Goal: Transaction & Acquisition: Purchase product/service

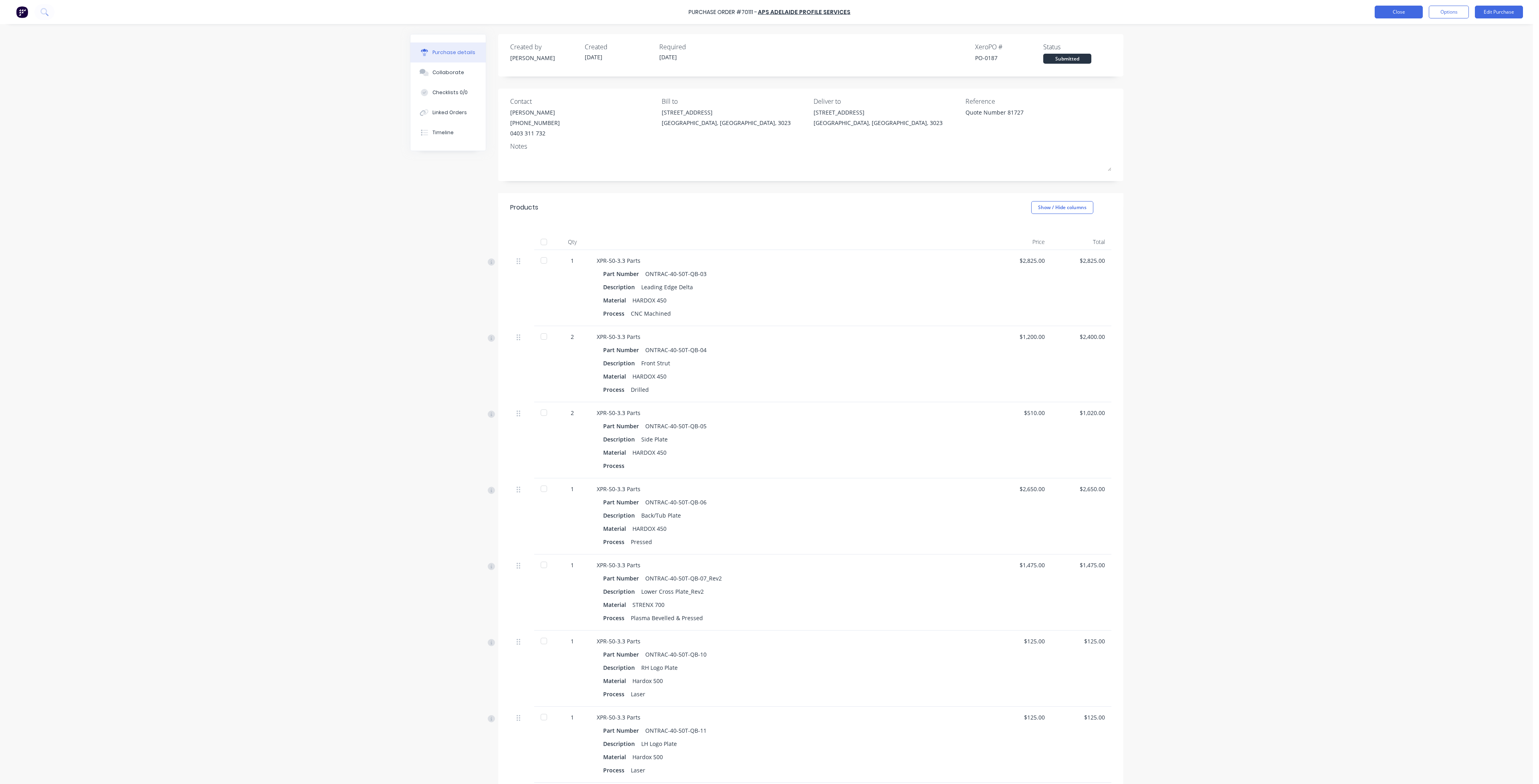
click at [1403, 16] on button "Close" at bounding box center [1399, 11] width 48 height 13
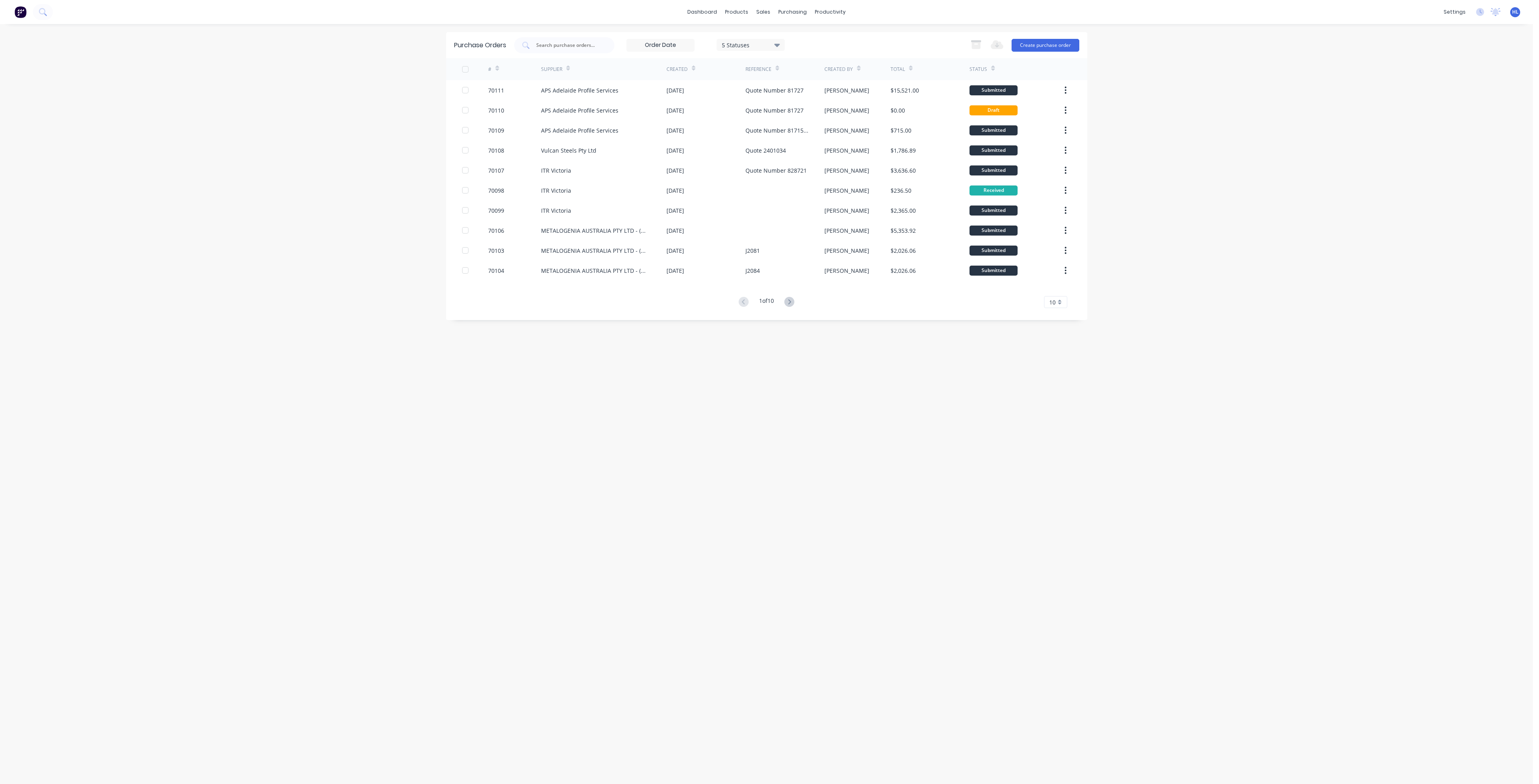
click at [553, 296] on div "1 of 10 10 5 10 15 20 25 30 35" at bounding box center [767, 302] width 641 height 11
click at [758, 33] on link "Product Catalogue" at bounding box center [777, 38] width 106 height 16
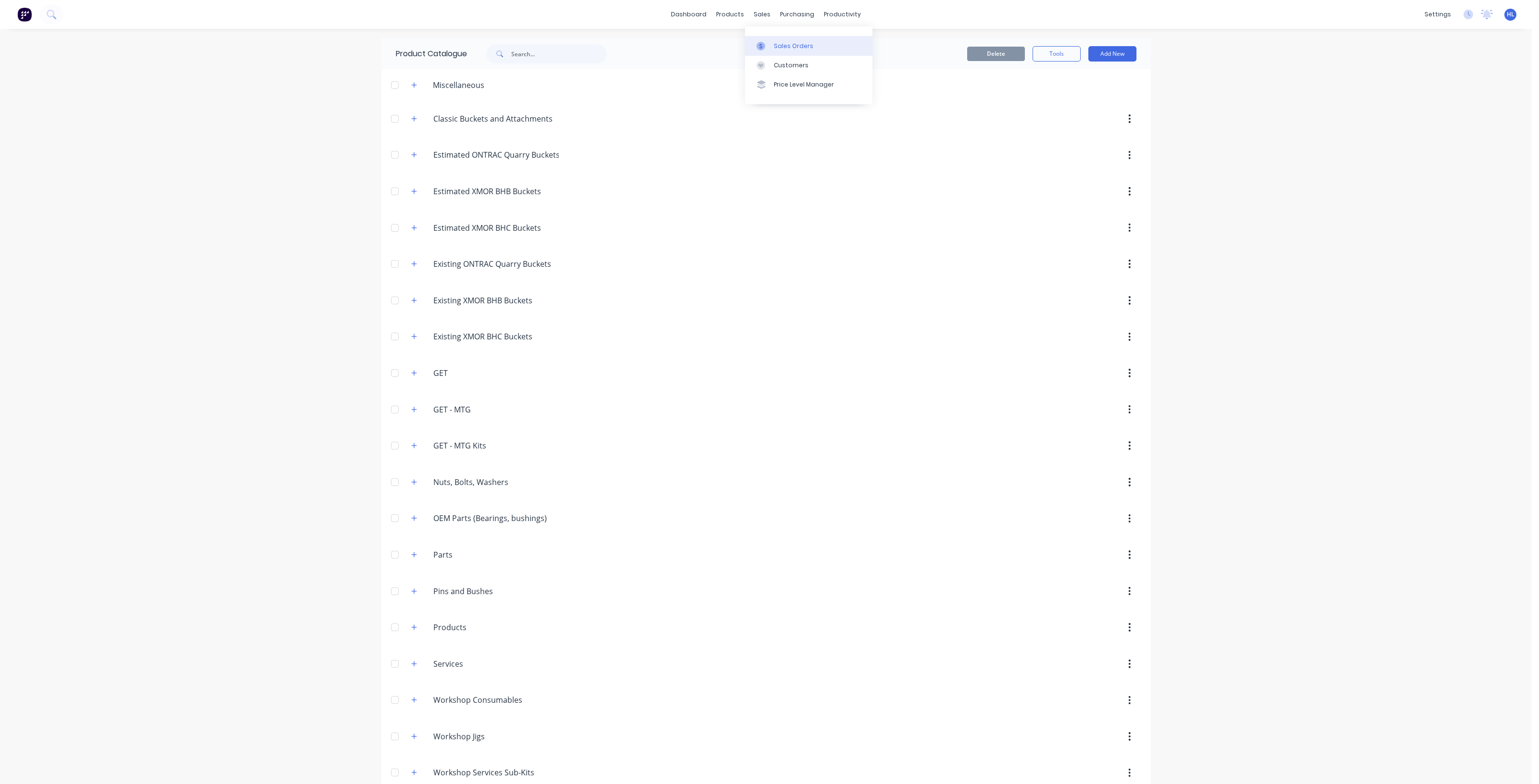
click at [780, 46] on div "Sales Orders" at bounding box center [793, 46] width 39 height 9
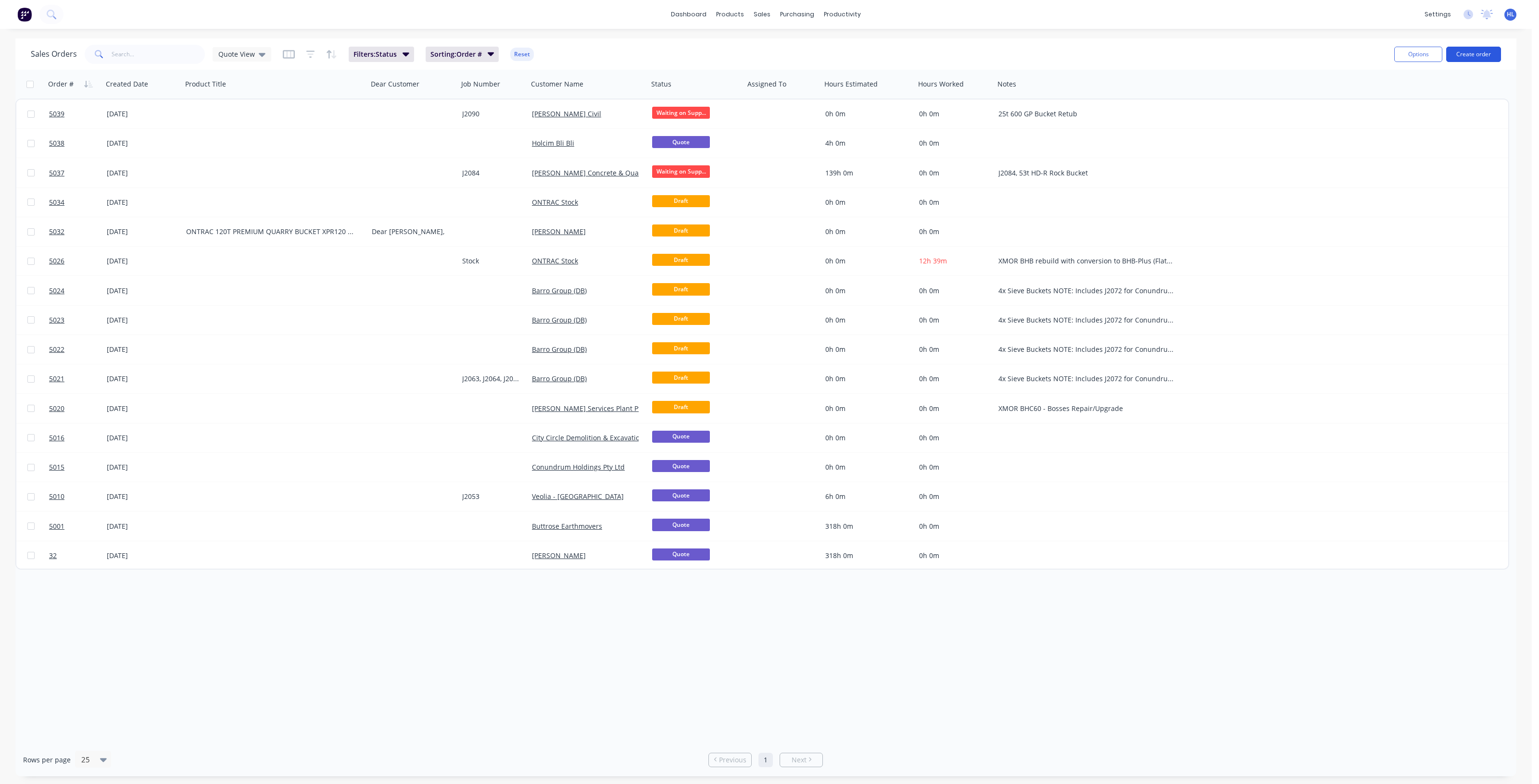
click at [1464, 52] on button "Create order" at bounding box center [1473, 54] width 54 height 15
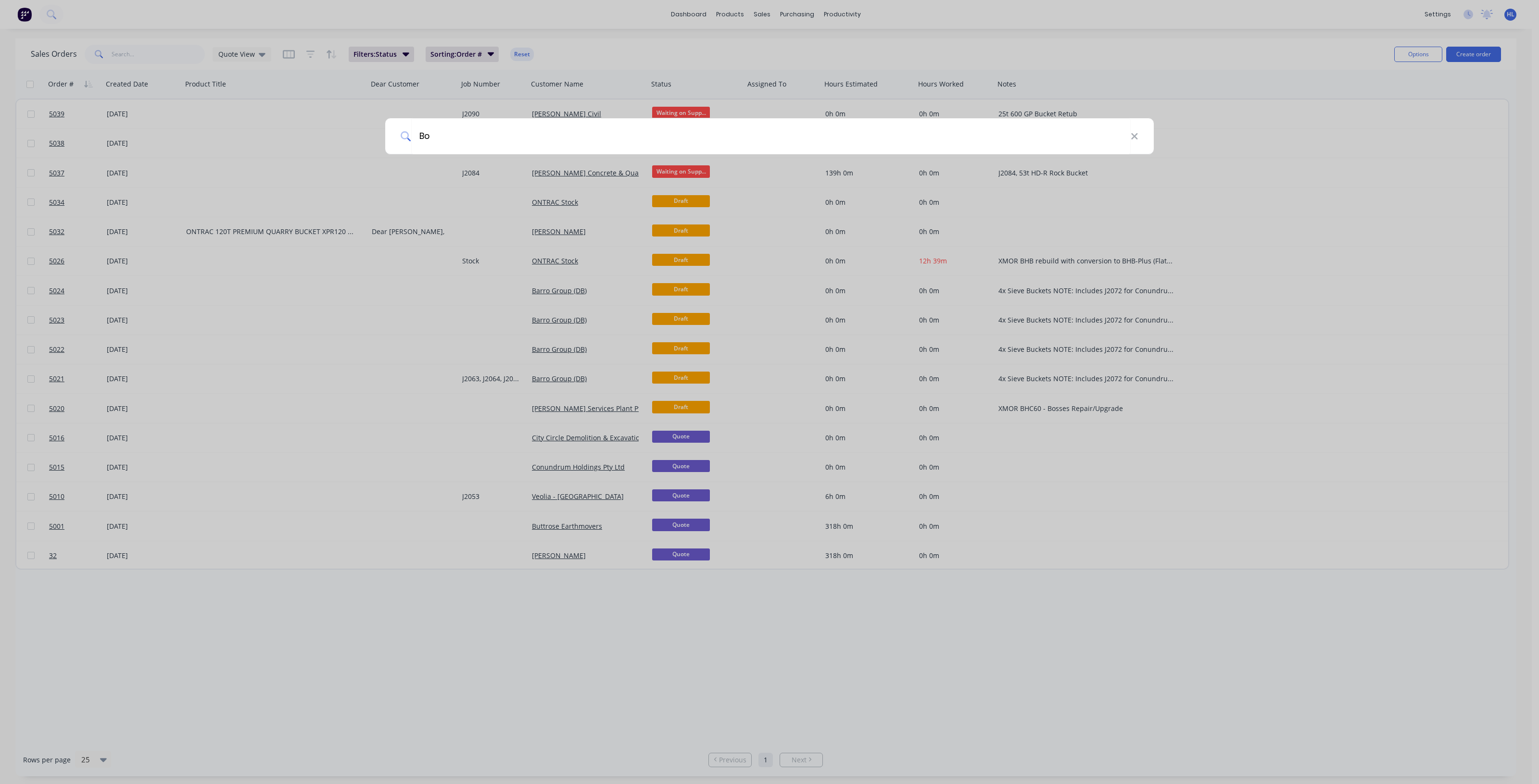
type input "B"
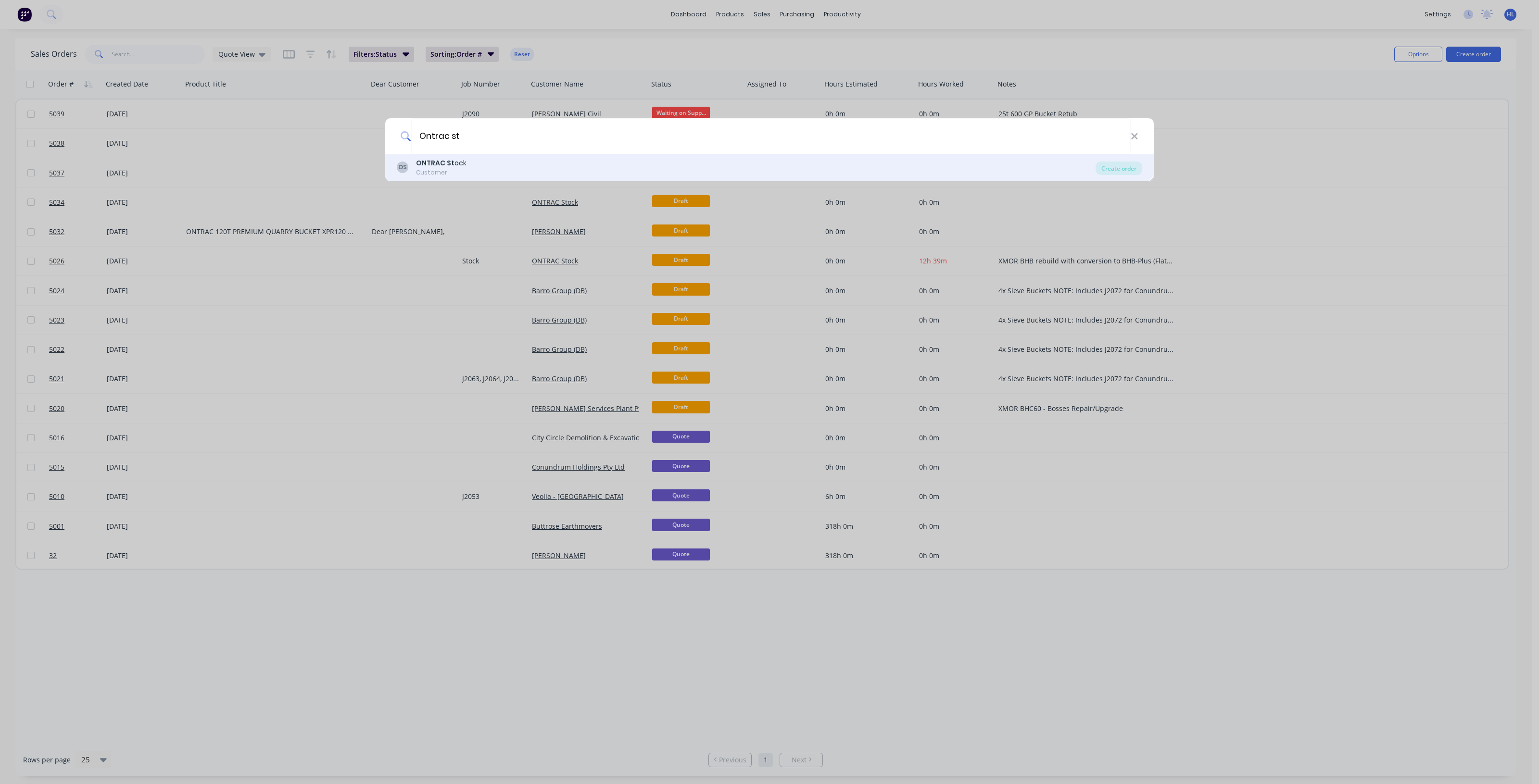
type input "Ontrac st"
click at [518, 168] on div "OS ONTRAC St ock Customer" at bounding box center [745, 168] width 699 height 19
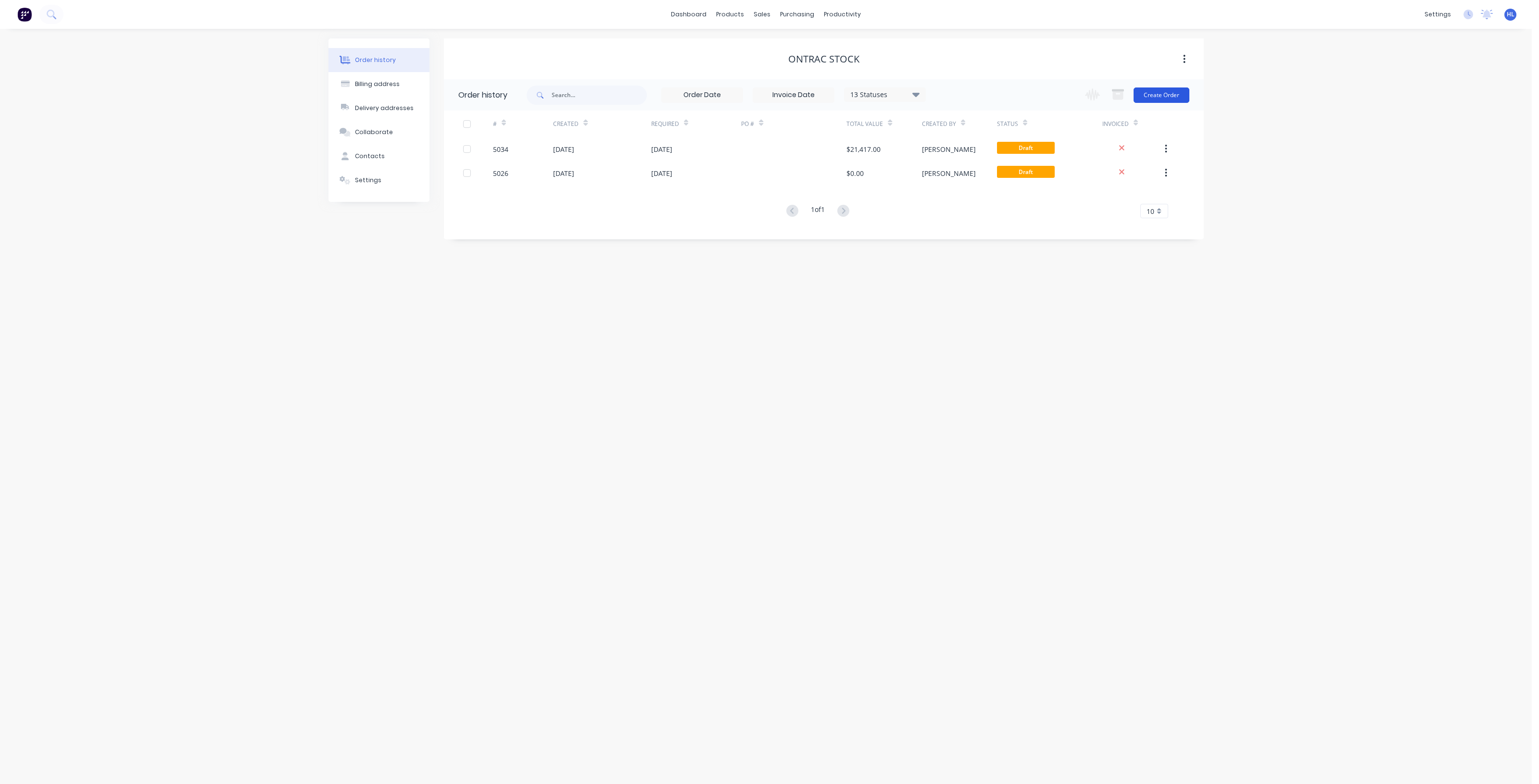
click at [1157, 92] on button "Create Order" at bounding box center [1161, 95] width 56 height 15
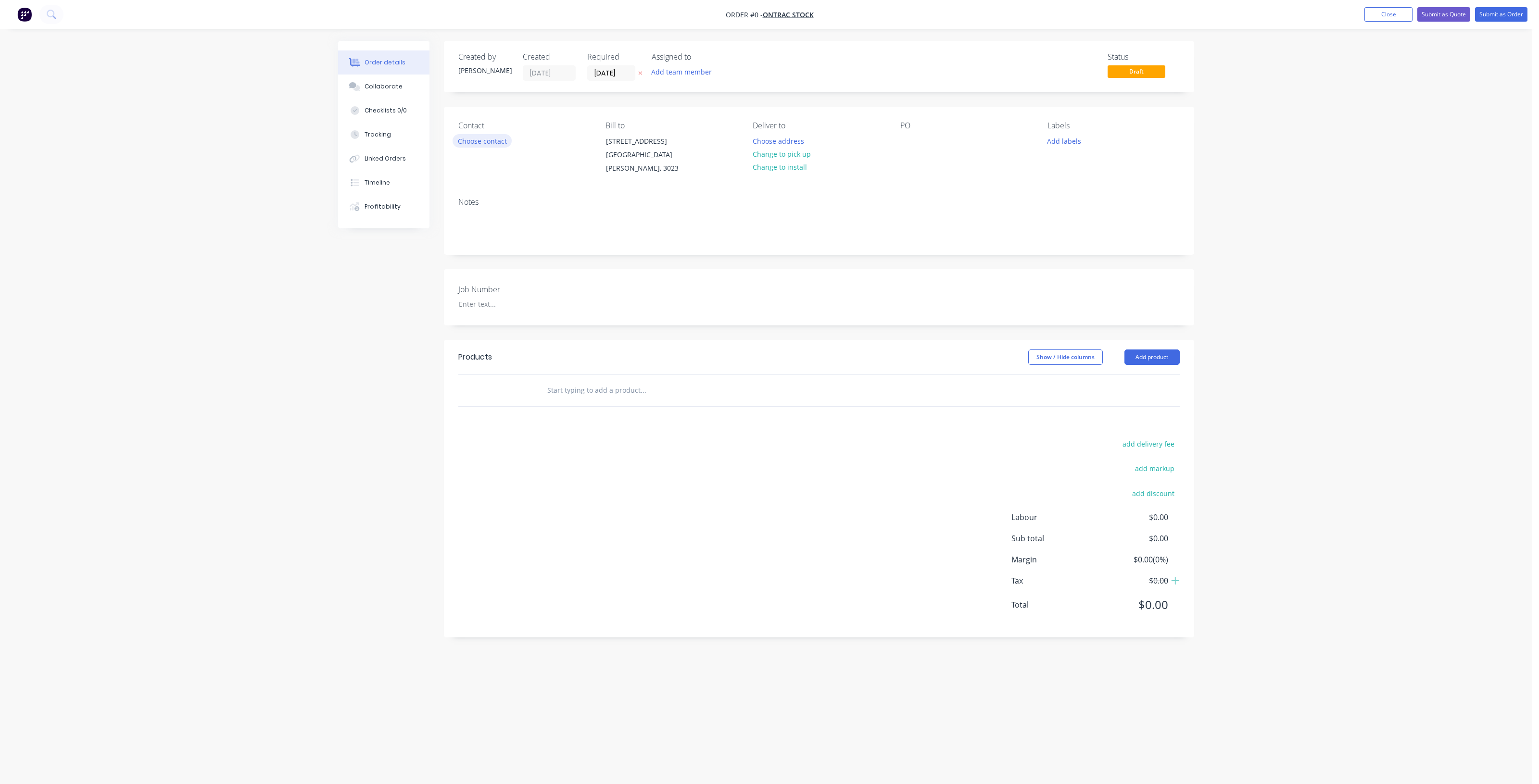
click at [472, 137] on button "Choose contact" at bounding box center [482, 140] width 59 height 13
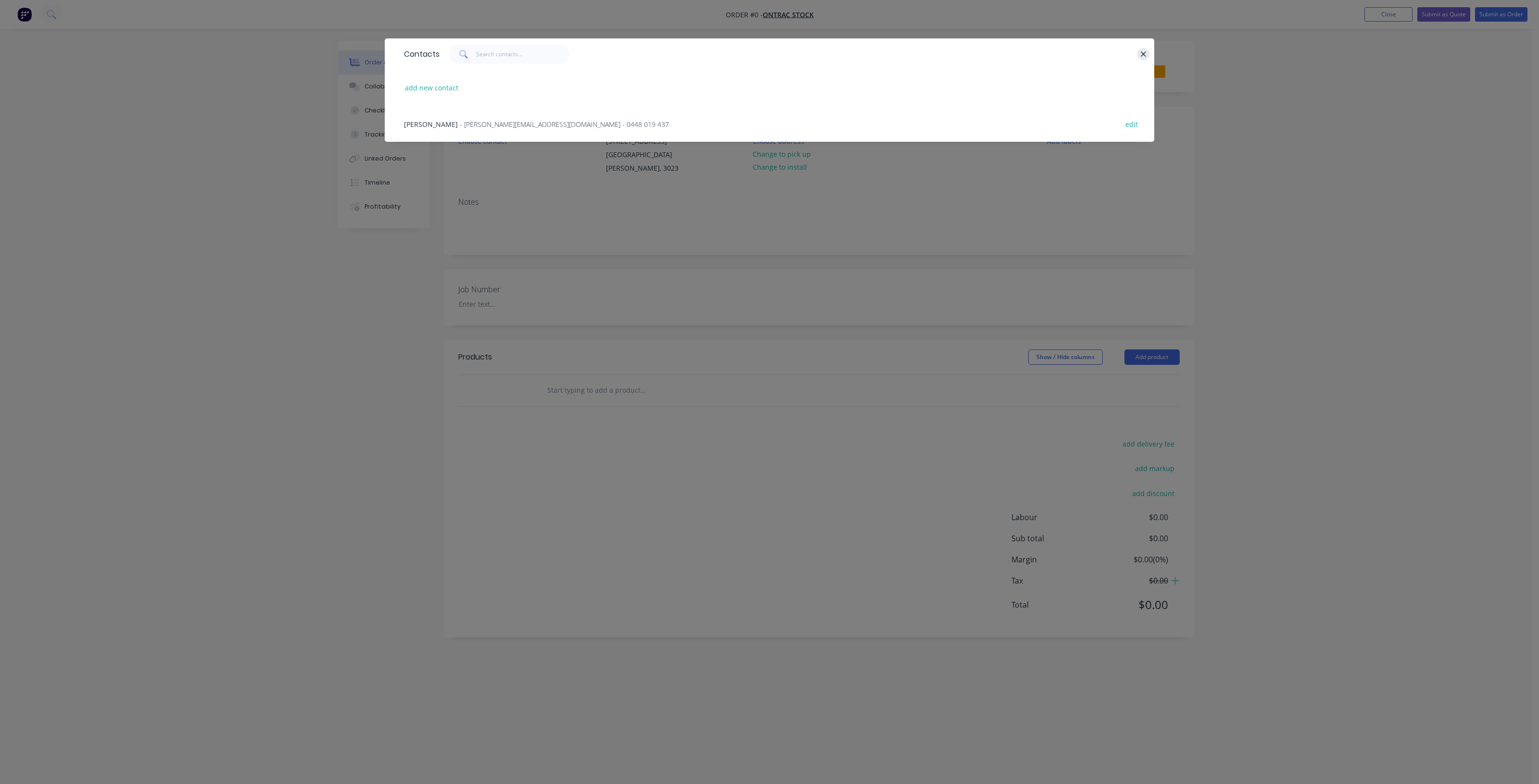
click at [1138, 52] on button "button" at bounding box center [1143, 54] width 12 height 12
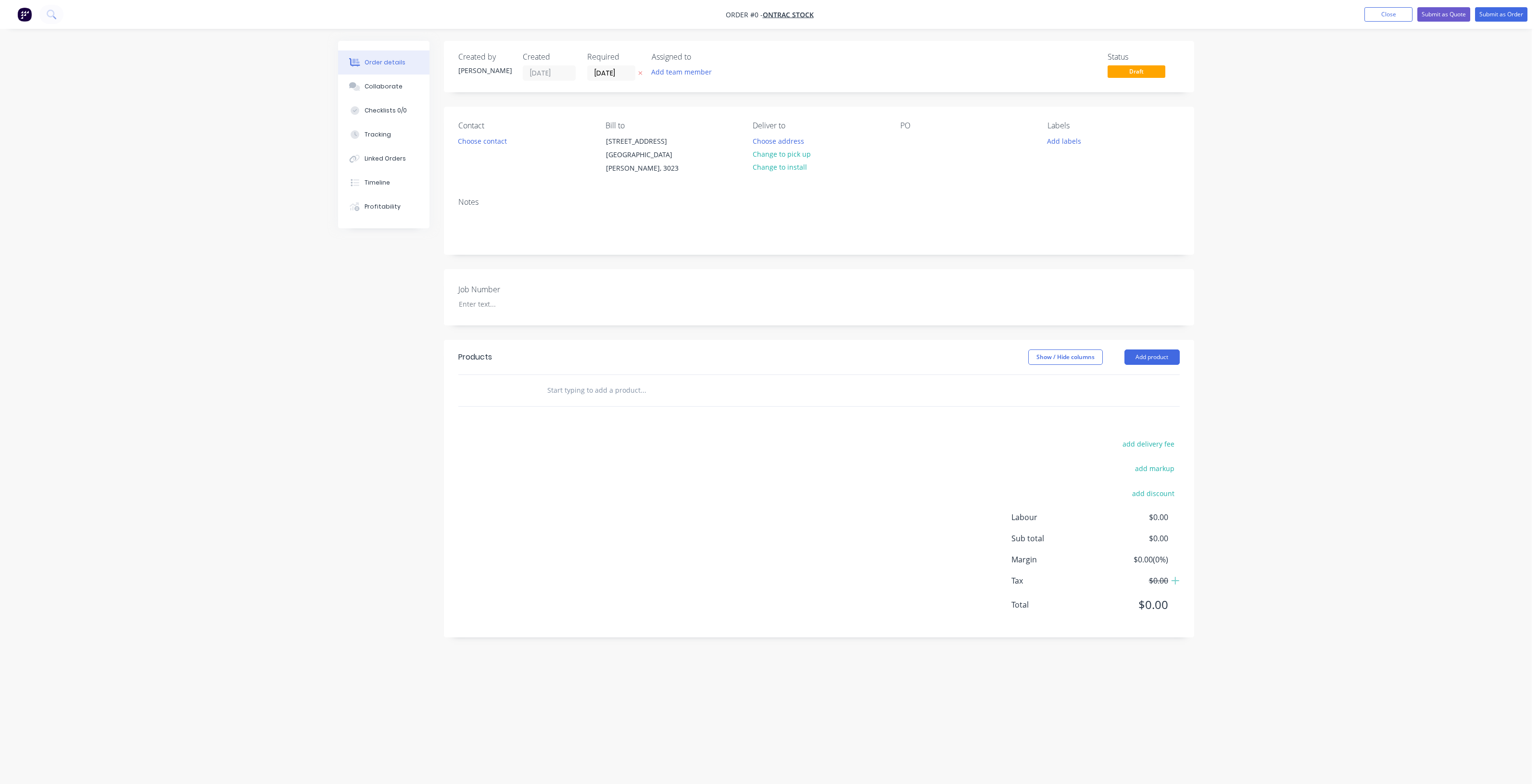
drag, startPoint x: 551, startPoint y: 376, endPoint x: 604, endPoint y: 365, distance: 54.1
click at [551, 381] on input "text" at bounding box center [643, 390] width 192 height 19
drag, startPoint x: 1156, startPoint y: 345, endPoint x: 1150, endPoint y: 351, distance: 8.5
click at [1152, 350] on button "Add product" at bounding box center [1151, 357] width 55 height 15
click at [1136, 375] on div "Product catalogue" at bounding box center [1133, 381] width 74 height 14
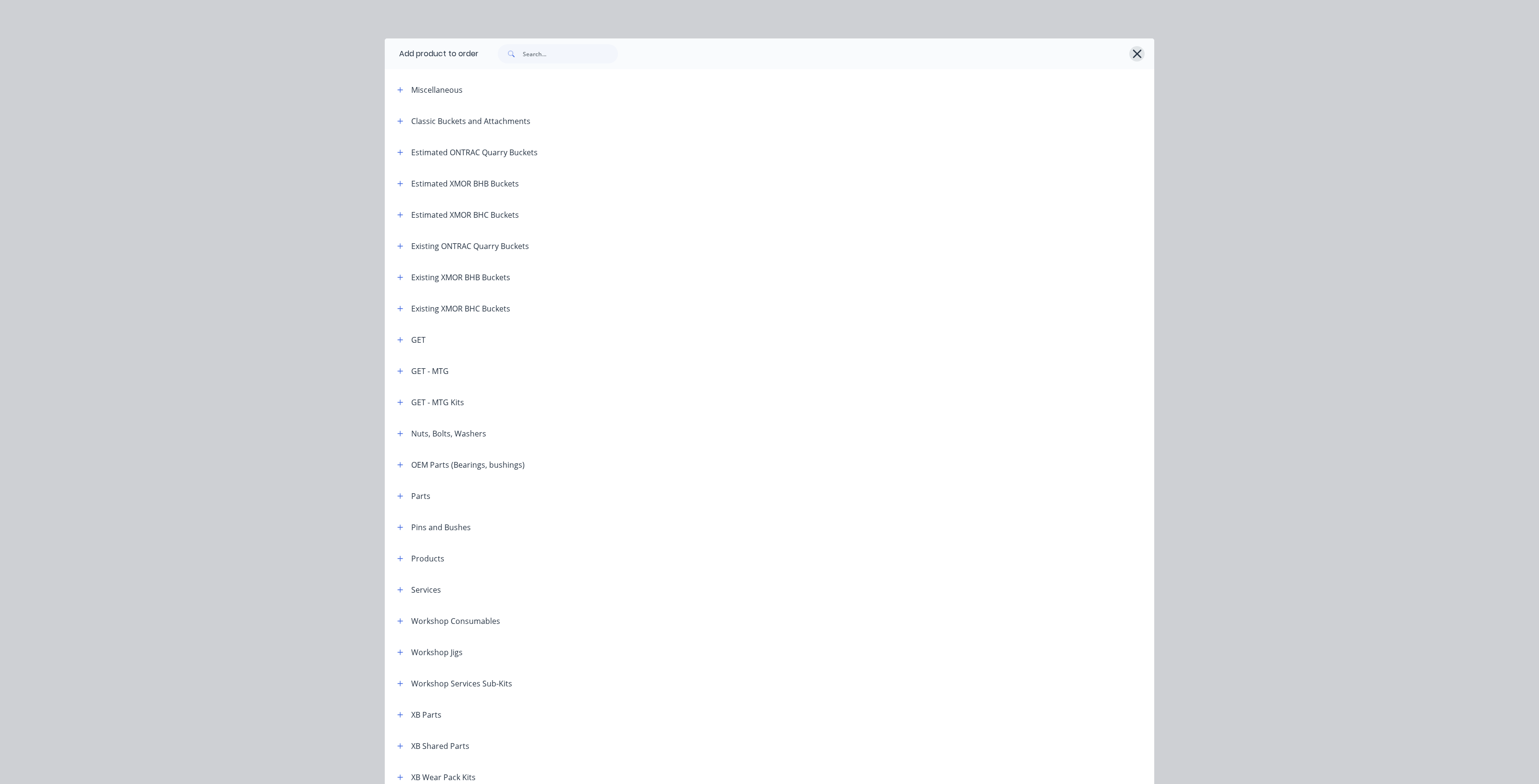
click at [1132, 53] on icon "button" at bounding box center [1137, 54] width 10 height 14
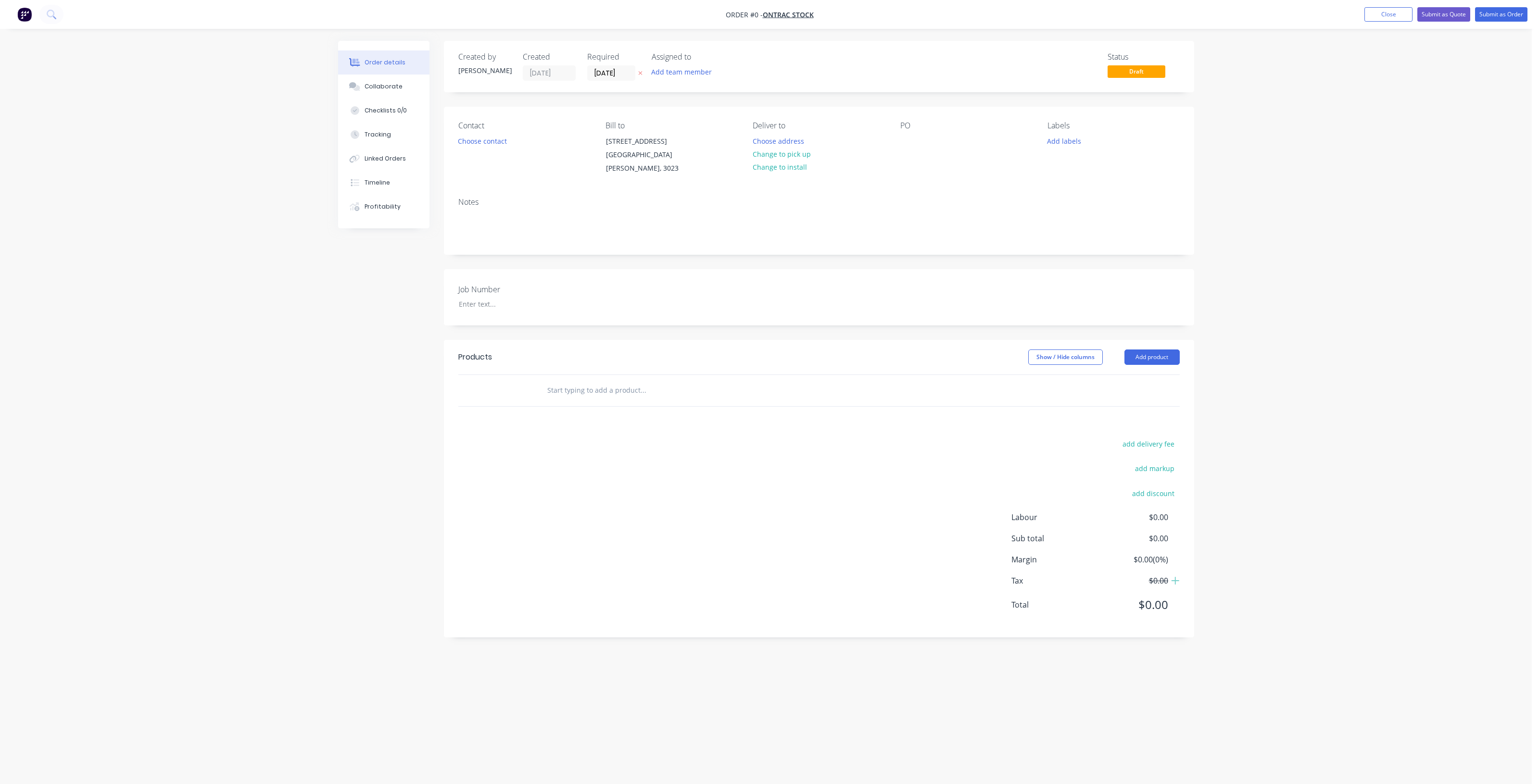
click at [564, 383] on input "text" at bounding box center [643, 390] width 192 height 19
type input "Processed Steel"
click at [616, 421] on button "Add Processed Steel to order" at bounding box center [695, 426] width 288 height 31
drag, startPoint x: 1029, startPoint y: 410, endPoint x: 1025, endPoint y: 399, distance: 11.7
click at [1029, 409] on div "$0.00 $0.00" at bounding box center [999, 415] width 62 height 44
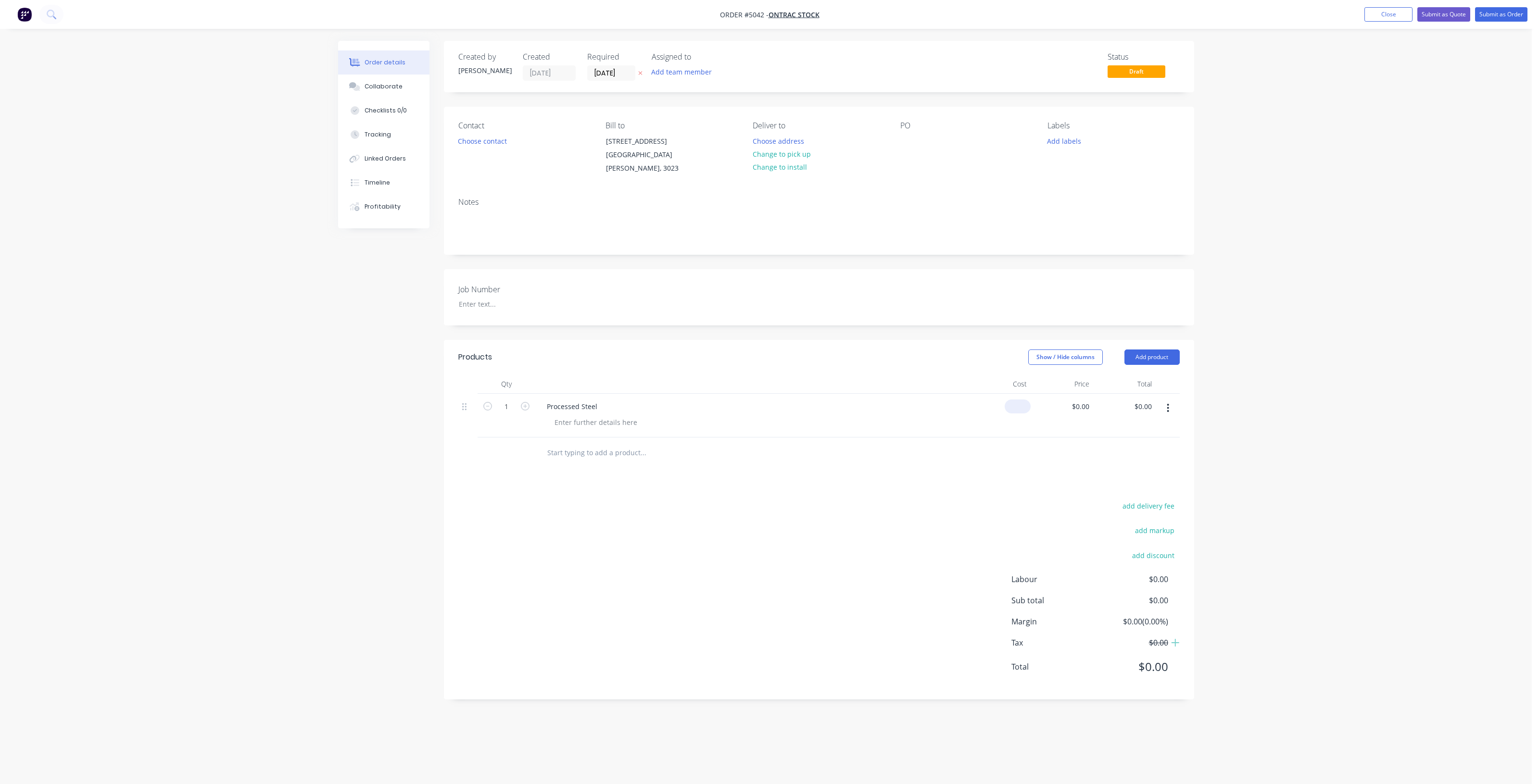
click at [1024, 399] on input at bounding box center [1019, 406] width 22 height 14
type input "$10.00"
type input "$10,155.00"
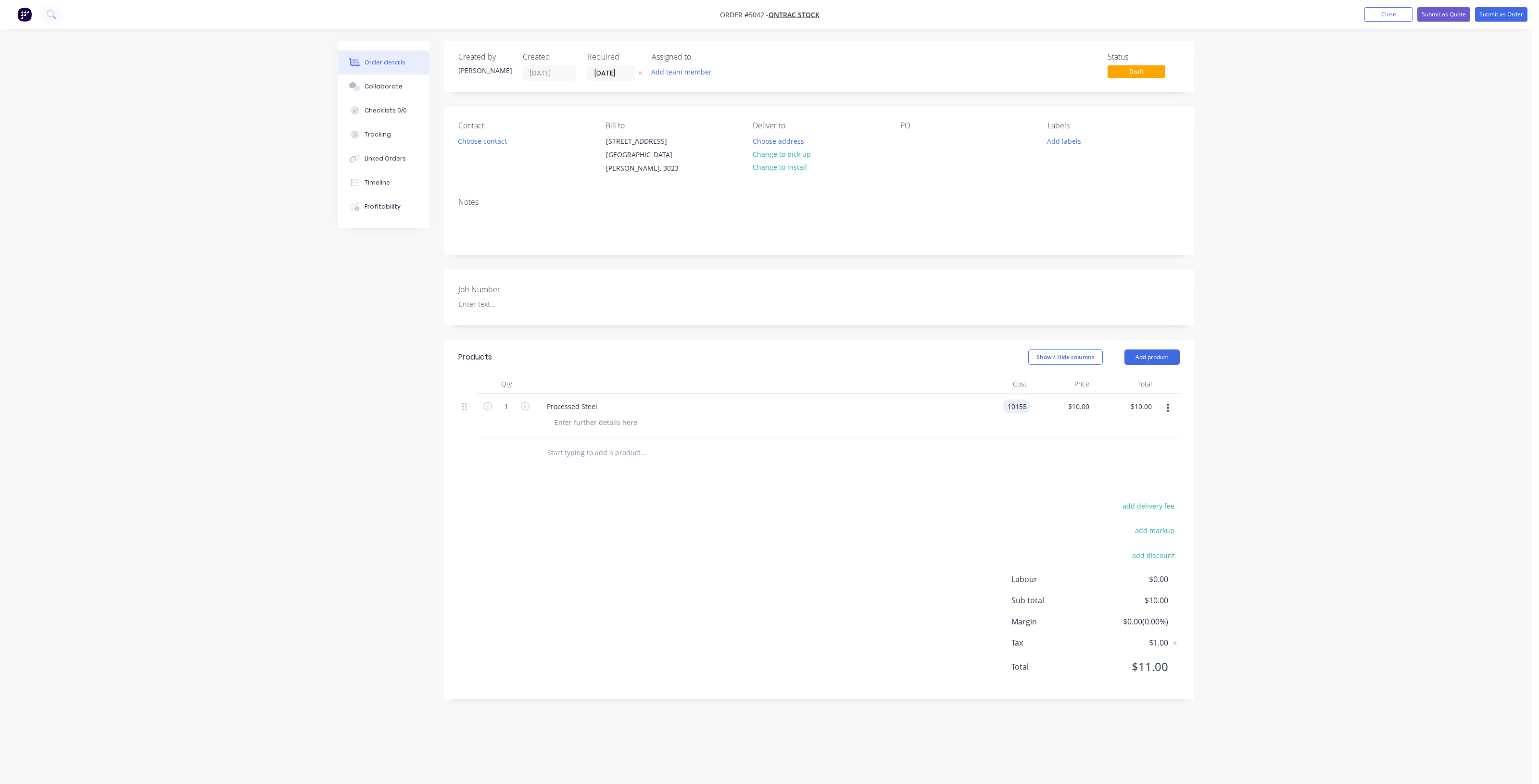
type input "$10,155.00"
click at [1099, 421] on div "$10,155.00 $10,155.00" at bounding box center [1124, 415] width 62 height 44
click at [607, 444] on input "text" at bounding box center [643, 453] width 192 height 19
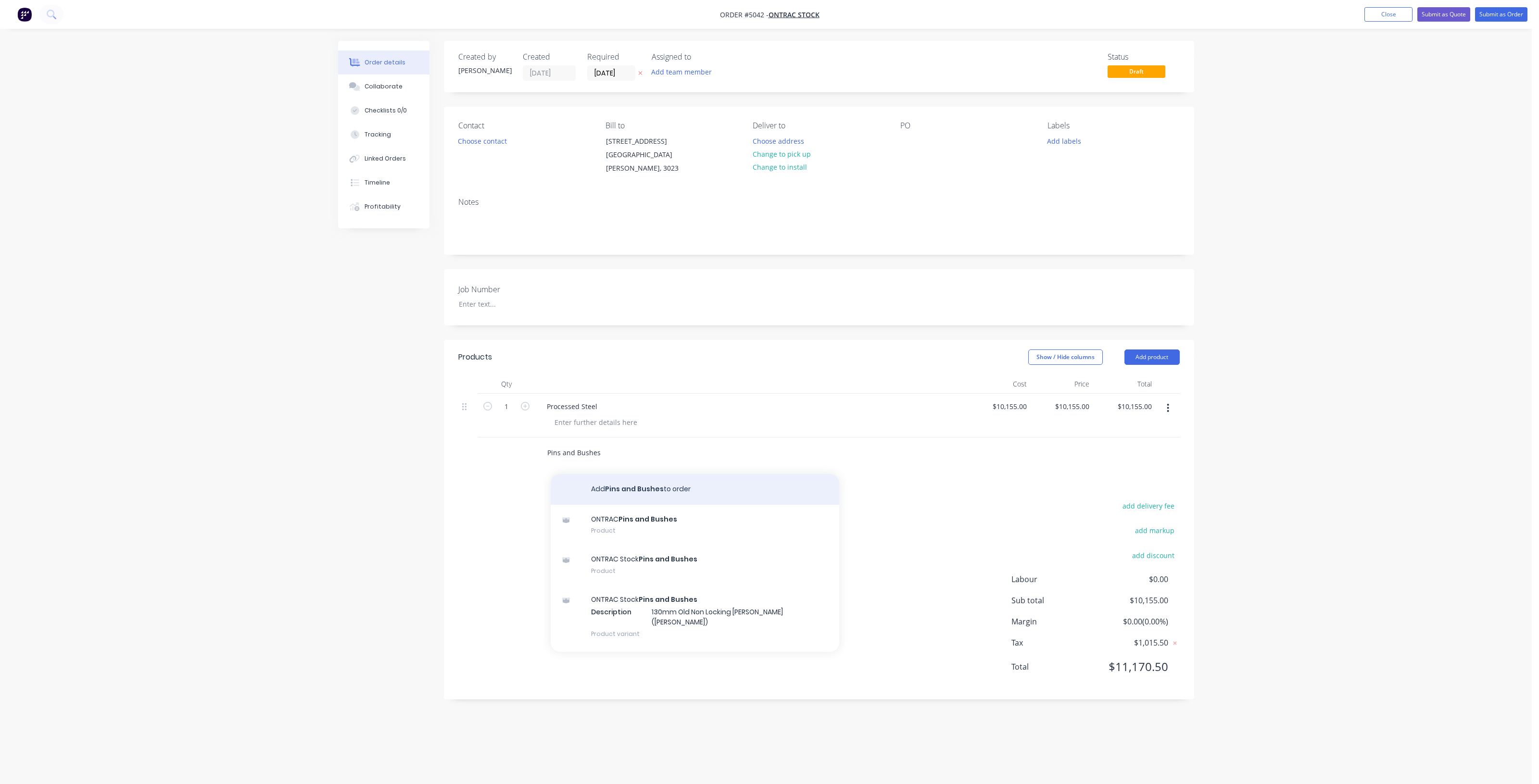
type input "Pins and Bushes"
click at [647, 479] on button "Add Pins and Bushes to order" at bounding box center [695, 489] width 288 height 31
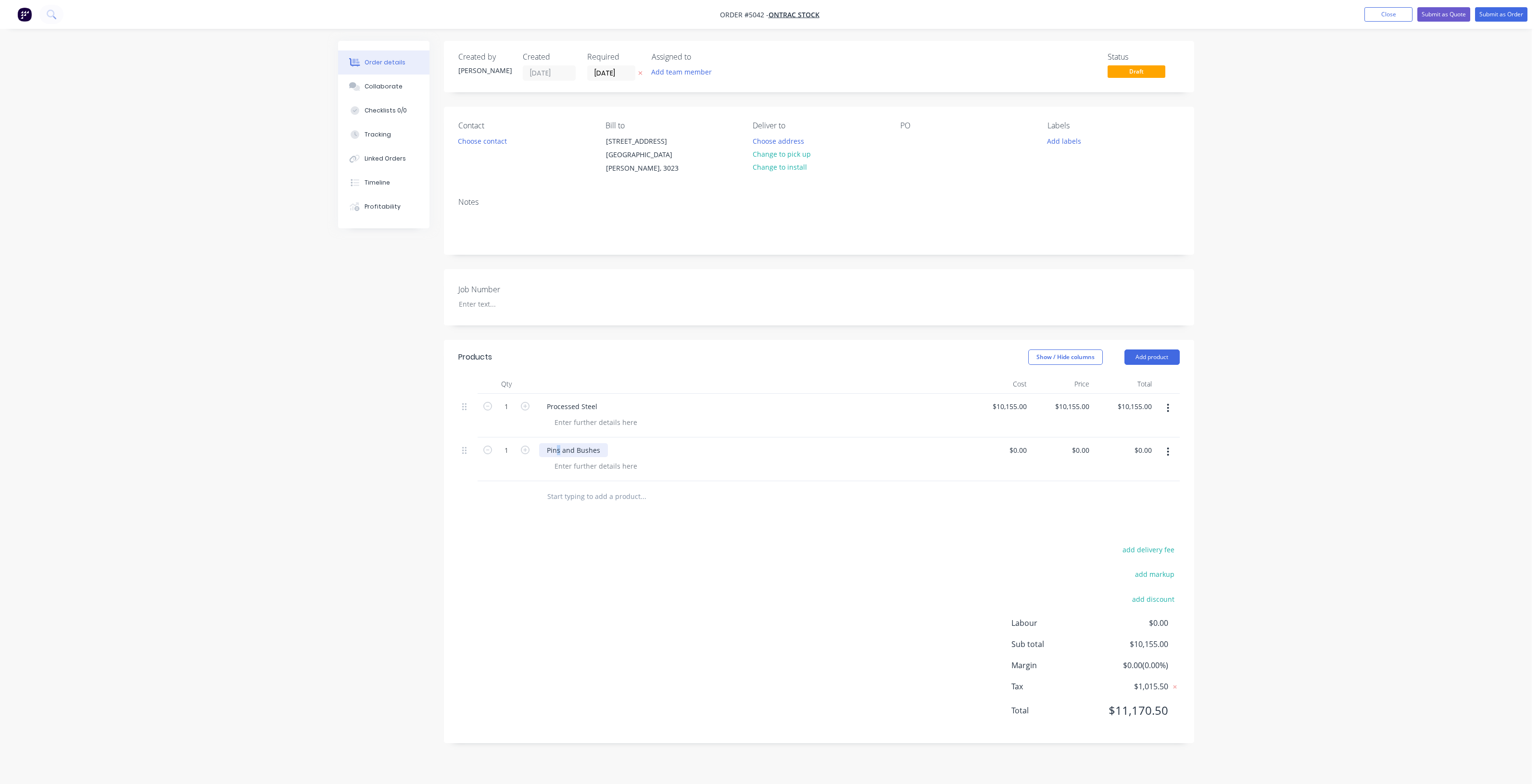
click at [559, 444] on div "Pins and Bushes" at bounding box center [573, 450] width 69 height 14
click at [599, 444] on div "Pin and Bushes" at bounding box center [571, 450] width 65 height 14
click at [632, 444] on div "Pin and Bush Set" at bounding box center [751, 450] width 425 height 14
click at [1028, 444] on input at bounding box center [1024, 450] width 11 height 14
type input "$500.00"
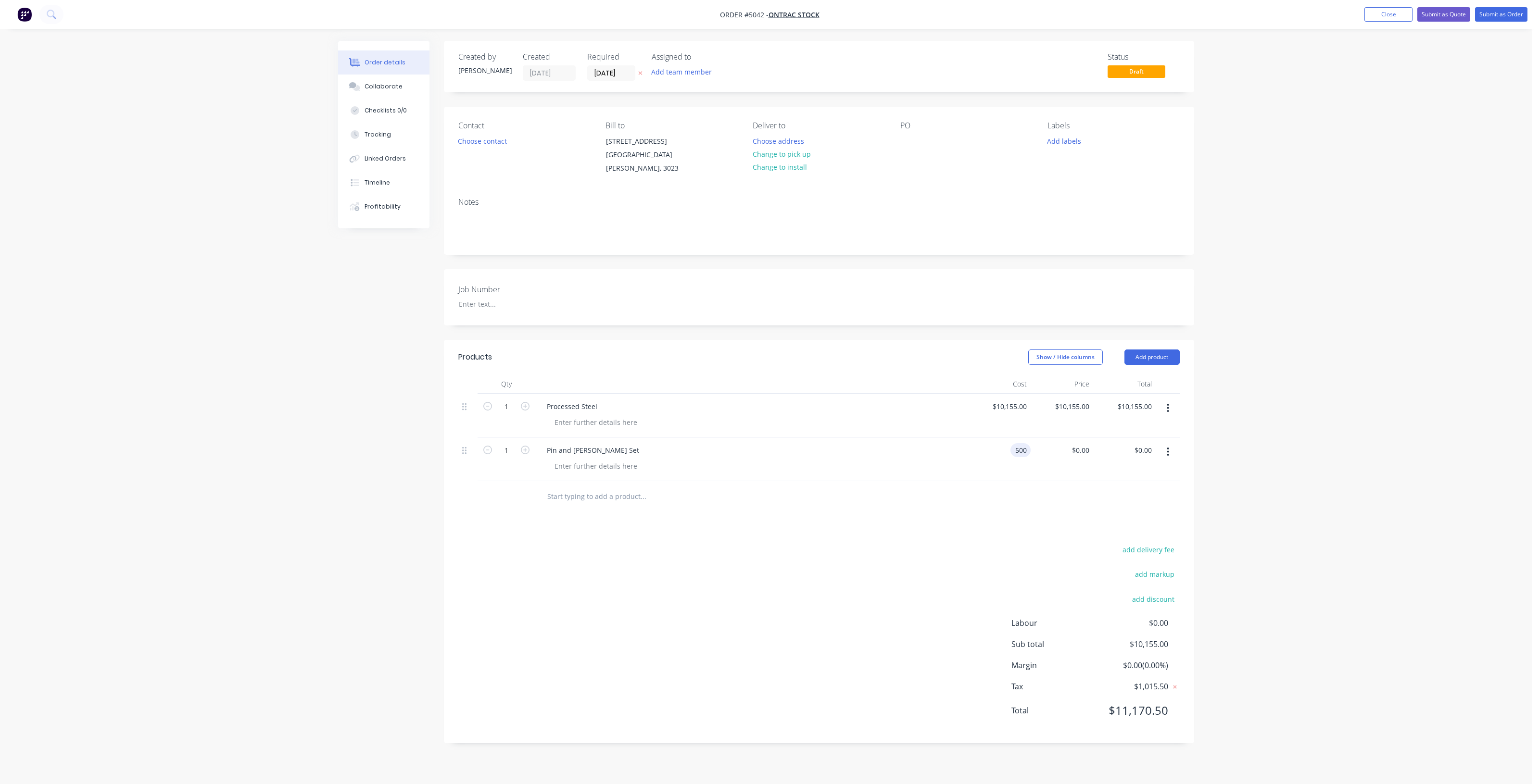
type input "$500.00"
click at [1092, 465] on div "$500.00 $0.00" at bounding box center [1062, 459] width 62 height 44
click at [545, 444] on div "Pin and Bush Set" at bounding box center [593, 450] width 108 height 14
click at [766, 510] on div "Products Show / Hide columns Add product Qty Cost Price Total 1 Processed Steel…" at bounding box center [819, 541] width 750 height 403
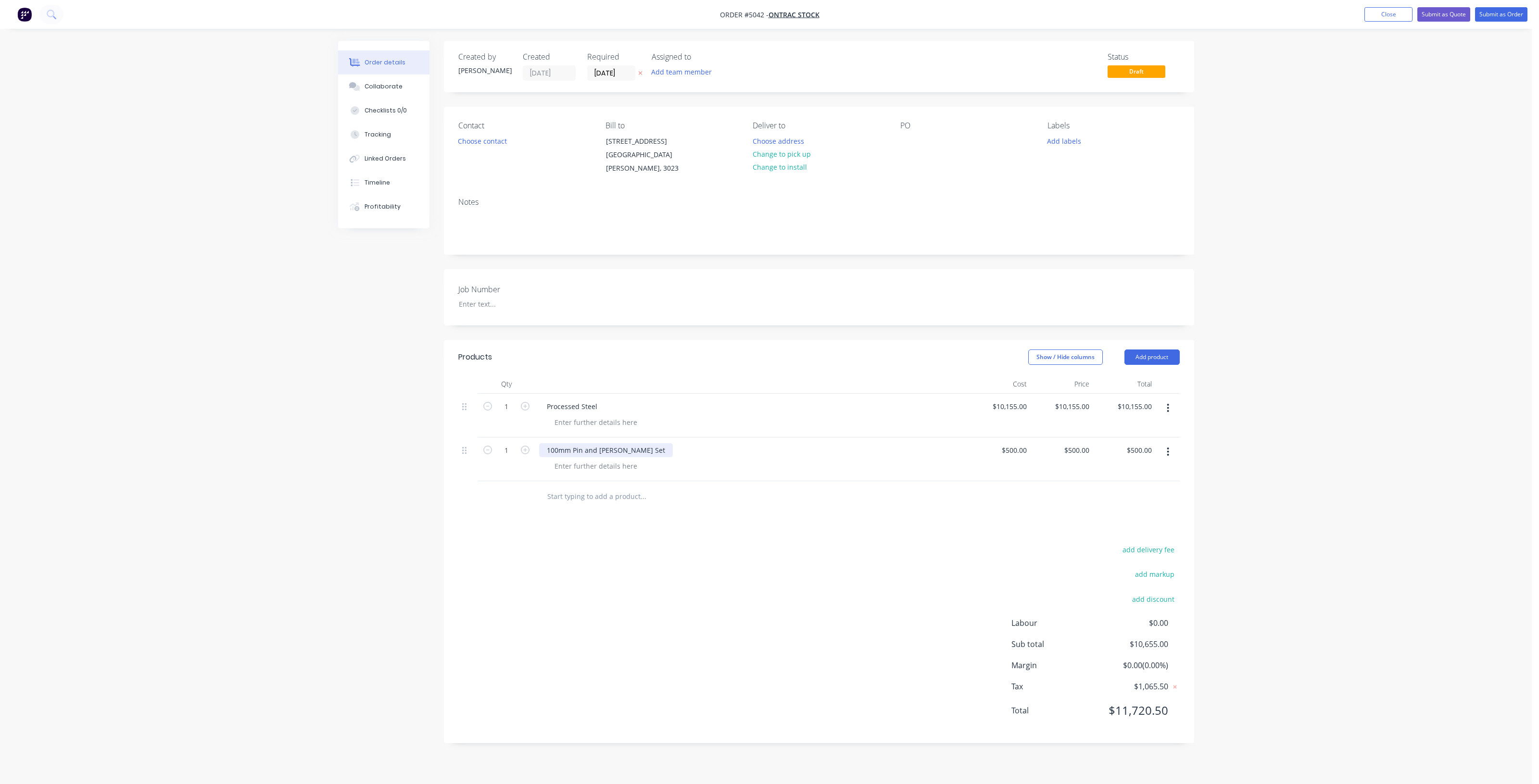
click at [592, 444] on div "100mm Pin and Bush Set" at bounding box center [606, 450] width 133 height 14
drag, startPoint x: 601, startPoint y: 440, endPoint x: 667, endPoint y: 462, distance: 69.6
click at [601, 444] on div "100mm Pin, Bush Set" at bounding box center [599, 450] width 120 height 14
click at [709, 460] on div at bounding box center [756, 466] width 417 height 14
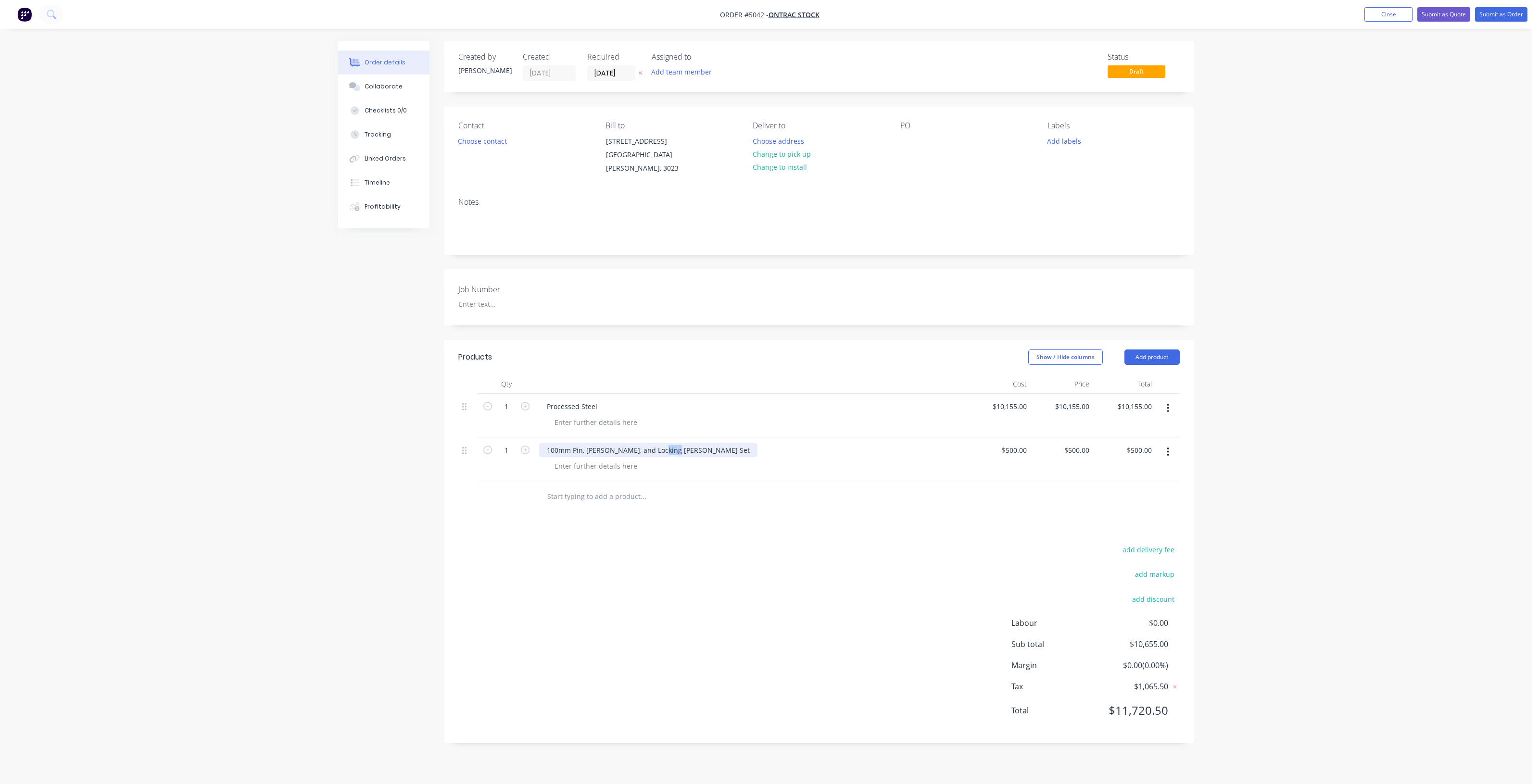
drag, startPoint x: 660, startPoint y: 441, endPoint x: 724, endPoint y: 441, distance: 64.0
click at [720, 444] on div "100mm Pin, Bush, and Locking Bush Set" at bounding box center [751, 450] width 425 height 14
click at [769, 464] on div "100mm Pin, [PERSON_NAME], and Locking [PERSON_NAME]" at bounding box center [752, 459] width 433 height 44
click at [1108, 518] on div "Products Show / Hide columns Add product Qty Cost Price Total 1 Processed Steel…" at bounding box center [819, 541] width 750 height 403
click at [1163, 350] on button "Add product" at bounding box center [1151, 357] width 55 height 15
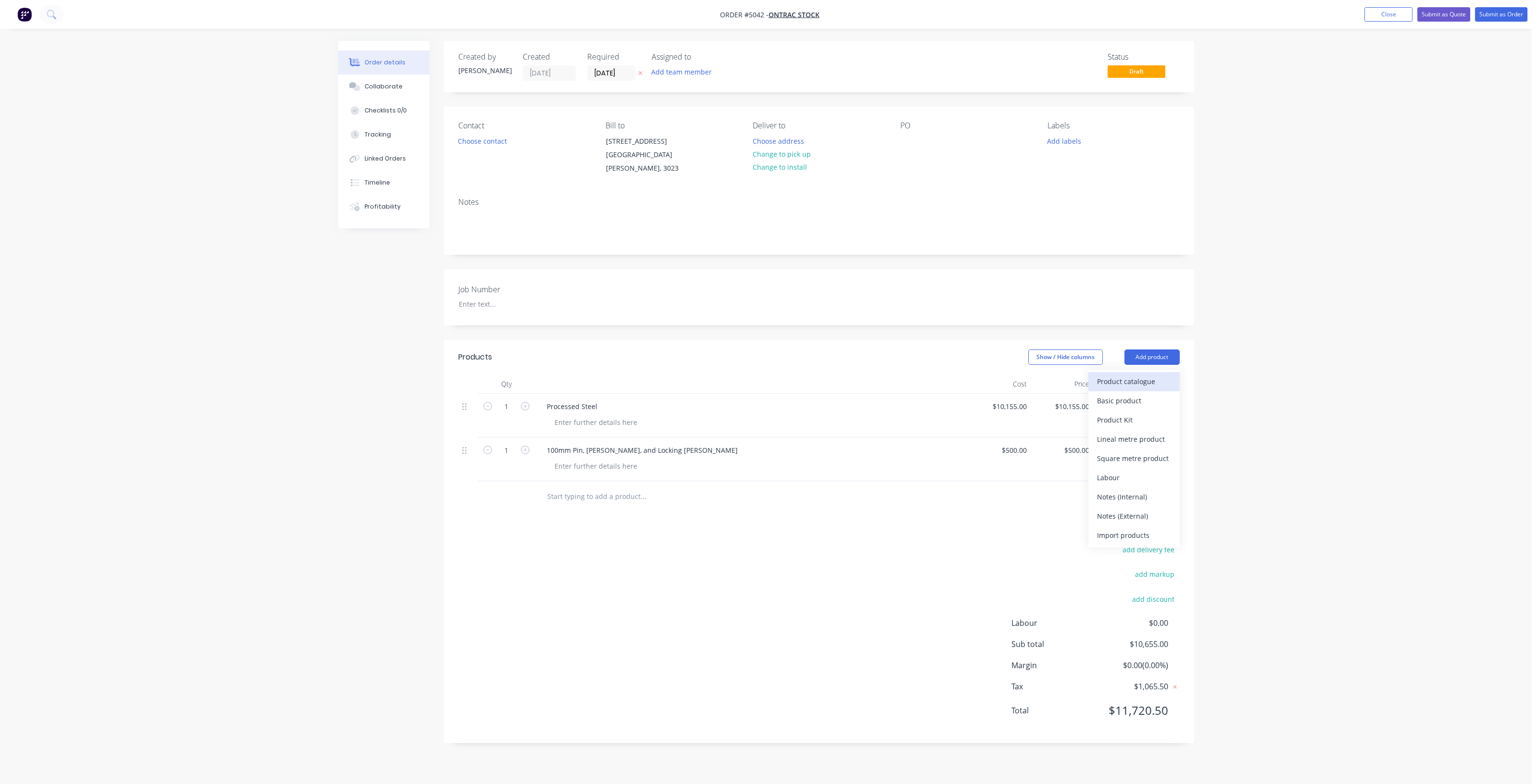
click at [1158, 375] on div "Product catalogue" at bounding box center [1133, 381] width 74 height 14
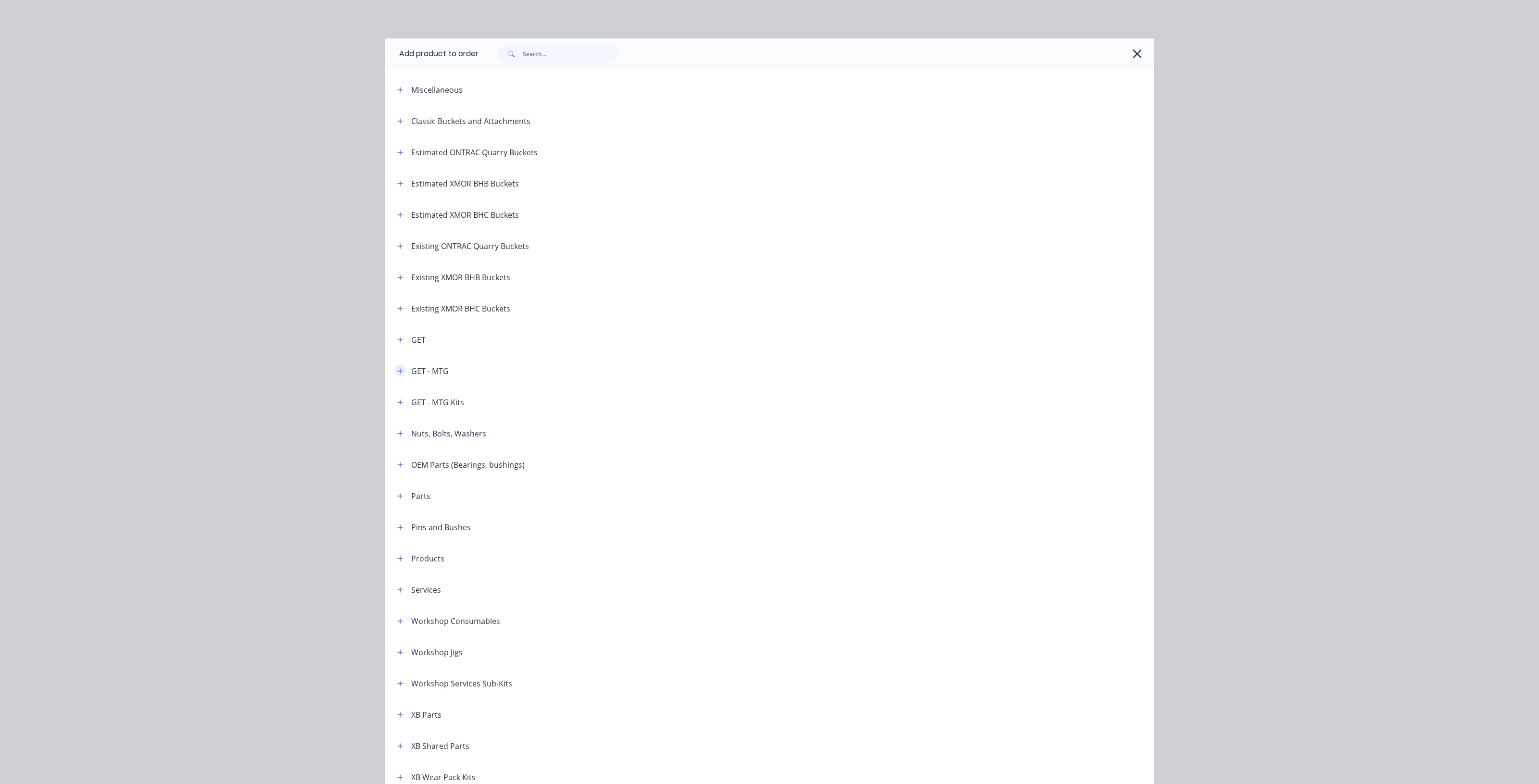
click at [398, 373] on icon "button" at bounding box center [400, 371] width 5 height 5
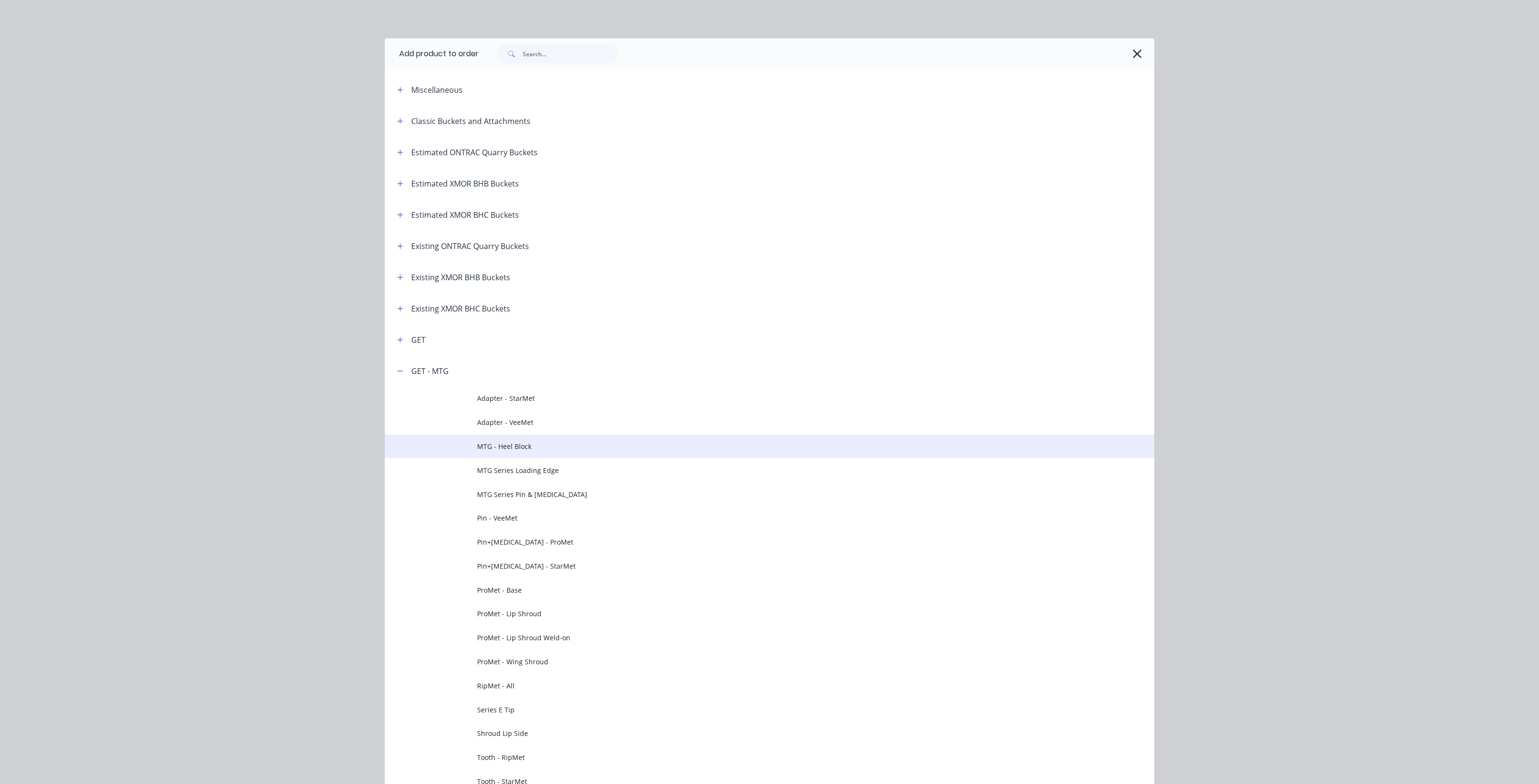
click at [481, 443] on span "MTG - Heel Block" at bounding box center [747, 446] width 541 height 10
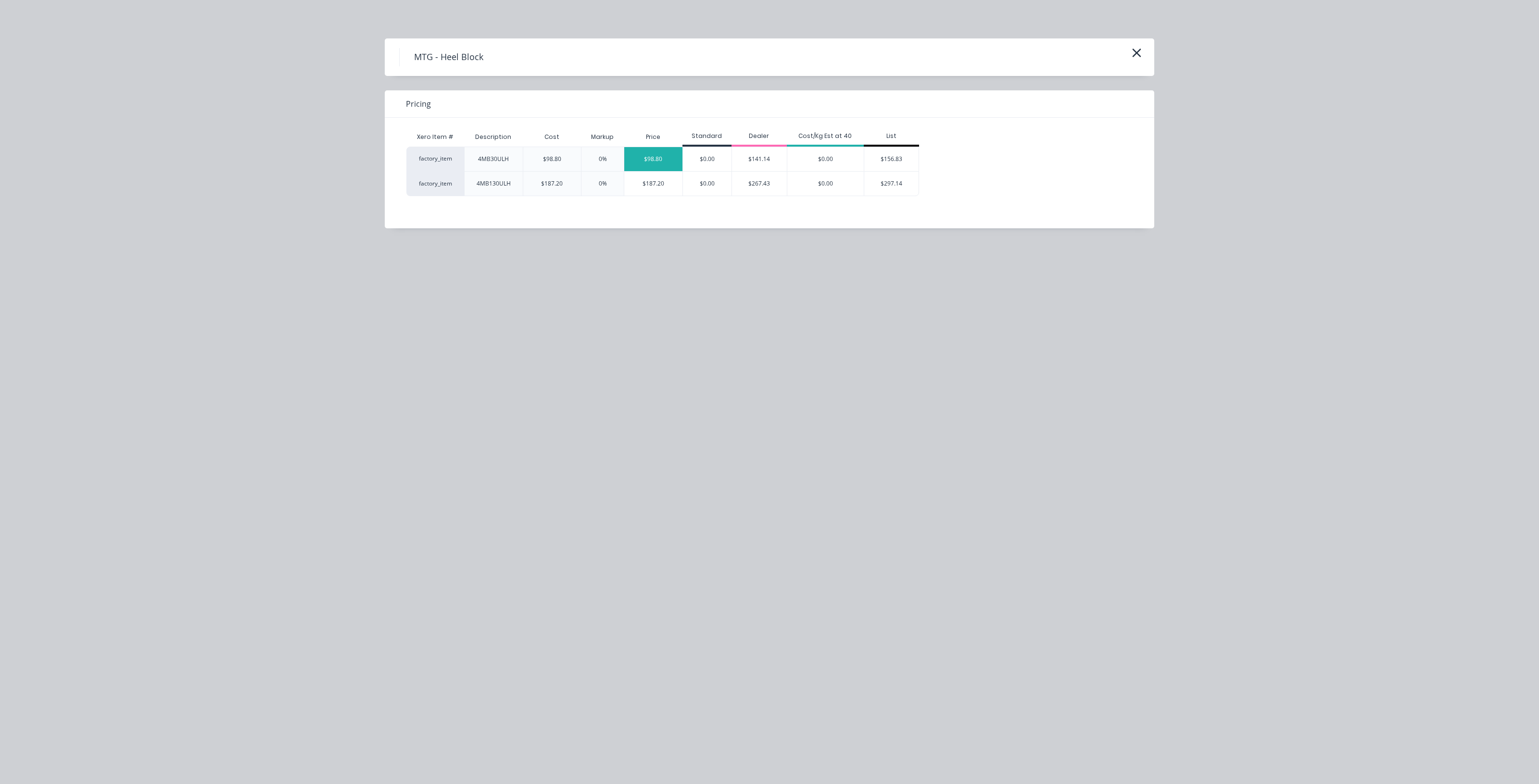
click at [653, 163] on div "$98.80" at bounding box center [653, 159] width 58 height 24
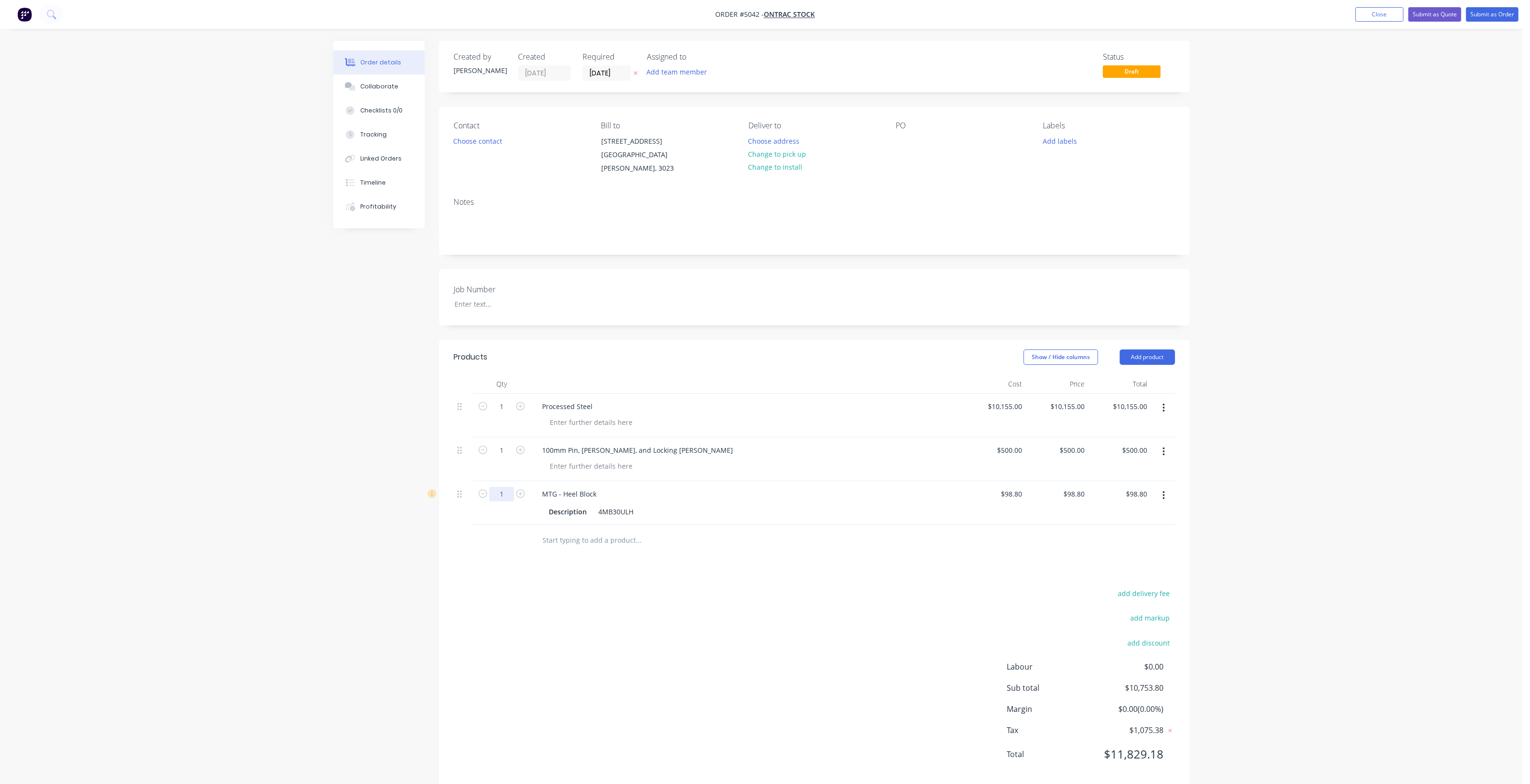
drag, startPoint x: 498, startPoint y: 477, endPoint x: 501, endPoint y: 482, distance: 5.8
click at [498, 487] on input "1" at bounding box center [501, 494] width 25 height 14
type input "10"
type input "$988.00"
click at [655, 587] on div "add delivery fee add markup add discount Labour $0.00 Sub total $10,753.80 Marg…" at bounding box center [814, 679] width 721 height 186
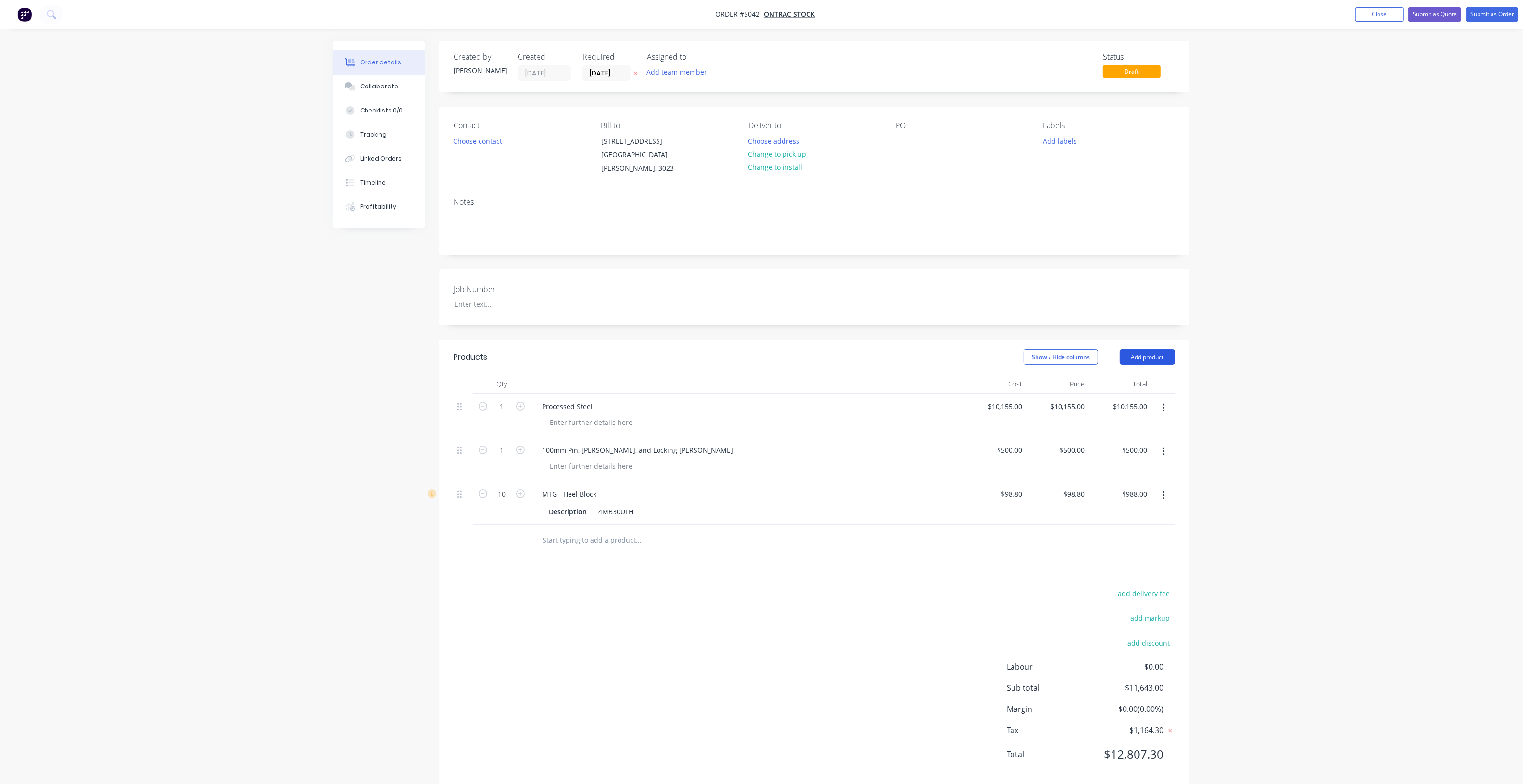
drag, startPoint x: 1176, startPoint y: 344, endPoint x: 1163, endPoint y: 350, distance: 14.3
click at [1175, 344] on header "Products Show / Hide columns Add product" at bounding box center [814, 357] width 750 height 34
click at [1164, 350] on button "Add product" at bounding box center [1147, 357] width 55 height 15
click at [1153, 375] on div "Product catalogue" at bounding box center [1129, 381] width 74 height 14
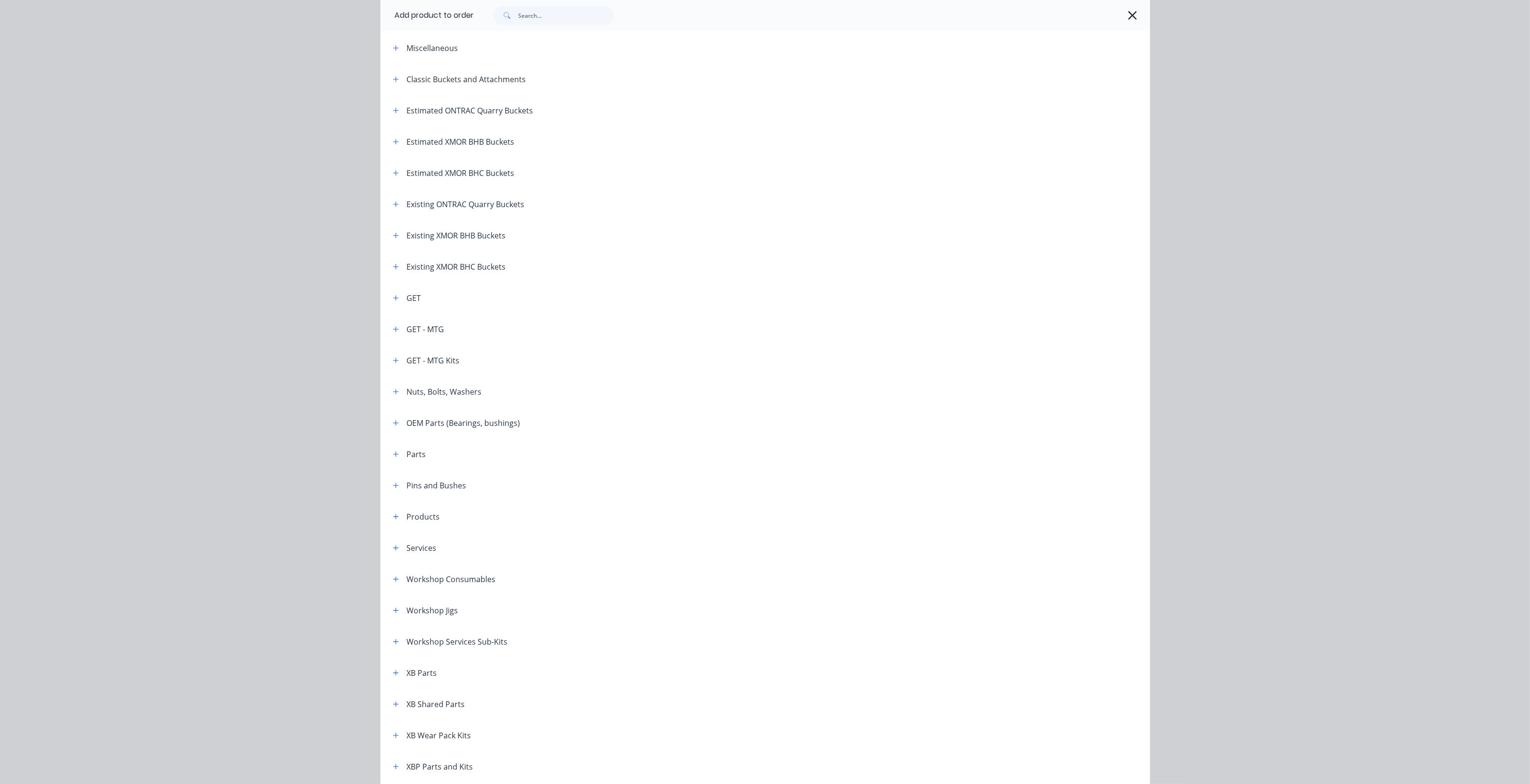
scroll to position [60, 0]
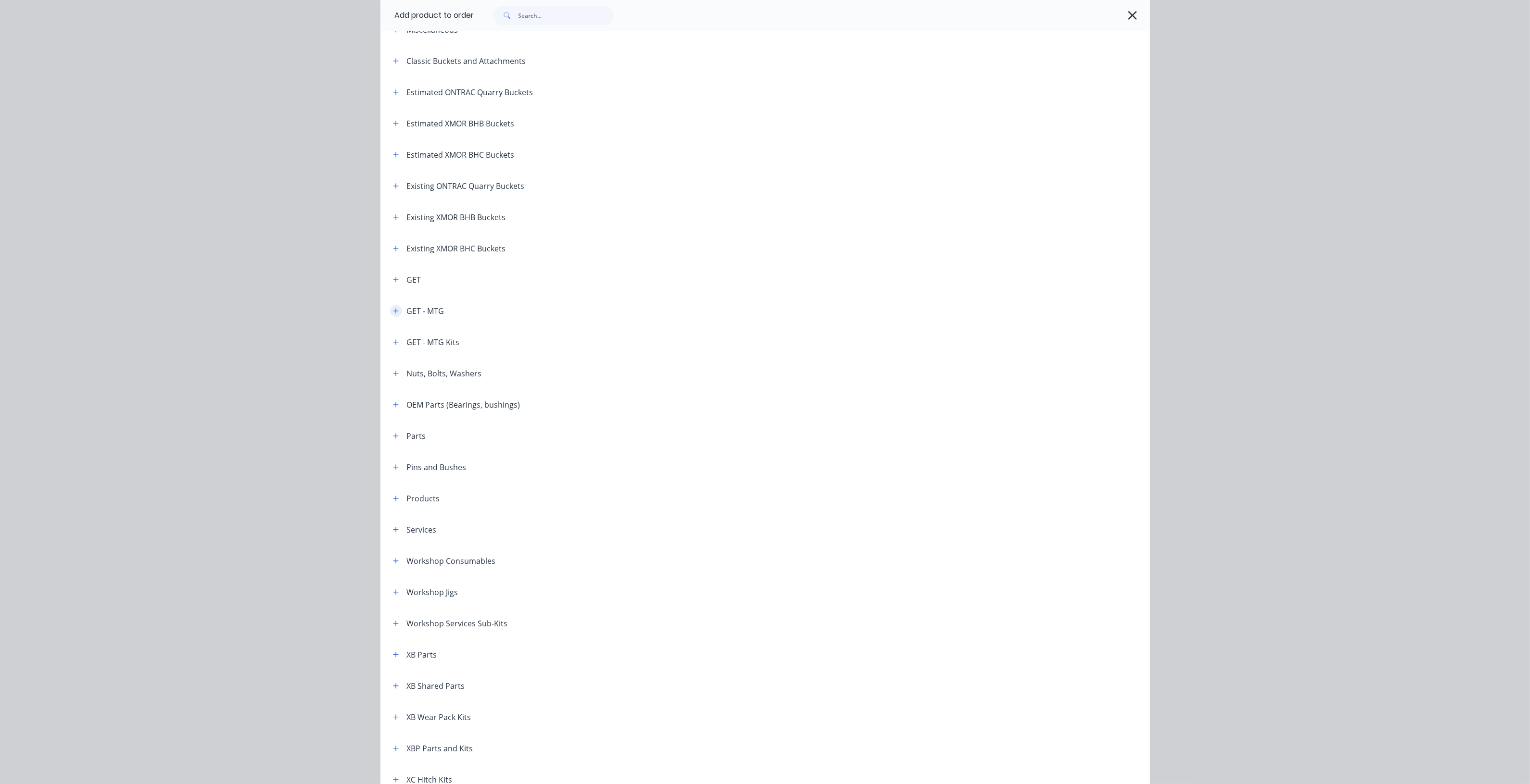
click at [393, 312] on icon "button" at bounding box center [396, 310] width 6 height 6
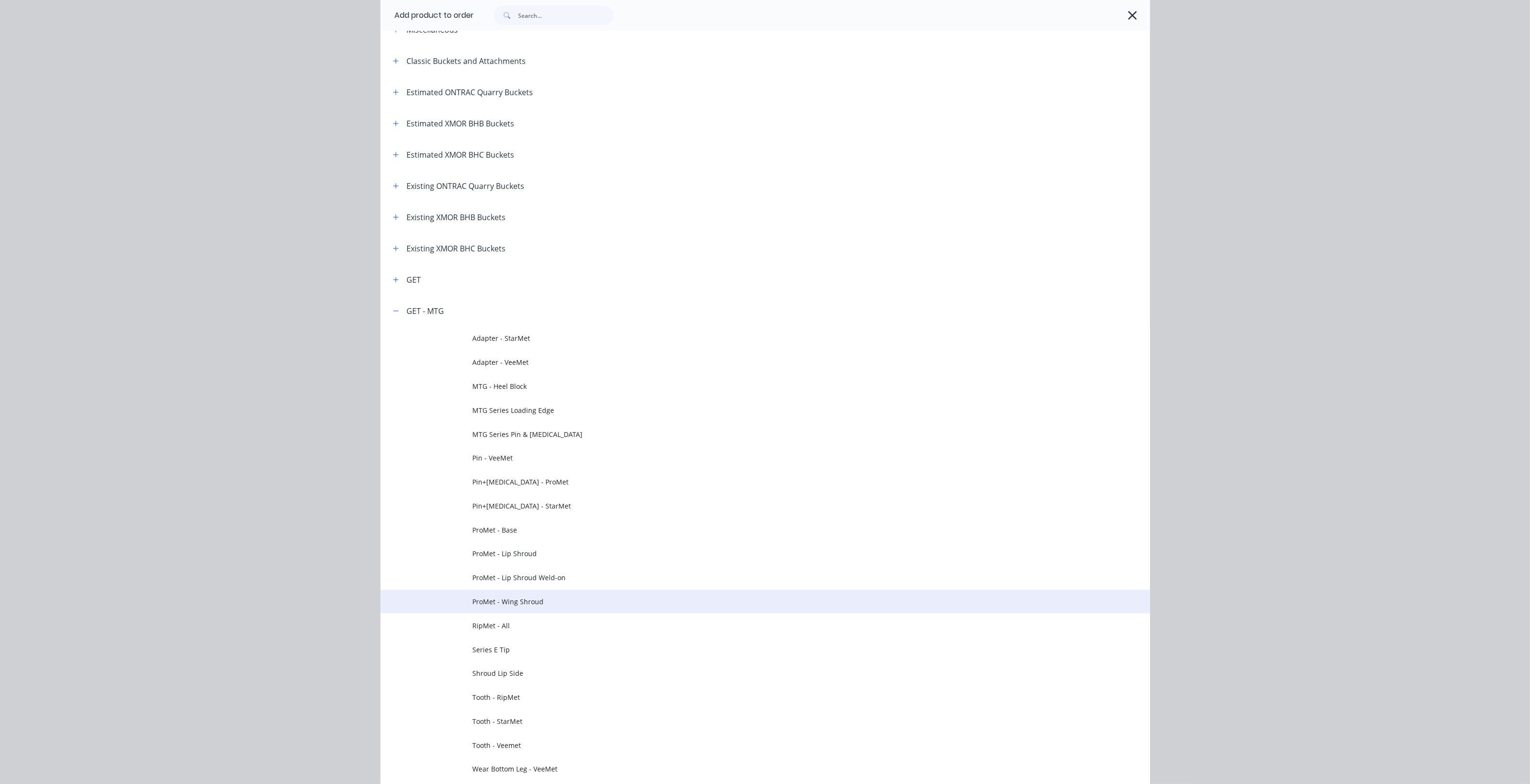
click at [528, 601] on span "ProMet - Wing Shroud" at bounding box center [743, 602] width 541 height 10
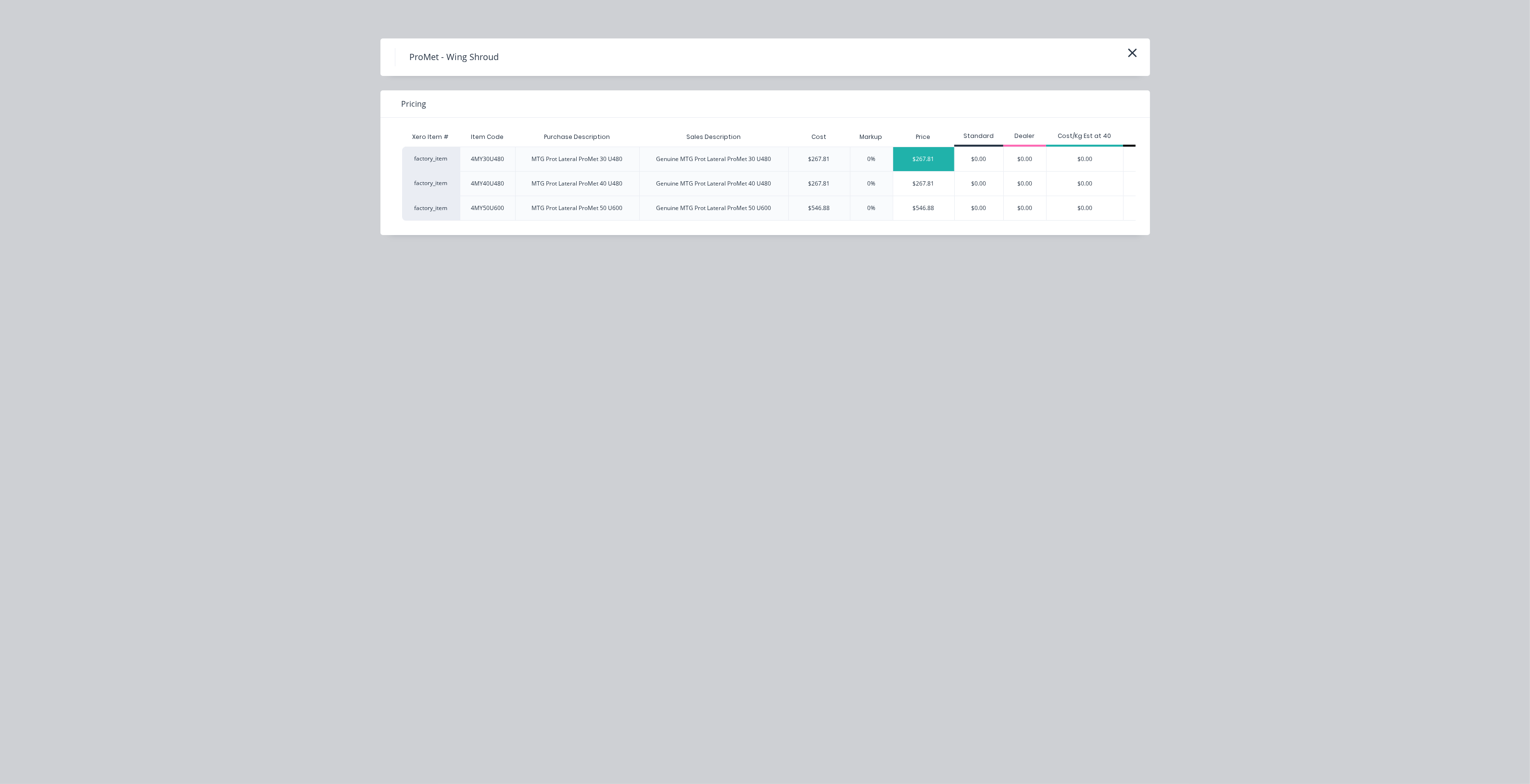
click at [931, 161] on div "$267.81" at bounding box center [923, 159] width 61 height 24
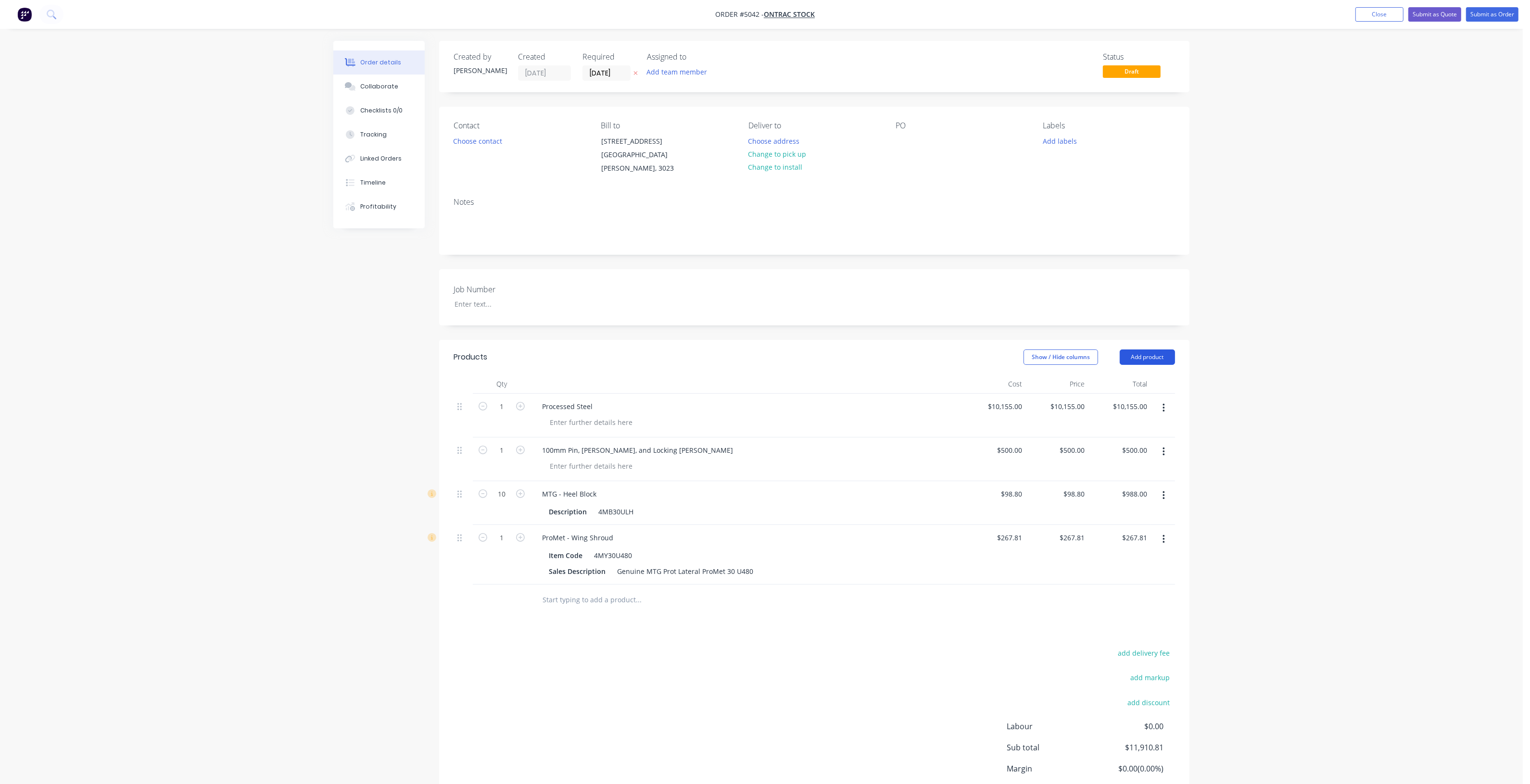
click at [1165, 350] on button "Add product" at bounding box center [1147, 357] width 55 height 15
click at [1150, 375] on div "Product catalogue" at bounding box center [1129, 381] width 74 height 14
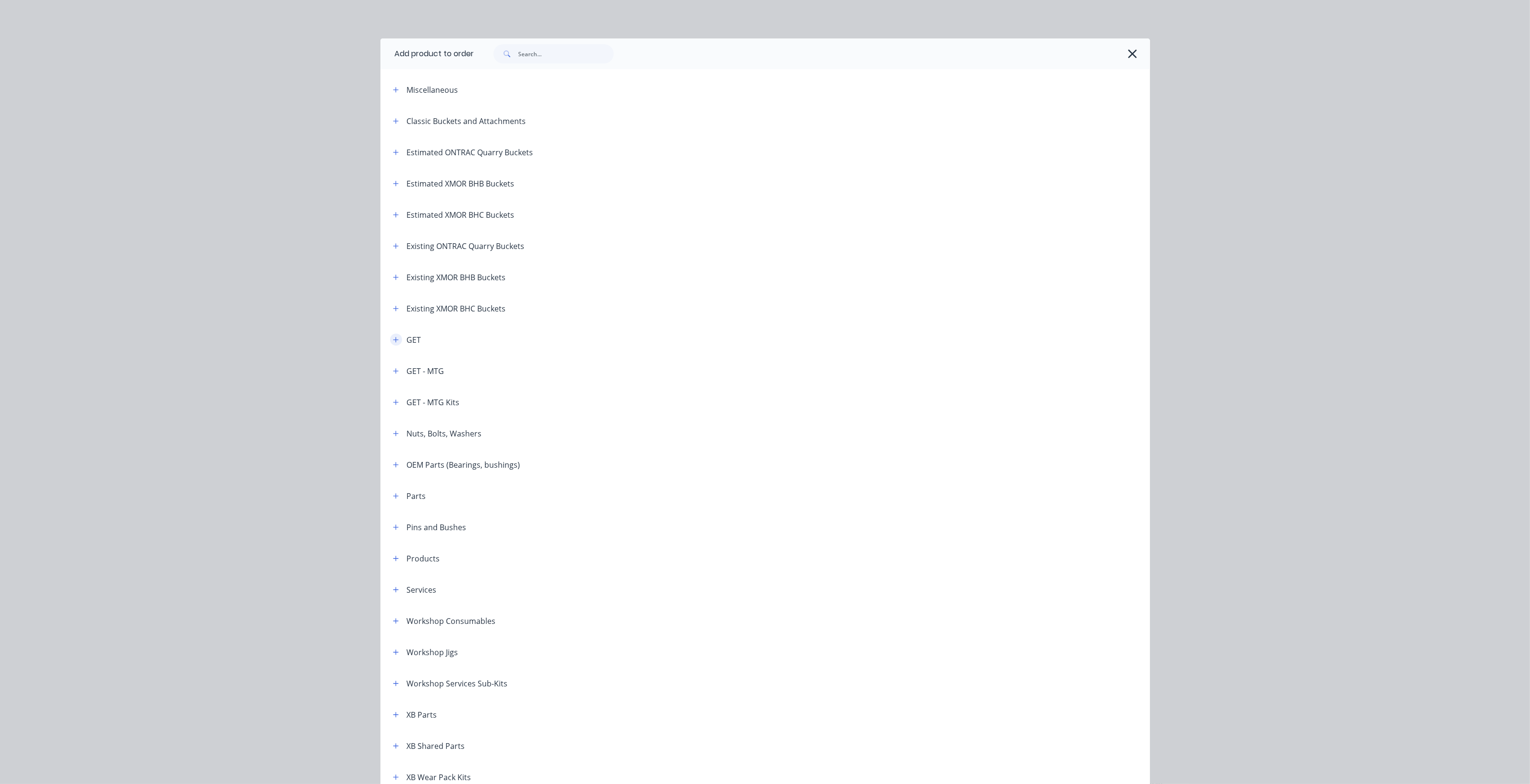
click at [390, 338] on button "button" at bounding box center [396, 340] width 12 height 12
click at [390, 372] on button "button" at bounding box center [396, 371] width 12 height 12
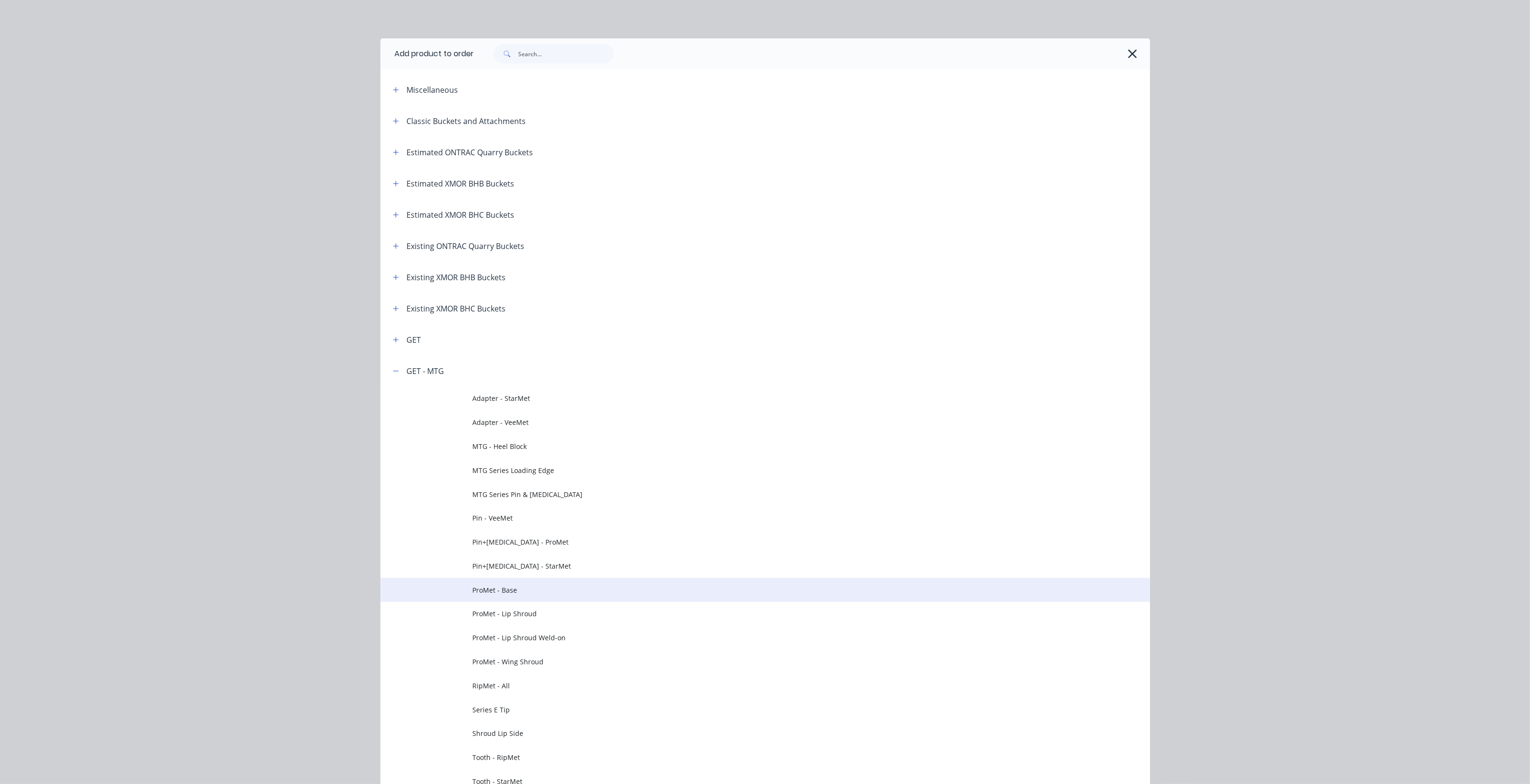
click at [544, 595] on span "ProMet - Base" at bounding box center [743, 590] width 541 height 10
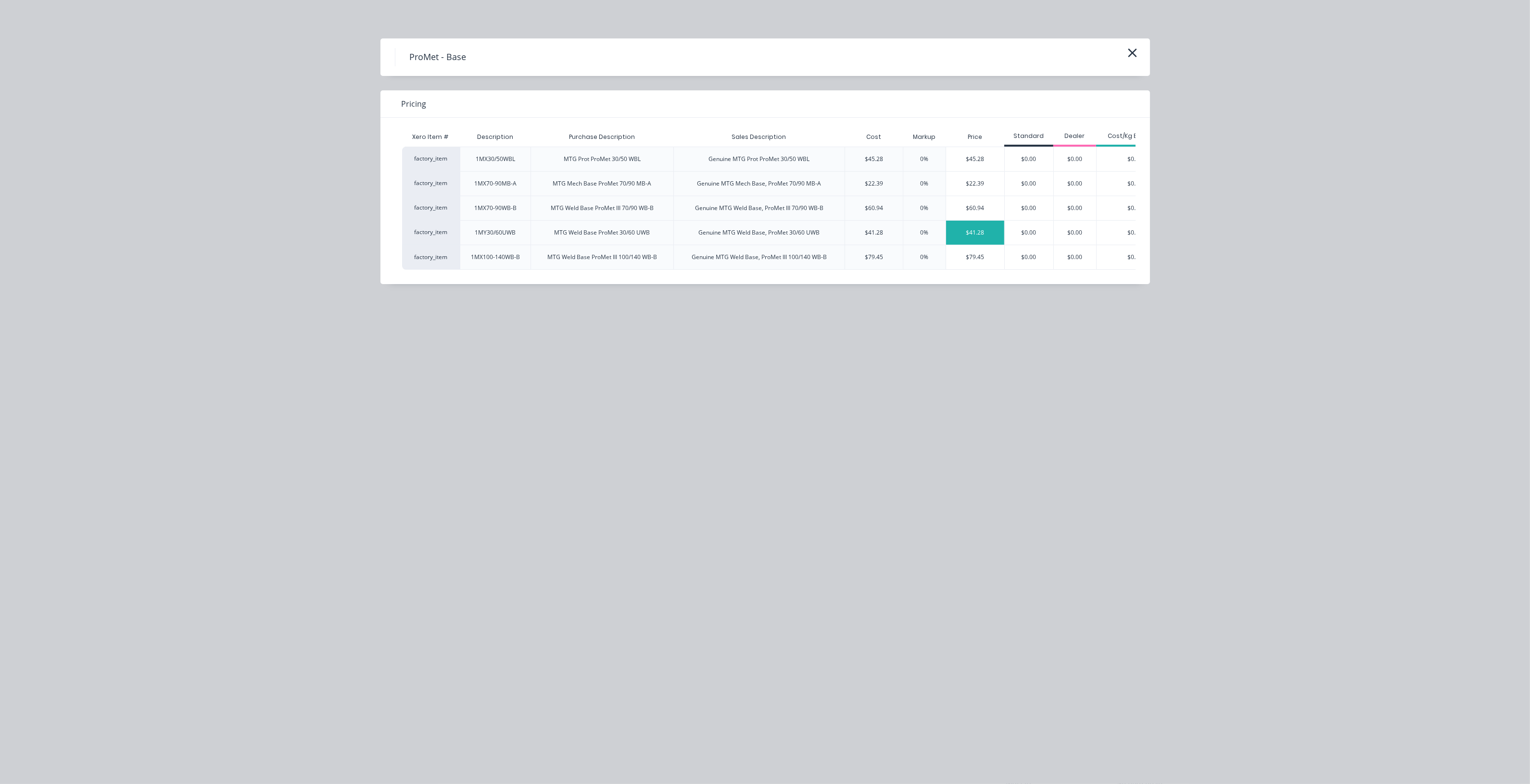
click at [963, 234] on div "$41.28" at bounding box center [975, 233] width 58 height 24
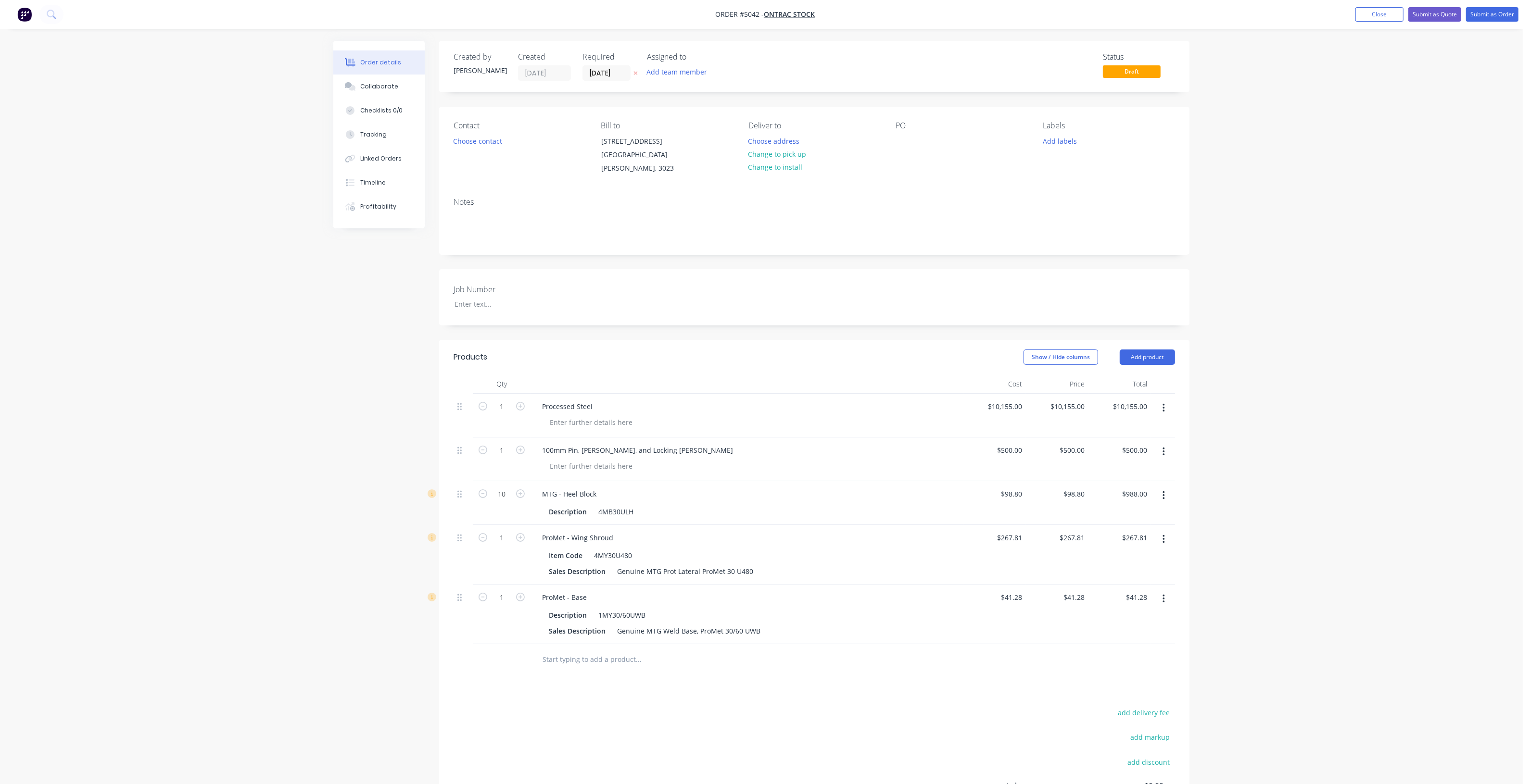
drag, startPoint x: 963, startPoint y: 234, endPoint x: 776, endPoint y: 668, distance: 472.6
click at [763, 674] on div "Products Show / Hide columns Add product Qty Cost Price Total 1 Processed Steel…" at bounding box center [814, 623] width 750 height 566
click at [1154, 353] on button "Add product" at bounding box center [1147, 357] width 55 height 15
click at [1148, 375] on div "Product catalogue" at bounding box center [1129, 381] width 74 height 14
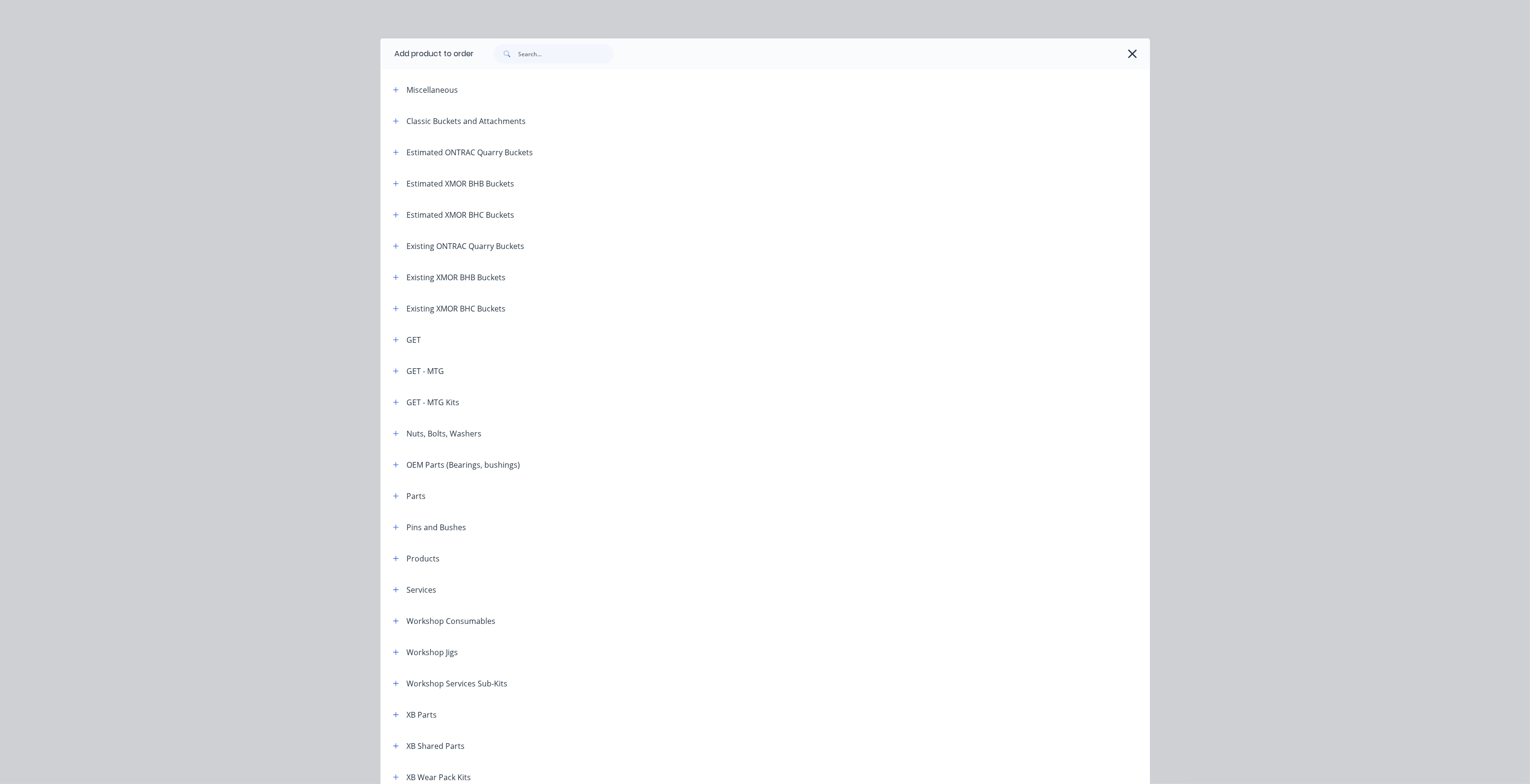
scroll to position [181, 0]
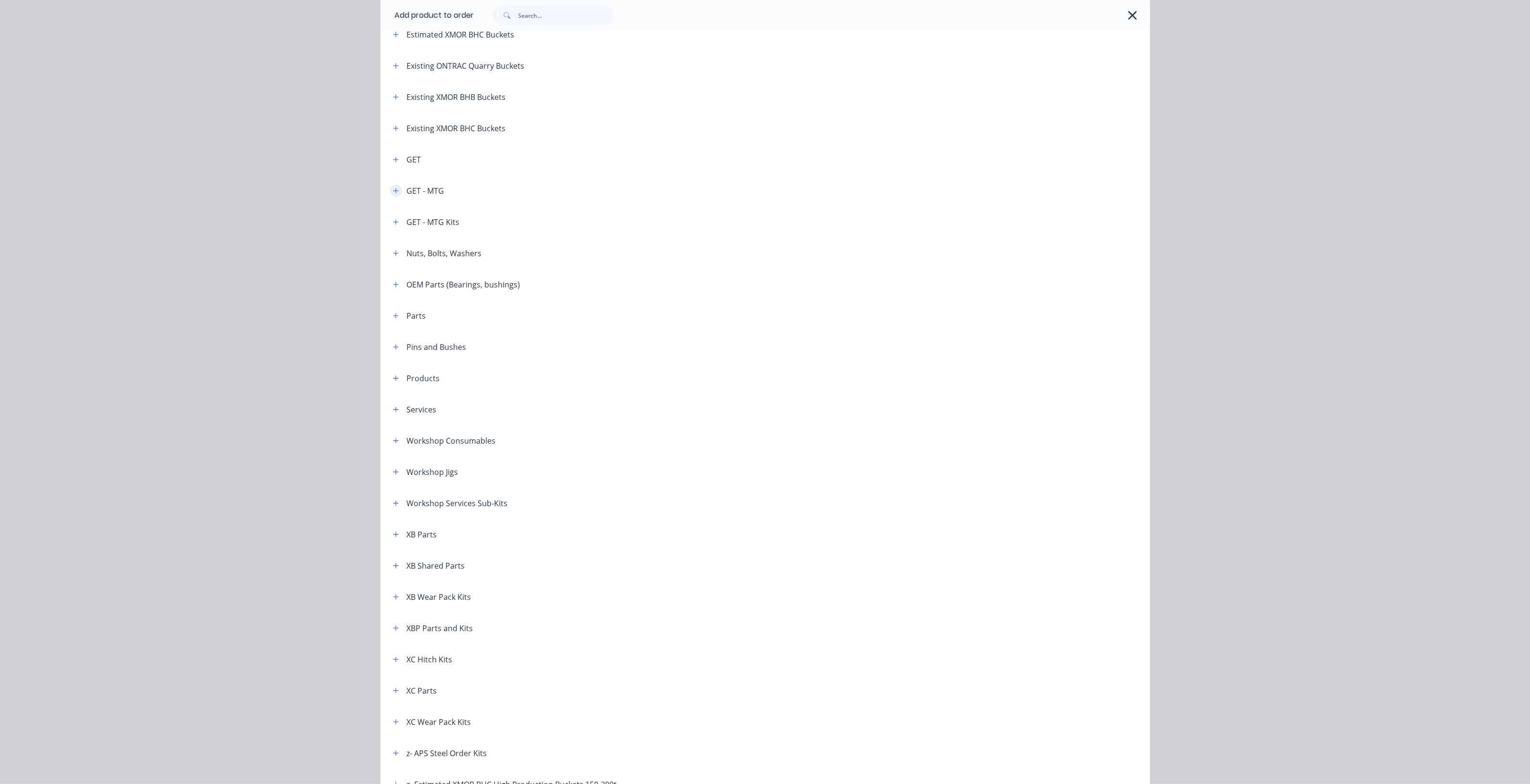
click at [393, 188] on icon "button" at bounding box center [396, 191] width 6 height 6
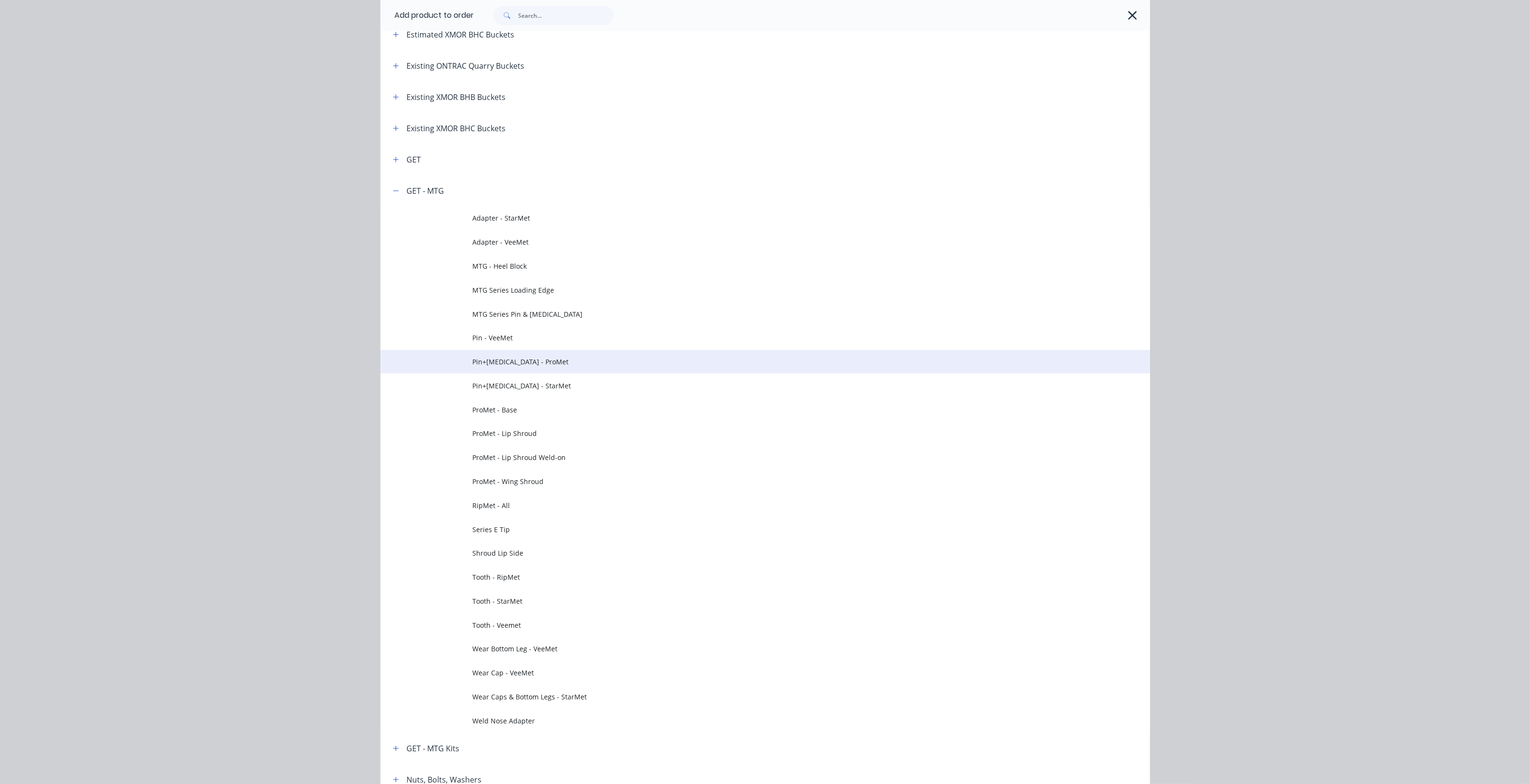
click at [569, 360] on span "Pin+[MEDICAL_DATA] - ProMet" at bounding box center [743, 362] width 541 height 10
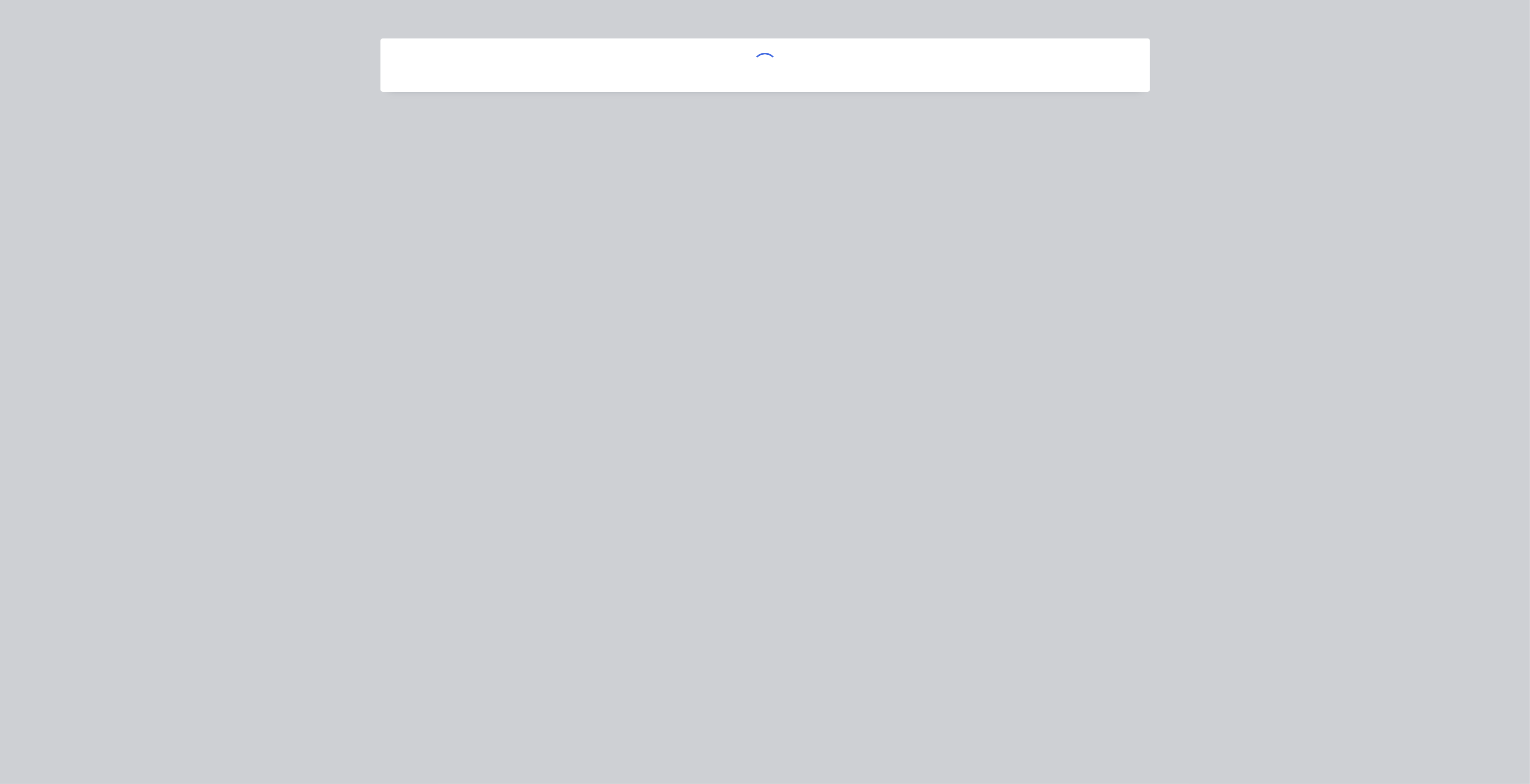
scroll to position [0, 0]
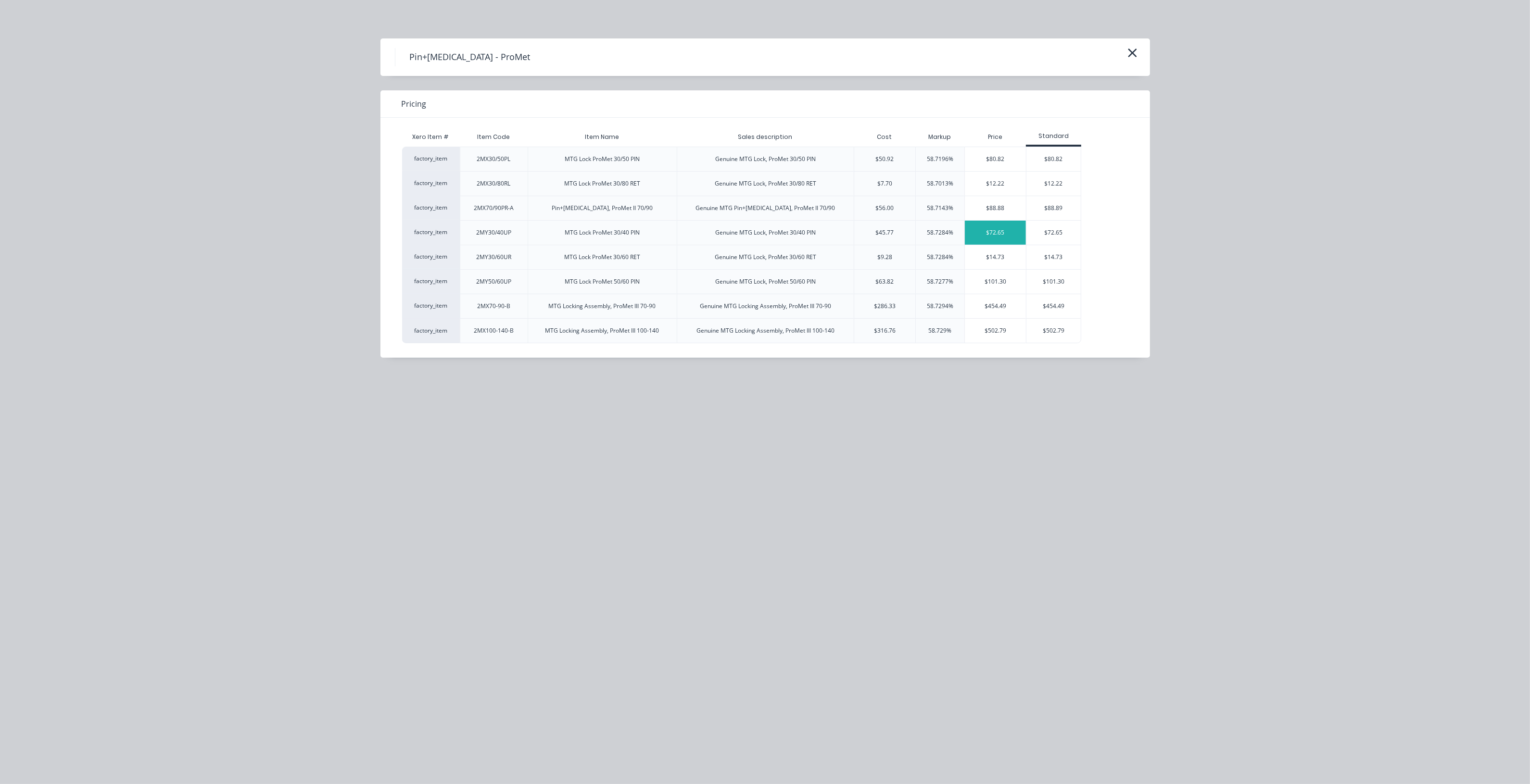
click at [999, 233] on div "$72.65" at bounding box center [995, 233] width 61 height 24
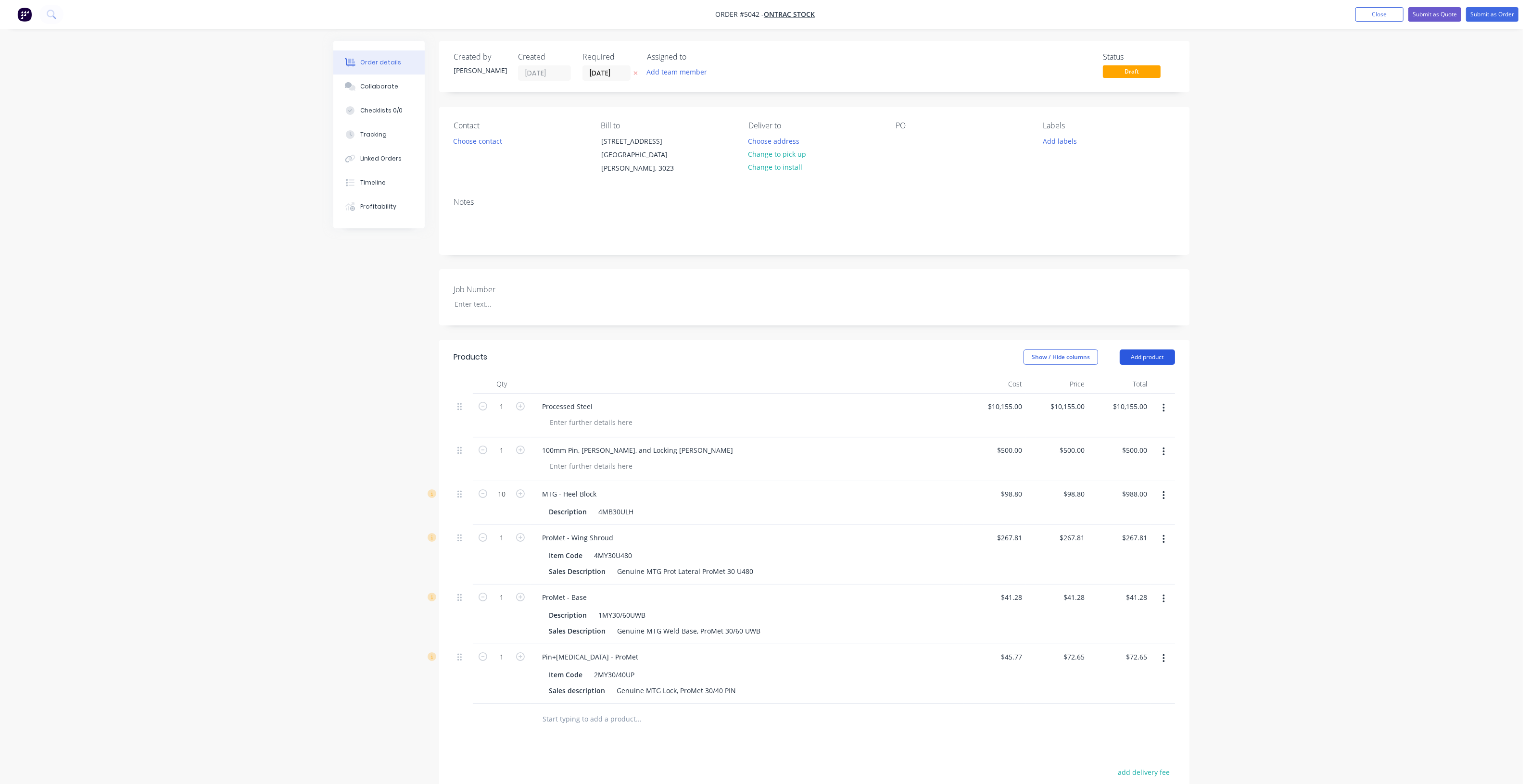
click at [1169, 350] on button "Add product" at bounding box center [1147, 357] width 55 height 15
click at [1159, 375] on div "Product catalogue" at bounding box center [1129, 381] width 74 height 14
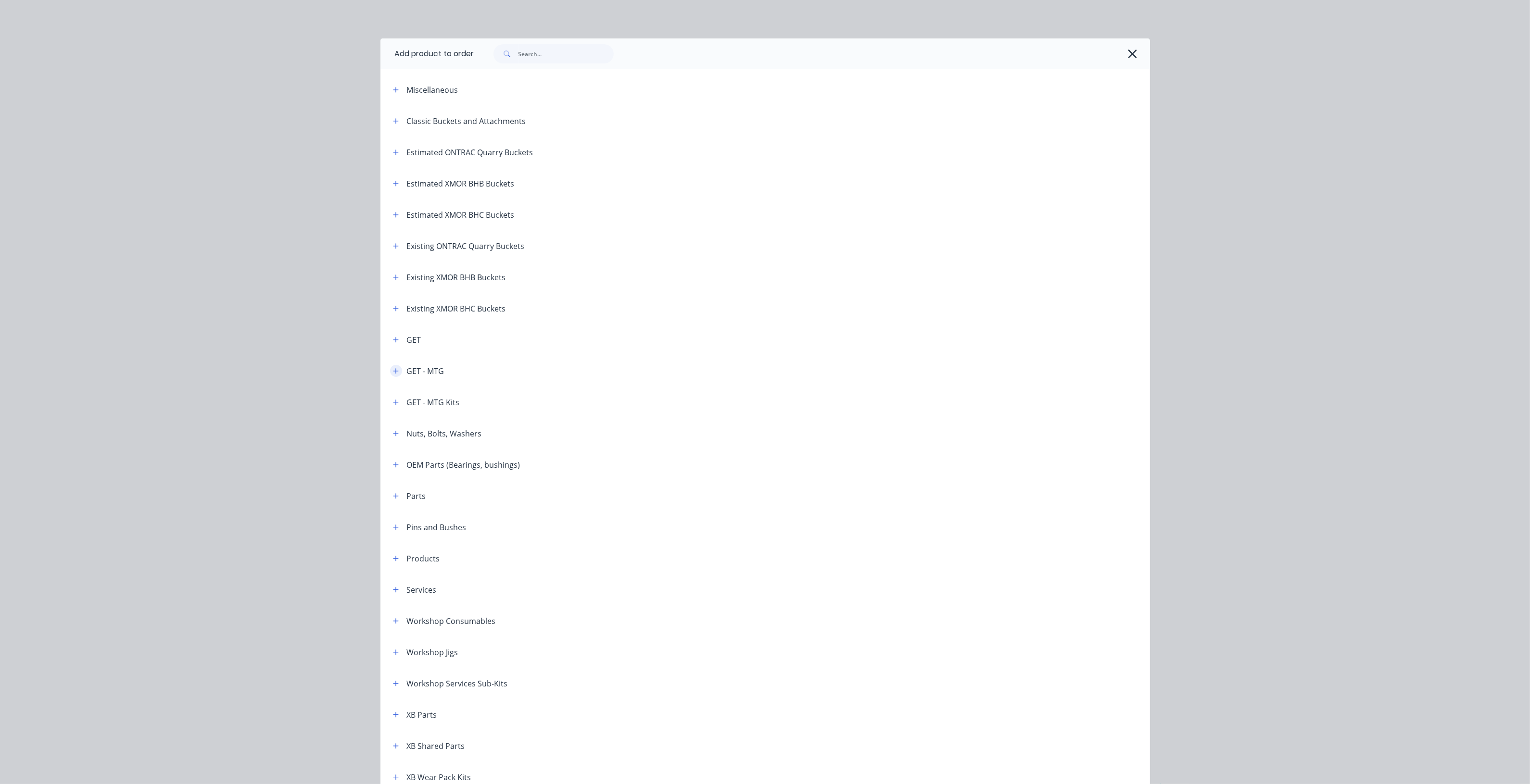
click at [393, 369] on icon "button" at bounding box center [396, 371] width 6 height 6
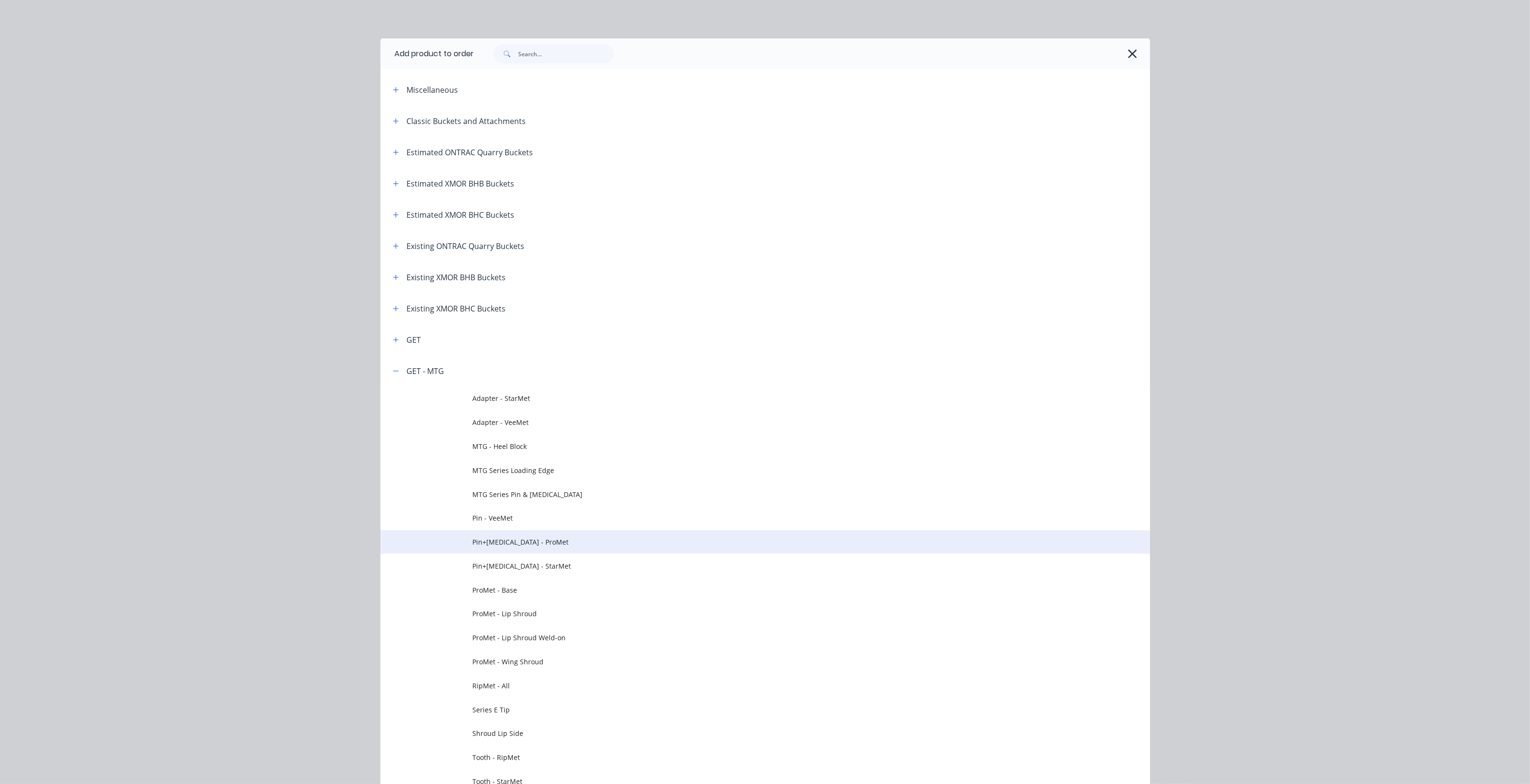
click at [551, 541] on span "Pin+[MEDICAL_DATA] - ProMet" at bounding box center [743, 542] width 541 height 10
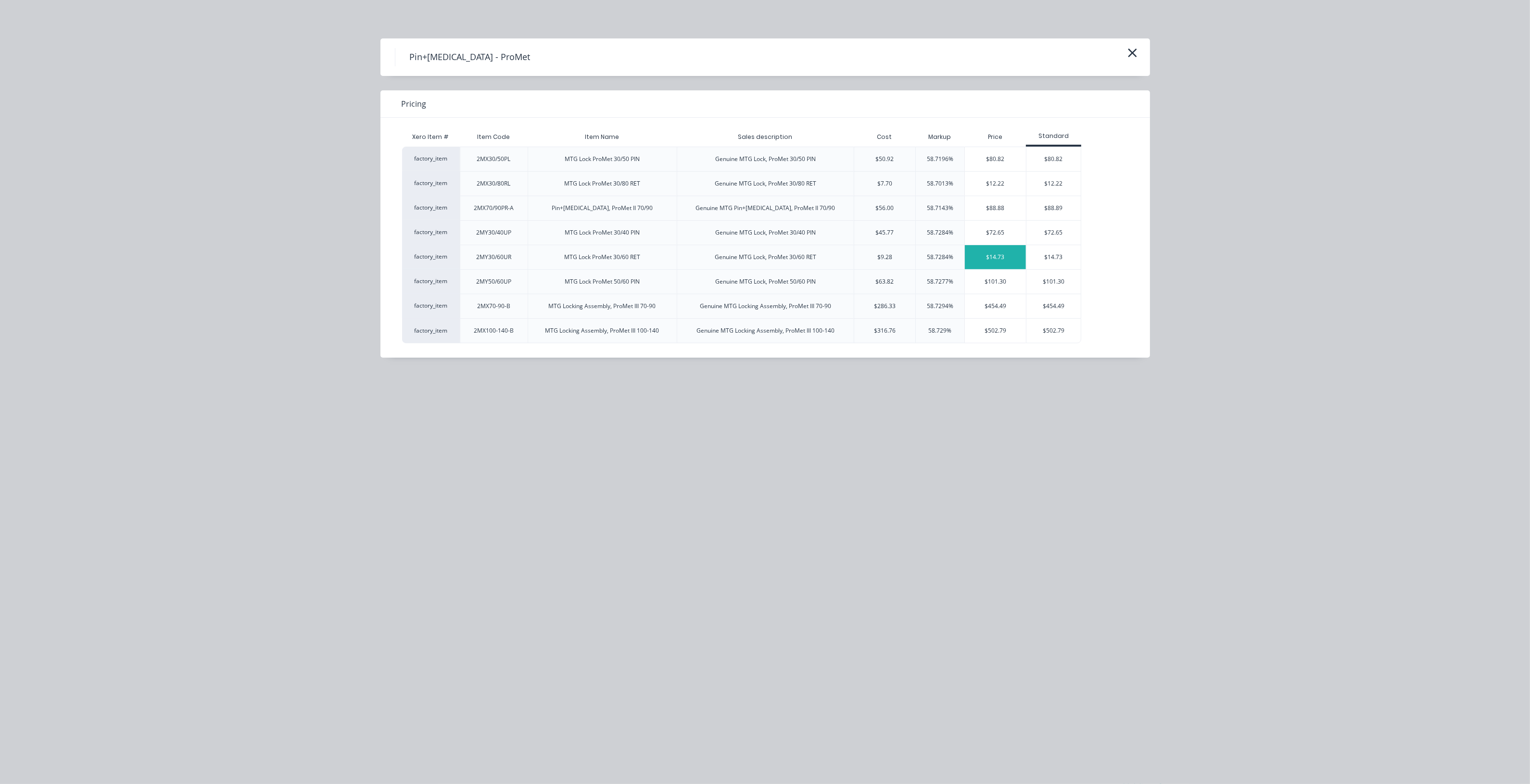
click at [993, 259] on div "$14.73" at bounding box center [995, 257] width 61 height 24
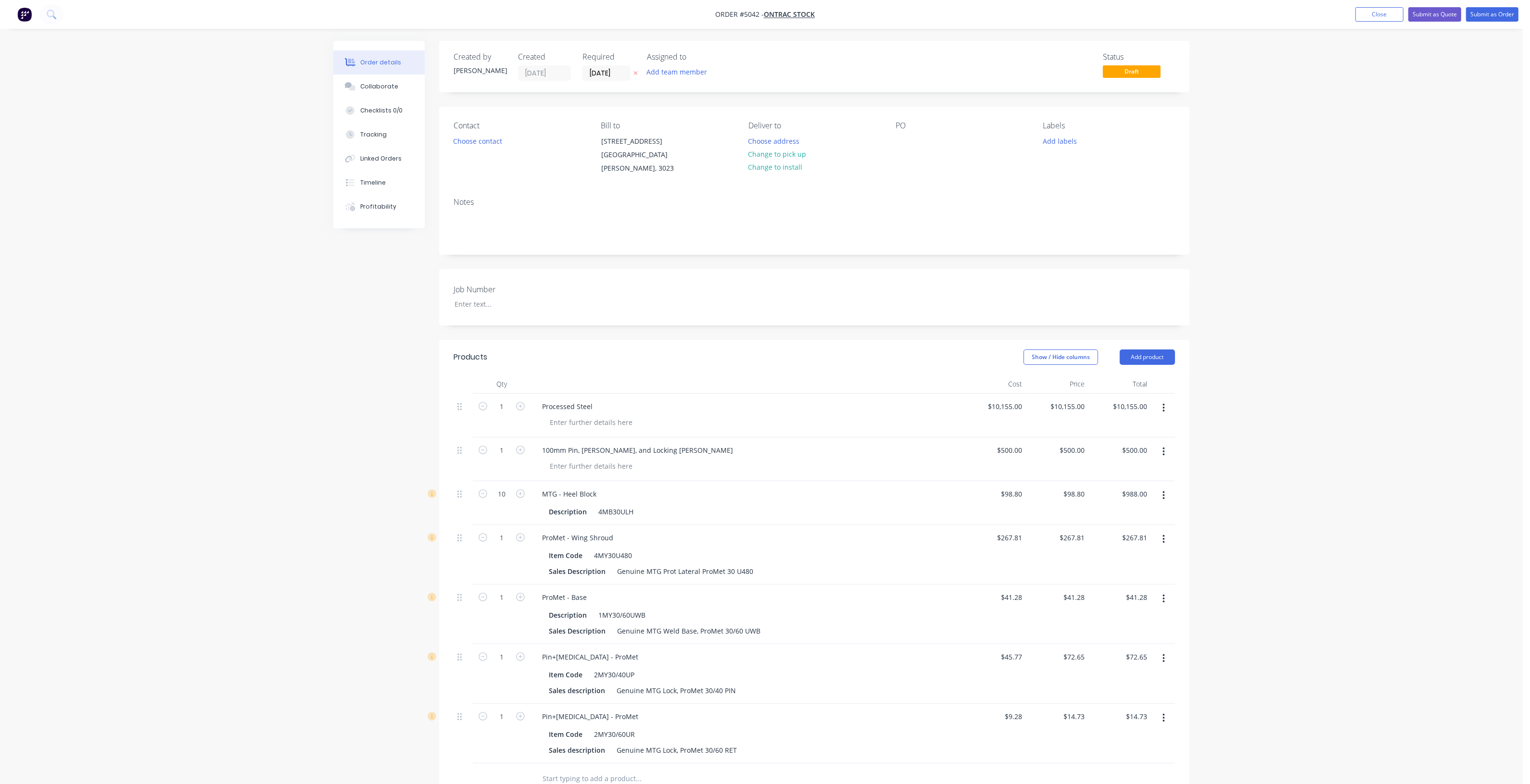
scroll to position [60, 0]
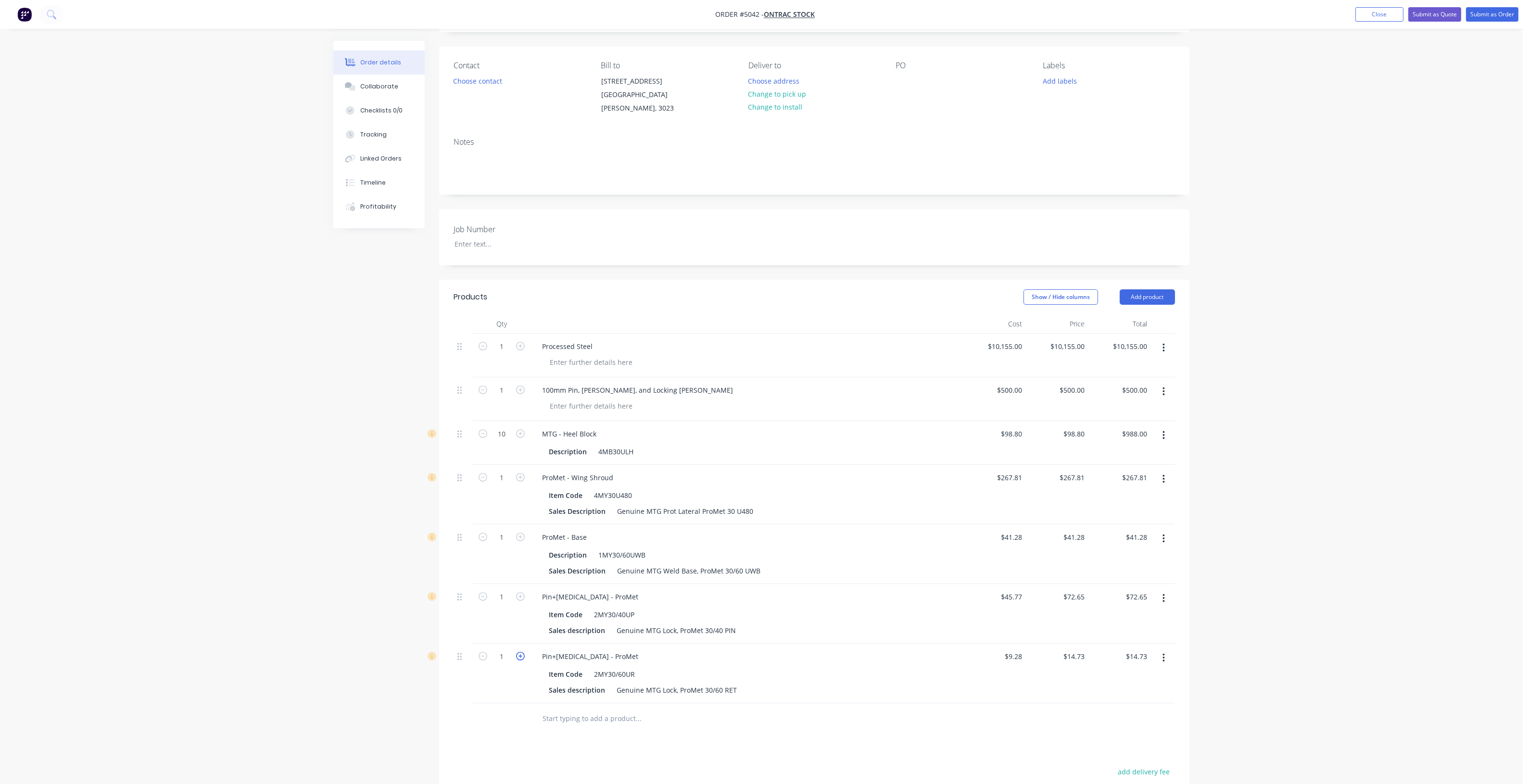
click at [517, 652] on icon "button" at bounding box center [521, 656] width 9 height 9
type input "2"
type input "$29.46"
click at [519, 652] on icon "button" at bounding box center [521, 656] width 9 height 9
type input "3"
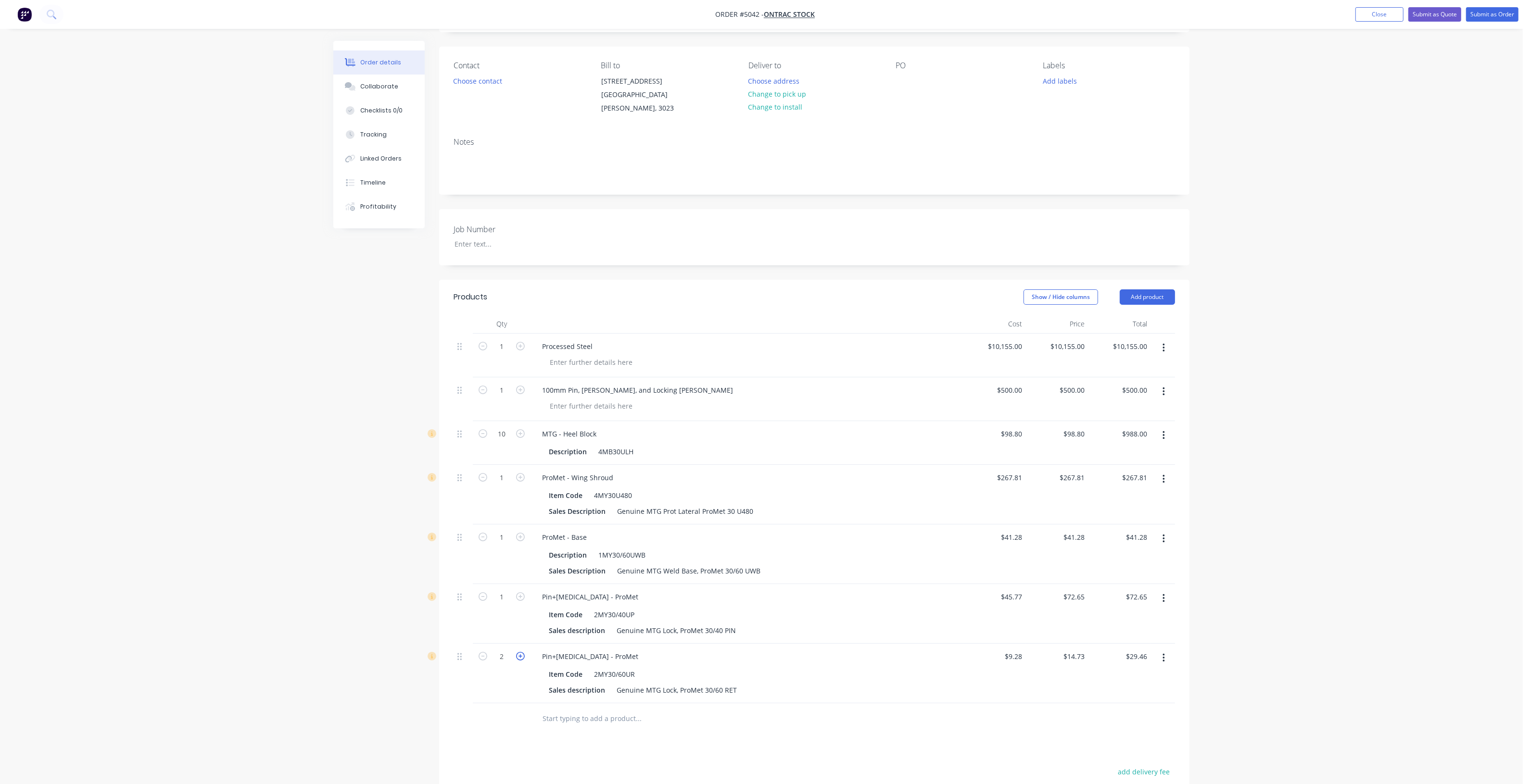
type input "$44.19"
click at [519, 652] on icon "button" at bounding box center [521, 656] width 9 height 9
type input "4"
type input "$58.92"
click at [519, 652] on icon "button" at bounding box center [521, 656] width 9 height 9
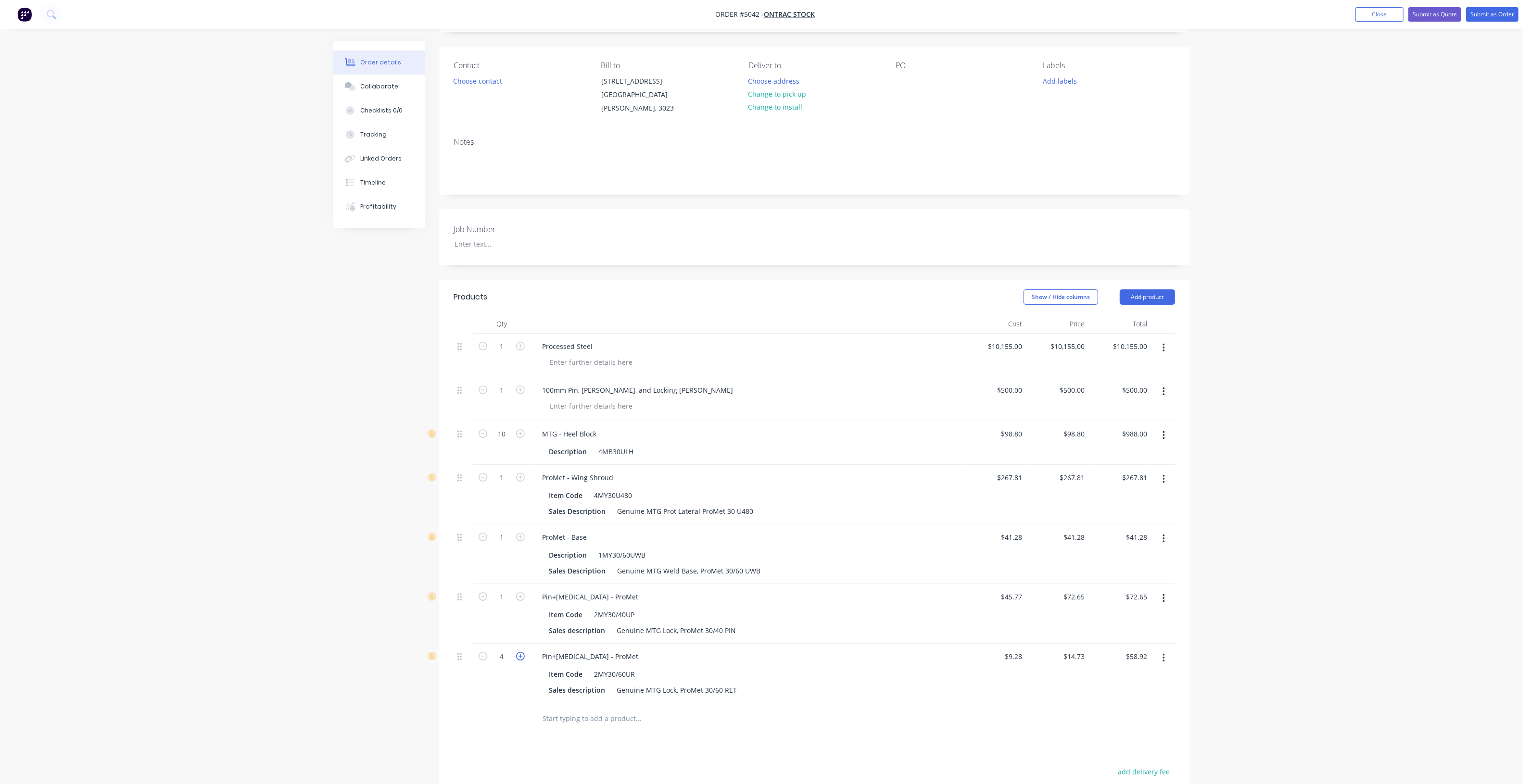
type input "5"
type input "$73.65"
click at [519, 652] on icon "button" at bounding box center [521, 656] width 9 height 9
type input "6"
type input "$88.38"
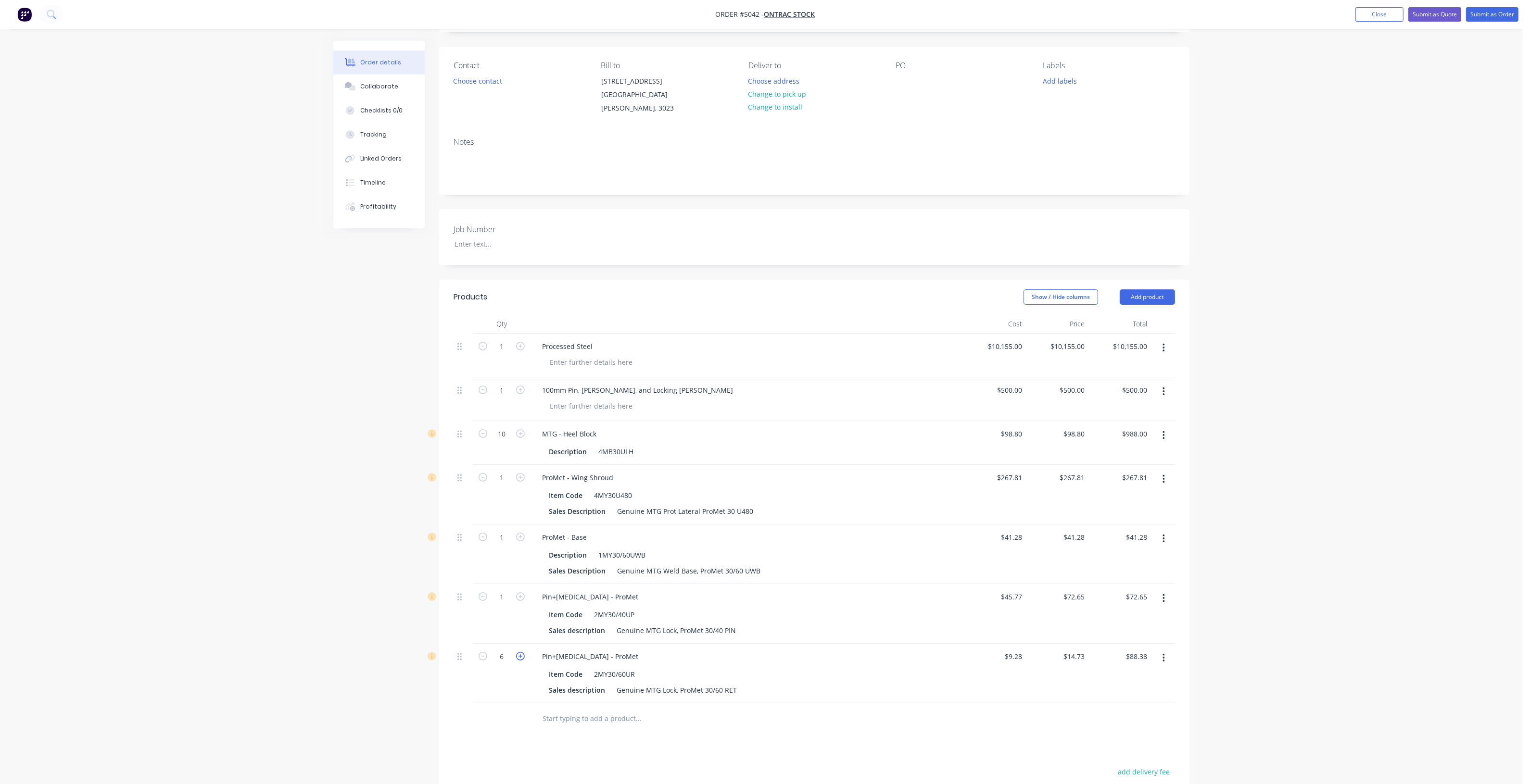
click at [519, 652] on icon "button" at bounding box center [521, 656] width 9 height 9
type input "7"
type input "$103.11"
click at [519, 652] on icon "button" at bounding box center [521, 656] width 9 height 9
type input "8"
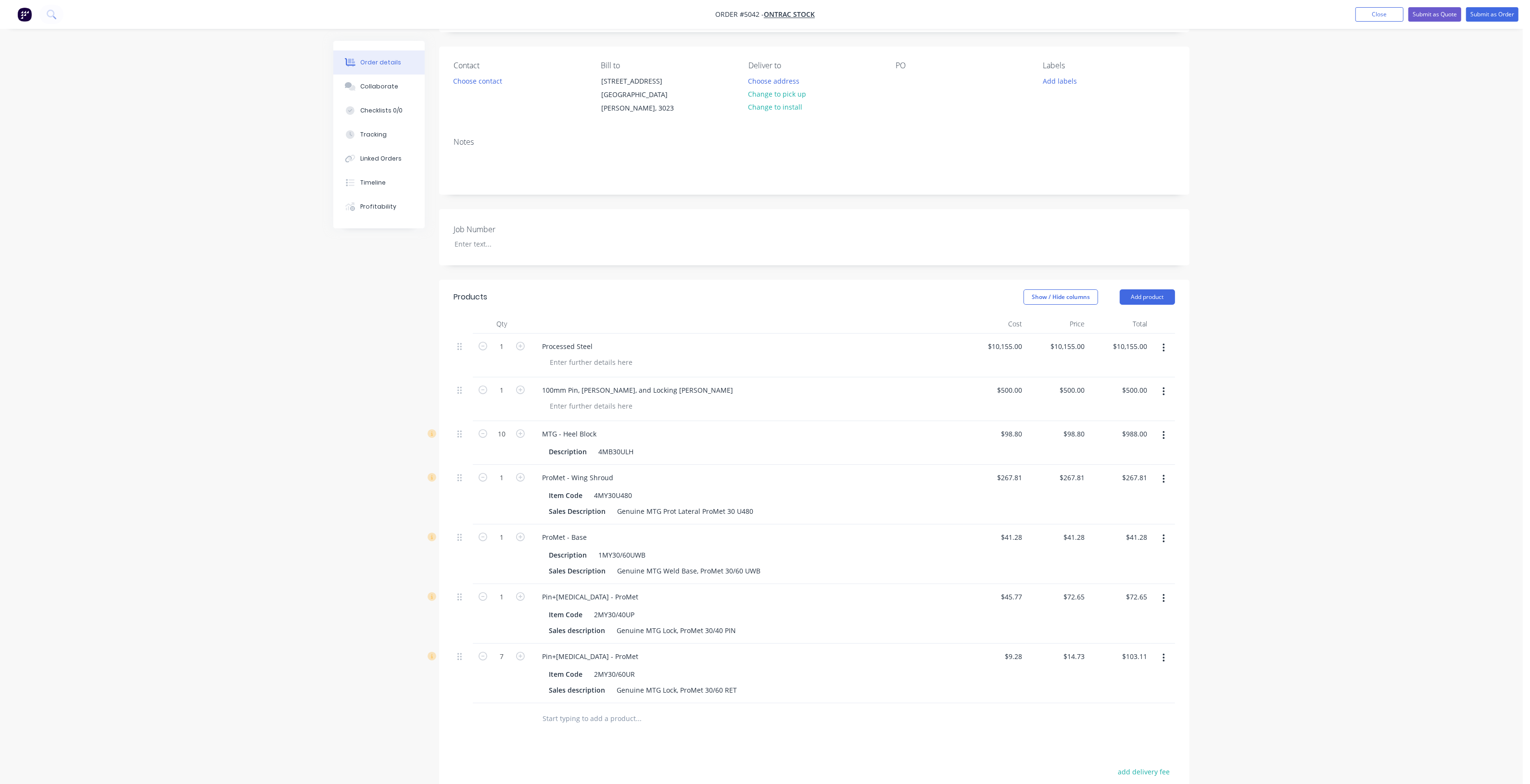
type input "$117.84"
click at [521, 592] on icon "button" at bounding box center [521, 596] width 9 height 9
type input "2"
type input "$145.30"
click at [521, 592] on icon "button" at bounding box center [521, 596] width 9 height 9
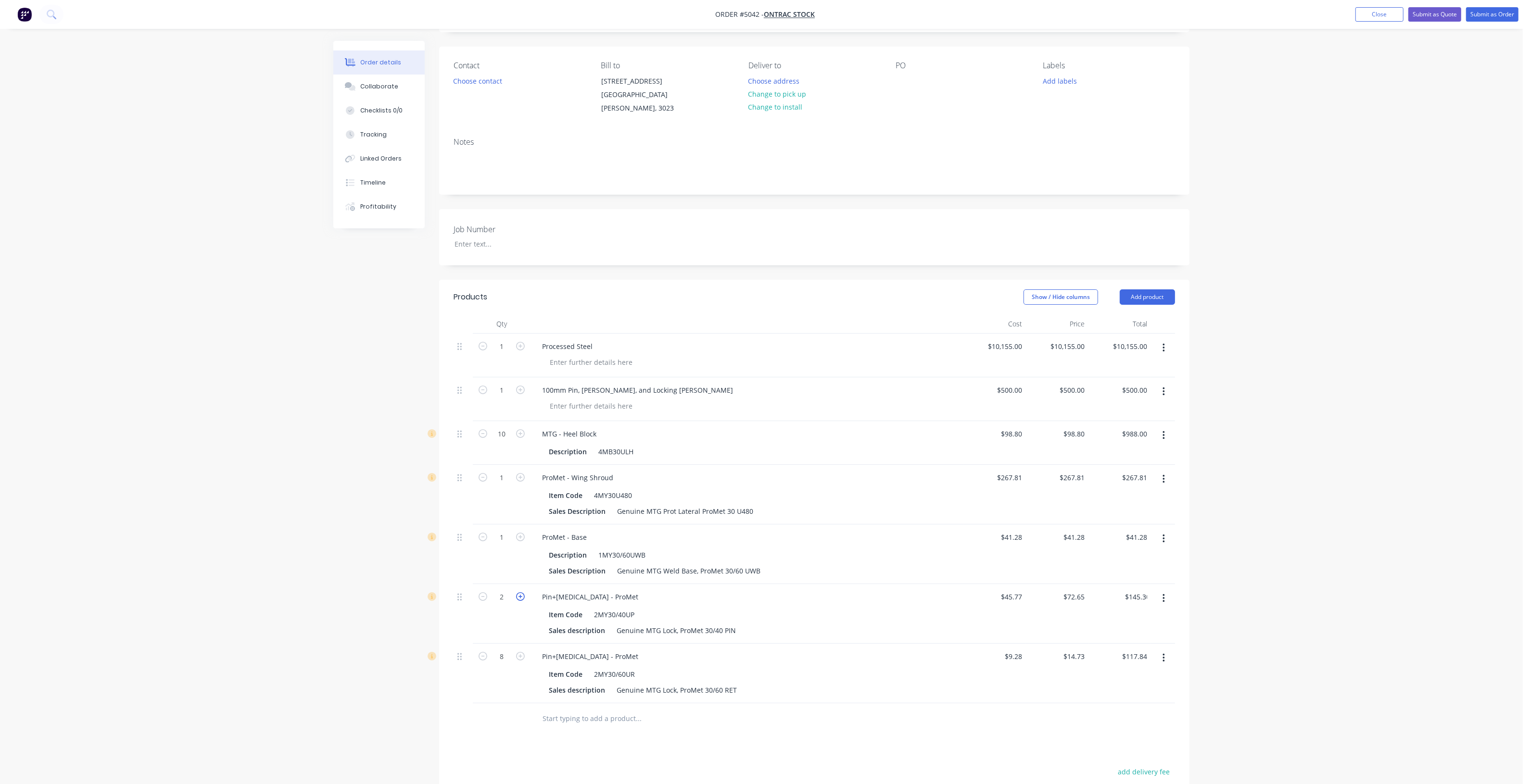
type input "3"
type input "$217.95"
click at [521, 592] on icon "button" at bounding box center [521, 596] width 9 height 9
type input "4"
type input "$290.60"
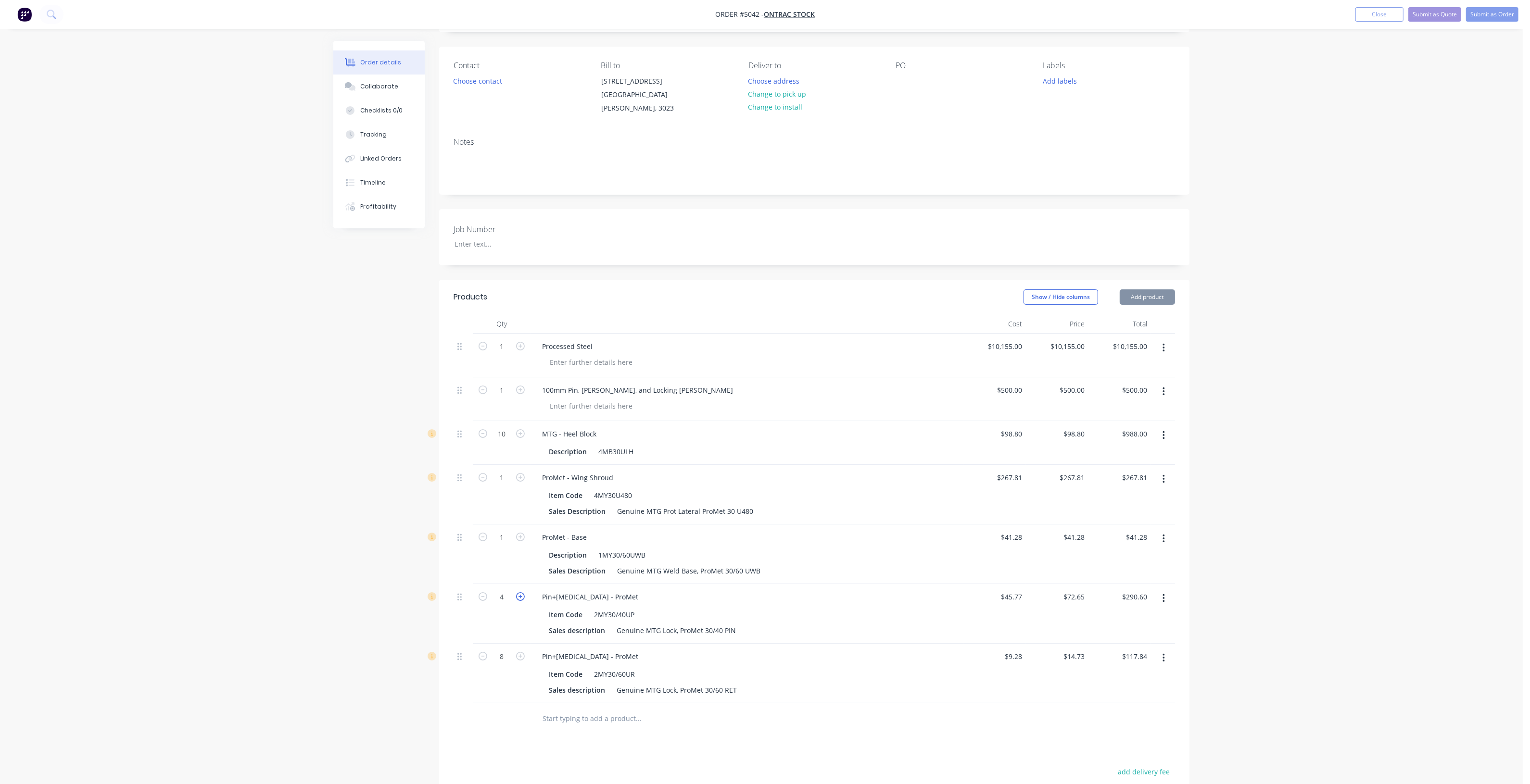
click at [521, 592] on icon "button" at bounding box center [521, 596] width 9 height 9
type input "5"
type input "$363.25"
click at [521, 592] on icon "button" at bounding box center [521, 596] width 9 height 9
type input "6"
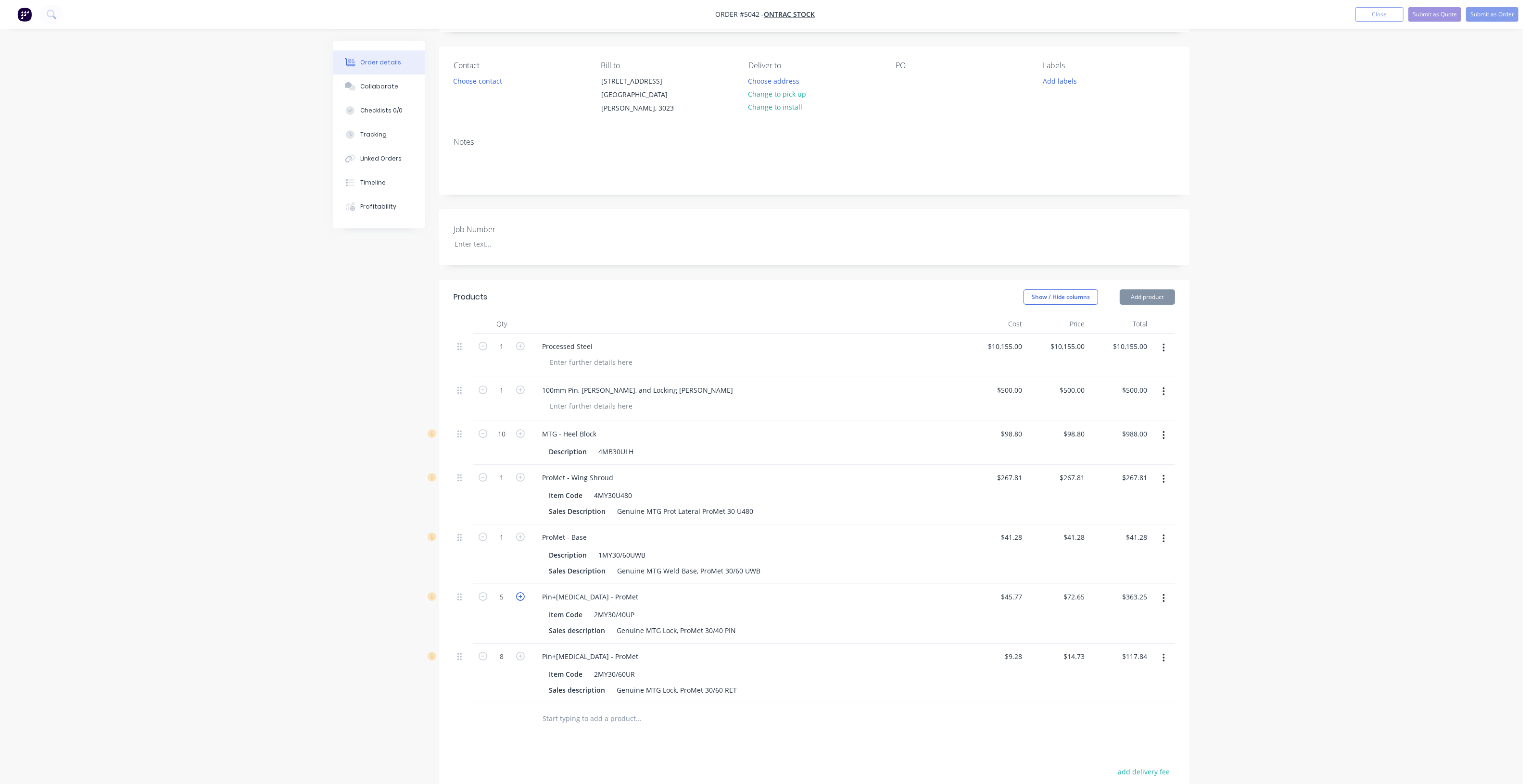
type input "$435.90"
click at [521, 592] on icon "button" at bounding box center [521, 596] width 9 height 9
type input "7"
type input "$508.55"
click at [521, 592] on icon "button" at bounding box center [521, 596] width 9 height 9
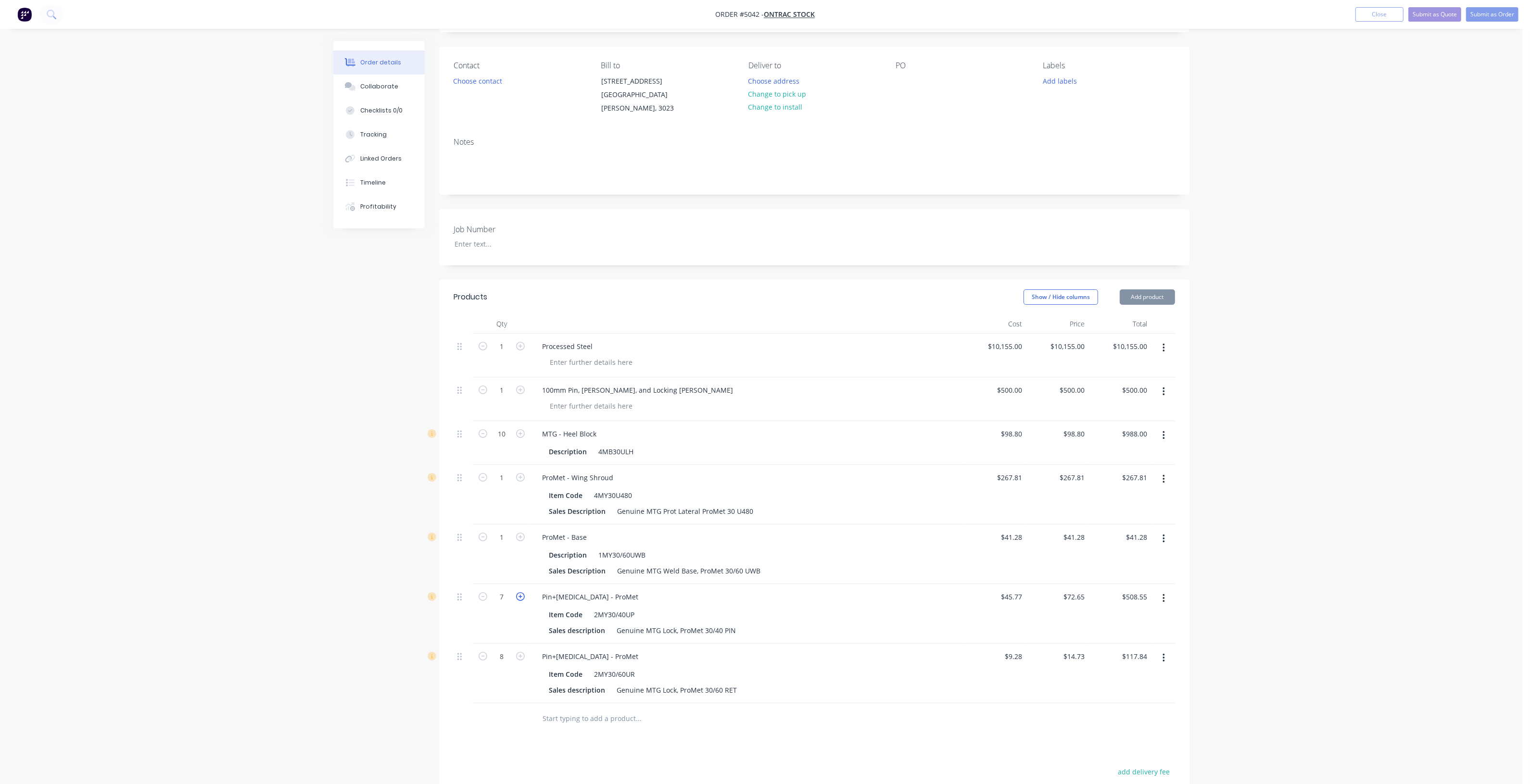
type input "8"
type input "$581.20"
click at [523, 532] on icon "button" at bounding box center [521, 537] width 9 height 9
type input "2"
type input "$82.56"
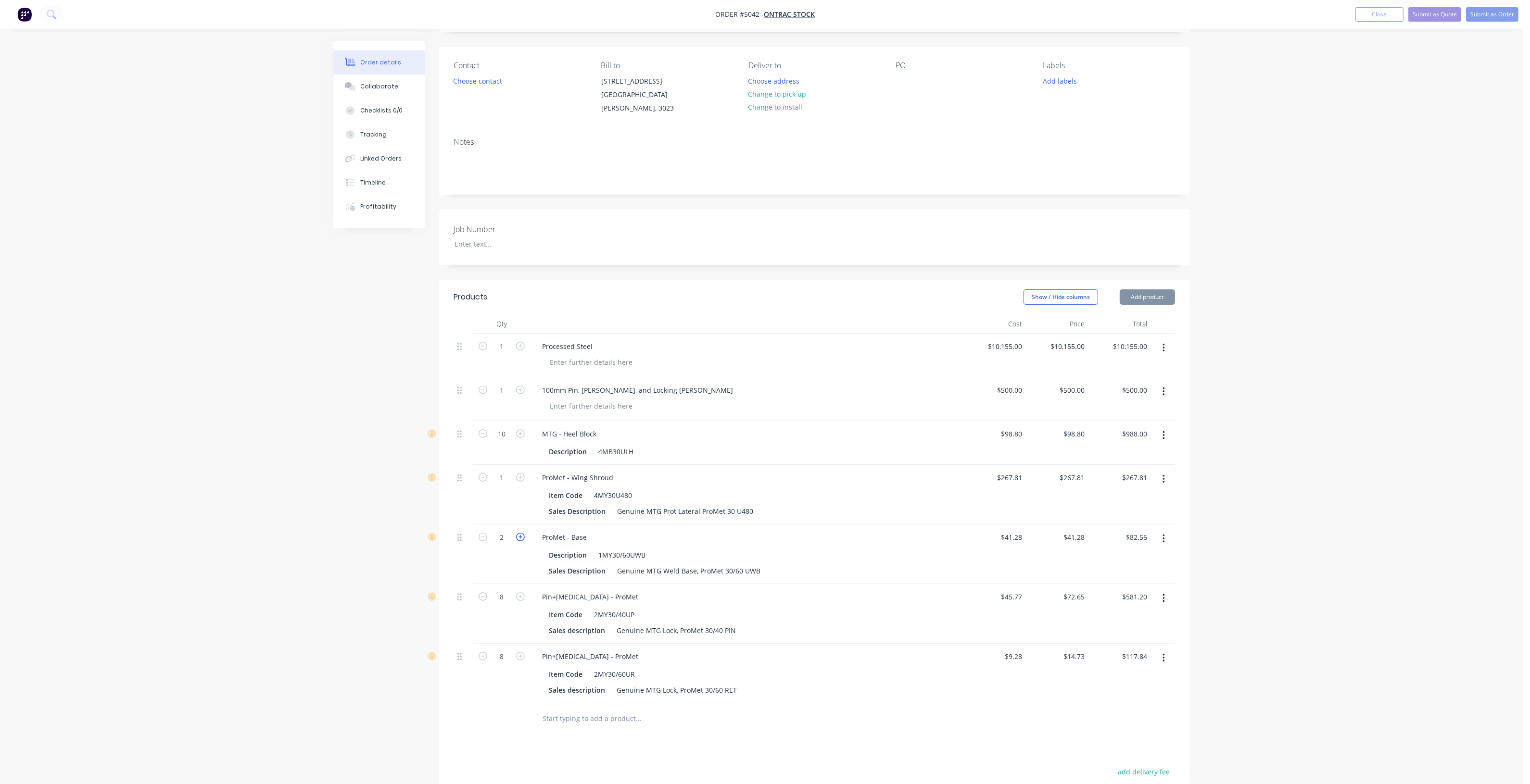
click at [523, 532] on icon "button" at bounding box center [521, 537] width 9 height 9
type input "3"
type input "$123.84"
click at [523, 532] on icon "button" at bounding box center [521, 537] width 9 height 9
type input "4"
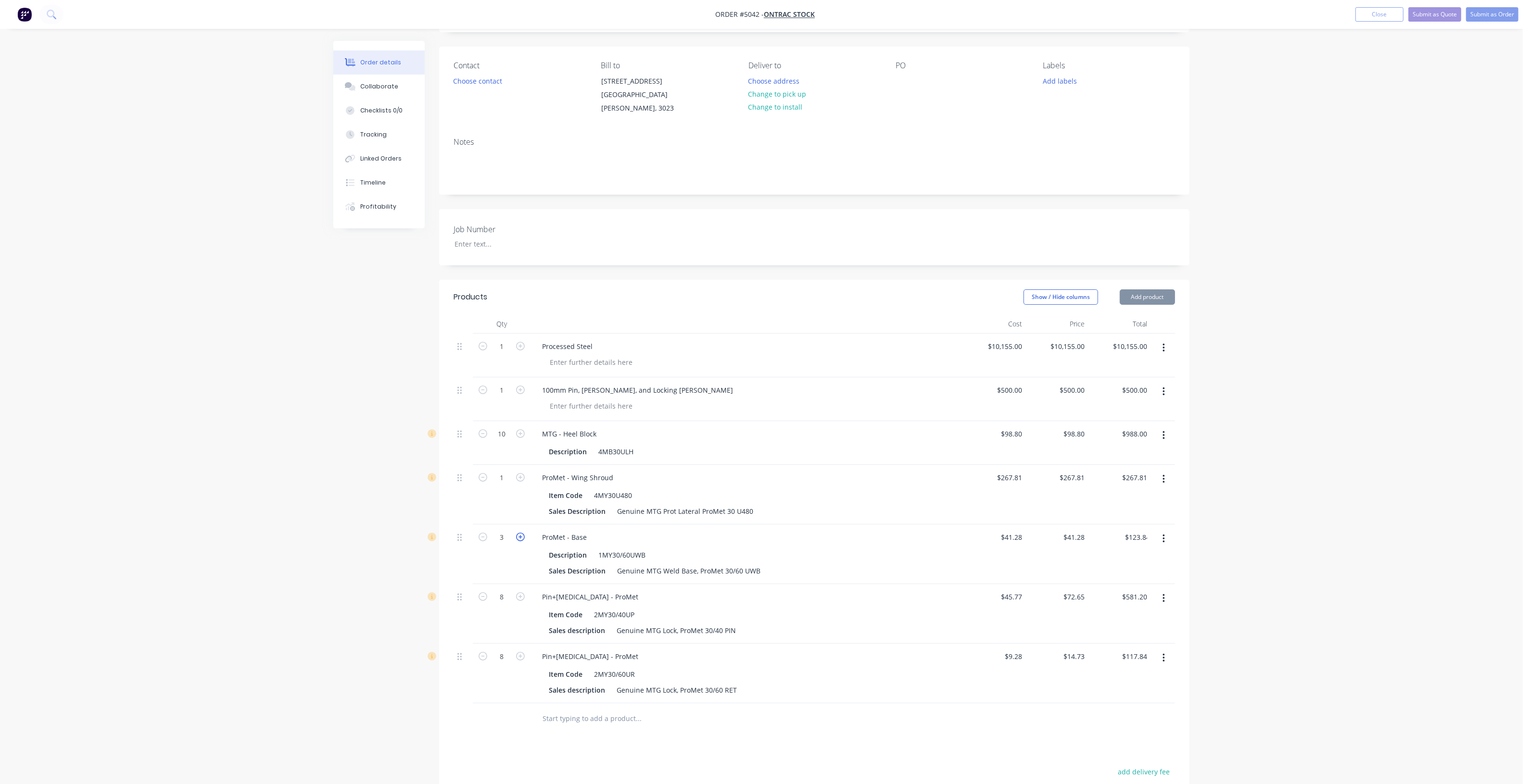
type input "$165.12"
click at [523, 532] on icon "button" at bounding box center [521, 537] width 9 height 9
type input "5"
type input "$206.40"
click at [480, 532] on icon "button" at bounding box center [483, 537] width 9 height 9
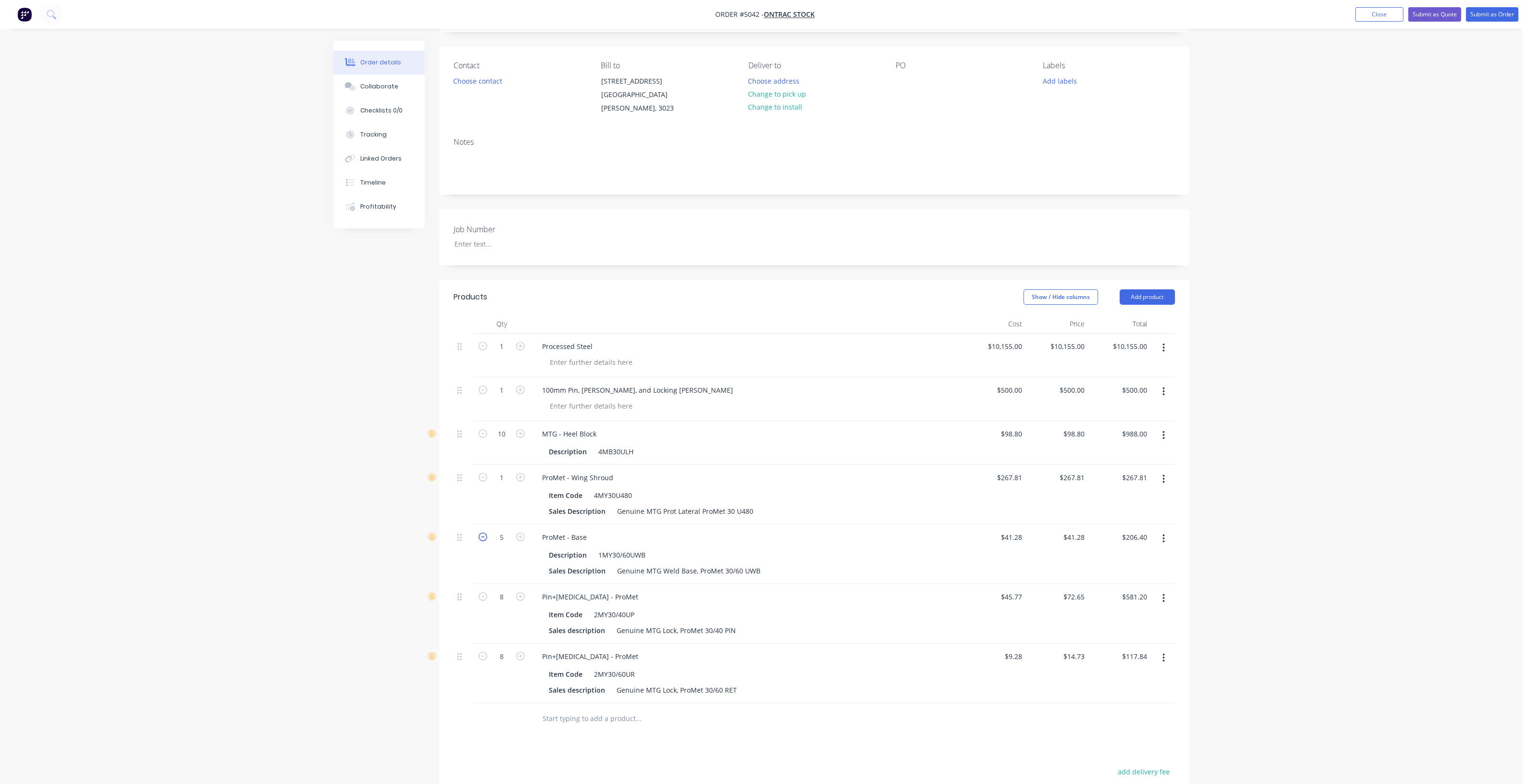
type input "4"
type input "$165.12"
click at [523, 473] on icon "button" at bounding box center [521, 477] width 9 height 9
type input "2"
type input "$535.62"
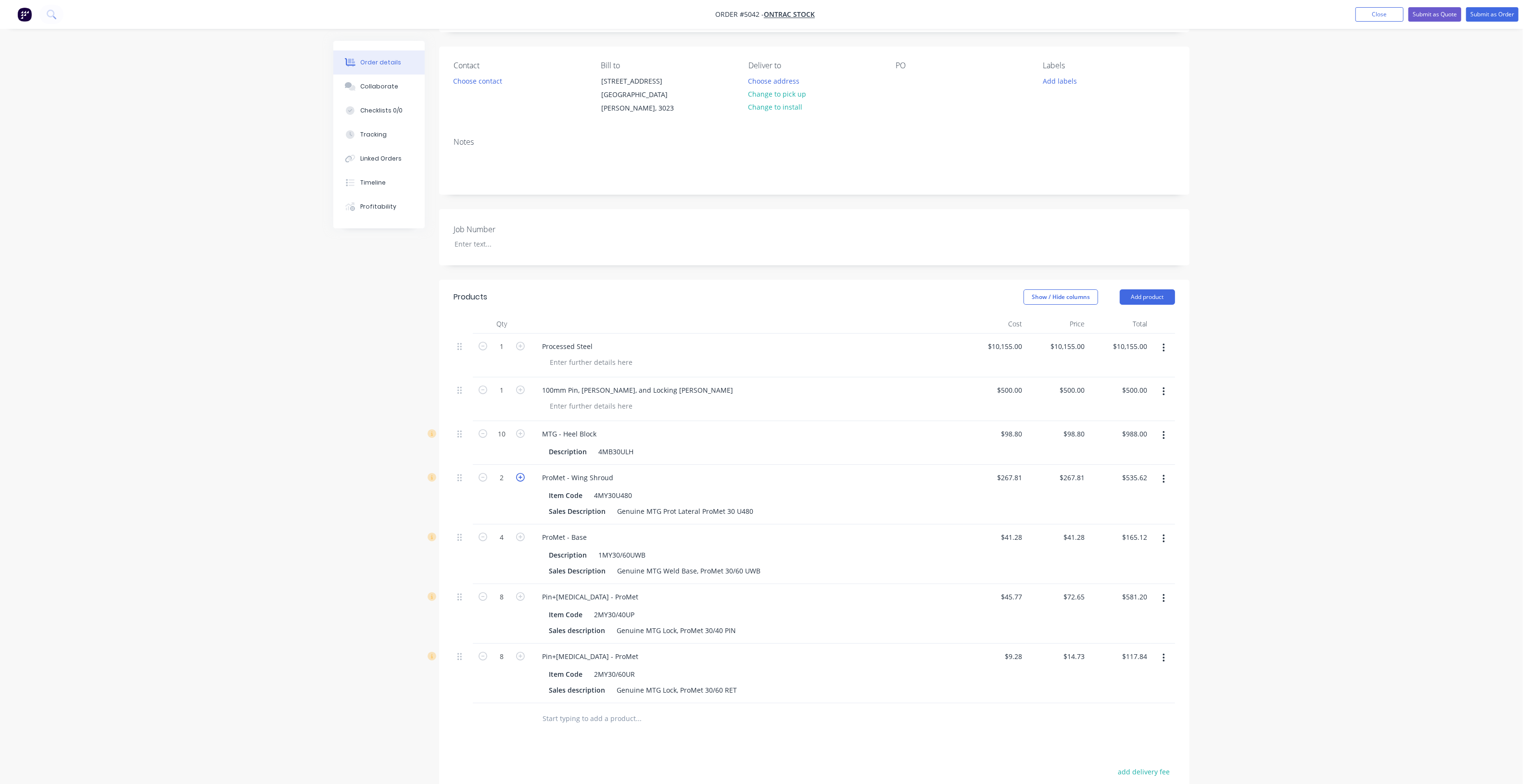
click at [523, 473] on icon "button" at bounding box center [521, 477] width 9 height 9
type input "3"
type input "$803.43"
click at [523, 473] on icon "button" at bounding box center [521, 477] width 9 height 9
type input "4"
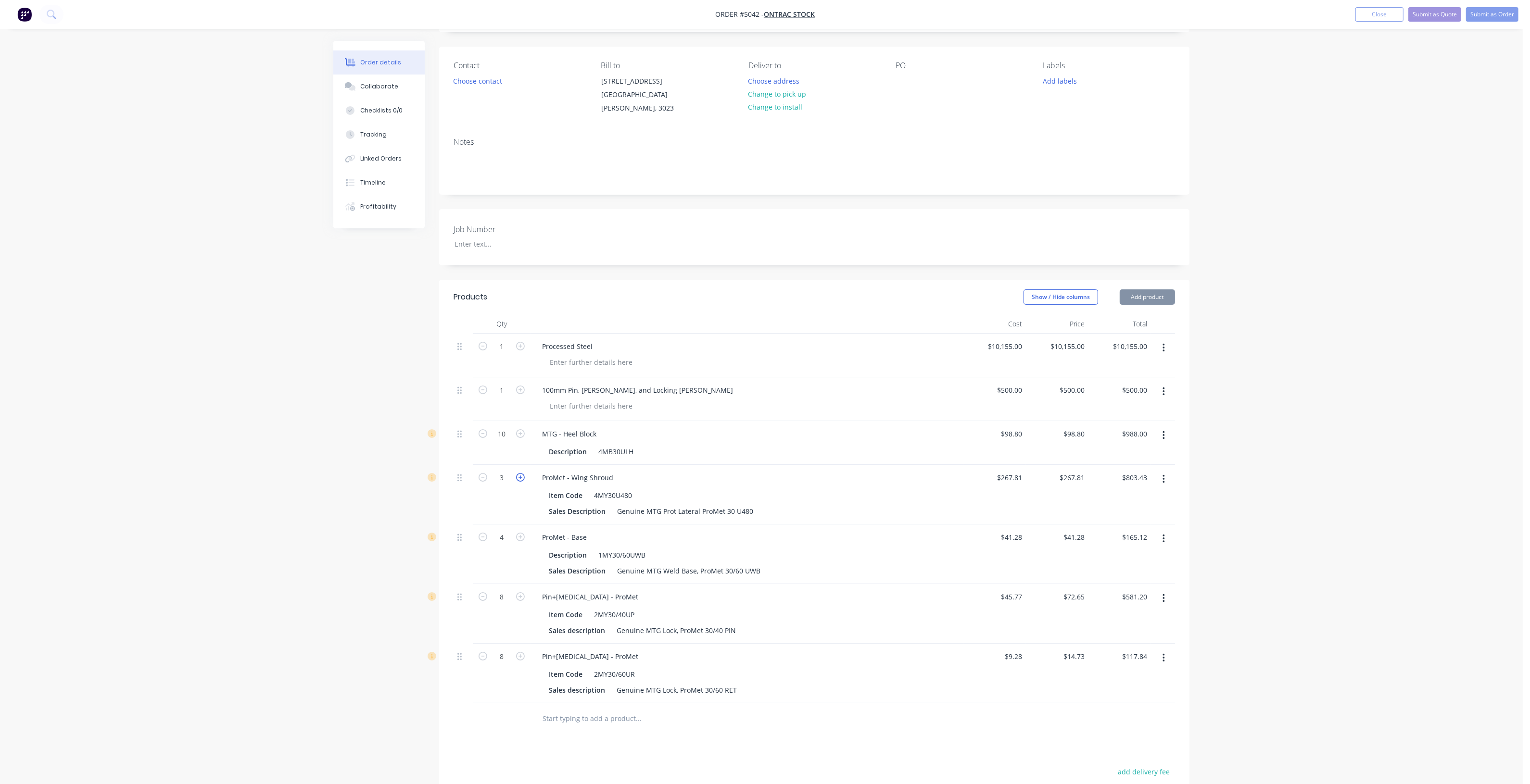
type input "$1,071.24"
click at [523, 473] on icon "button" at bounding box center [521, 477] width 9 height 9
type input "5"
type input "$1,339.05"
click at [484, 473] on icon "button" at bounding box center [483, 477] width 9 height 9
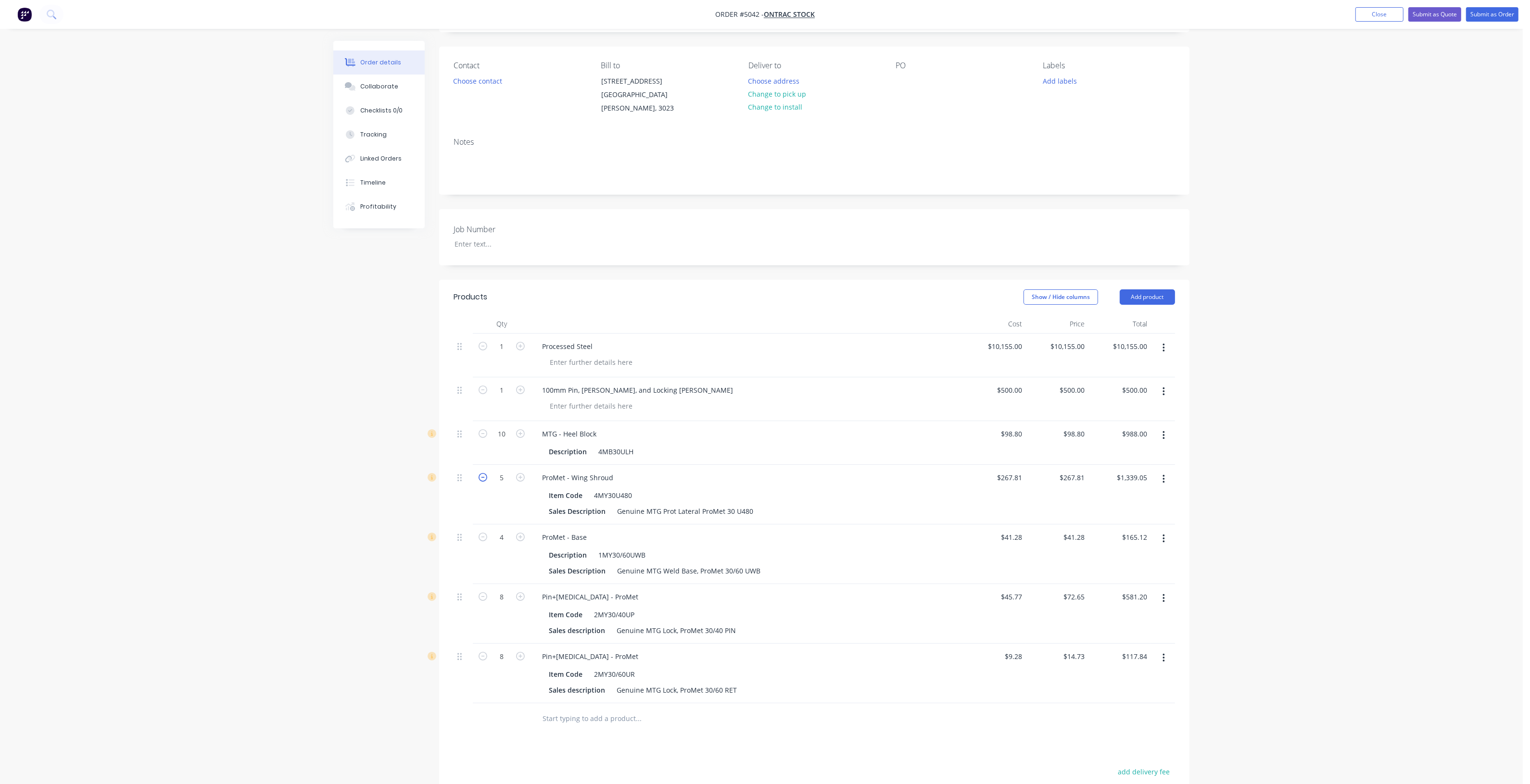
type input "4"
type input "$1,071.24"
click at [520, 532] on icon "button" at bounding box center [521, 537] width 9 height 9
type input "5"
type input "$206.40"
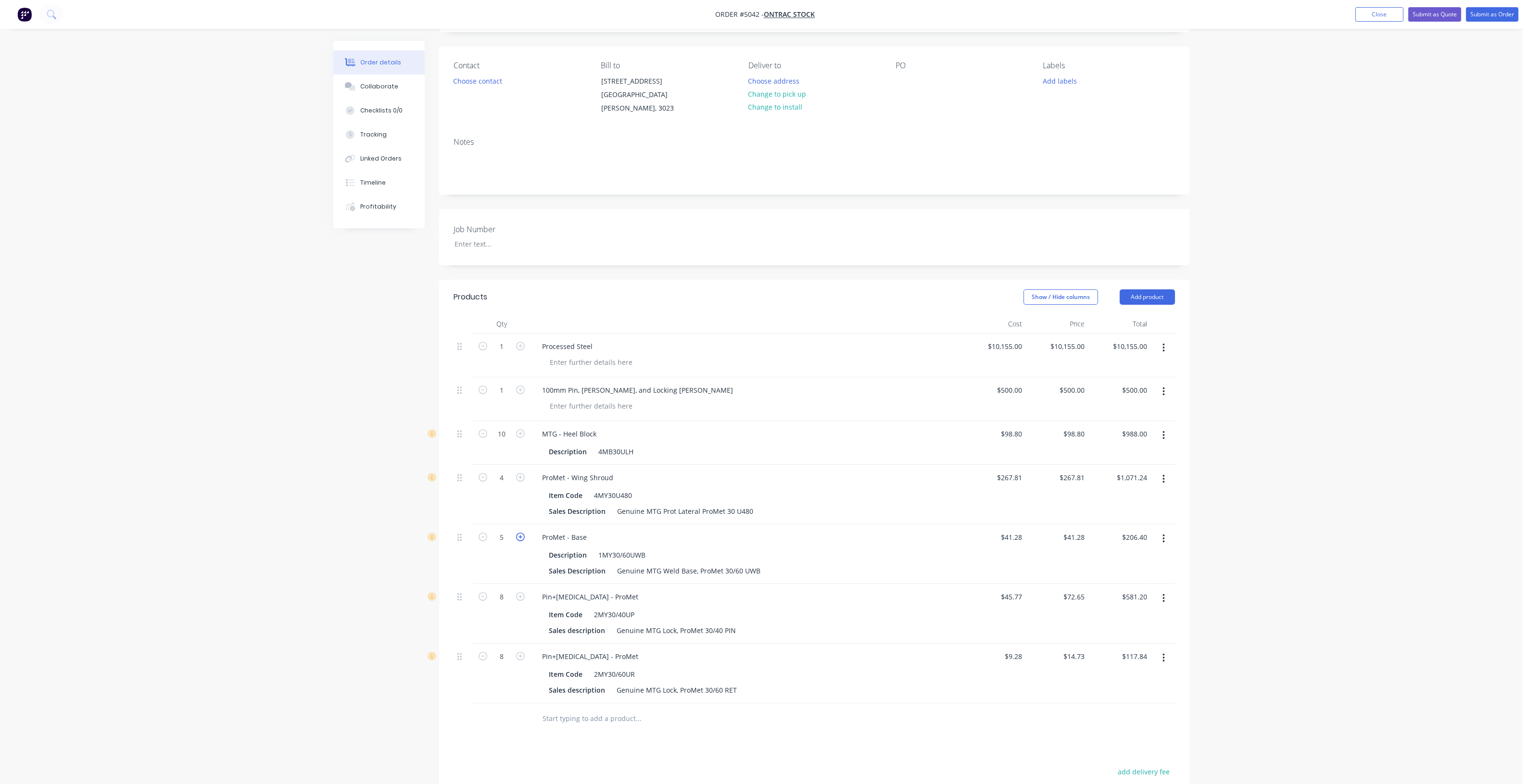
click at [520, 532] on icon "button" at bounding box center [521, 537] width 9 height 9
type input "6"
type input "$247.68"
click at [520, 532] on icon "button" at bounding box center [521, 537] width 9 height 9
type input "7"
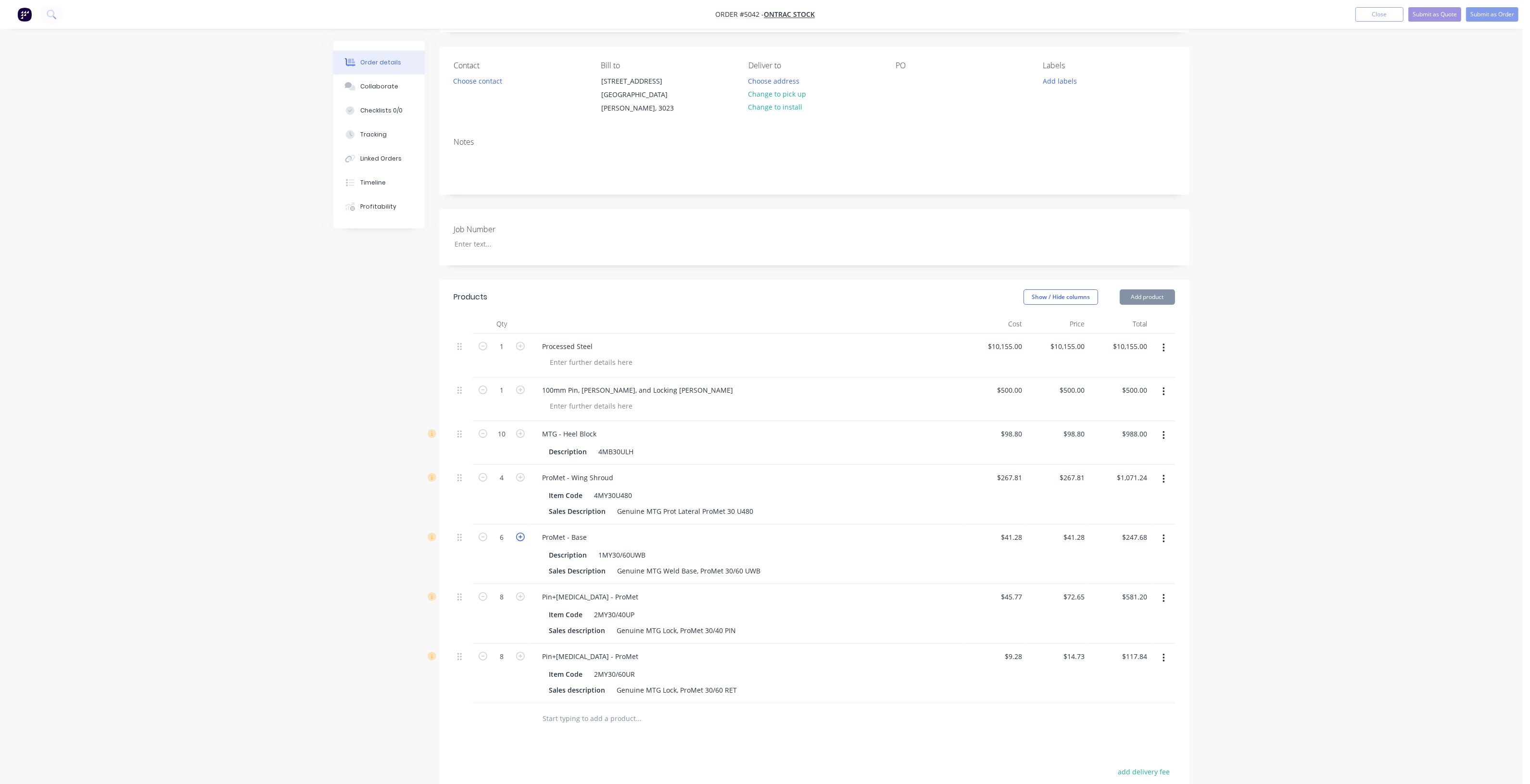
type input "$288.96"
click at [520, 532] on icon "button" at bounding box center [521, 537] width 9 height 9
type input "8"
type input "$330.24"
click at [295, 512] on div "Order details Collaborate Checklists 0/0 Tracking Linked Orders Timeline Profit…" at bounding box center [761, 459] width 1523 height 1040
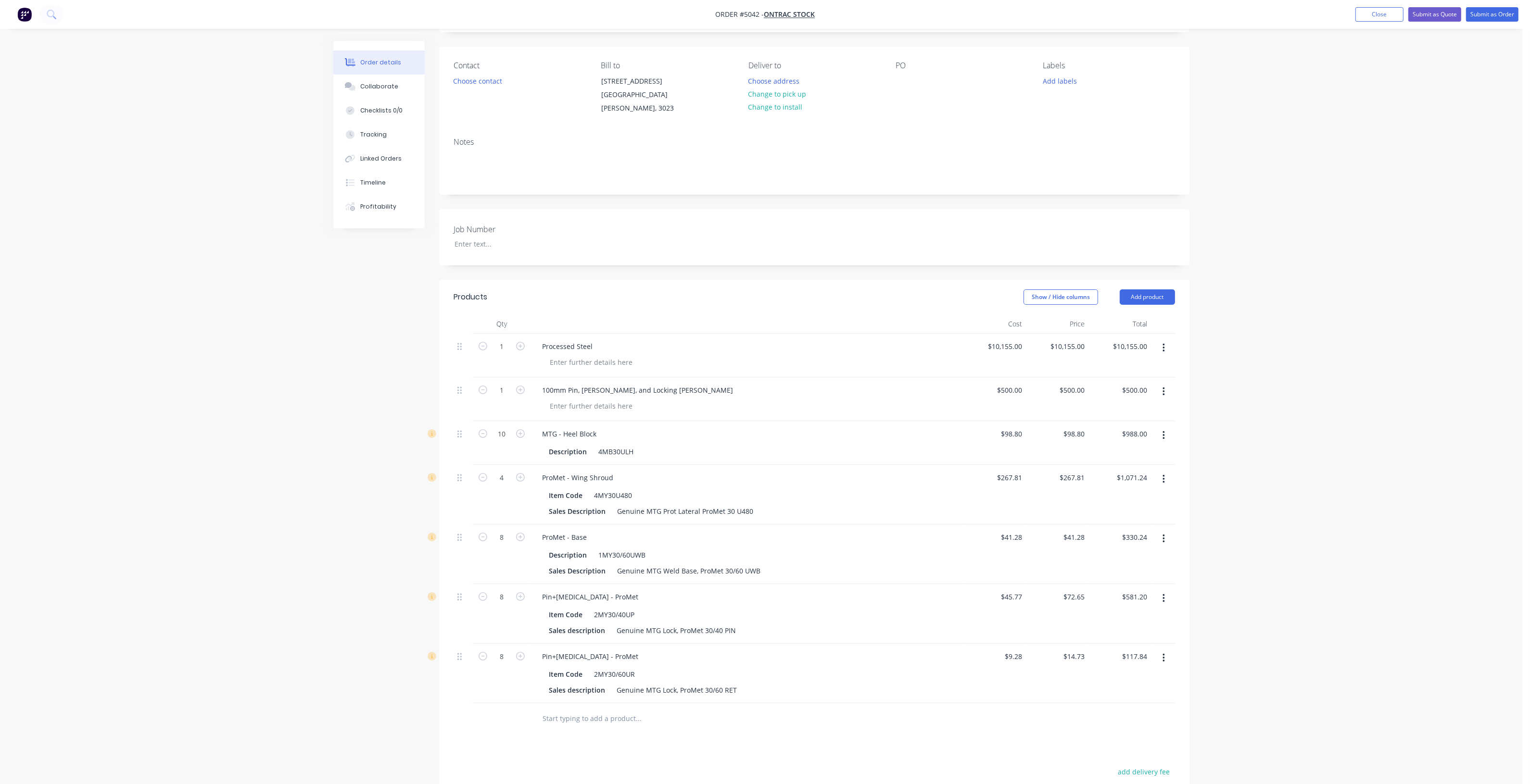
click at [268, 479] on div "Order details Collaborate Checklists 0/0 Tracking Linked Orders Timeline Profit…" at bounding box center [761, 459] width 1523 height 1040
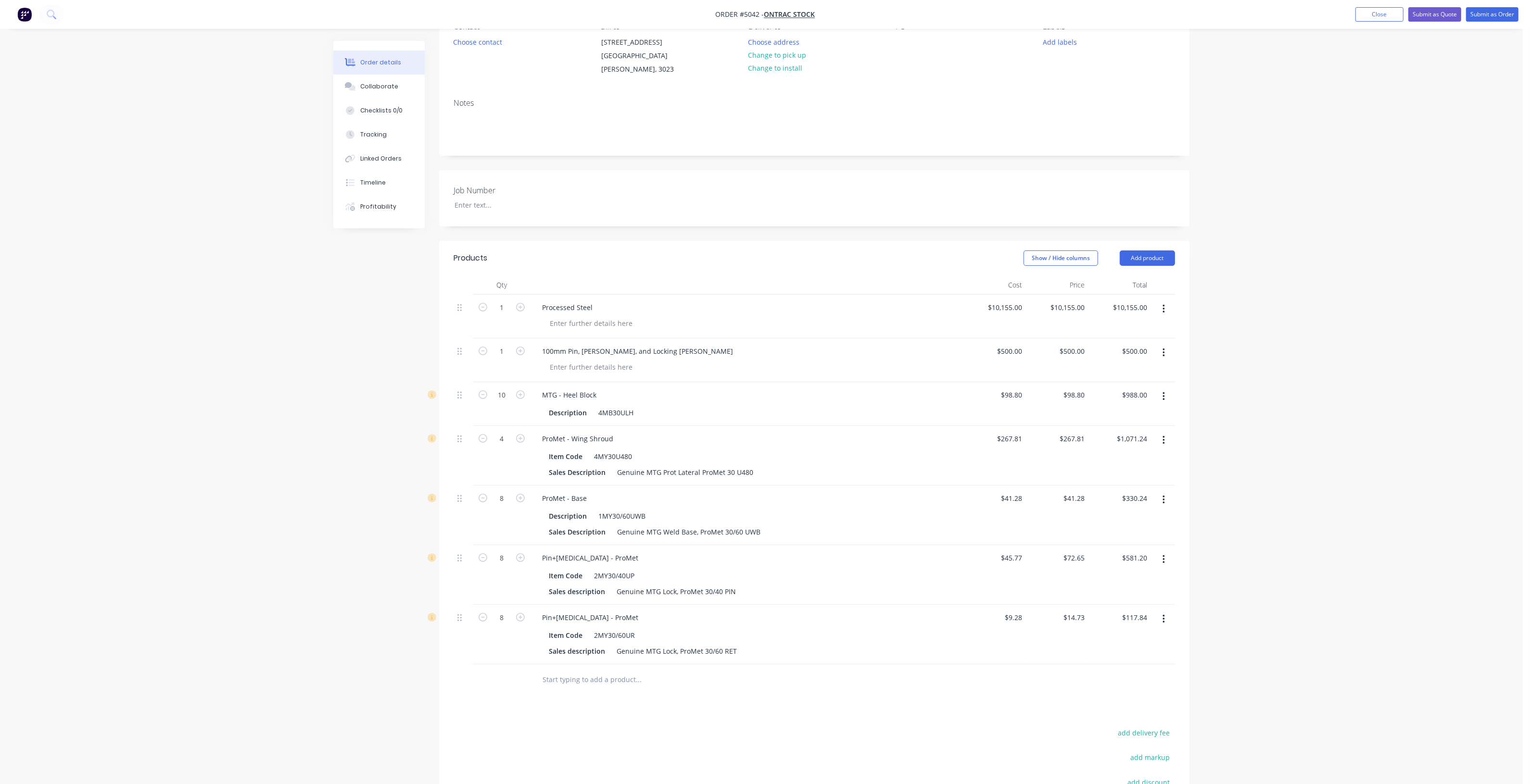
scroll to position [120, 0]
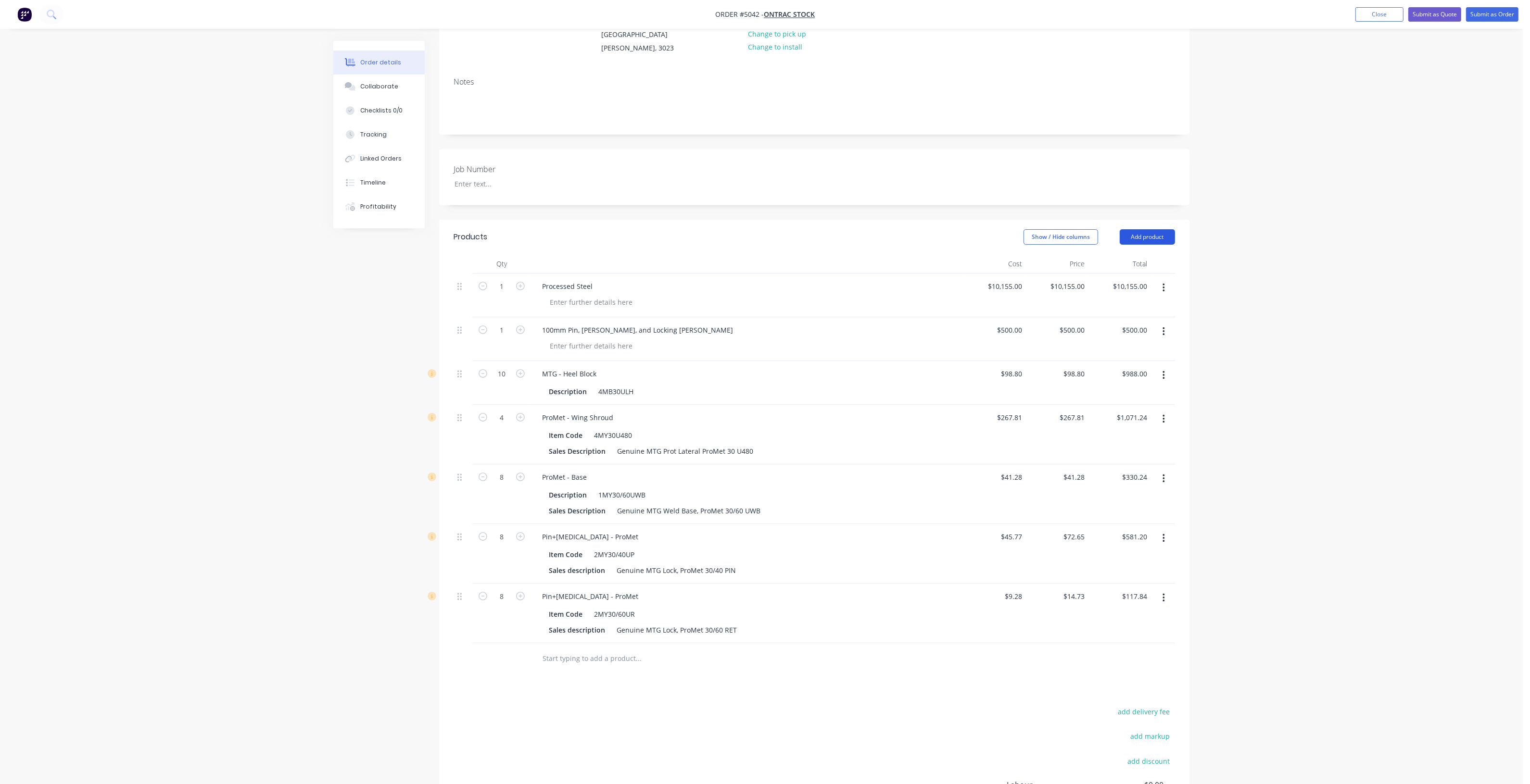
click at [1141, 231] on button "Add product" at bounding box center [1147, 236] width 55 height 15
click at [1141, 259] on button "Product catalogue" at bounding box center [1129, 262] width 91 height 19
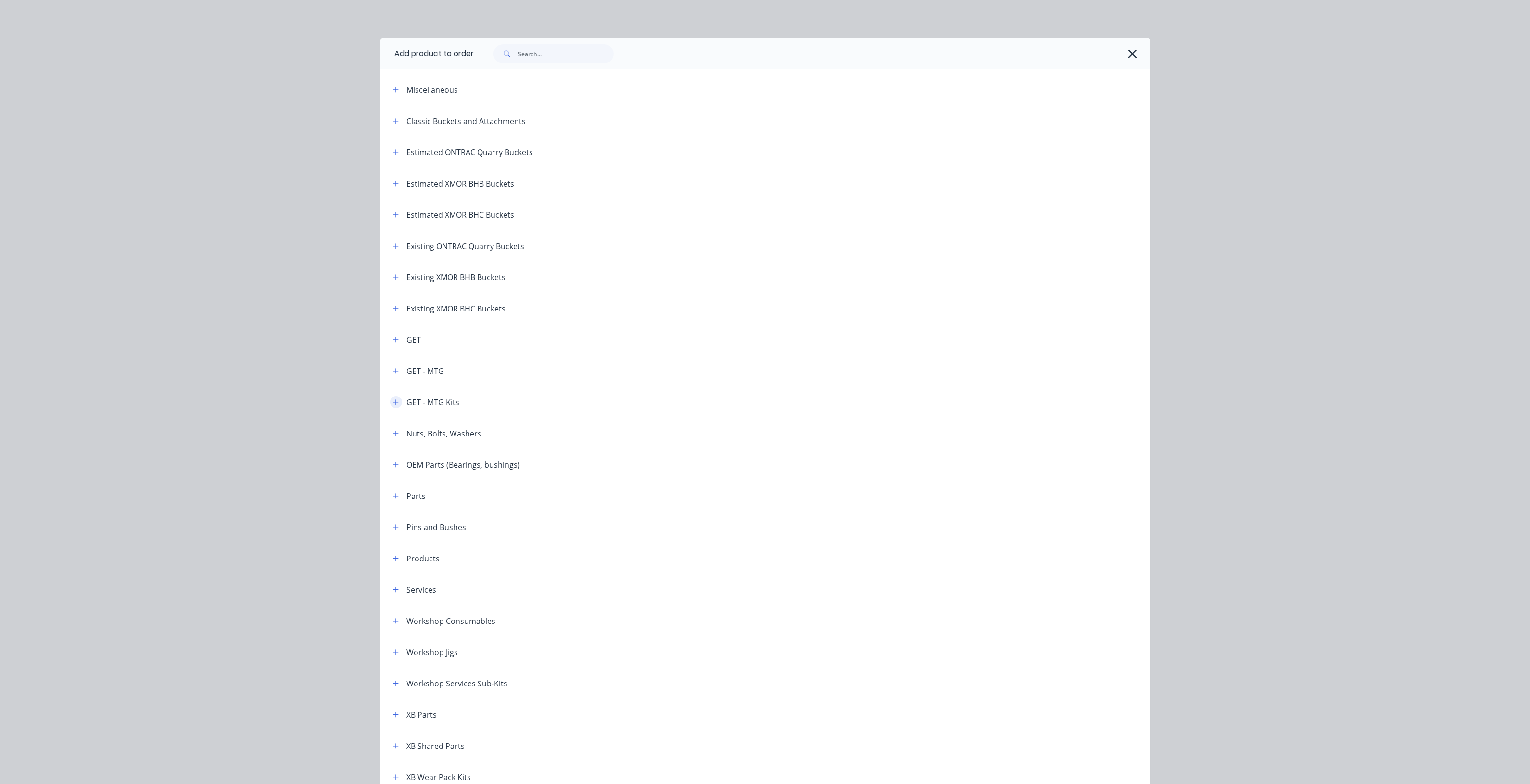
click at [391, 406] on button "button" at bounding box center [396, 402] width 12 height 12
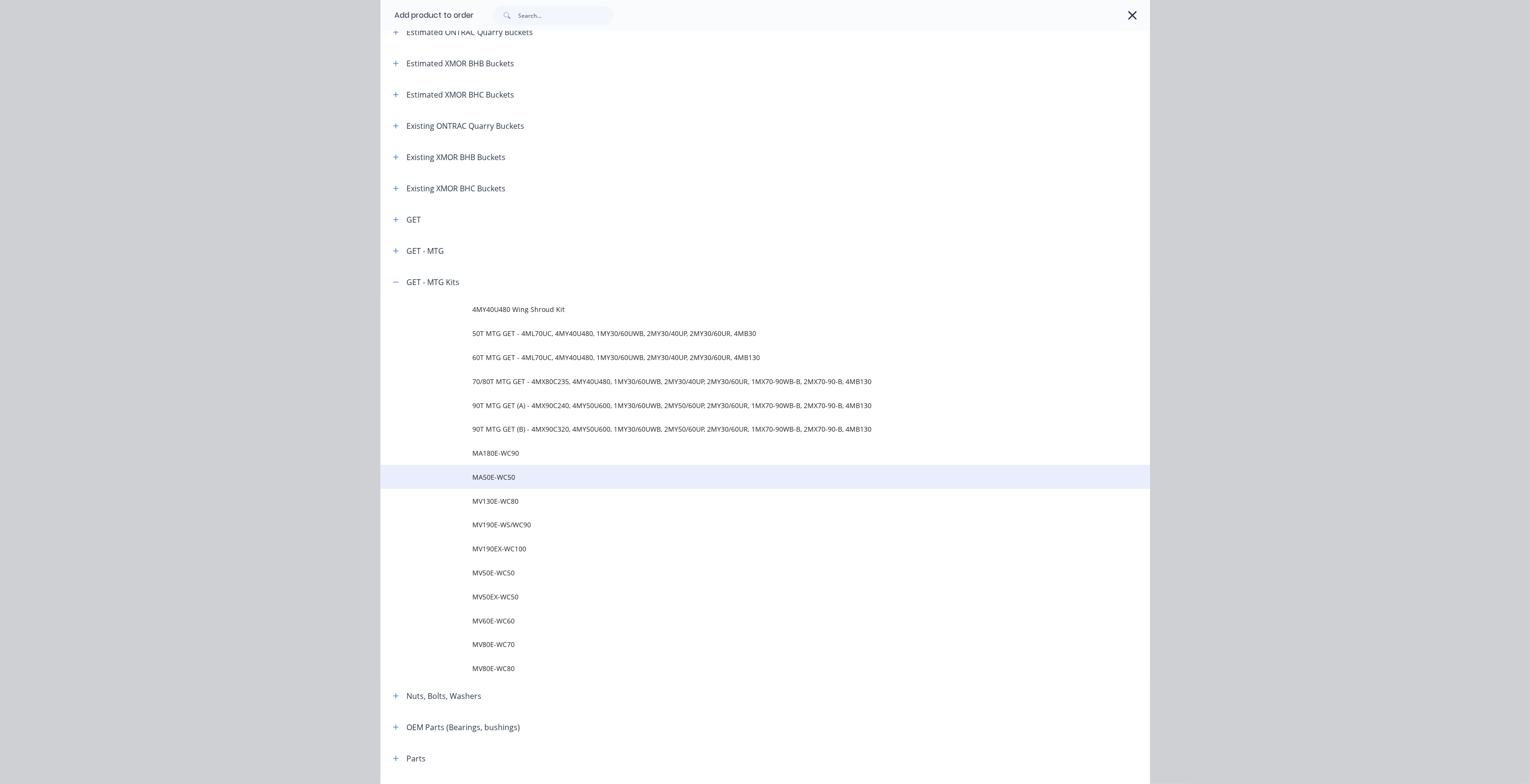
click at [486, 475] on span "MA50E-WC50" at bounding box center [743, 477] width 541 height 10
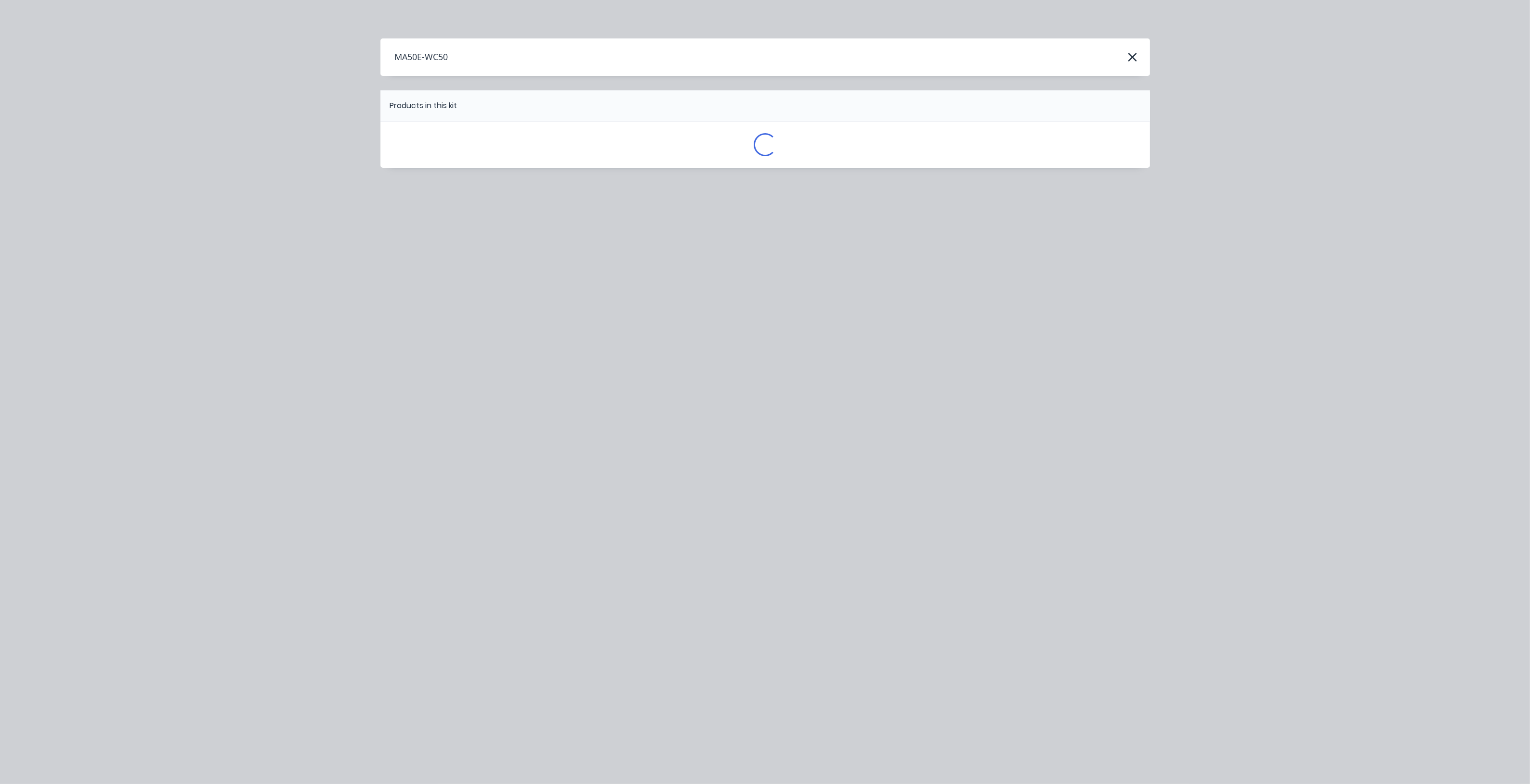
scroll to position [0, 0]
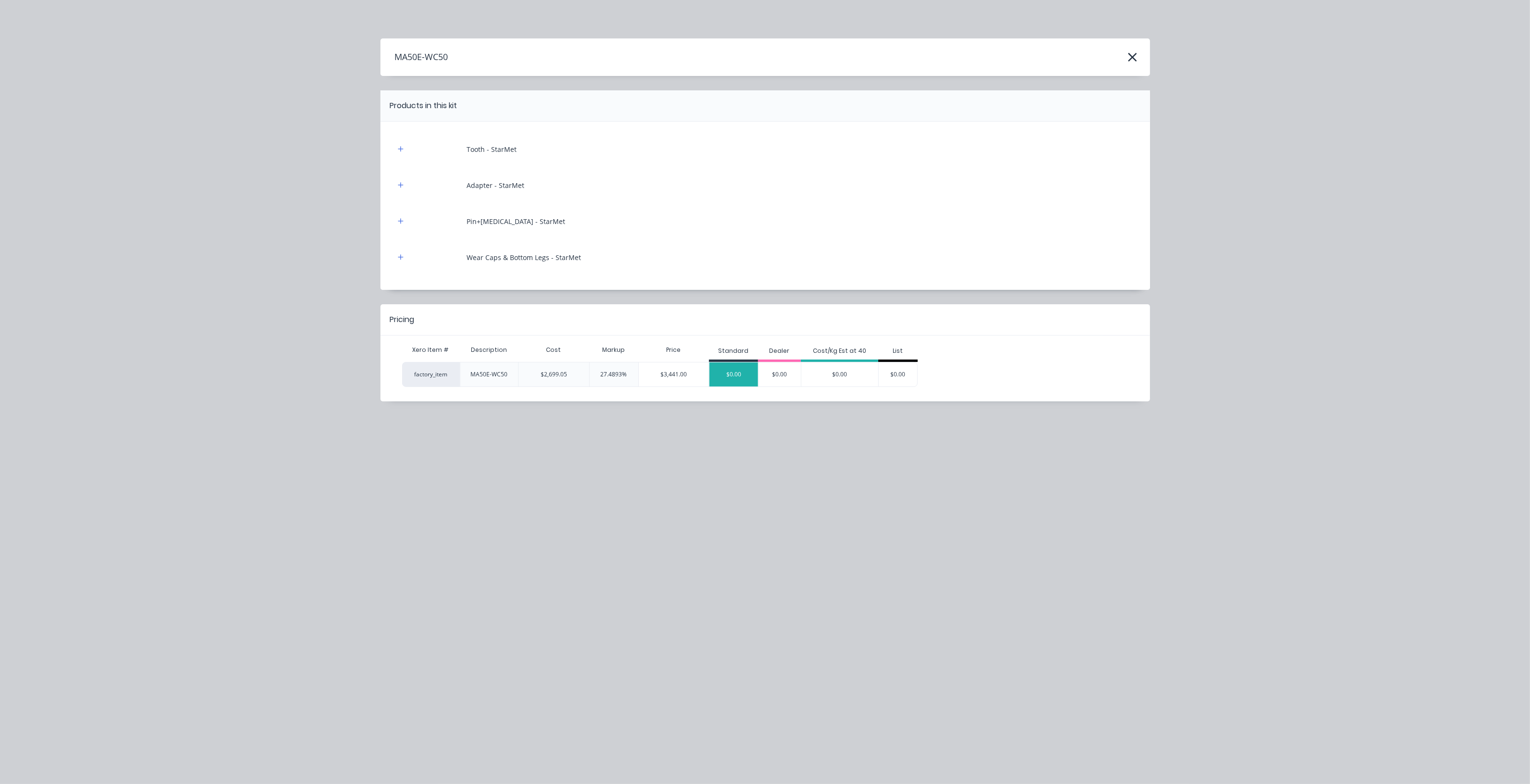
click at [732, 378] on div "$0.00" at bounding box center [733, 375] width 49 height 24
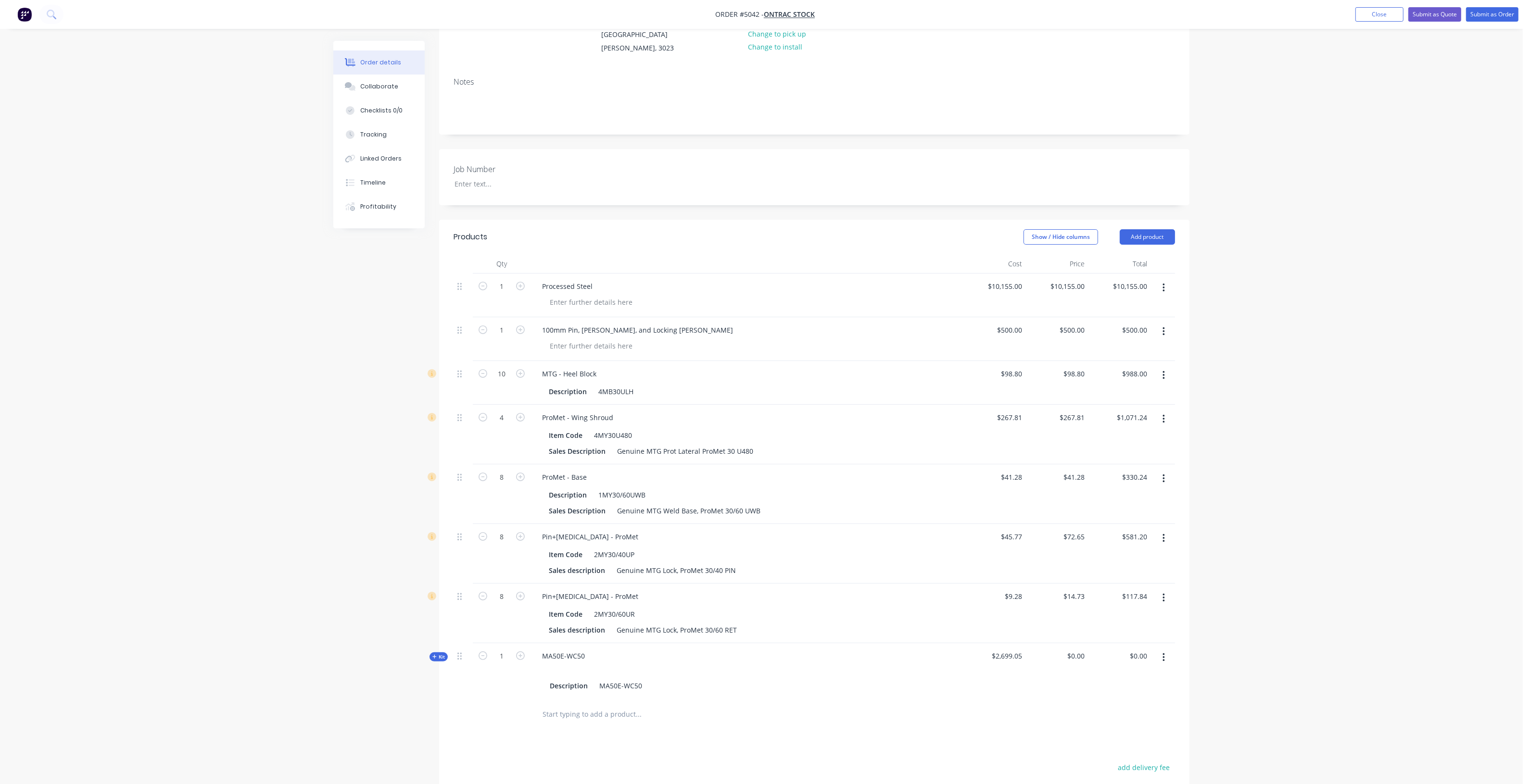
click at [1018, 651] on span "$2,699.05" at bounding box center [994, 656] width 54 height 10
drag, startPoint x: 996, startPoint y: 646, endPoint x: 1051, endPoint y: 645, distance: 55.0
click at [1047, 646] on div "Kit 1 MA50E-WC50 Description MA50E-WC50 $2,699.05 $0.00 $0.00 $0.00 $0.00" at bounding box center [814, 671] width 721 height 56
click at [1068, 648] on div "0 $0.00" at bounding box center [1057, 671] width 62 height 56
type input "$2,699.05"
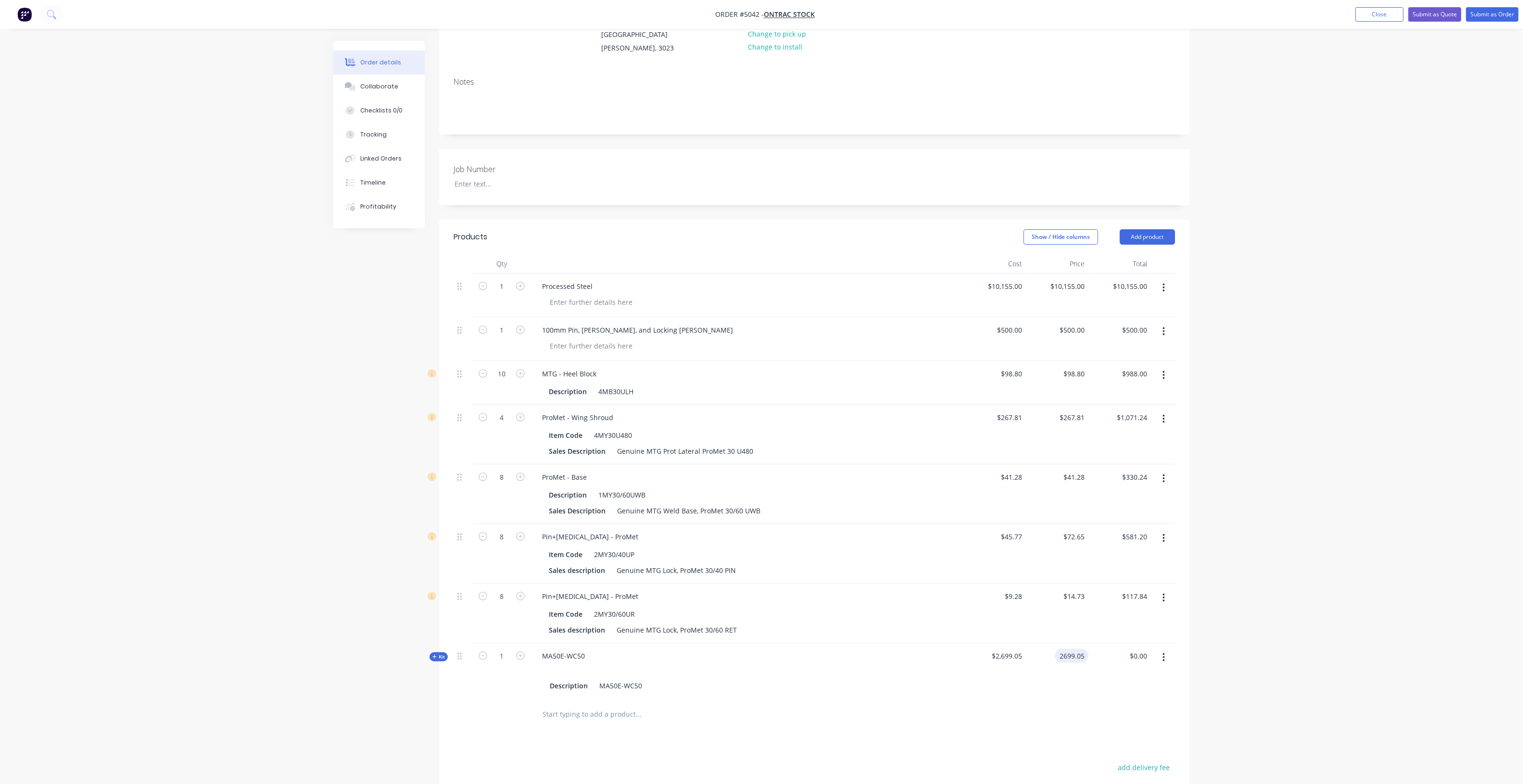
type input "$2,699.05"
click at [1258, 626] on div "Order details Collaborate Checklists 0/0 Tracking Linked Orders Timeline Profit…" at bounding box center [761, 427] width 1523 height 1096
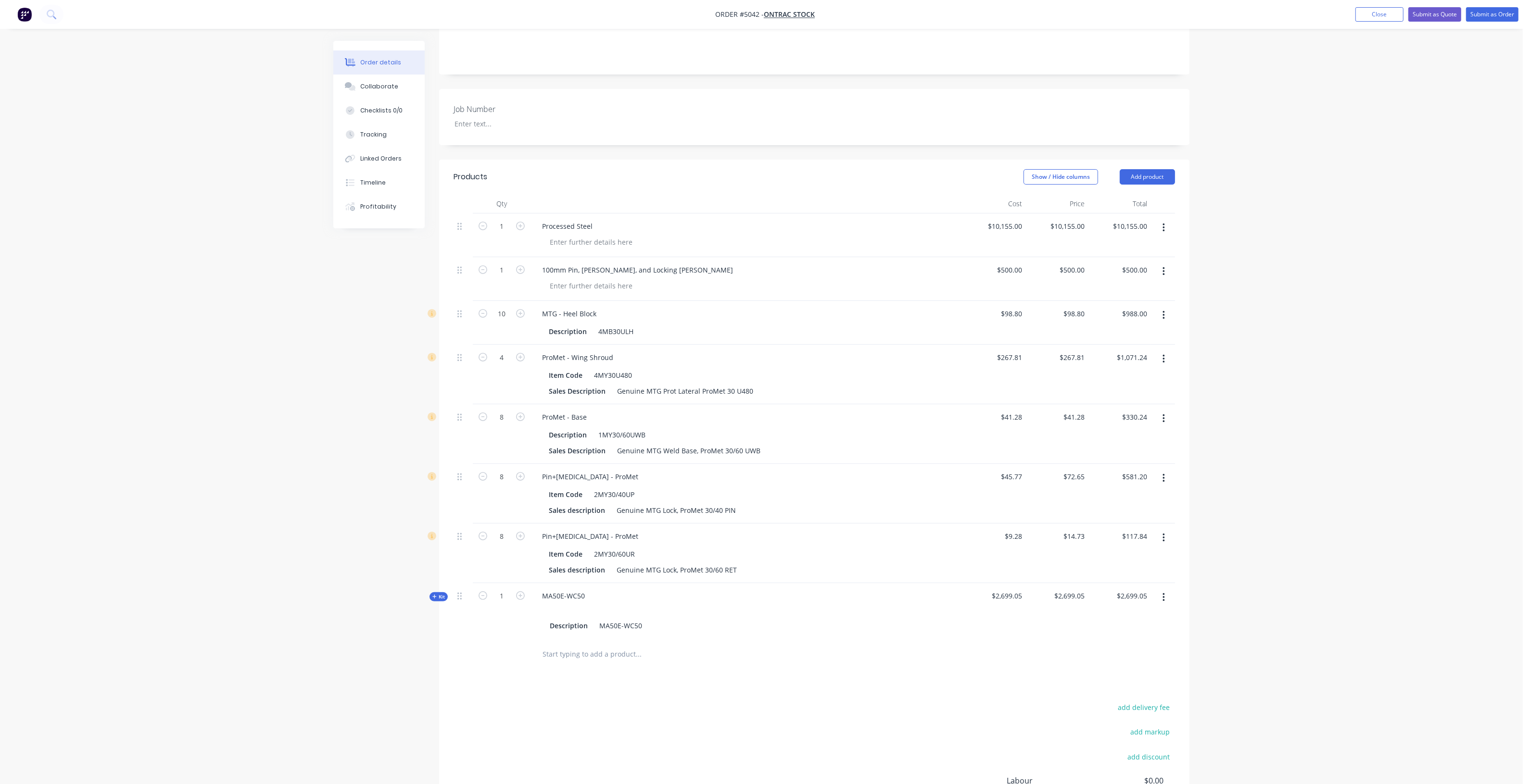
scroll to position [240, 0]
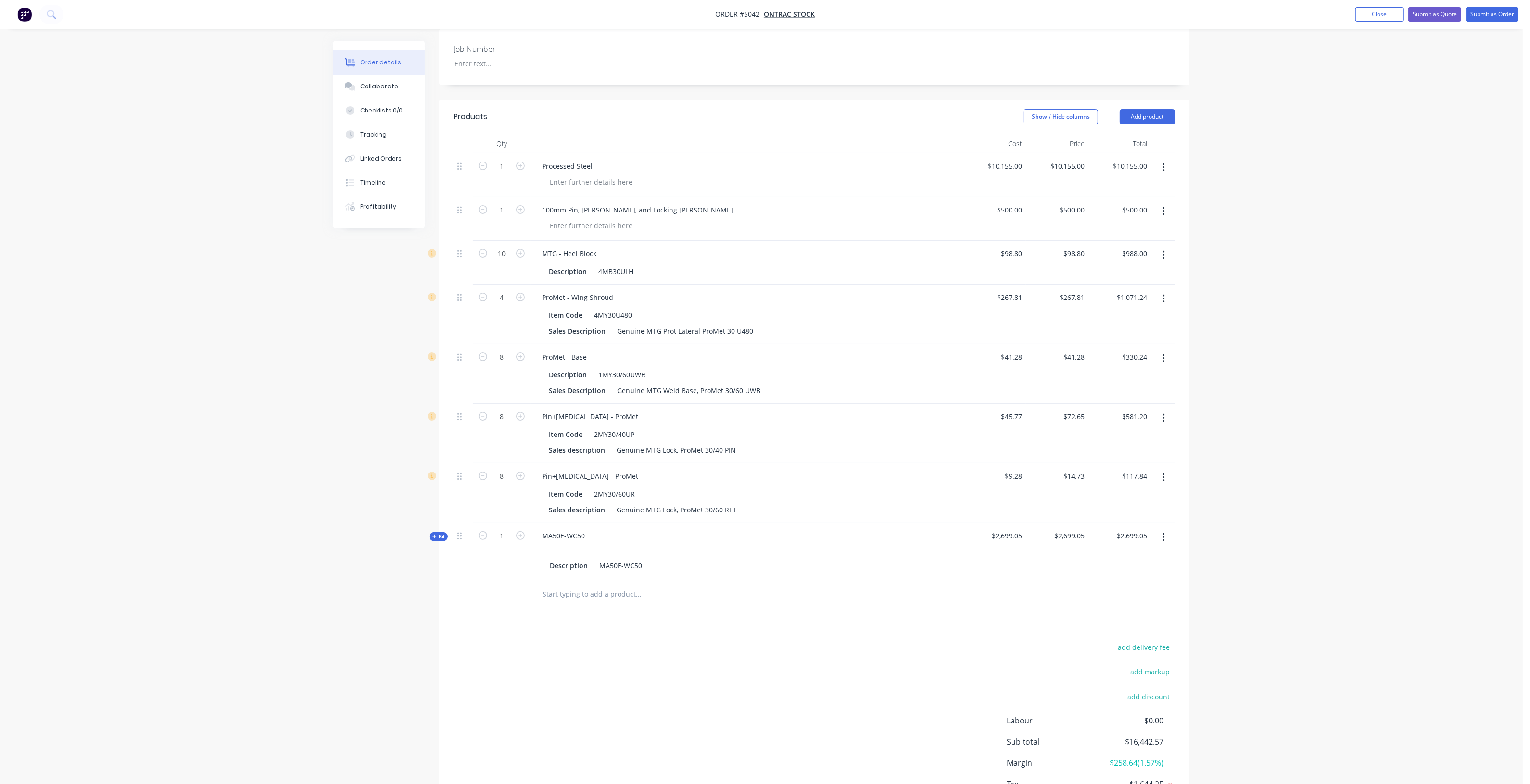
click at [440, 533] on span "Kit" at bounding box center [438, 537] width 12 height 7
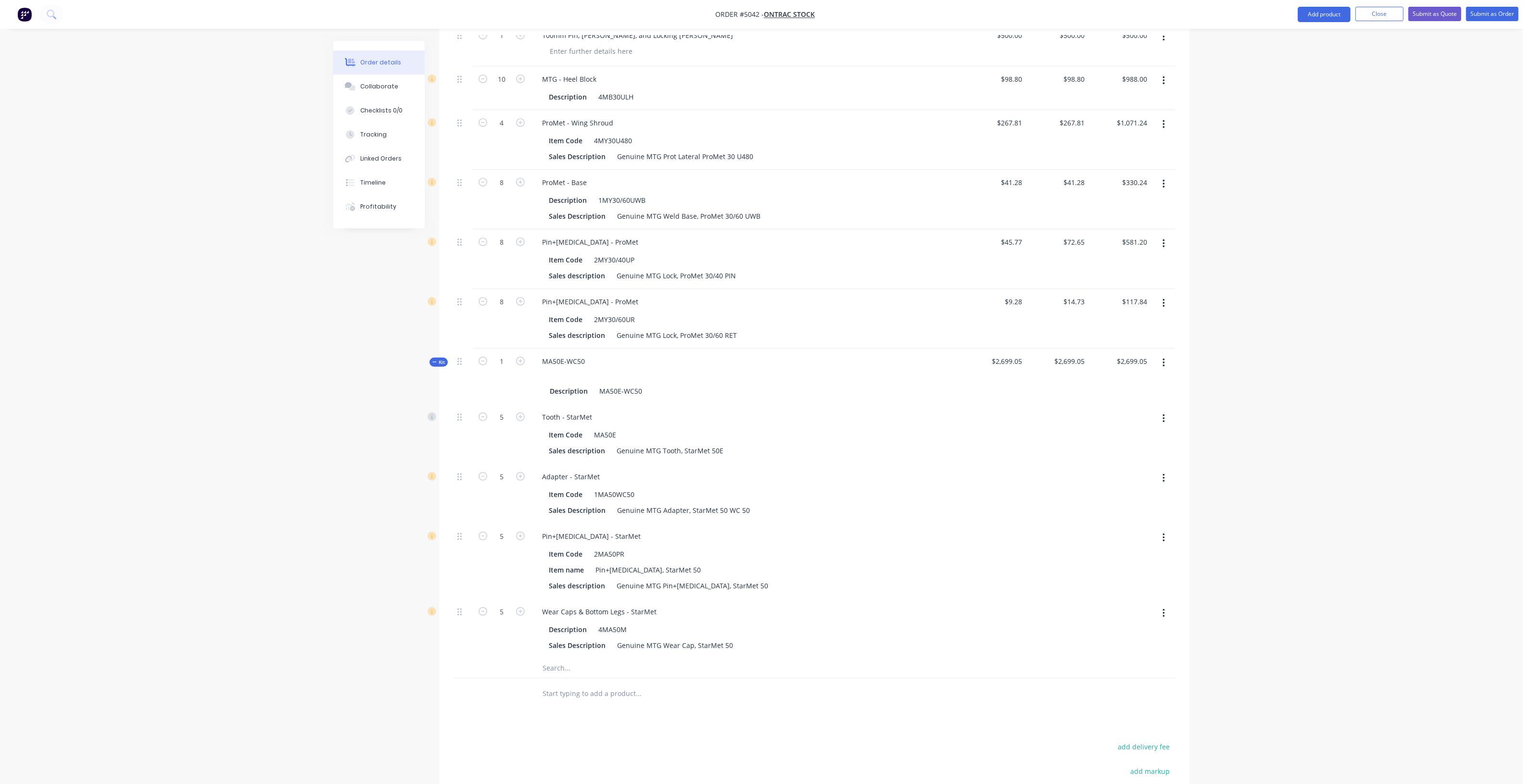
scroll to position [481, 0]
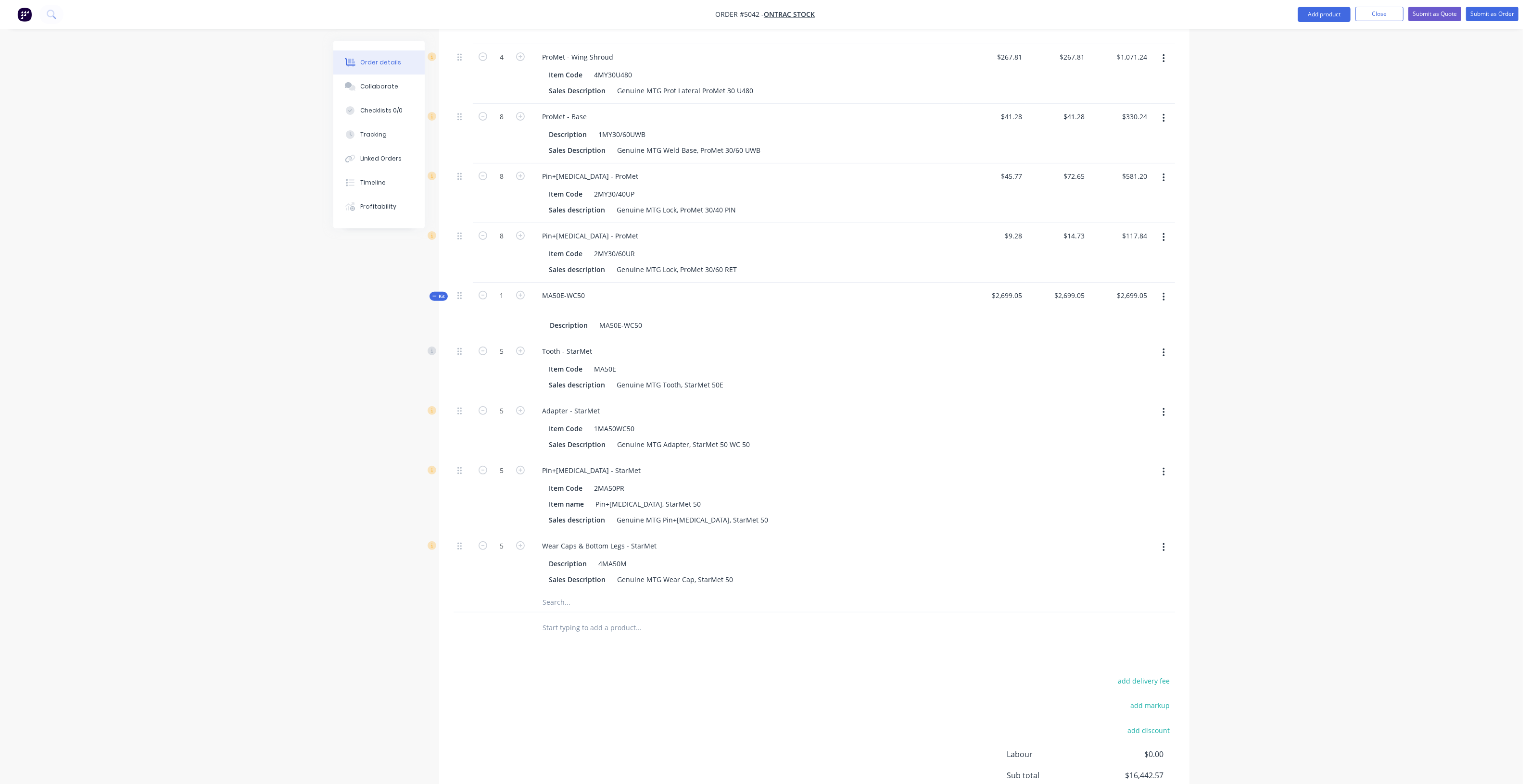
click at [1155, 344] on button "button" at bounding box center [1164, 353] width 23 height 17
click at [1146, 371] on div "Duplicate" at bounding box center [1129, 378] width 74 height 14
type input "$2,943.16"
click at [1166, 408] on button "button" at bounding box center [1164, 413] width 23 height 17
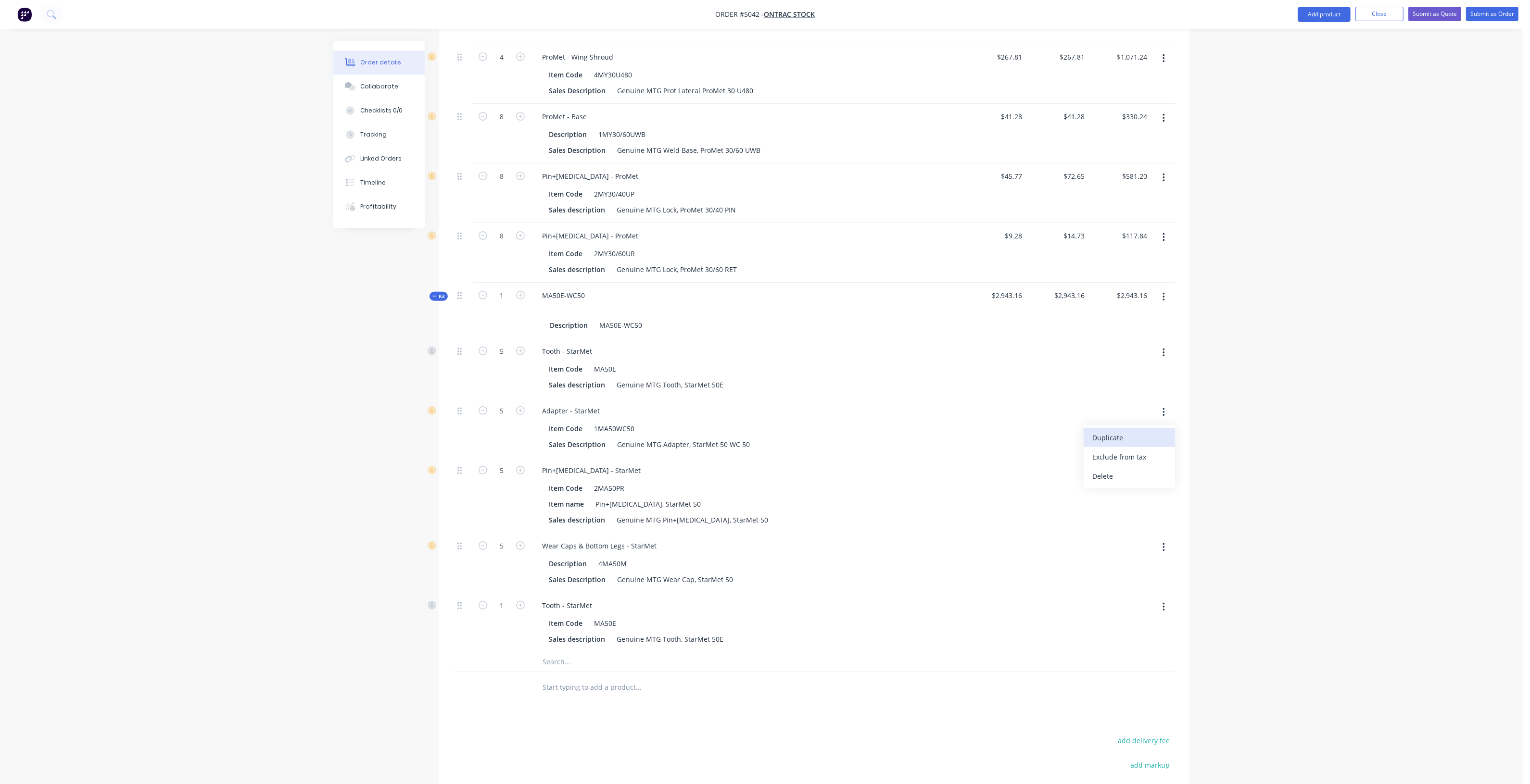
click at [1152, 431] on div "Duplicate" at bounding box center [1129, 437] width 74 height 14
type input "$3,144.35"
click at [1252, 520] on div "Order details Collaborate Checklists 0/0 Tracking Linked Orders Timeline Profit…" at bounding box center [761, 264] width 1523 height 1489
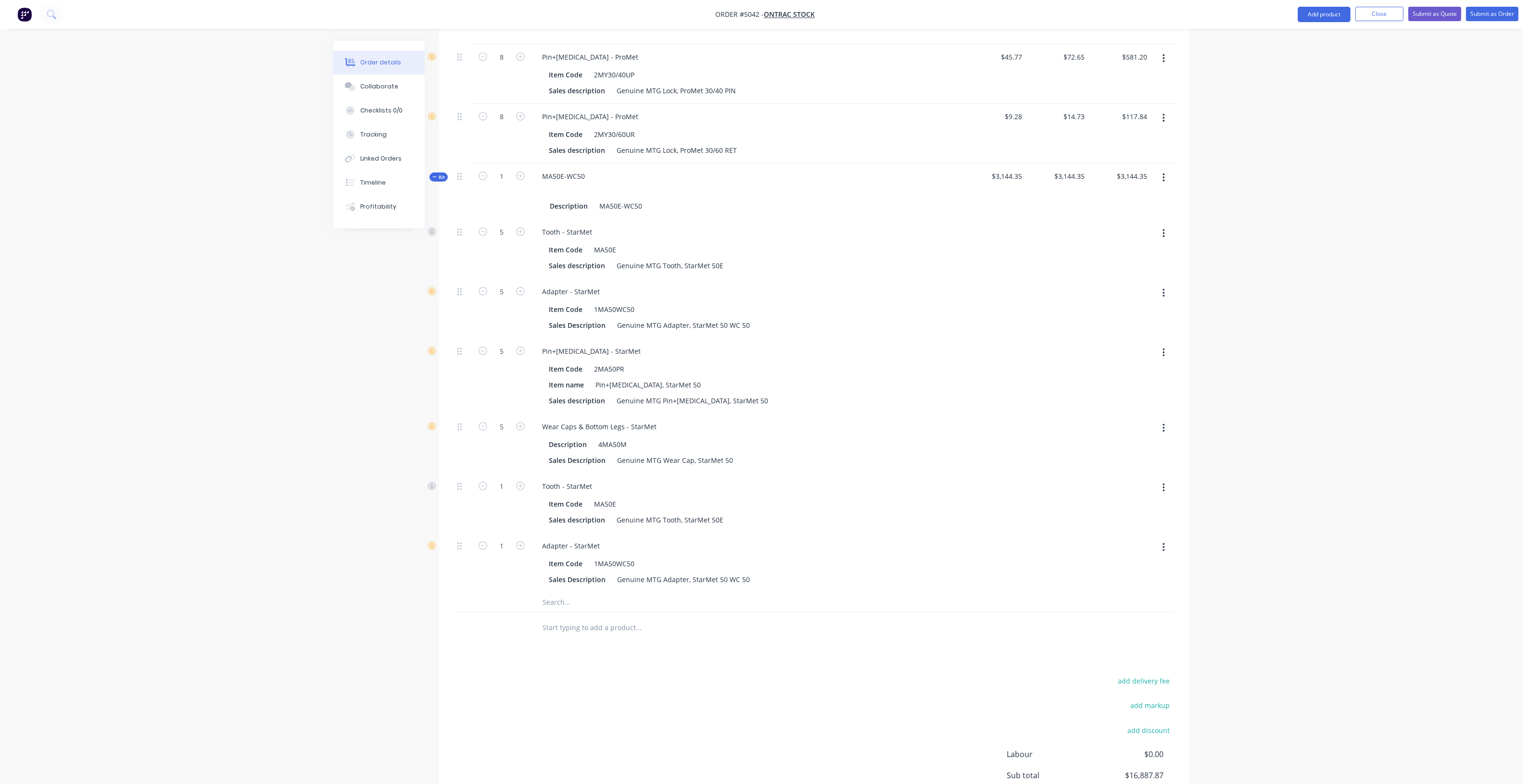
scroll to position [601, 0]
drag, startPoint x: 462, startPoint y: 547, endPoint x: 486, endPoint y: 606, distance: 63.7
click at [485, 614] on div "Qty Cost Price Total 1 Processed Steel $10,155.00 $10,155.00 $10,155.00 $10,155…" at bounding box center [814, 208] width 750 height 869
click at [481, 611] on div at bounding box center [501, 627] width 57 height 32
click at [484, 608] on div at bounding box center [501, 601] width 57 height 19
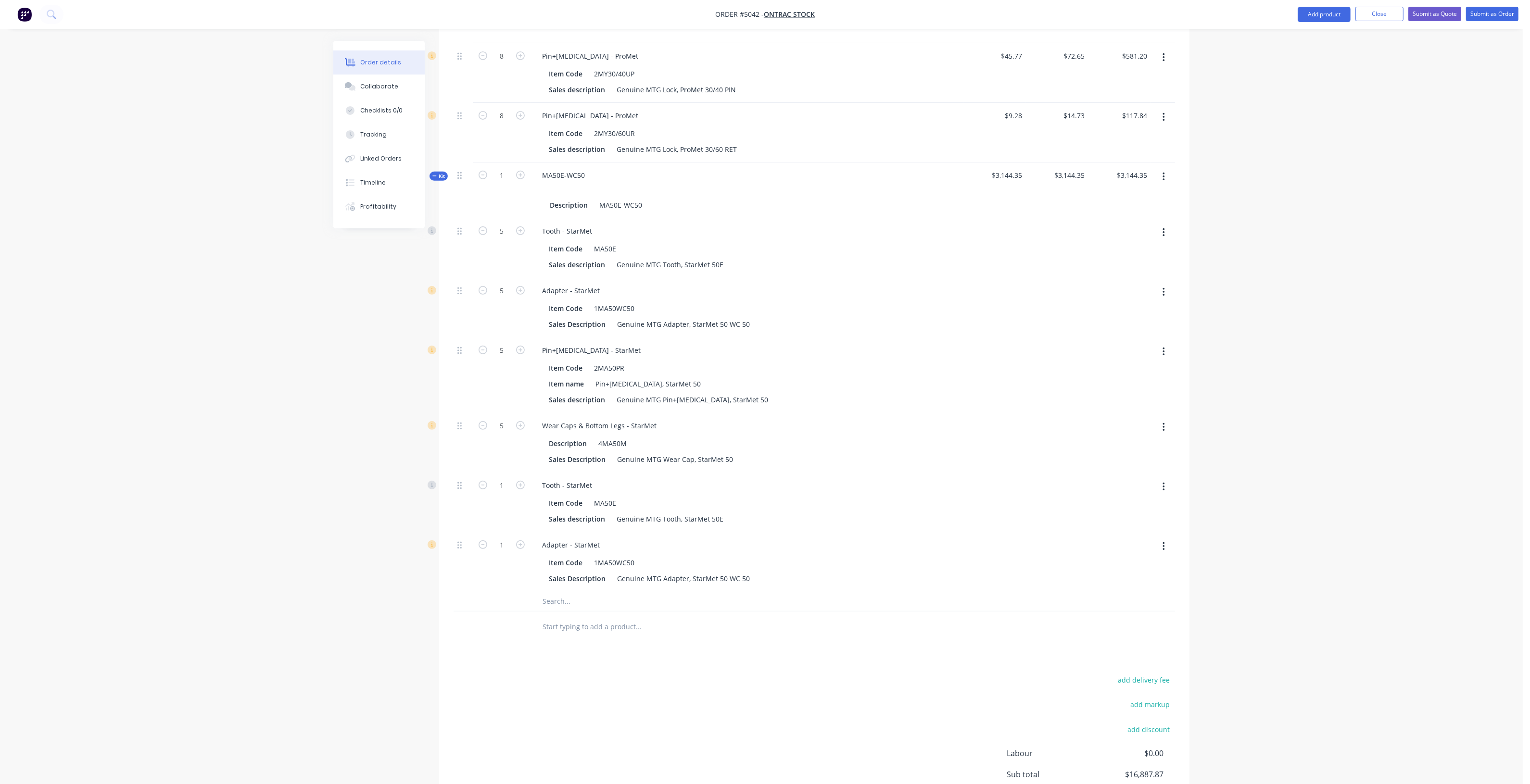
click at [1165, 343] on button "button" at bounding box center [1164, 352] width 23 height 17
click at [1144, 371] on div "Duplicate" at bounding box center [1129, 377] width 74 height 14
type input "$3,195.85"
click at [1165, 422] on button "button" at bounding box center [1164, 427] width 23 height 17
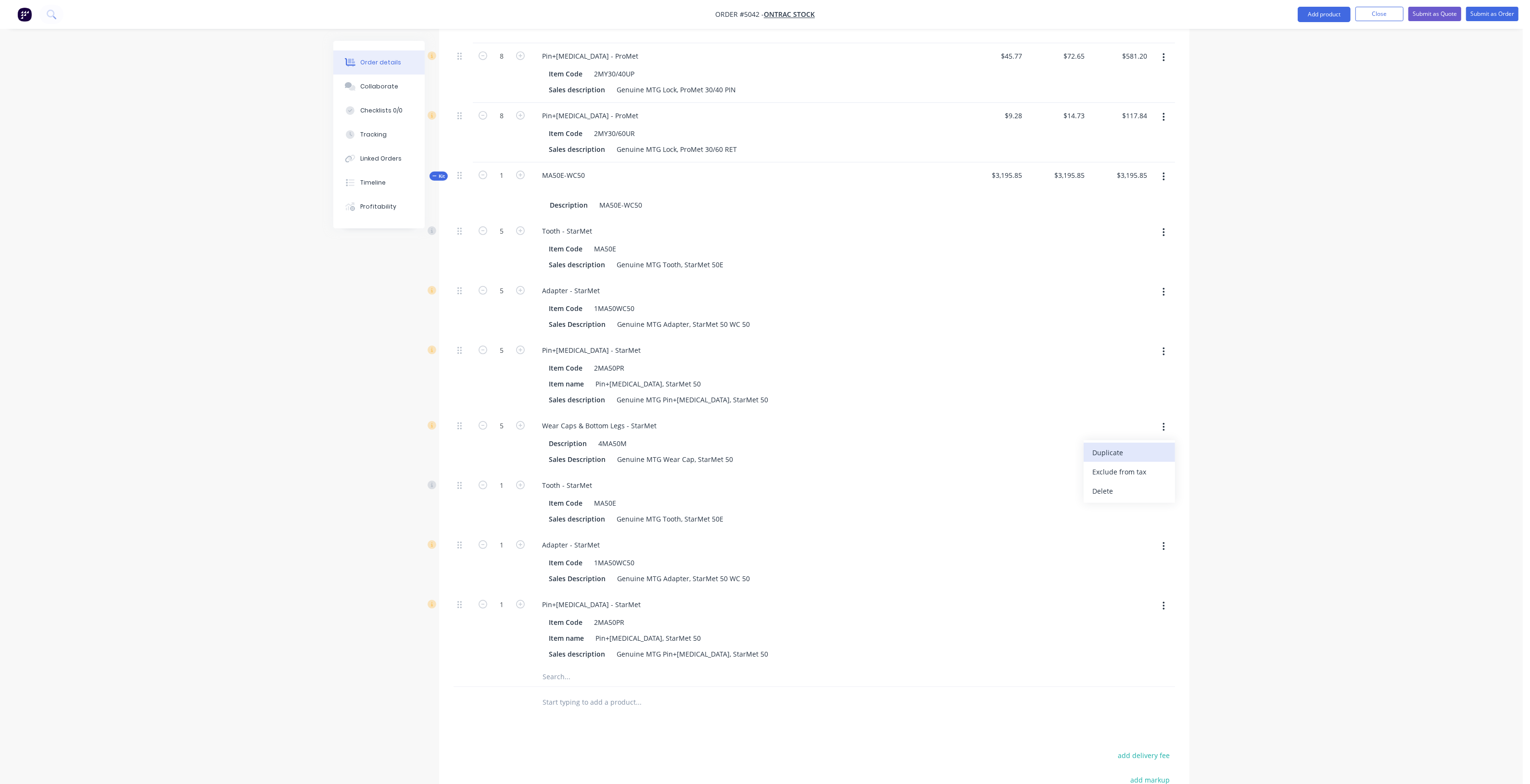
click at [1138, 446] on div "Duplicate" at bounding box center [1129, 452] width 74 height 14
type input "$3,238.86"
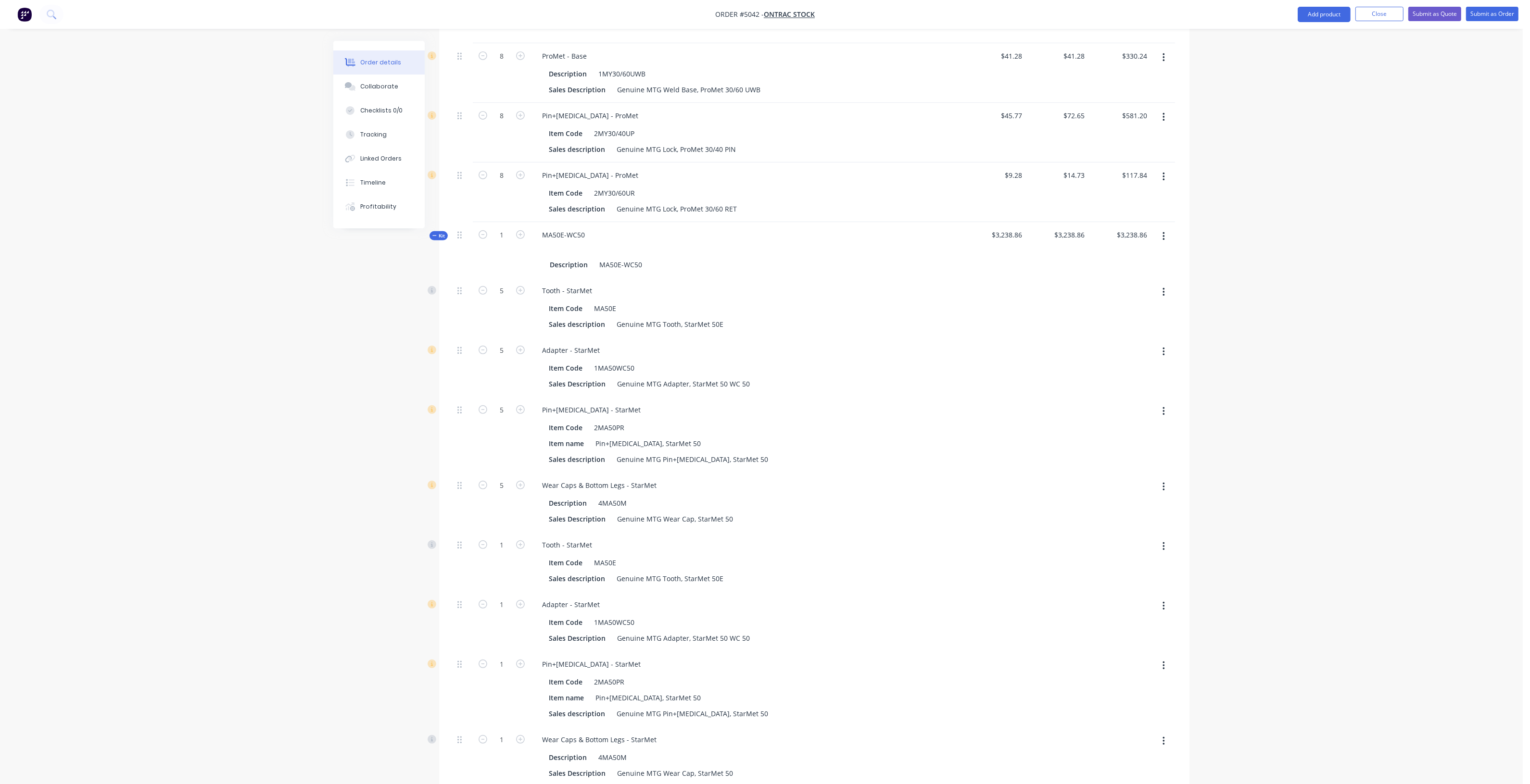
scroll to position [541, 0]
click at [448, 229] on div "Qty Cost Price Total 1 Processed Steel $10,155.00 $10,155.00 $10,155.00 $10,155…" at bounding box center [814, 335] width 750 height 1004
click at [436, 234] on icon "button" at bounding box center [434, 236] width 4 height 5
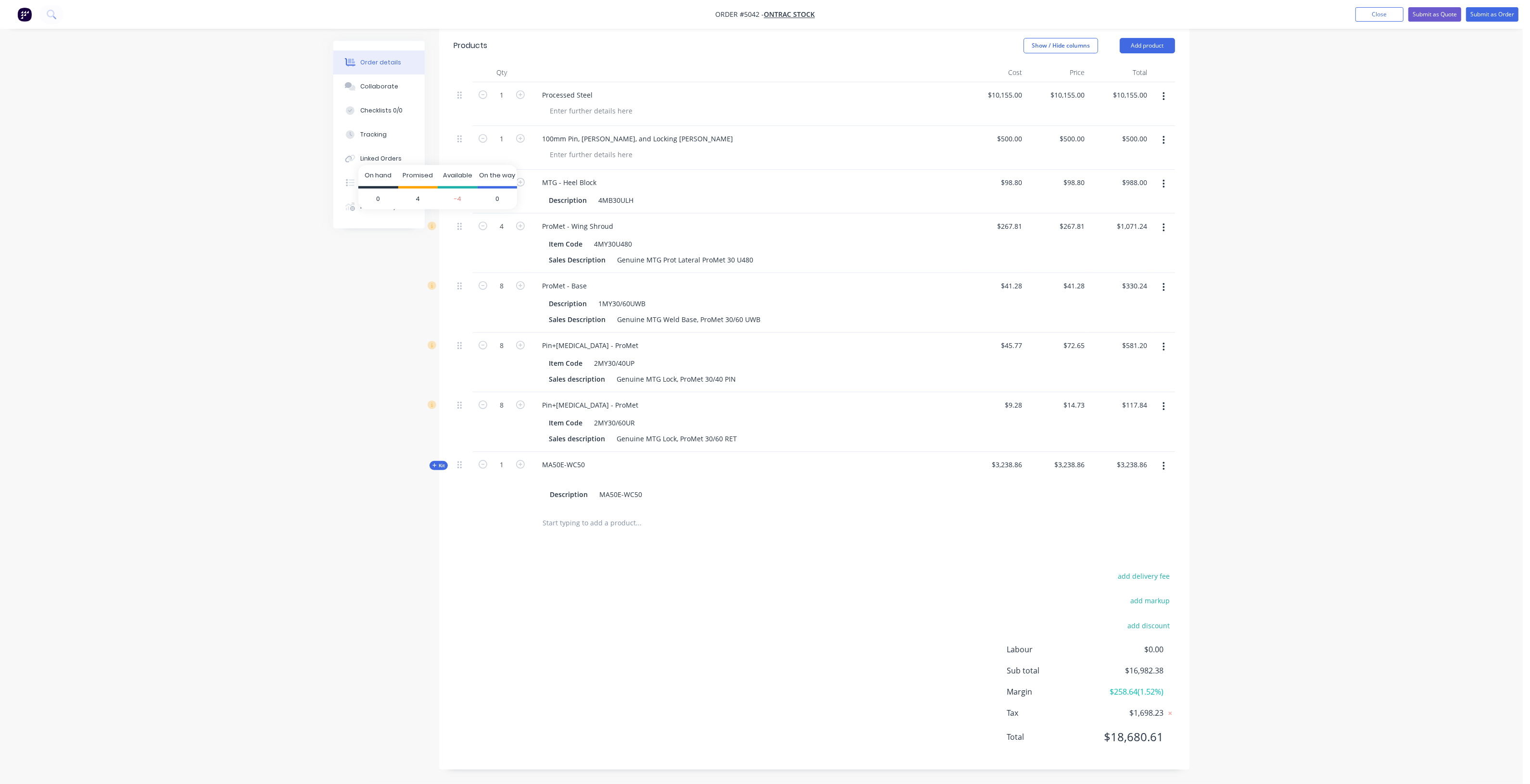
scroll to position [302, 0]
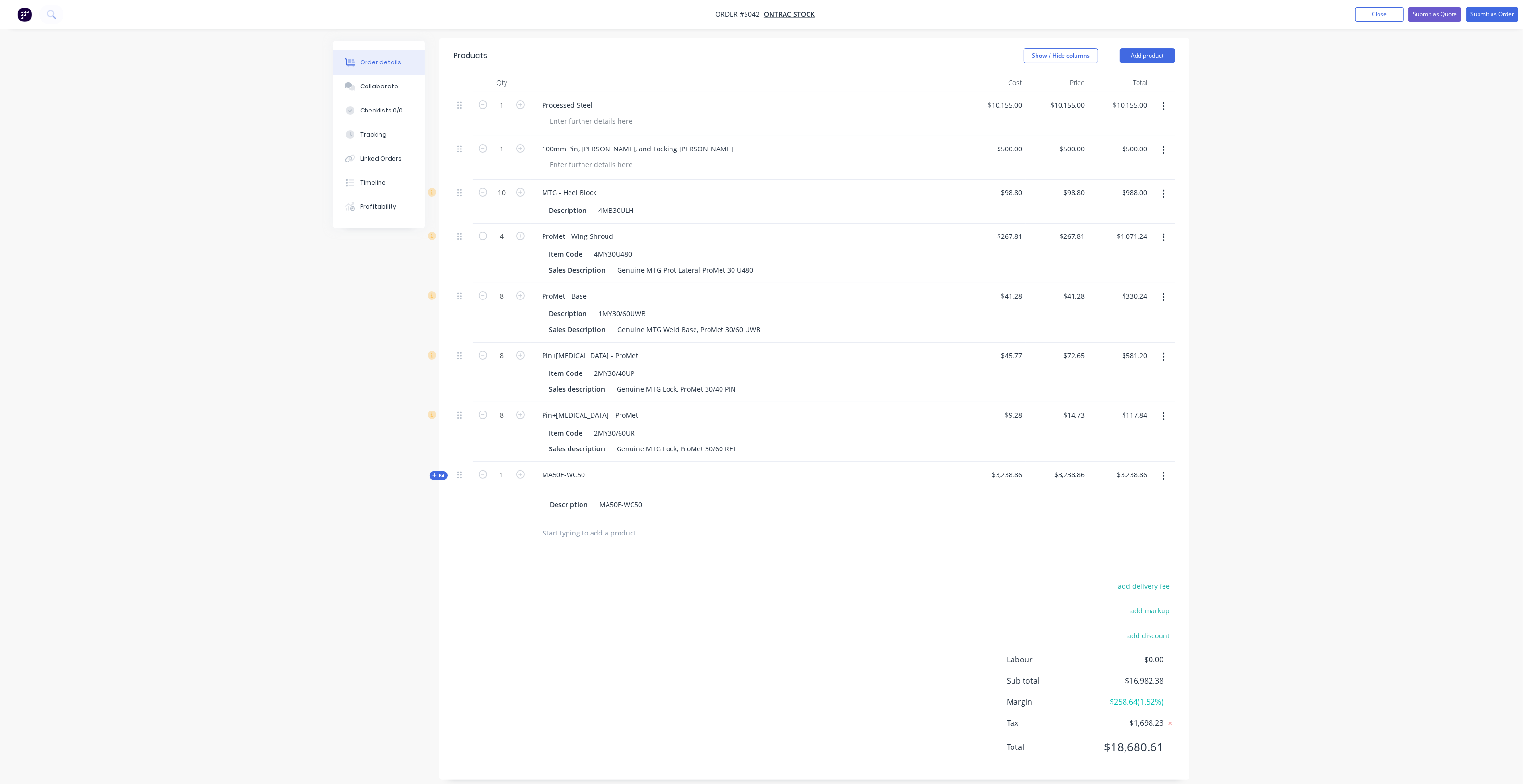
click at [440, 472] on span "Kit" at bounding box center [438, 476] width 12 height 7
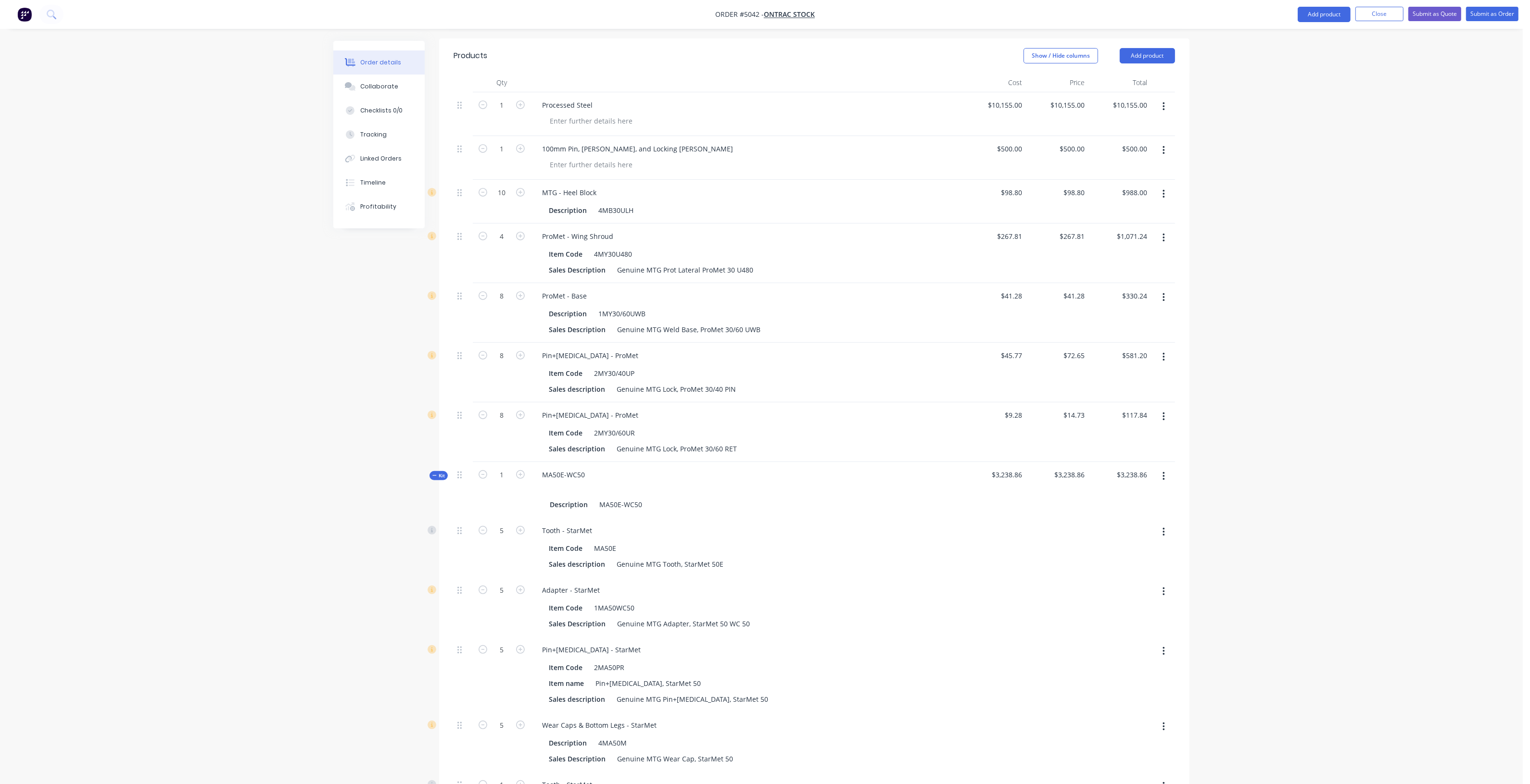
scroll to position [541, 0]
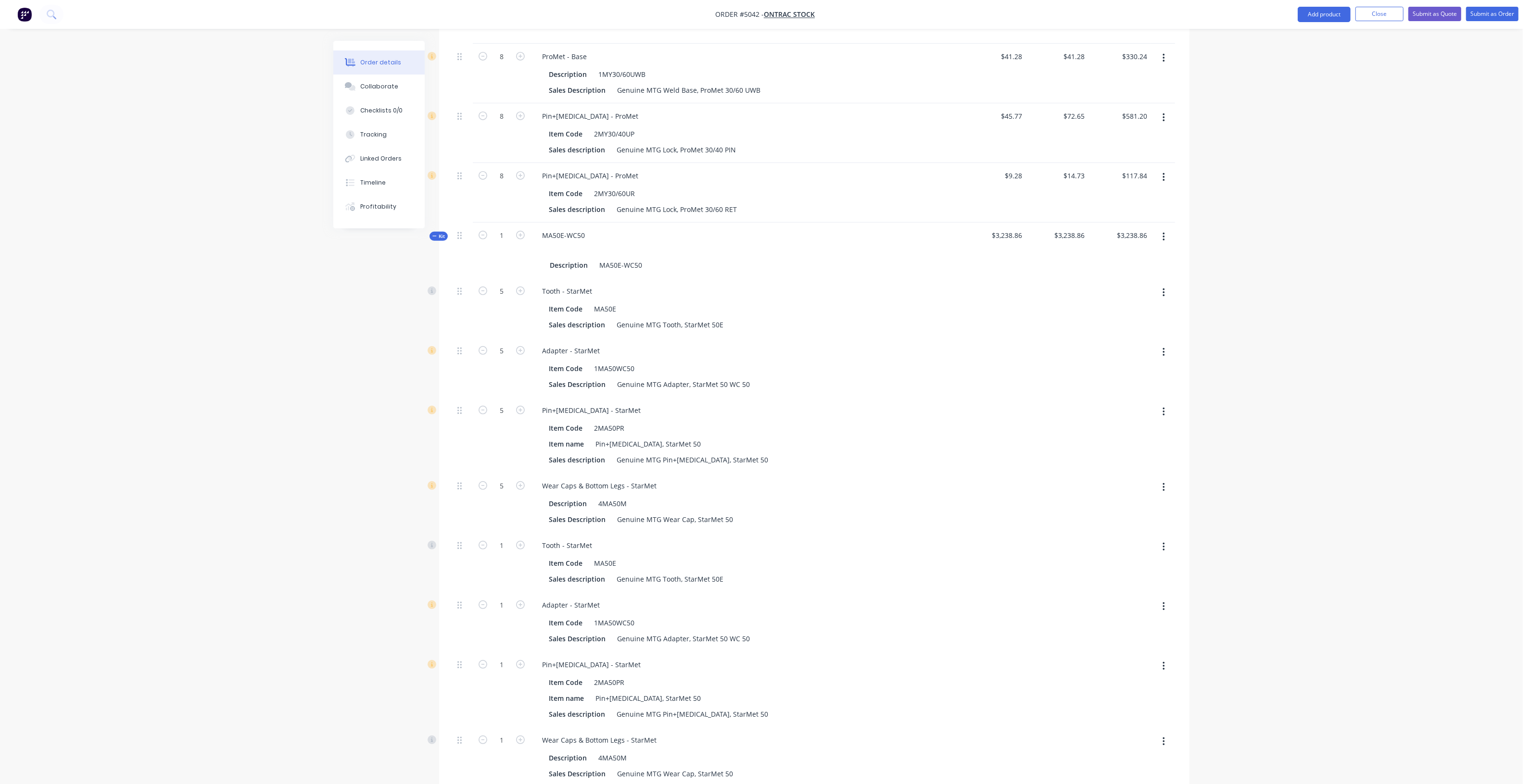
click at [1171, 231] on button "button" at bounding box center [1164, 237] width 23 height 17
click at [1131, 333] on div "Delete" at bounding box center [1129, 339] width 74 height 14
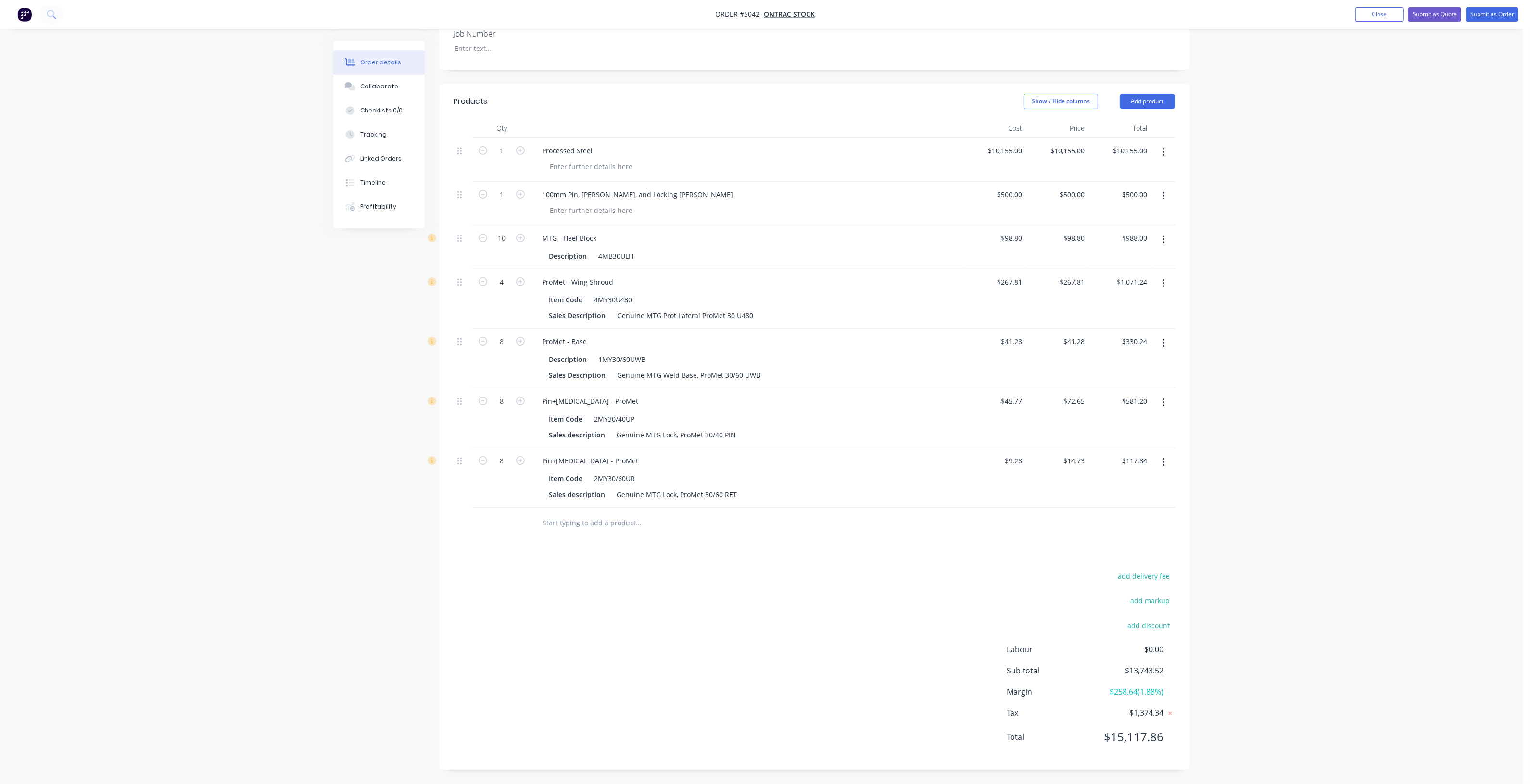
scroll to position [246, 0]
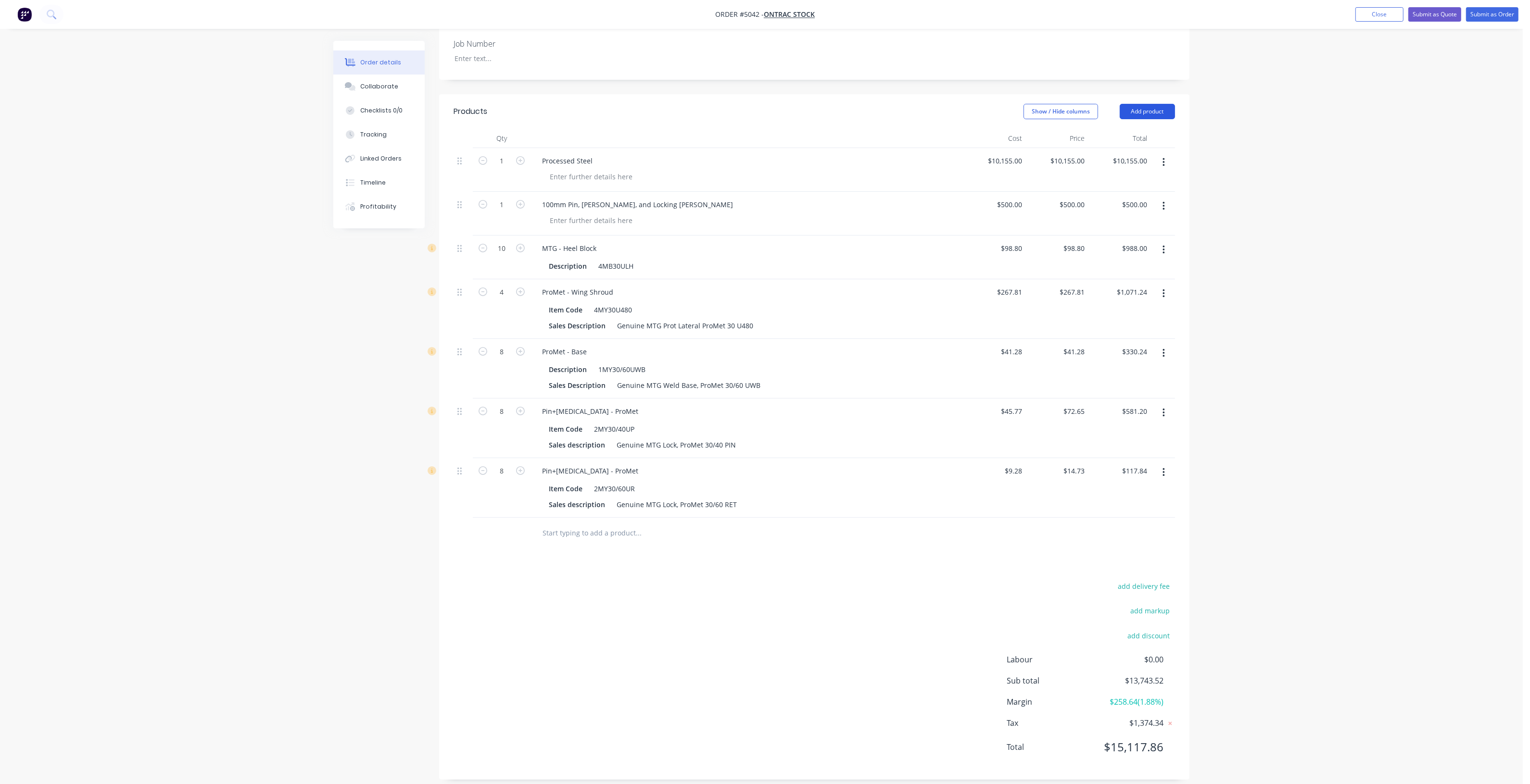
click at [1154, 104] on button "Add product" at bounding box center [1147, 111] width 55 height 15
click at [1152, 129] on div "Product catalogue" at bounding box center [1129, 135] width 74 height 14
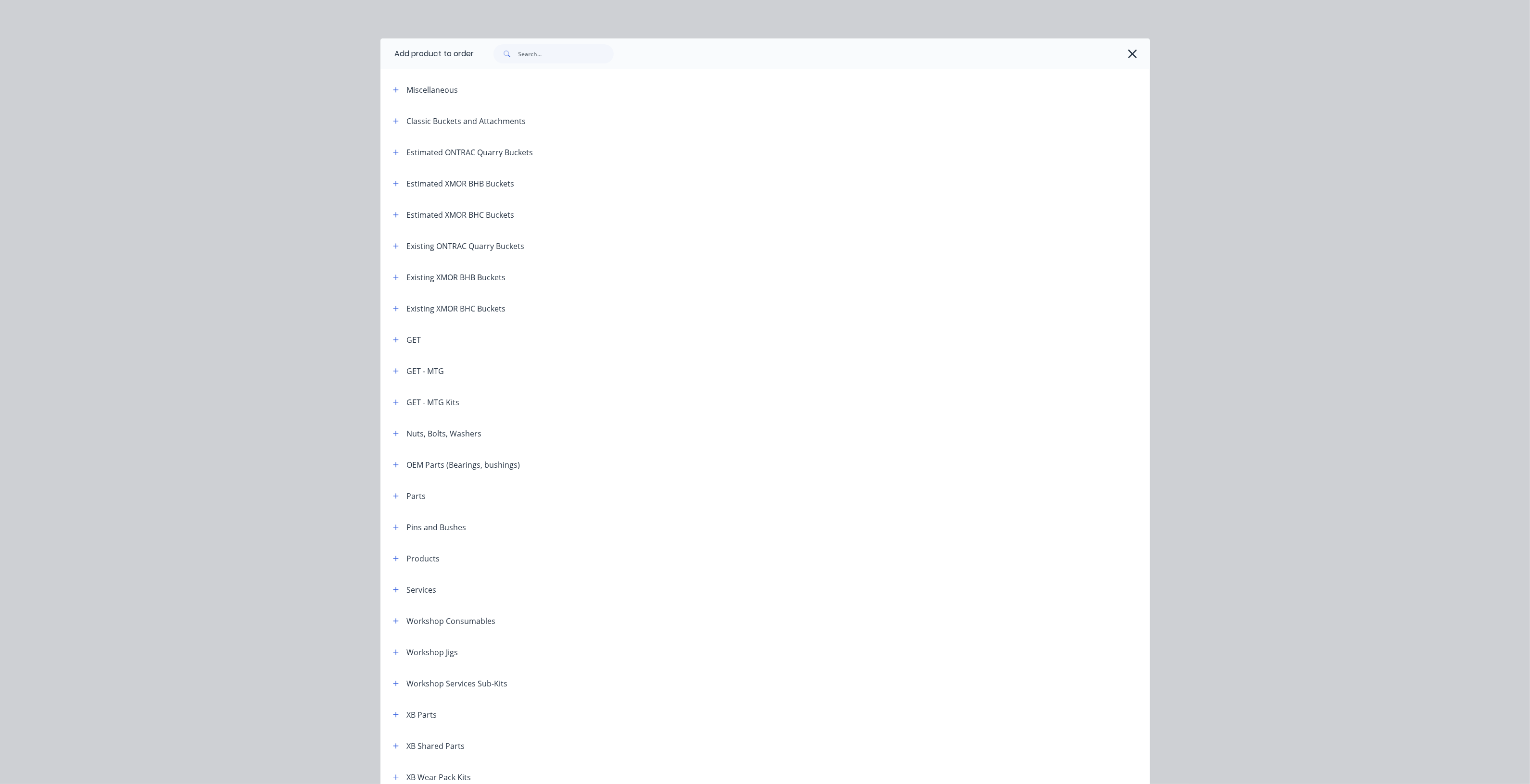
click at [390, 366] on span at bounding box center [396, 371] width 12 height 12
click at [394, 373] on icon "button" at bounding box center [396, 371] width 6 height 6
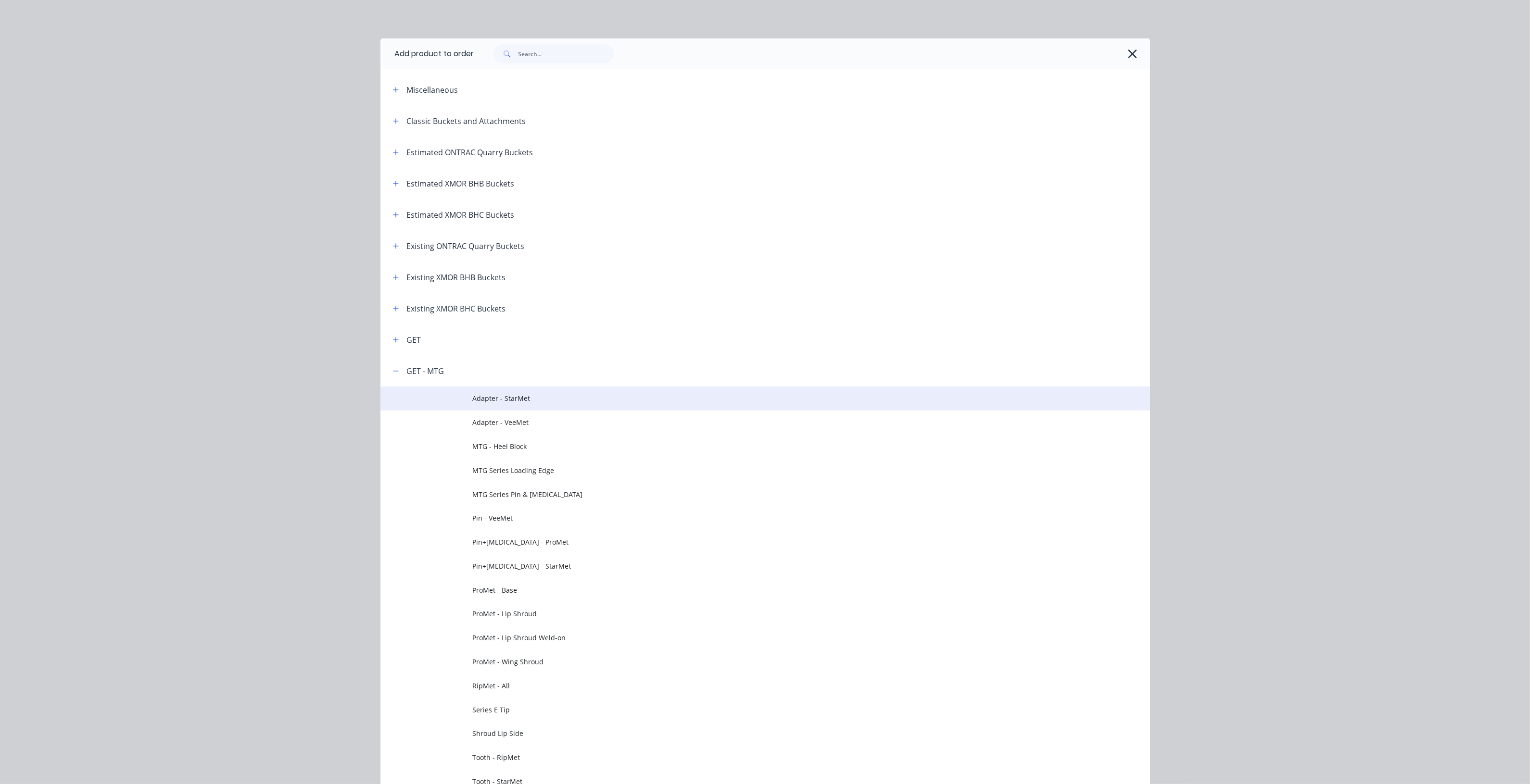
click at [513, 402] on span "Adapter - StarMet" at bounding box center [743, 398] width 541 height 10
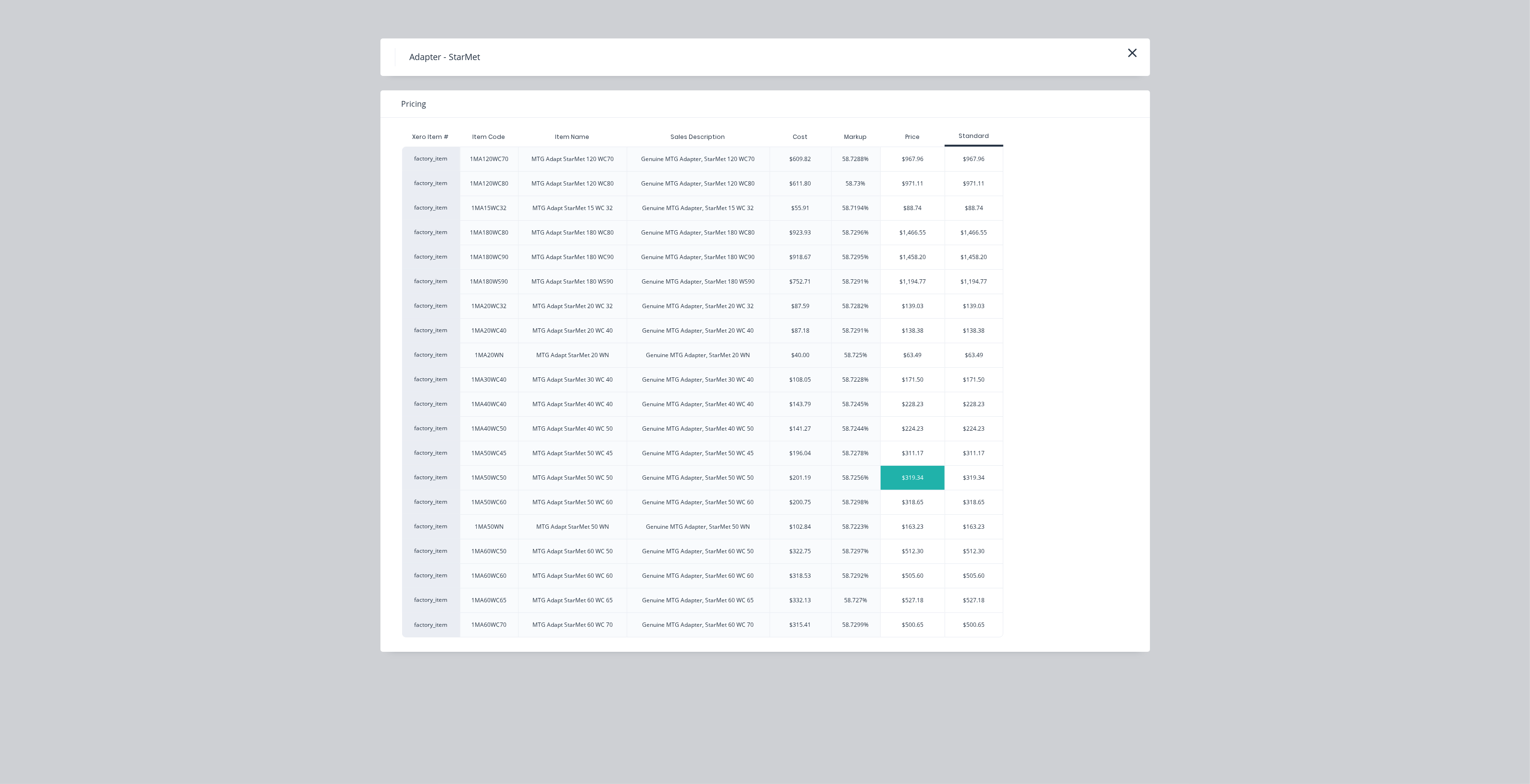
click at [910, 484] on div "$319.34" at bounding box center [913, 478] width 65 height 24
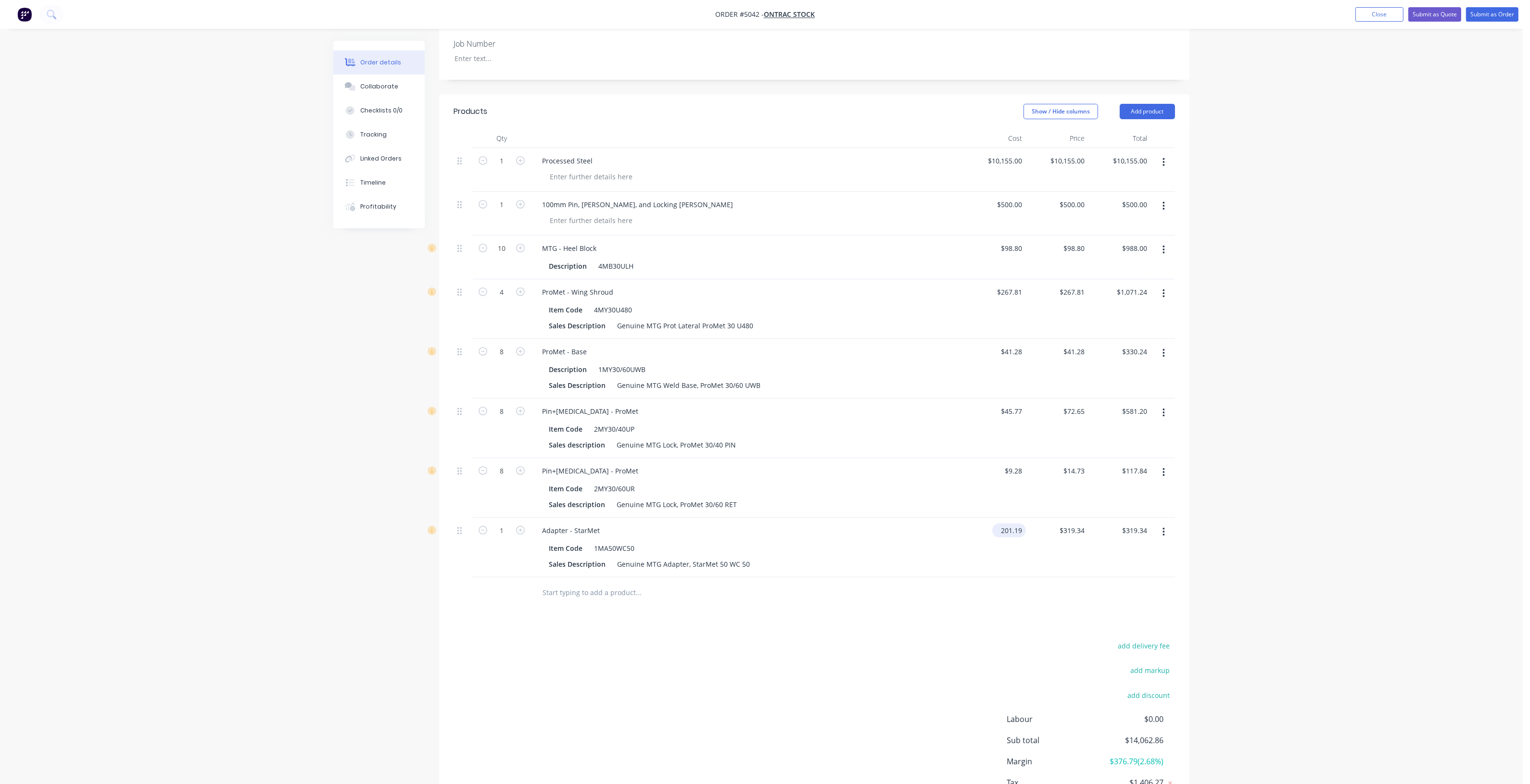
click at [1015, 525] on input "201.19" at bounding box center [1011, 530] width 30 height 14
type input "$1.00"
type input "$1.5873"
type input "$1.59"
click at [1035, 545] on div "$1.5873 $319.34" at bounding box center [1057, 547] width 62 height 59
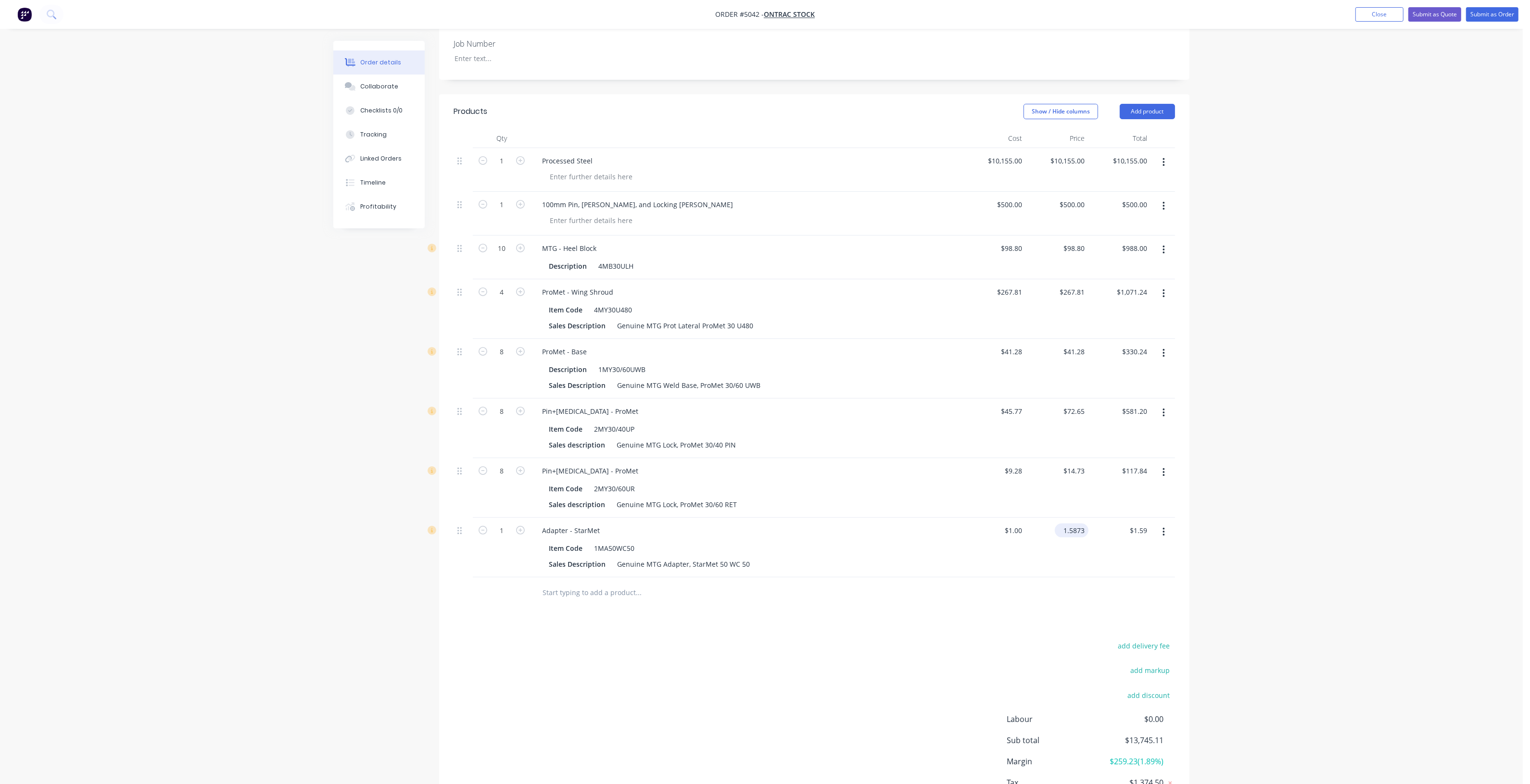
click at [1078, 524] on input "1.5873" at bounding box center [1074, 530] width 30 height 14
type input "$1.00"
click at [1101, 540] on div "$1.00 $1.59" at bounding box center [1119, 547] width 62 height 59
click at [1112, 532] on div "$1.00 $1.00" at bounding box center [1119, 547] width 62 height 59
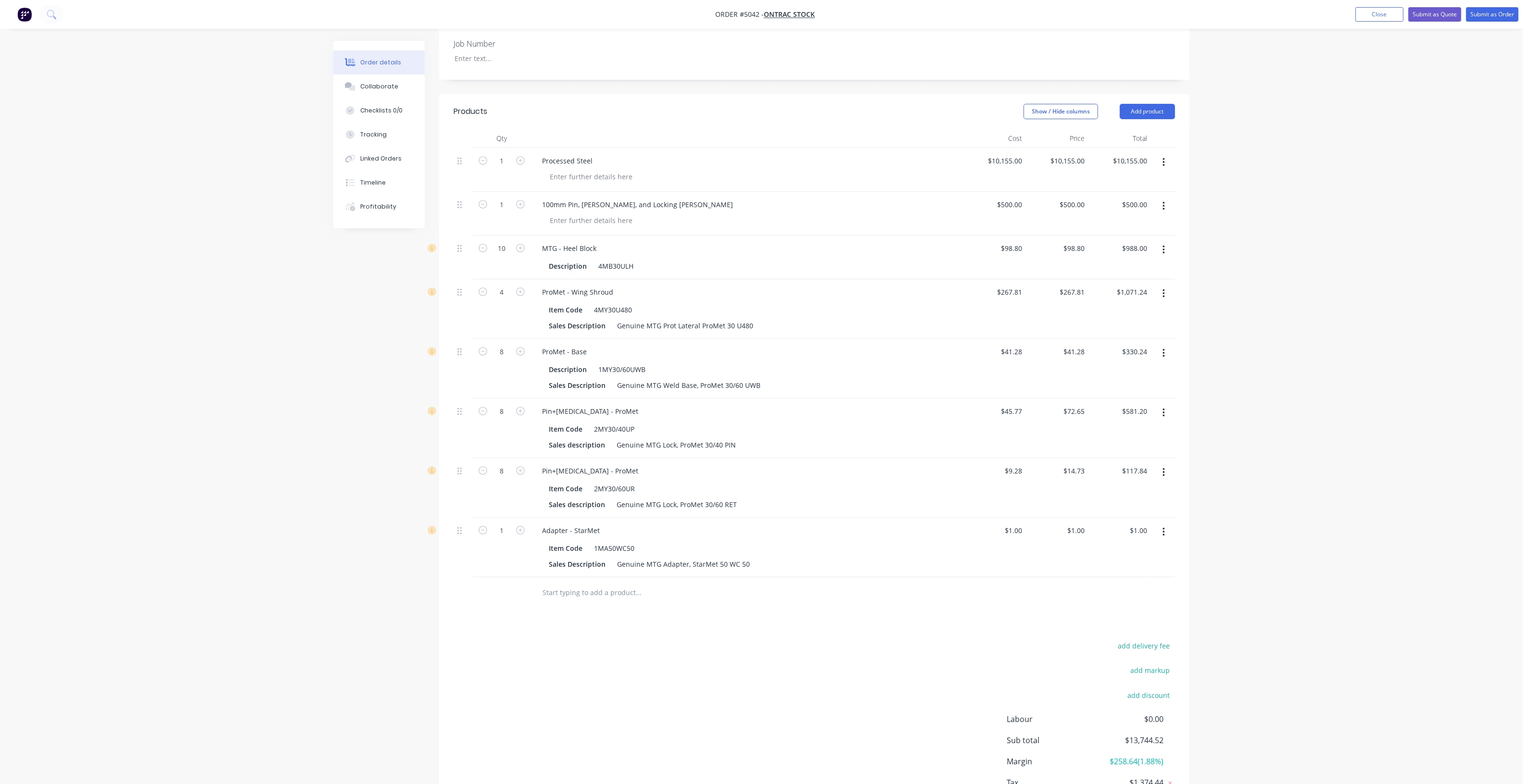
click at [1151, 82] on div "Created by Hayden Created 08/10/25 Required 08/10/25 Assigned to Add team membe…" at bounding box center [814, 317] width 750 height 1044
click at [1149, 104] on button "Add product" at bounding box center [1147, 111] width 55 height 15
click at [1149, 129] on div "Product catalogue" at bounding box center [1129, 135] width 74 height 14
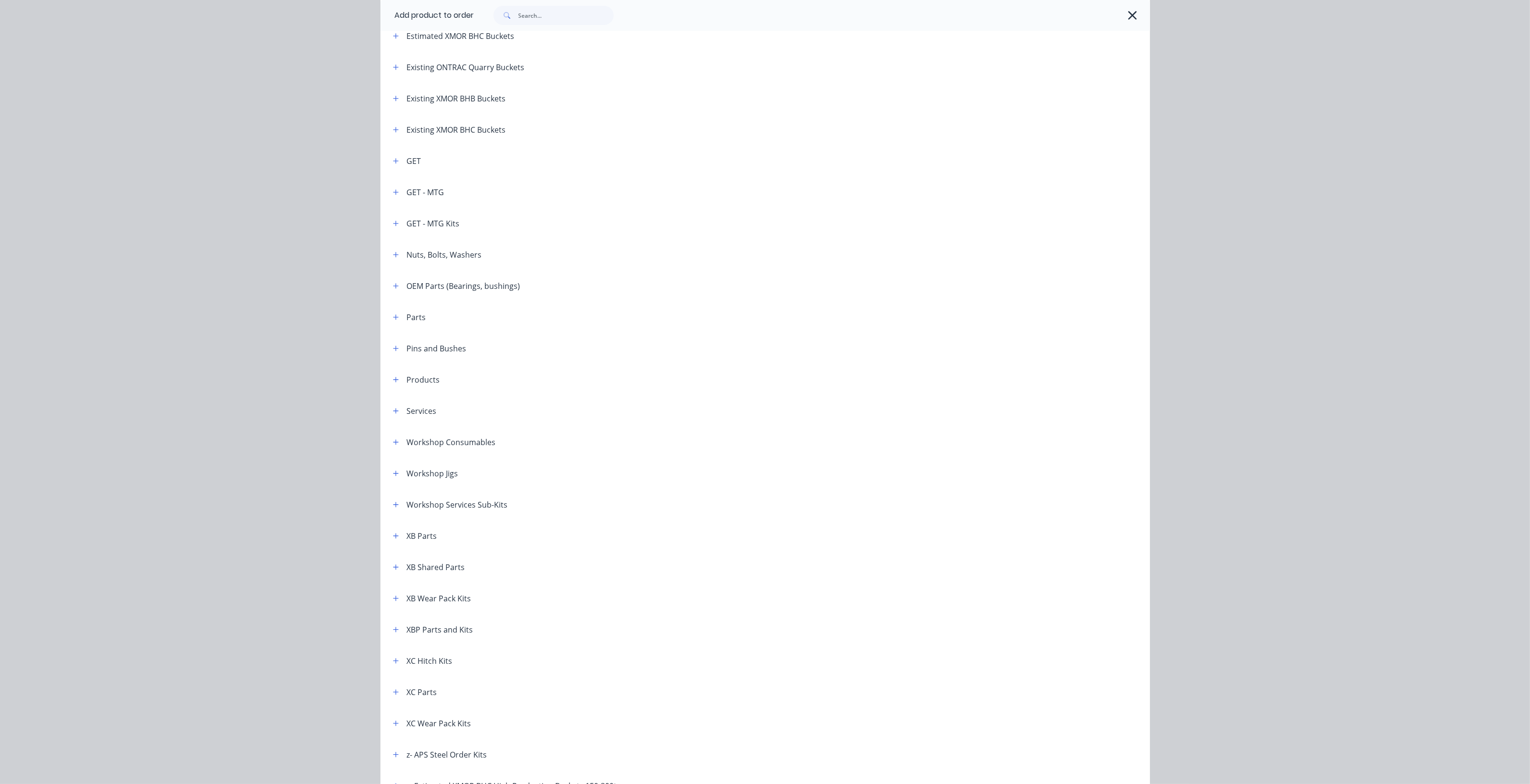
scroll to position [181, 0]
click at [391, 193] on button "button" at bounding box center [396, 191] width 12 height 12
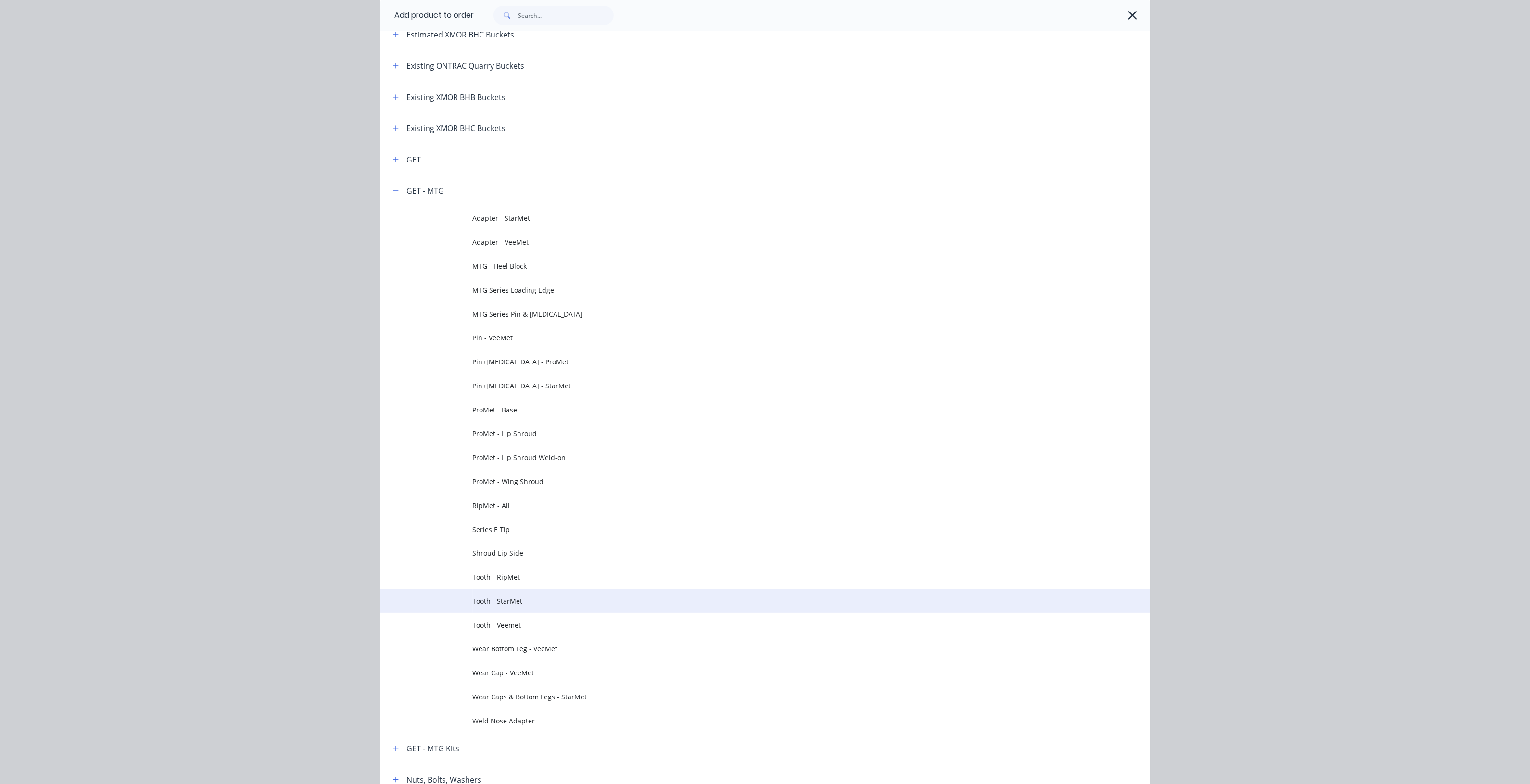
click at [533, 604] on span "Tooth - StarMet" at bounding box center [743, 601] width 541 height 10
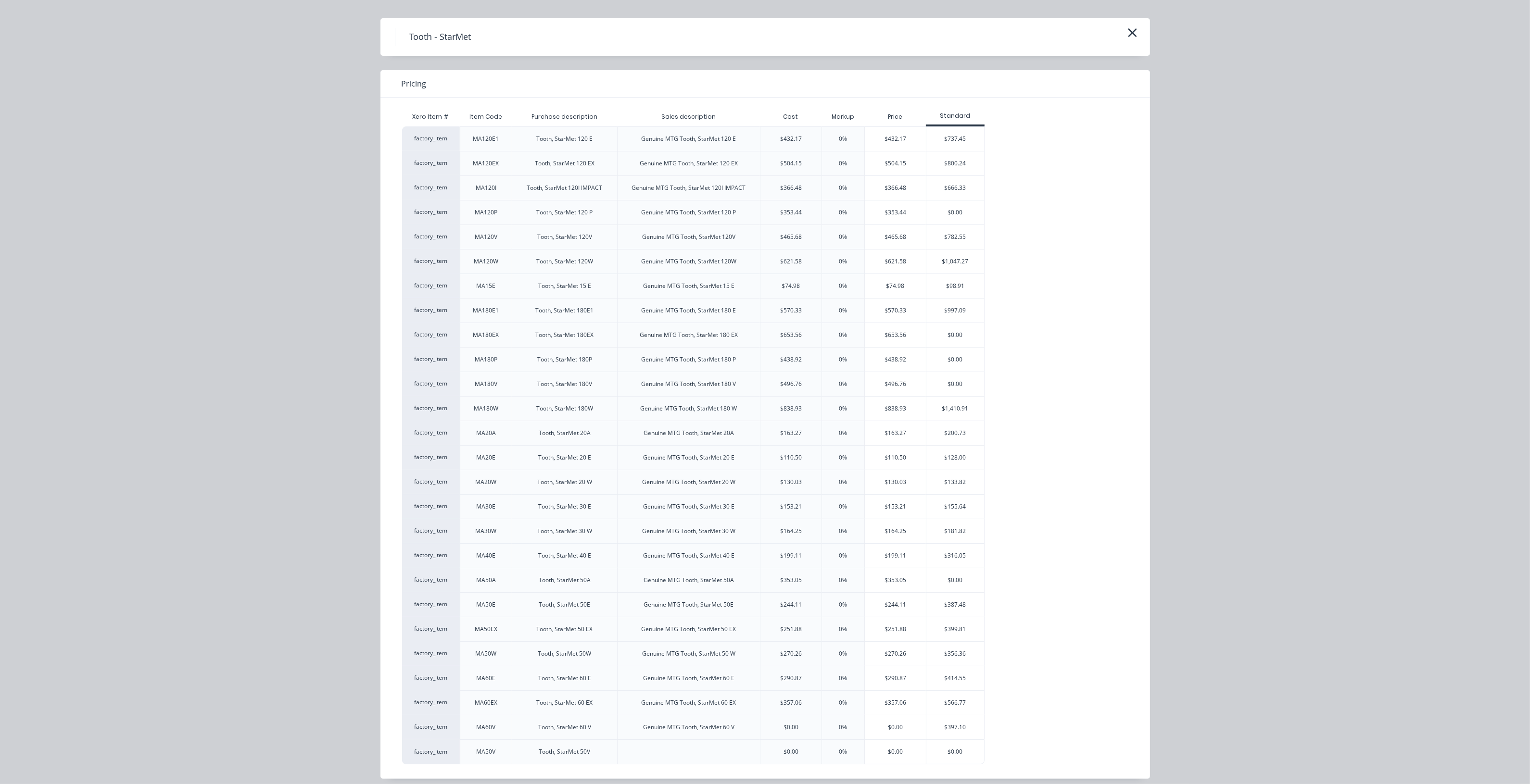
scroll to position [32, 0]
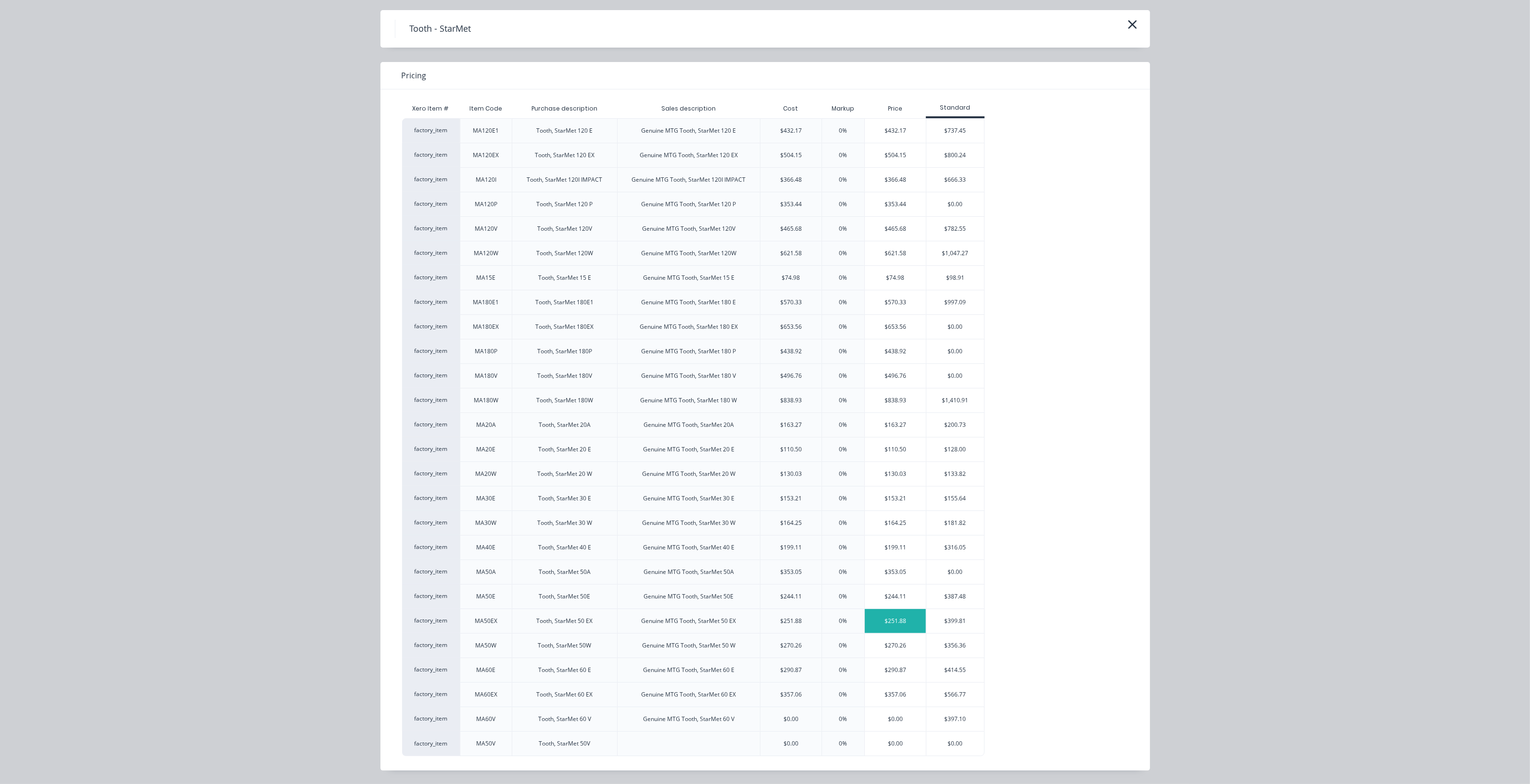
click at [893, 630] on div "$251.88" at bounding box center [895, 621] width 61 height 24
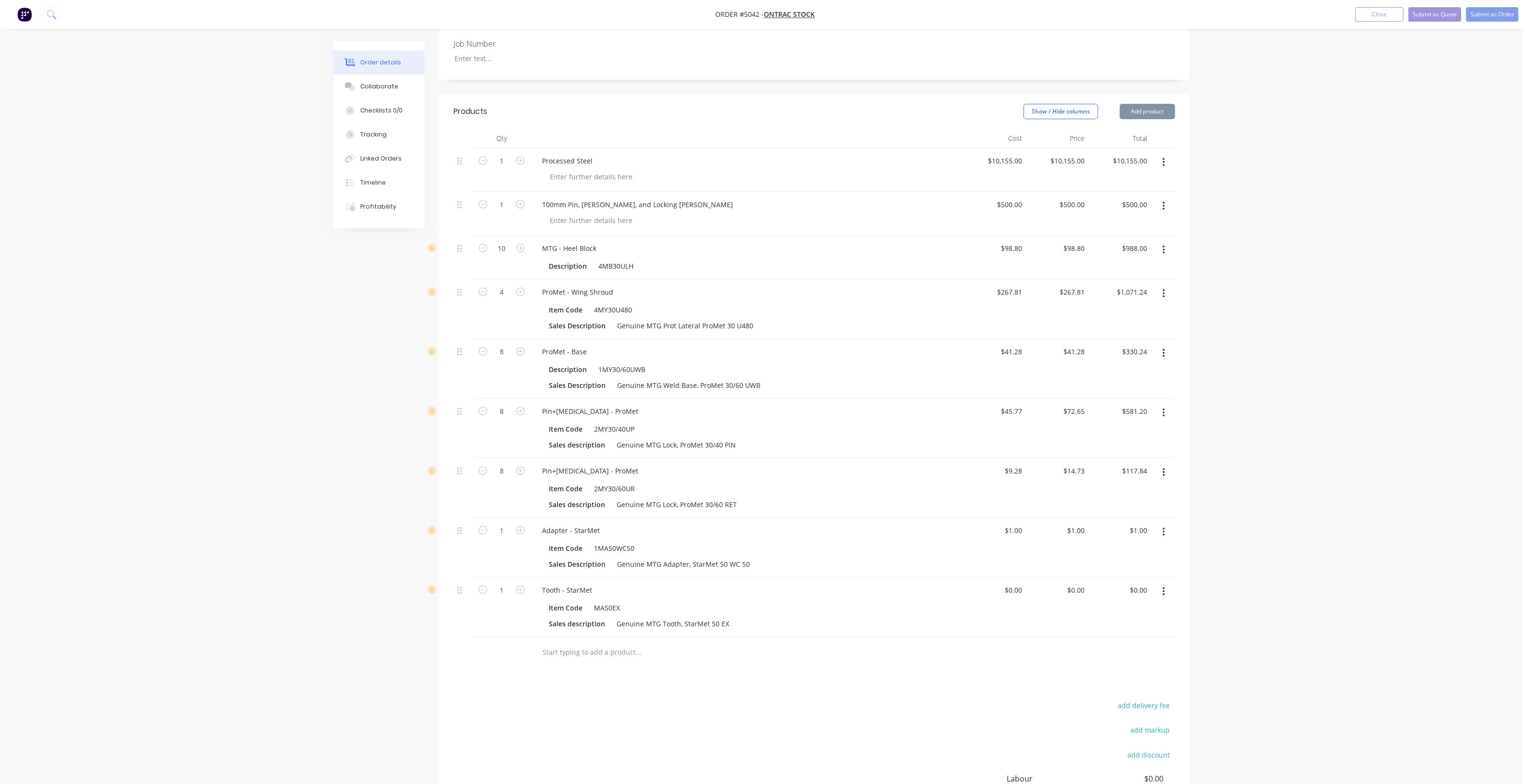
type input "$251.88"
click at [1145, 104] on button "Add product" at bounding box center [1147, 111] width 55 height 15
click at [1147, 129] on div "Product catalogue" at bounding box center [1129, 135] width 74 height 14
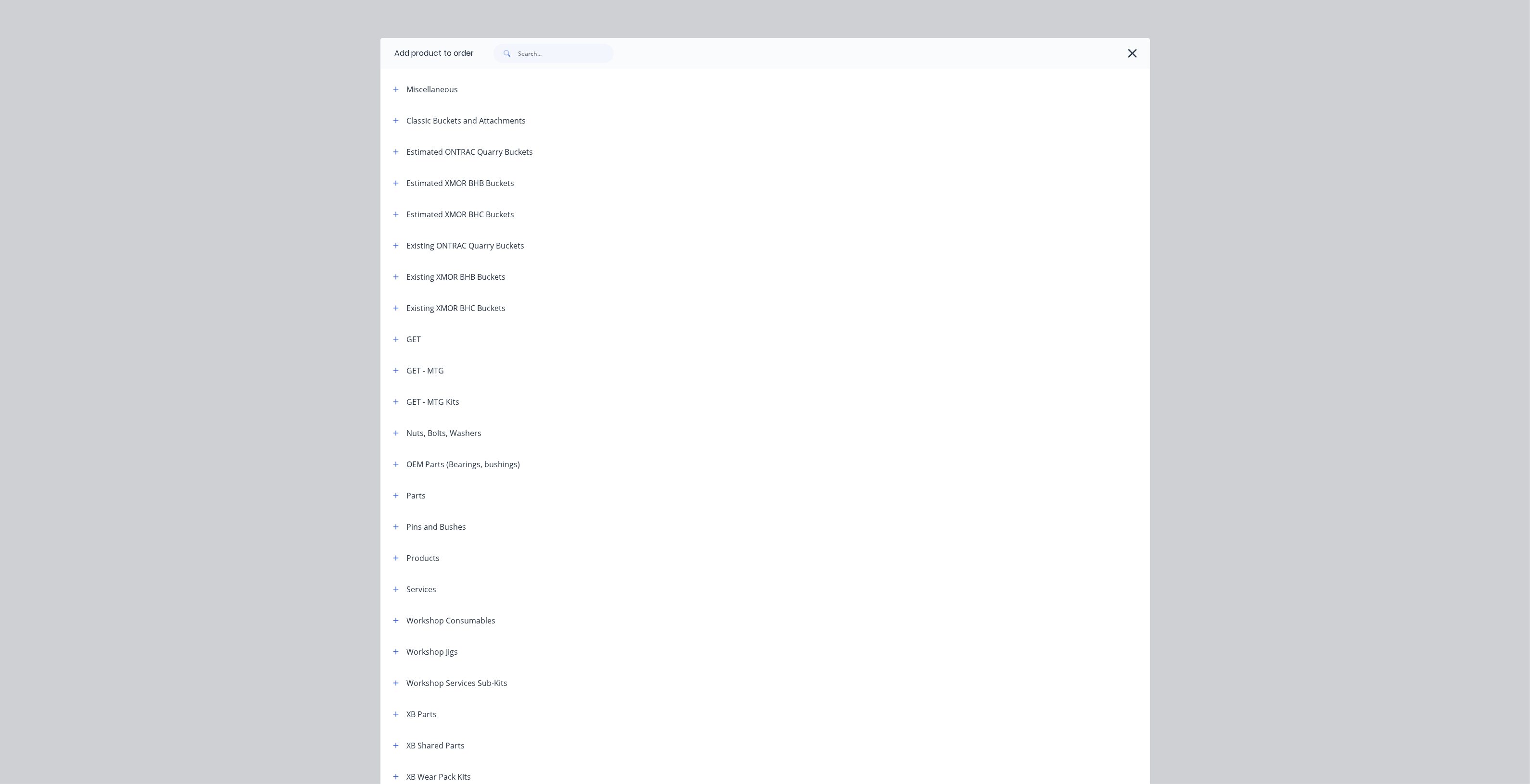
scroll to position [0, 0]
click at [394, 369] on button "button" at bounding box center [396, 371] width 12 height 12
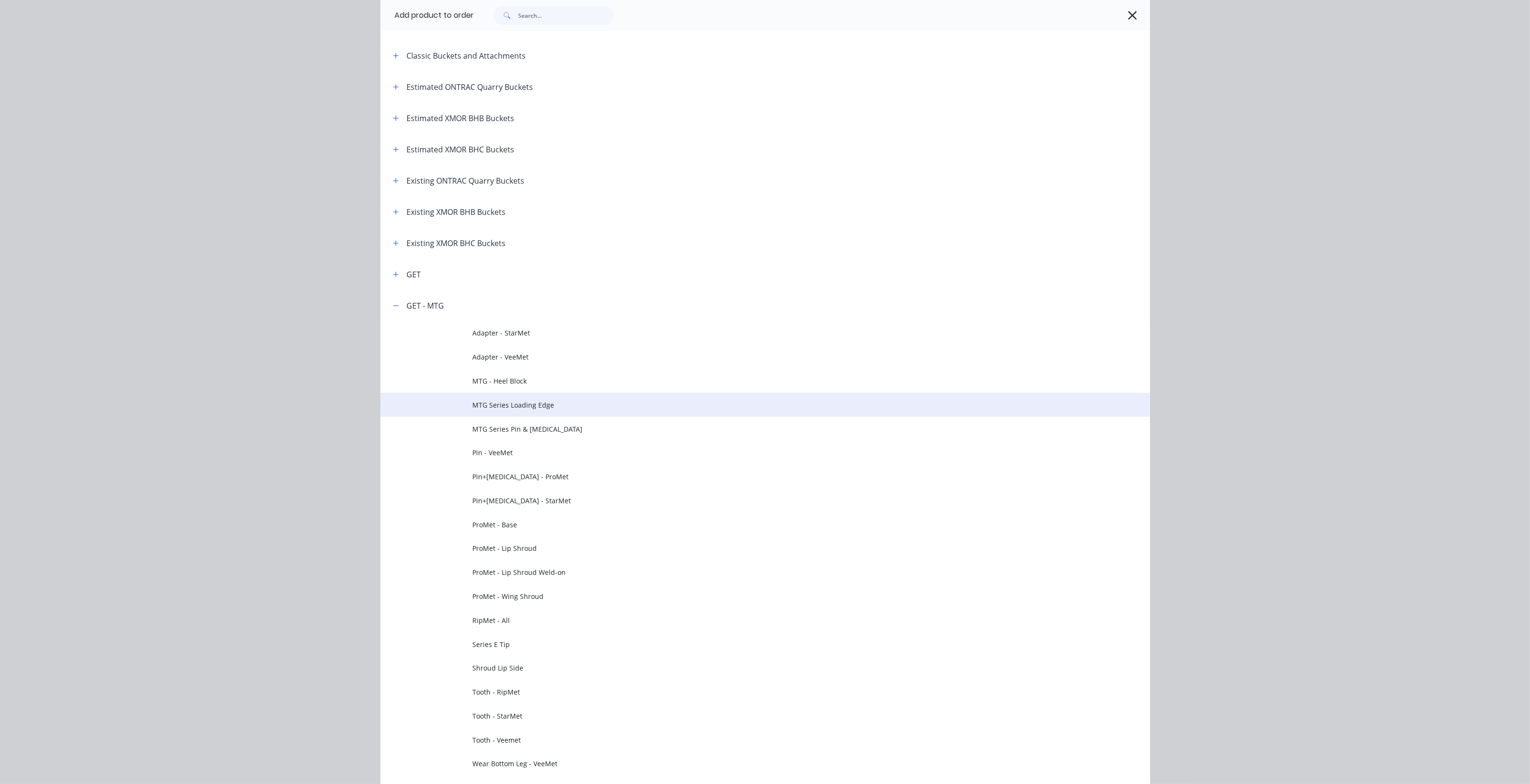
scroll to position [181, 0]
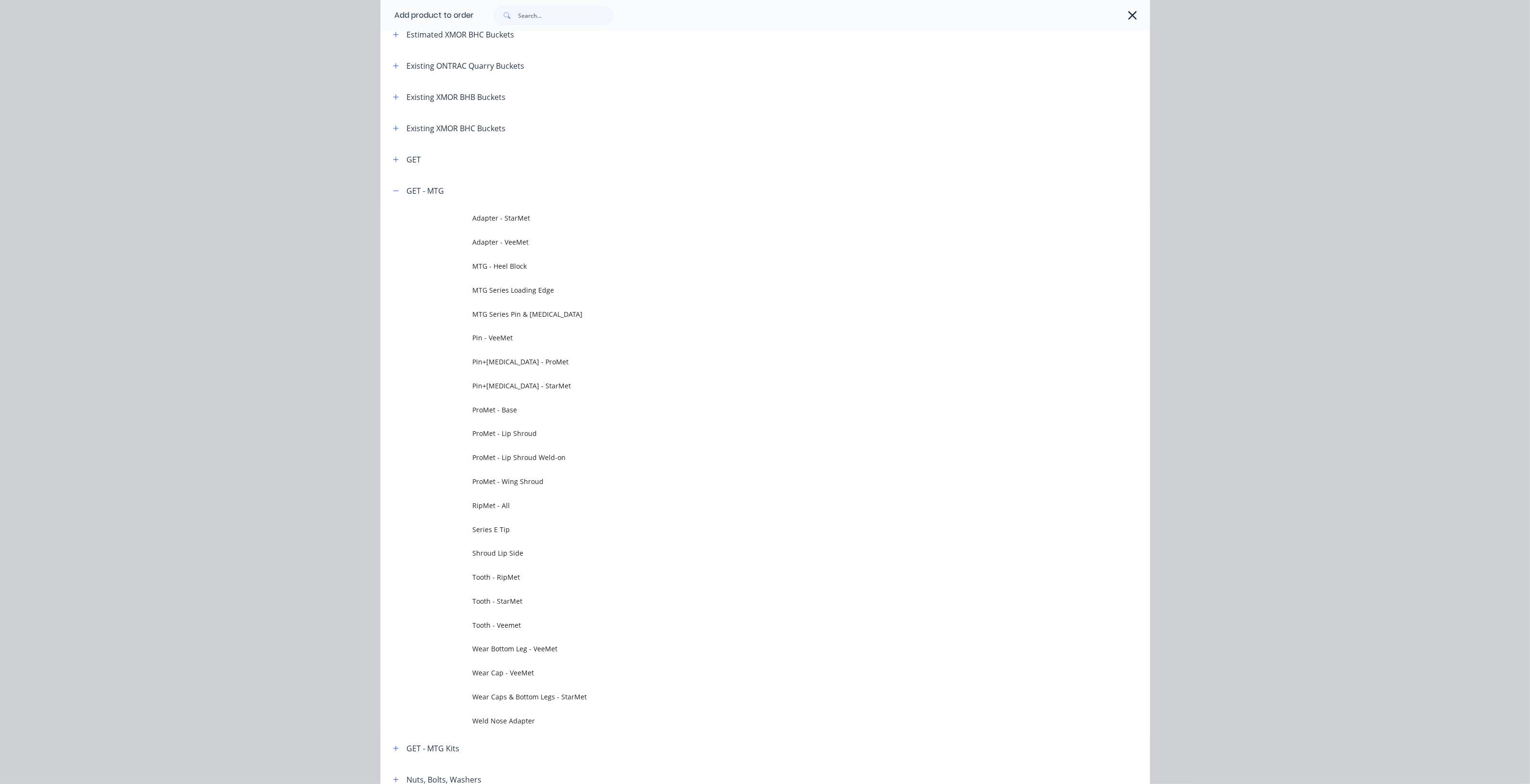
click at [571, 387] on span "Pin+[MEDICAL_DATA] - StarMet" at bounding box center [743, 386] width 541 height 10
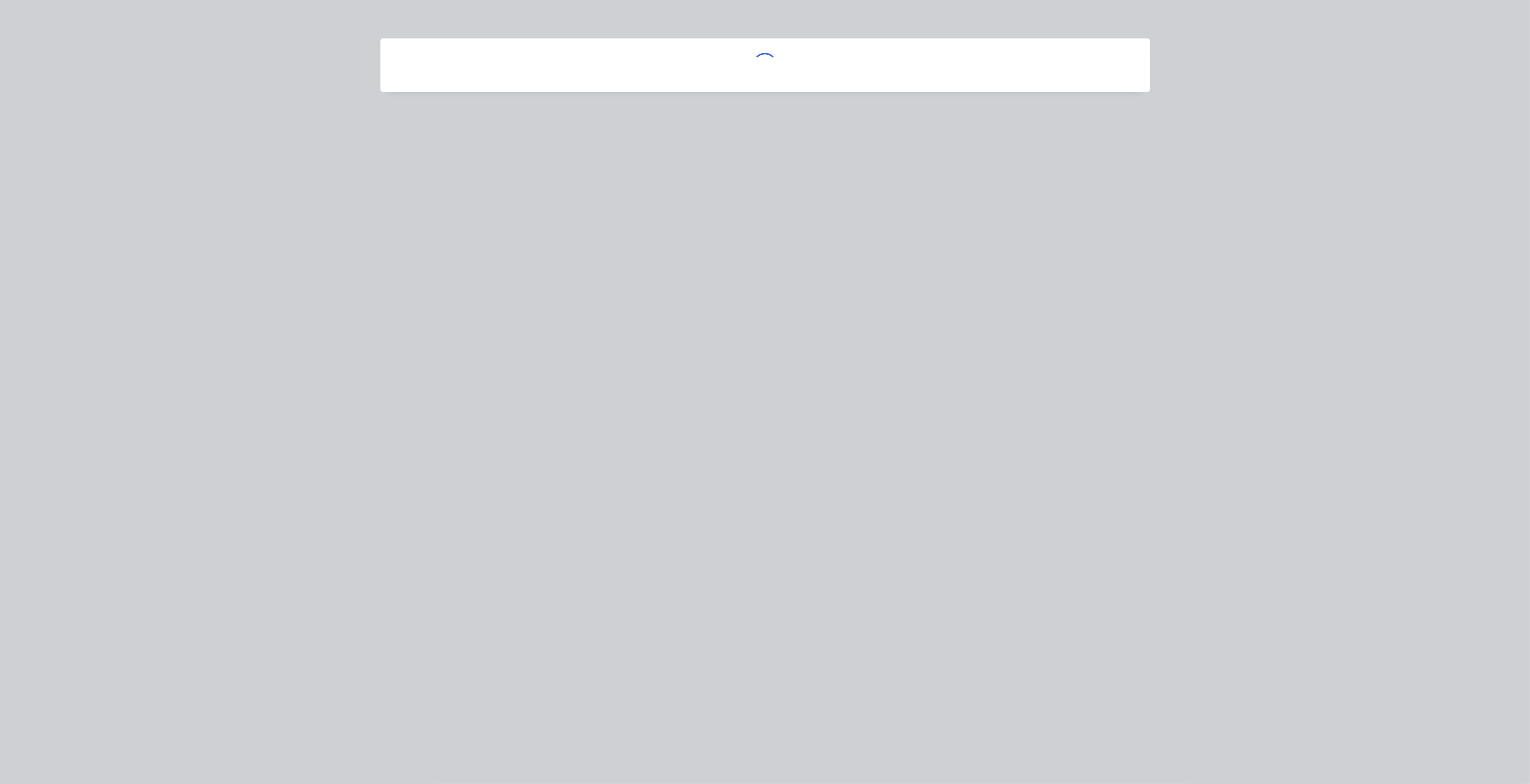
scroll to position [0, 0]
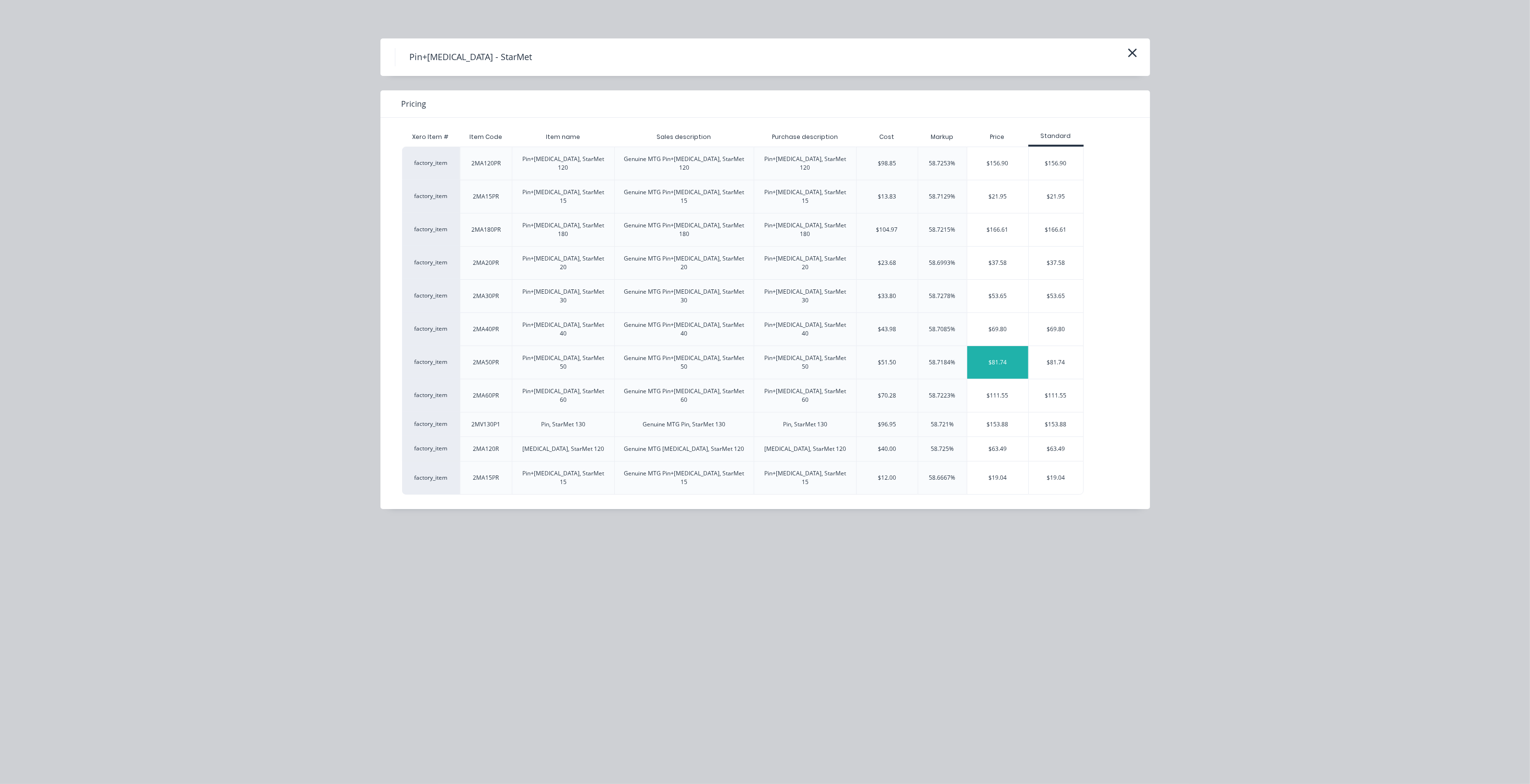
click at [993, 346] on div "$81.74" at bounding box center [997, 363] width 61 height 33
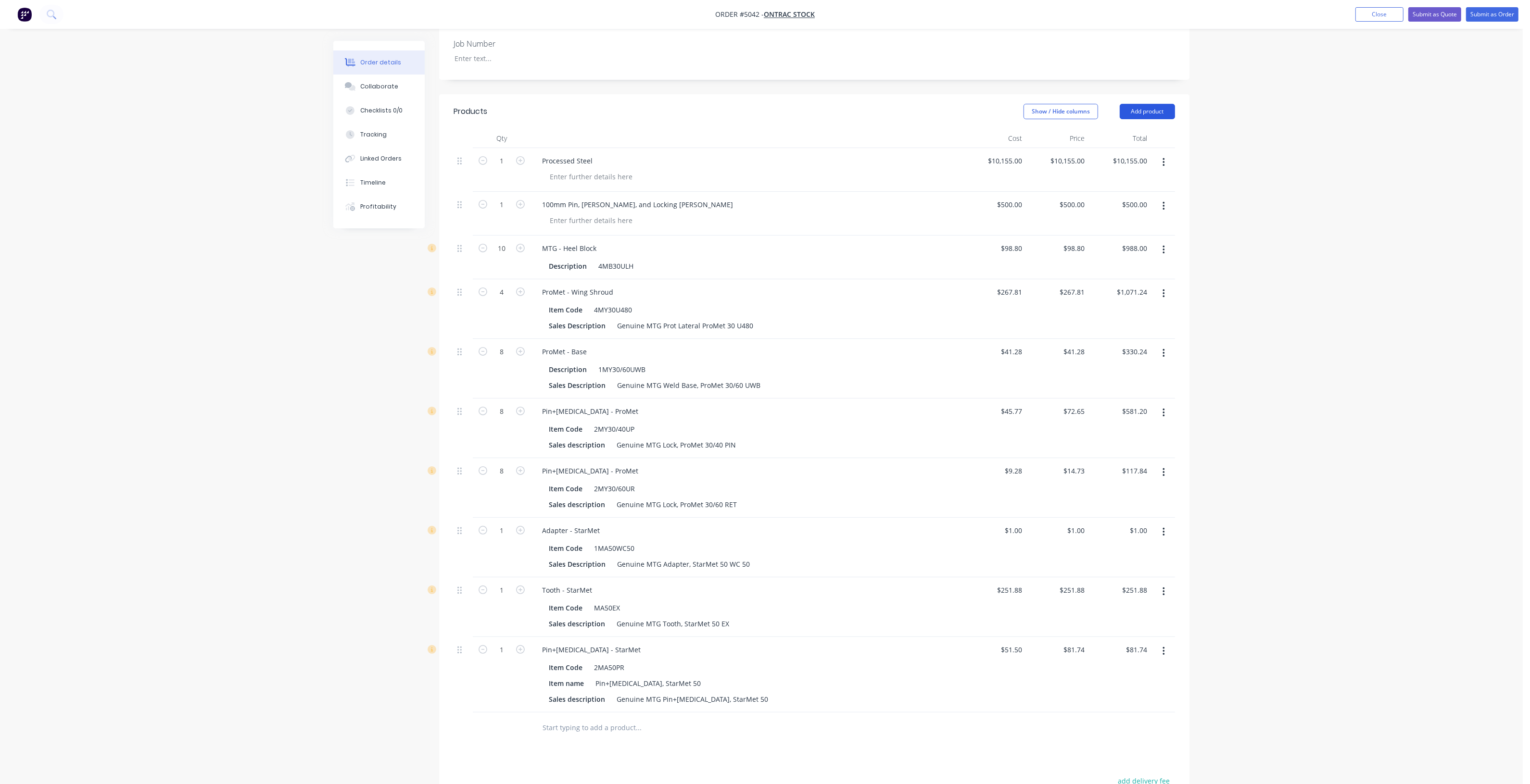
click at [1152, 104] on button "Add product" at bounding box center [1147, 111] width 55 height 15
click at [1152, 129] on div "Product catalogue" at bounding box center [1129, 135] width 74 height 14
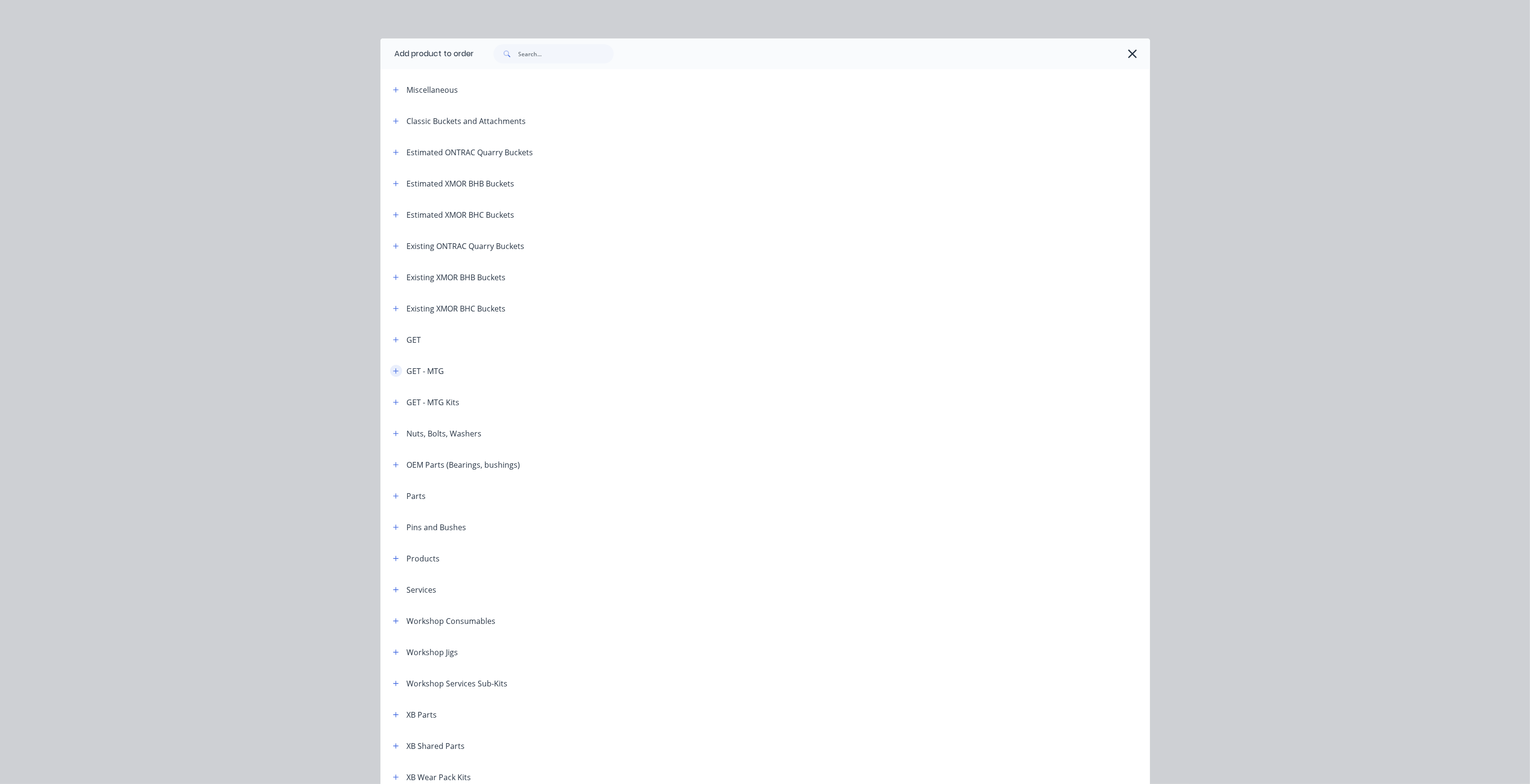
click at [390, 371] on button "button" at bounding box center [396, 371] width 12 height 12
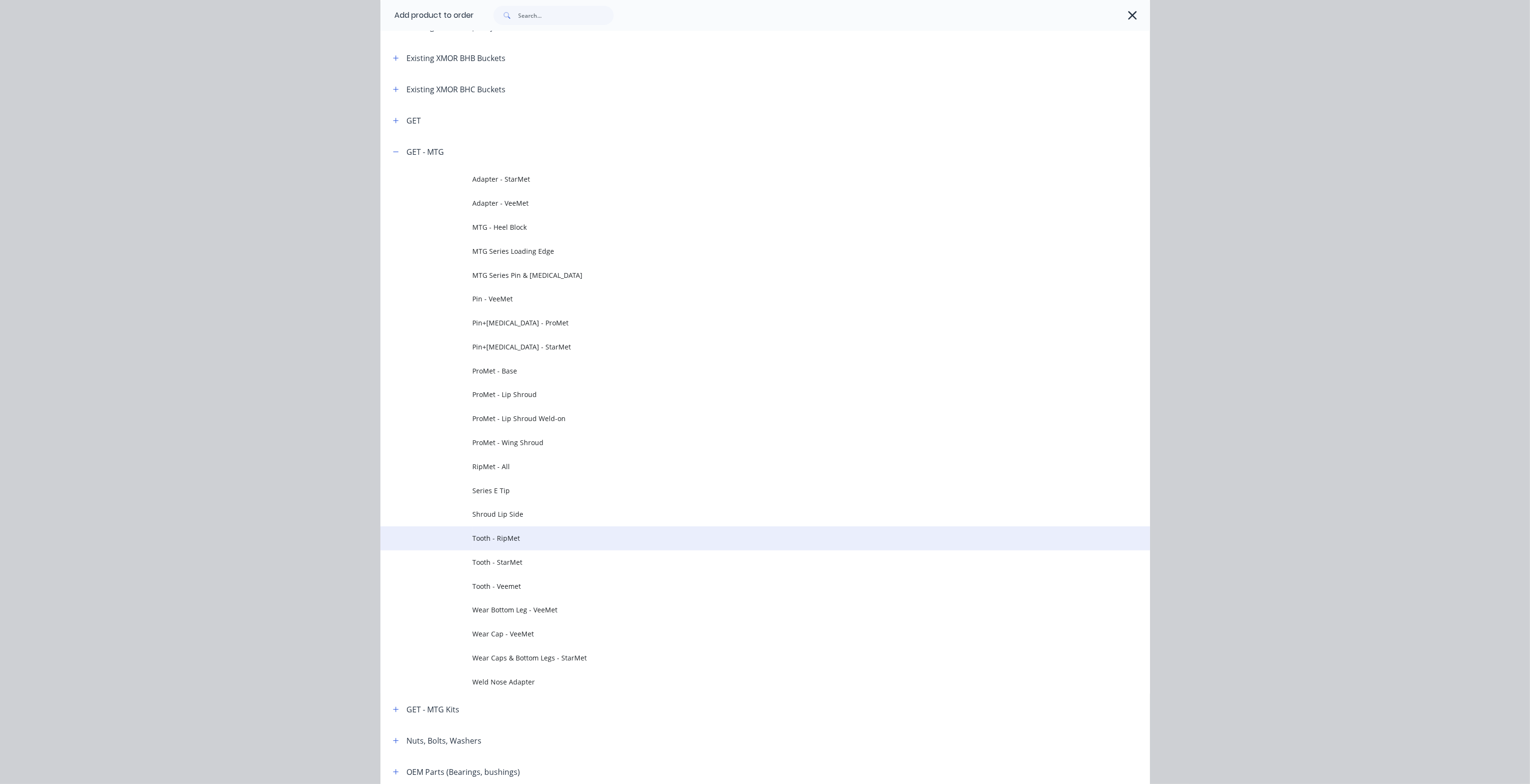
scroll to position [240, 0]
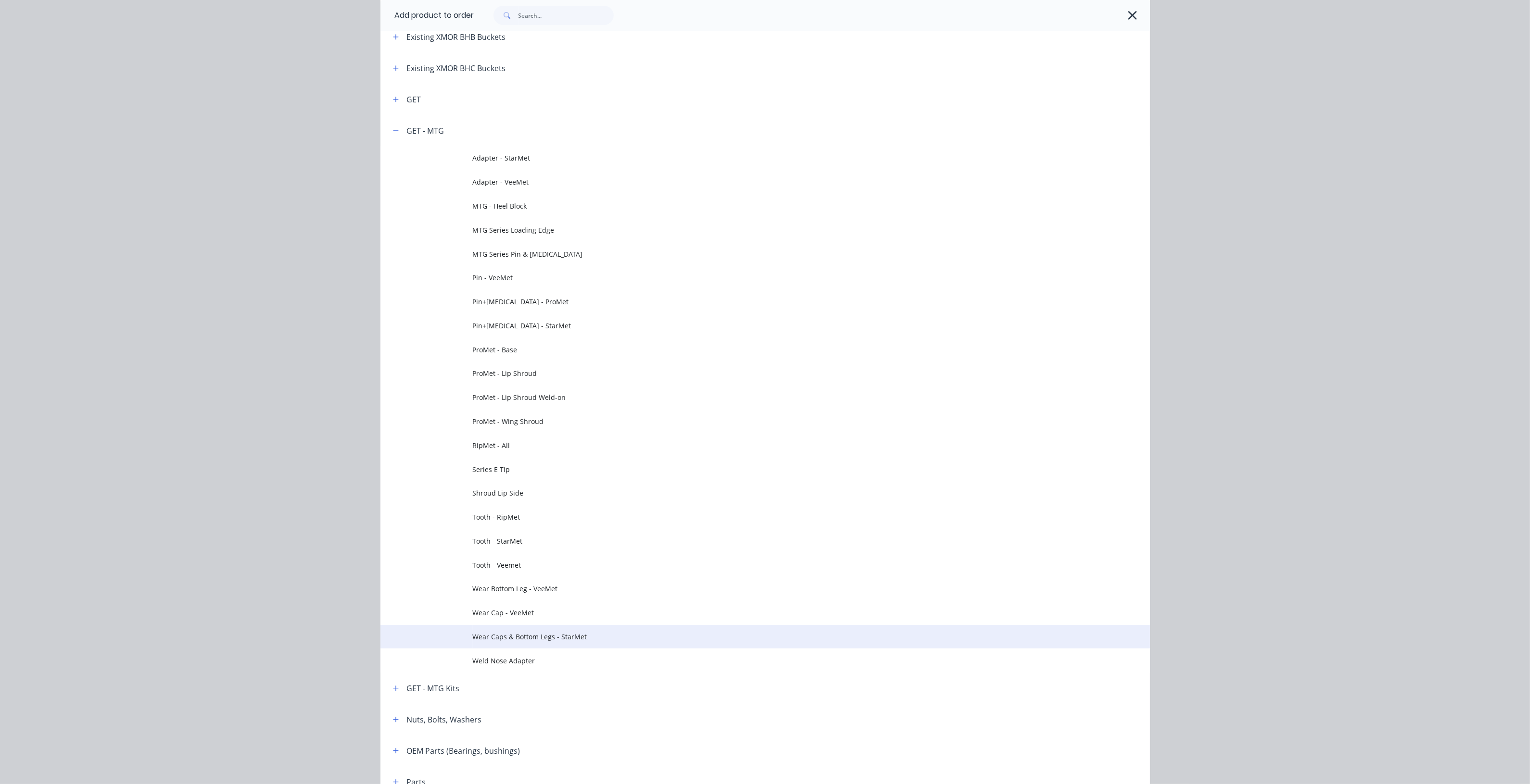
click at [566, 639] on span "Wear Caps & Bottom Legs - StarMet" at bounding box center [743, 636] width 541 height 10
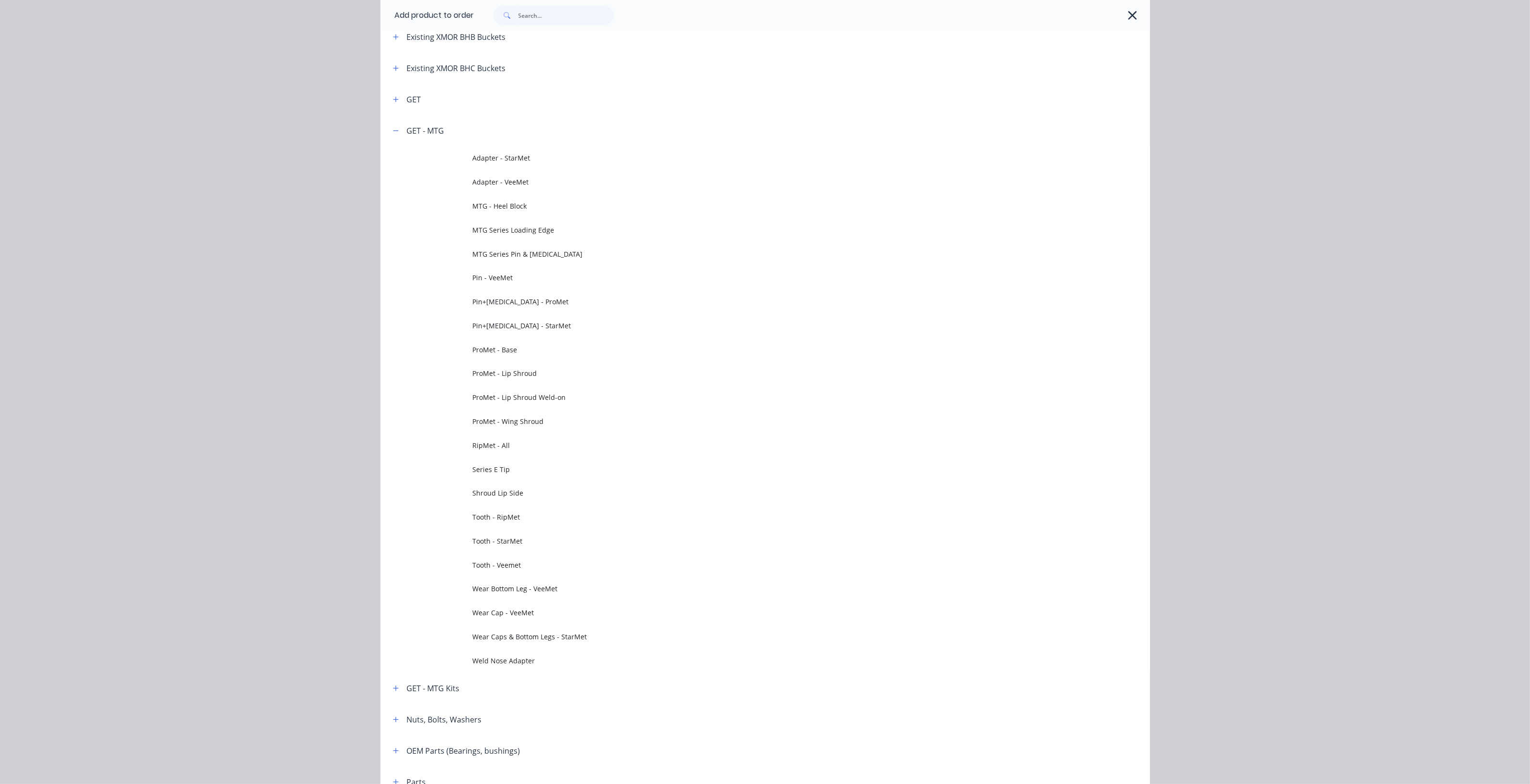
scroll to position [0, 0]
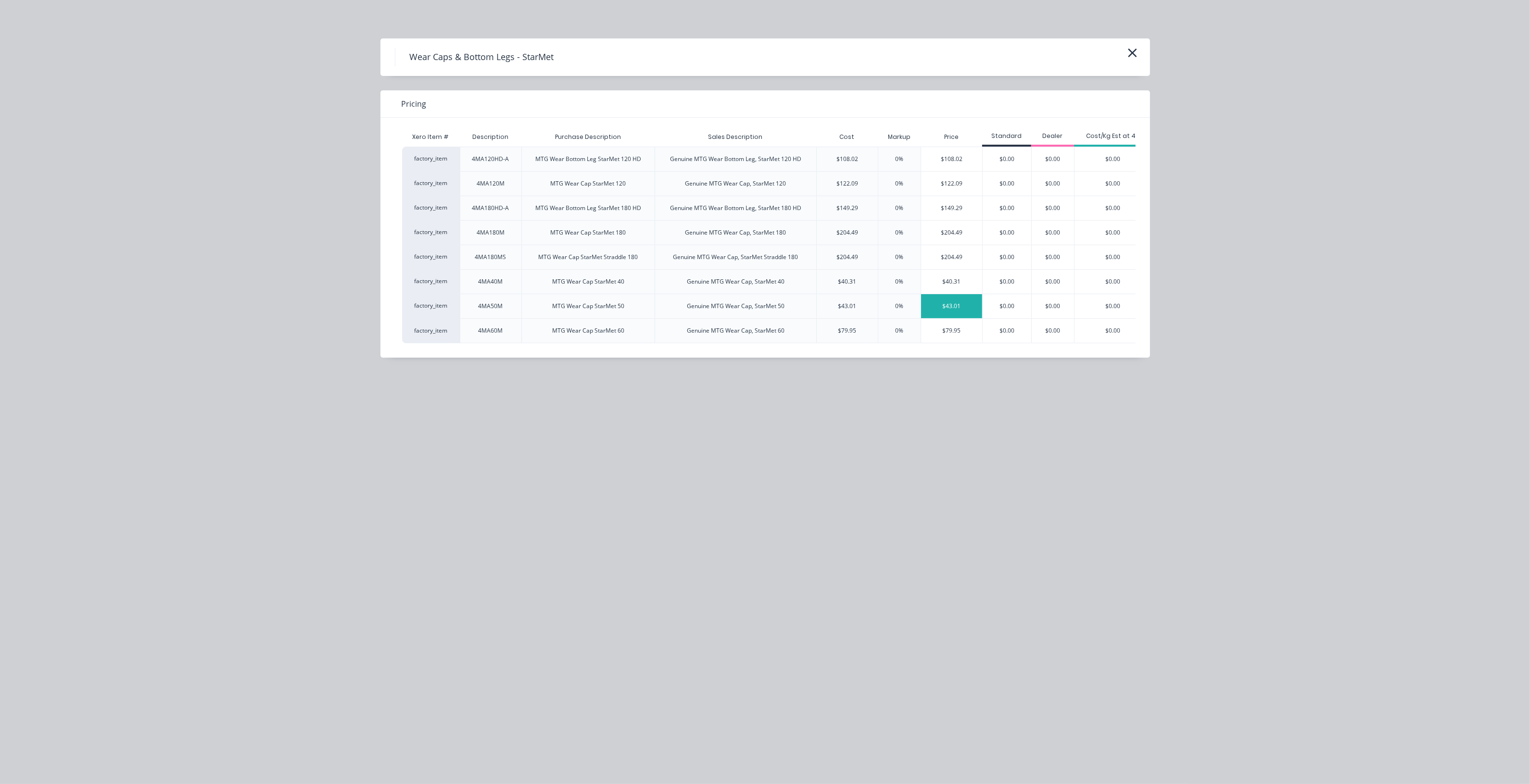
click at [969, 318] on div "$43.01" at bounding box center [951, 307] width 61 height 24
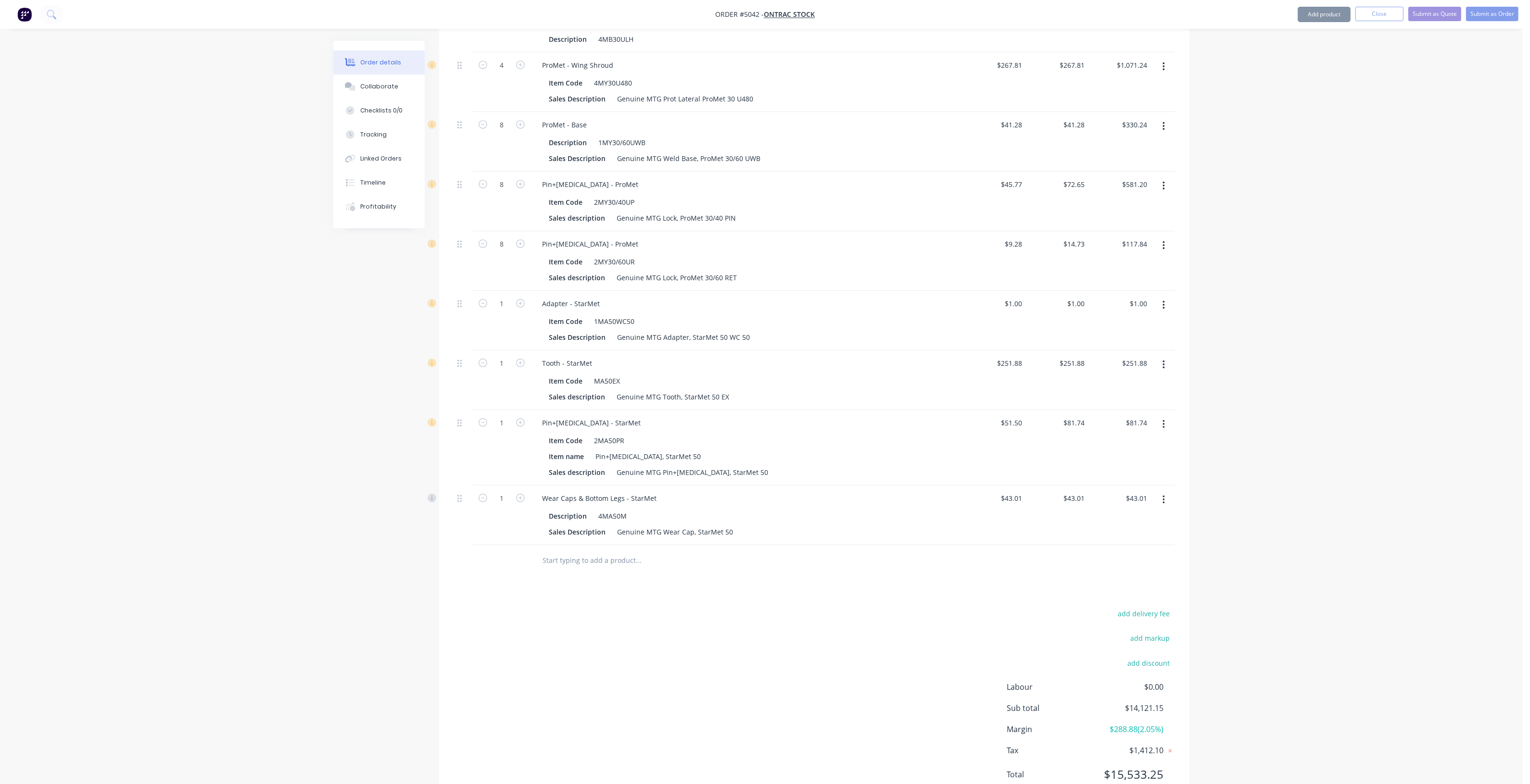
scroll to position [486, 0]
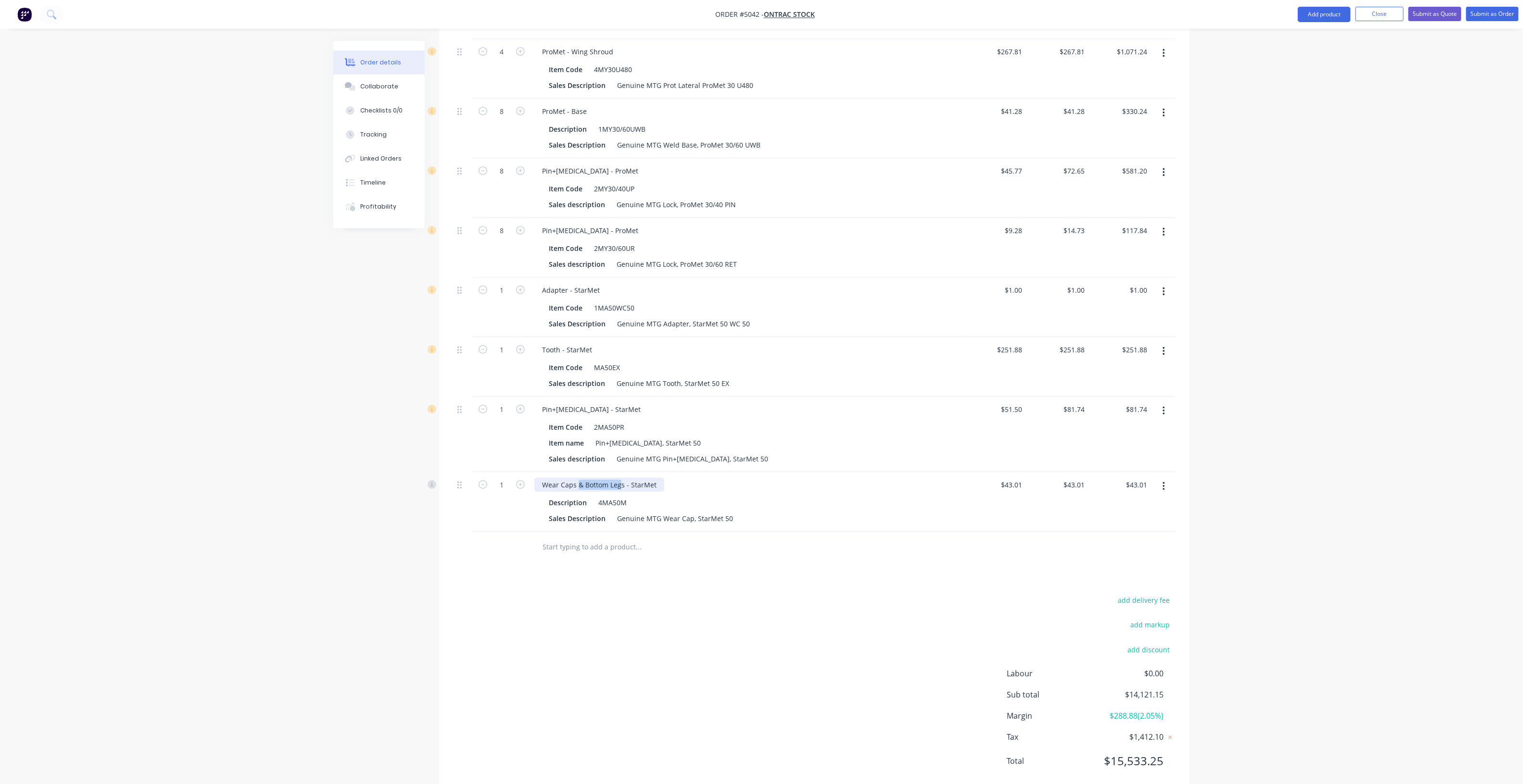
drag, startPoint x: 622, startPoint y: 477, endPoint x: 579, endPoint y: 479, distance: 43.0
click at [579, 479] on div "Wear Caps & Bottom Legs - StarMet" at bounding box center [599, 484] width 130 height 14
click at [578, 482] on div "Wear Caps - StarMet" at bounding box center [575, 484] width 82 height 14
click at [600, 601] on div "add delivery fee add markup add discount Labour $0.00 Sub total $14,121.15 Marg…" at bounding box center [814, 686] width 721 height 186
click at [1113, 522] on div "$43.01 $43.01" at bounding box center [1119, 502] width 62 height 59
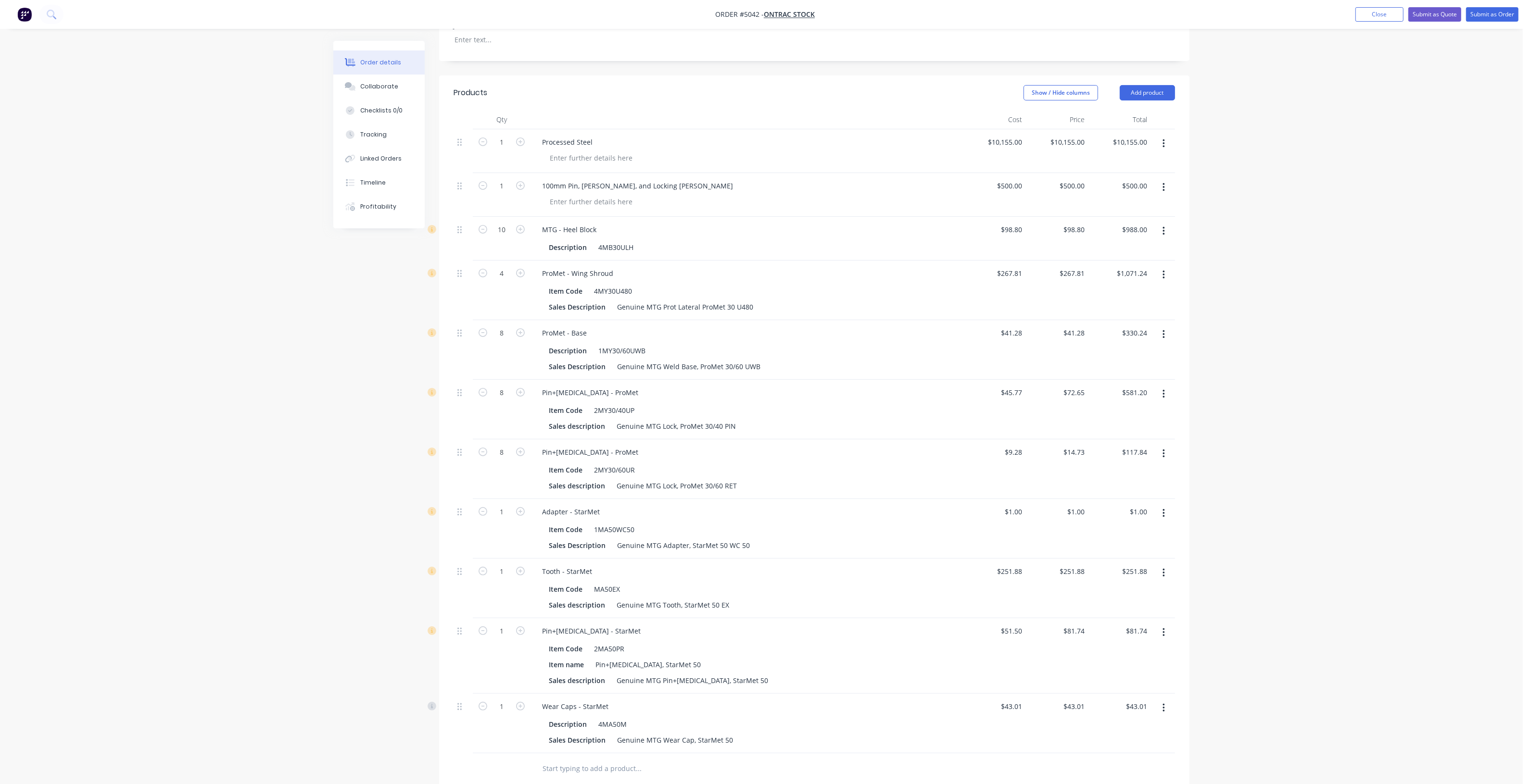
scroll to position [246, 0]
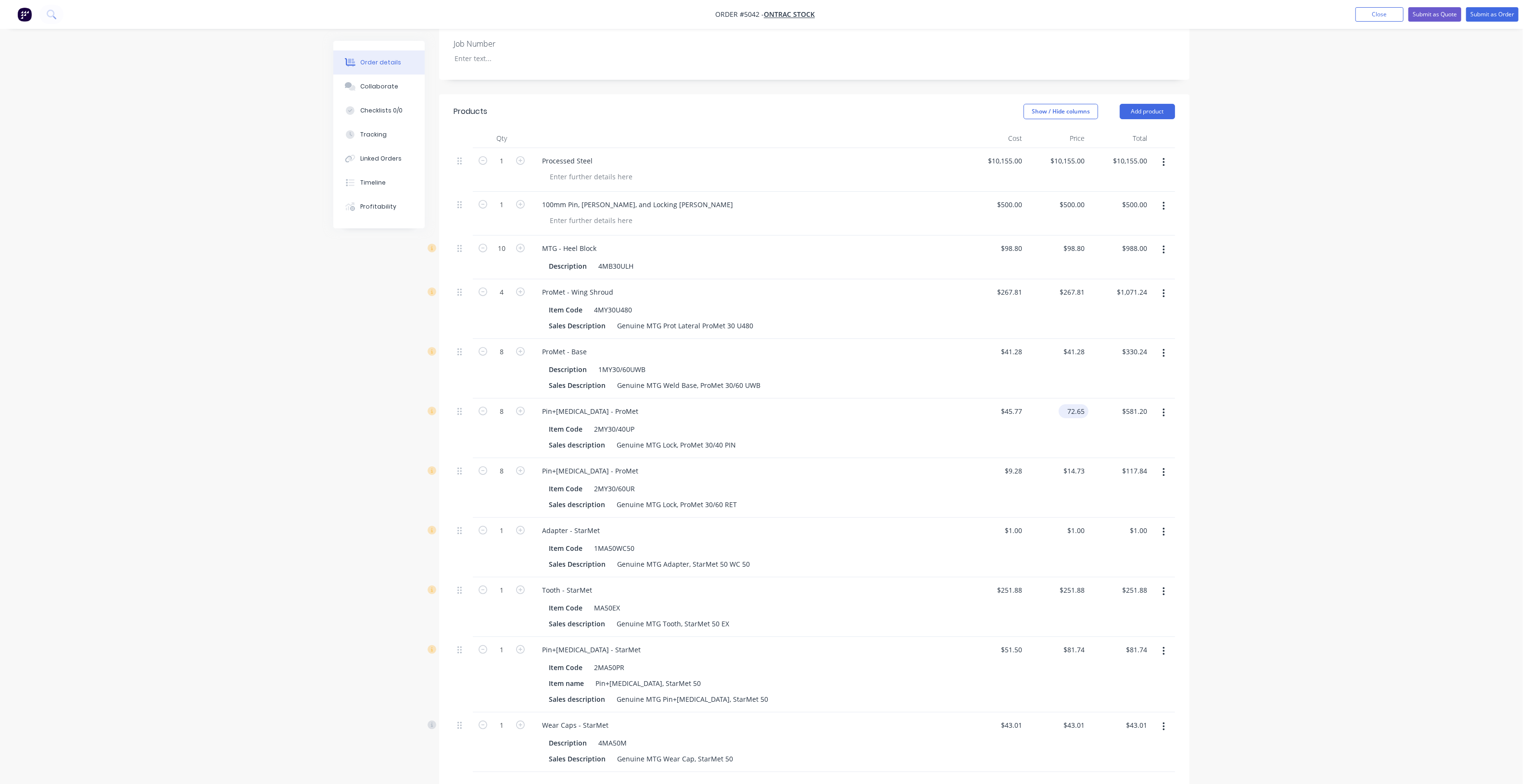
click at [1083, 404] on input "72.65" at bounding box center [1075, 411] width 26 height 14
type input "$45.77"
type input "$366.16"
click at [1318, 406] on div "Order details Collaborate Checklists 0/0 Tracking Linked Orders Timeline Profit…" at bounding box center [761, 401] width 1523 height 1294
click at [1266, 305] on div "Order details Collaborate Checklists 0/0 Tracking Linked Orders Timeline Profit…" at bounding box center [761, 401] width 1523 height 1294
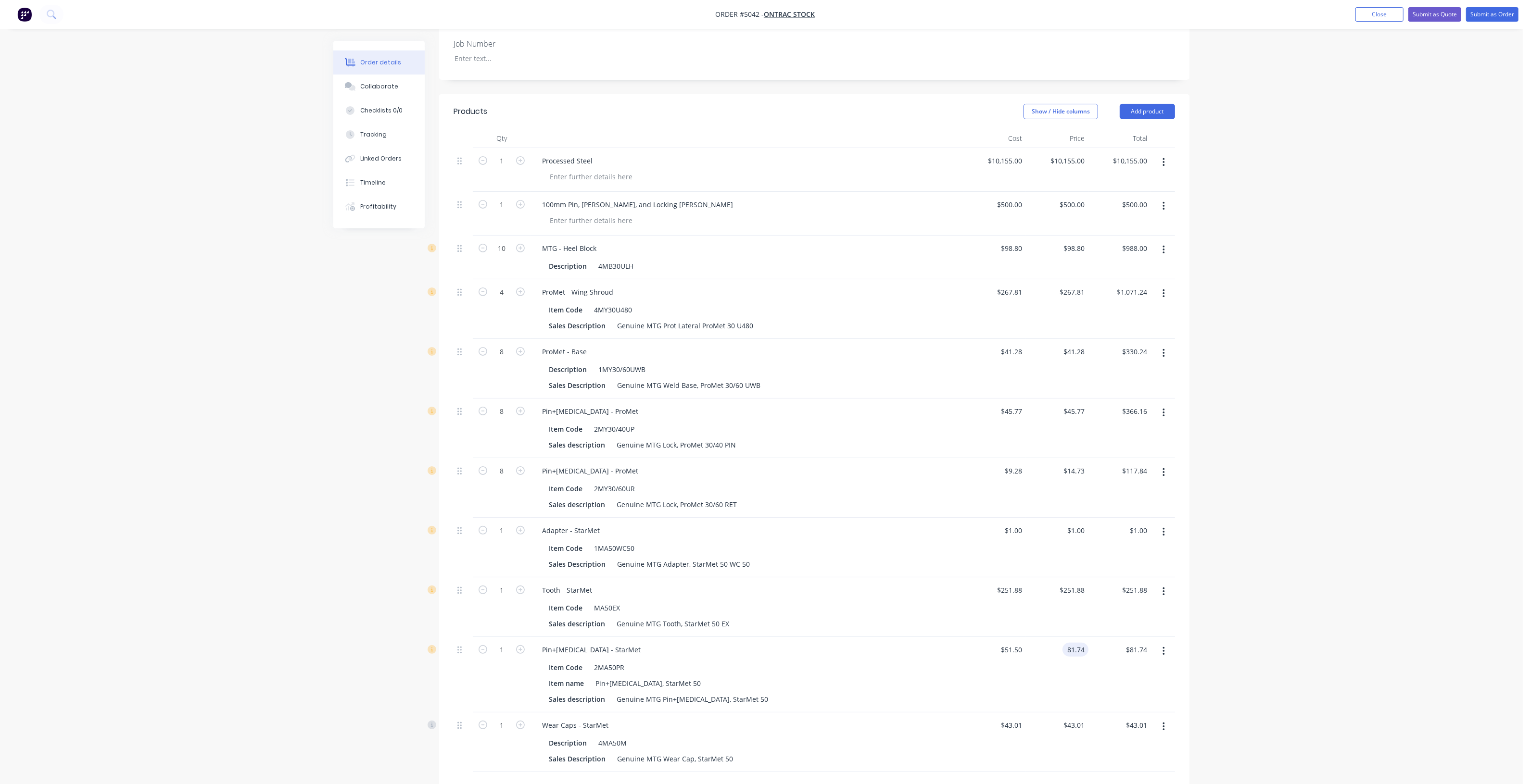
click at [1075, 643] on input "81.74" at bounding box center [1077, 649] width 22 height 14
type input "$51.50"
click at [1294, 651] on div "Order details Collaborate Checklists 0/0 Tracking Linked Orders Timeline Profit…" at bounding box center [761, 401] width 1523 height 1294
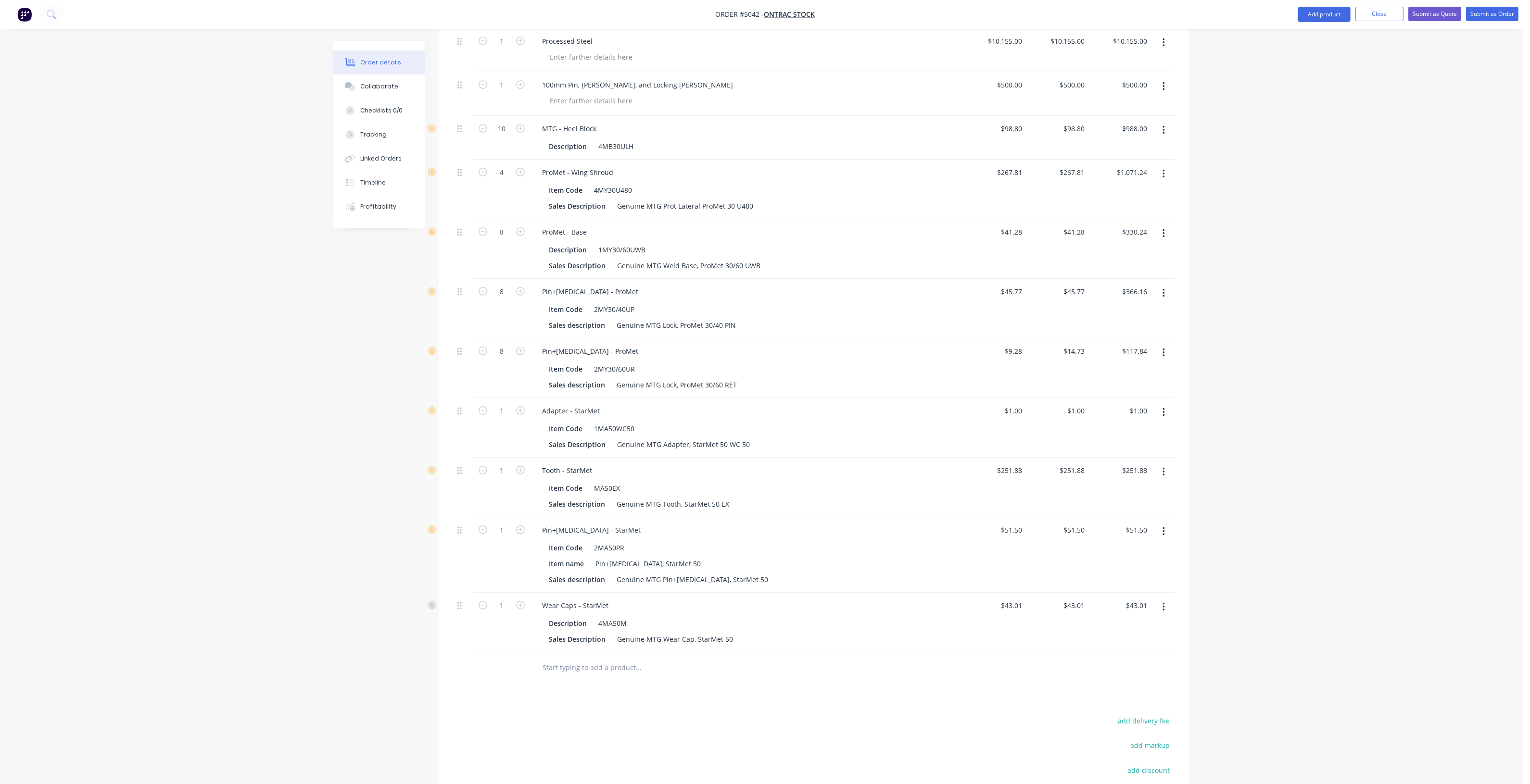
scroll to position [366, 0]
click at [523, 601] on icon "button" at bounding box center [521, 605] width 9 height 9
type input "2"
type input "$86.02"
click at [523, 601] on icon "button" at bounding box center [521, 605] width 9 height 9
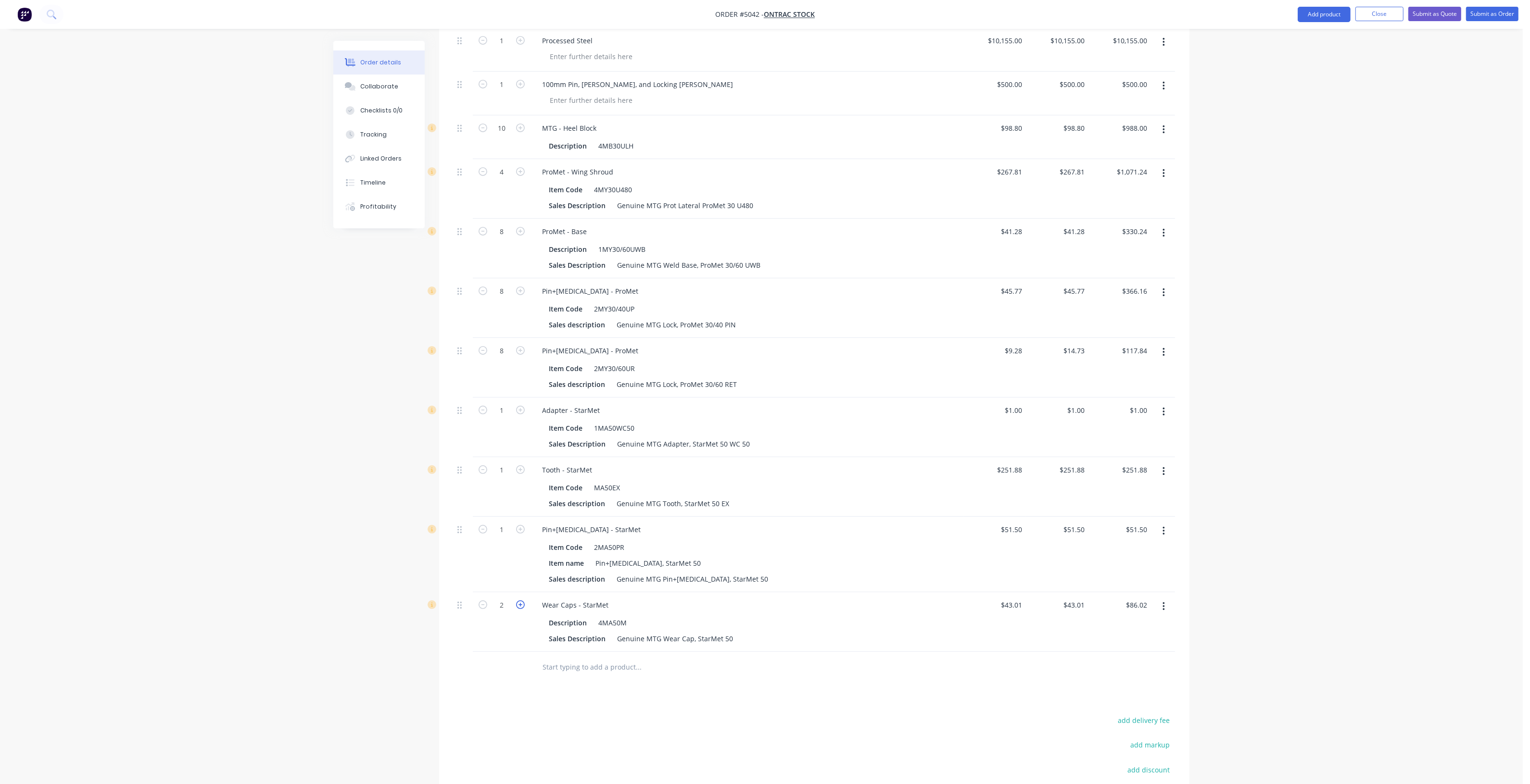
type input "3"
type input "$129.03"
click at [523, 601] on icon "button" at bounding box center [521, 605] width 9 height 9
type input "4"
type input "$172.04"
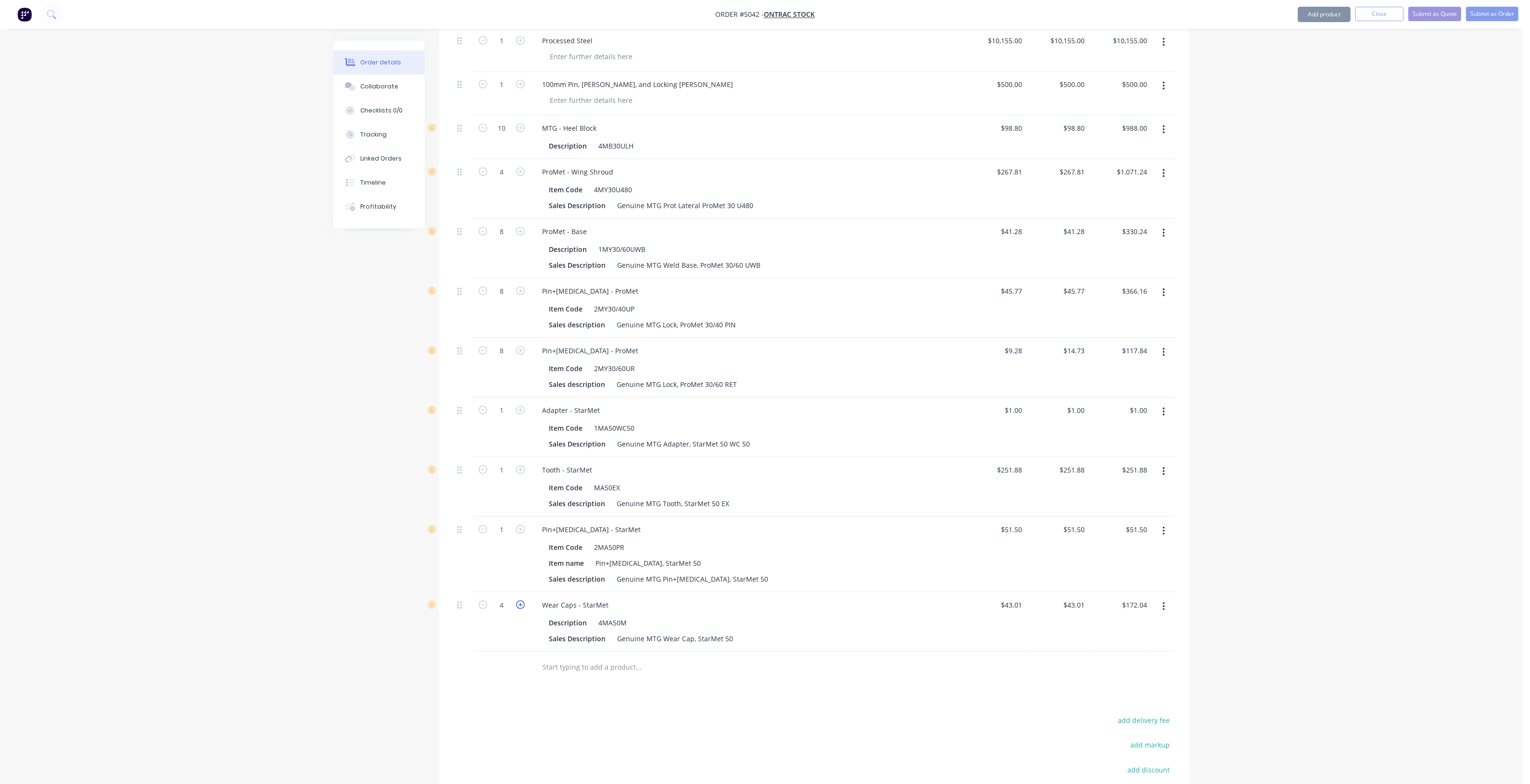
click at [523, 601] on icon "button" at bounding box center [521, 605] width 9 height 9
type input "5"
type input "$215.05"
click at [521, 525] on icon "button" at bounding box center [521, 530] width 9 height 9
type input "2"
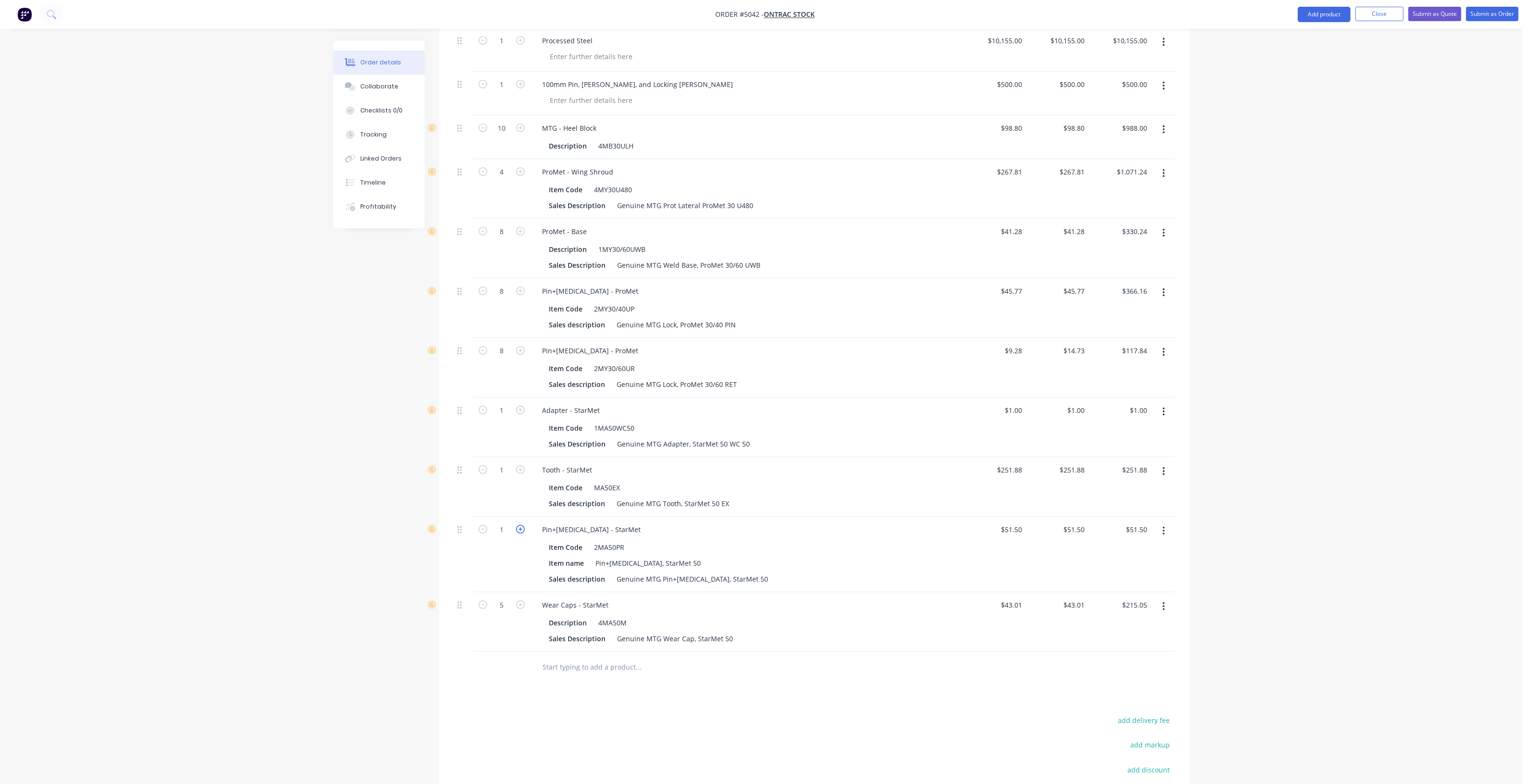
type input "$103.00"
click at [521, 525] on icon "button" at bounding box center [521, 530] width 9 height 9
type input "3"
type input "$154.50"
click at [521, 525] on icon "button" at bounding box center [521, 530] width 9 height 9
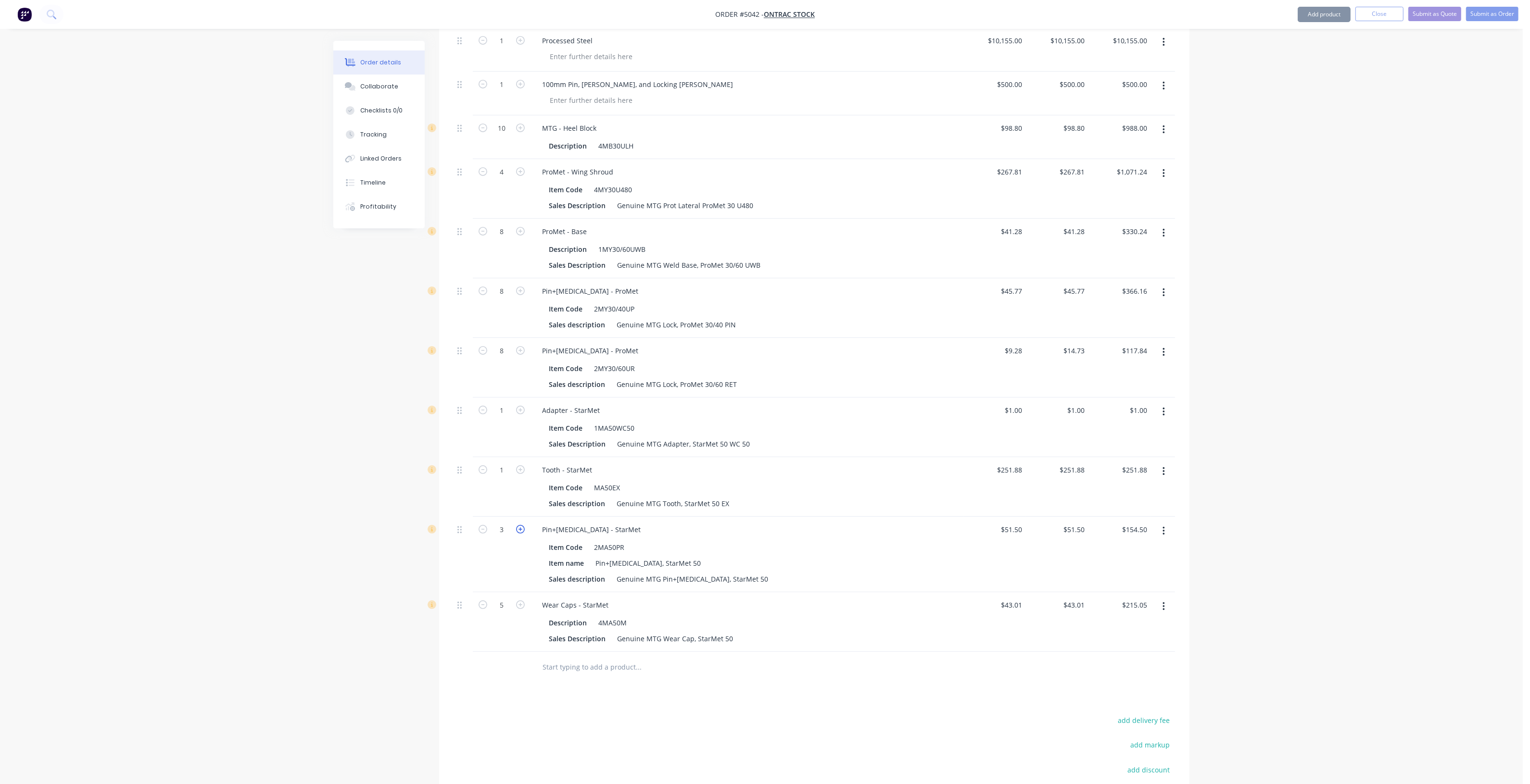
type input "4"
type input "$206.00"
click at [521, 525] on icon "button" at bounding box center [521, 530] width 9 height 9
type input "5"
type input "$257.50"
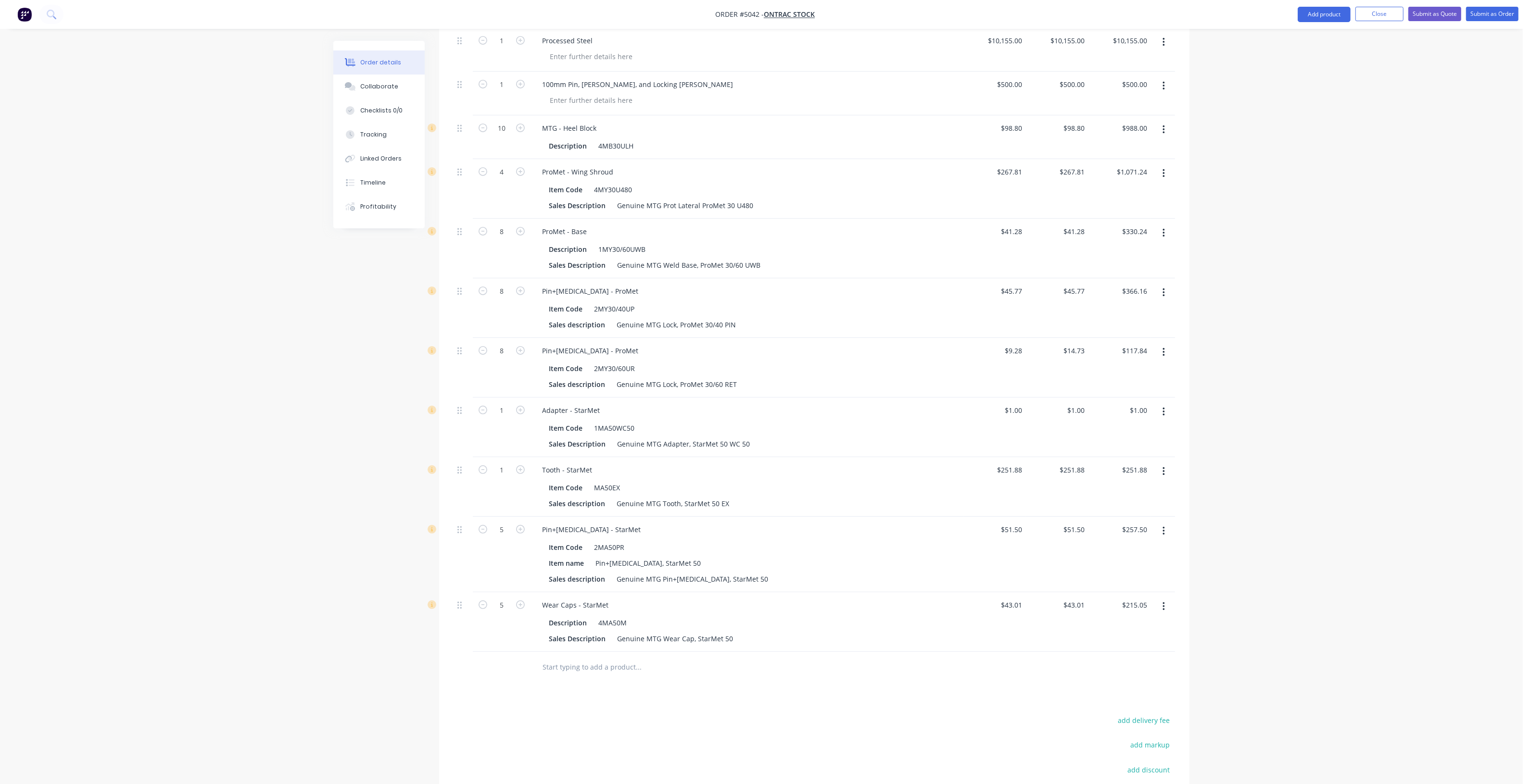
click at [526, 464] on button "button" at bounding box center [520, 469] width 12 height 10
type input "2"
type input "$503.76"
click at [526, 464] on button "button" at bounding box center [520, 469] width 12 height 10
type input "3"
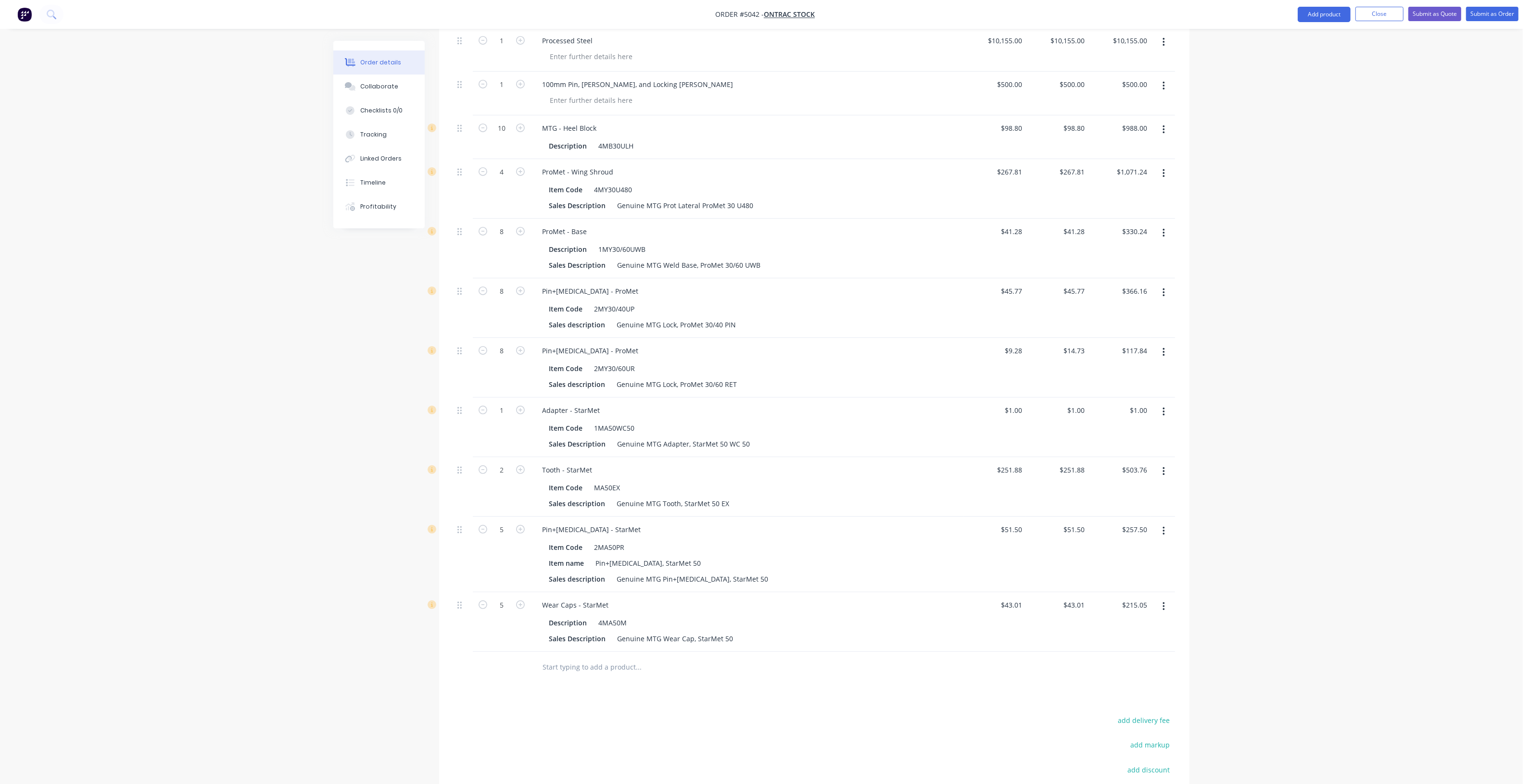
type input "$755.64"
click at [526, 464] on button "button" at bounding box center [520, 469] width 12 height 10
type input "4"
type input "$1,007.52"
click at [524, 465] on icon "button" at bounding box center [521, 469] width 9 height 9
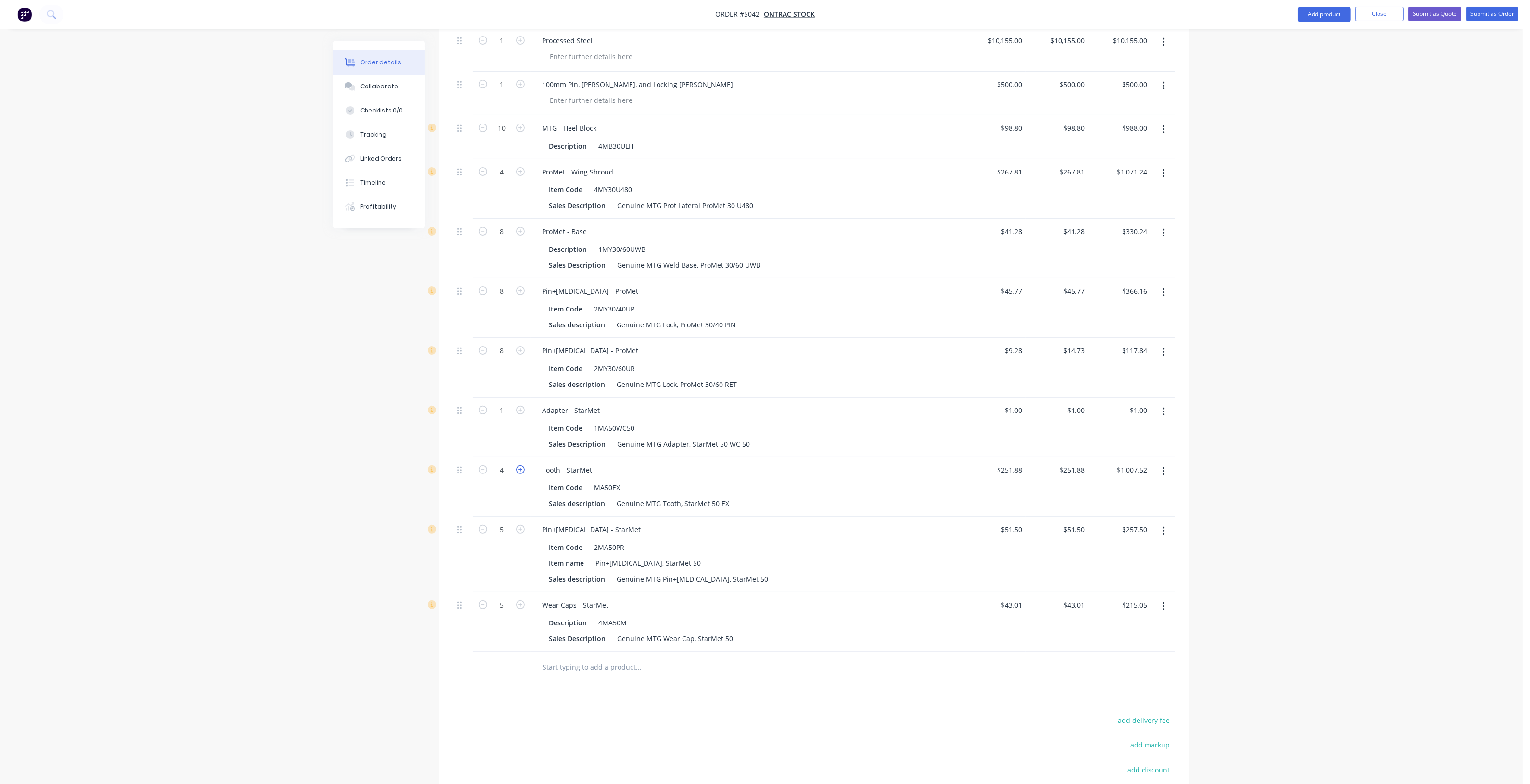
type input "5"
type input "$1,259.40"
click at [521, 406] on icon "button" at bounding box center [521, 410] width 9 height 9
type input "2"
type input "$2.00"
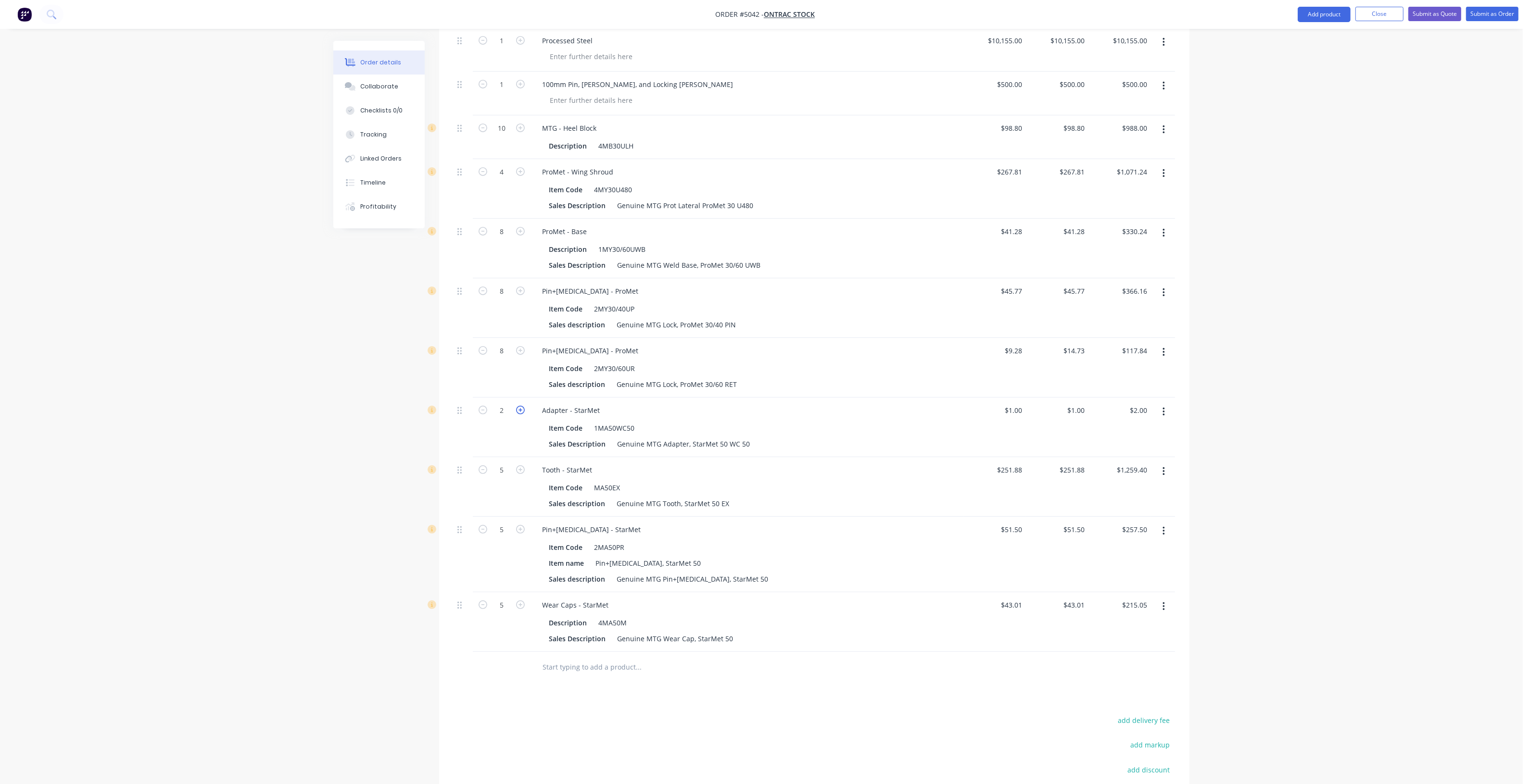
click at [521, 406] on icon "button" at bounding box center [521, 410] width 9 height 9
type input "3"
type input "$3.00"
click at [521, 406] on icon "button" at bounding box center [521, 410] width 9 height 9
type input "4"
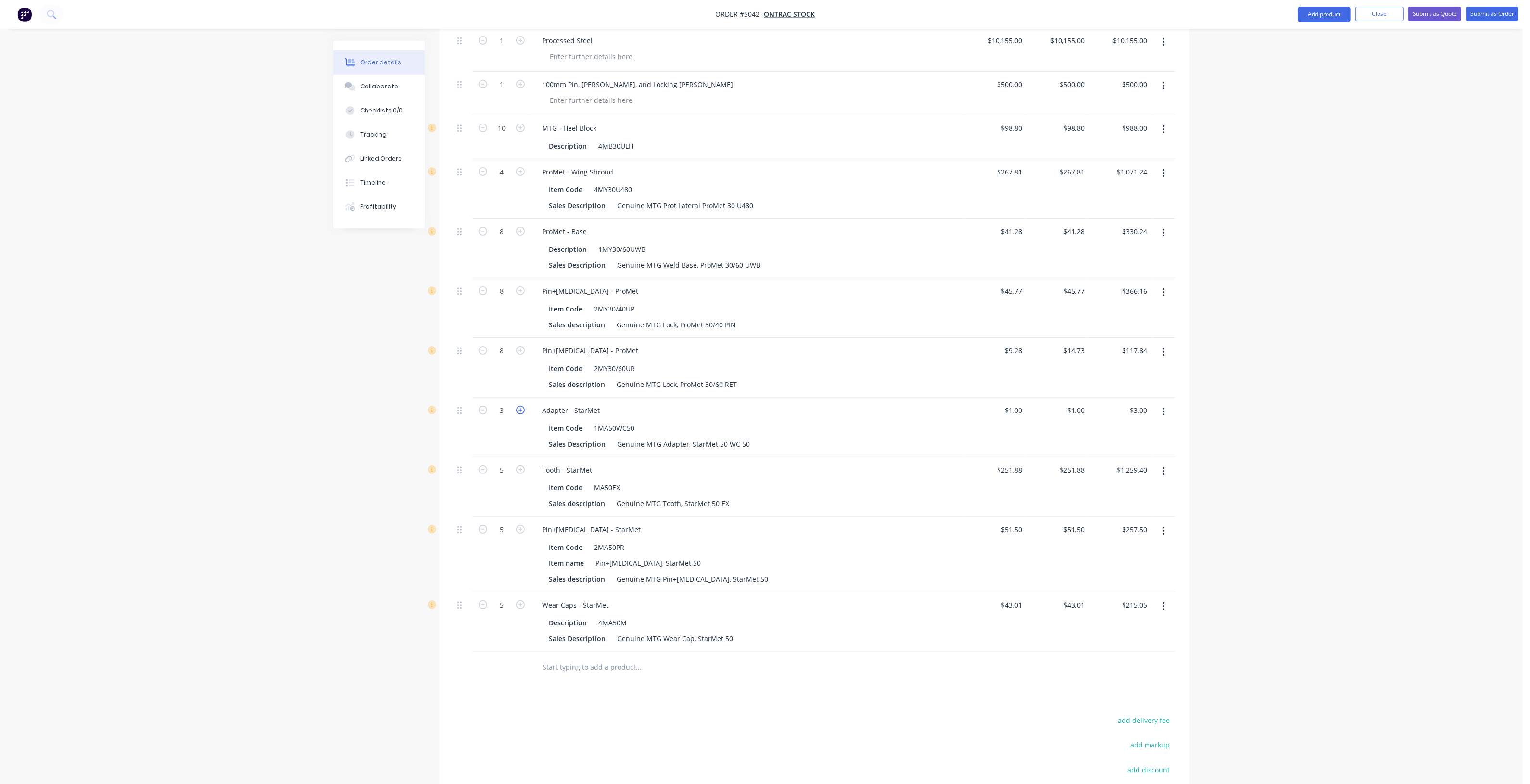
type input "$4.00"
click at [521, 406] on icon "button" at bounding box center [521, 410] width 9 height 9
type input "5"
type input "$5.00"
click at [261, 388] on div "Order details Collaborate Checklists 0/0 Tracking Linked Orders Timeline Profit…" at bounding box center [761, 281] width 1523 height 1294
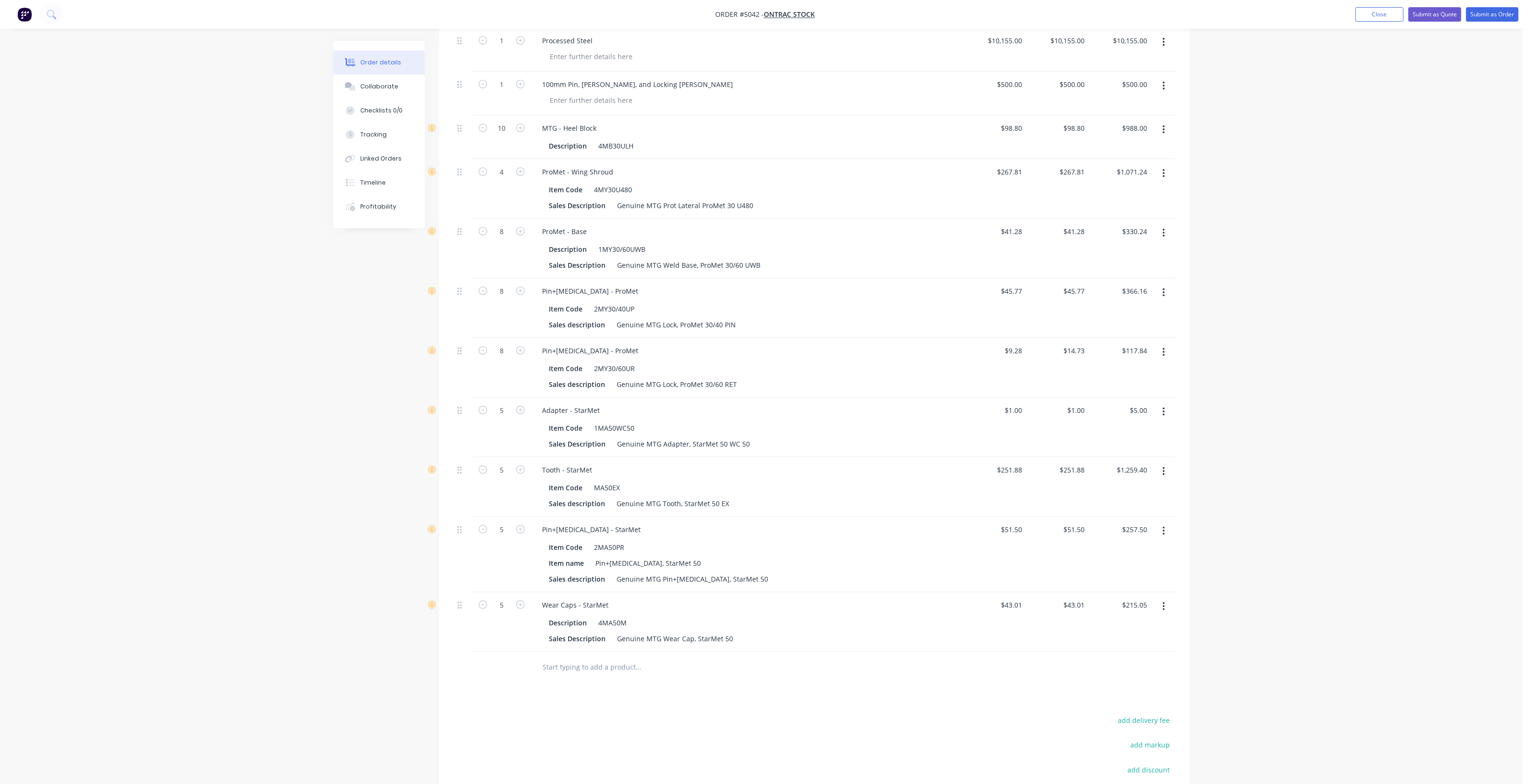
scroll to position [65, 0]
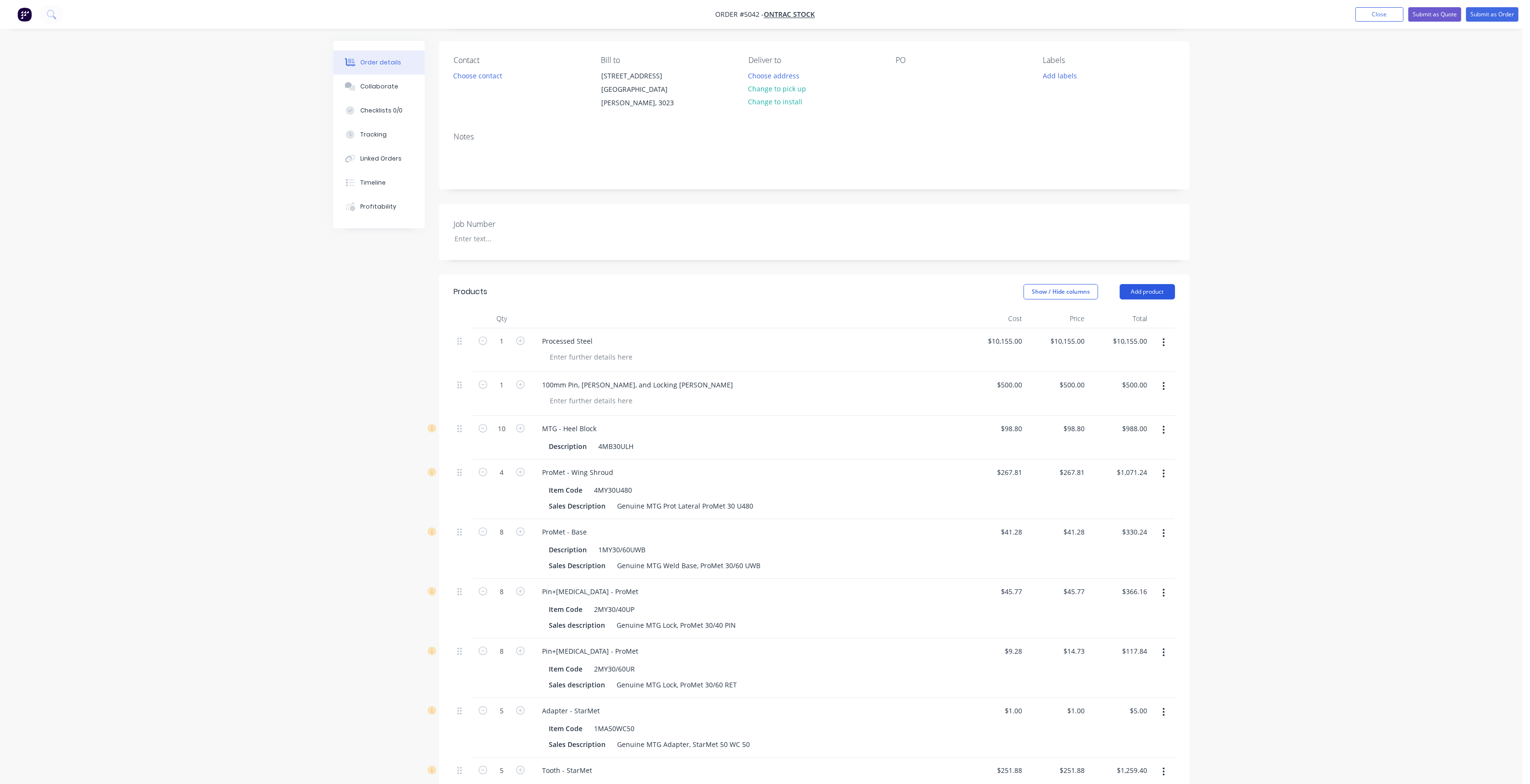
click at [1151, 284] on button "Add product" at bounding box center [1147, 291] width 55 height 15
click at [1151, 309] on div "Product catalogue" at bounding box center [1129, 315] width 74 height 14
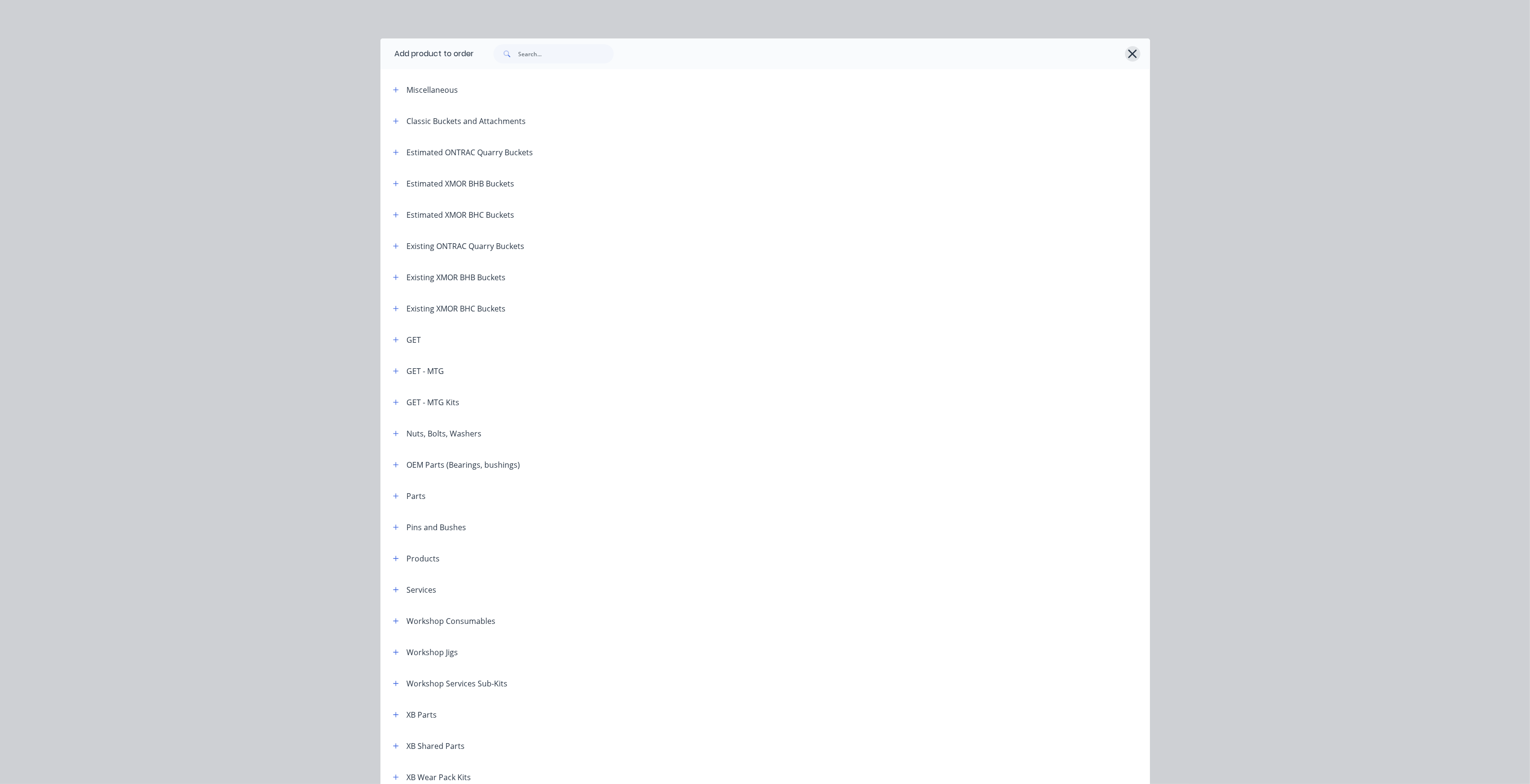
click at [1129, 53] on icon "button" at bounding box center [1133, 54] width 9 height 9
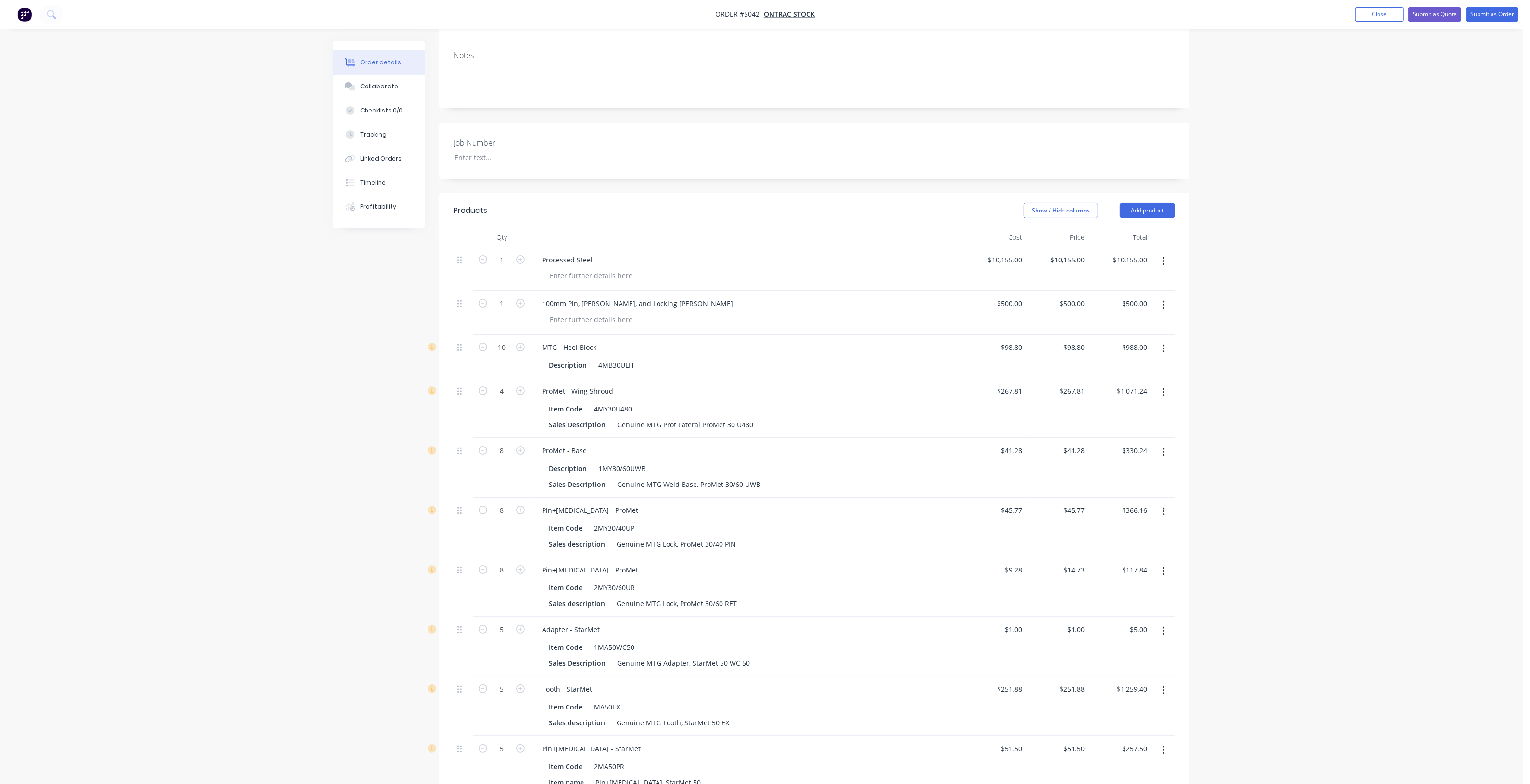
scroll to position [306, 0]
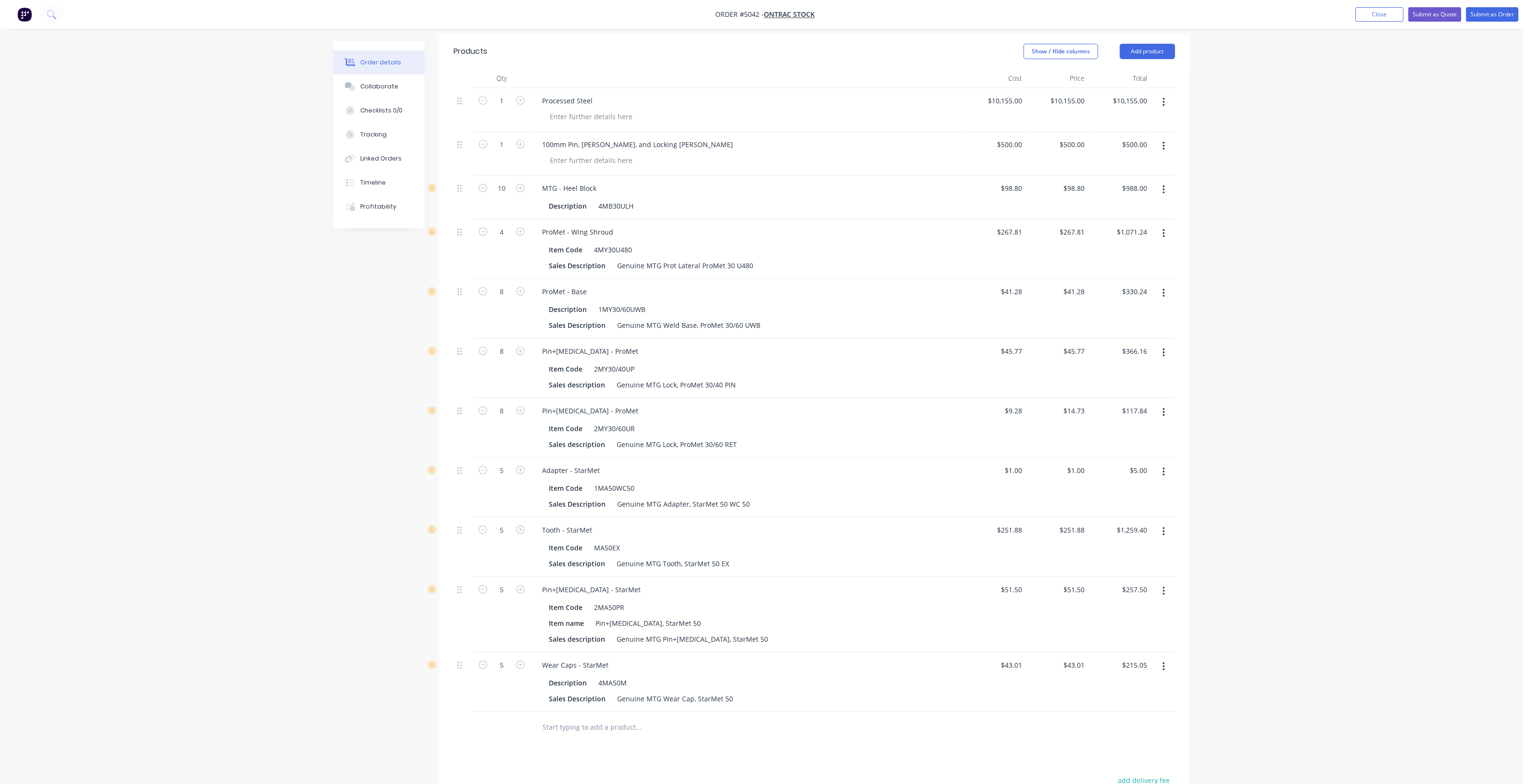
click at [1389, 249] on div "Order details Collaborate Checklists 0/0 Tracking Linked Orders Timeline Profit…" at bounding box center [761, 341] width 1523 height 1294
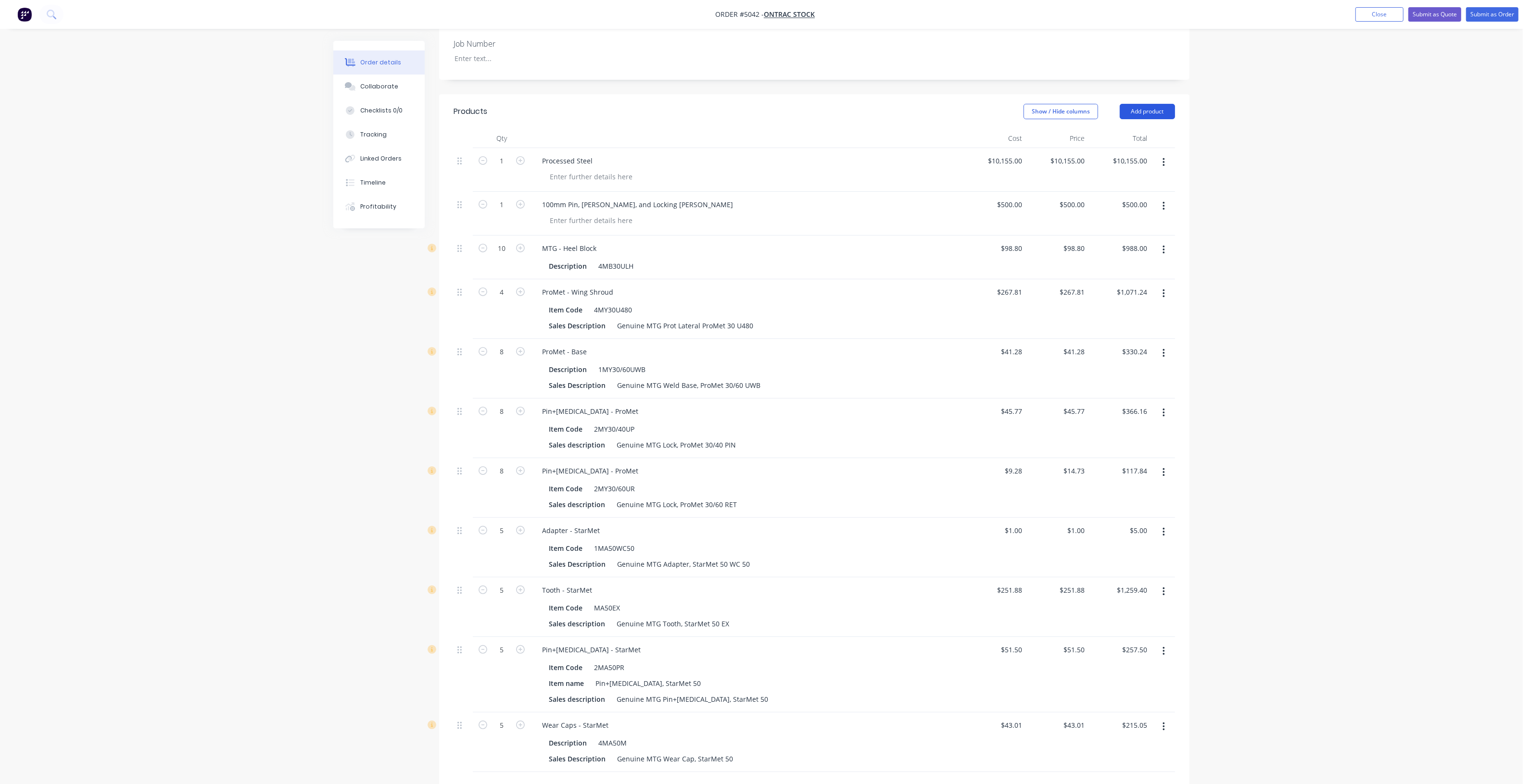
click at [1154, 104] on button "Add product" at bounding box center [1147, 111] width 55 height 15
click at [1152, 129] on div "Product catalogue" at bounding box center [1129, 135] width 74 height 14
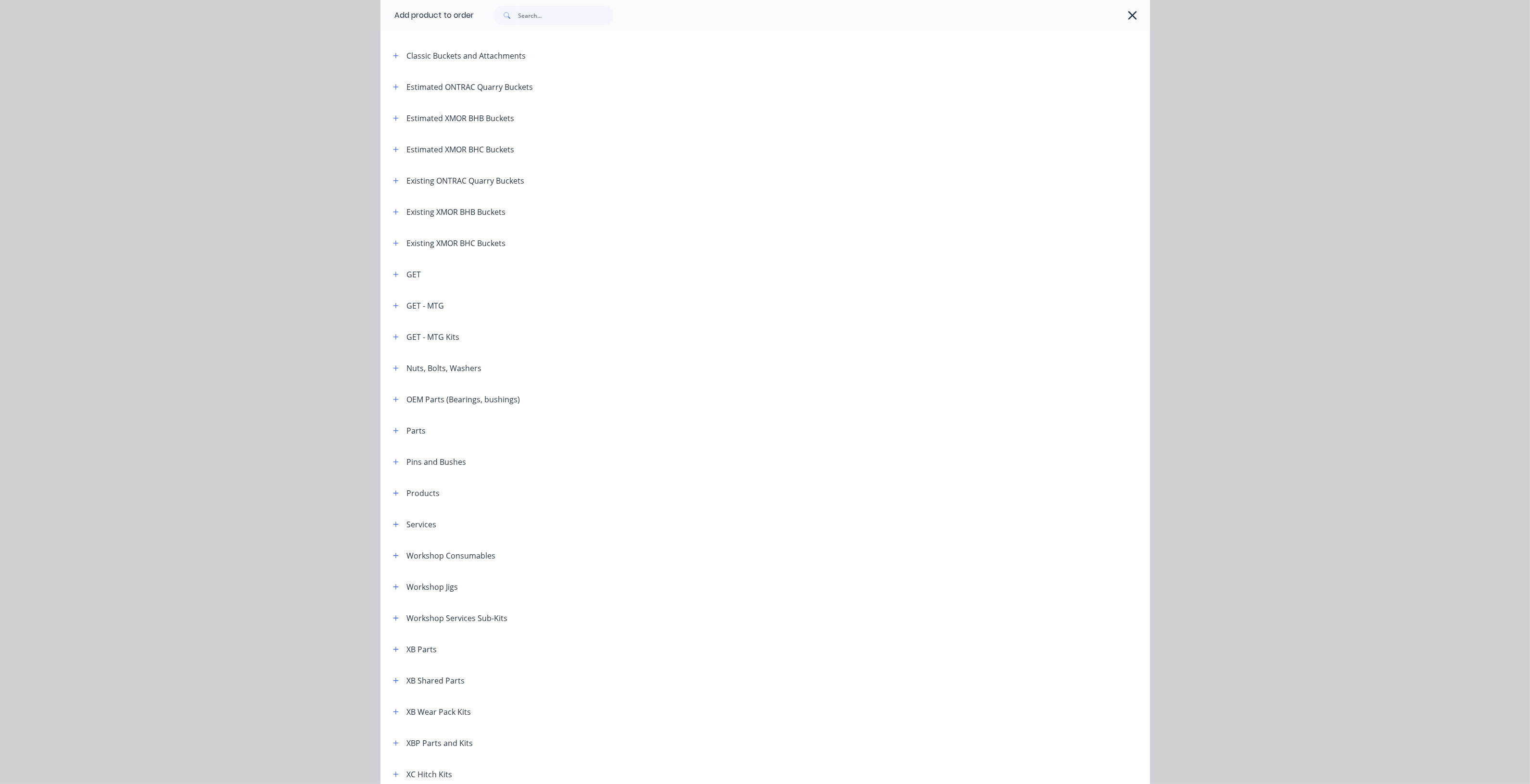
scroll to position [181, 0]
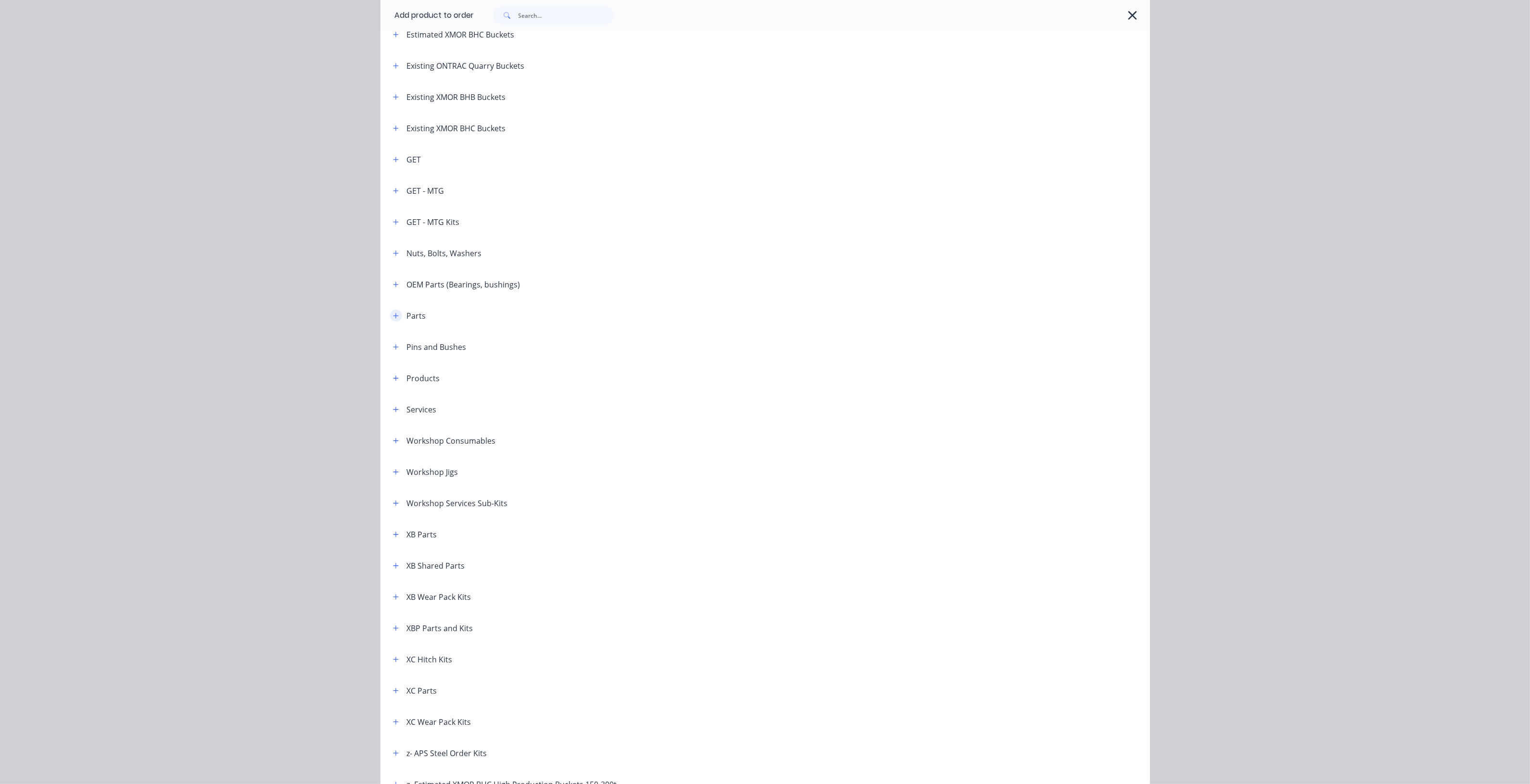
click at [393, 314] on icon "button" at bounding box center [396, 315] width 6 height 6
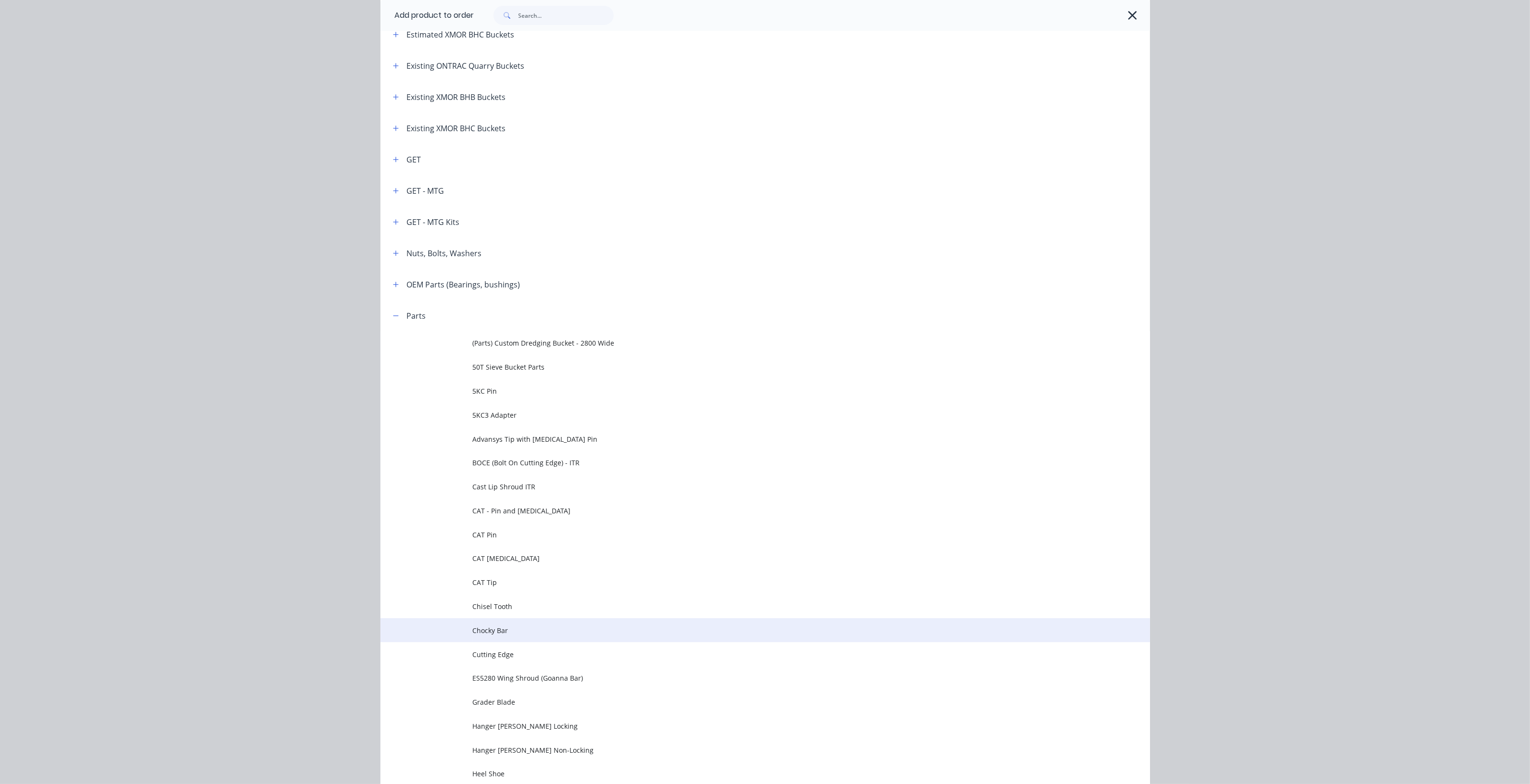
click at [488, 636] on td "Chocky Bar" at bounding box center [811, 631] width 678 height 24
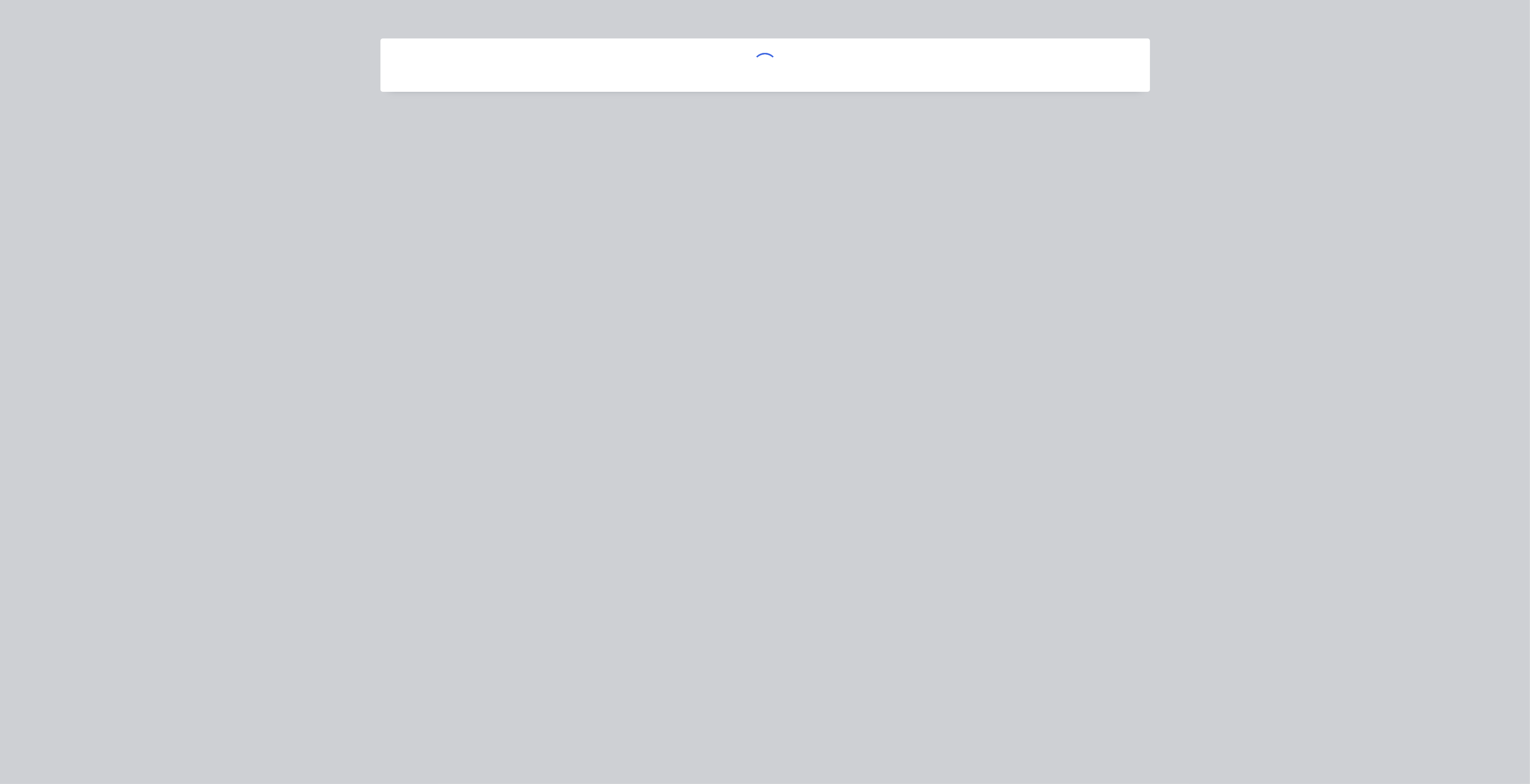
scroll to position [0, 0]
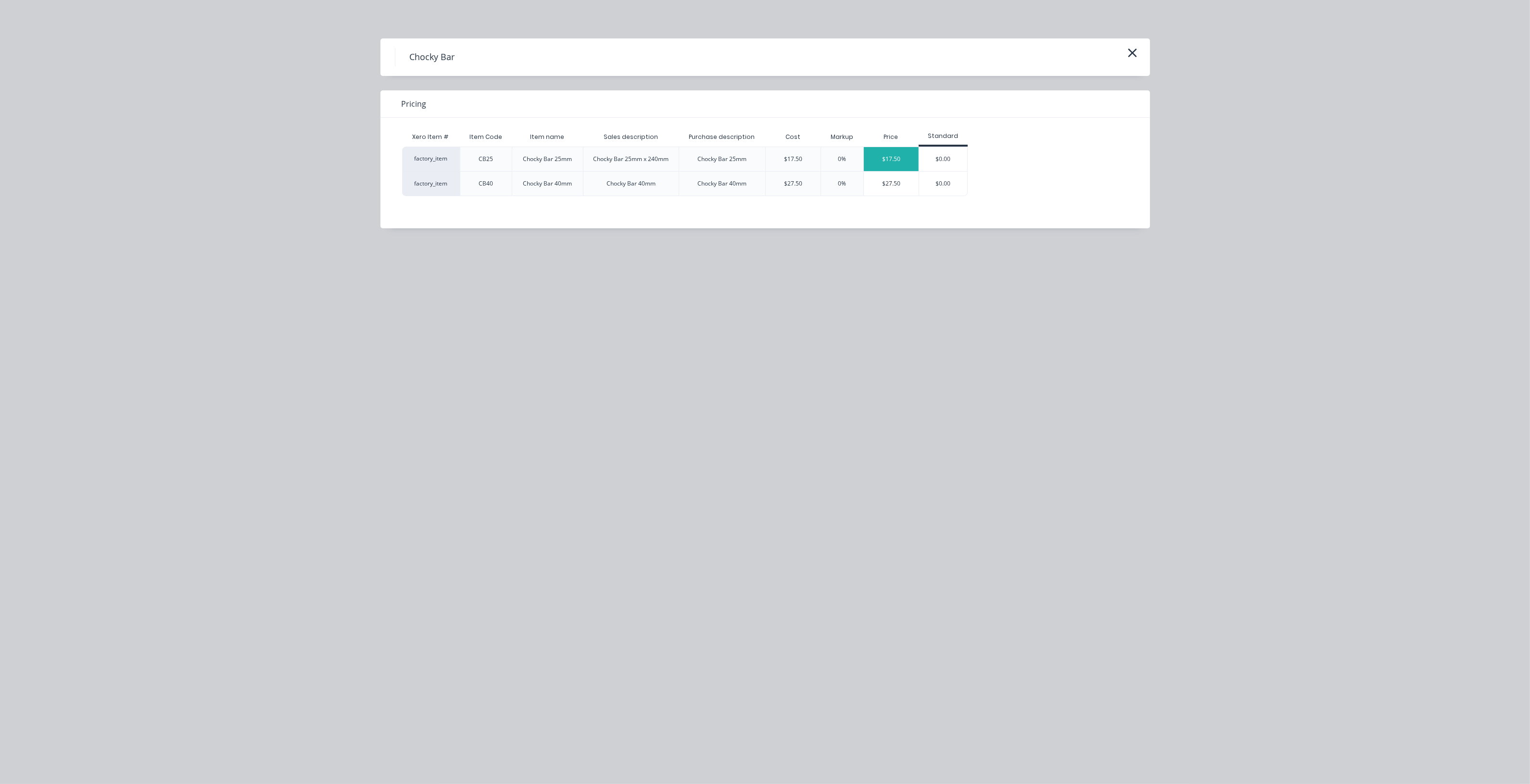
click at [875, 160] on div "$17.50" at bounding box center [891, 159] width 54 height 24
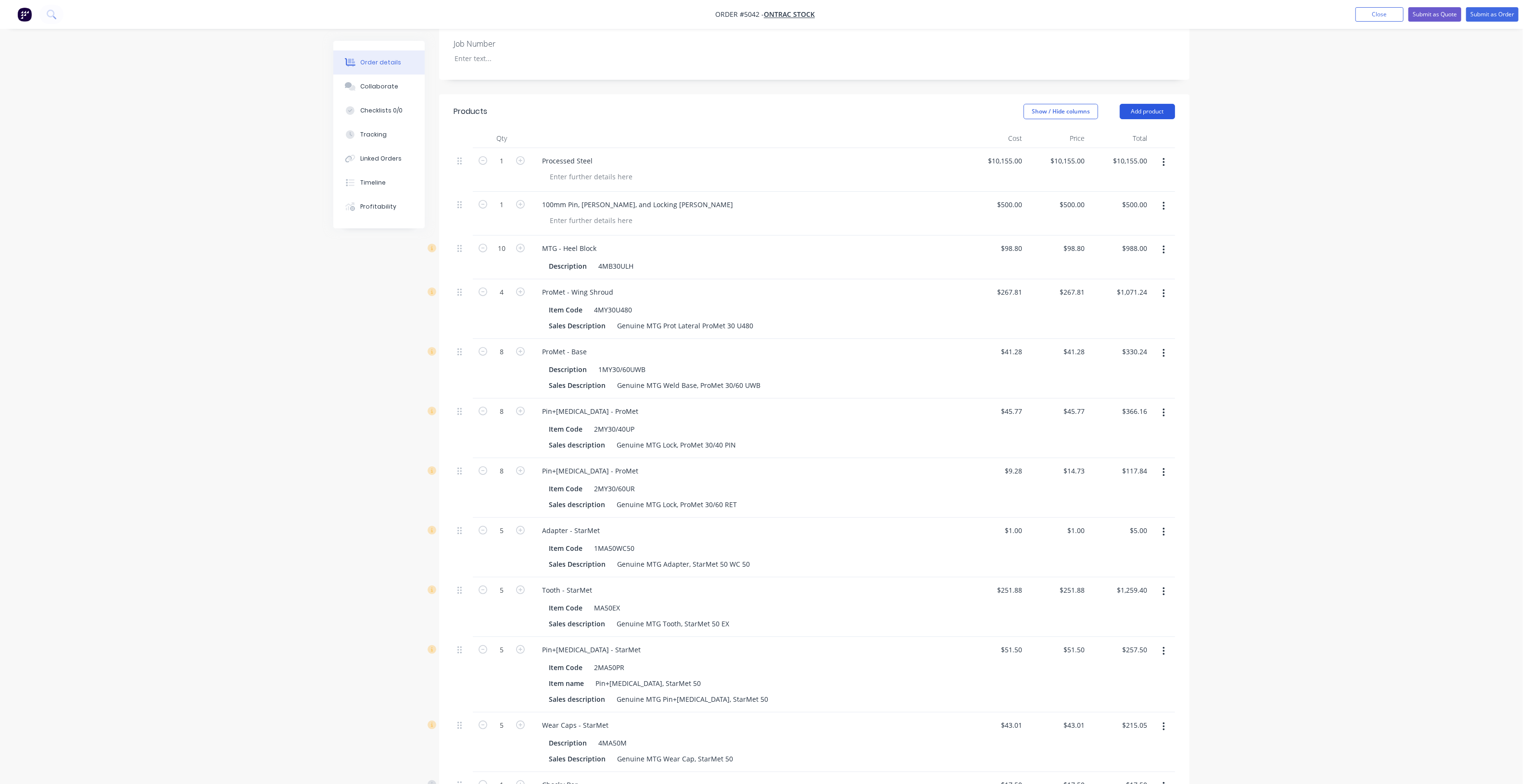
click at [1156, 106] on button "Add product" at bounding box center [1147, 111] width 55 height 15
click at [1157, 129] on div "Product catalogue" at bounding box center [1129, 135] width 74 height 14
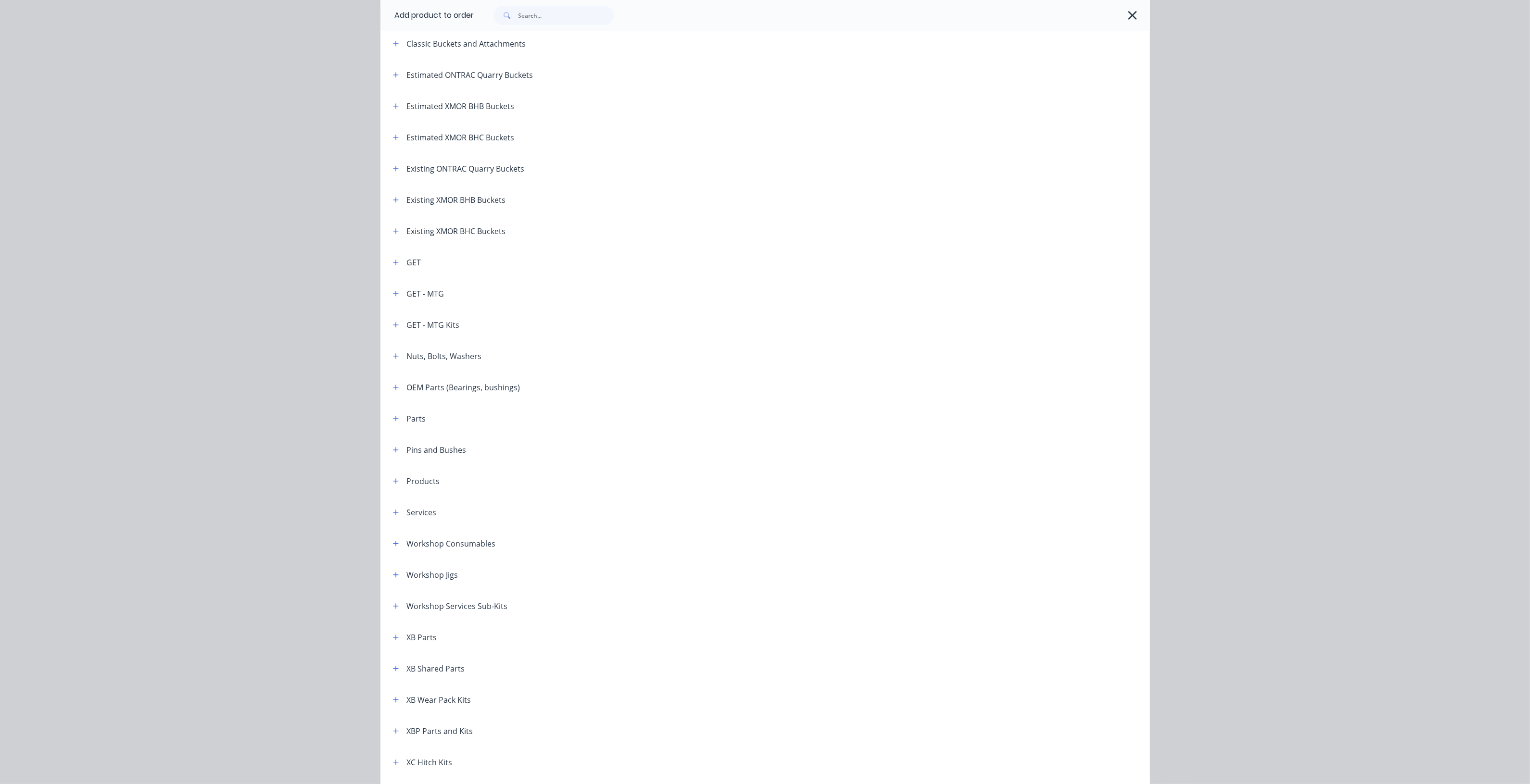
scroll to position [181, 0]
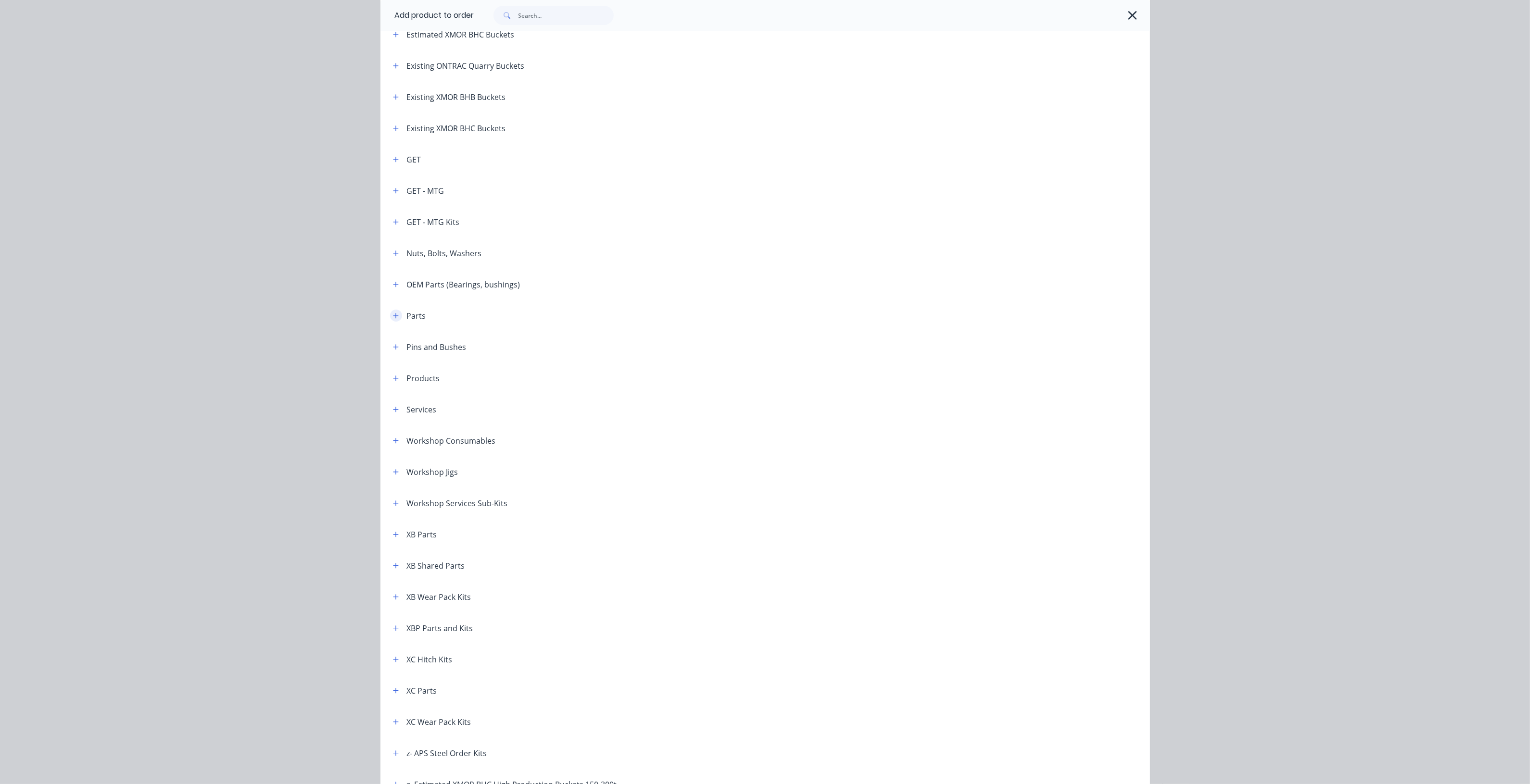
click at [393, 316] on icon "button" at bounding box center [396, 315] width 6 height 6
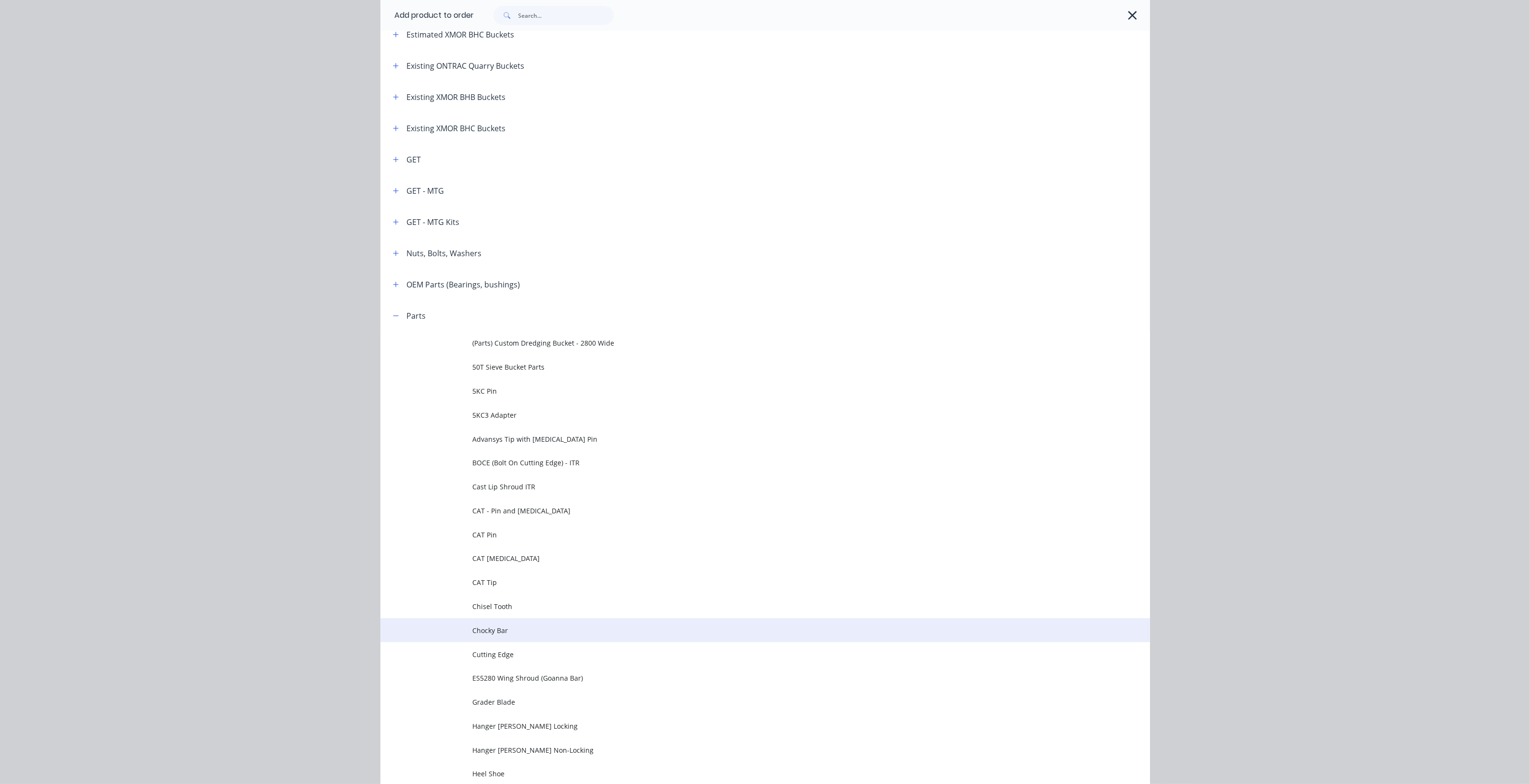
click at [519, 628] on span "Chocky Bar" at bounding box center [743, 631] width 541 height 10
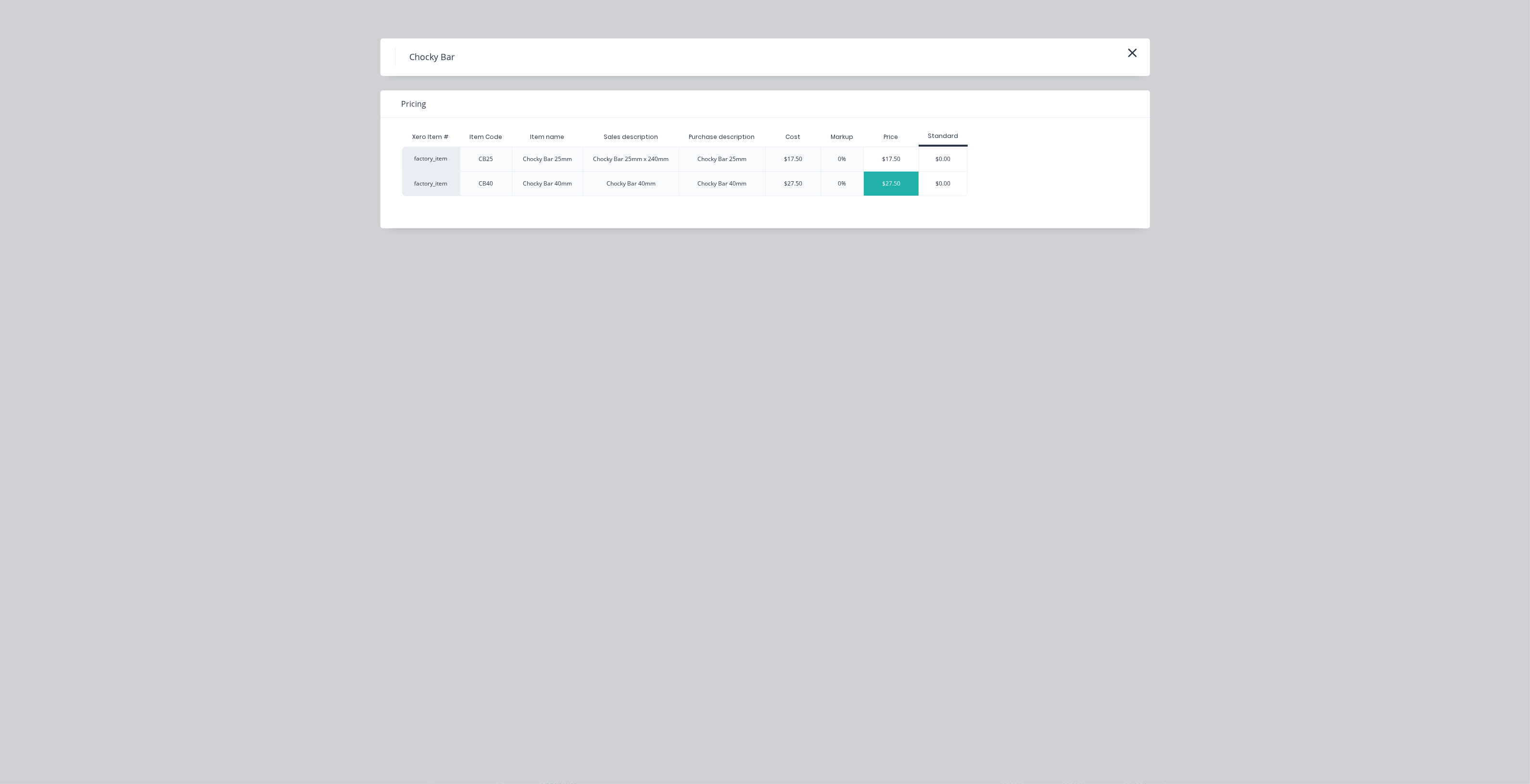
click at [915, 191] on div "$27.50" at bounding box center [891, 183] width 54 height 24
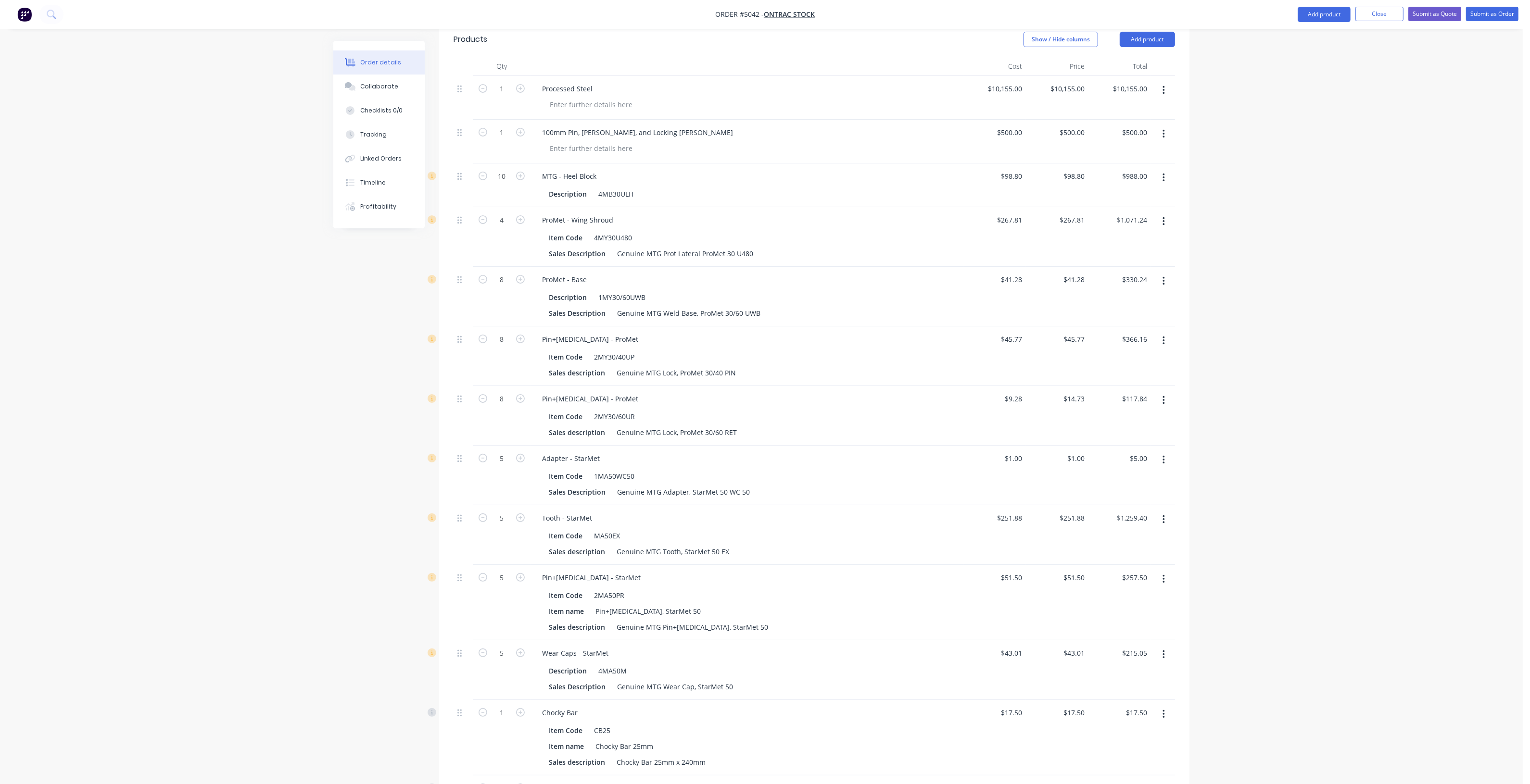
scroll to position [426, 0]
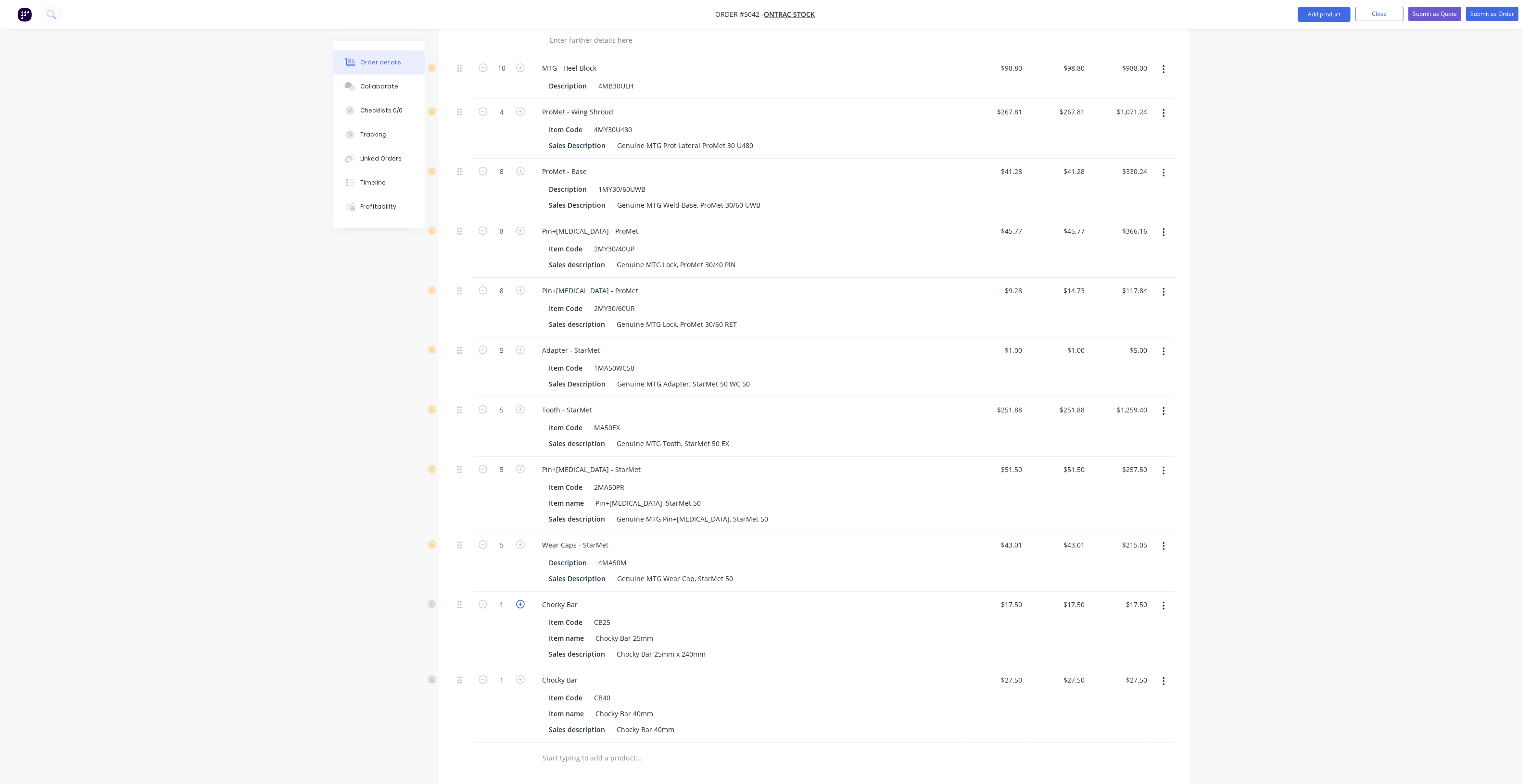
click at [523, 607] on icon "button" at bounding box center [521, 604] width 9 height 9
type input "2"
type input "$35.00"
click at [518, 677] on icon "button" at bounding box center [521, 680] width 9 height 9
type input "2"
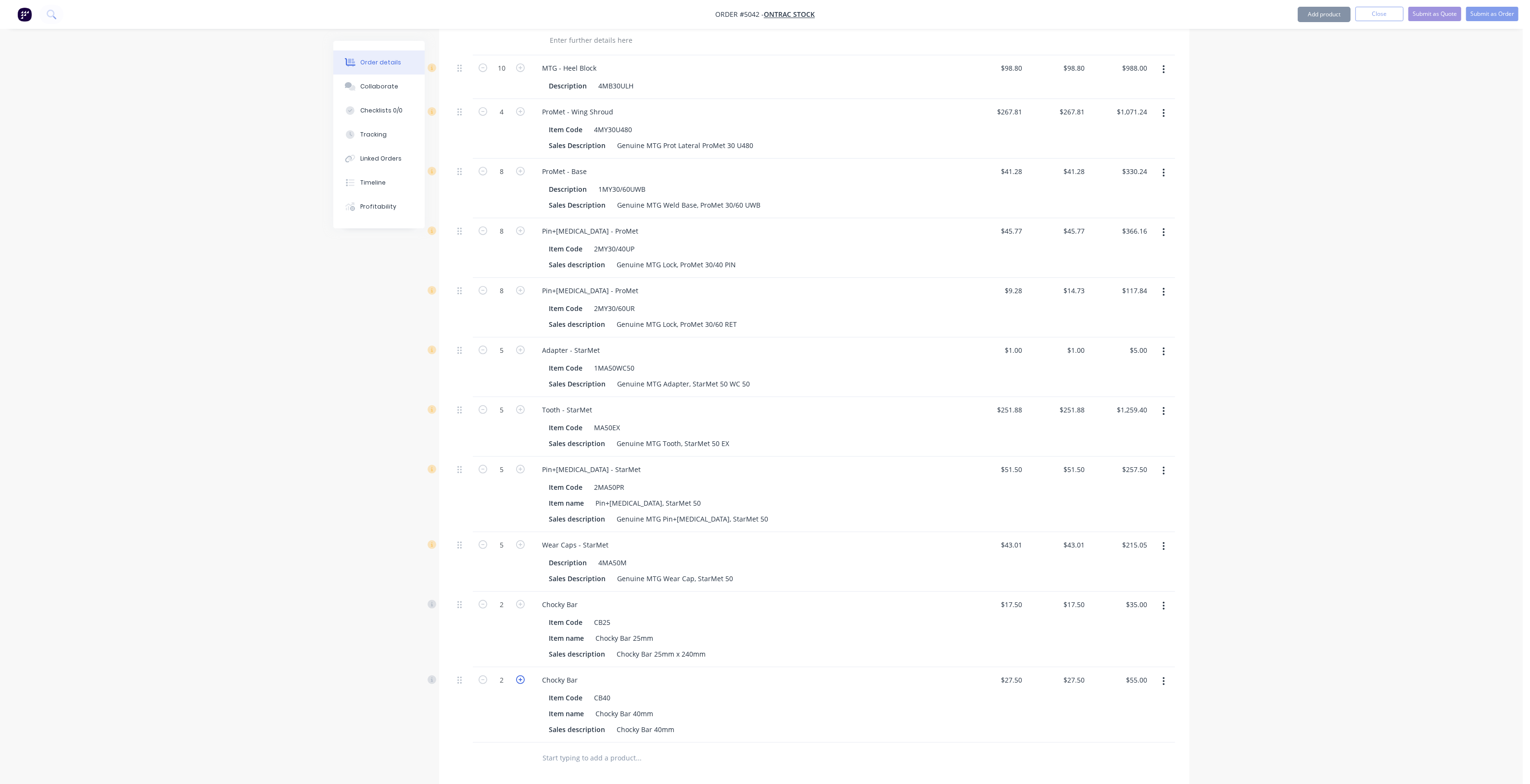
type input "$55.00"
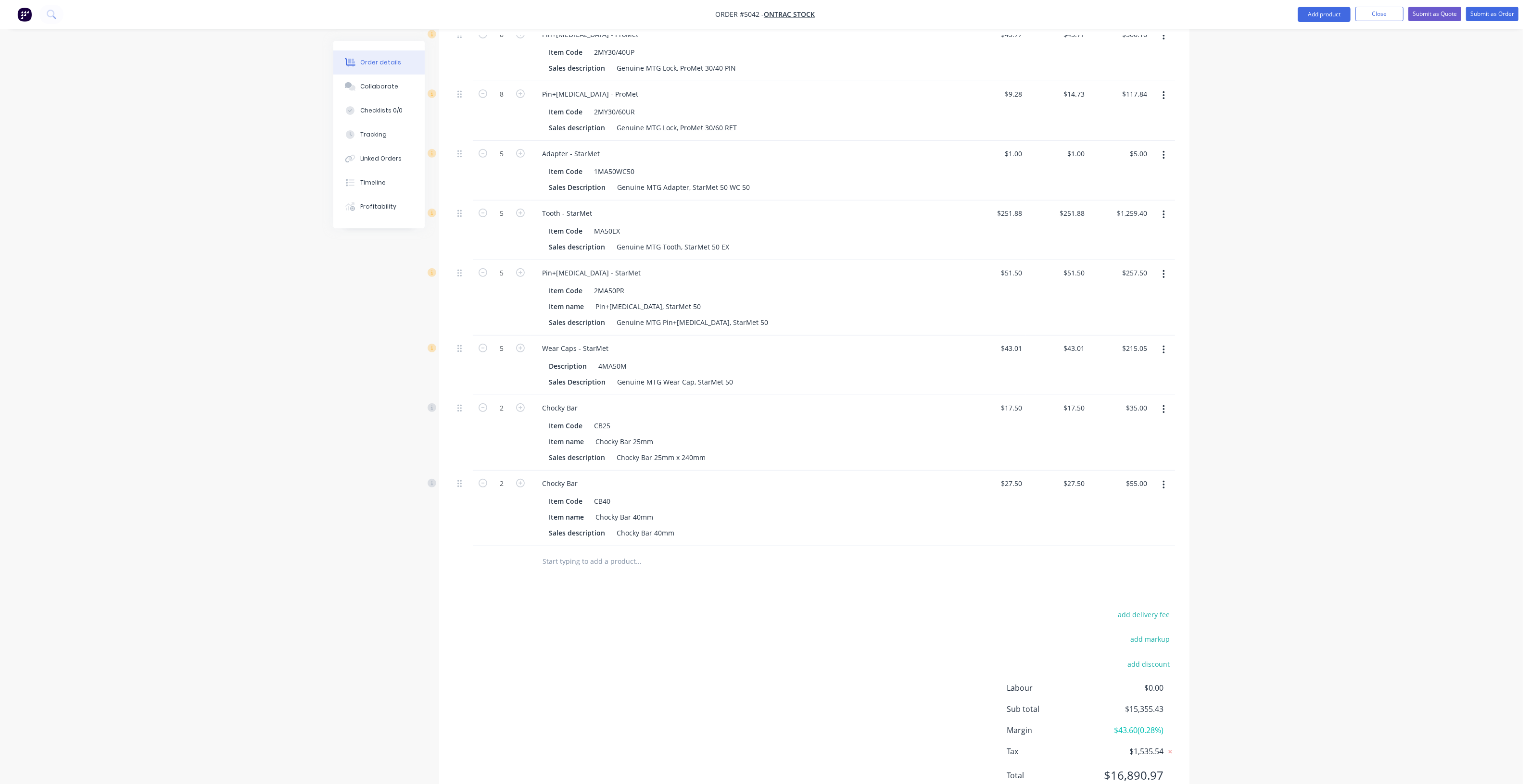
scroll to position [601, 0]
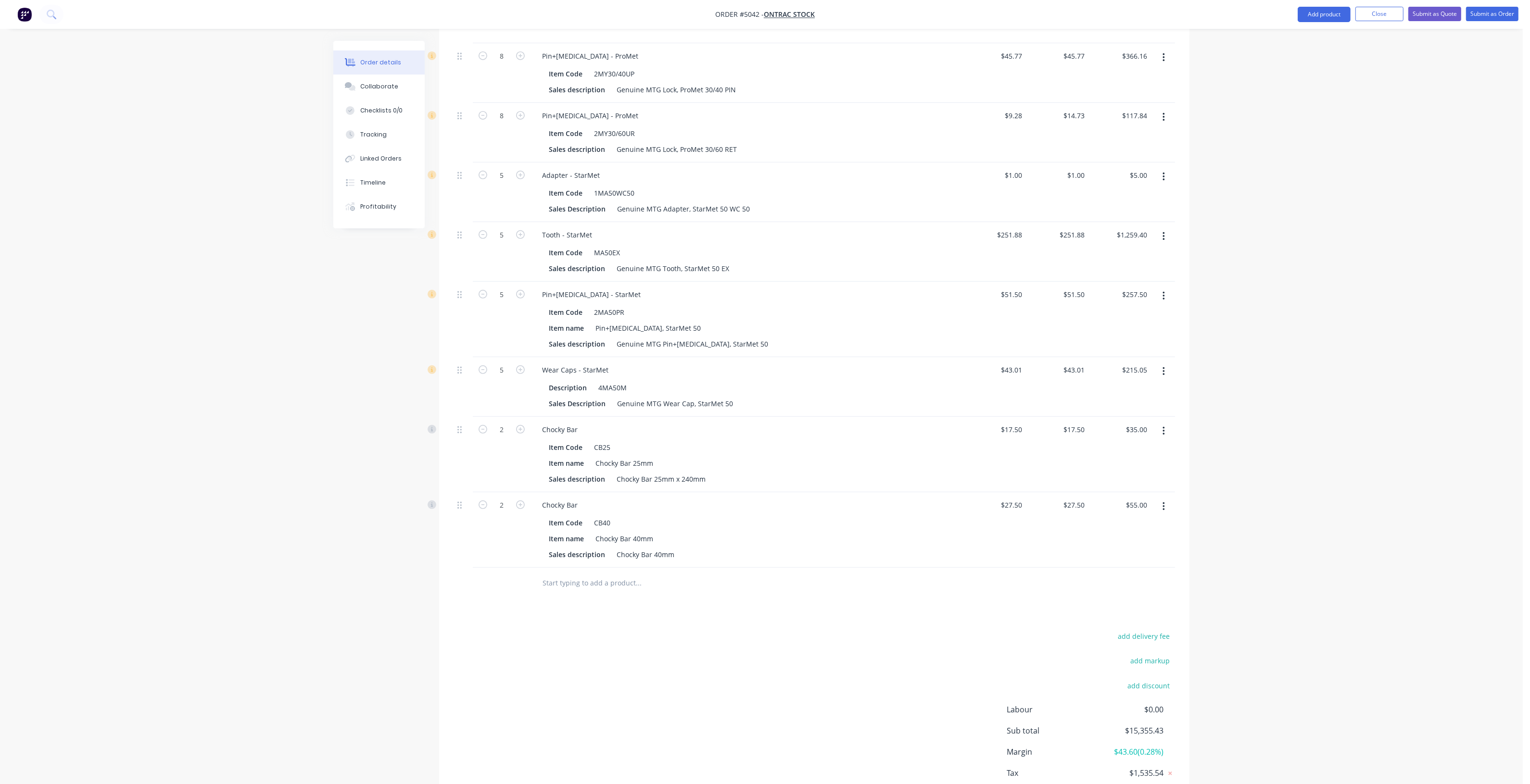
click at [1250, 666] on div "Order details Collaborate Checklists 0/0 Tracking Linked Orders Timeline Profit…" at bounding box center [761, 121] width 1523 height 1445
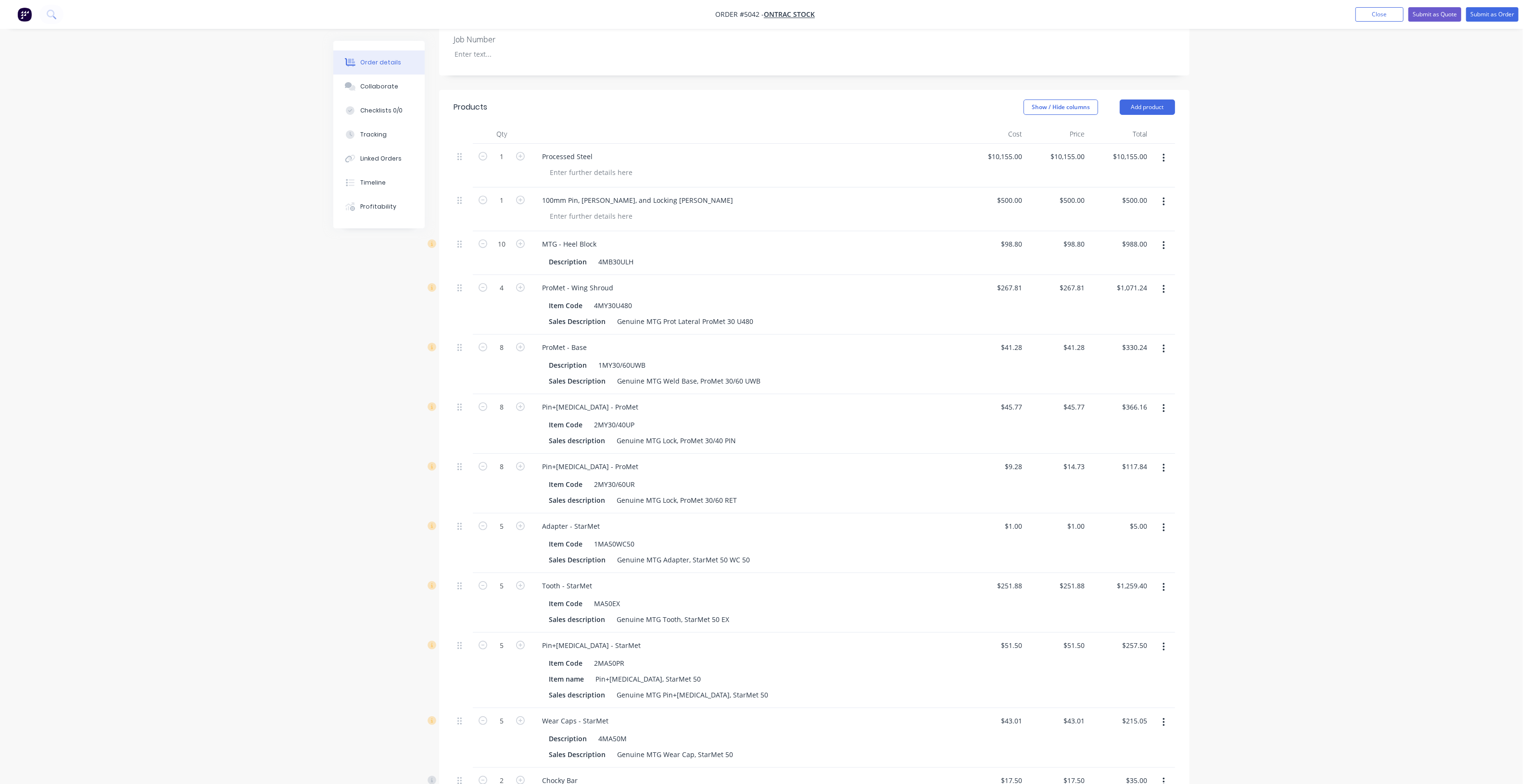
scroll to position [181, 0]
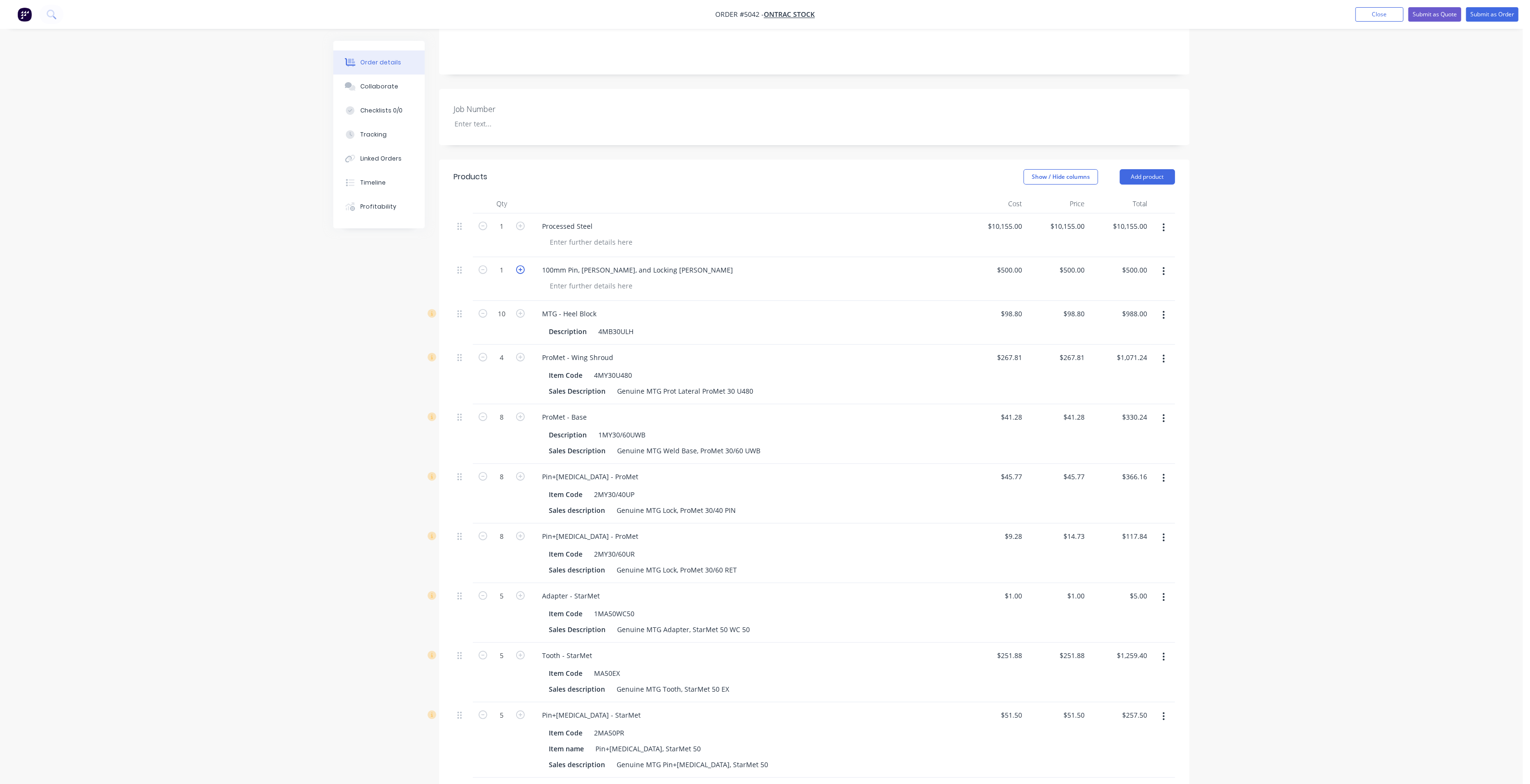
click at [521, 265] on icon "button" at bounding box center [521, 269] width 9 height 9
type input "2"
type input "$1,000.00"
click at [336, 285] on div "Created by Hayden Created 08/10/25 Required 08/10/25 Assigned to Add team membe…" at bounding box center [761, 563] width 856 height 1405
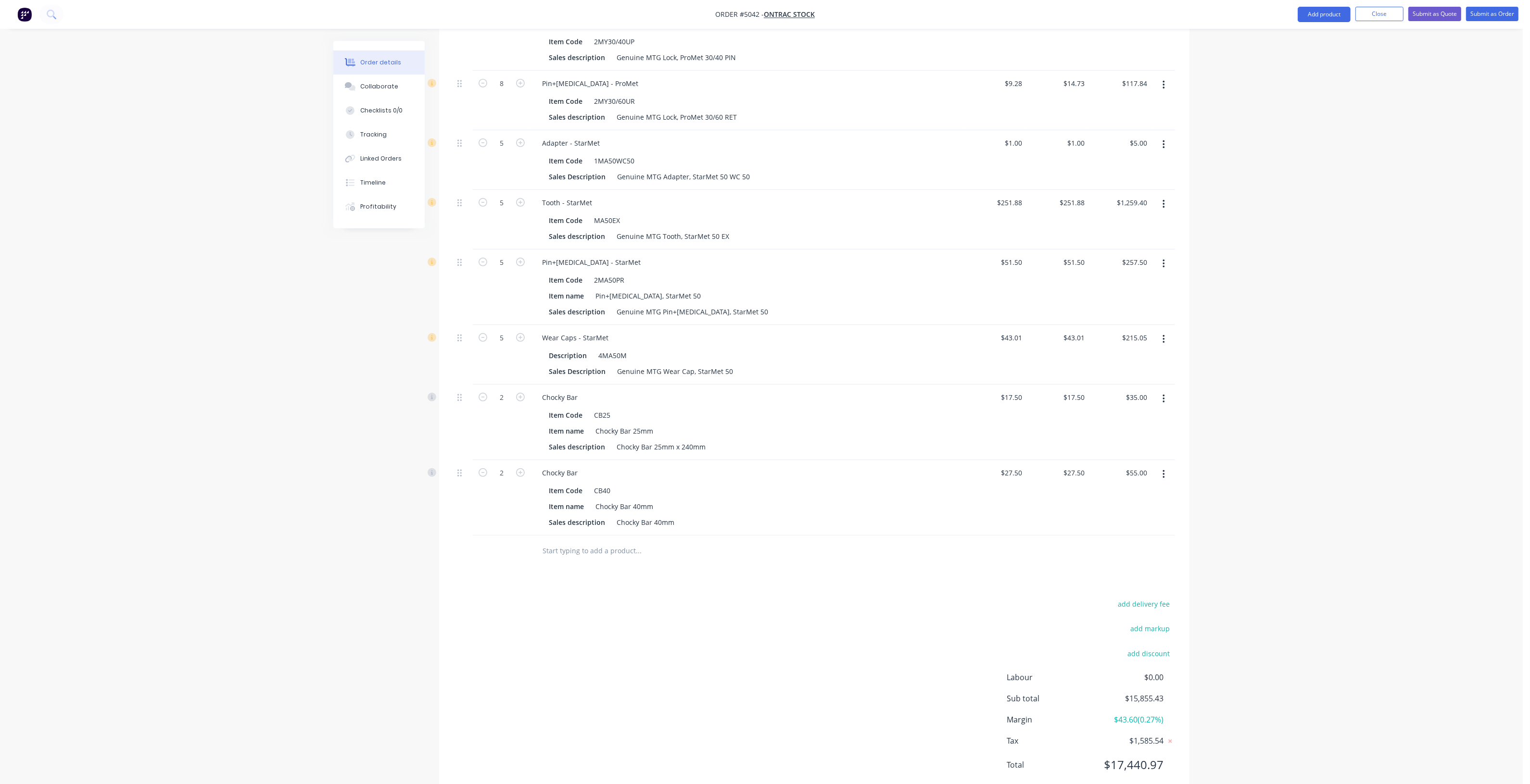
scroll to position [661, 0]
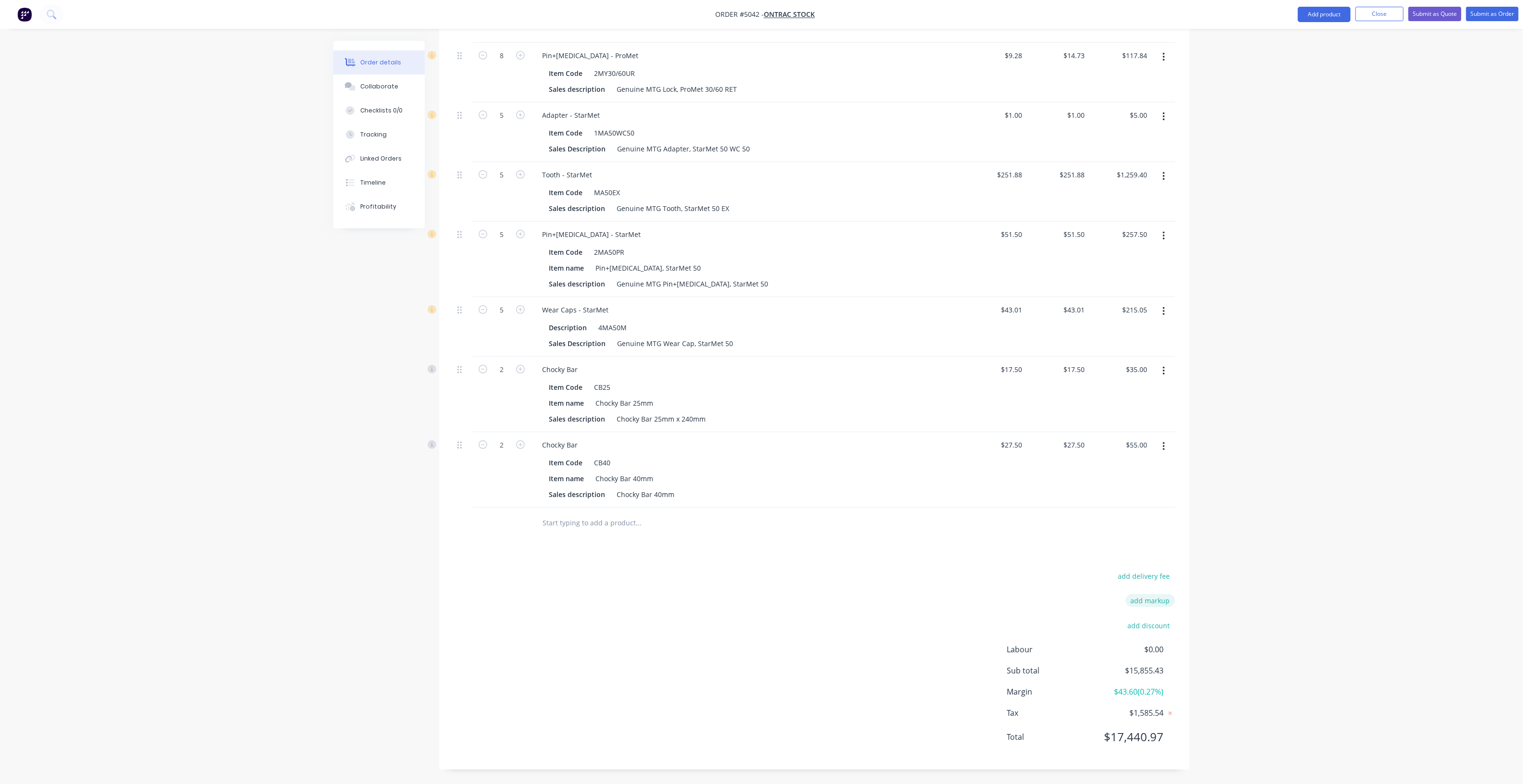
click at [1160, 598] on button "add markup" at bounding box center [1150, 601] width 49 height 13
click at [1155, 601] on input at bounding box center [1137, 604] width 43 height 14
type input "66.66"
click input "submit" at bounding box center [0, 0] width 0 height 0
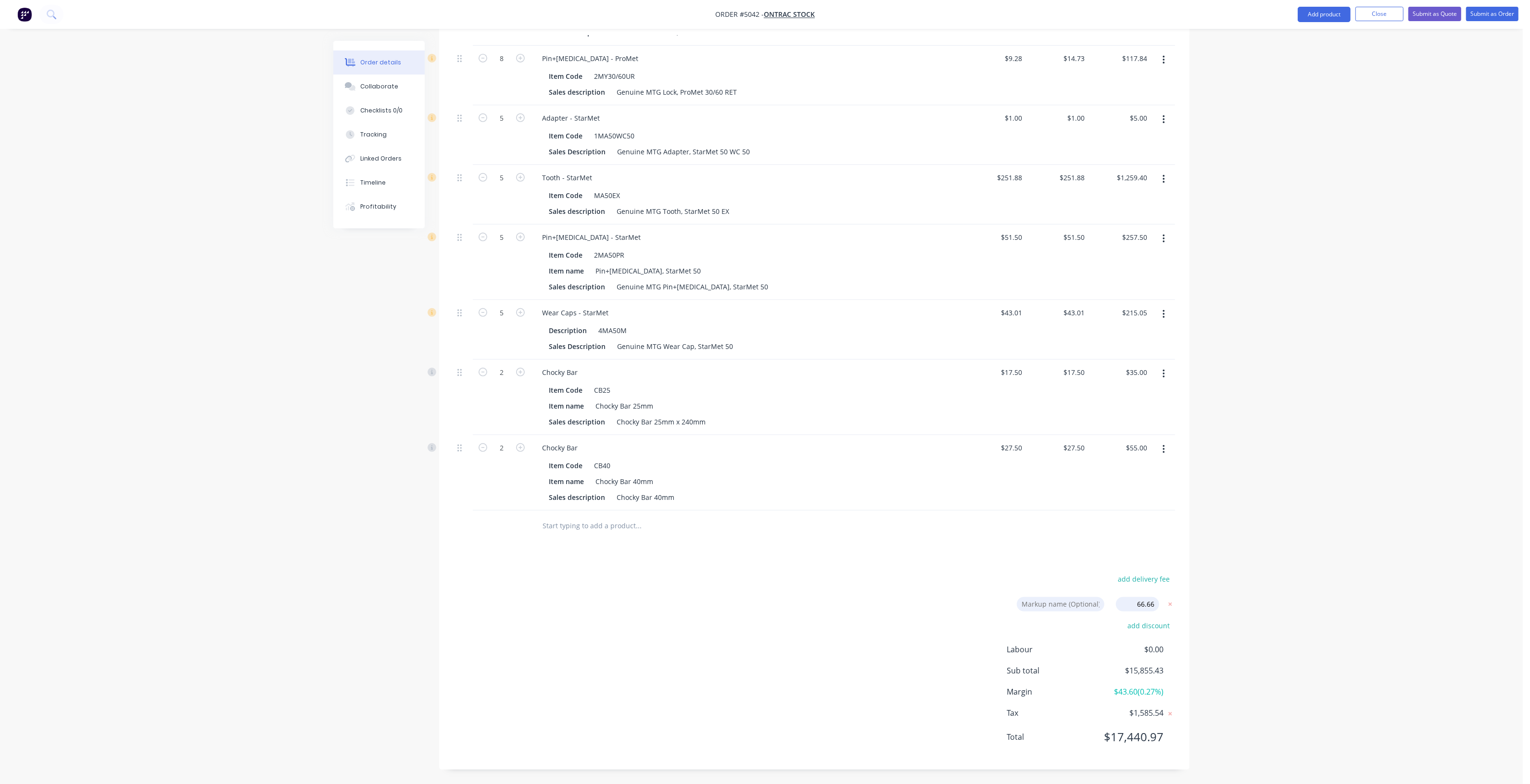
type input "$16,924.323"
type input "$16,924.32"
type input "$833.30"
type input "$1,666.60"
type input "$164.6601"
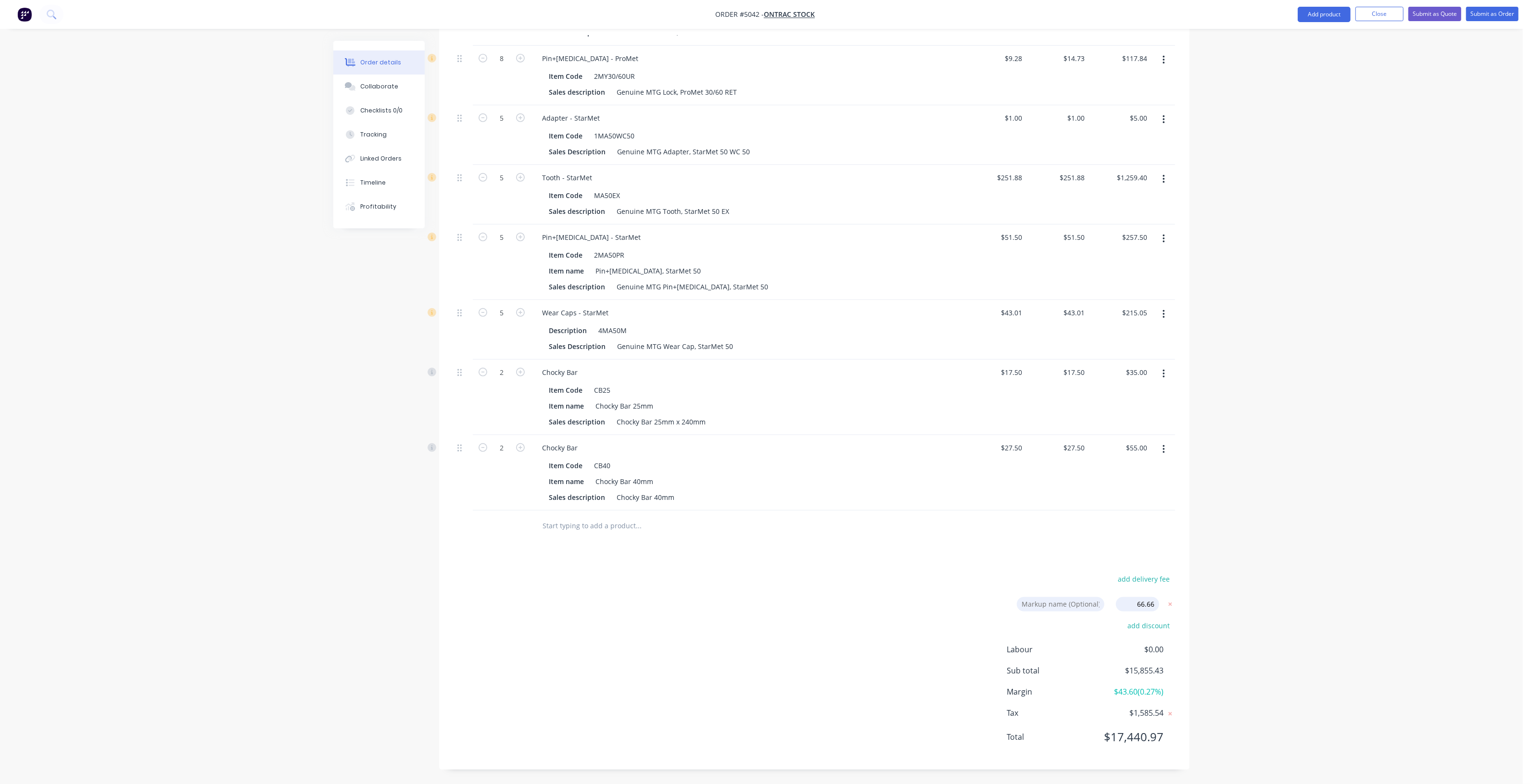
type input "$1,646.60"
type input "$446.3321"
type input "$1,785.33"
type input "$68.7972"
type input "$550.38"
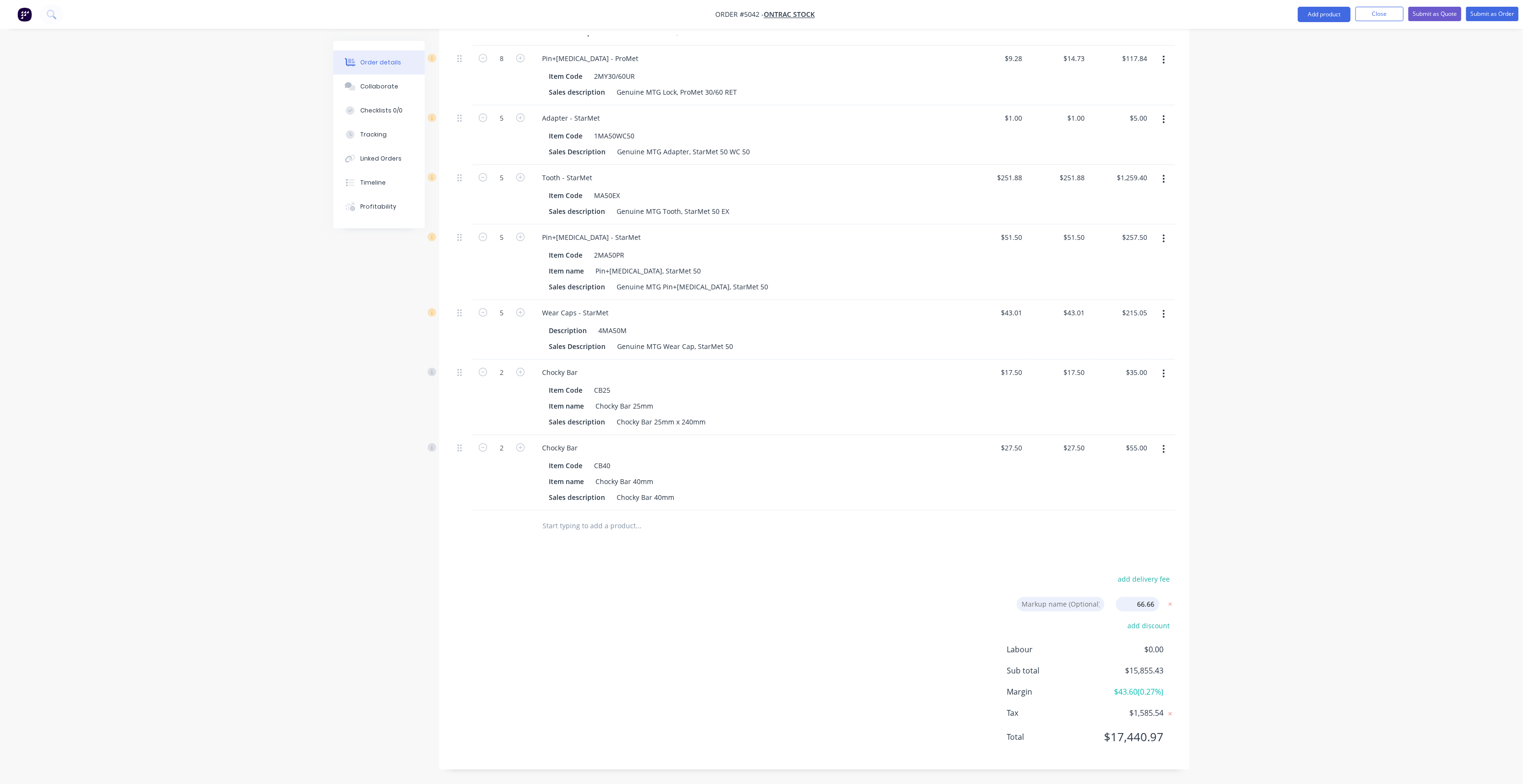
type input "$76.2803"
type input "$610.24"
type input "$24.549"
type input "$196.39"
type input "$1.6666"
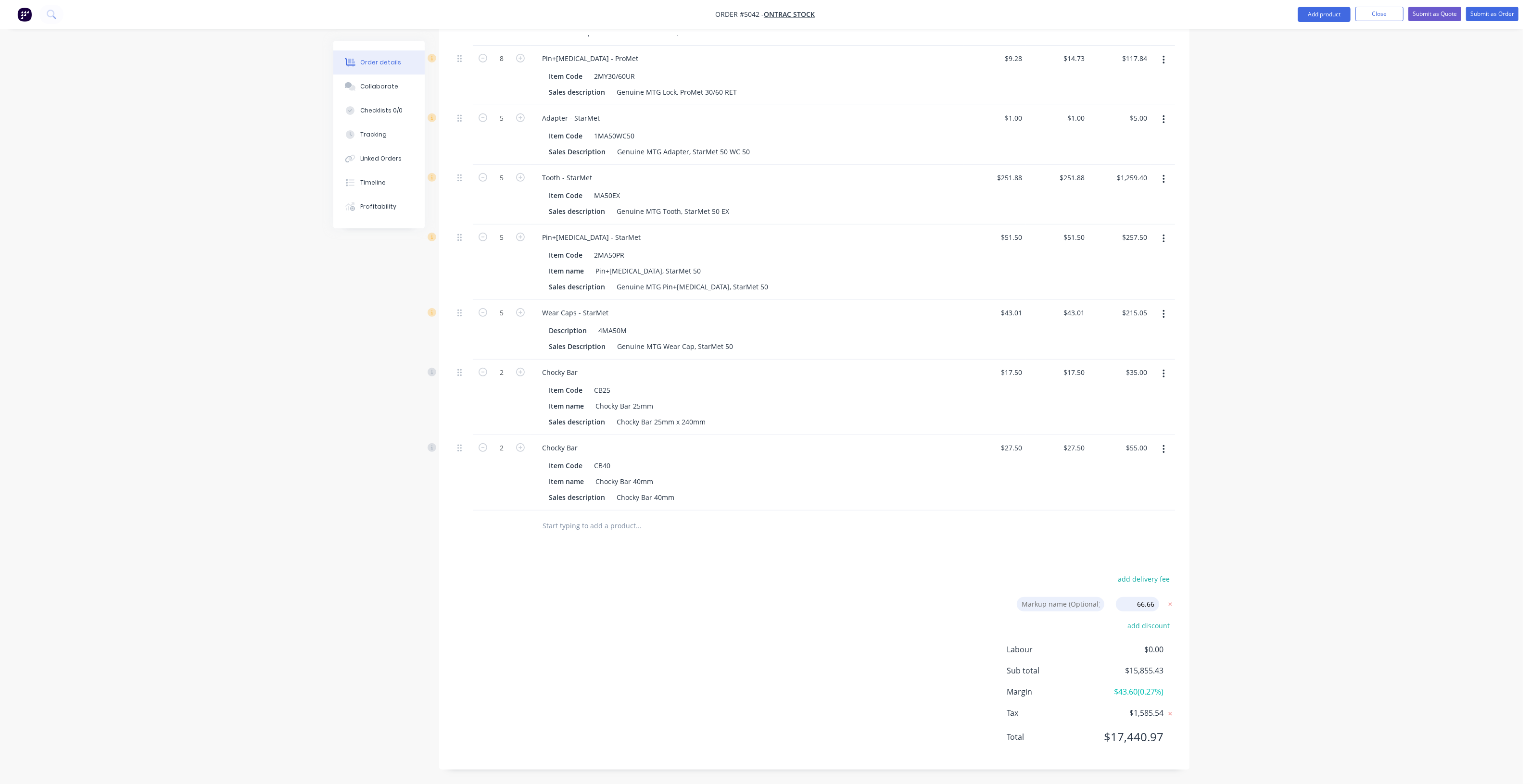
type input "$8.33"
type input "$419.7832"
type input "$2,098.92"
type input "$85.8299"
type input "$429.15"
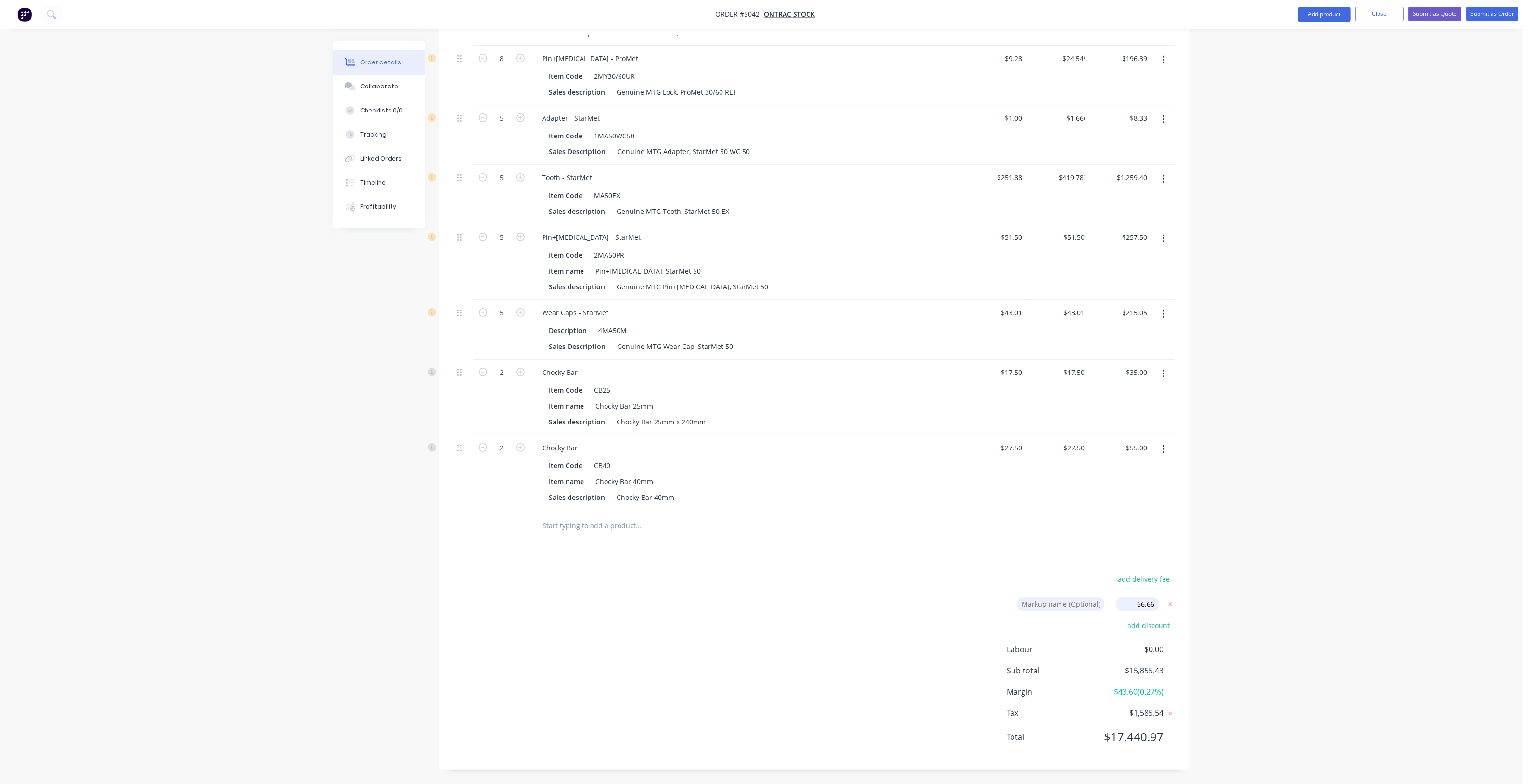
type input "$71.6805"
type input "$358.40"
type input "$29.1655"
type input "$58.33"
type input "$45.8315"
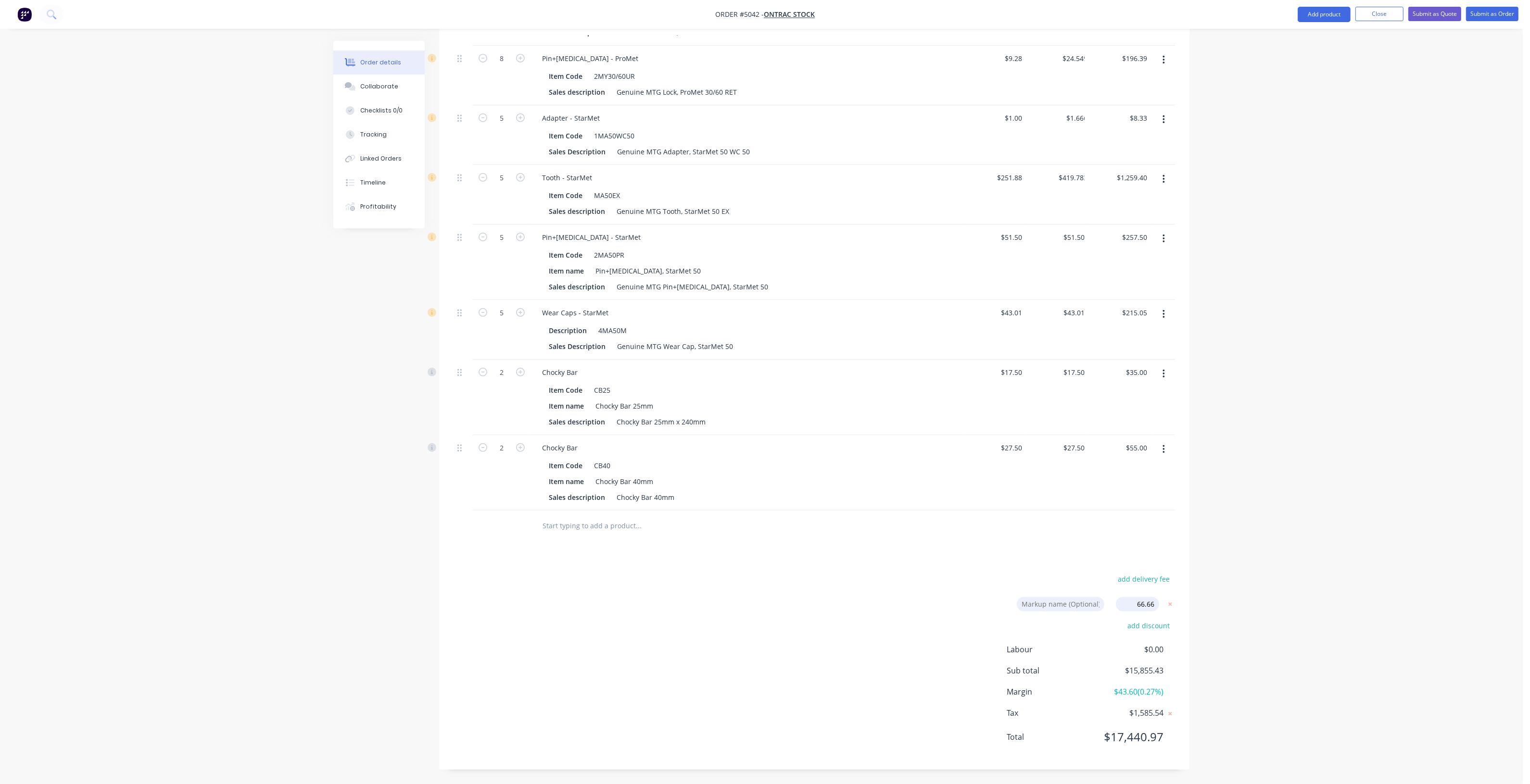
type input "$91.66"
drag, startPoint x: 1165, startPoint y: 694, endPoint x: 1121, endPoint y: 690, distance: 44.2
click at [1121, 690] on div "Sub total $26,424.65" at bounding box center [1091, 693] width 168 height 11
copy span "$26,424.65"
click at [1270, 682] on div "Order details Collaborate Checklists 0/0 Tracking Linked Orders Timeline Profit…" at bounding box center [761, 74] width 1523 height 1465
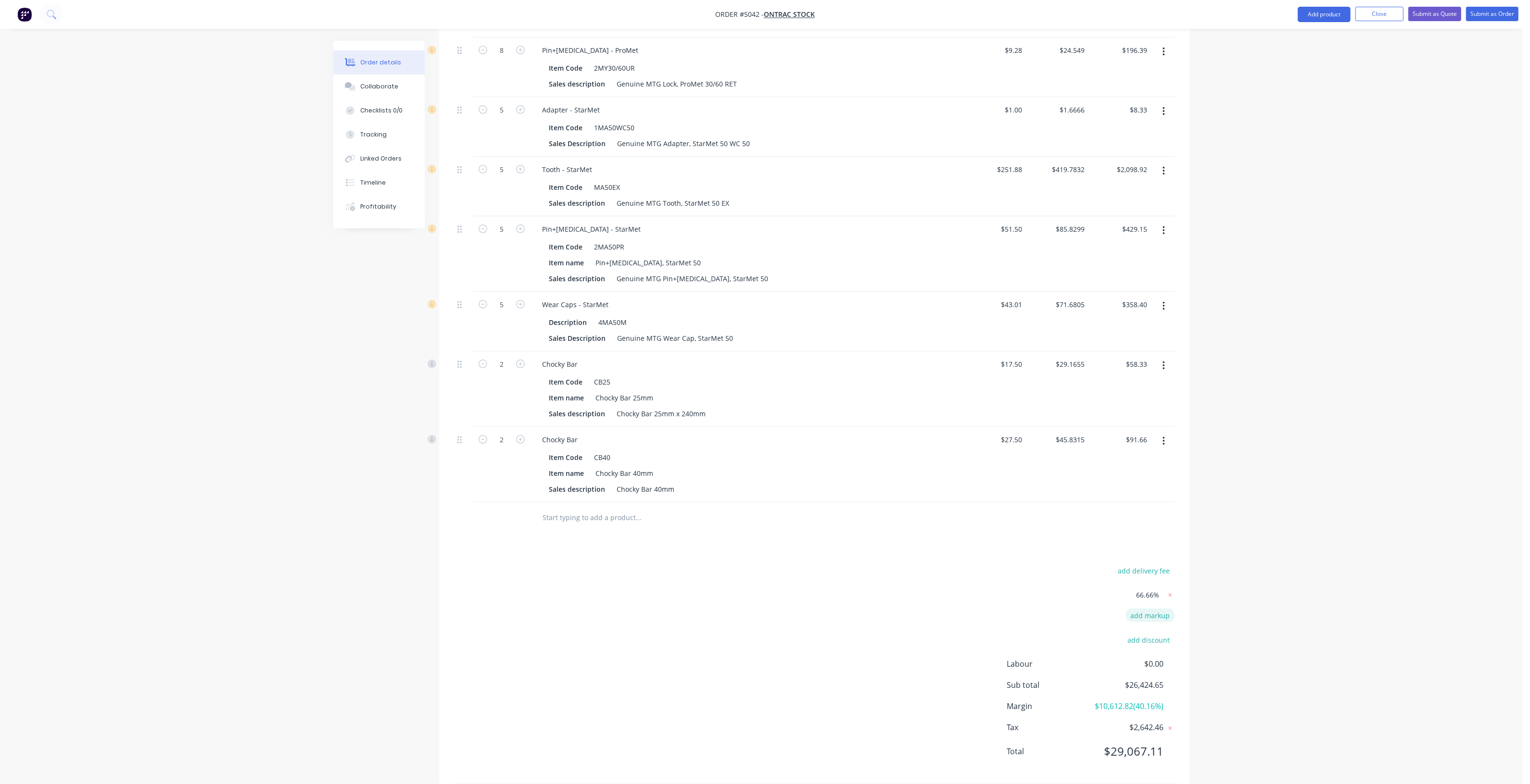
scroll to position [693, 0]
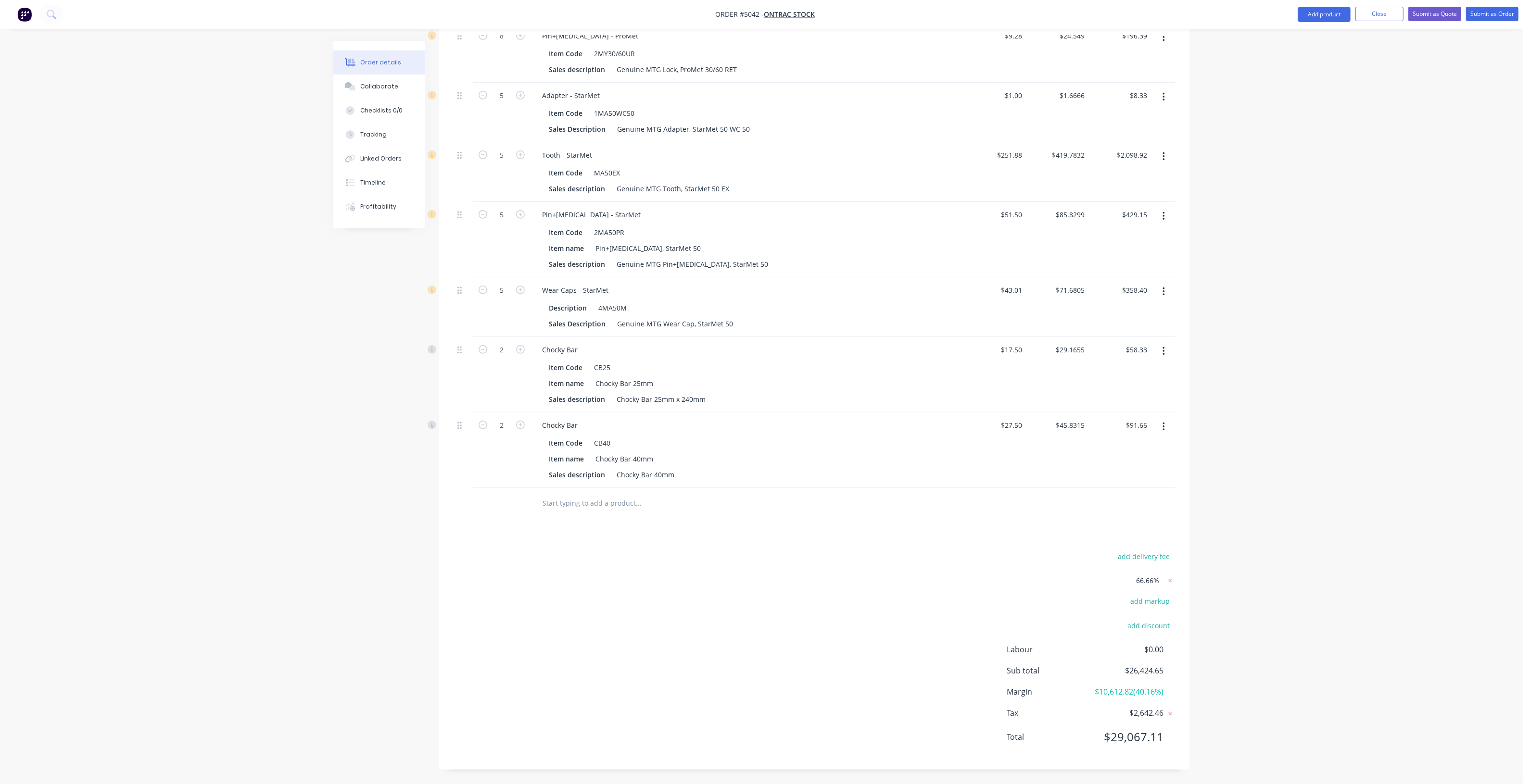
click at [1158, 575] on span "66.66%" at bounding box center [1148, 580] width 23 height 10
click at [1148, 575] on span "66.66%" at bounding box center [1148, 580] width 23 height 10
click at [1172, 576] on icon at bounding box center [1169, 580] width 9 height 9
type input "$10,155.00"
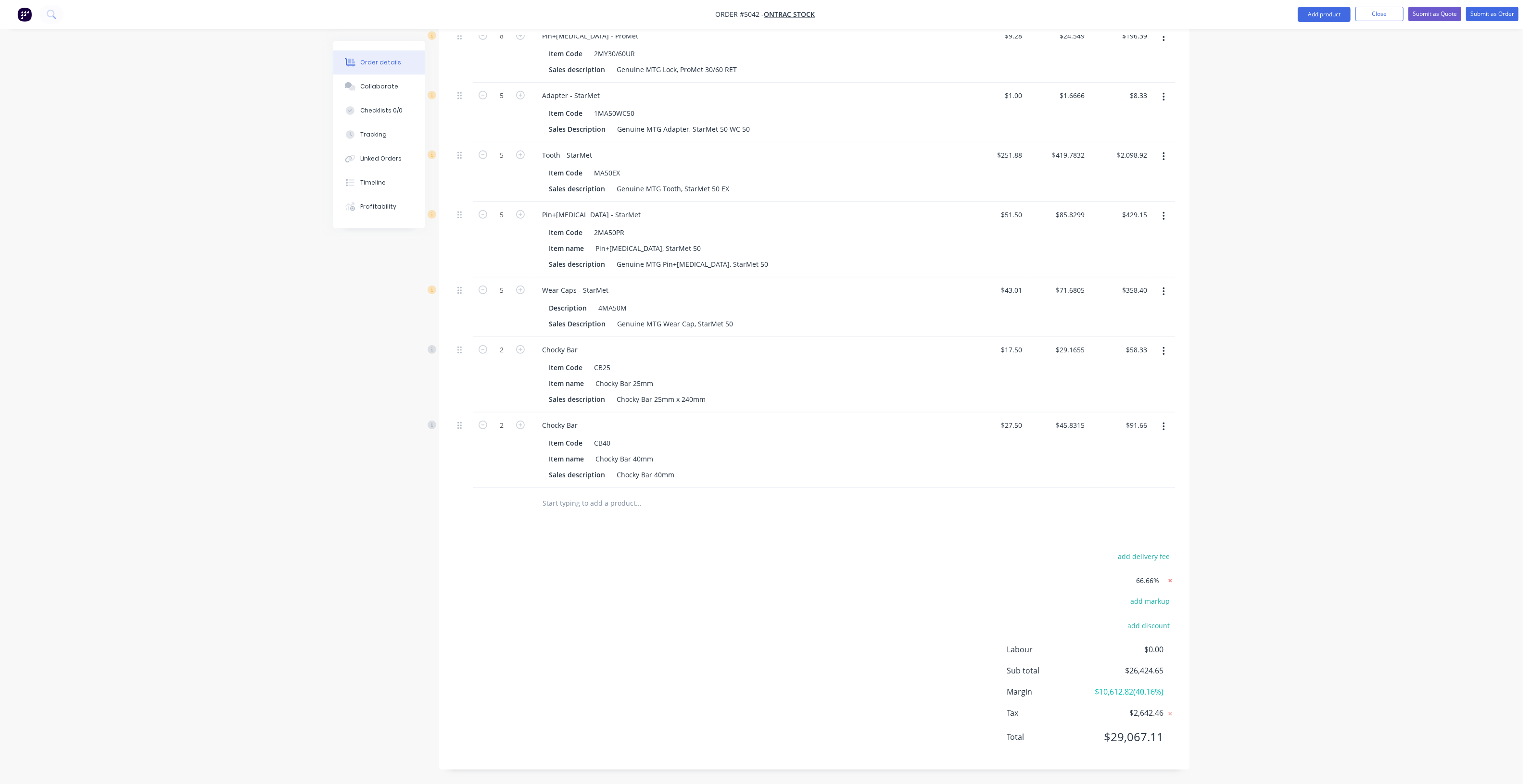
type input "$10,155.00"
type input "$500.00"
type input "$1,000.00"
type input "$98.80"
type input "$988.00"
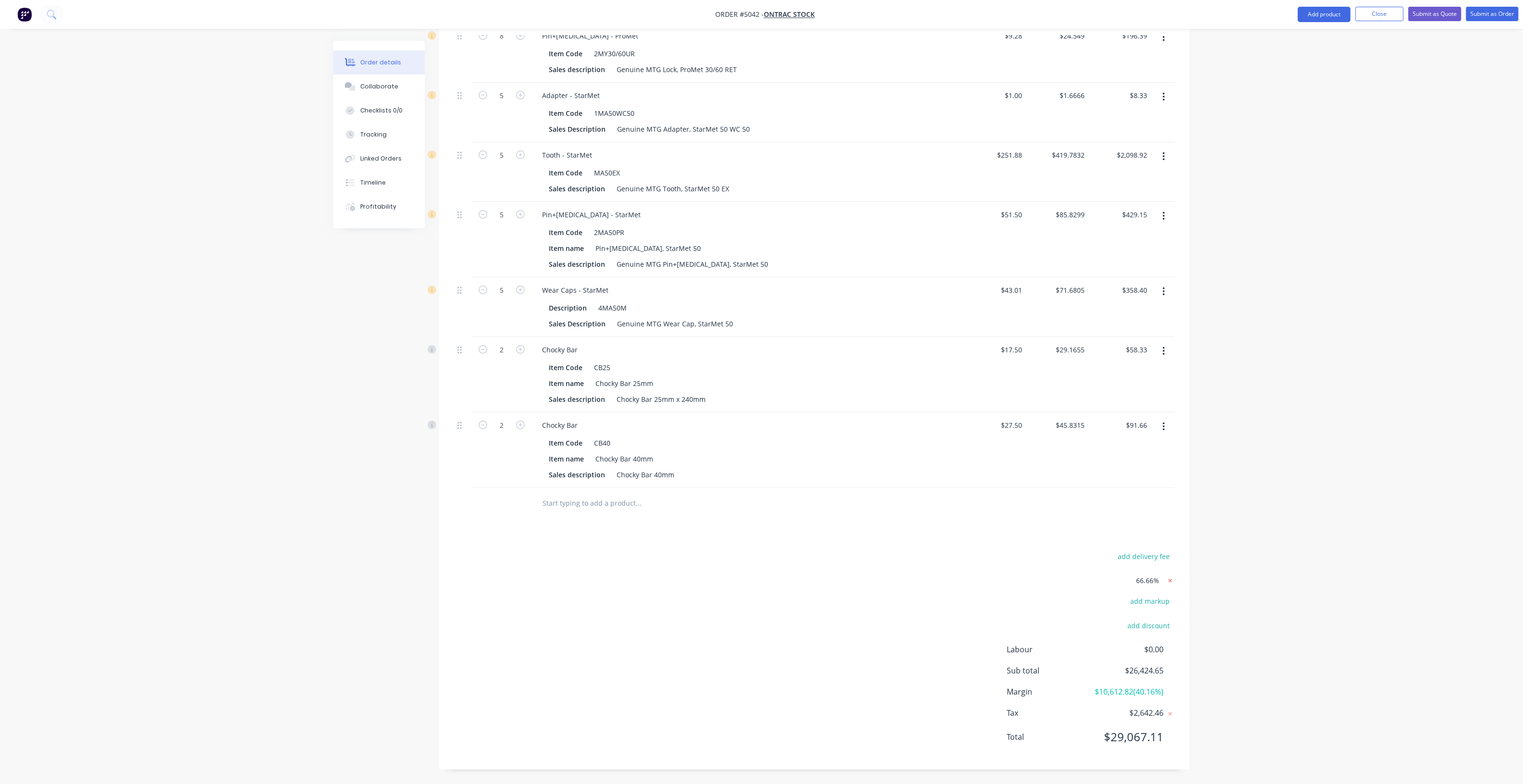
type input "$267.81"
type input "$1,071.24"
type input "$41.28"
type input "$330.24"
type input "$45.77"
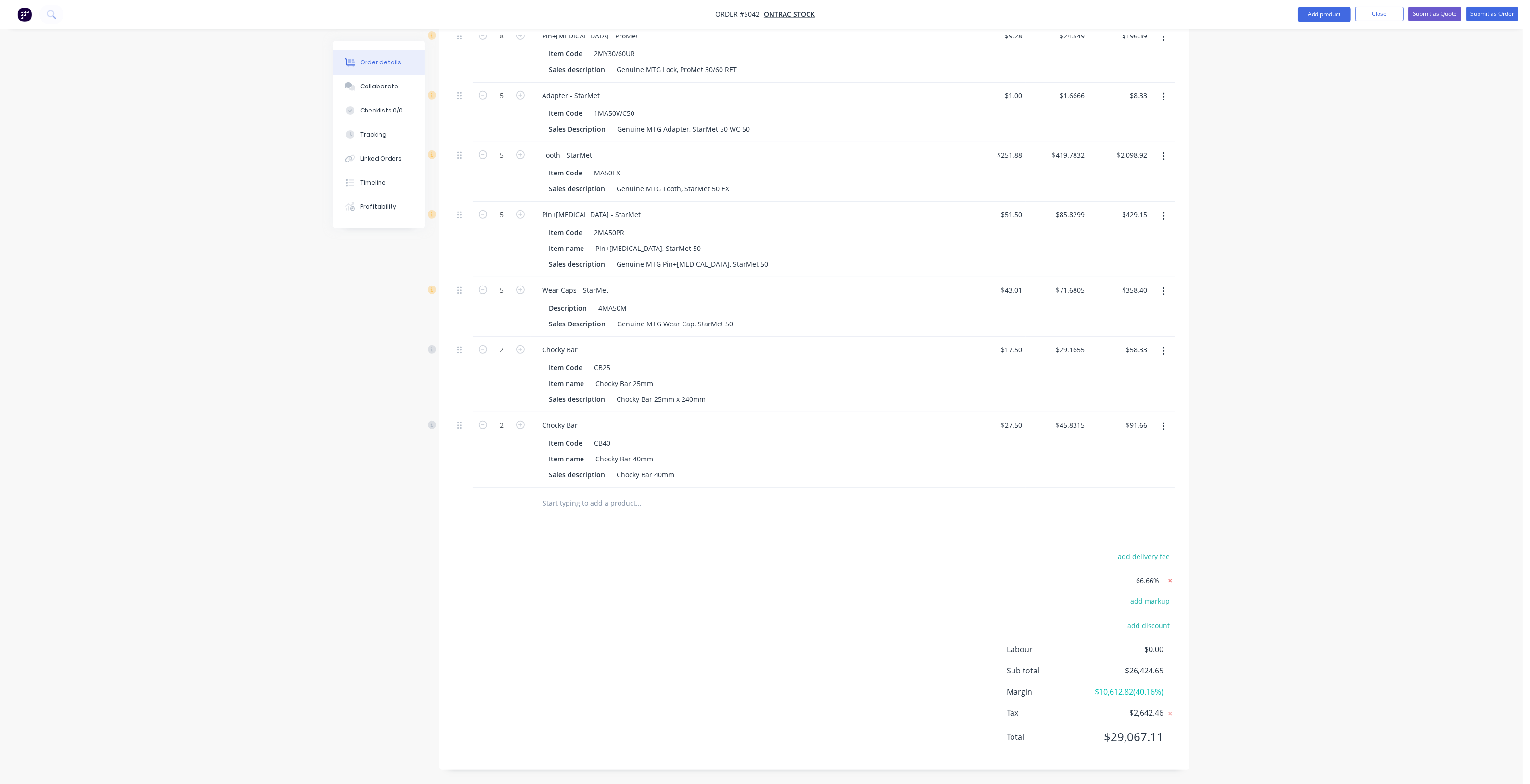
type input "$366.16"
type input "$14.73"
type input "$117.84"
type input "$1.00"
type input "$5.00"
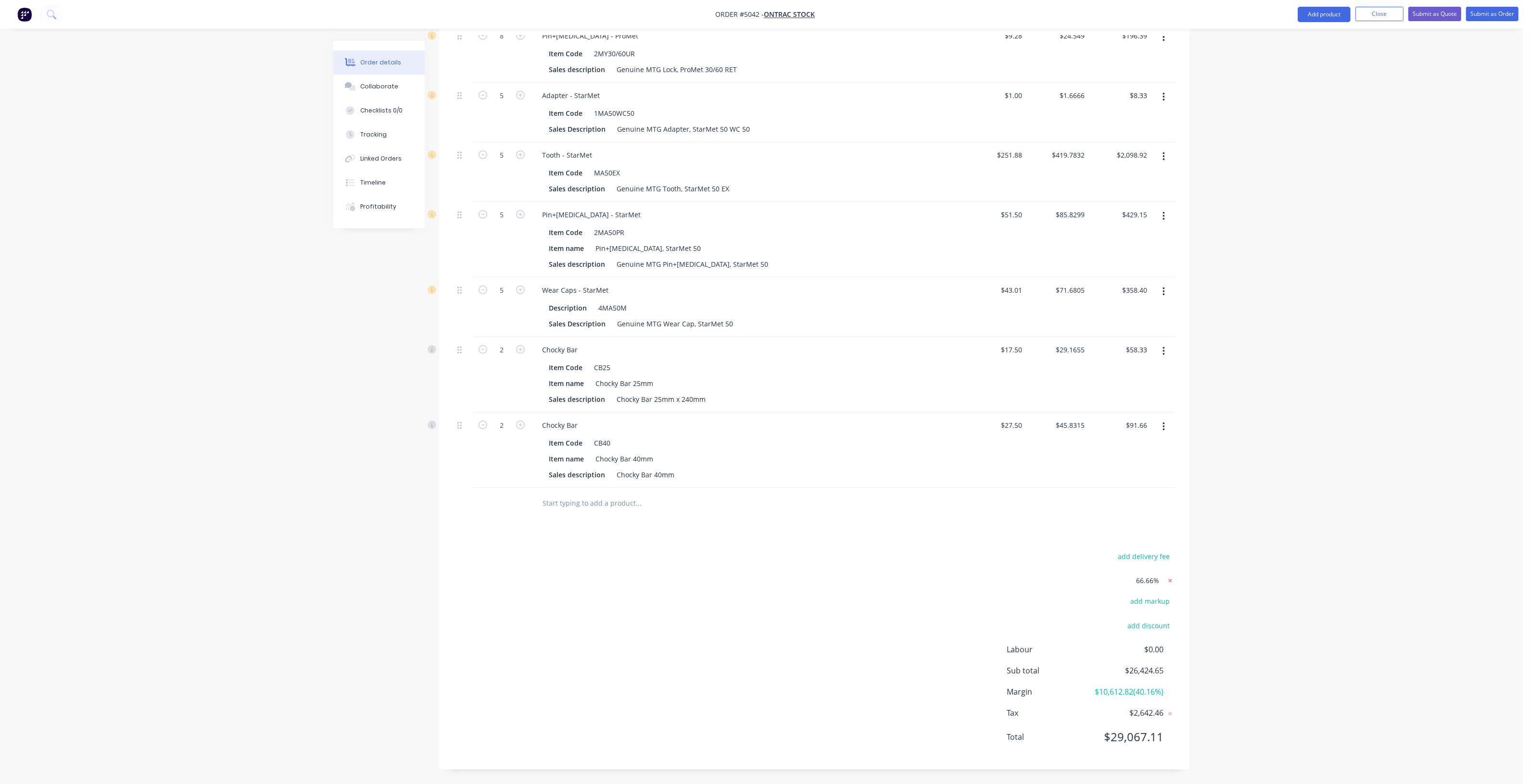
type input "$251.88"
type input "$1,259.40"
type input "$51.50"
type input "$257.50"
type input "$43.01"
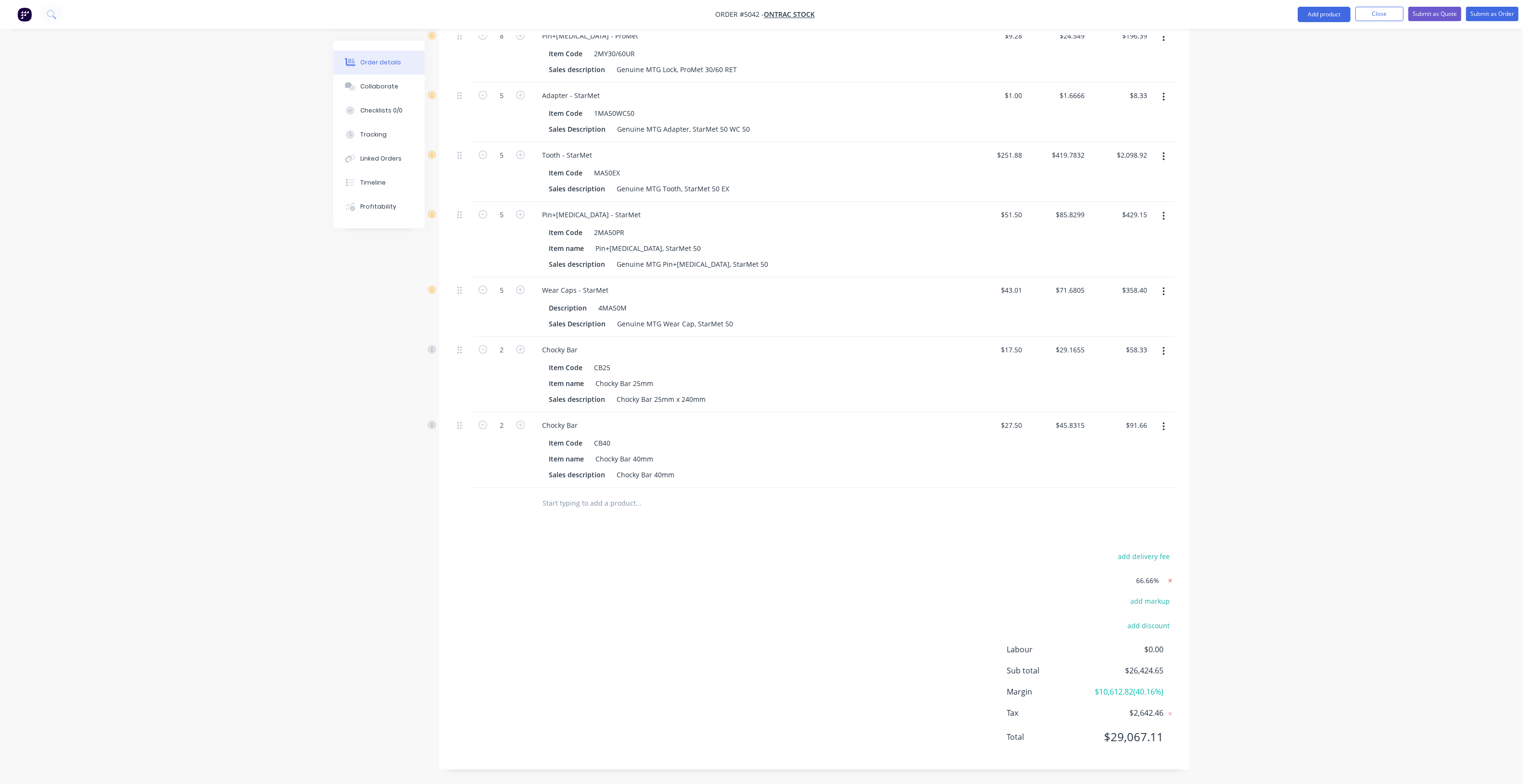
type input "$215.05"
type input "$17.50"
type input "$35.00"
type input "$27.50"
type input "$55.00"
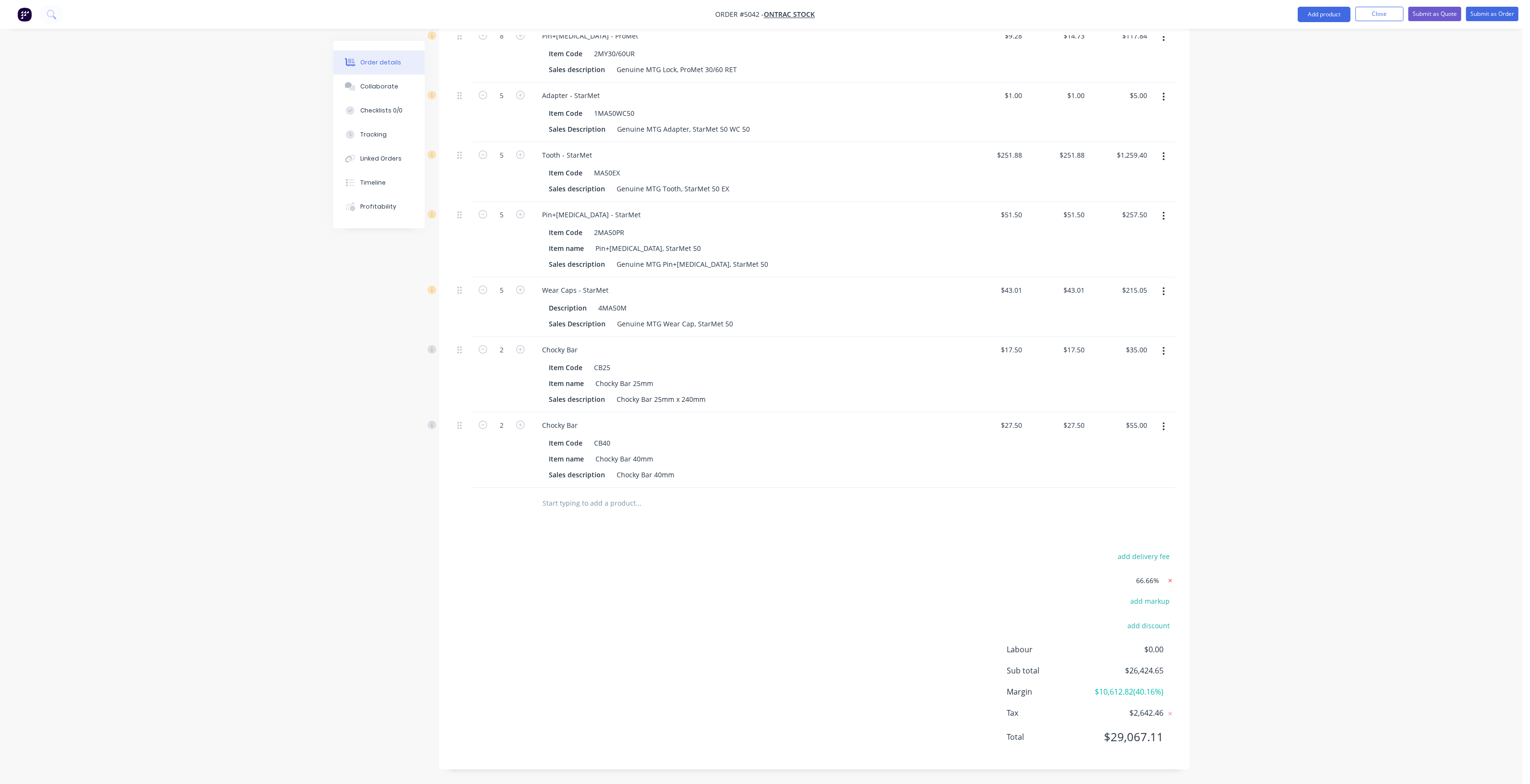
scroll to position [661, 0]
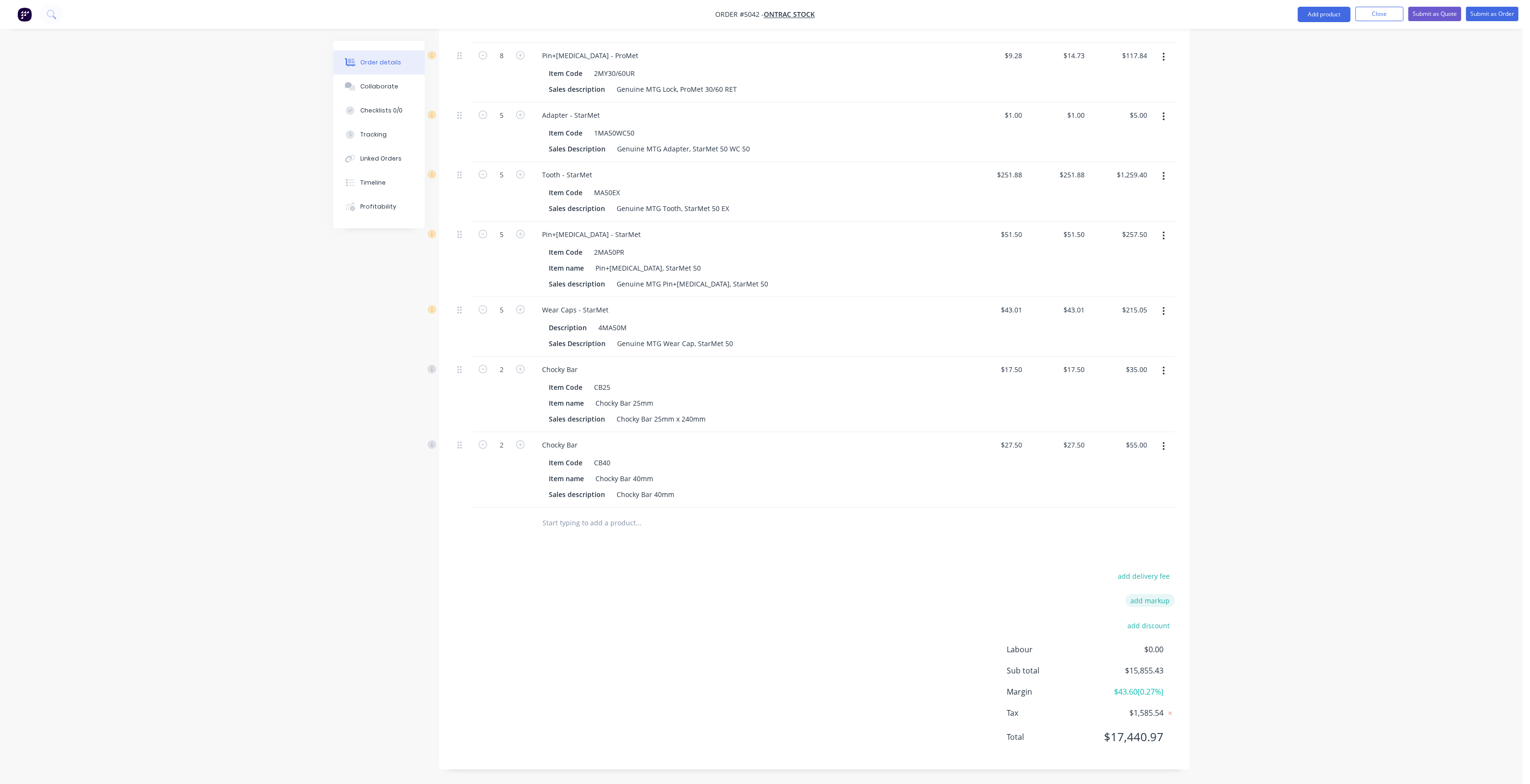
click at [1158, 604] on button "add markup" at bounding box center [1150, 601] width 49 height 13
click at [1141, 608] on input at bounding box center [1137, 604] width 43 height 14
type input "66.7"
click input "submit" at bounding box center [0, 0] width 0 height 0
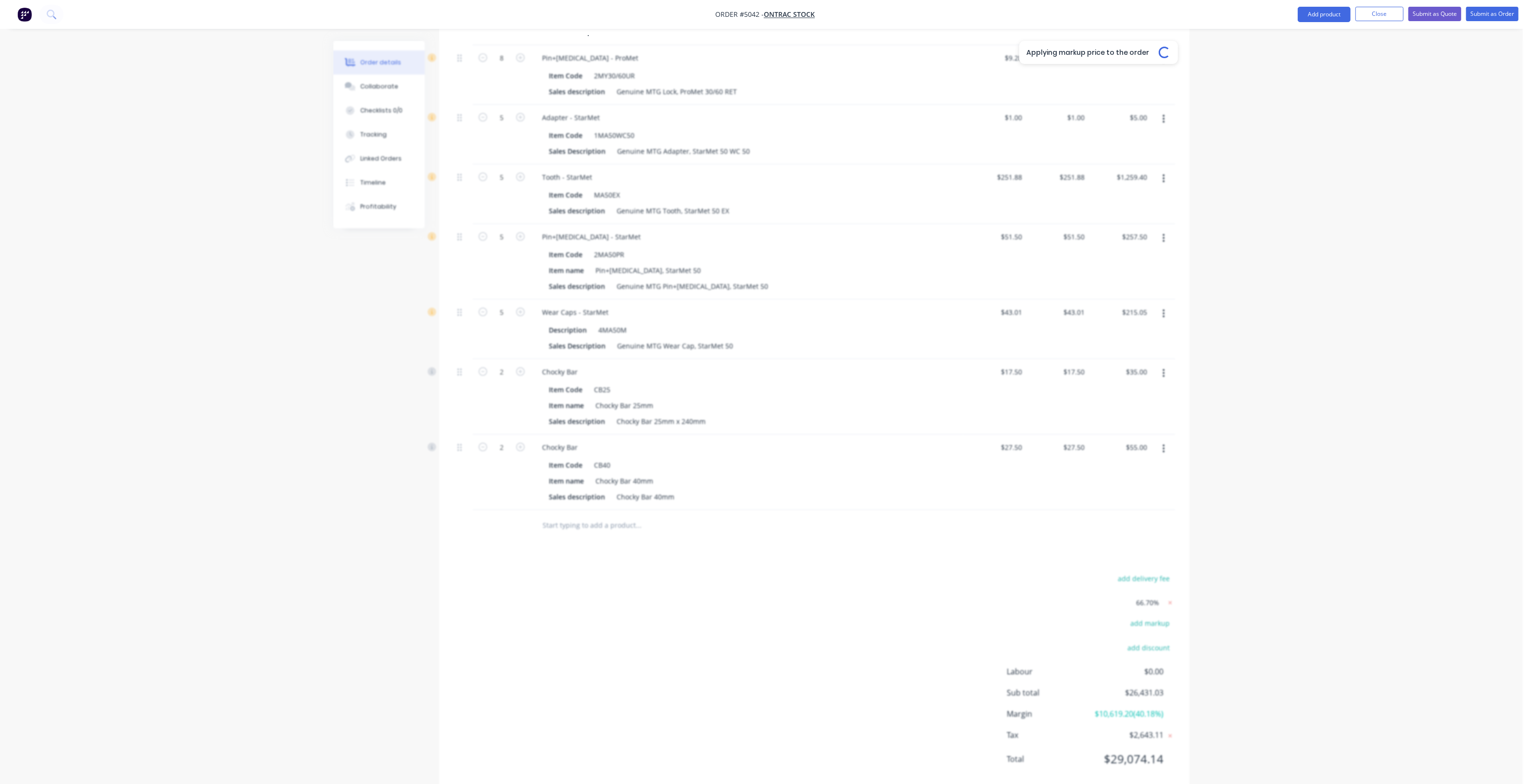
type input "$16,928.385"
type input "$16,928.39"
type input "$833.50"
type input "$1,667.00"
type input "$164.6996"
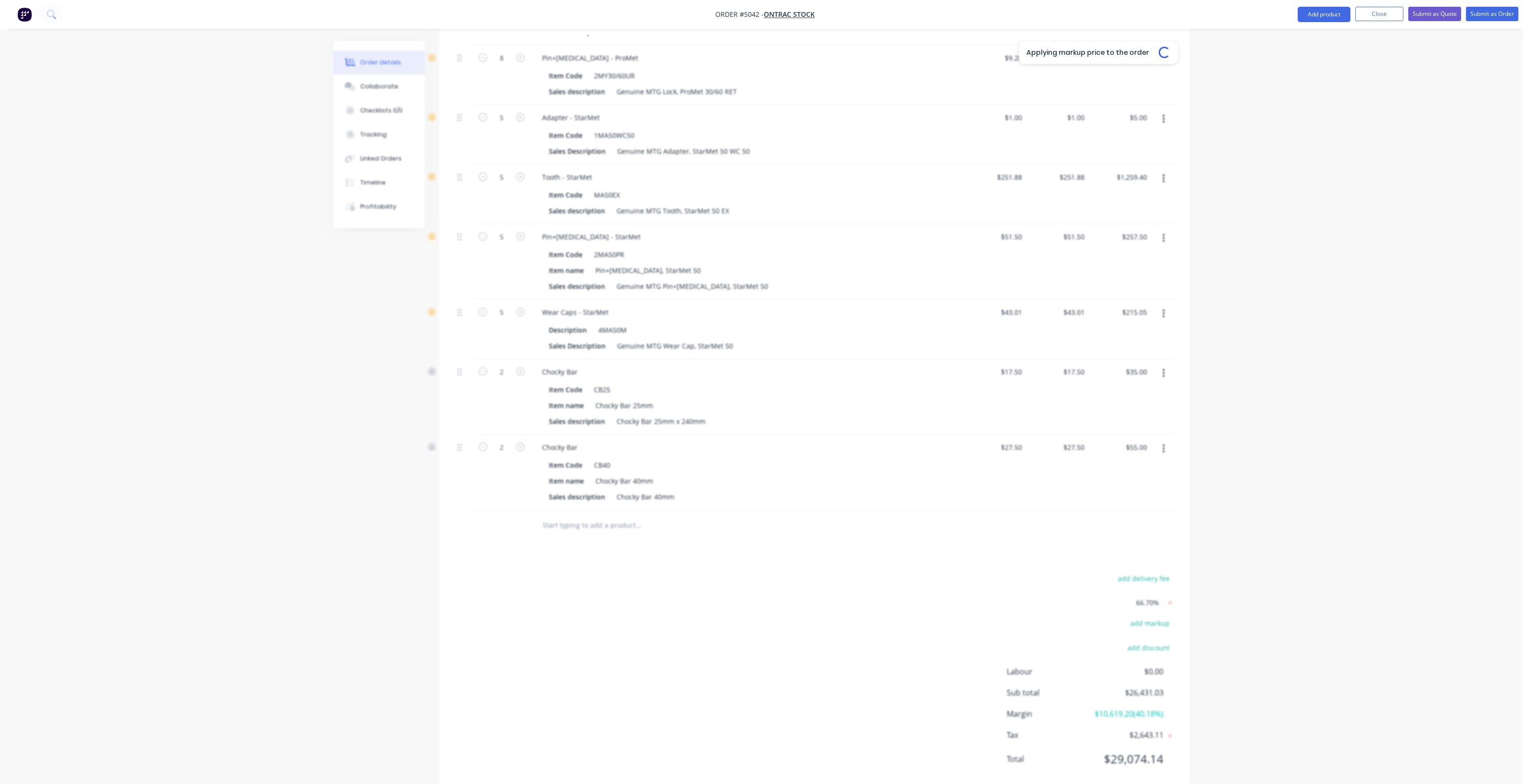
type input "$1,647.00"
type input "$446.4393"
type input "$1,785.76"
type input "$68.8138"
type input "$550.51"
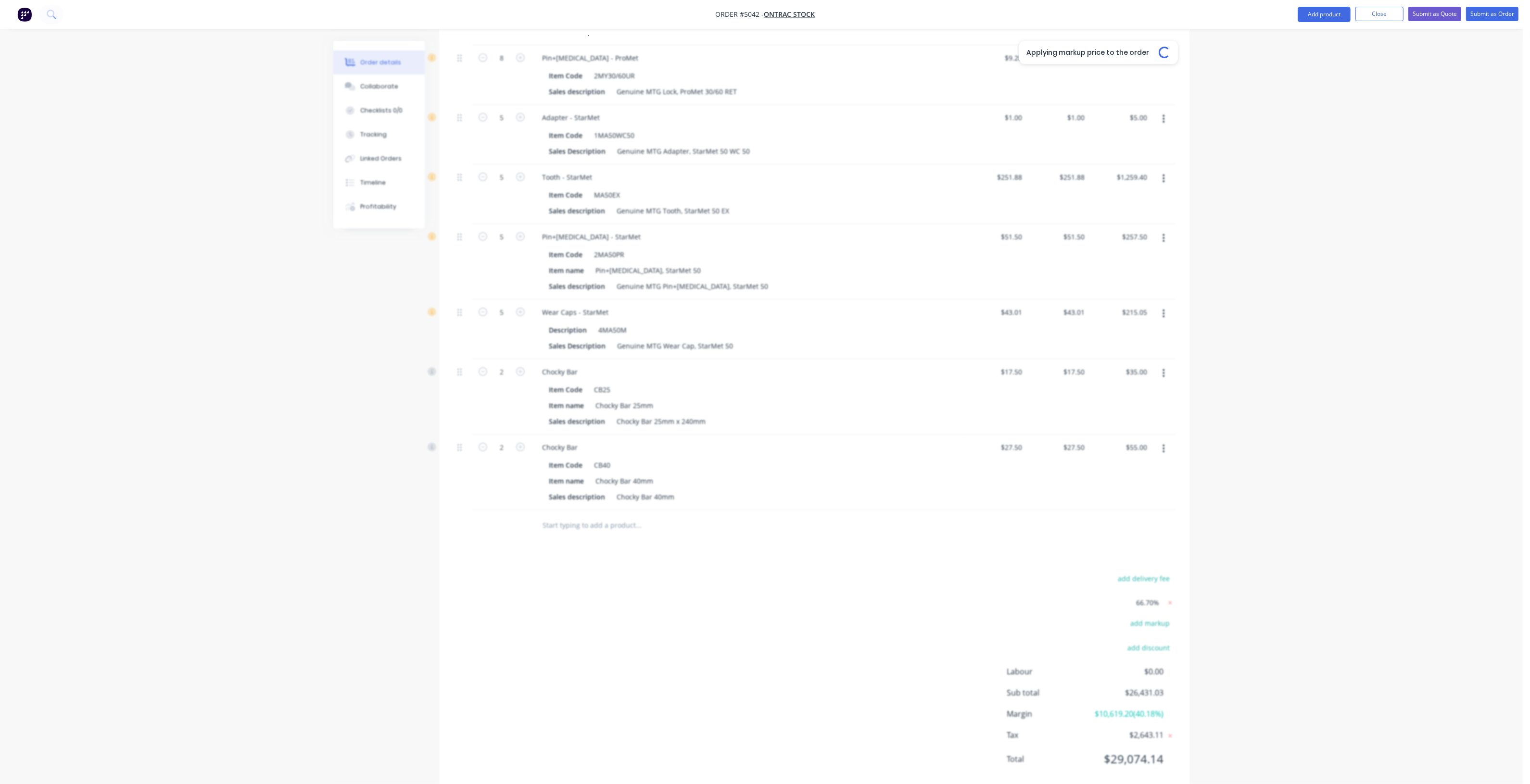
type input "$76.2986"
click at [1263, 607] on div "Applying markup price to the order Loading..." at bounding box center [1098, 433] width 1530 height 784
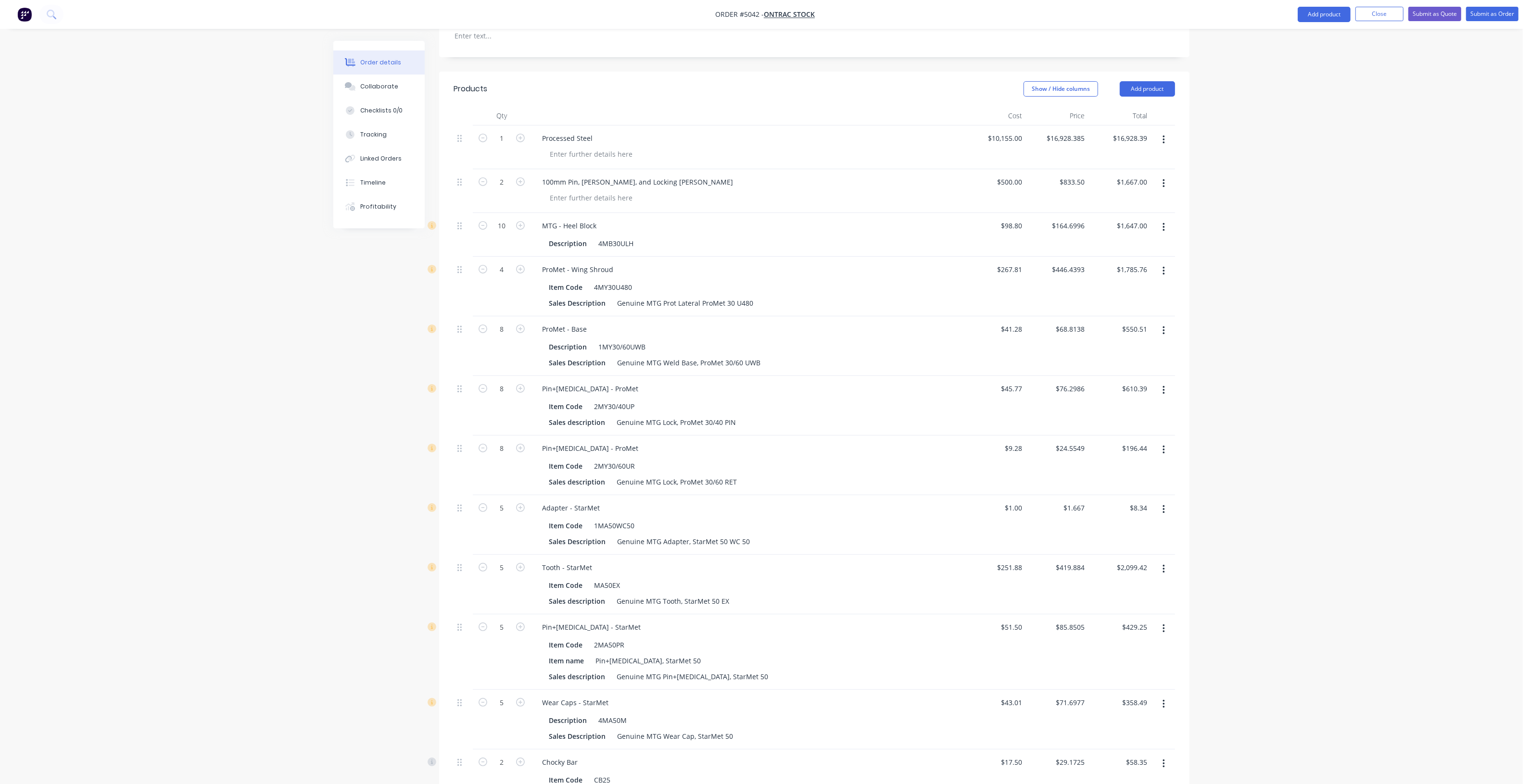
scroll to position [178, 0]
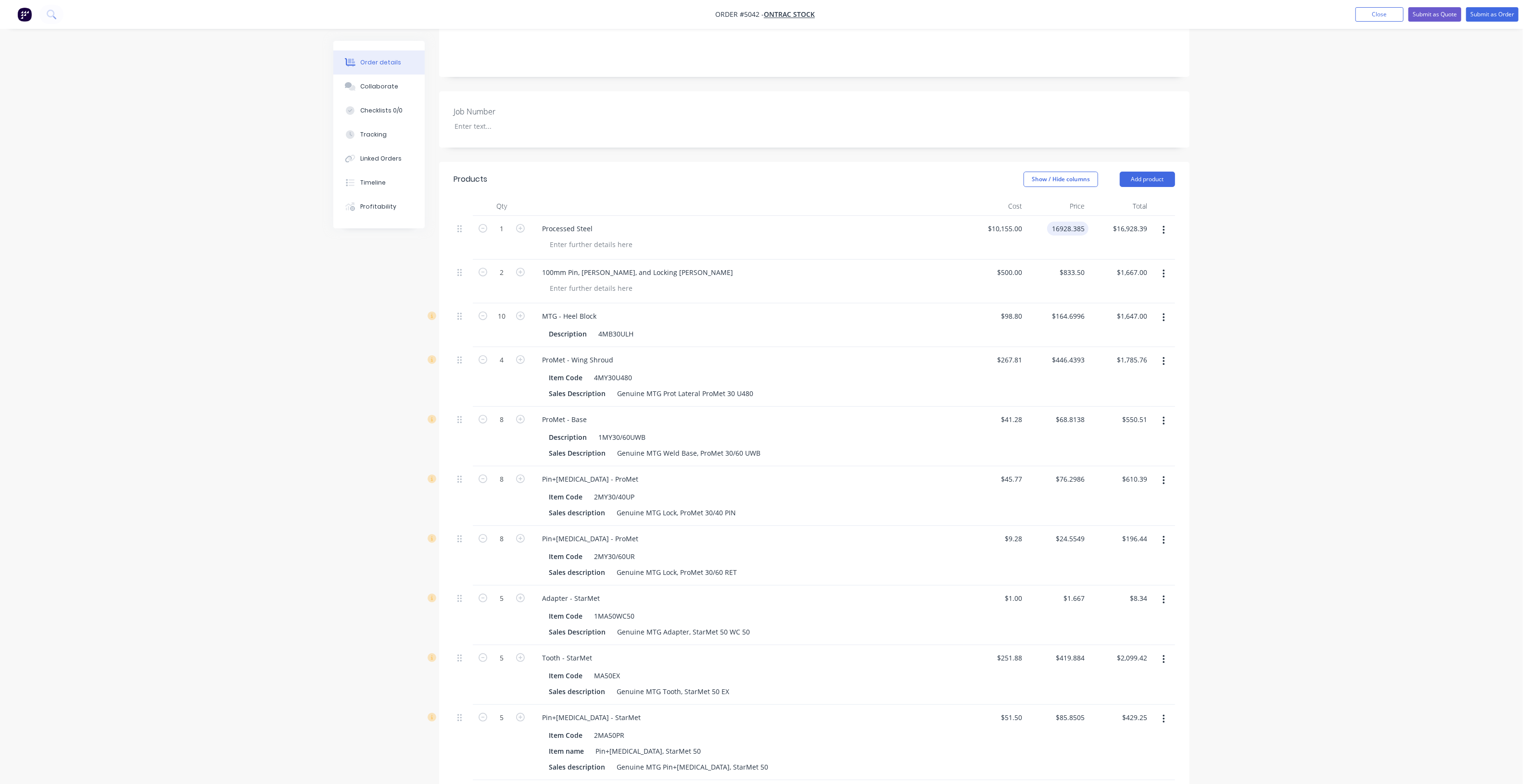
click at [1081, 222] on input "16928.385" at bounding box center [1070, 228] width 37 height 14
click at [1087, 265] on input "833.5" at bounding box center [1074, 272] width 30 height 14
click at [1080, 313] on div "$164.6996 $164.6996" at bounding box center [1057, 325] width 62 height 44
click at [1083, 309] on input "164.6996" at bounding box center [1070, 315] width 37 height 14
click at [1083, 353] on input "446.4393" at bounding box center [1070, 359] width 37 height 14
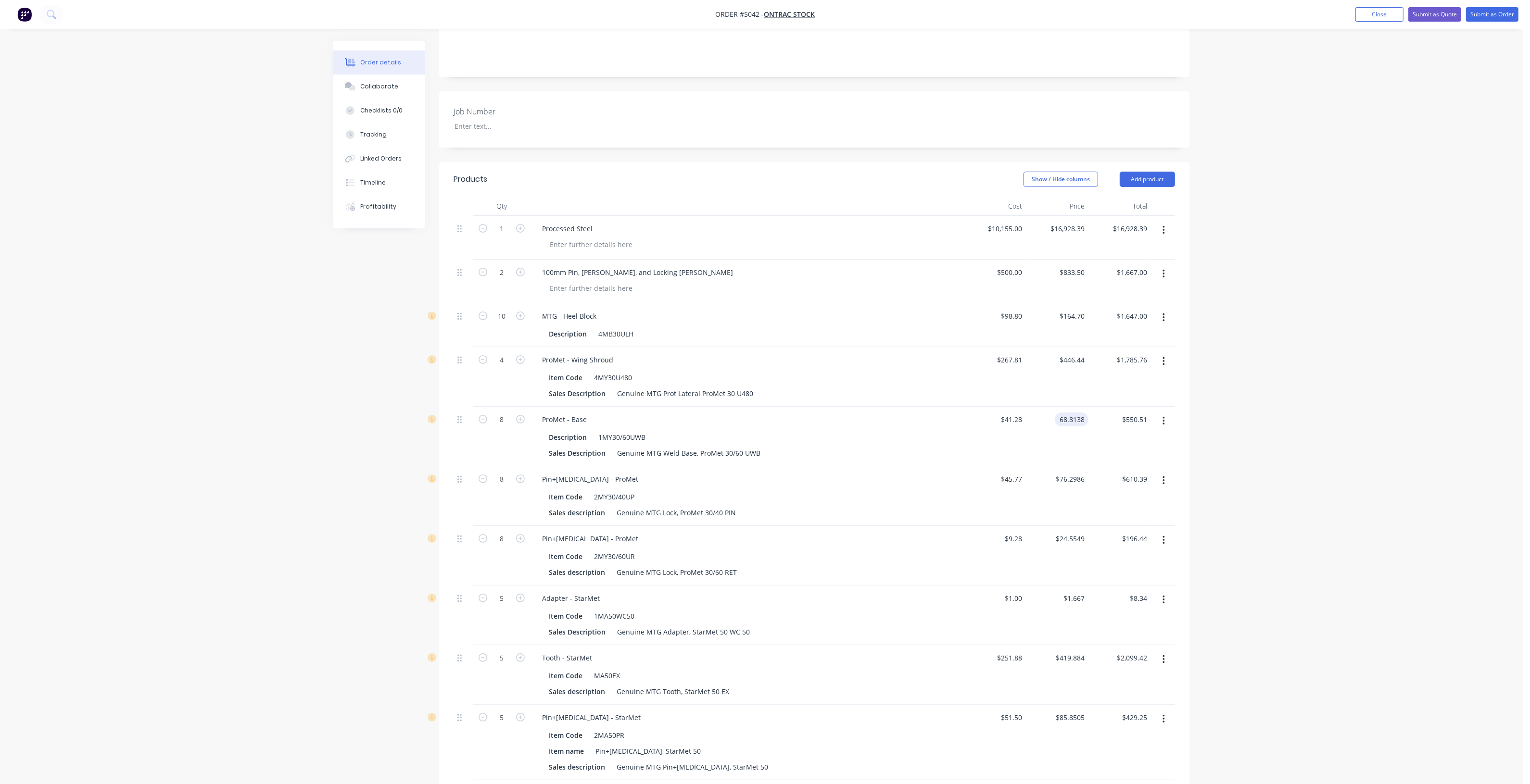
click at [1085, 413] on input "68.8138" at bounding box center [1074, 419] width 30 height 14
click at [1082, 472] on input "76.2986" at bounding box center [1071, 479] width 34 height 14
click at [1083, 532] on input "24.5549" at bounding box center [1074, 538] width 30 height 14
click at [1089, 588] on div "$8.34 $8.34" at bounding box center [1119, 615] width 62 height 59
click at [1086, 591] on input "1.667" at bounding box center [1075, 598] width 26 height 14
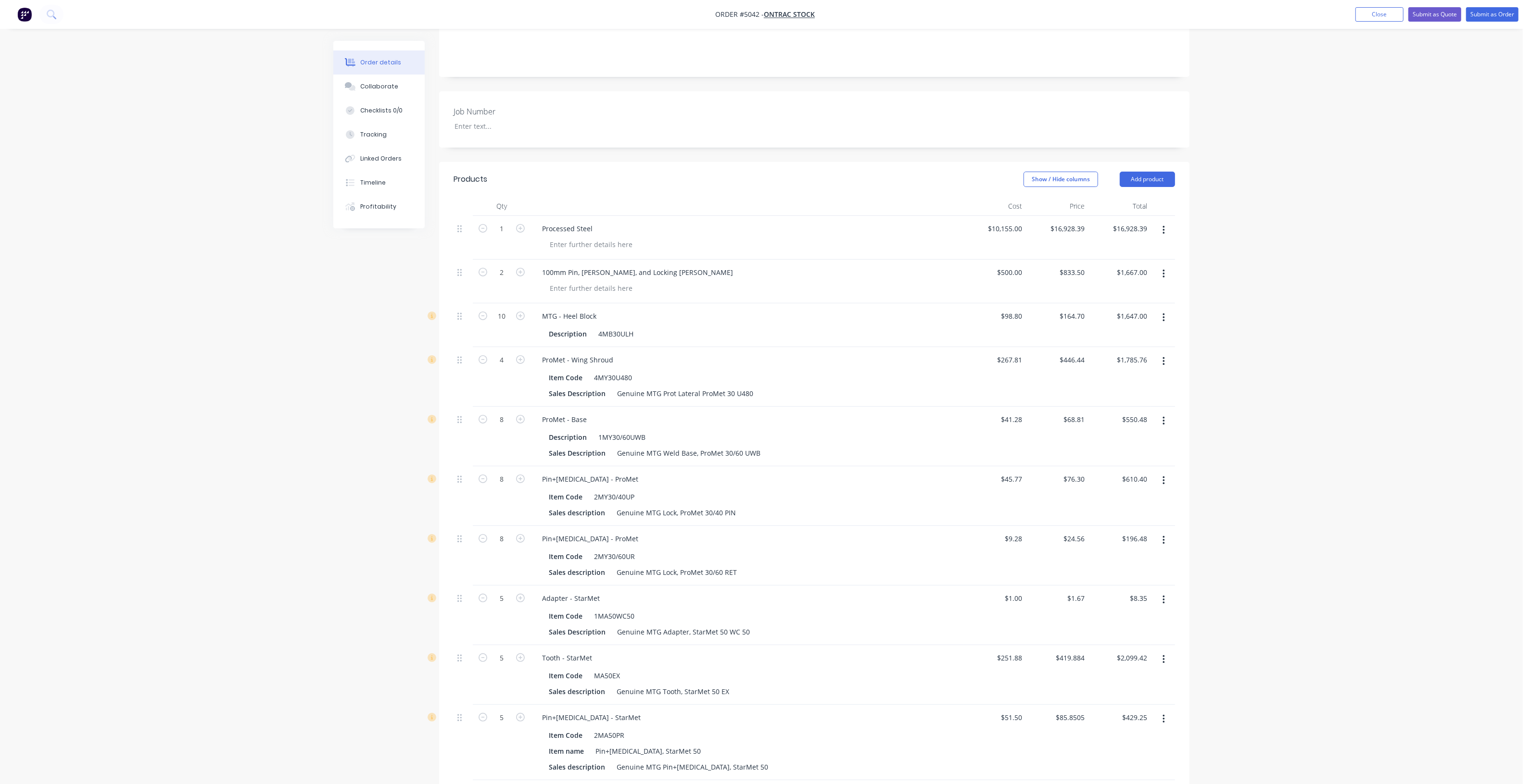
click at [1102, 614] on div "$8.35 $8.35" at bounding box center [1119, 615] width 62 height 59
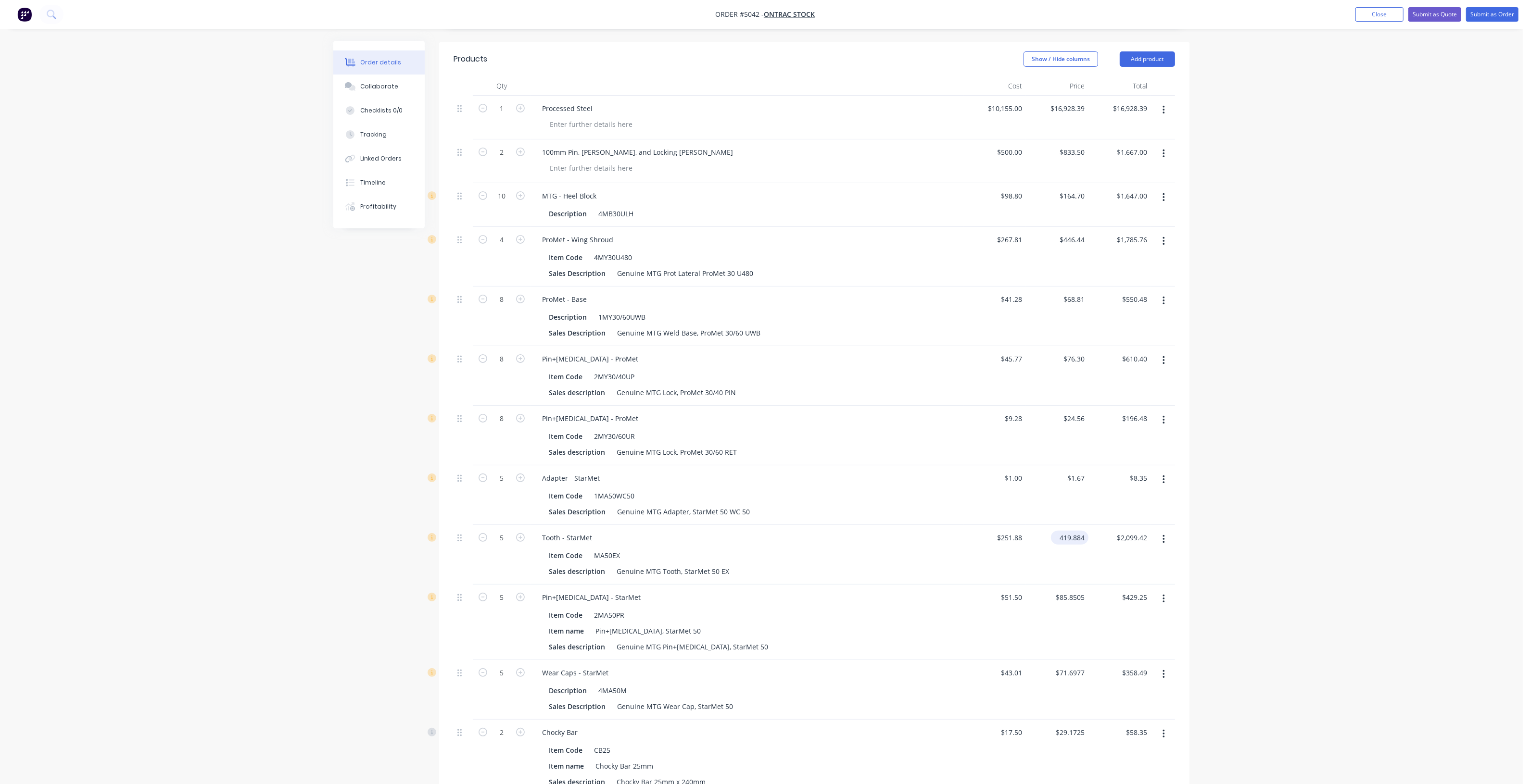
click at [1083, 531] on input "419.884" at bounding box center [1071, 537] width 34 height 14
click at [1092, 604] on div "$429.25 $429.25" at bounding box center [1119, 622] width 62 height 75
click at [1083, 591] on input "85.8505" at bounding box center [1071, 597] width 34 height 14
click at [1093, 626] on div "$429.25 $429.25" at bounding box center [1119, 622] width 62 height 75
drag, startPoint x: 1078, startPoint y: 652, endPoint x: 1083, endPoint y: 664, distance: 13.0
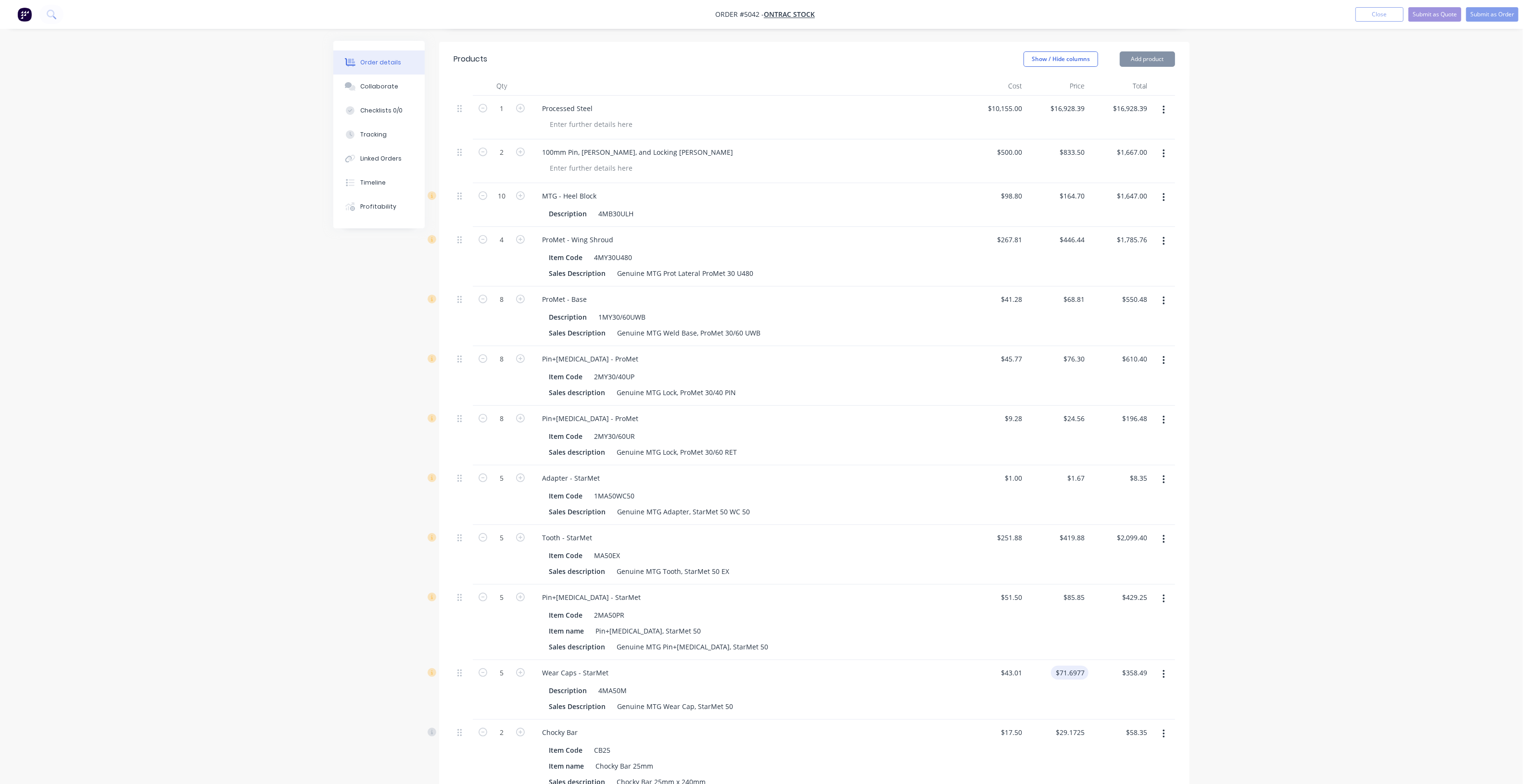
click at [1078, 660] on div "$71.6977 $71.6977" at bounding box center [1057, 689] width 62 height 59
click at [1083, 666] on input "71.6977" at bounding box center [1074, 672] width 30 height 14
click at [1117, 660] on div "$358.50 $358.49" at bounding box center [1119, 689] width 62 height 59
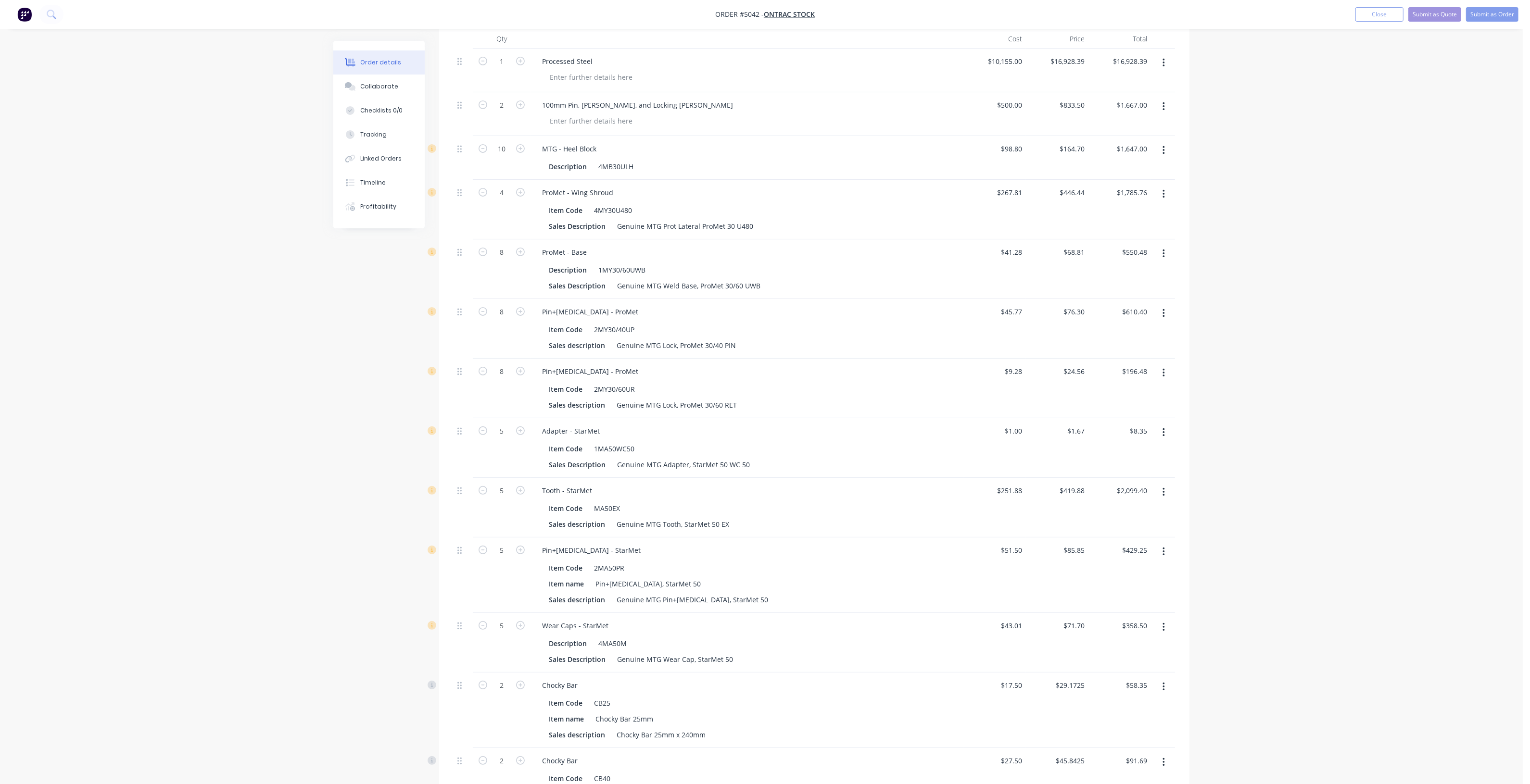
scroll to position [419, 0]
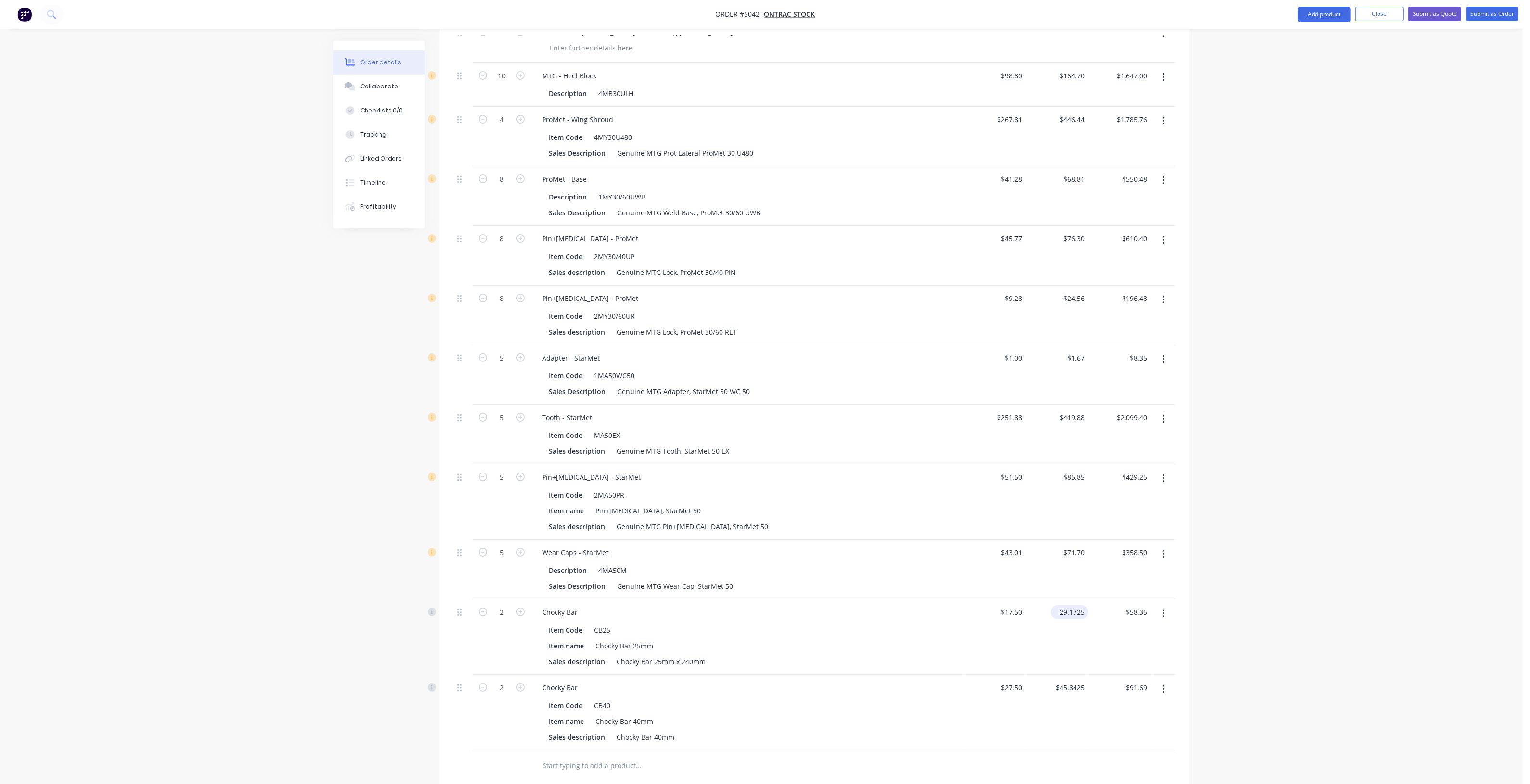
click at [1080, 614] on input "29.1725" at bounding box center [1071, 612] width 34 height 14
click at [1096, 657] on div "$58.34 $58.34" at bounding box center [1119, 637] width 62 height 75
click at [1085, 687] on input "45.8425" at bounding box center [1071, 687] width 34 height 14
click at [1110, 679] on div "$91.68 $91.69" at bounding box center [1119, 712] width 62 height 75
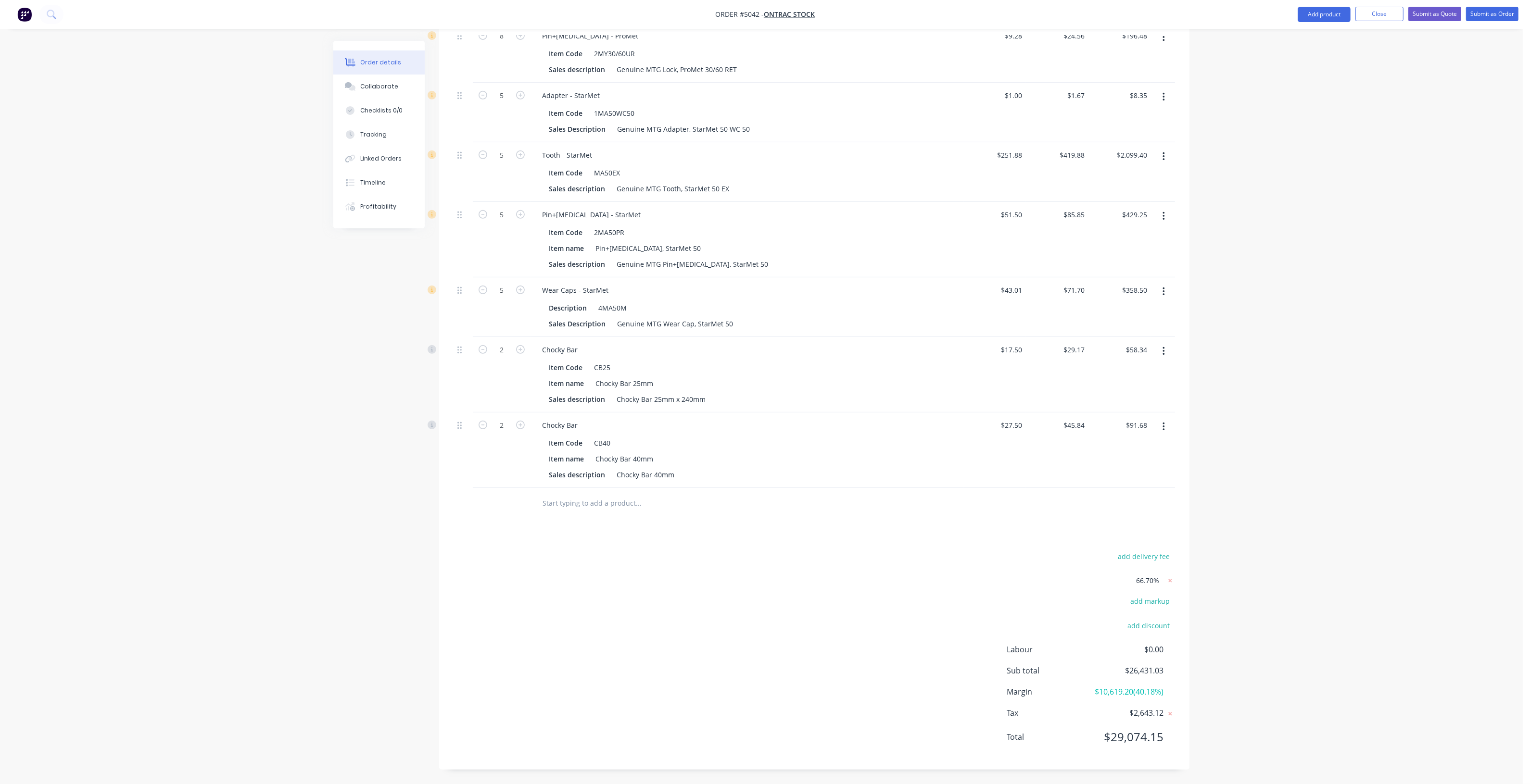
scroll to position [693, 0]
click at [1318, 486] on div "Order details Collaborate Checklists 0/0 Tracking Linked Orders Timeline Profit…" at bounding box center [761, 52] width 1523 height 1465
click at [1444, 14] on button "Submit as Quote" at bounding box center [1435, 14] width 53 height 14
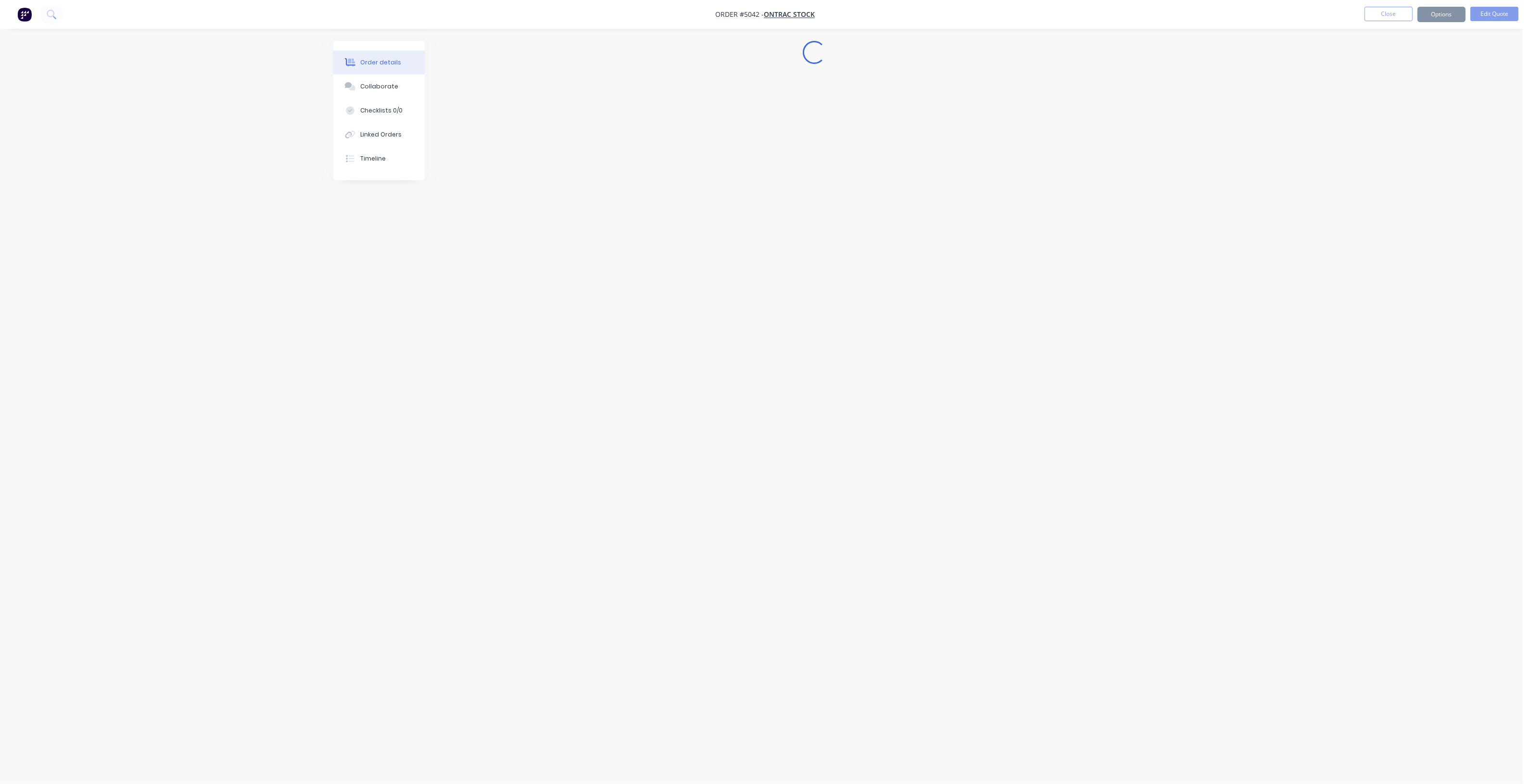
scroll to position [0, 0]
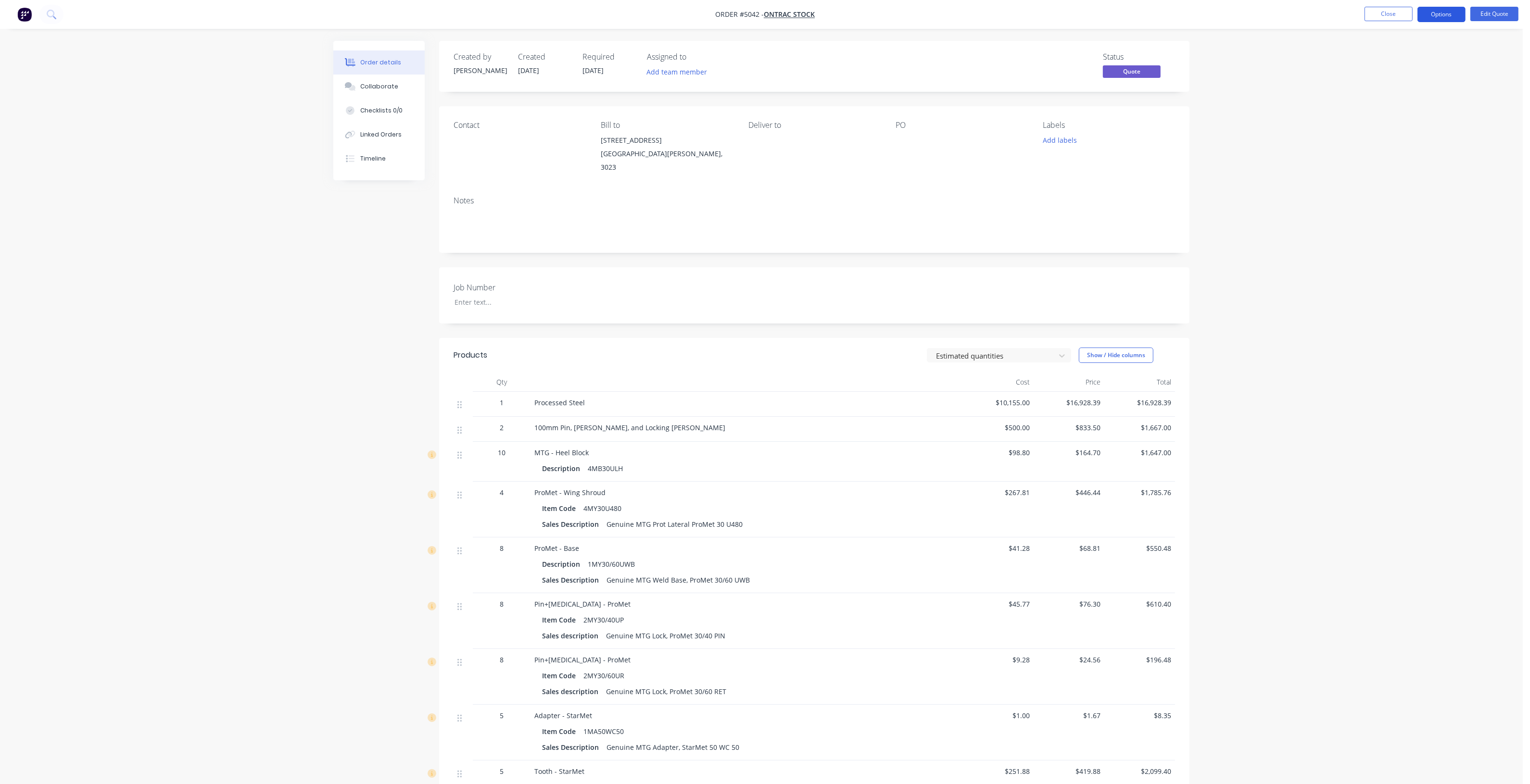
click at [1443, 12] on button "Options" at bounding box center [1441, 14] width 48 height 15
click at [1426, 55] on div "Quote" at bounding box center [1412, 58] width 88 height 14
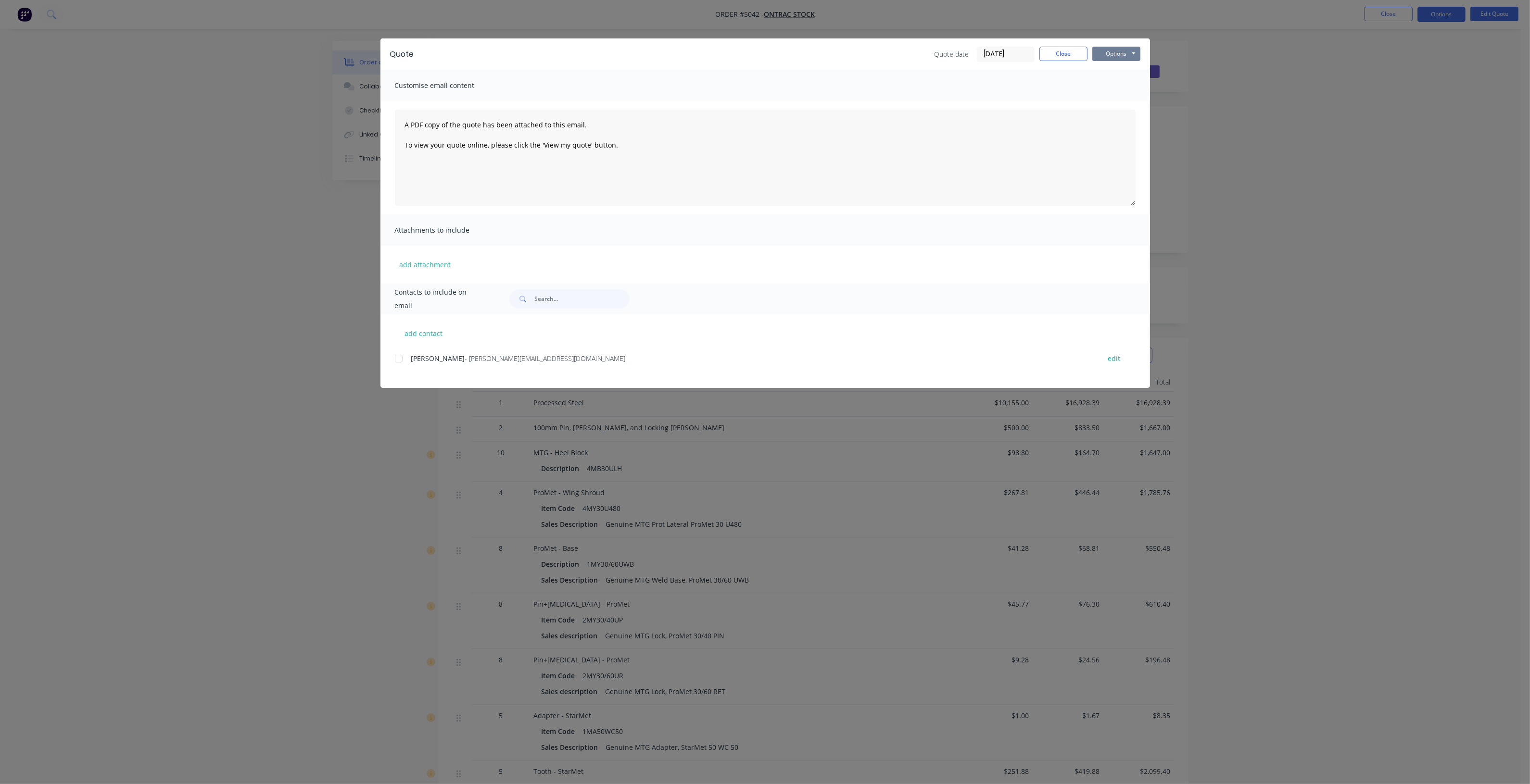
click at [1120, 52] on button "Options" at bounding box center [1116, 54] width 48 height 14
click at [1113, 85] on button "Print" at bounding box center [1123, 87] width 62 height 16
click at [1053, 61] on div "Quote date 08/10/25 Close Options Preview Print Email" at bounding box center [1037, 54] width 206 height 15
click at [1049, 55] on button "Close" at bounding box center [1063, 54] width 48 height 14
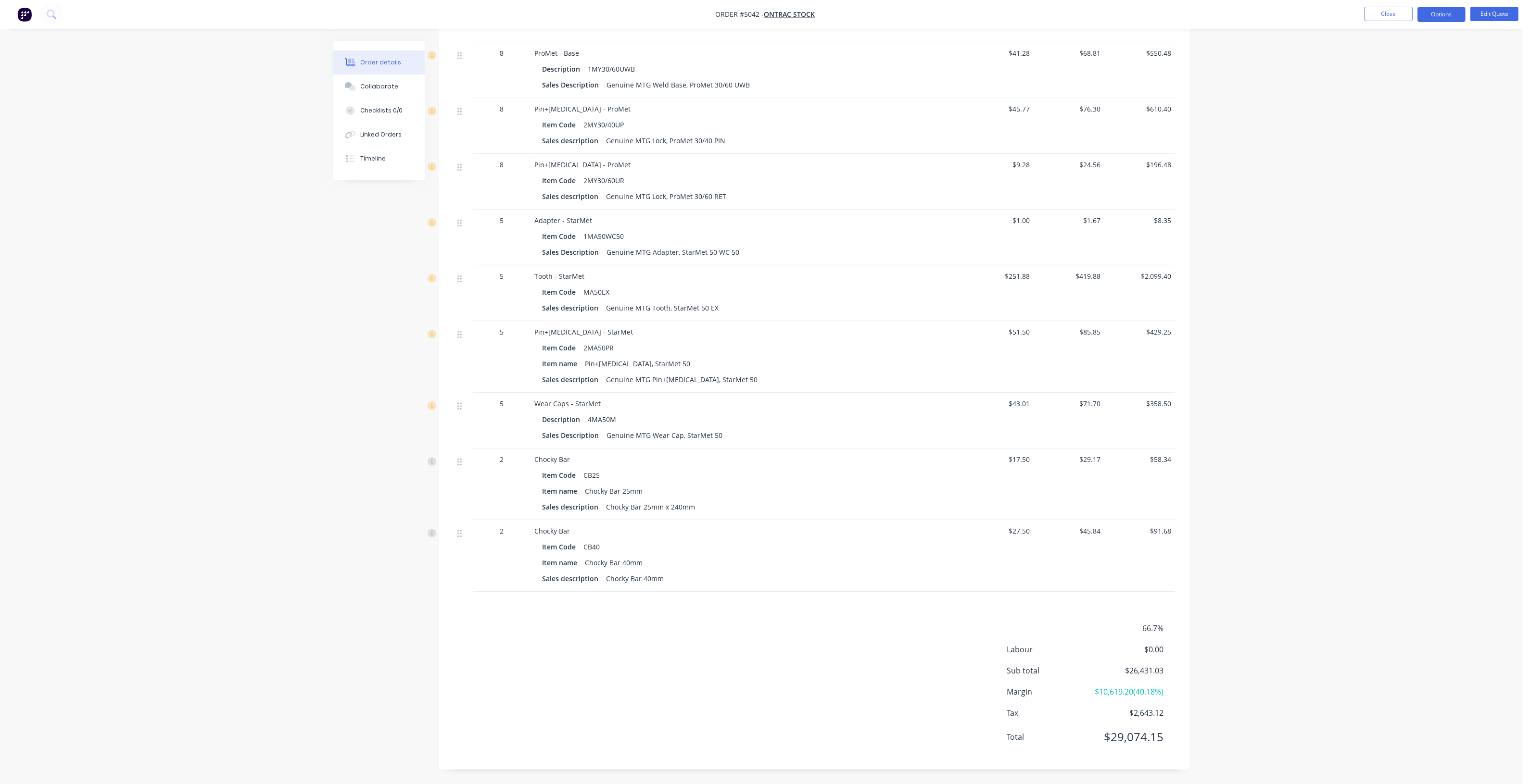
scroll to position [509, 0]
drag, startPoint x: 1165, startPoint y: 659, endPoint x: 1118, endPoint y: 659, distance: 47.0
click at [1118, 665] on div "Sub total $26,431.03" at bounding box center [1091, 671] width 168 height 11
copy span "$26,431.03"
click at [1194, 666] on div "Order details Collaborate Checklists 0/0 Linked Orders Timeline Order details C…" at bounding box center [761, 165] width 875 height 1238
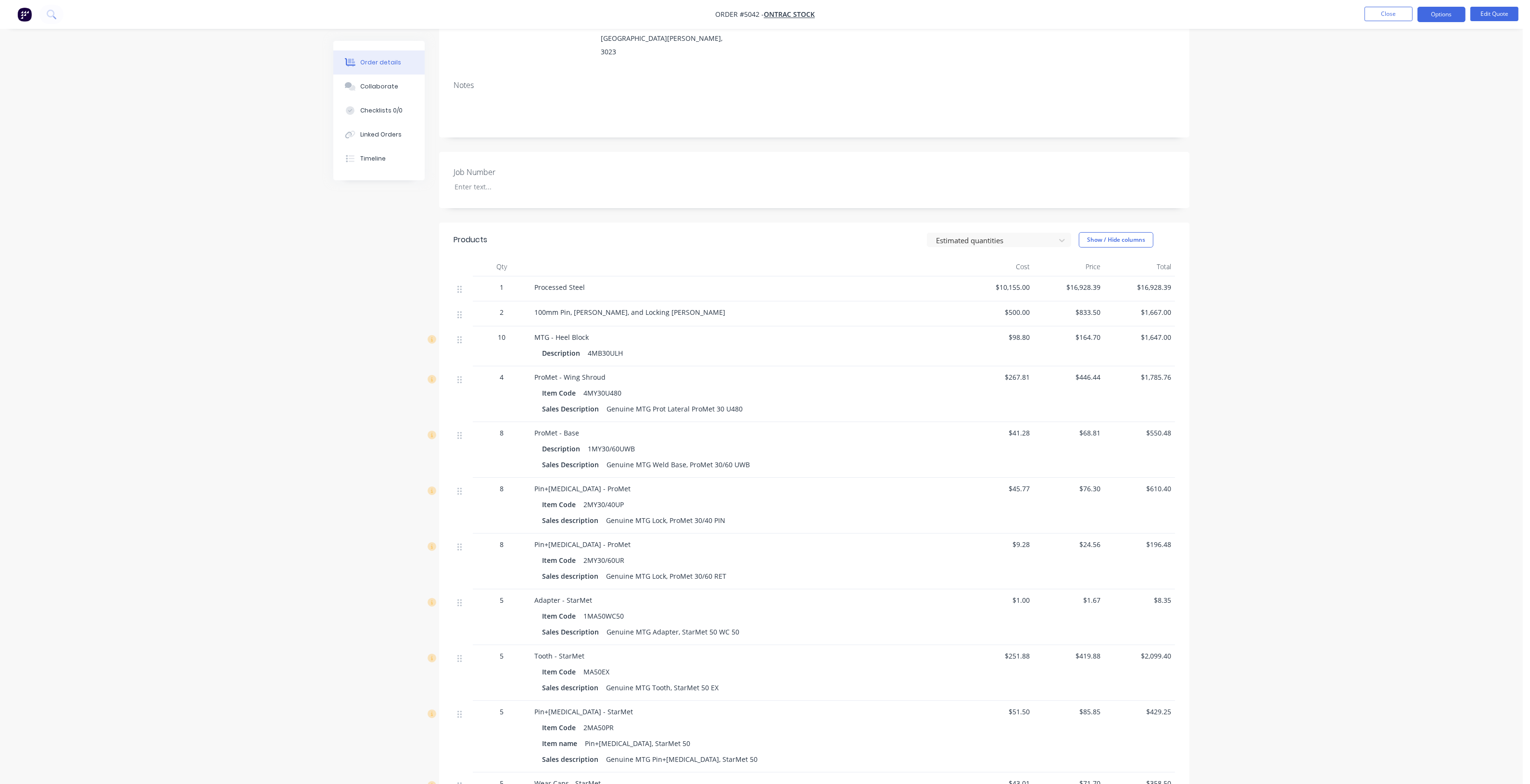
scroll to position [88, 0]
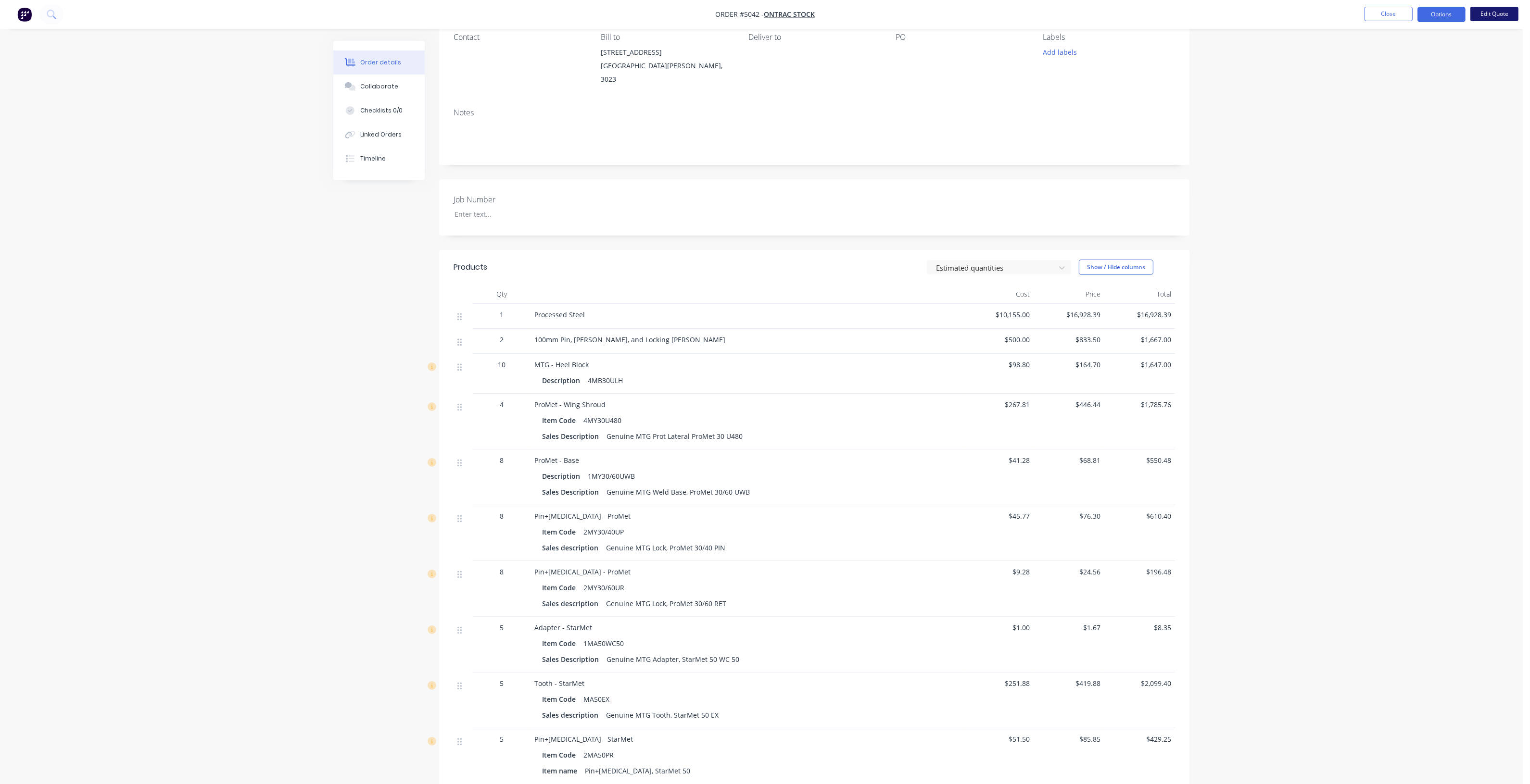
click at [1504, 9] on button "Edit Quote" at bounding box center [1494, 14] width 48 height 14
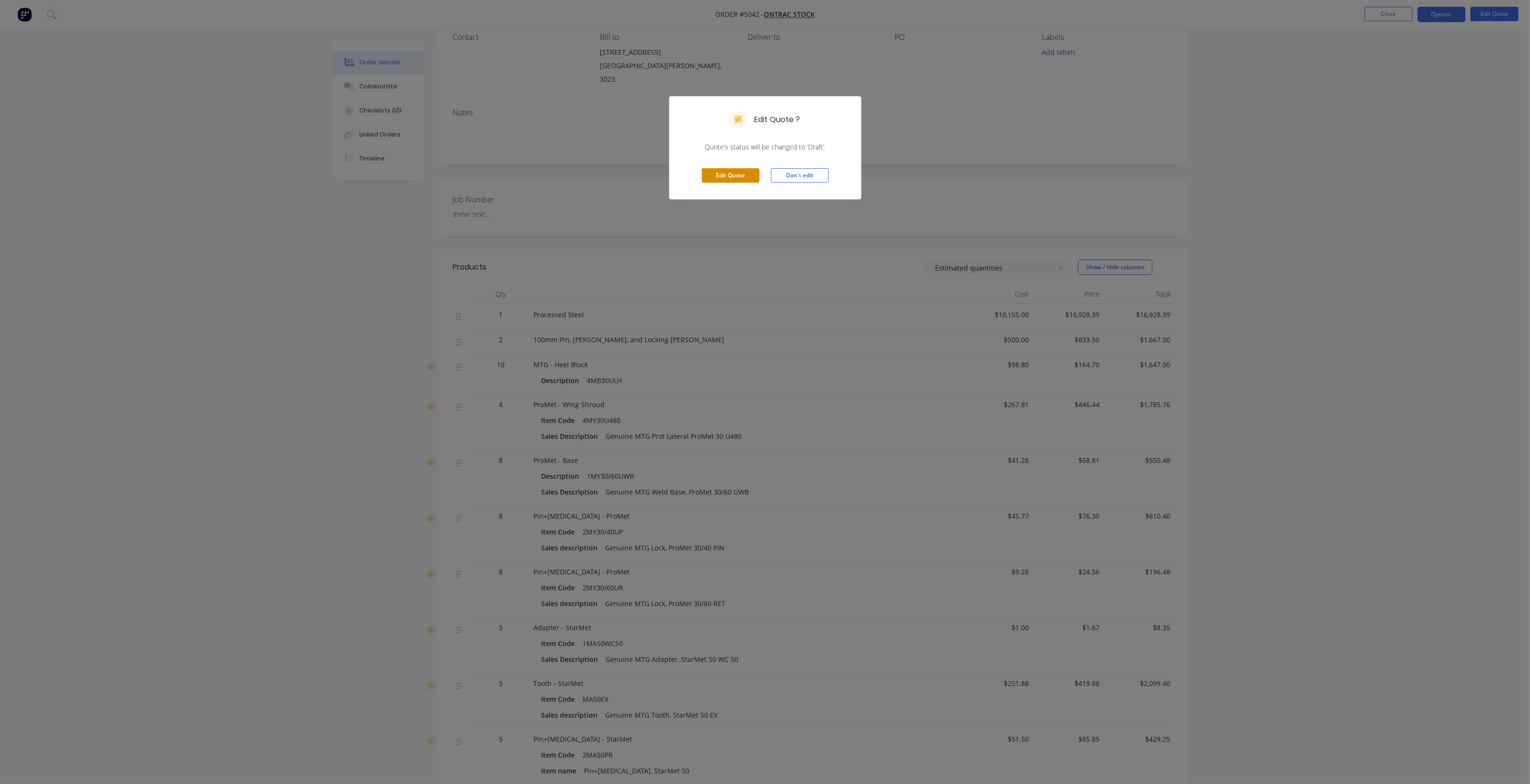
click at [737, 176] on button "Edit Quote" at bounding box center [731, 176] width 57 height 14
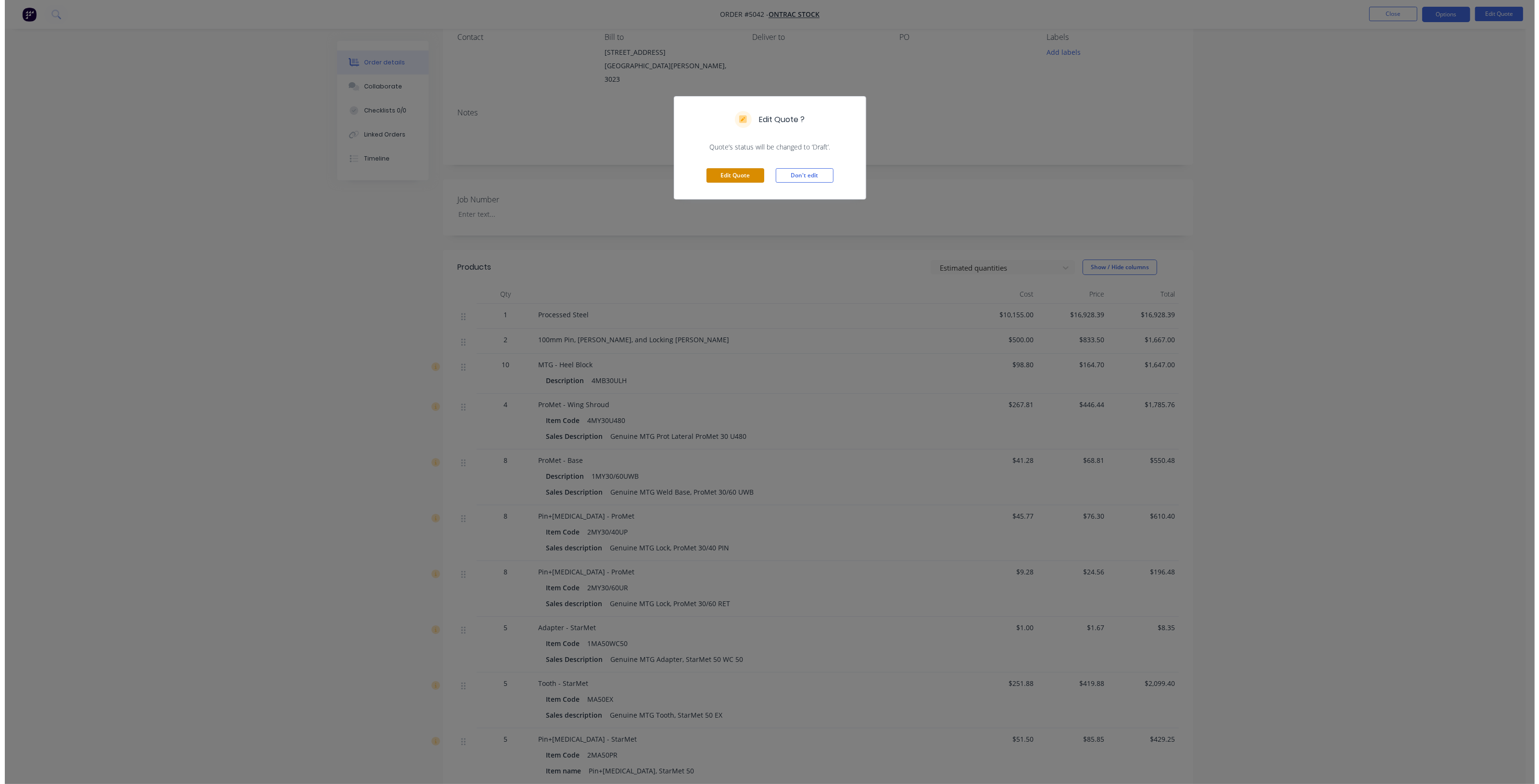
scroll to position [0, 0]
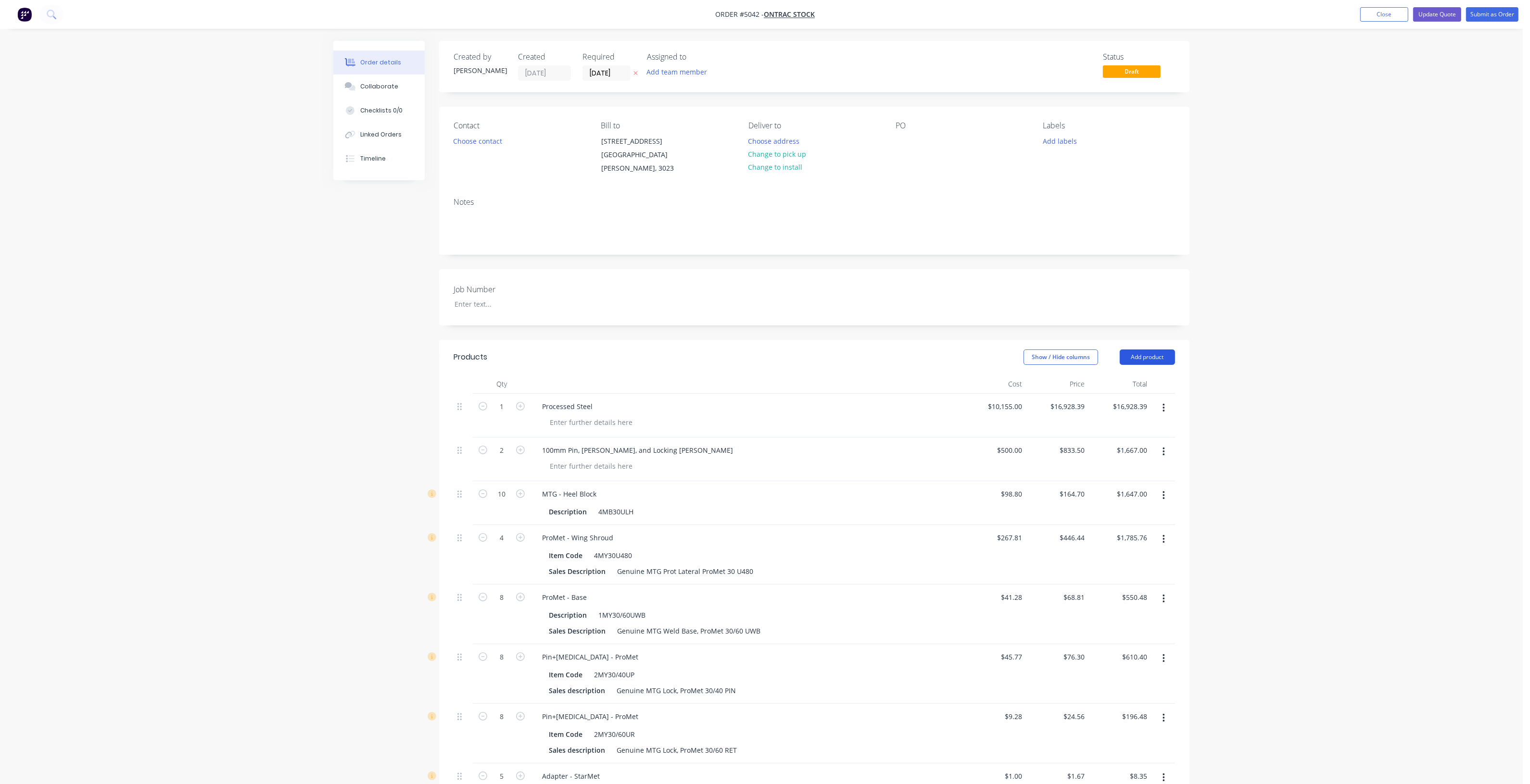
click at [1136, 350] on button "Add product" at bounding box center [1147, 357] width 55 height 15
click at [1131, 471] on div "Labour" at bounding box center [1129, 477] width 74 height 14
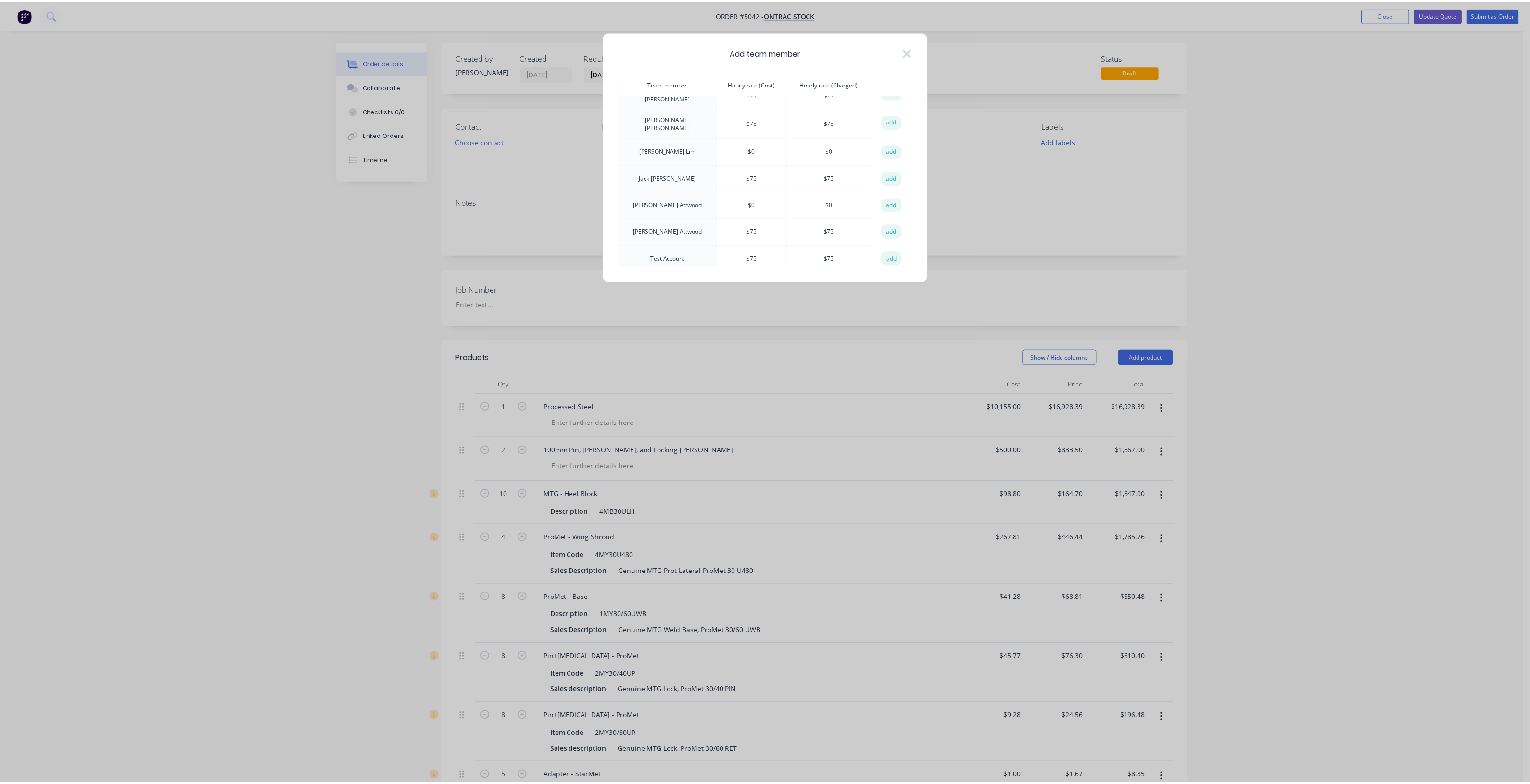
scroll to position [72, 0]
click at [903, 253] on td "add" at bounding box center [896, 254] width 41 height 27
click at [890, 249] on button "add" at bounding box center [897, 254] width 22 height 14
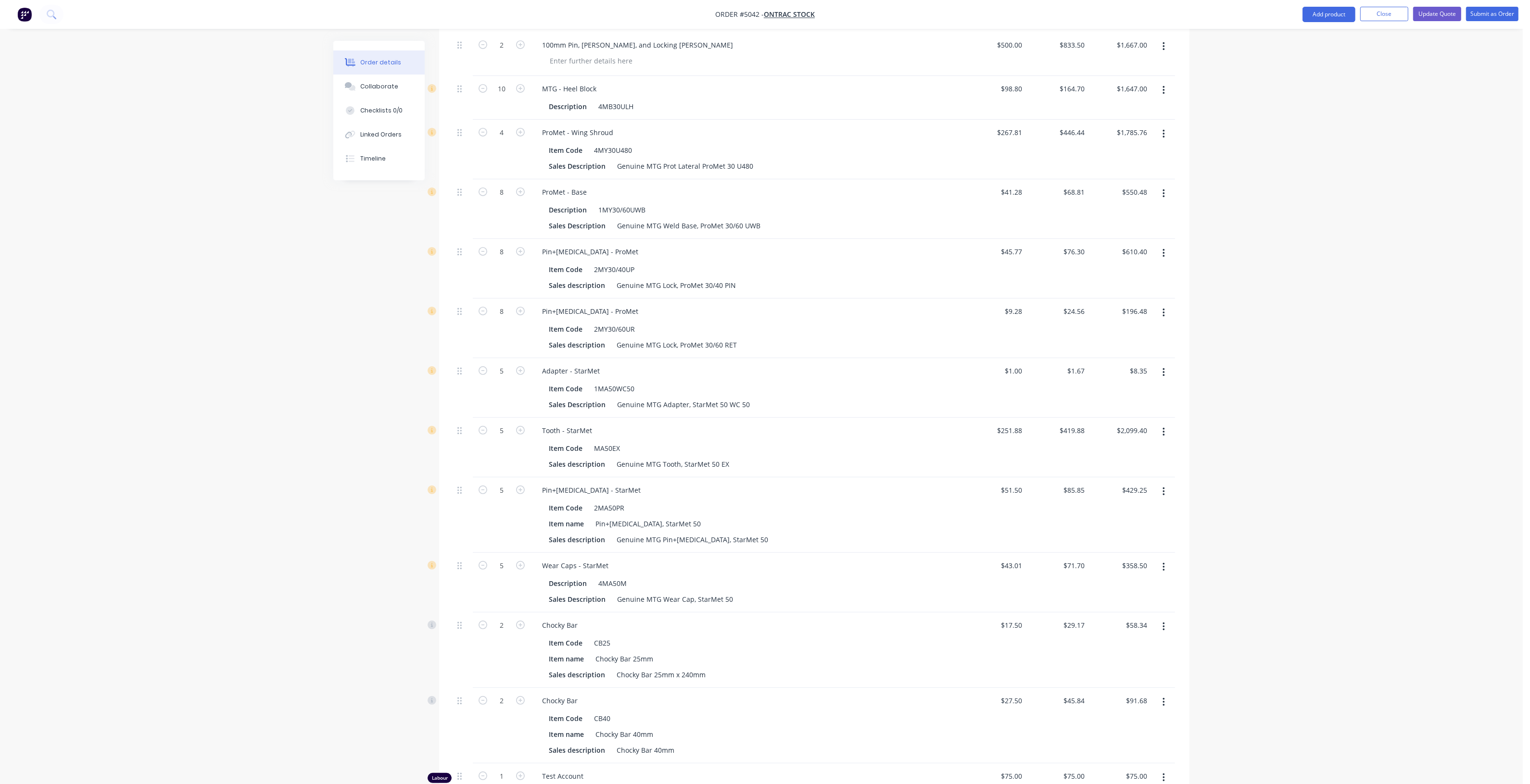
scroll to position [481, 0]
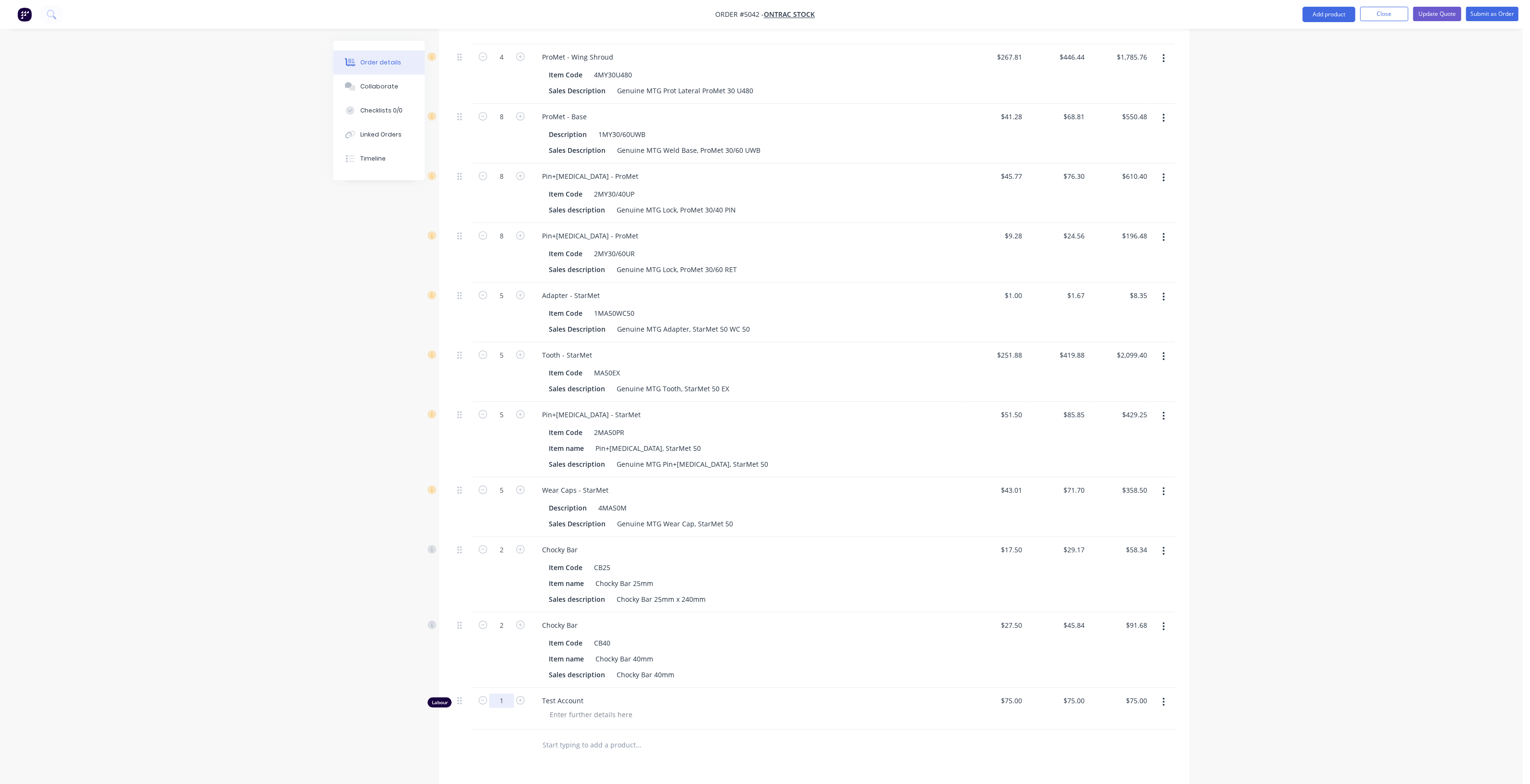
click at [505, 699] on input "1" at bounding box center [501, 701] width 25 height 14
click at [646, 750] on input "text" at bounding box center [638, 745] width 192 height 19
click at [1241, 734] on div "Order details Collaborate Checklists 0/0 Linked Orders Timeline Order details C…" at bounding box center [761, 272] width 1523 height 1506
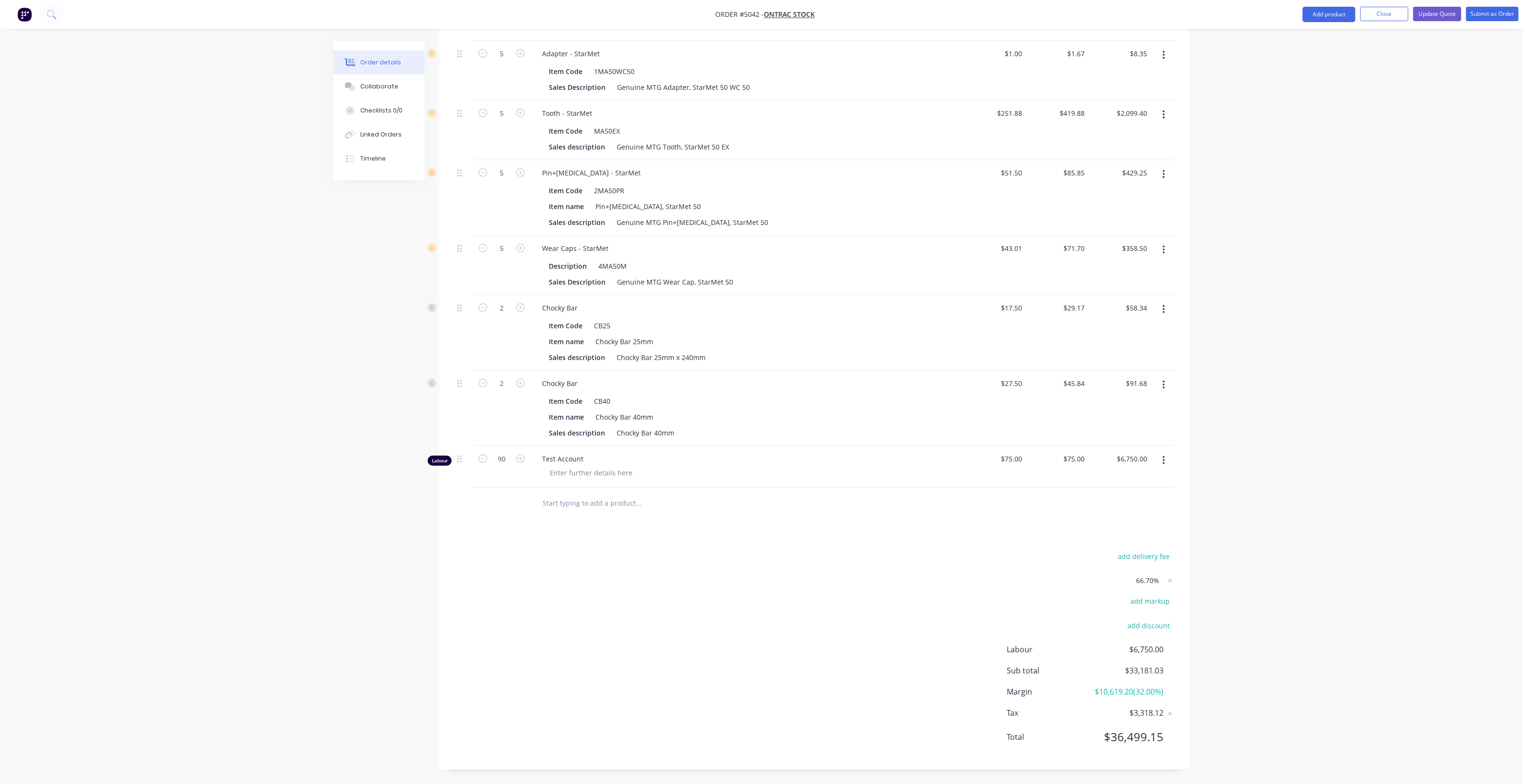
scroll to position [735, 0]
click at [1222, 681] on div "Order details Collaborate Checklists 0/0 Linked Orders Timeline Order details C…" at bounding box center [761, 31] width 1523 height 1506
click at [1075, 452] on div "75 $75.00" at bounding box center [1075, 459] width 26 height 14
click at [1183, 497] on div "Qty Cost Price Total 1 Processed Steel $10,155.00 $10,155.00 $16,928.39 $16,928…" at bounding box center [814, 85] width 750 height 867
click at [1207, 525] on div "Order details Collaborate Checklists 0/0 Linked Orders Timeline Order details C…" at bounding box center [761, 31] width 1523 height 1506
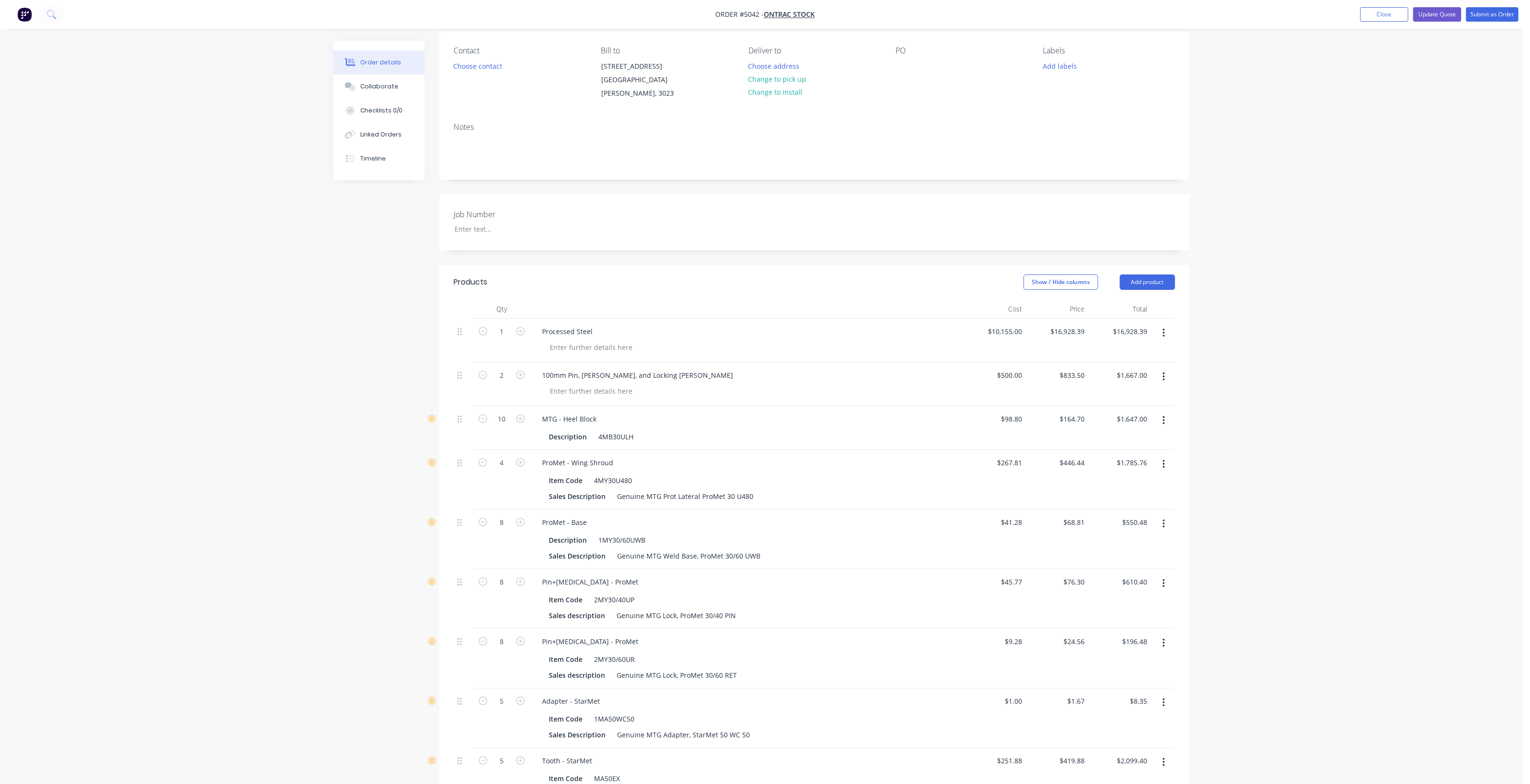
scroll to position [74, 0]
click at [1164, 418] on icon "button" at bounding box center [1163, 422] width 2 height 9
click at [1427, 15] on button "Update Quote" at bounding box center [1437, 14] width 48 height 14
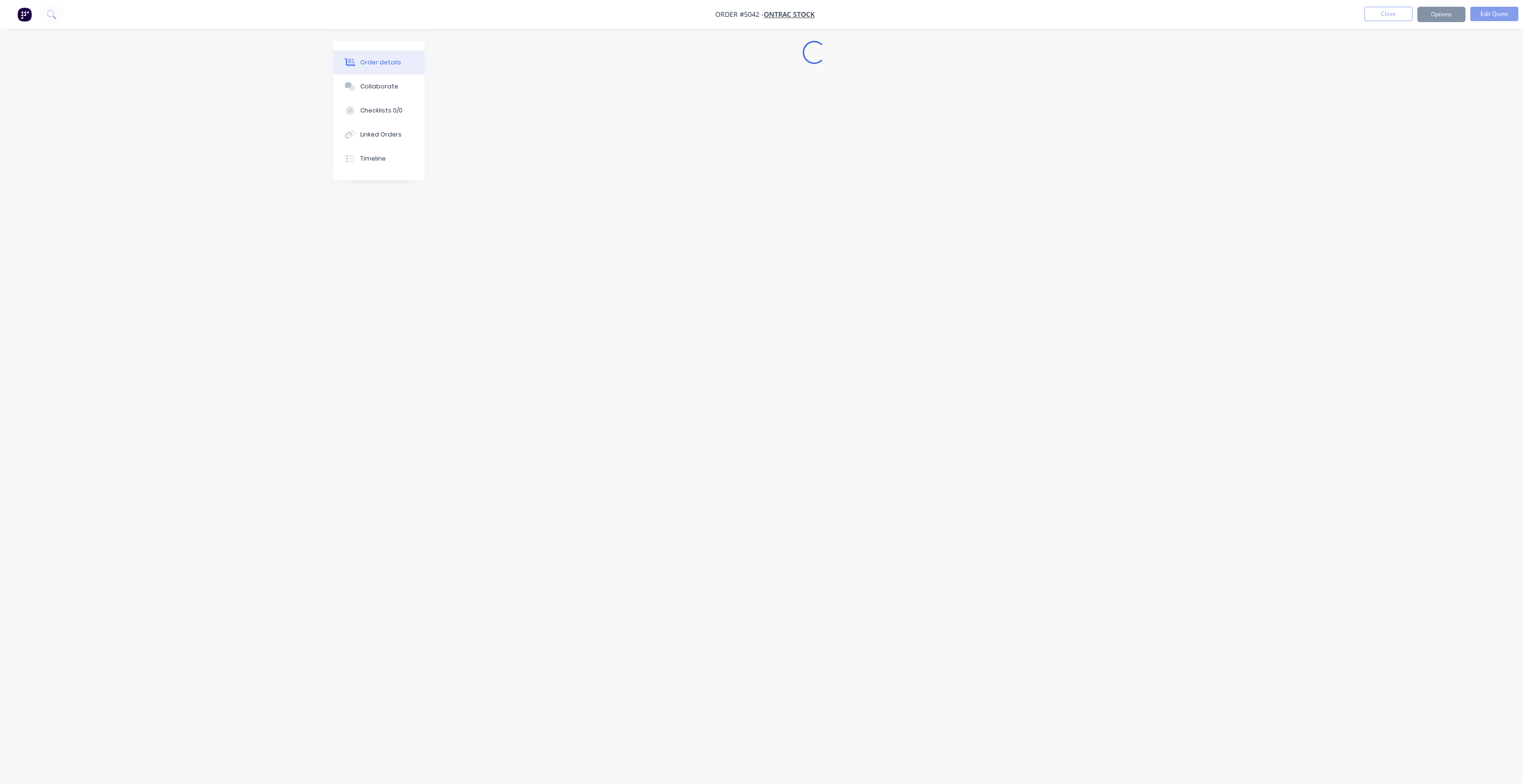
scroll to position [0, 0]
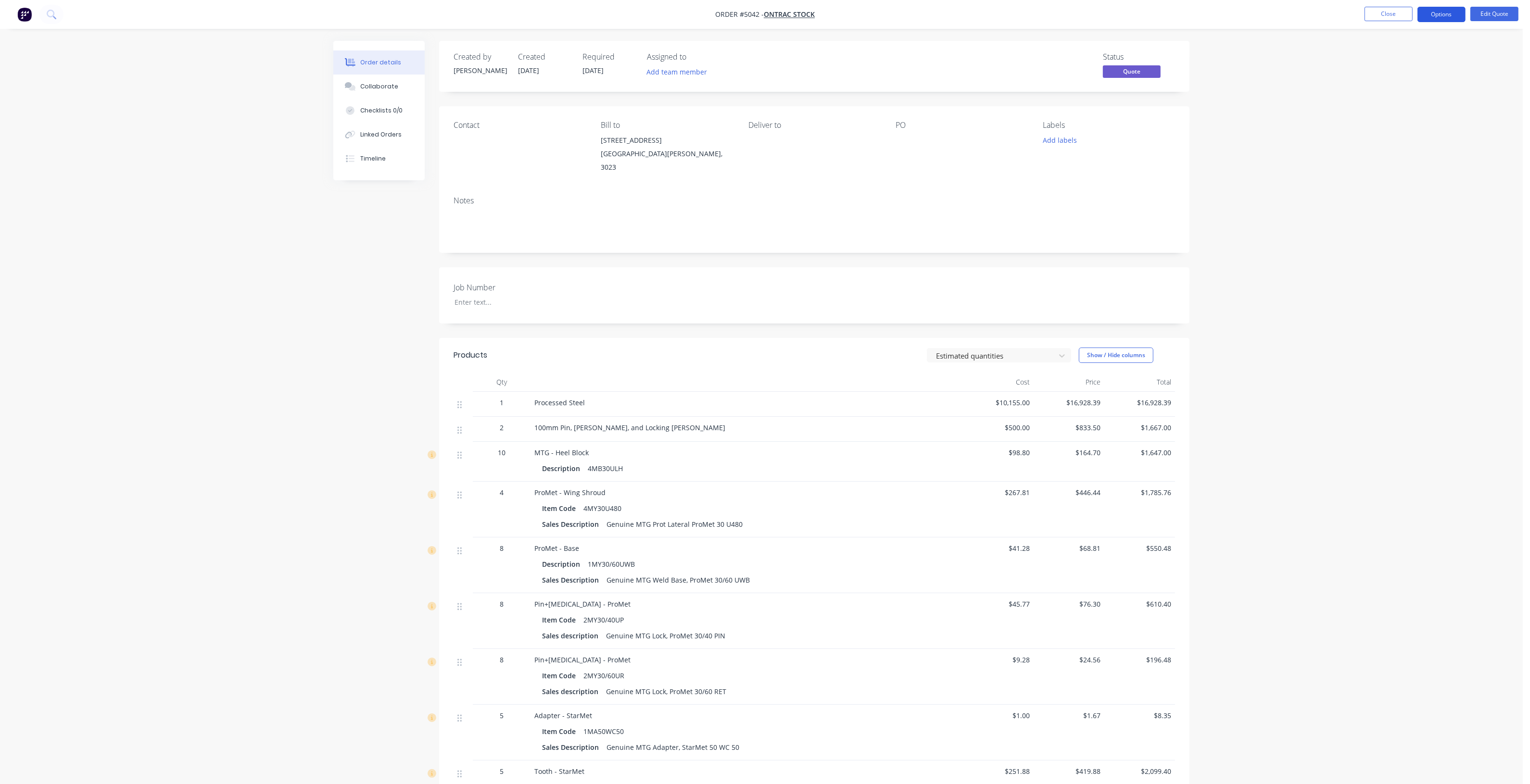
click at [1435, 15] on button "Options" at bounding box center [1441, 14] width 48 height 15
click at [1412, 57] on div "Quote" at bounding box center [1412, 58] width 88 height 14
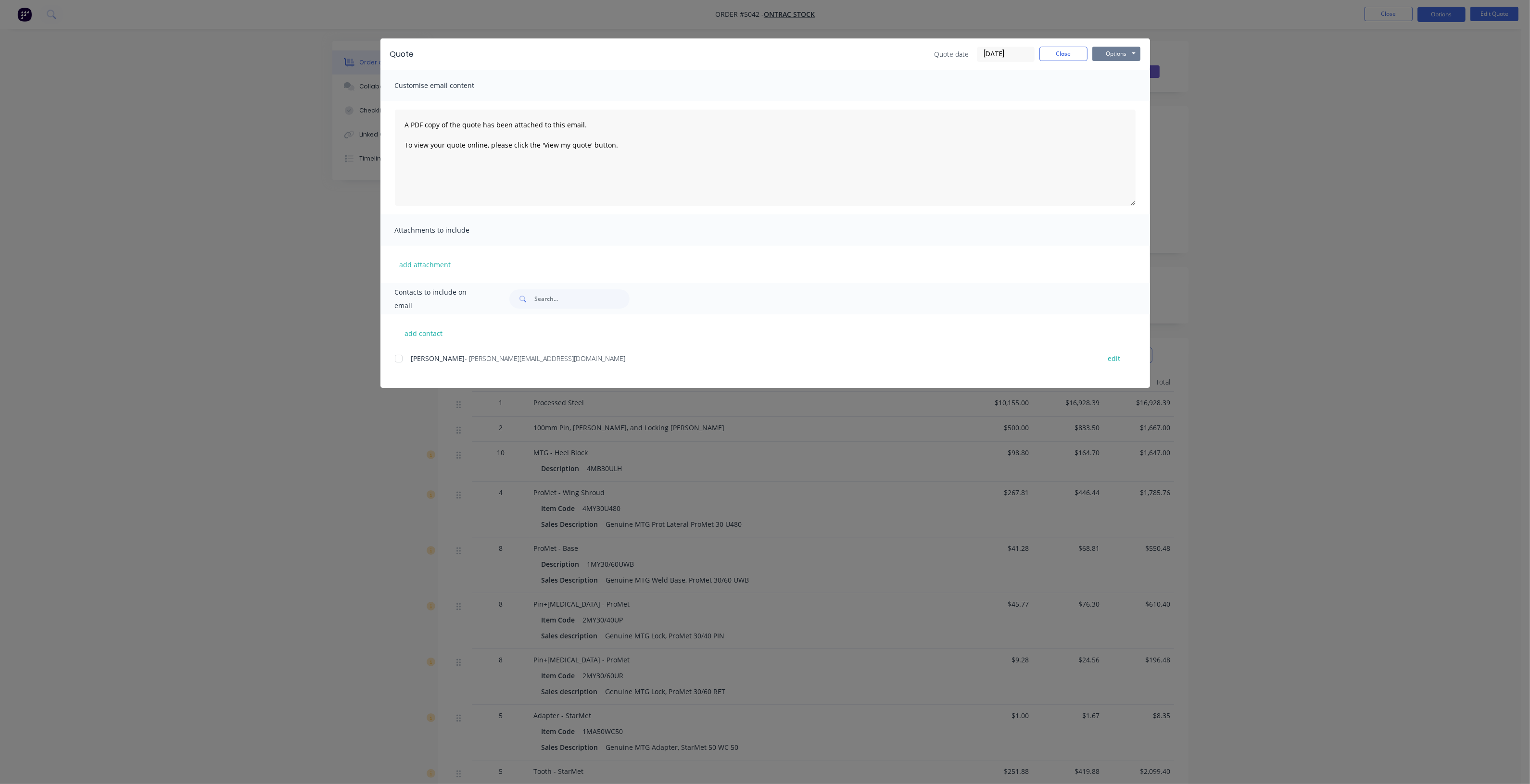
click at [1127, 59] on button "Options" at bounding box center [1116, 54] width 48 height 14
click at [1116, 77] on button "Preview" at bounding box center [1123, 72] width 62 height 16
click at [1058, 49] on button "Close" at bounding box center [1063, 54] width 48 height 14
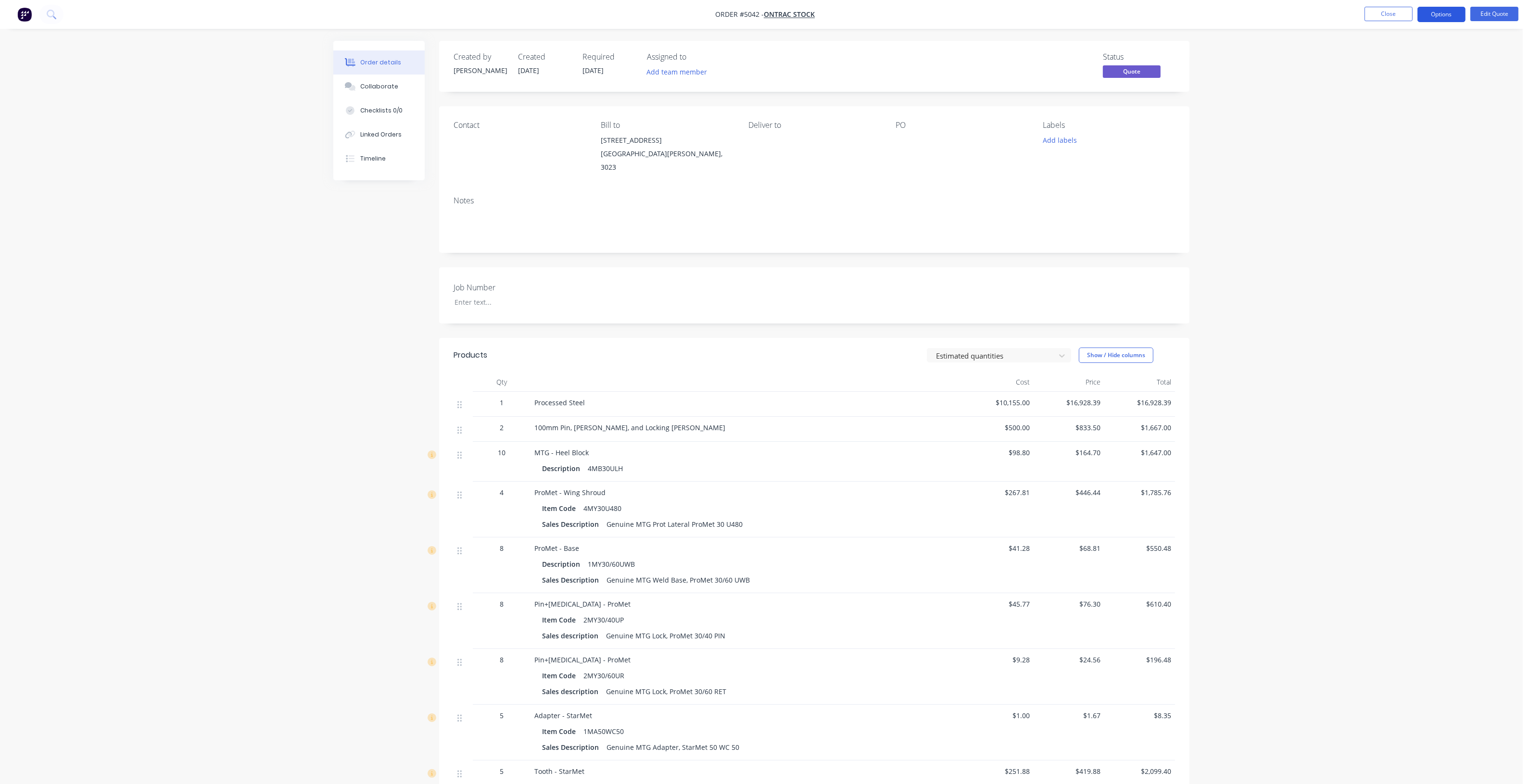
click at [1428, 12] on button "Options" at bounding box center [1441, 14] width 48 height 15
click at [1407, 58] on div "Quote" at bounding box center [1412, 58] width 88 height 14
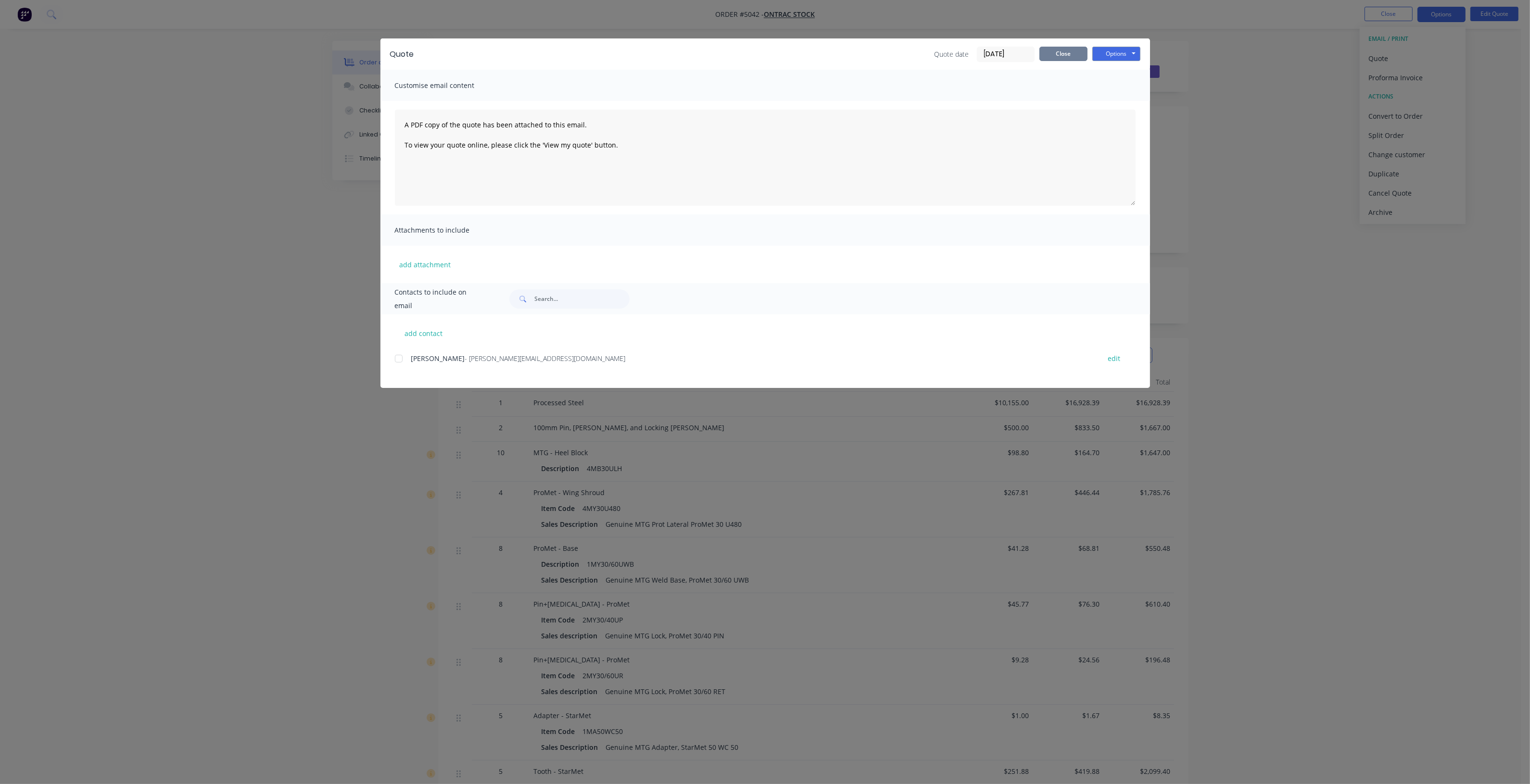
click at [1063, 53] on button "Close" at bounding box center [1063, 54] width 48 height 14
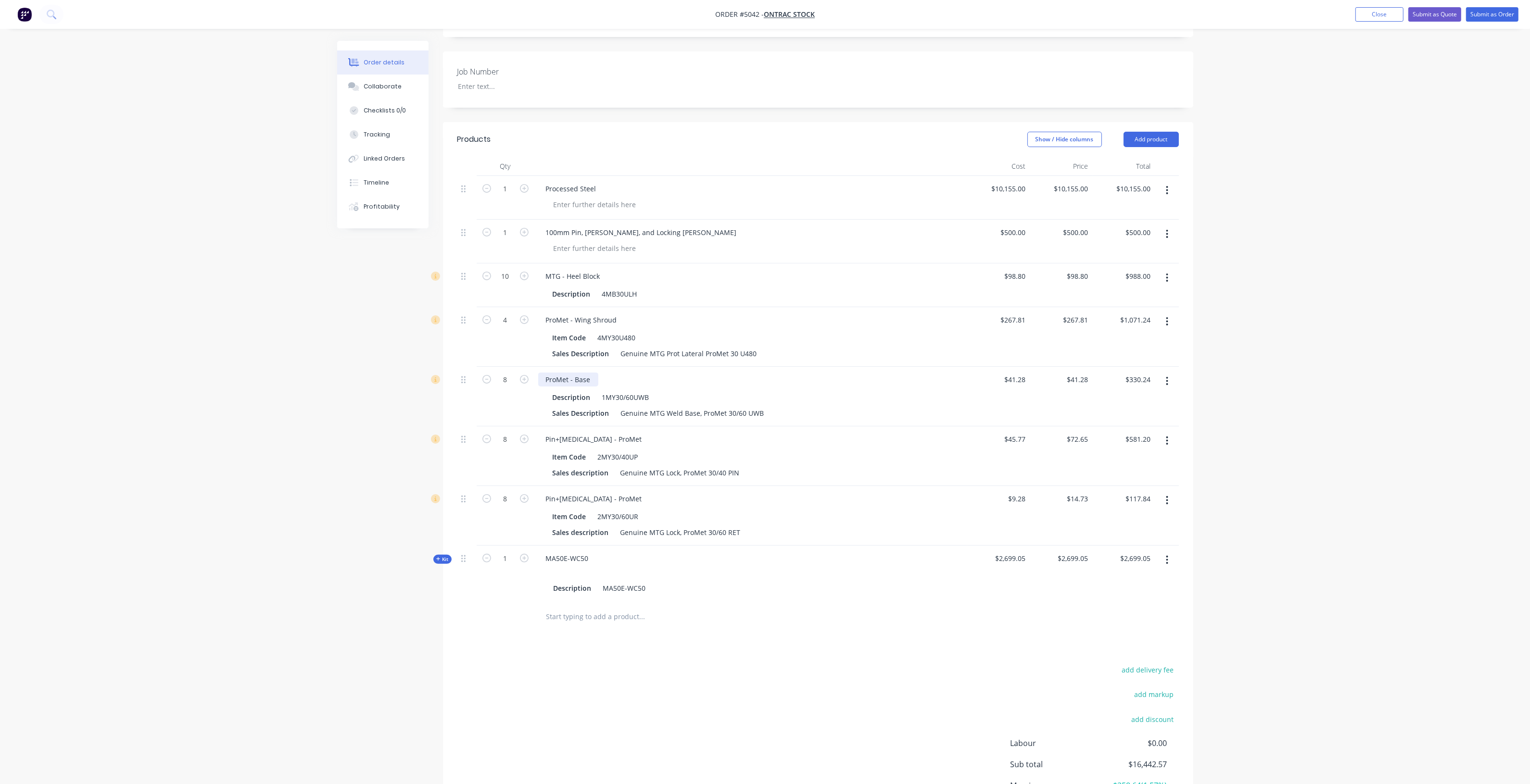
scroll to position [240, 0]
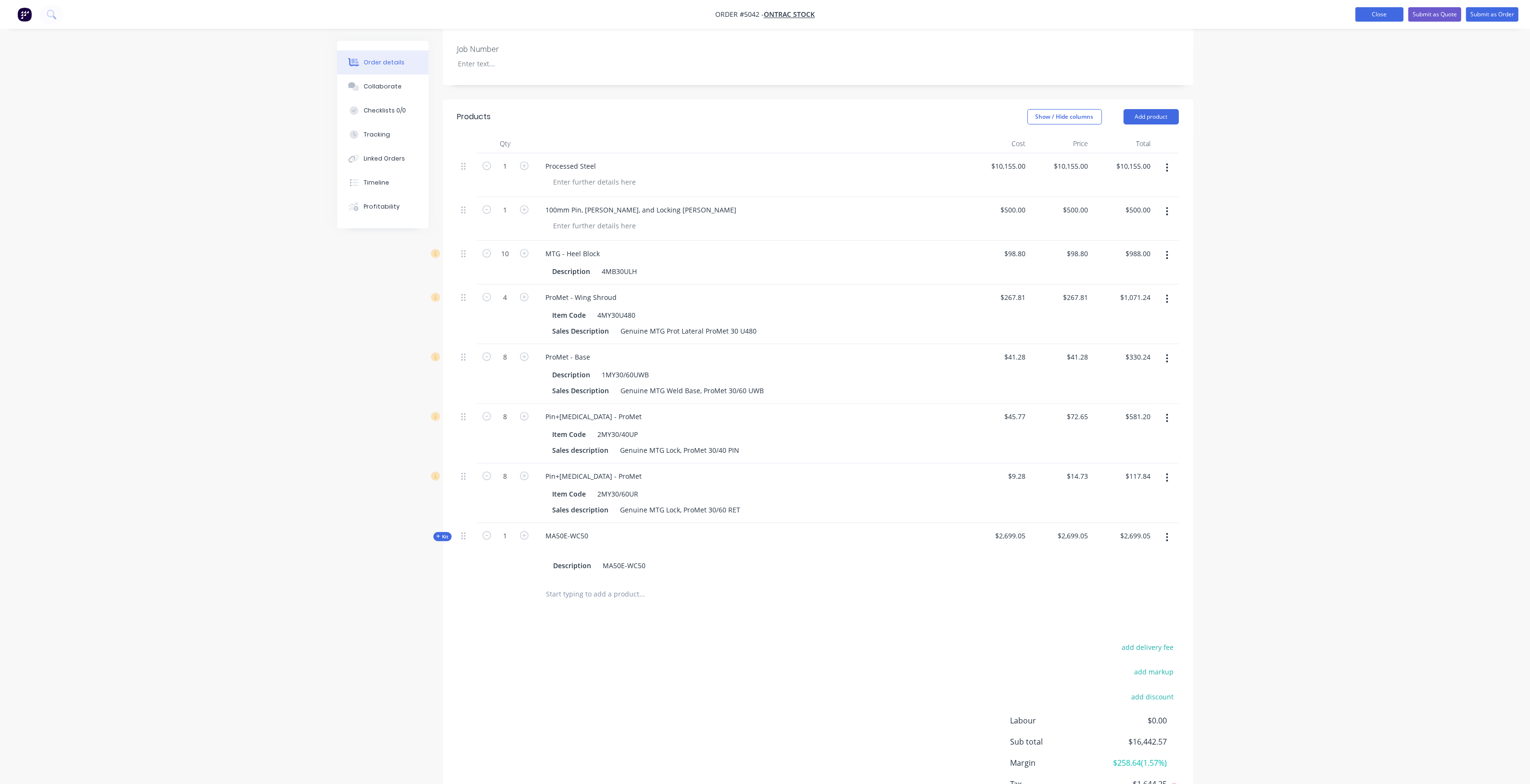
click at [1380, 16] on button "Close" at bounding box center [1379, 14] width 48 height 14
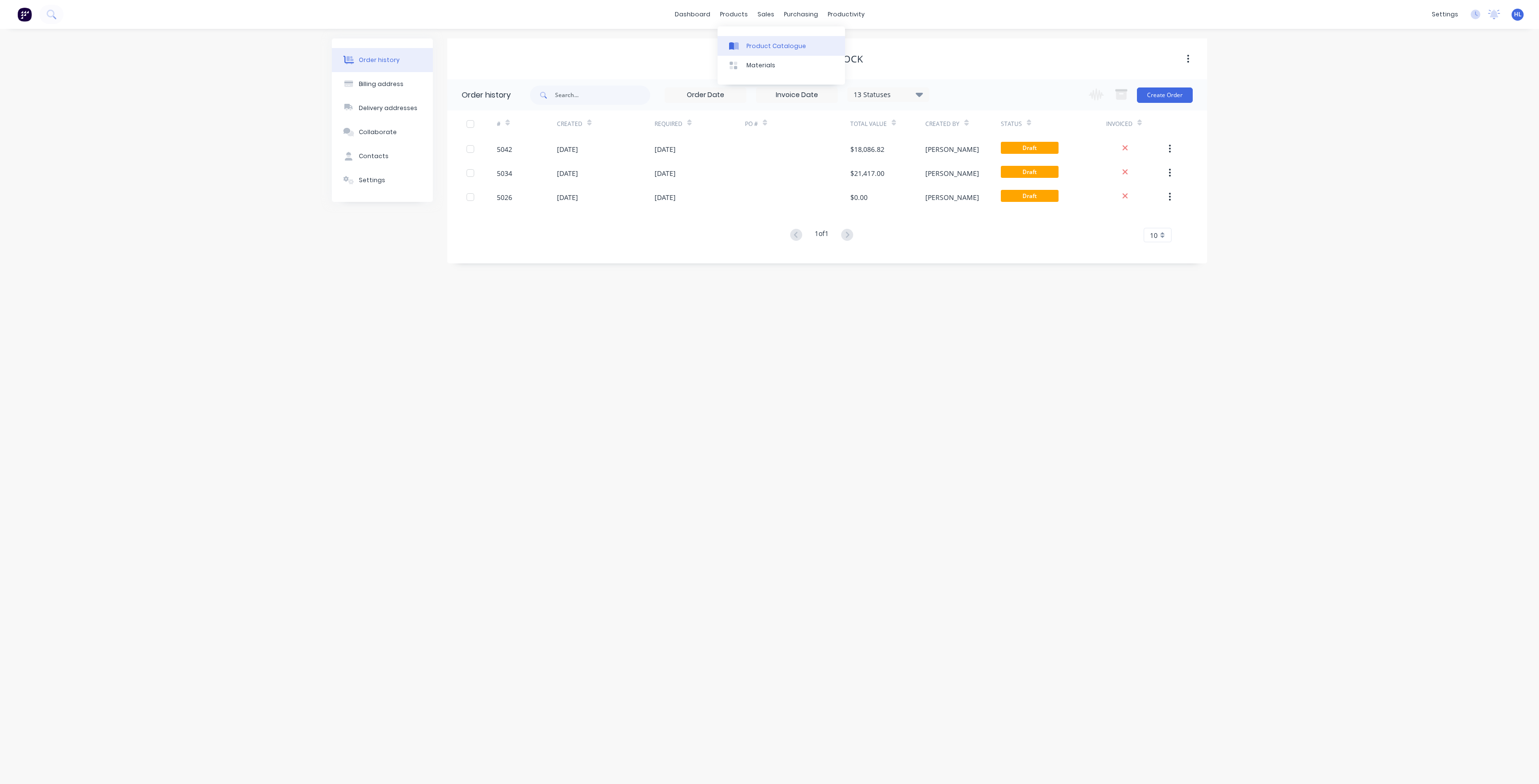
click at [760, 49] on div "Product Catalogue" at bounding box center [776, 46] width 59 height 9
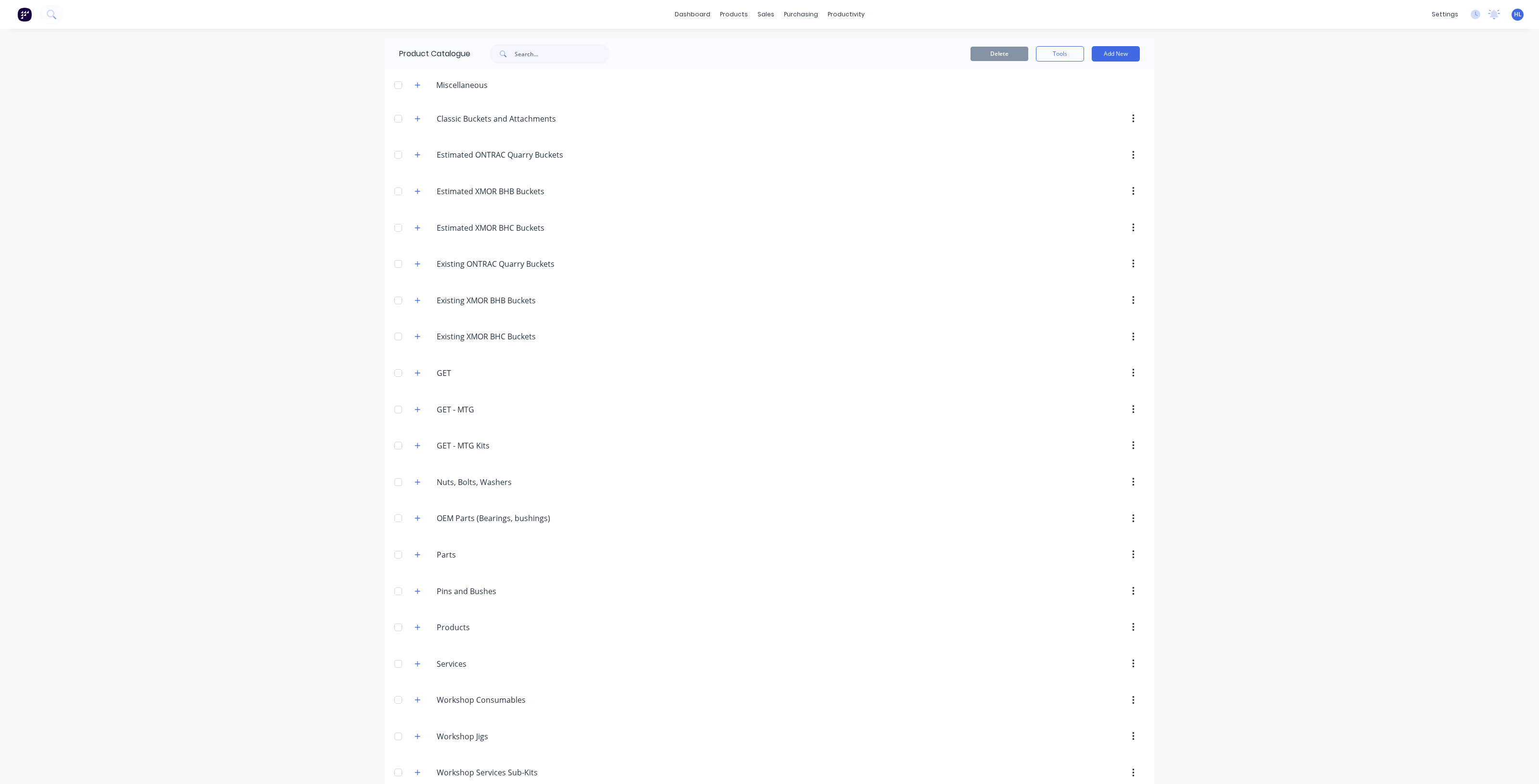
click at [416, 440] on div "GET.-.MTG.Kits GET - MTG Kits" at bounding box center [482, 446] width 151 height 17
click at [415, 444] on button "button" at bounding box center [417, 446] width 12 height 12
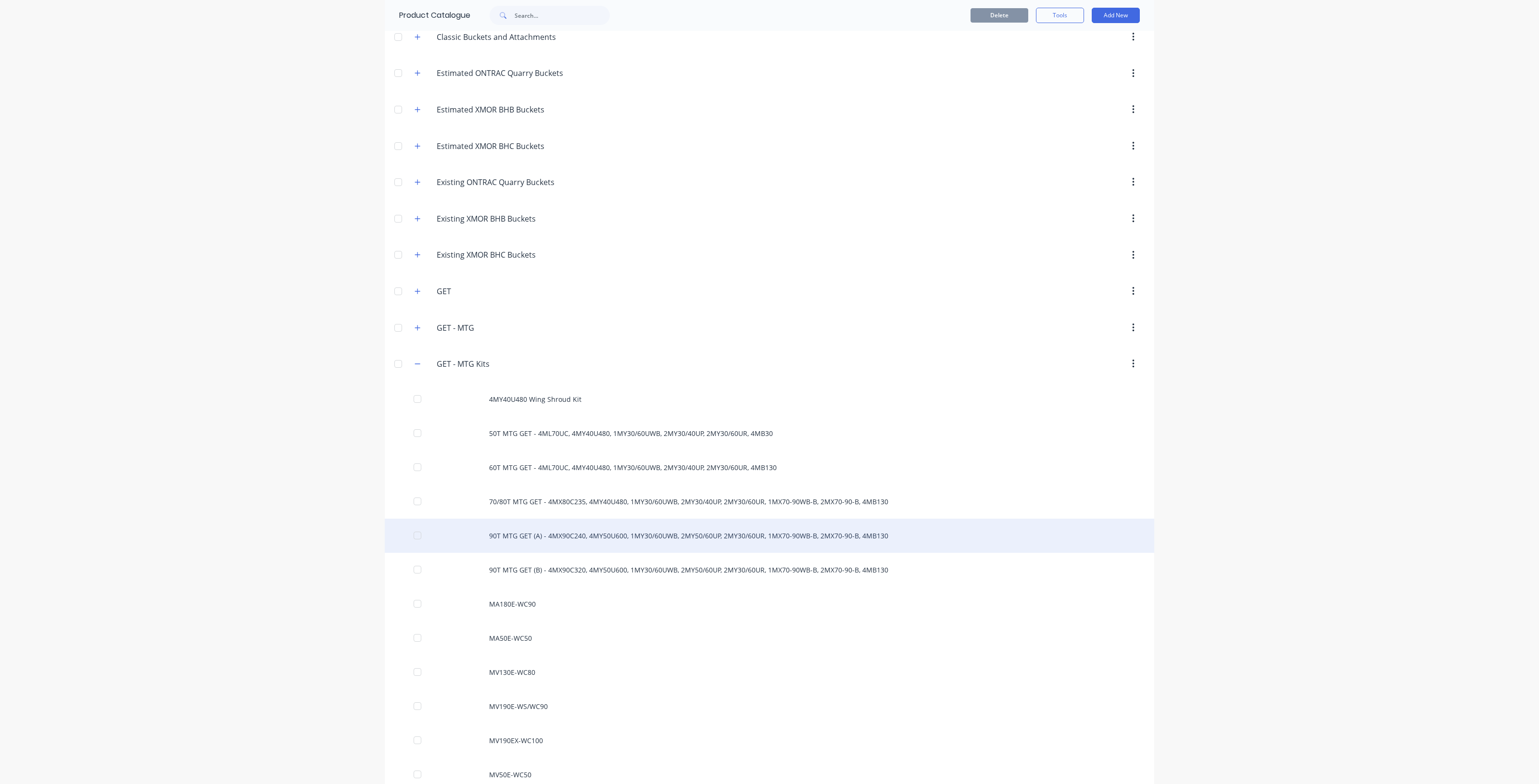
scroll to position [181, 0]
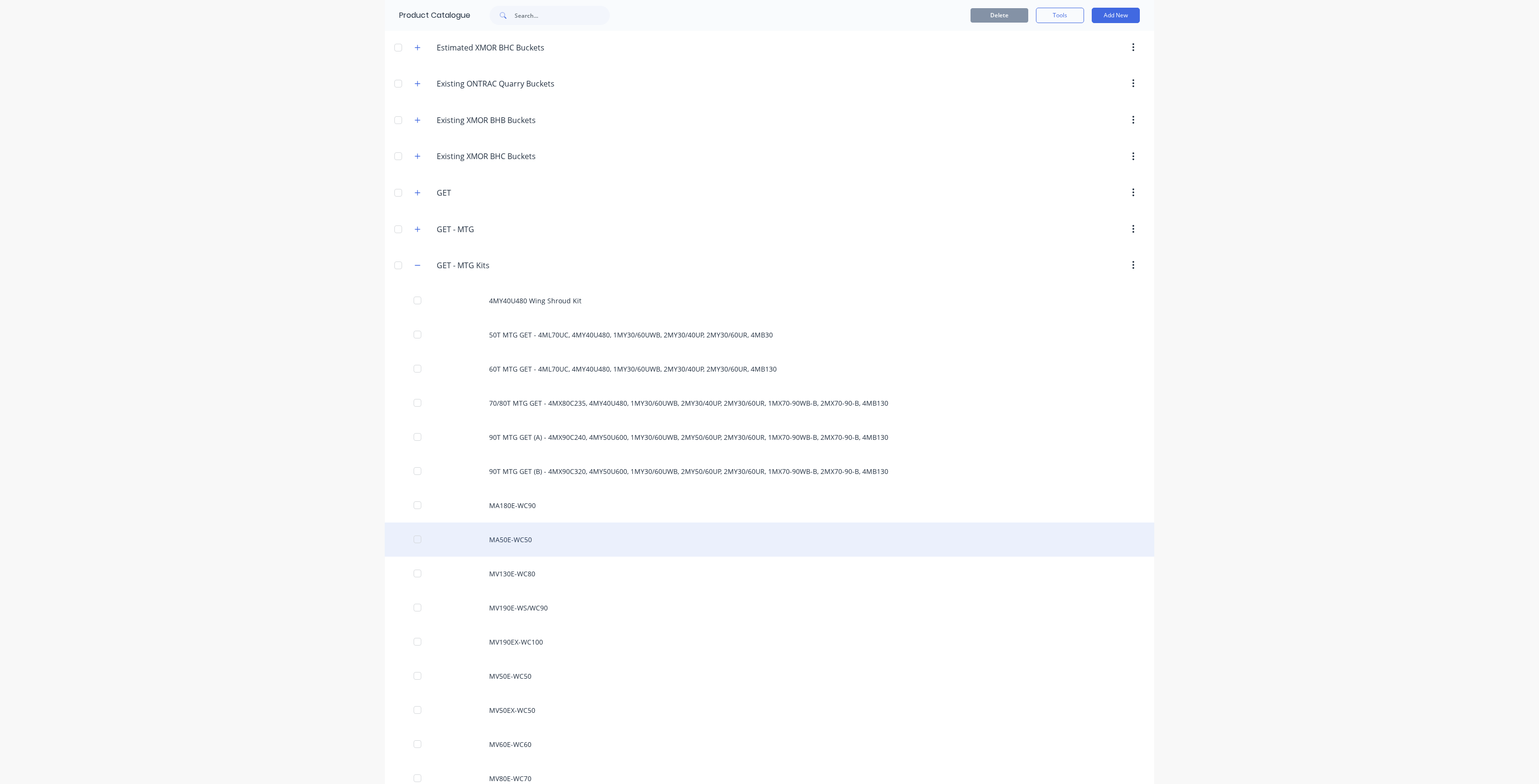
click at [540, 542] on div "MA50E-WC50" at bounding box center [769, 540] width 769 height 34
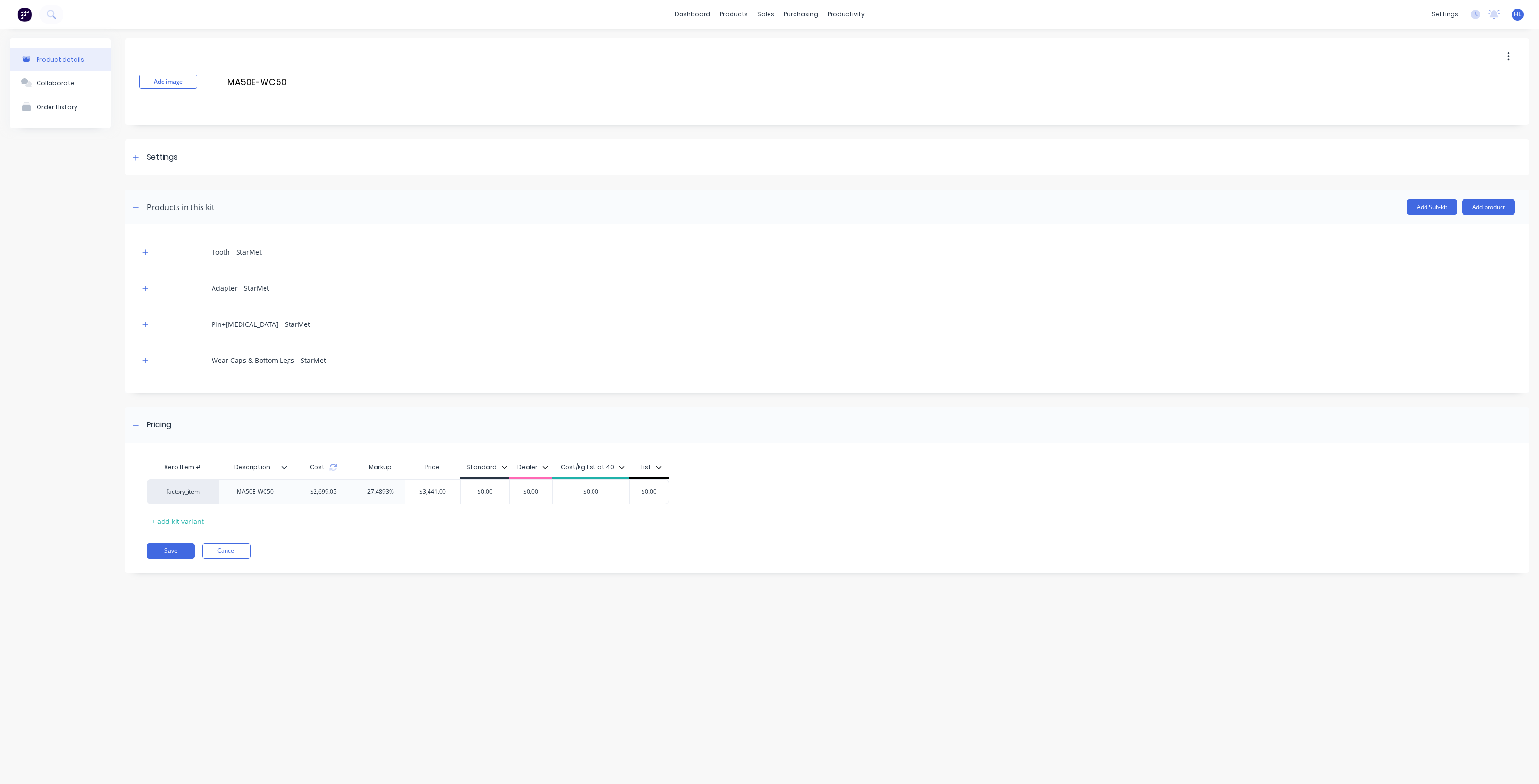
click at [148, 352] on div "Wear Caps & Bottom Legs - StarMet" at bounding box center [827, 360] width 1376 height 27
click at [147, 355] on button "button" at bounding box center [146, 360] width 12 height 12
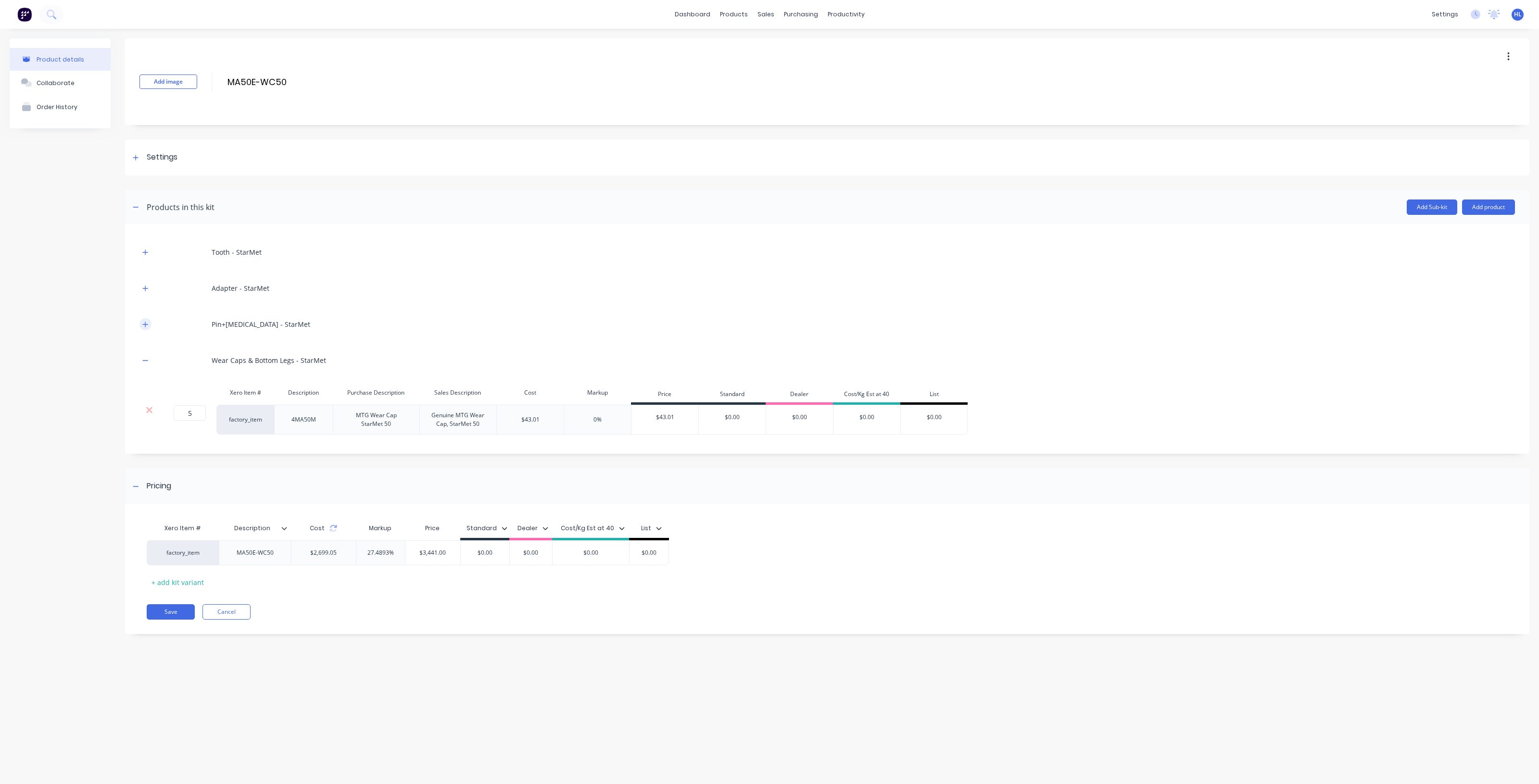
click at [142, 321] on button "button" at bounding box center [146, 324] width 12 height 12
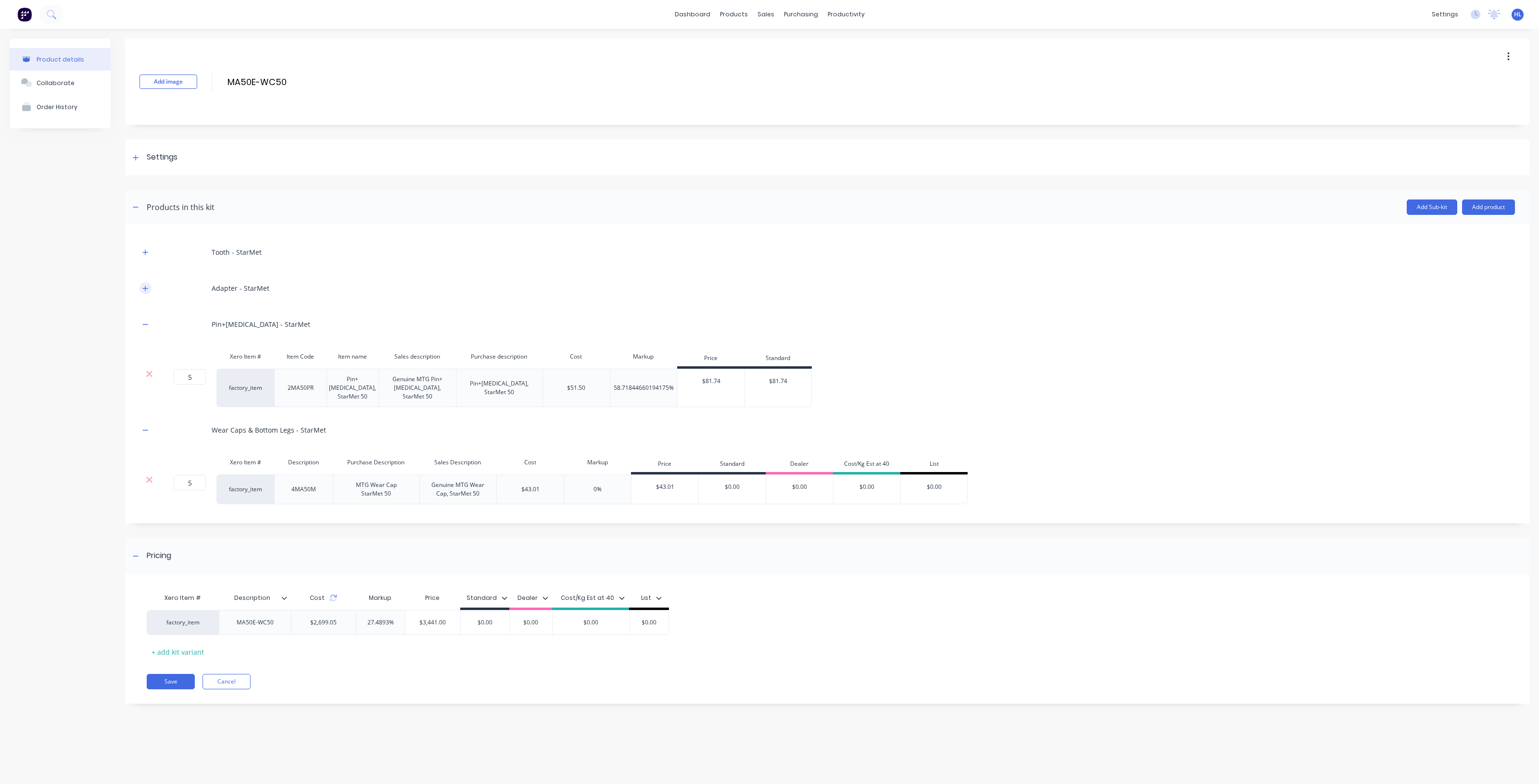
click at [144, 285] on icon "button" at bounding box center [146, 288] width 6 height 6
click at [143, 255] on icon "button" at bounding box center [146, 252] width 6 height 6
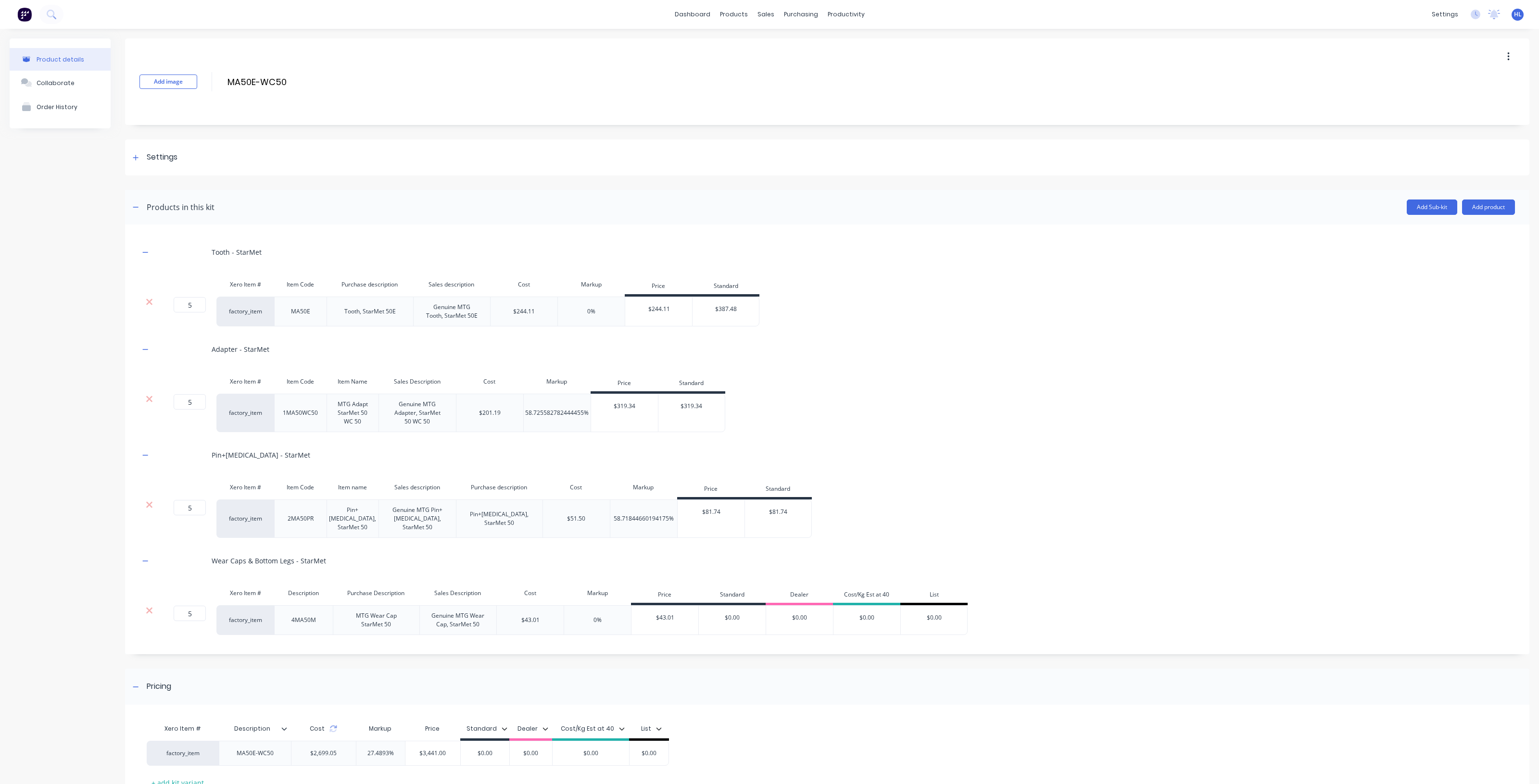
click at [523, 310] on div "$244.11" at bounding box center [524, 312] width 22 height 9
click at [790, 265] on div "Tooth - StarMet Xero Item # Item Code Purchase description Sales description Co…" at bounding box center [827, 436] width 1376 height 396
click at [787, 300] on div "5 5 ? factory_item MA50E Tooth, StarMet 50E Genuine MTG Tooth, StarMet 50E $244…" at bounding box center [827, 312] width 1376 height 30
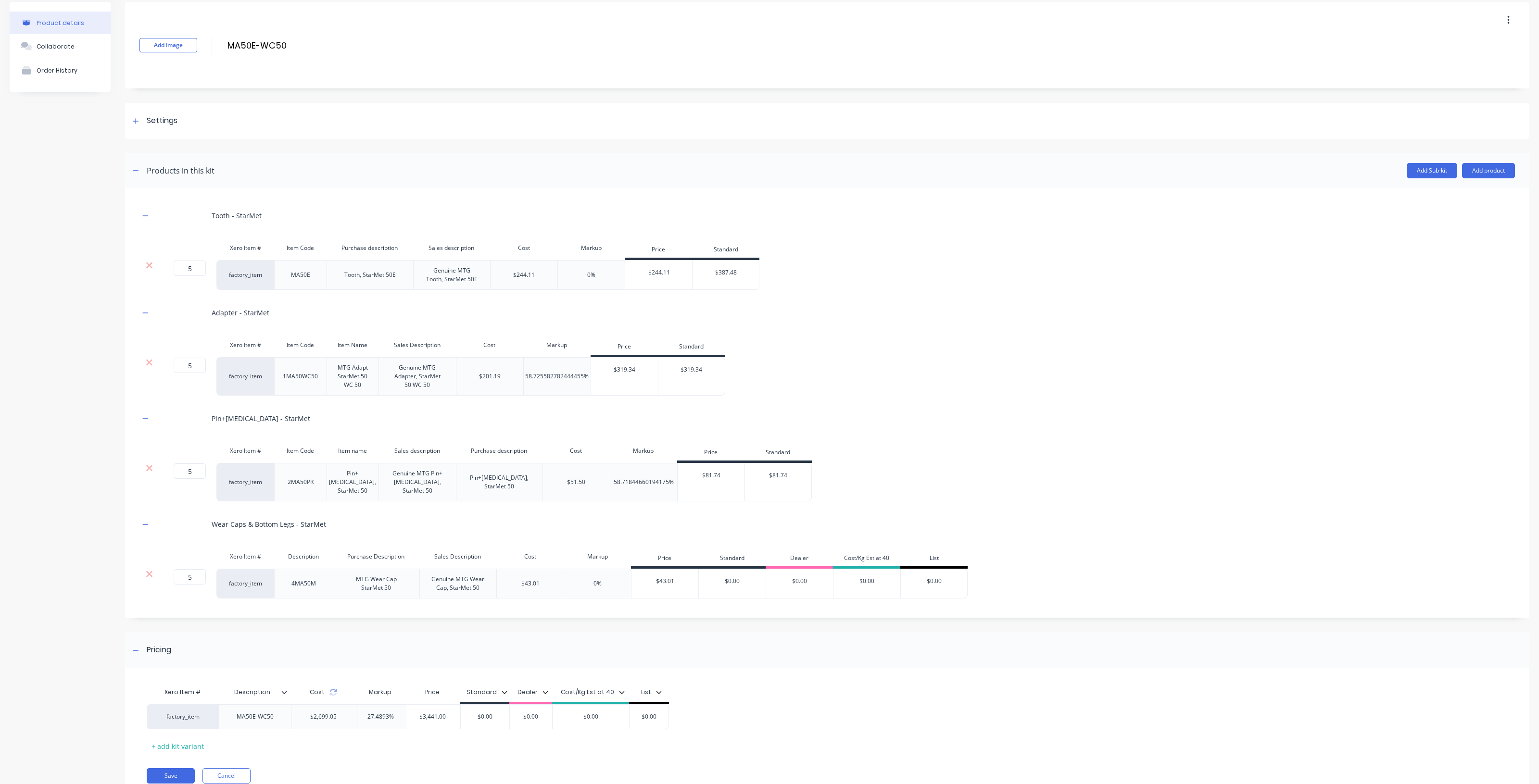
scroll to position [75, 0]
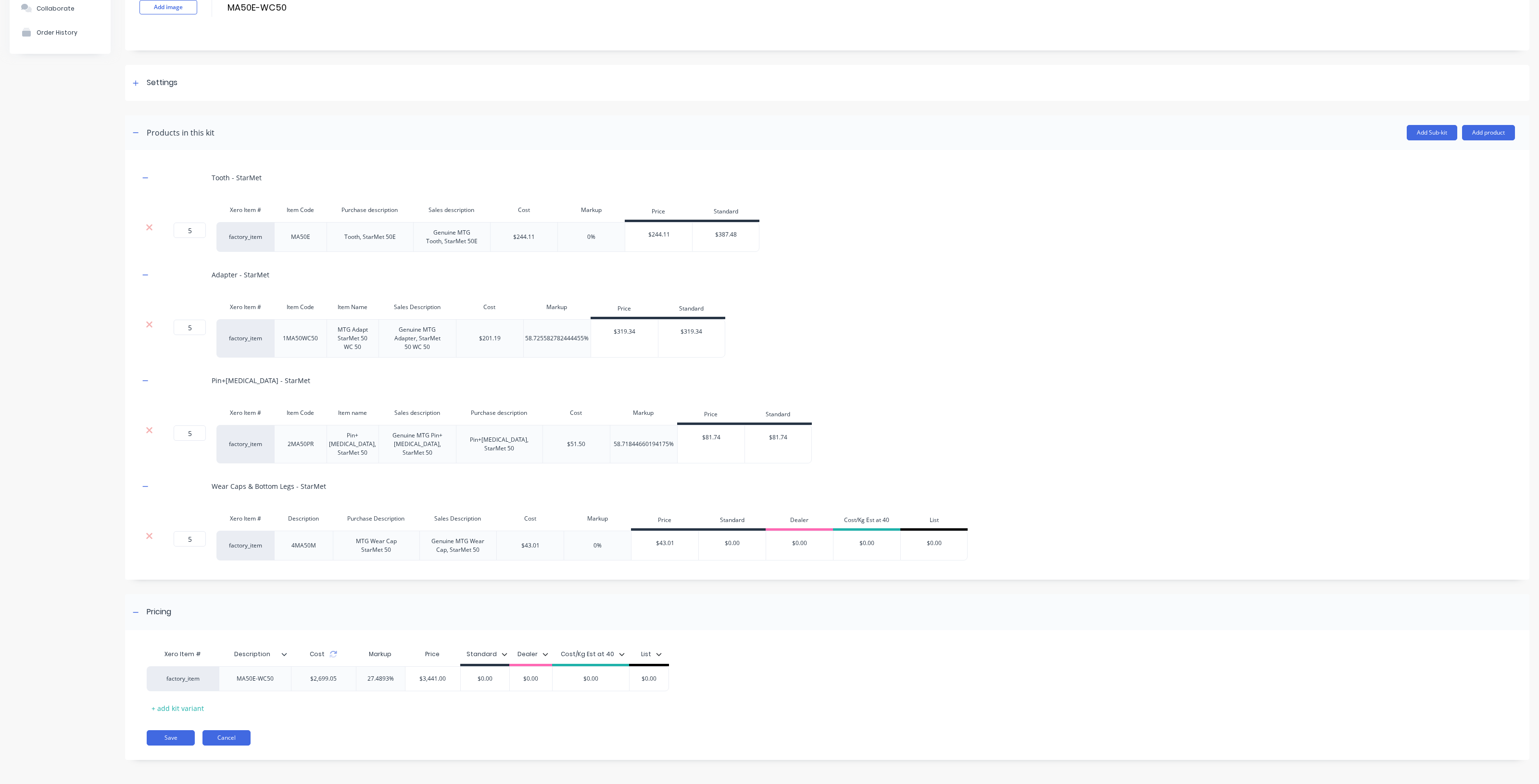
click at [243, 744] on button "Cancel" at bounding box center [226, 737] width 48 height 15
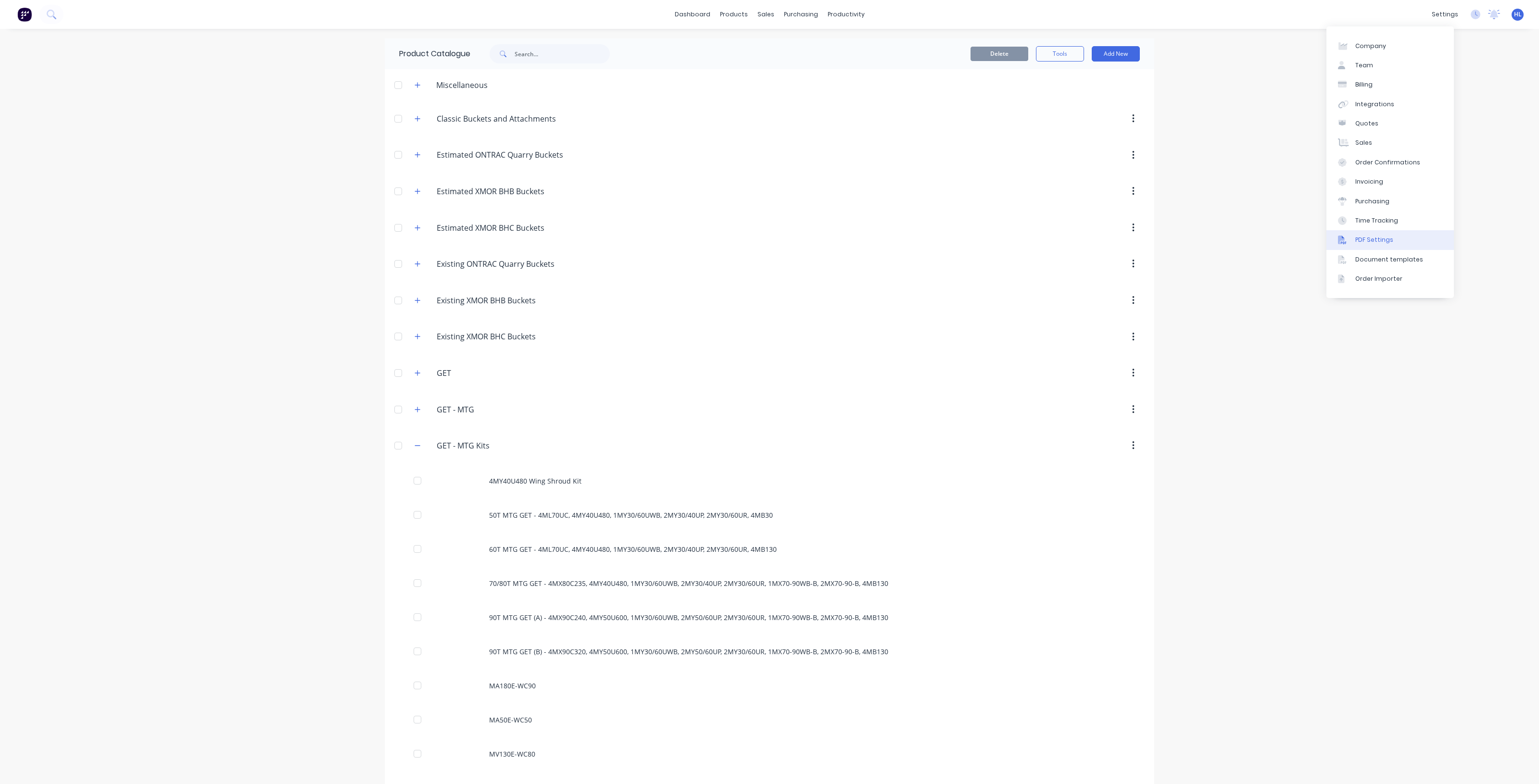
click at [1397, 242] on link "PDF Settings" at bounding box center [1390, 239] width 128 height 19
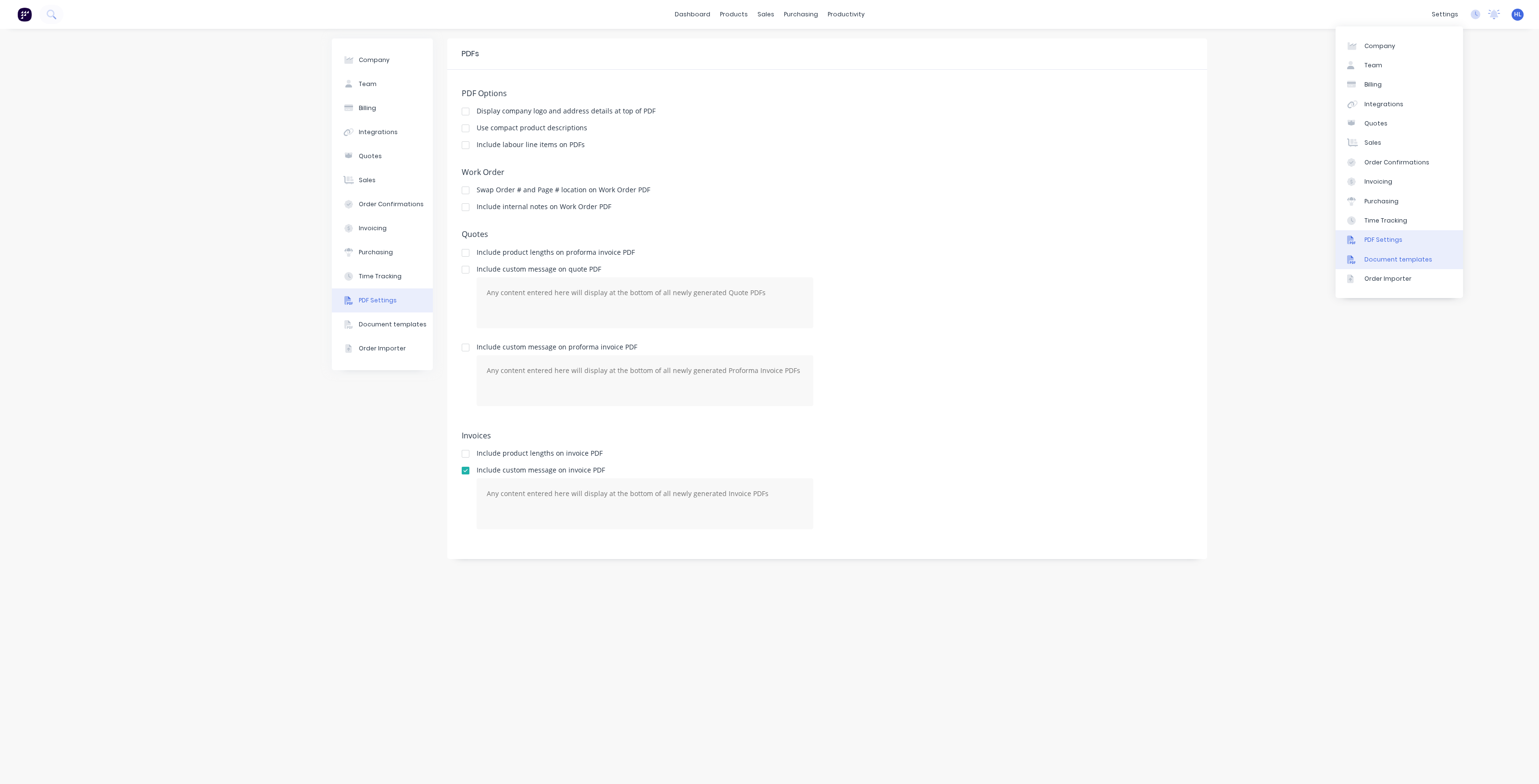
click at [1421, 264] on link "Document templates" at bounding box center [1399, 259] width 128 height 19
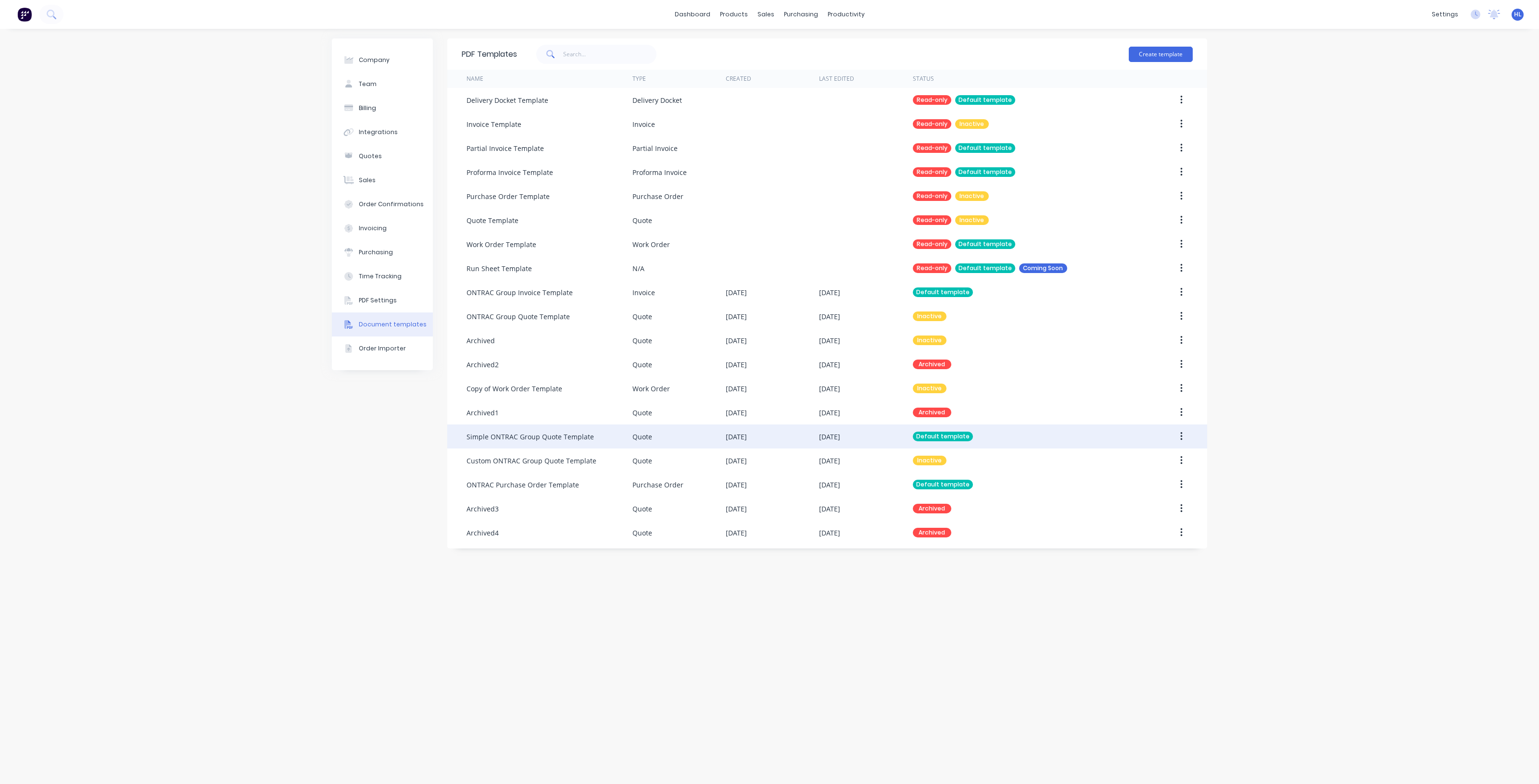
click at [1176, 435] on button "button" at bounding box center [1181, 436] width 23 height 17
click at [1146, 486] on div "Duplicate" at bounding box center [1146, 480] width 74 height 14
click at [1181, 557] on icon "button" at bounding box center [1181, 557] width 2 height 9
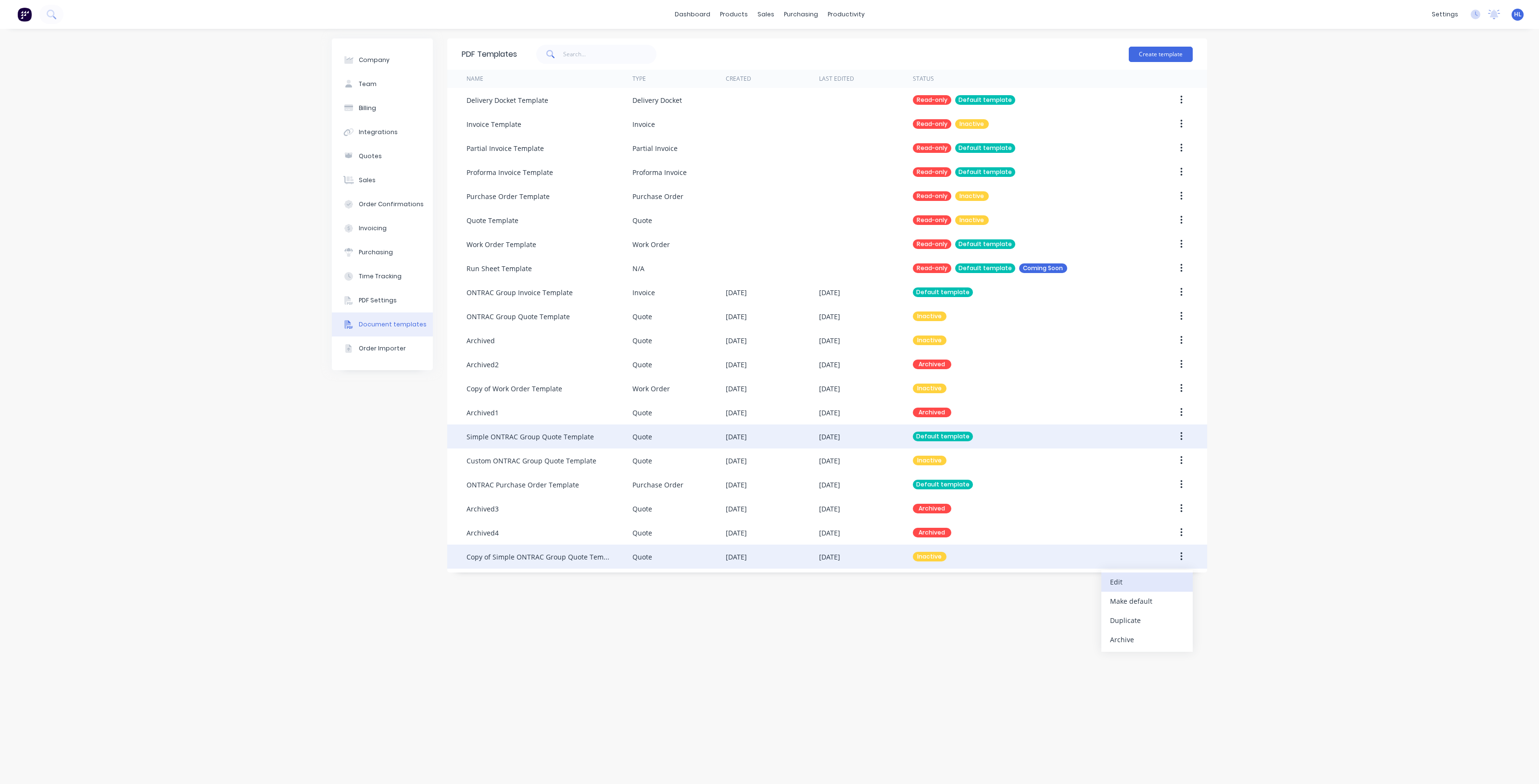
click at [1159, 585] on div "Edit" at bounding box center [1146, 581] width 74 height 14
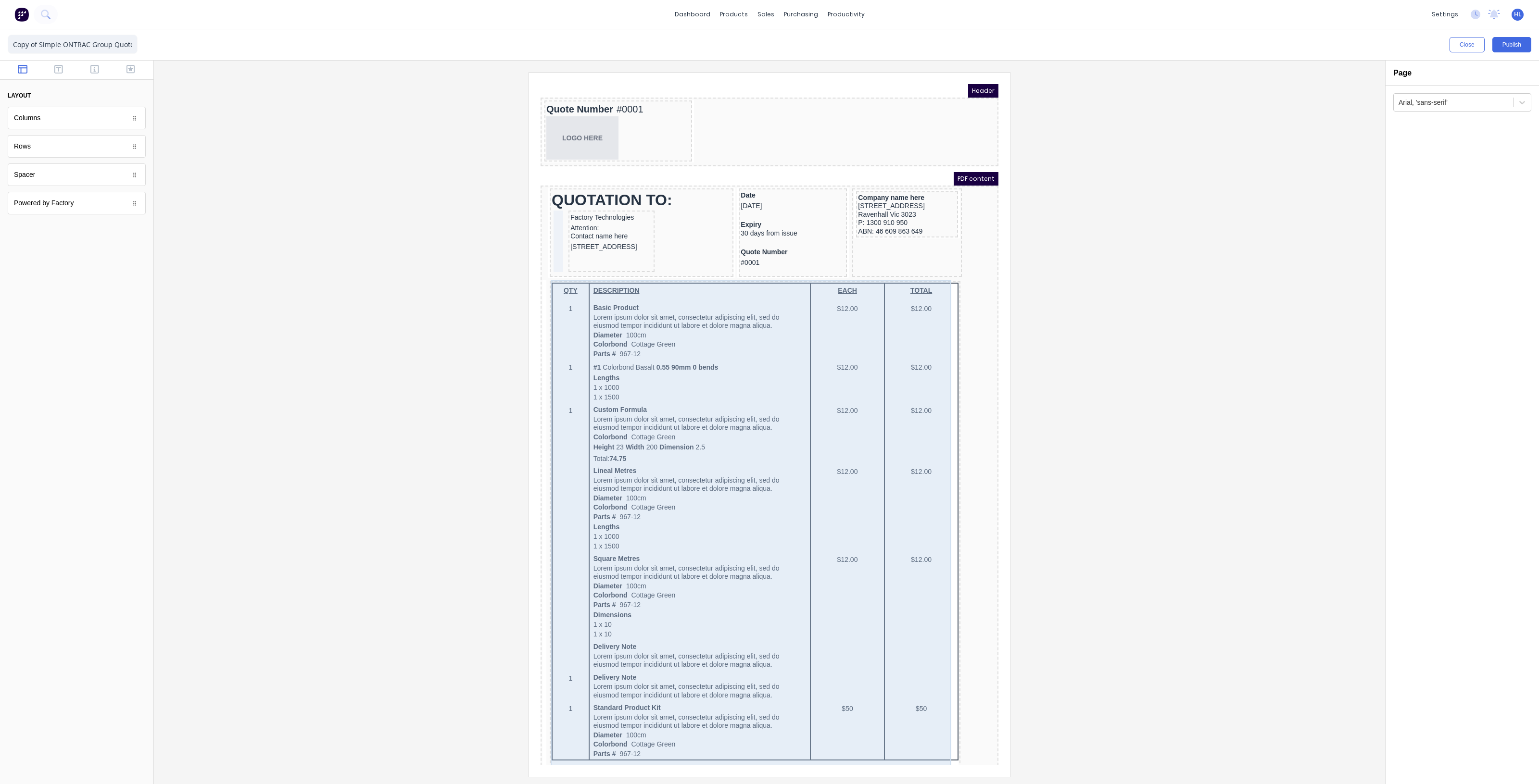
click at [934, 347] on div "QTY DESCRIPTION EACH TOTAL 1 Basic Product Lorem ipsum dolor sit amet, consecte…" at bounding box center [743, 580] width 407 height 618
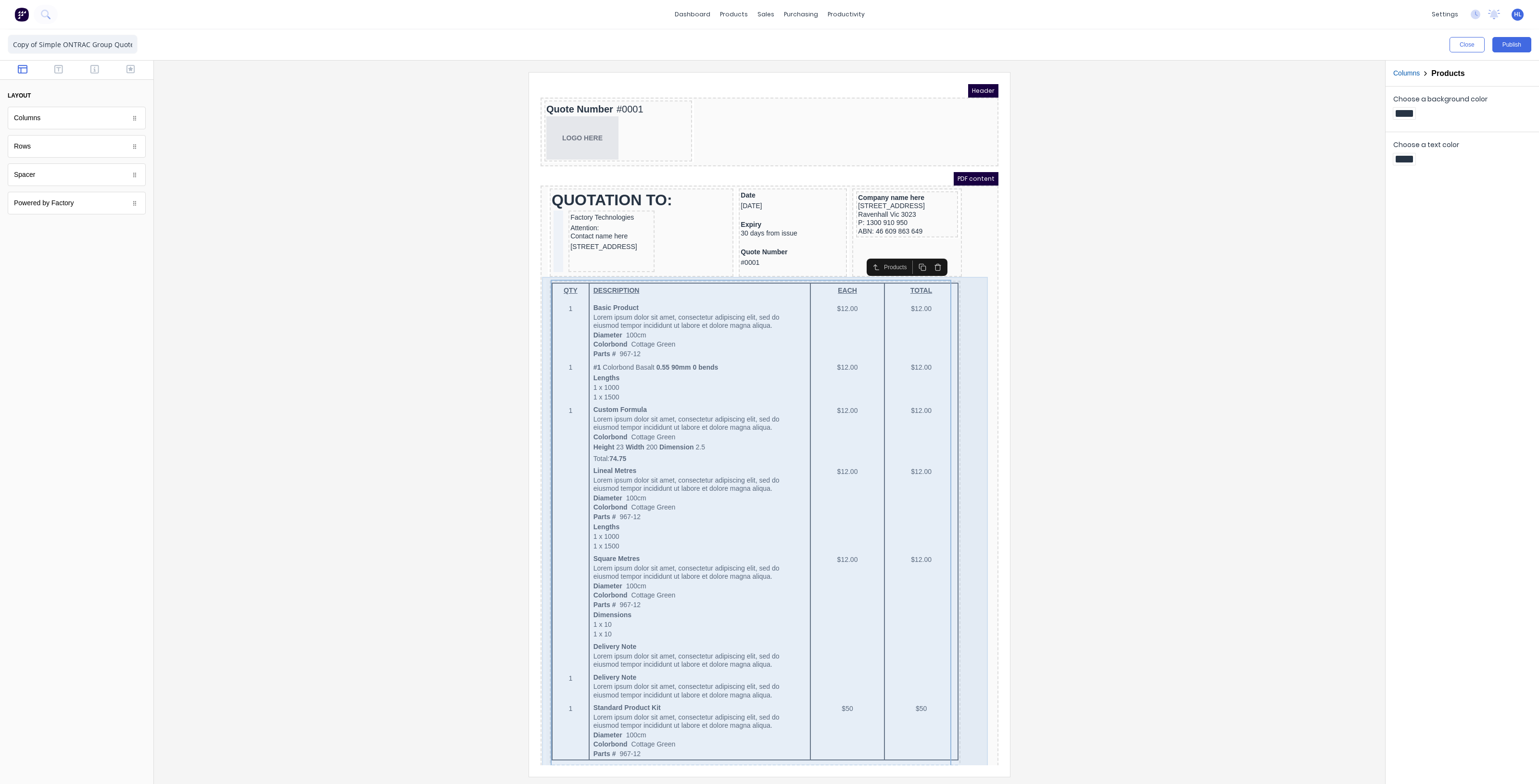
click at [960, 323] on div "QTY DESCRIPTION EACH TOTAL 1 Basic Product Lorem ipsum dolor sit amet, consecte…" at bounding box center [758, 580] width 454 height 626
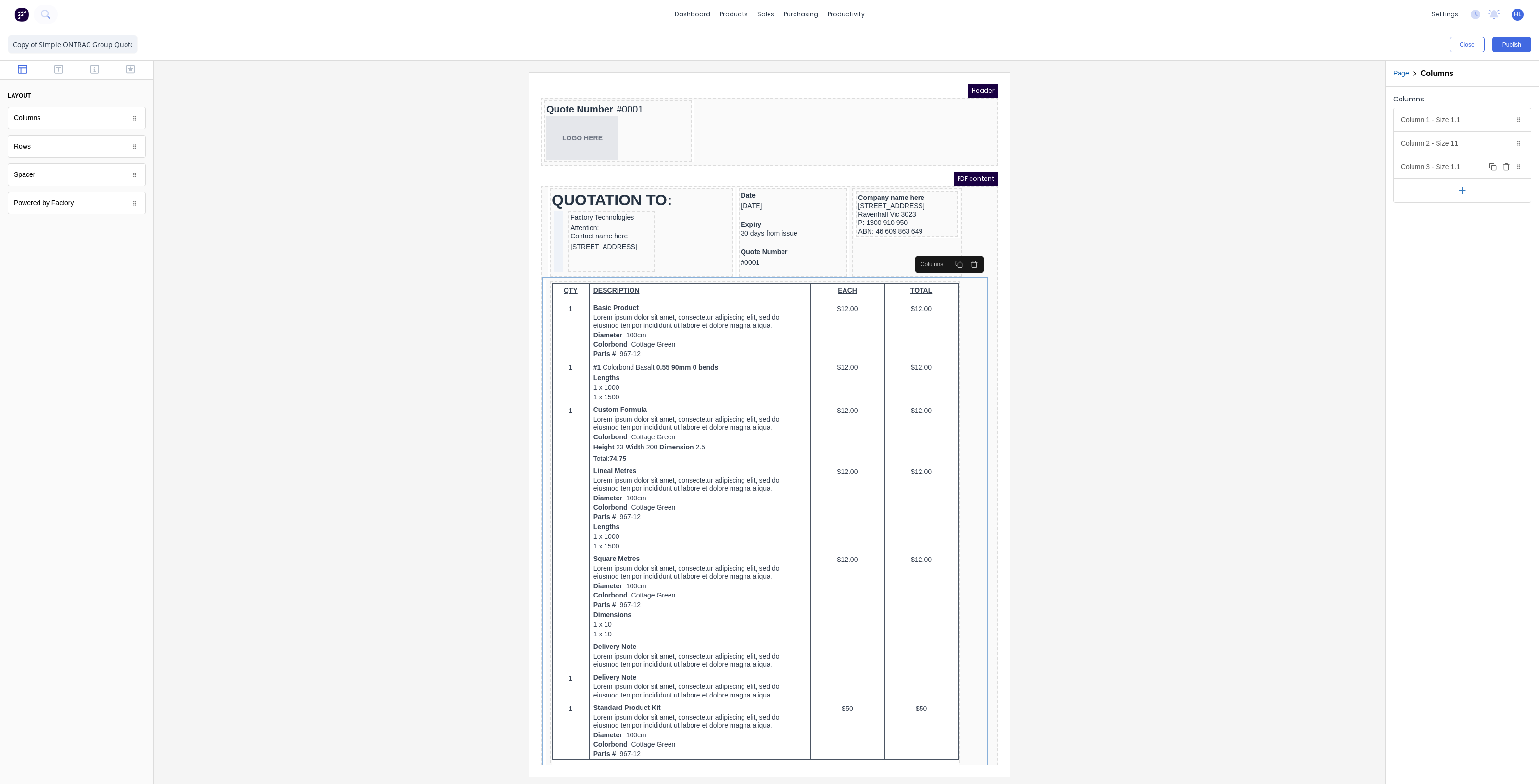
click at [1506, 168] on icon "button" at bounding box center [1506, 166] width 8 height 8
click at [1464, 120] on div "Column 1 - Size 1.1 Duplicate Delete" at bounding box center [1462, 120] width 137 height 23
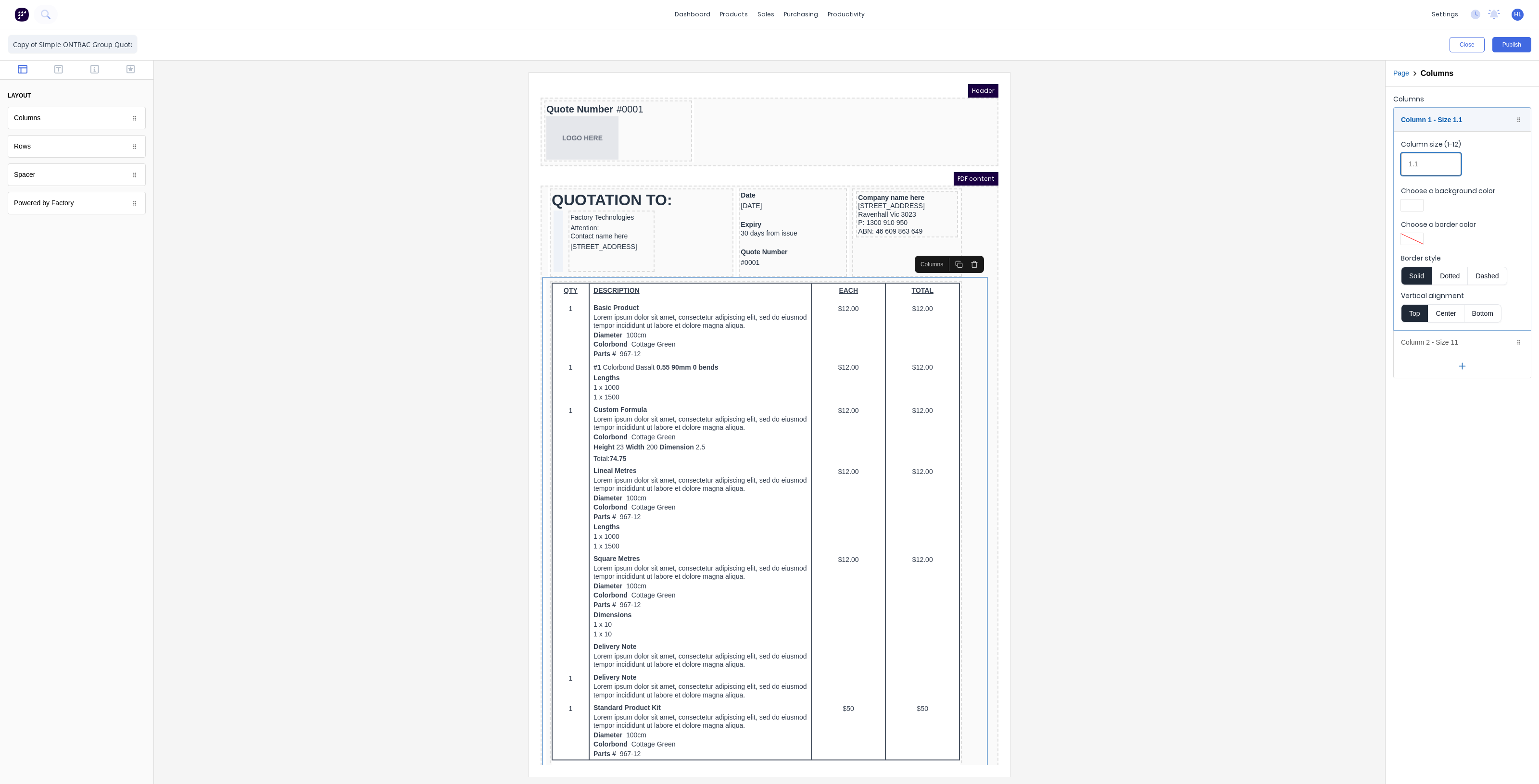
click at [1434, 167] on input "1.1" at bounding box center [1431, 164] width 60 height 23
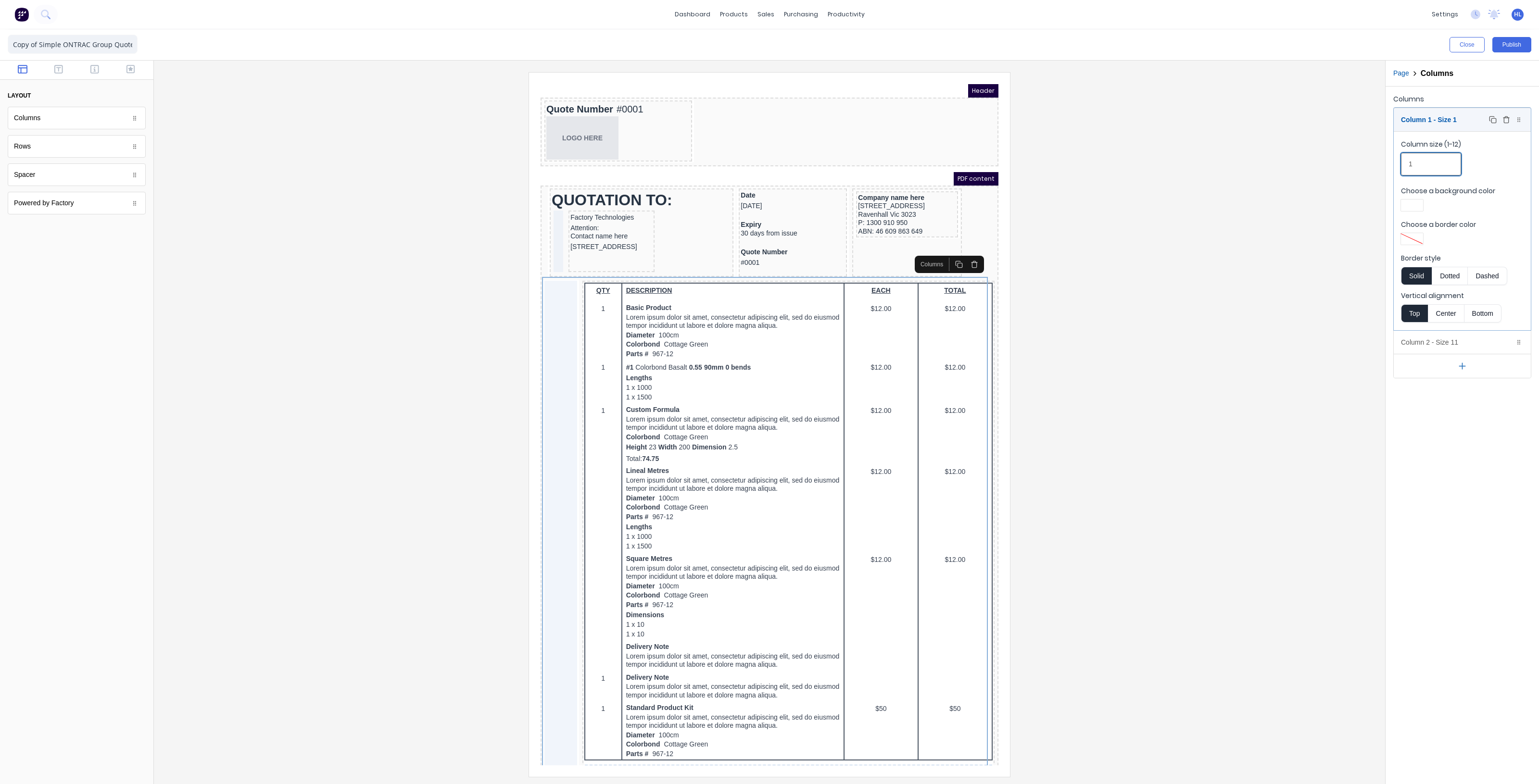
type input "1"
click at [1505, 119] on icon "button" at bounding box center [1506, 120] width 8 height 8
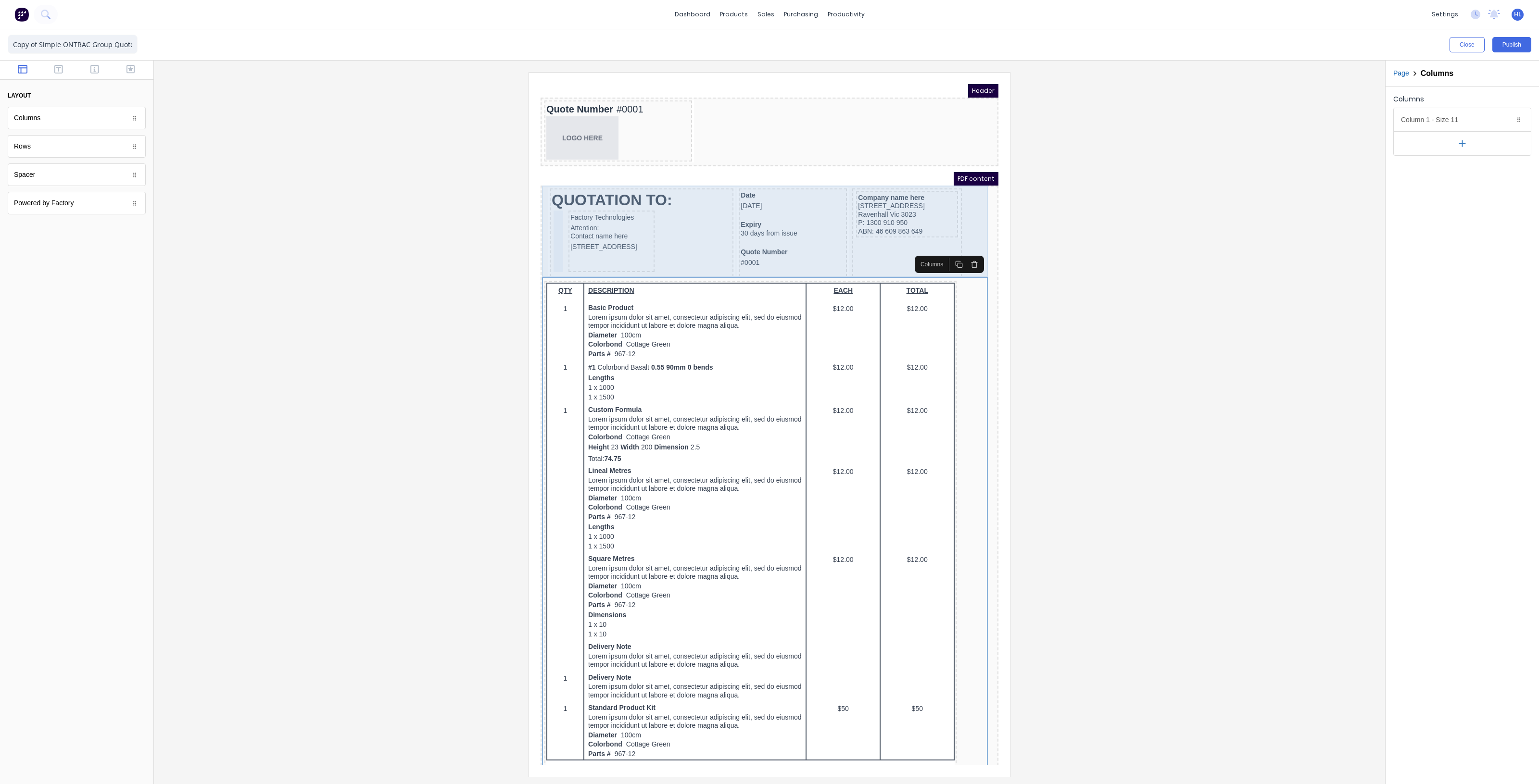
click at [963, 219] on div "QUOTATION TO: Factory Technologies Attention: Contact name here 234 Beach Road …" at bounding box center [758, 222] width 454 height 92
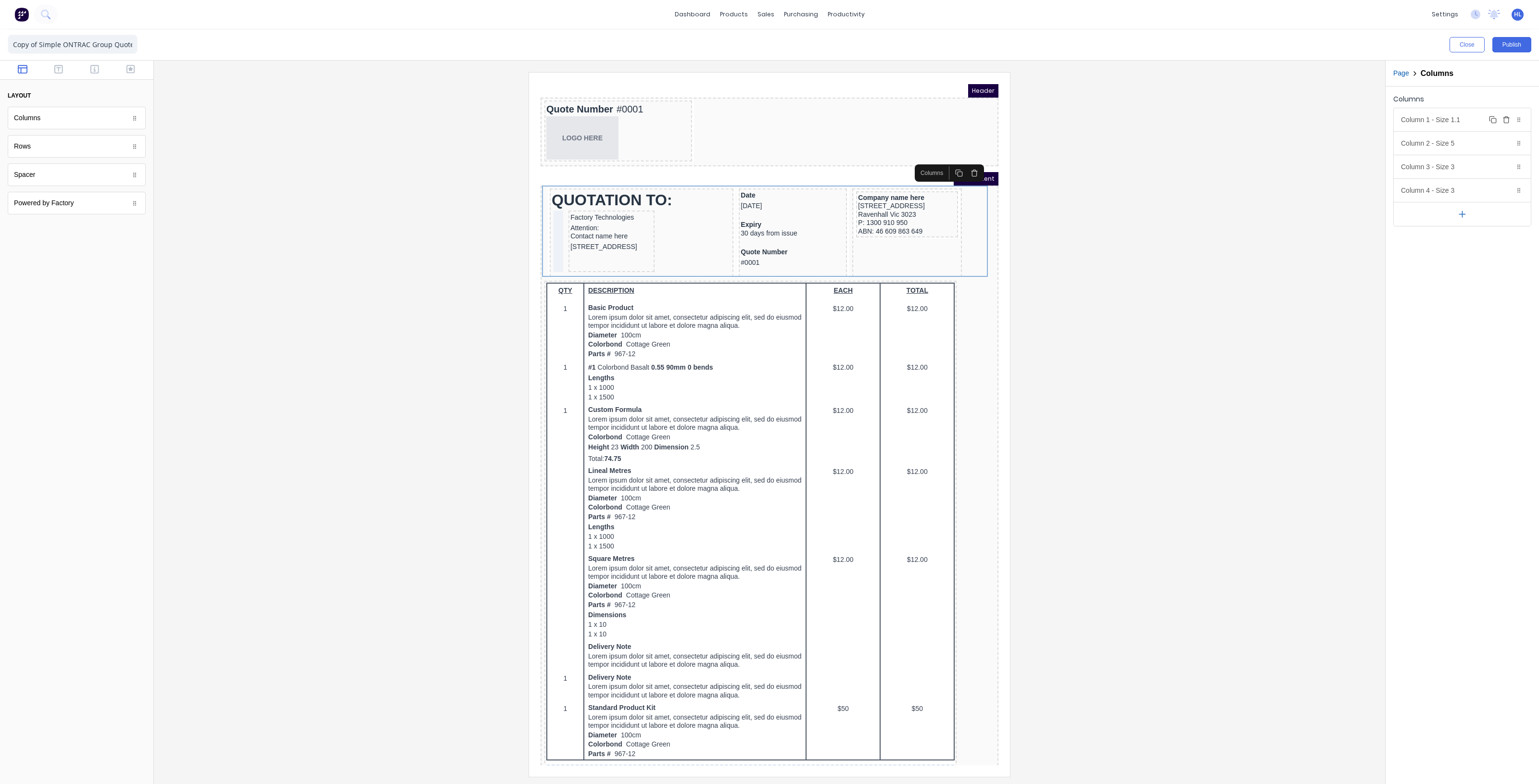
click at [1503, 120] on icon "button" at bounding box center [1506, 120] width 8 height 8
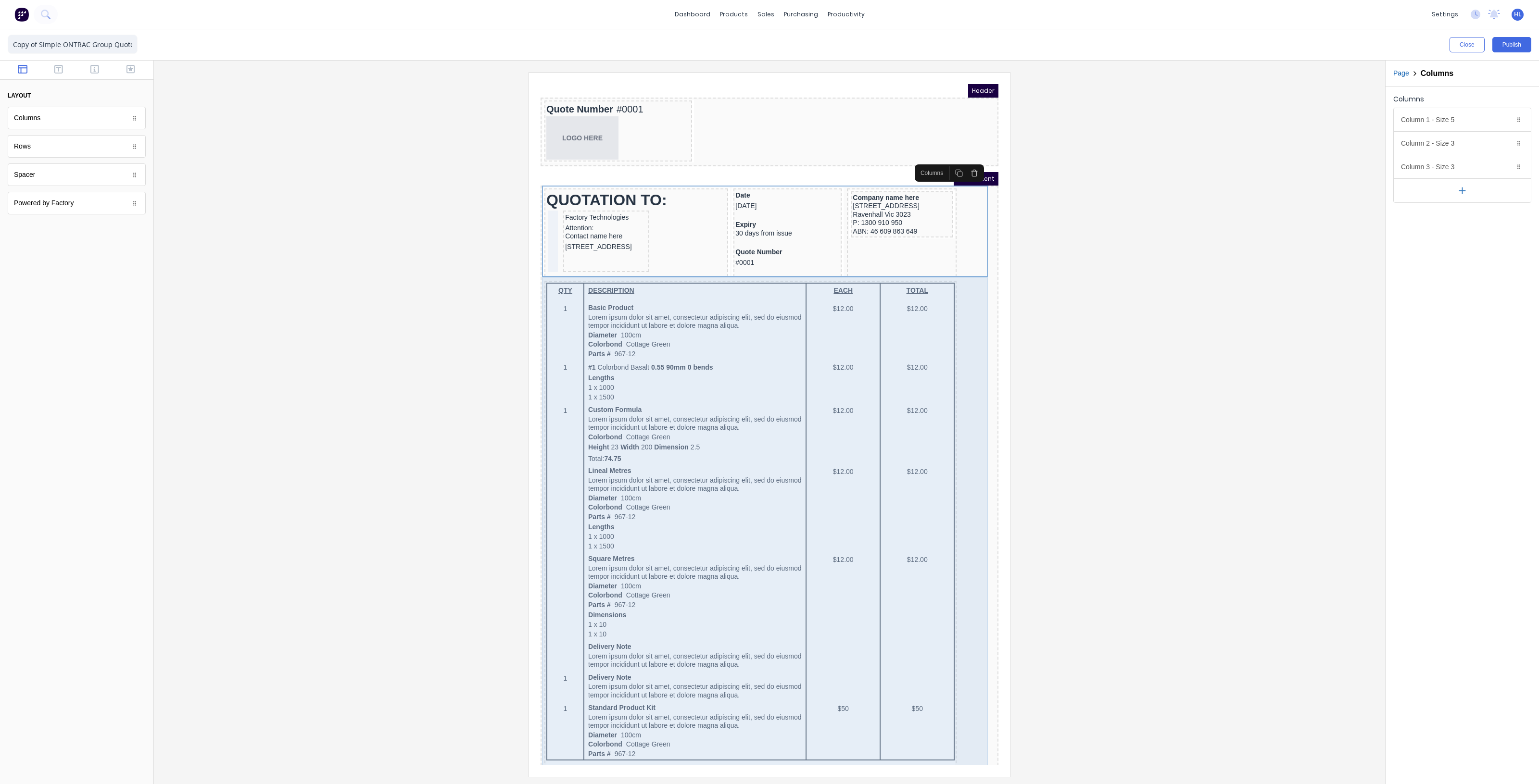
click at [962, 306] on div "QTY DESCRIPTION EACH TOTAL 1 Basic Product Lorem ipsum dolor sit amet, consecte…" at bounding box center [758, 580] width 454 height 626
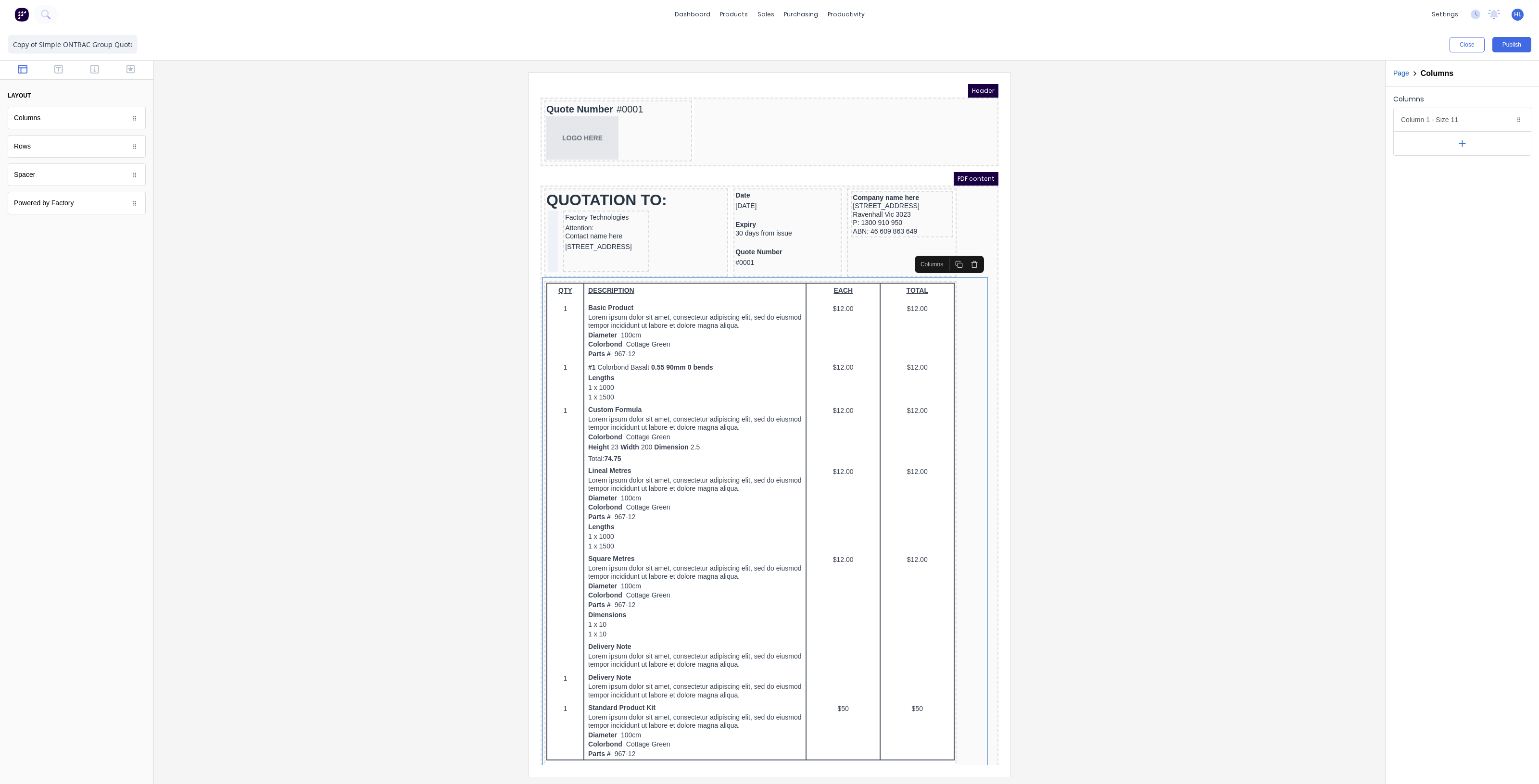
click at [1019, 244] on div at bounding box center [769, 424] width 1216 height 704
click at [951, 293] on div "QTY DESCRIPTION EACH TOTAL 1 Basic Product Lorem ipsum dolor sit amet, consecte…" at bounding box center [758, 580] width 454 height 626
click at [1046, 291] on div at bounding box center [769, 424] width 1216 height 704
click at [961, 208] on div "QUOTATION TO: Factory Technologies Attention: Contact name here 234 Beach Road …" at bounding box center [758, 222] width 454 height 92
click at [871, 163] on div "PDF content" at bounding box center [758, 167] width 458 height 14
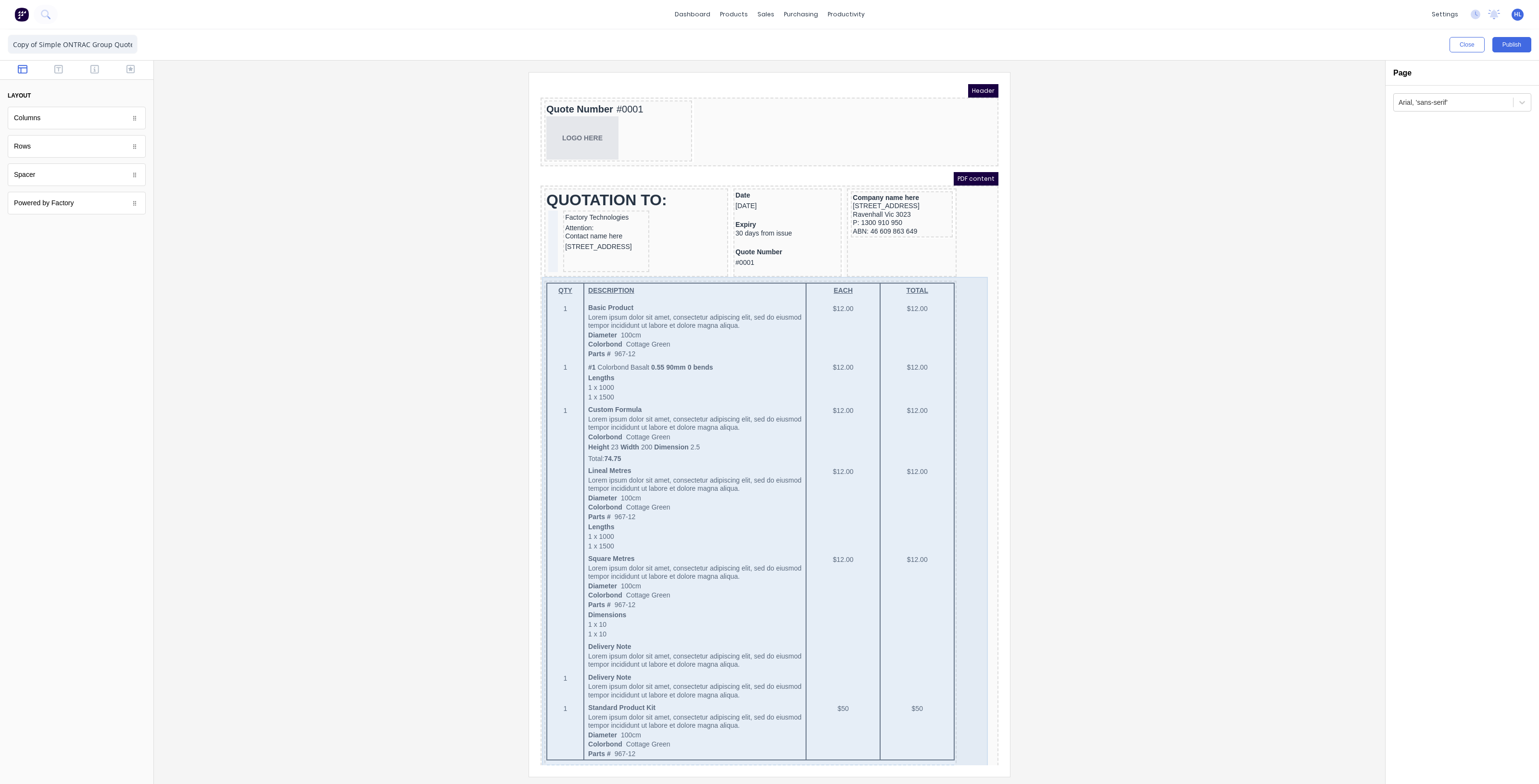
click at [961, 282] on div "QTY DESCRIPTION EACH TOTAL 1 Basic Product Lorem ipsum dolor sit amet, consecte…" at bounding box center [758, 580] width 454 height 626
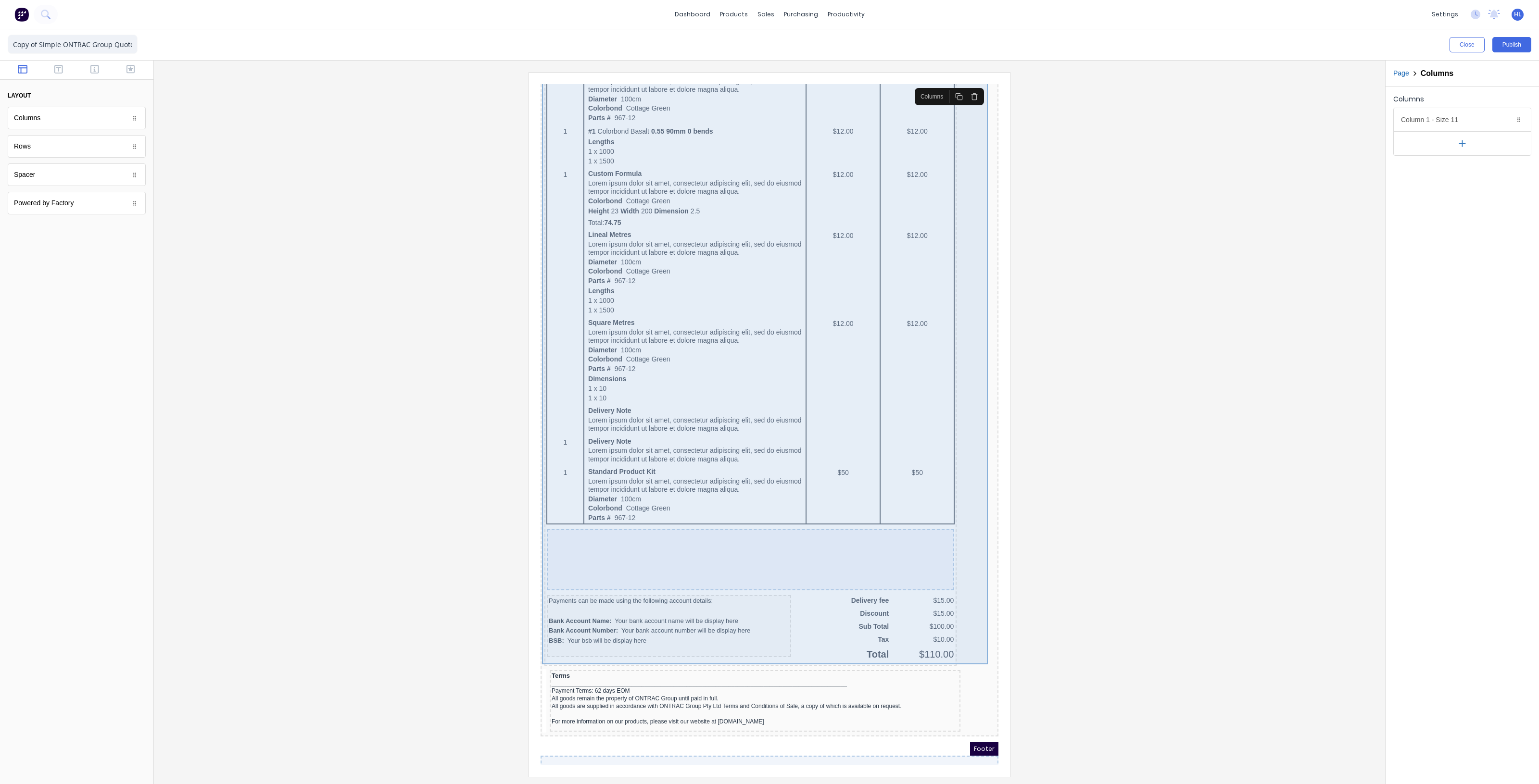
scroll to position [240, 0]
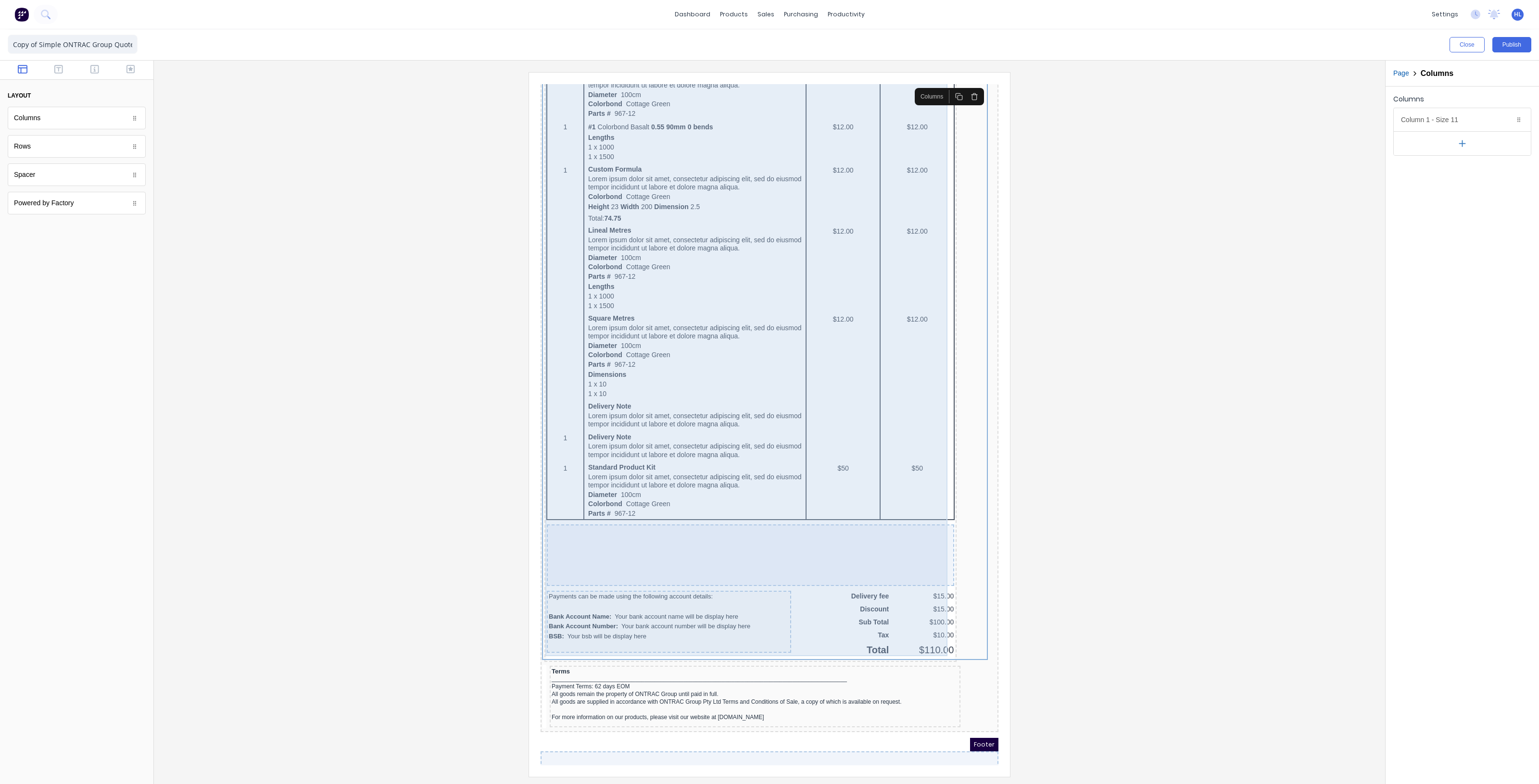
click at [912, 535] on div at bounding box center [739, 544] width 407 height 62
click at [924, 613] on div "QTY DESCRIPTION EACH TOTAL 1 Basic Product Lorem ipsum dolor sit amet, consecte…" at bounding box center [739, 340] width 409 height 618
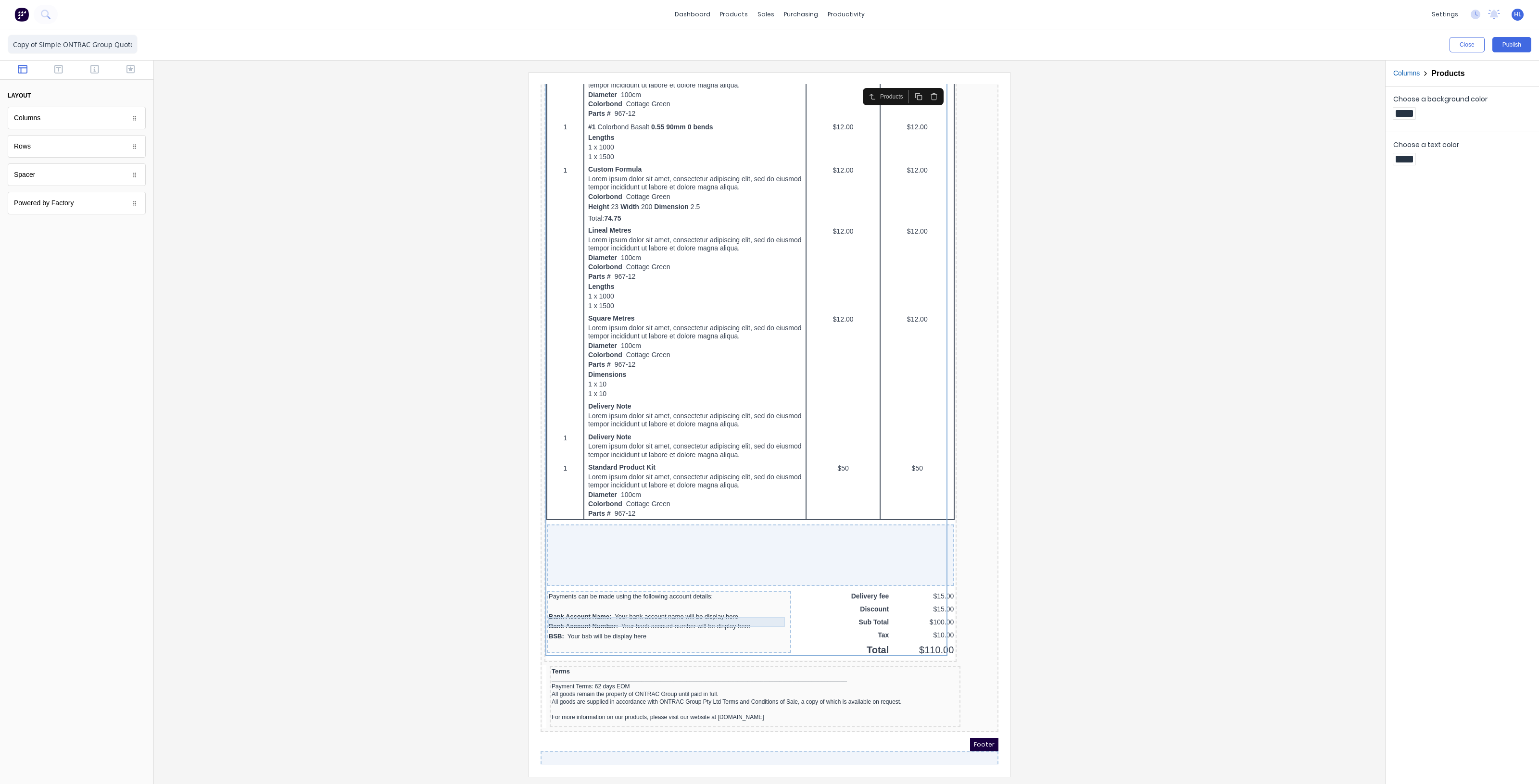
click at [670, 610] on div "Bank Account Number: Your bank account number will be display here" at bounding box center [657, 614] width 240 height 9
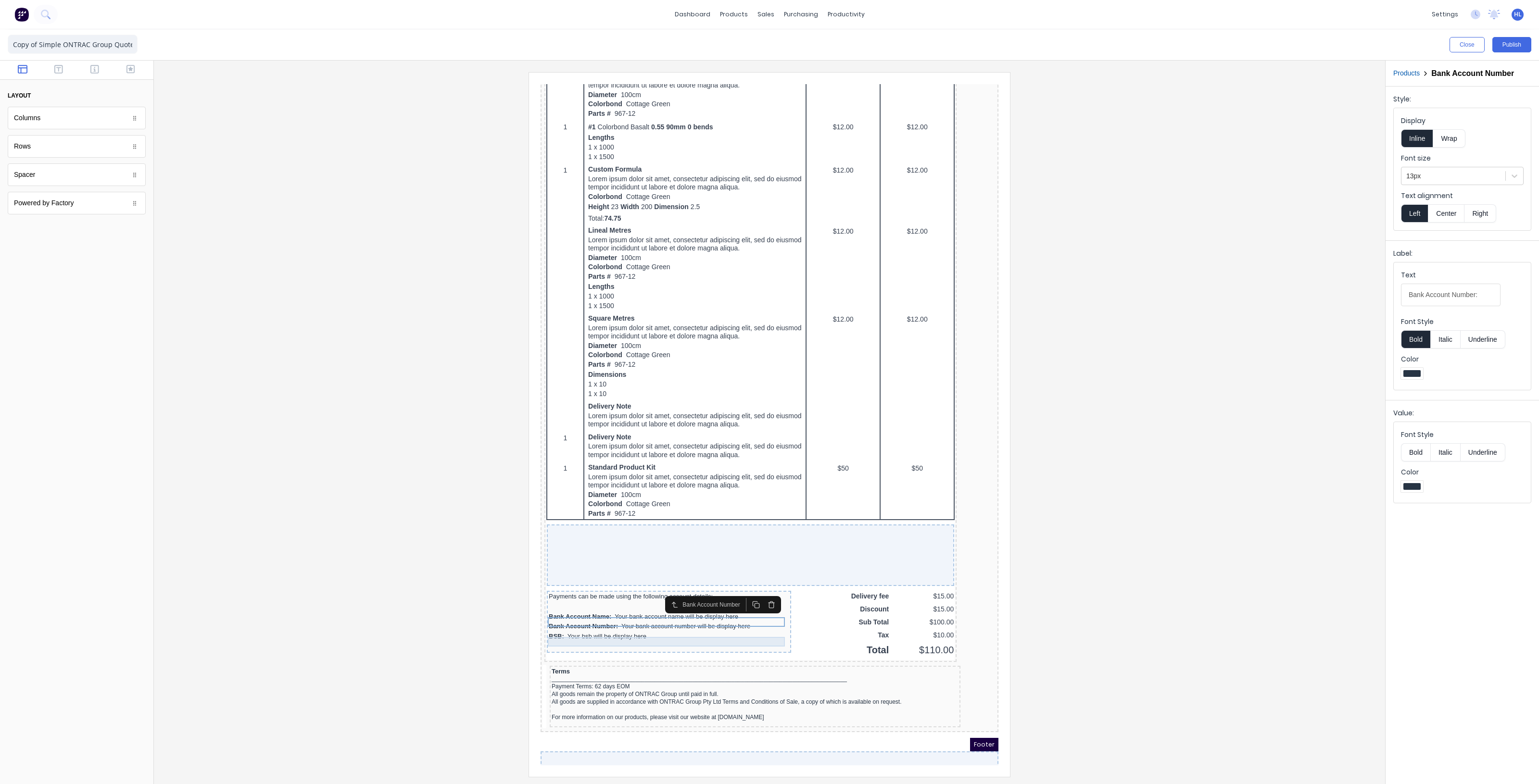
click at [672, 630] on div at bounding box center [657, 634] width 240 height 9
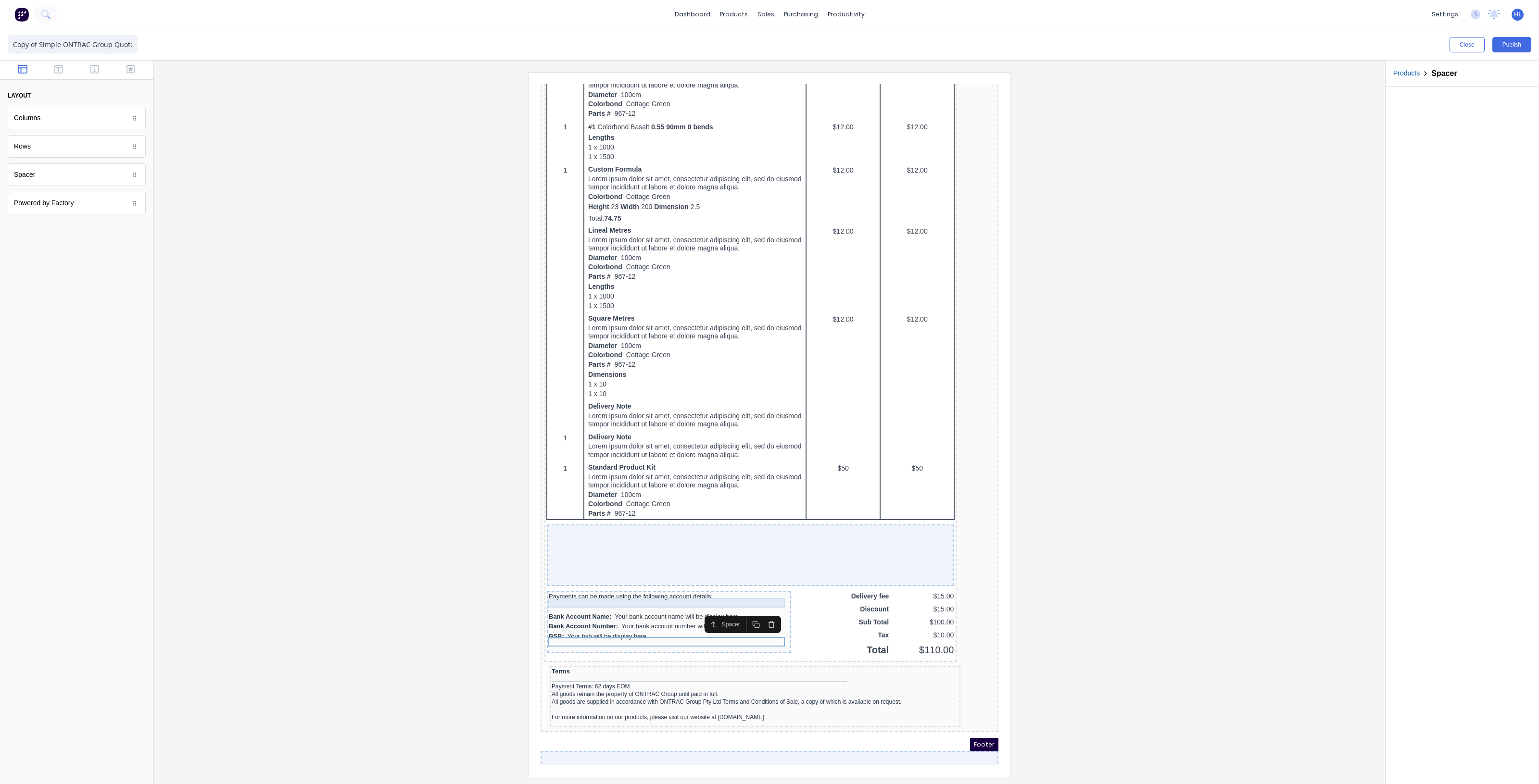
click at [639, 591] on div at bounding box center [657, 595] width 240 height 9
click at [1021, 671] on div at bounding box center [769, 424] width 1216 height 704
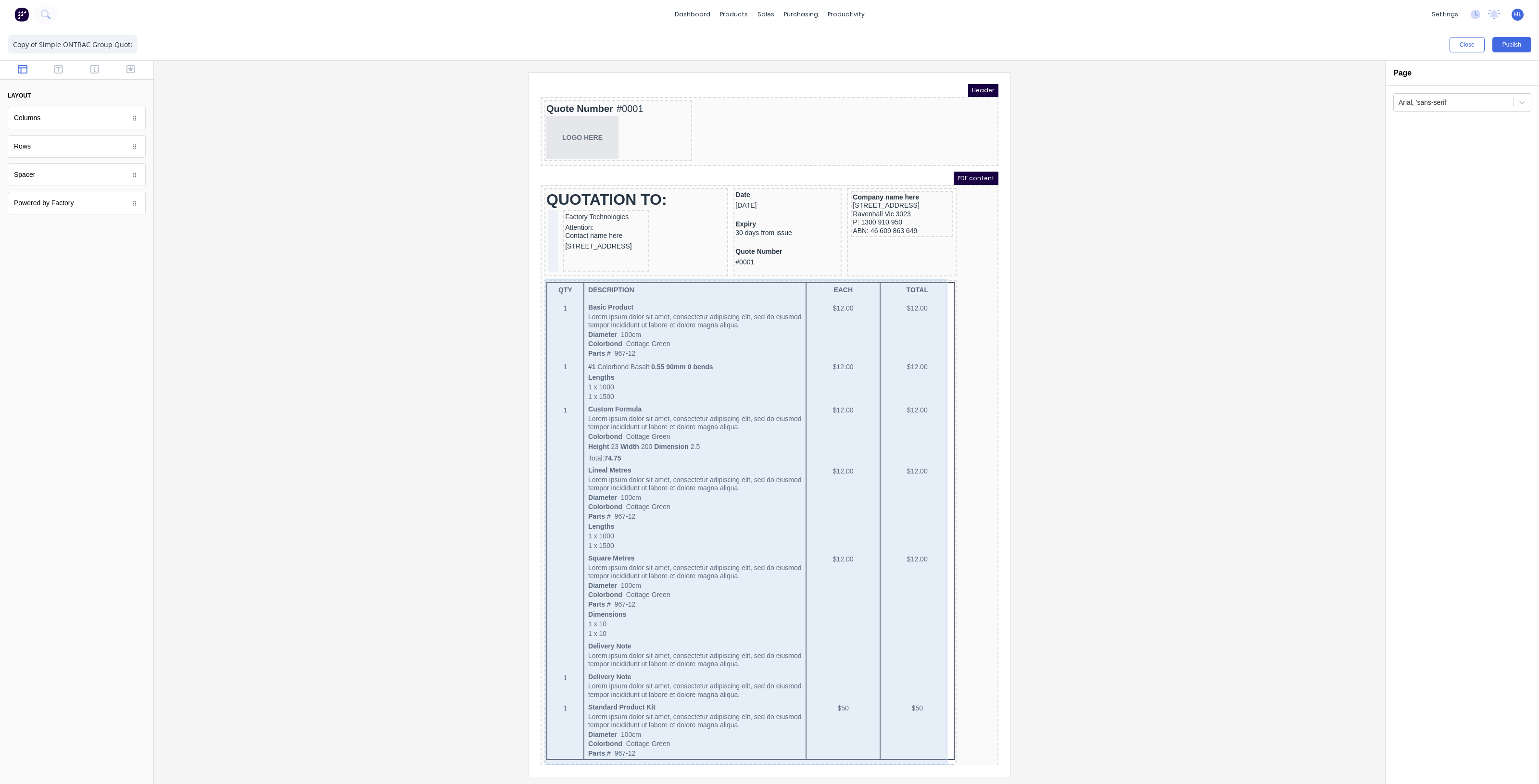
scroll to position [0, 0]
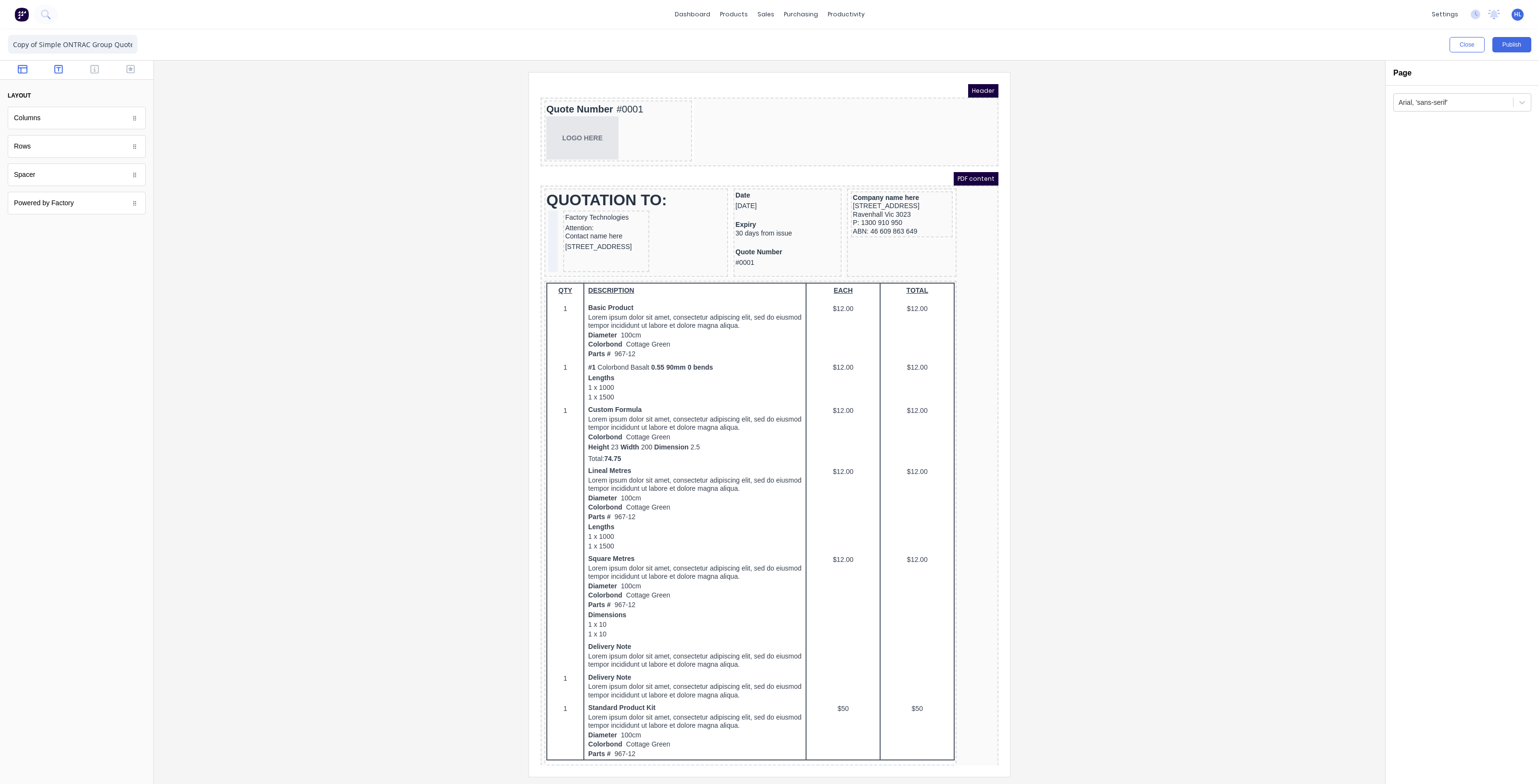
click at [67, 71] on button "button" at bounding box center [59, 70] width 30 height 11
click at [92, 75] on button "button" at bounding box center [95, 70] width 30 height 11
click at [126, 71] on icon "button" at bounding box center [130, 69] width 9 height 9
click at [23, 68] on icon "button" at bounding box center [22, 69] width 9 height 9
click at [1082, 143] on div at bounding box center [769, 424] width 1216 height 704
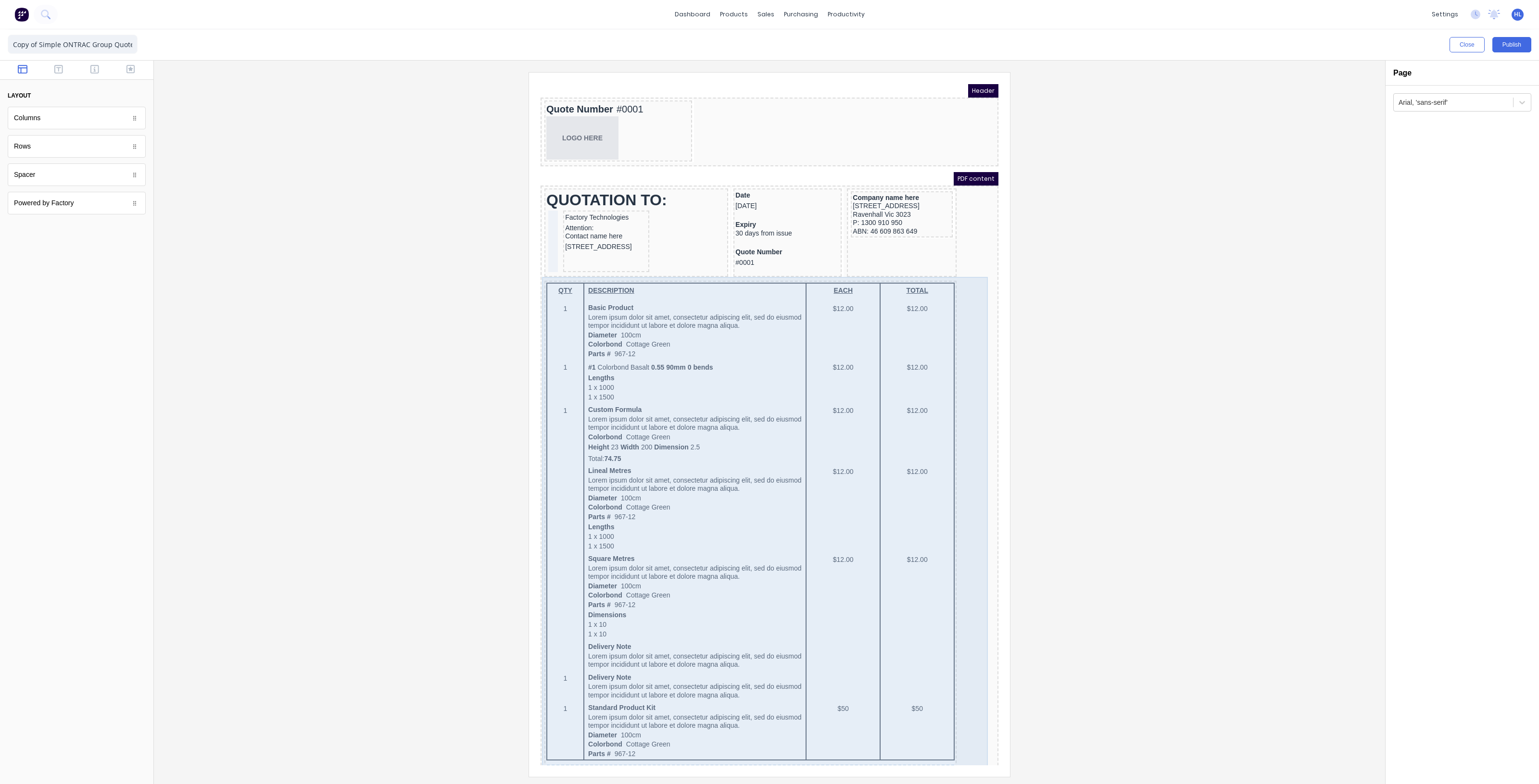
click at [968, 278] on div "QTY DESCRIPTION EACH TOTAL 1 Basic Product Lorem ipsum dolor sit amet, consecte…" at bounding box center [758, 580] width 454 height 626
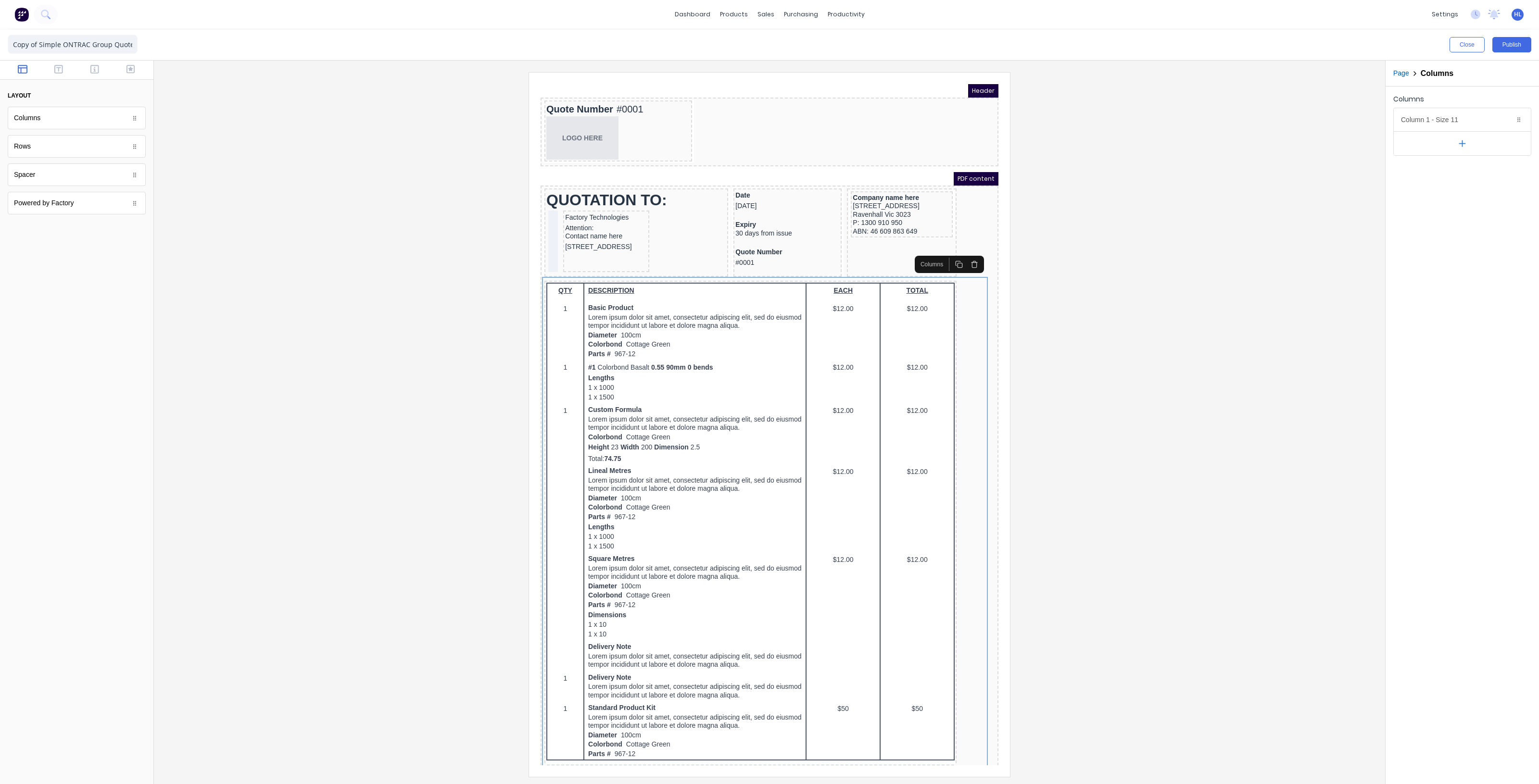
drag, startPoint x: 1512, startPoint y: 44, endPoint x: 1346, endPoint y: 216, distance: 239.0
click at [1374, 181] on div "Close Publish Components layout Columns Columns Rows Rows Spacer Spacer Powered…" at bounding box center [769, 406] width 1539 height 755
click at [1457, 140] on icon "button" at bounding box center [1462, 143] width 10 height 10
drag, startPoint x: 1456, startPoint y: 122, endPoint x: 1453, endPoint y: 151, distance: 29.2
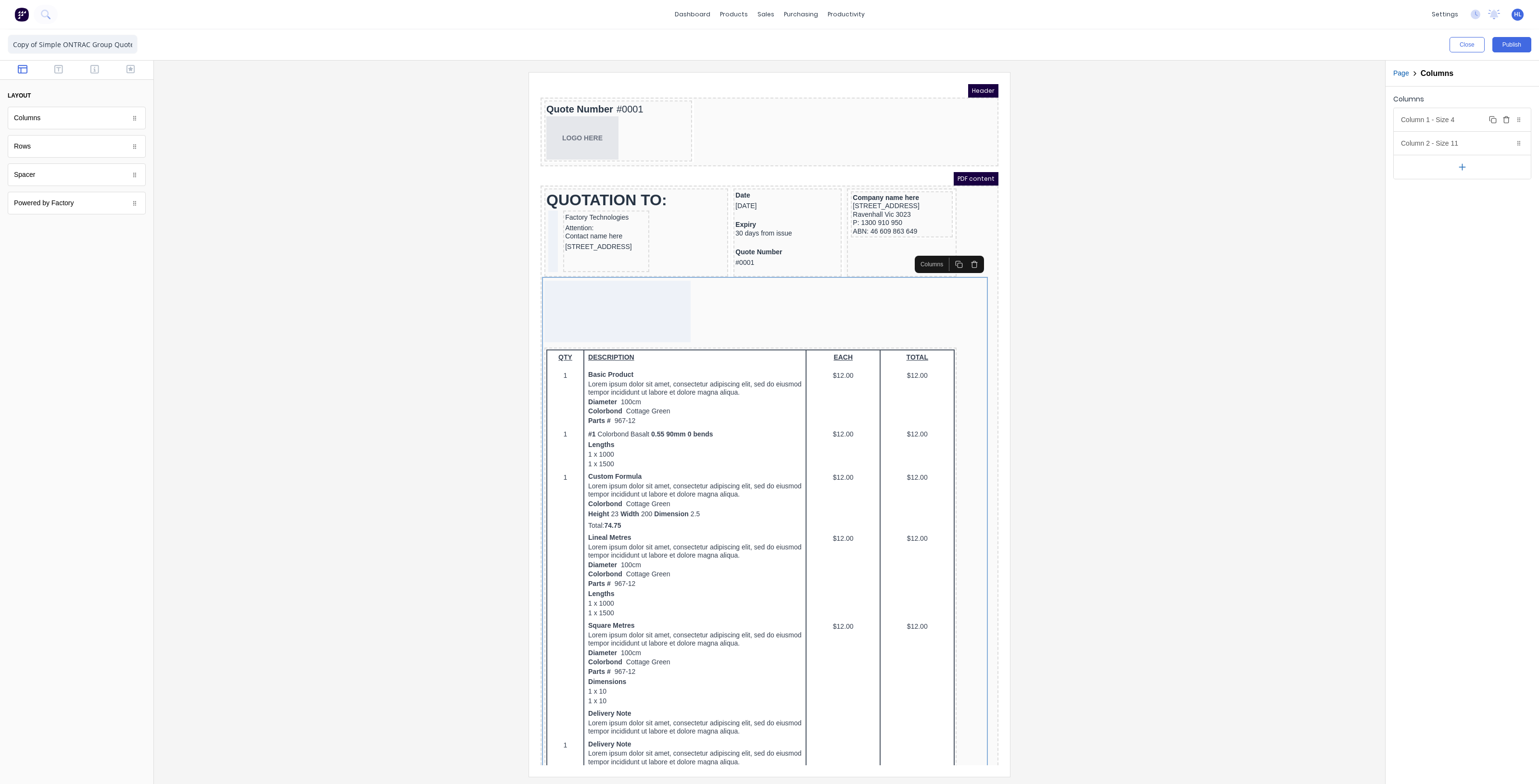
click at [1453, 123] on div "Column 1 - Size 4 Duplicate Delete" at bounding box center [1462, 120] width 137 height 23
drag, startPoint x: 1424, startPoint y: 163, endPoint x: 1372, endPoint y: 165, distance: 52.0
click at [1376, 165] on div "Close Publish Components layout Columns Columns Rows Rows Spacer Spacer Powered…" at bounding box center [769, 406] width 1539 height 755
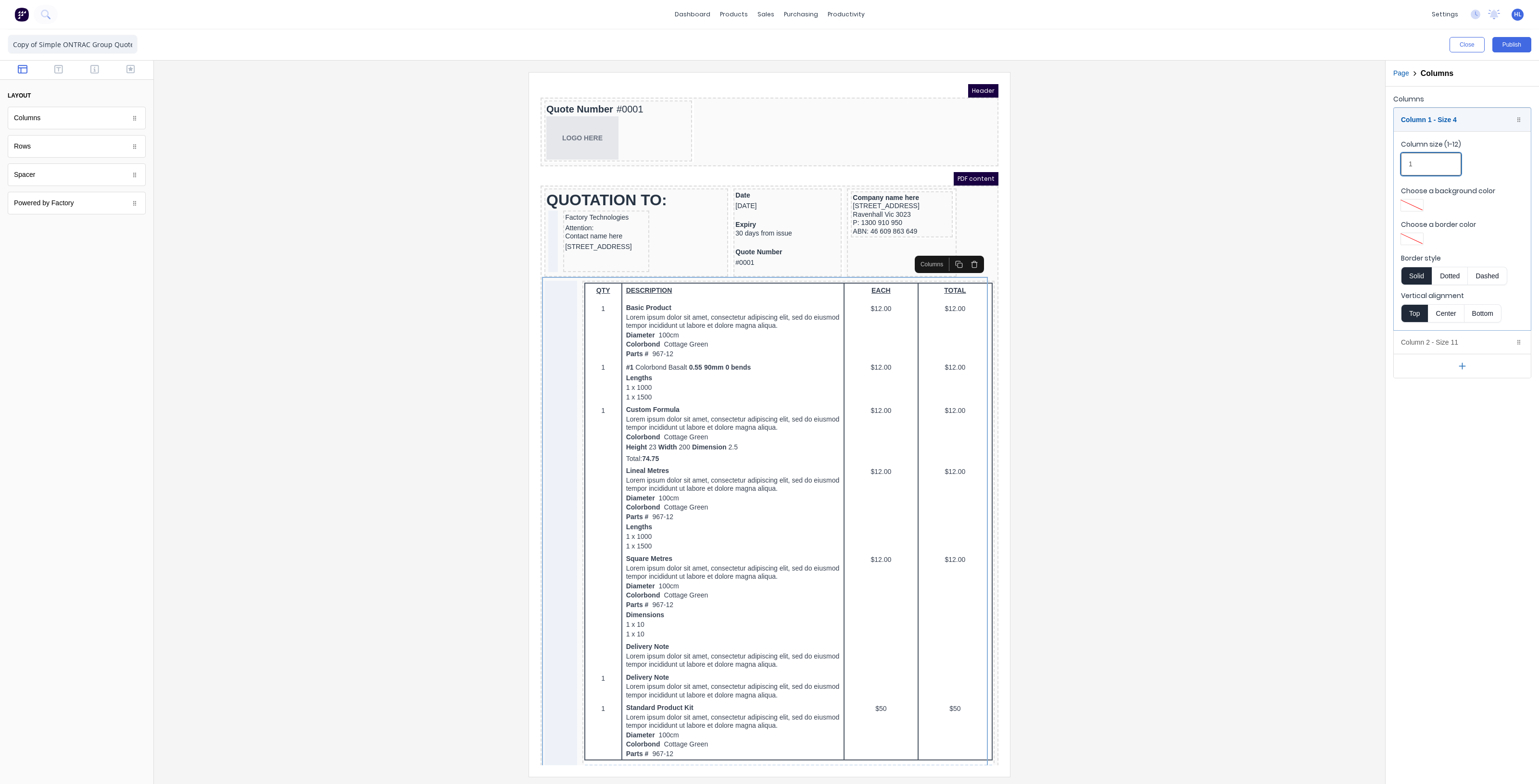
type input "1"
click at [1358, 176] on div at bounding box center [769, 424] width 1216 height 704
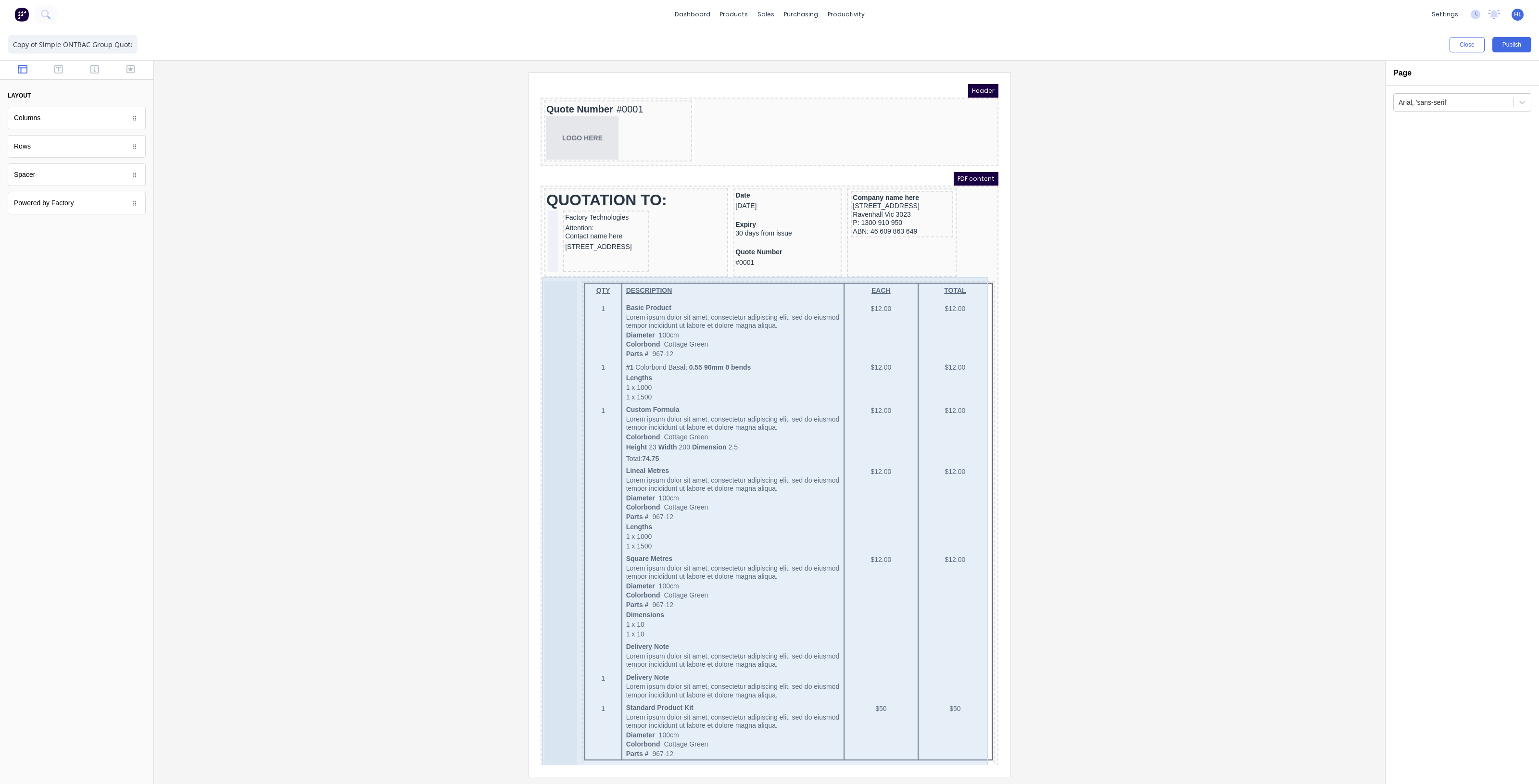
click at [975, 292] on div "QTY DESCRIPTION EACH TOTAL 1 Basic Product Lorem ipsum dolor sit amet, consecte…" at bounding box center [758, 580] width 454 height 626
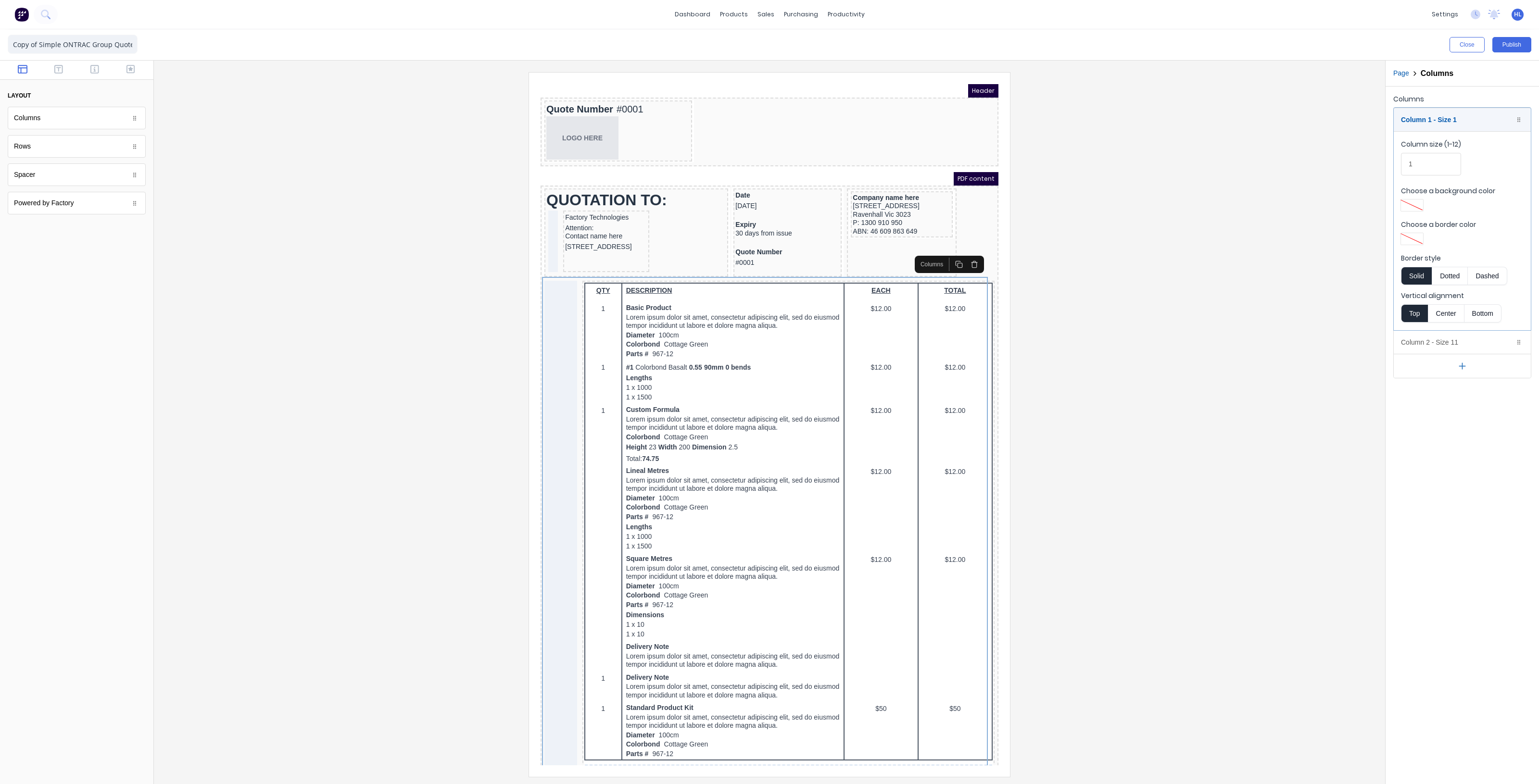
click at [1469, 371] on button "button" at bounding box center [1462, 366] width 137 height 24
click at [1460, 346] on div "Column 2 - Size 11 Duplicate Delete" at bounding box center [1462, 343] width 137 height 23
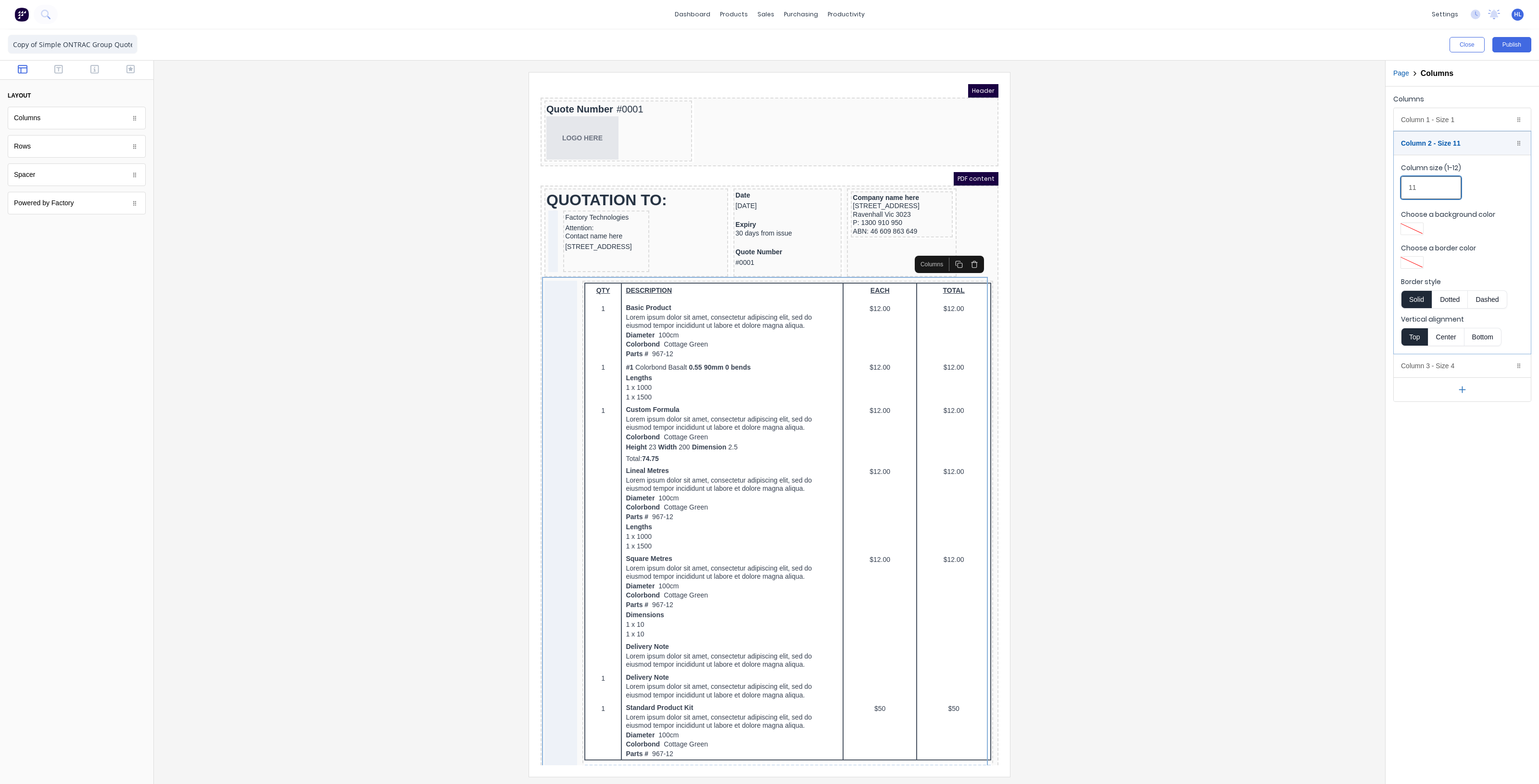
click at [1435, 188] on input "11" at bounding box center [1431, 188] width 60 height 23
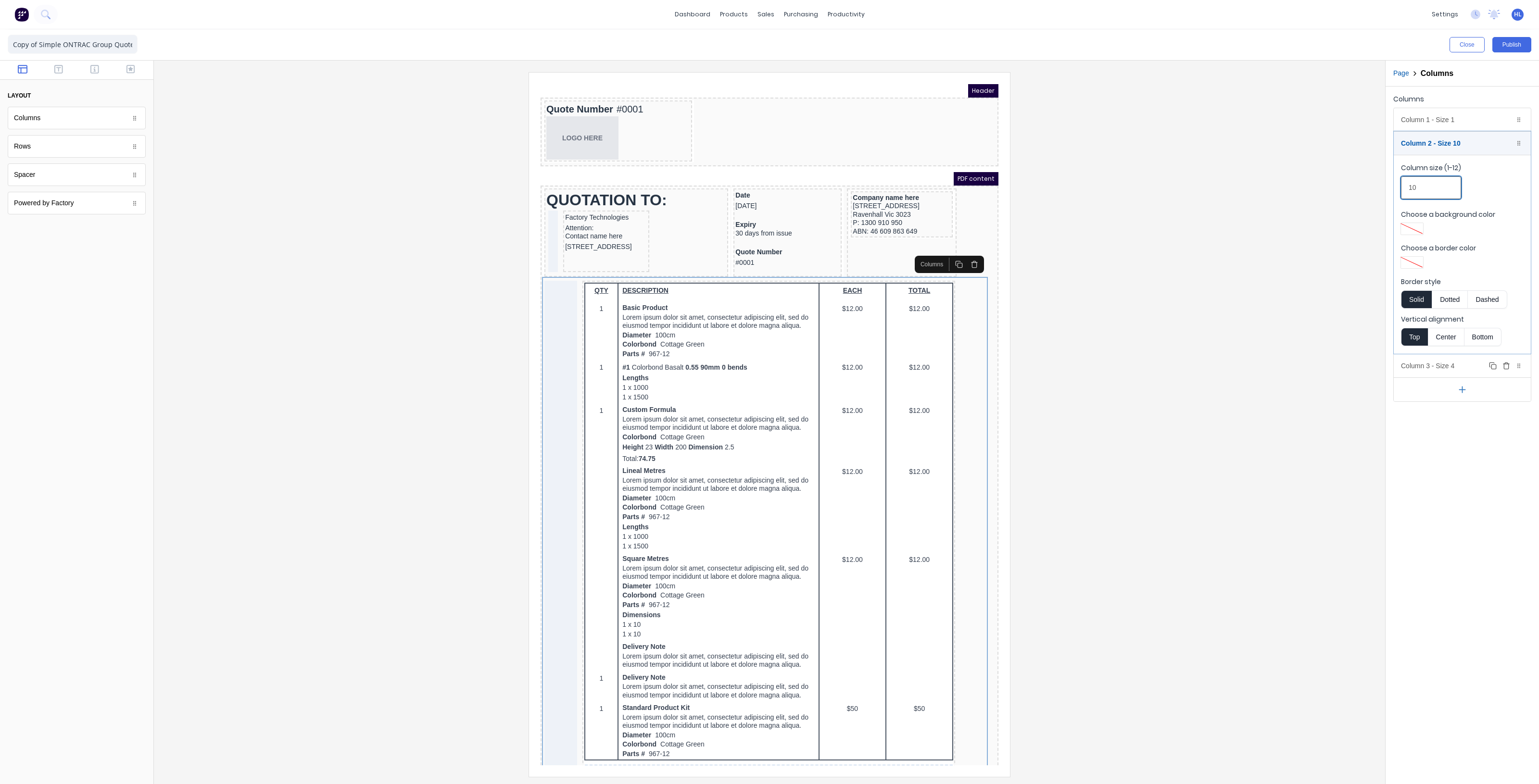
type input "10"
click at [1444, 376] on div "Column 3 - Size 4 Duplicate Delete" at bounding box center [1462, 365] width 137 height 23
drag, startPoint x: 1420, startPoint y: 213, endPoint x: 1345, endPoint y: 234, distance: 77.9
click at [1357, 218] on div "Close Publish Components layout Columns Columns Rows Rows Spacer Spacer Powered…" at bounding box center [769, 406] width 1539 height 755
type input "1"
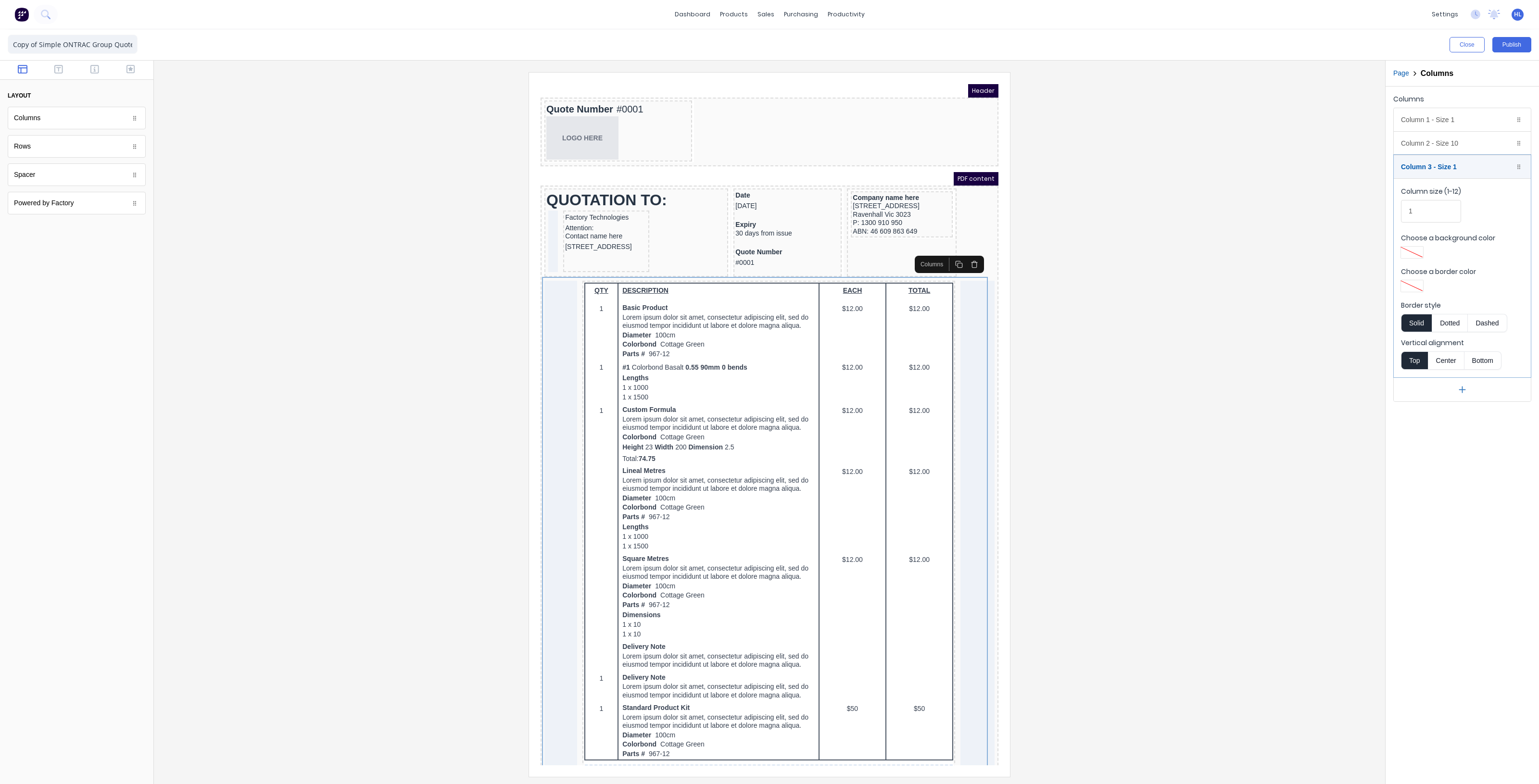
click at [1328, 250] on div at bounding box center [769, 424] width 1216 height 704
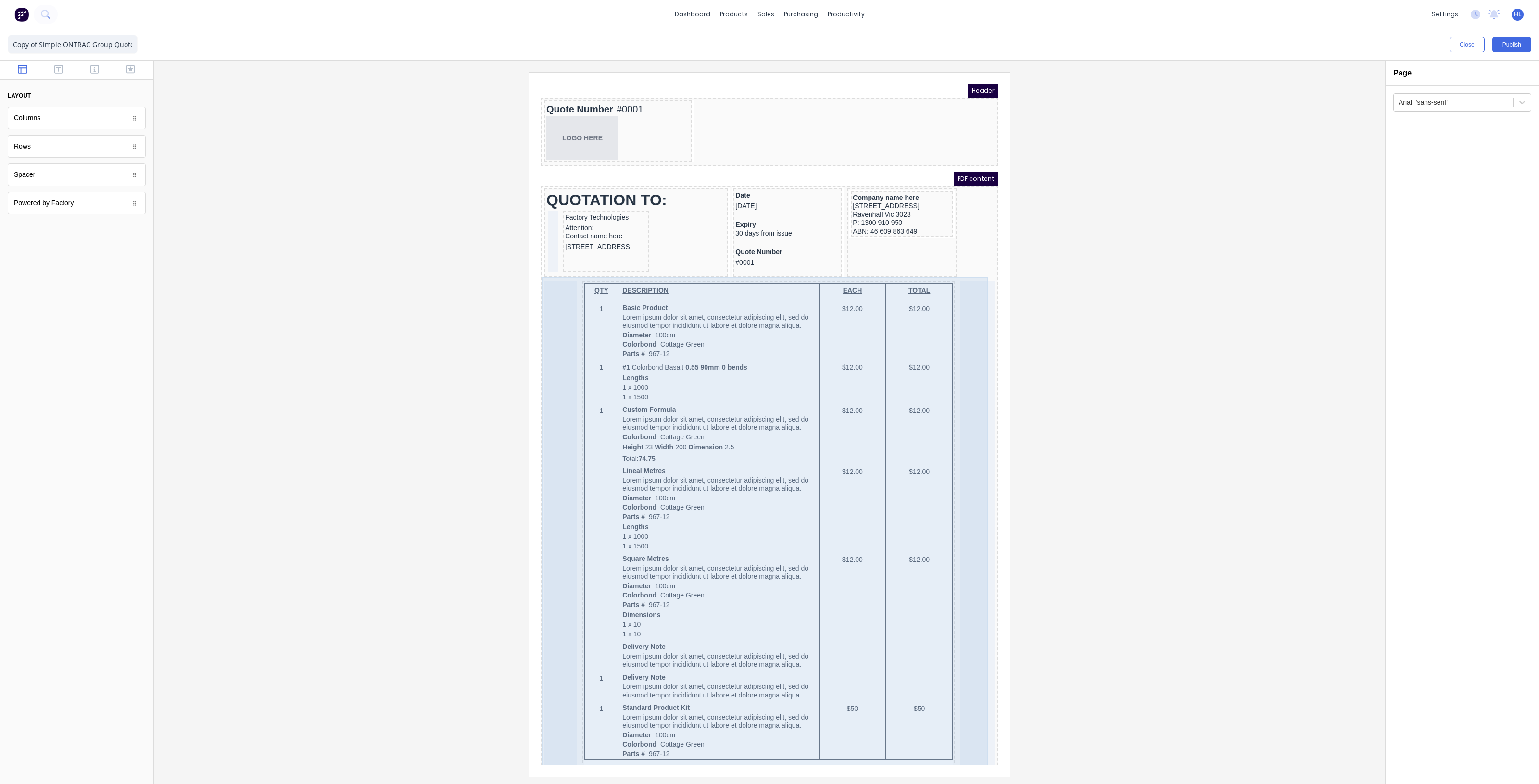
click at [554, 312] on div at bounding box center [549, 580] width 33 height 621
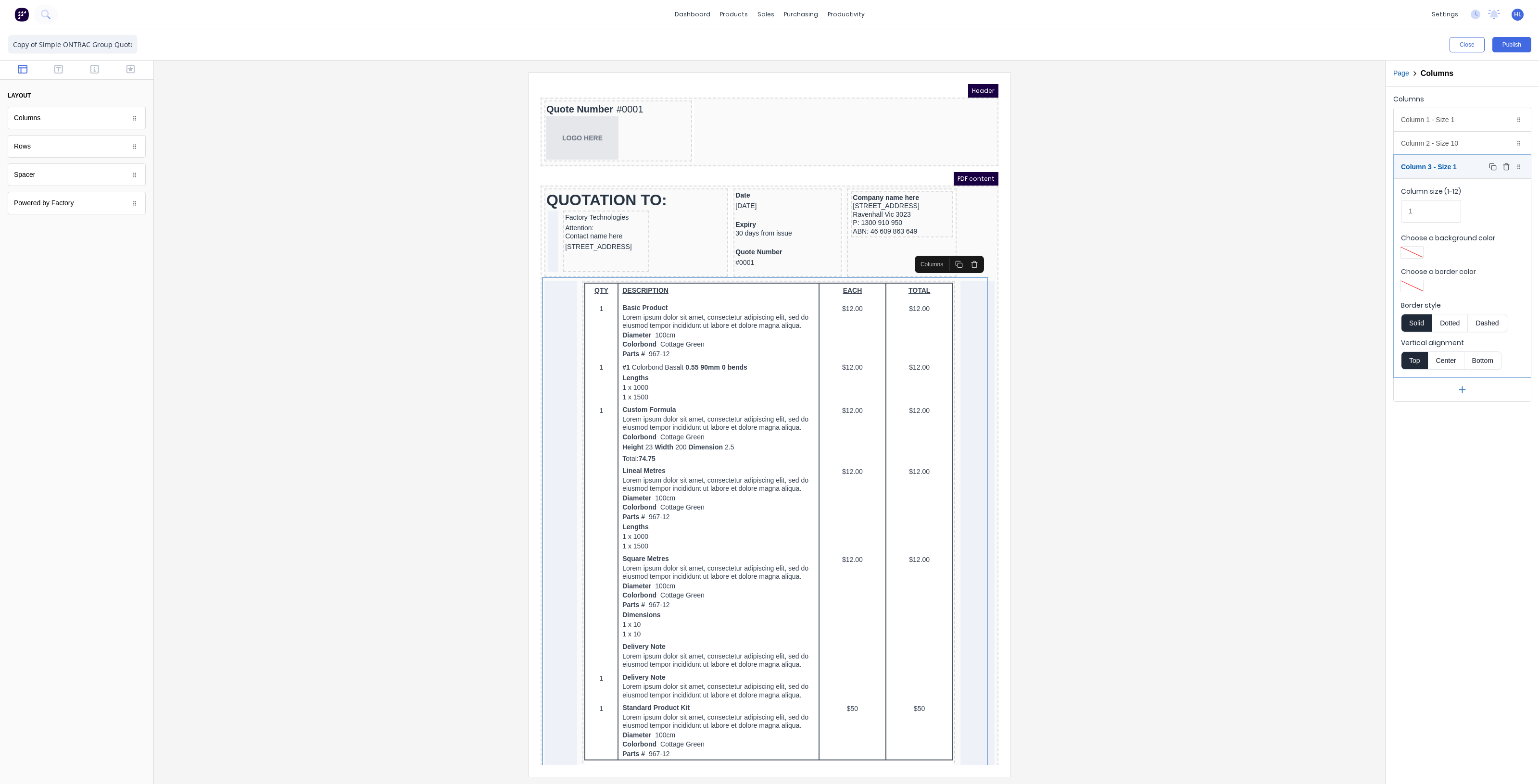
click at [1505, 173] on button "Delete" at bounding box center [1506, 167] width 11 height 11
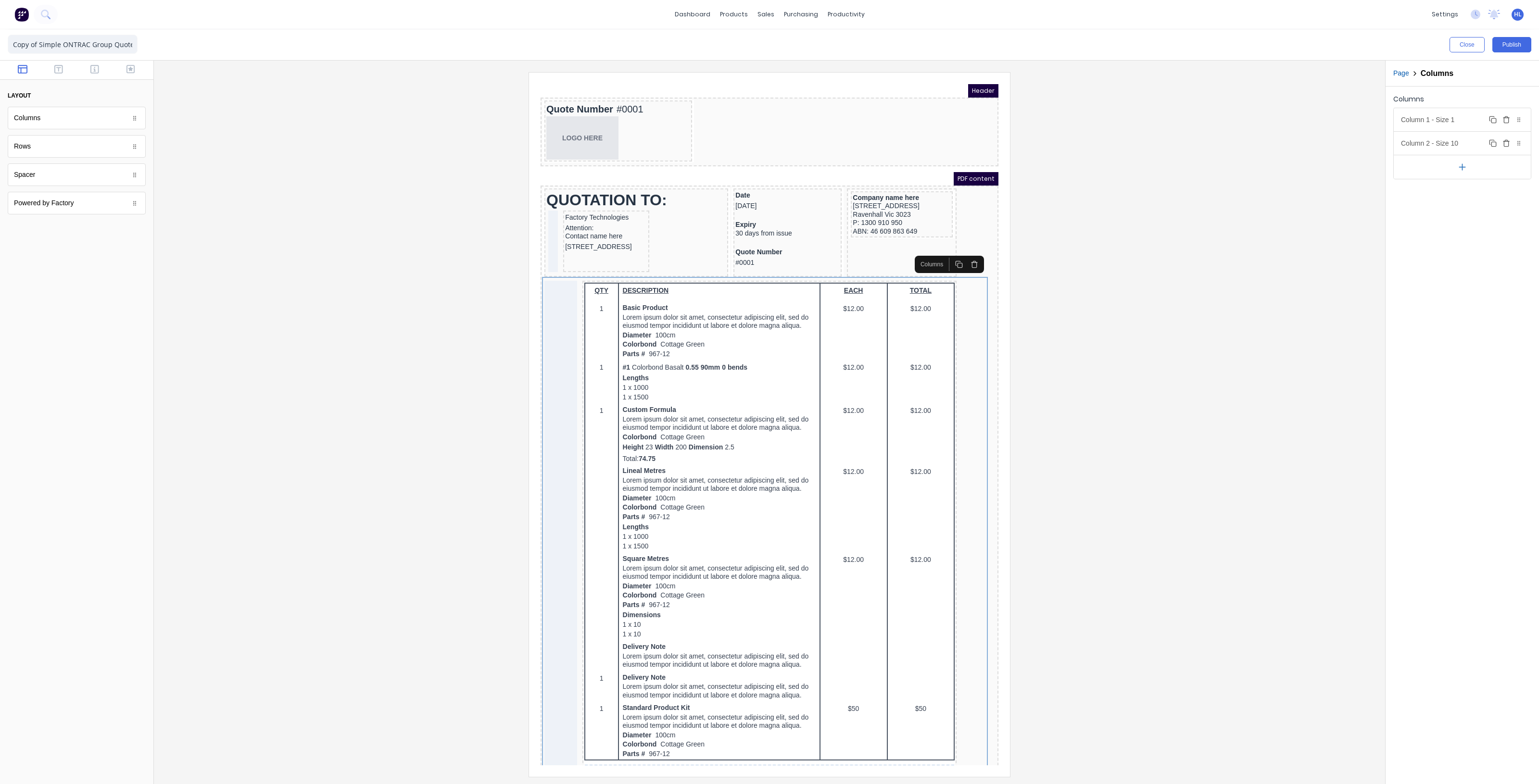
click at [1504, 118] on icon "button" at bounding box center [1506, 120] width 8 height 8
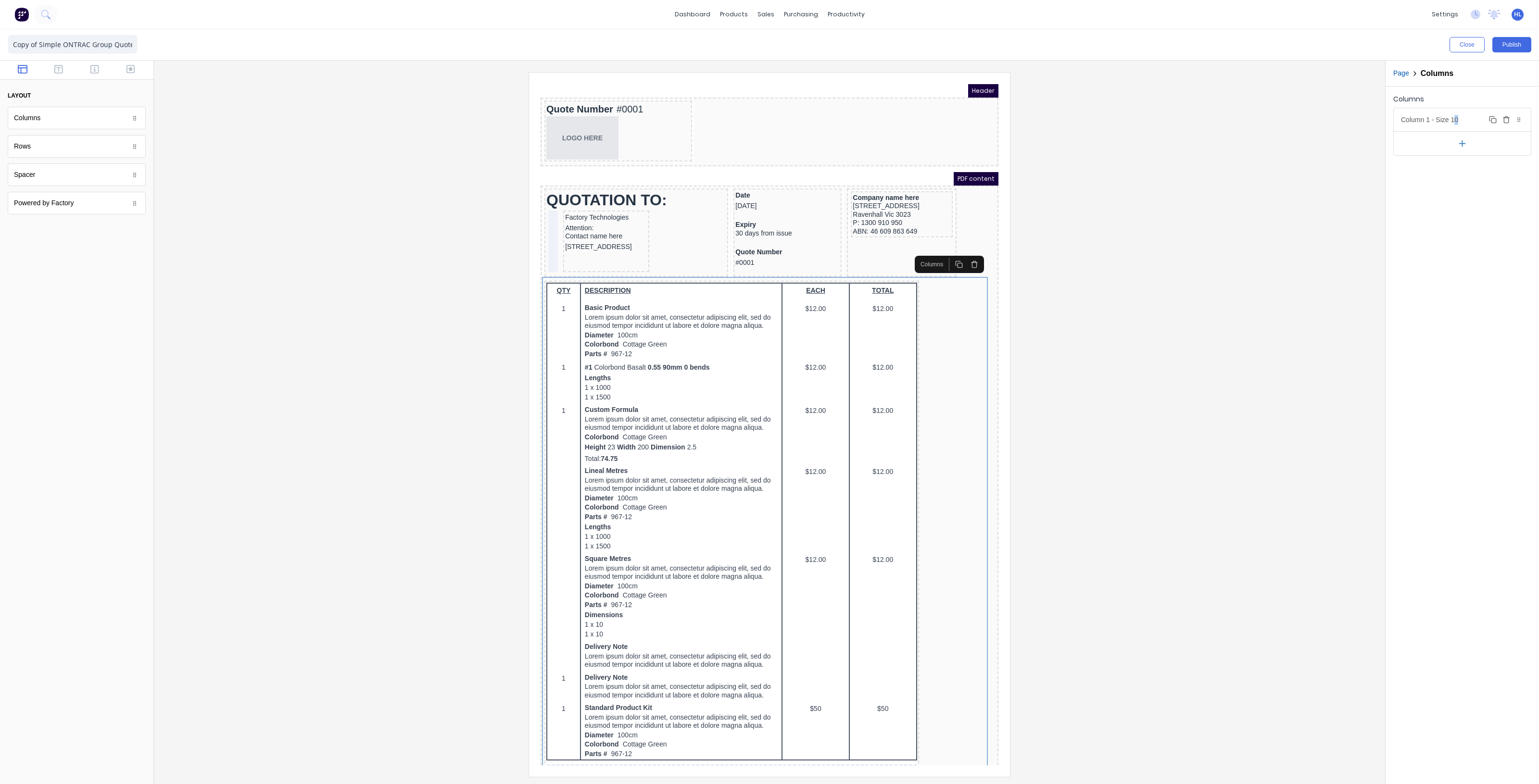
click at [1454, 122] on div "Column 1 - Size 10 Duplicate Delete" at bounding box center [1462, 120] width 137 height 23
drag, startPoint x: 1432, startPoint y: 173, endPoint x: 1413, endPoint y: 176, distance: 19.2
click at [1413, 176] on input "10" at bounding box center [1431, 164] width 60 height 23
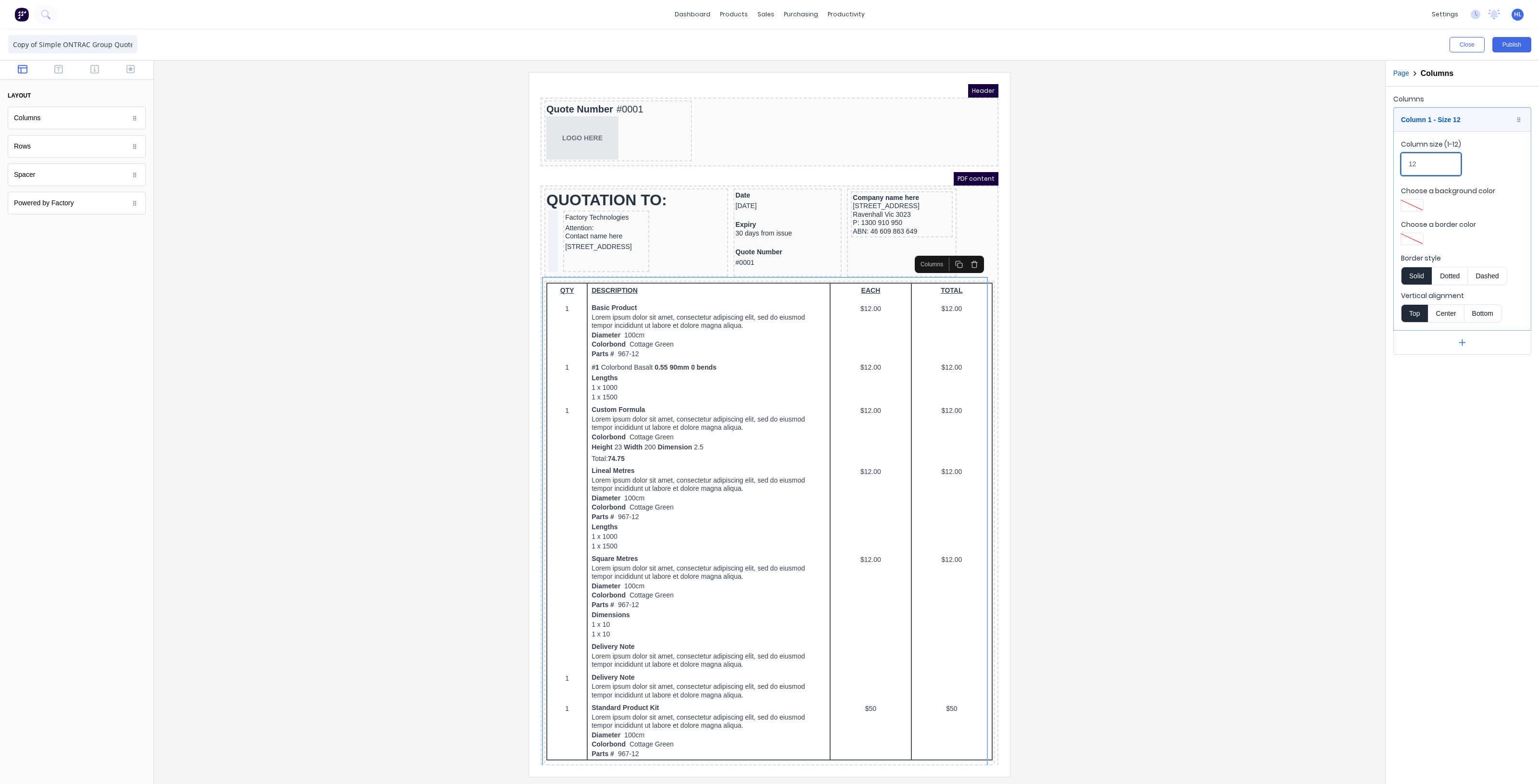
type input "12"
click at [1330, 212] on div at bounding box center [769, 424] width 1216 height 704
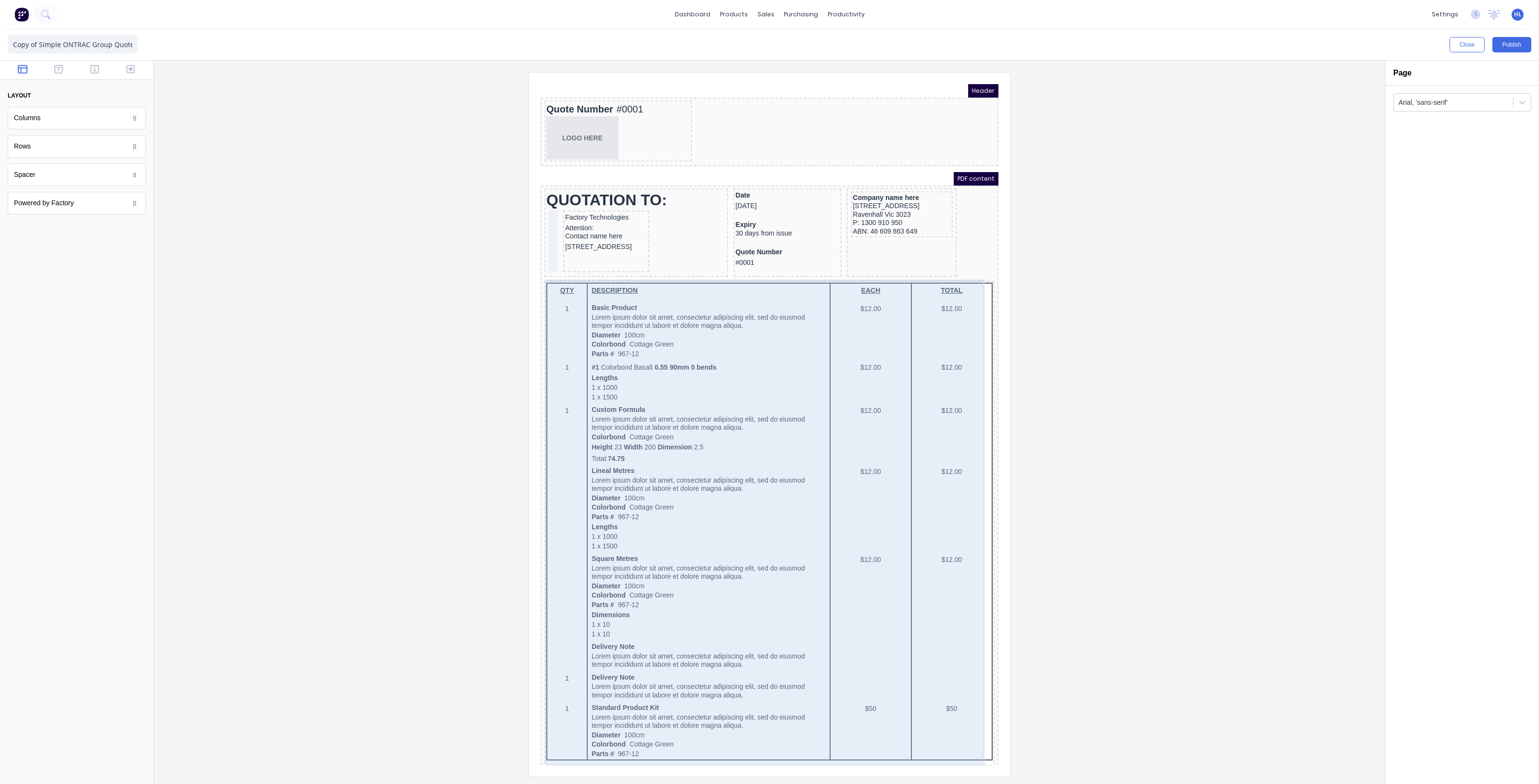
click at [968, 305] on div "QTY DESCRIPTION EACH TOTAL 1 Basic Product Lorem ipsum dolor sit amet, consecte…" at bounding box center [758, 580] width 447 height 618
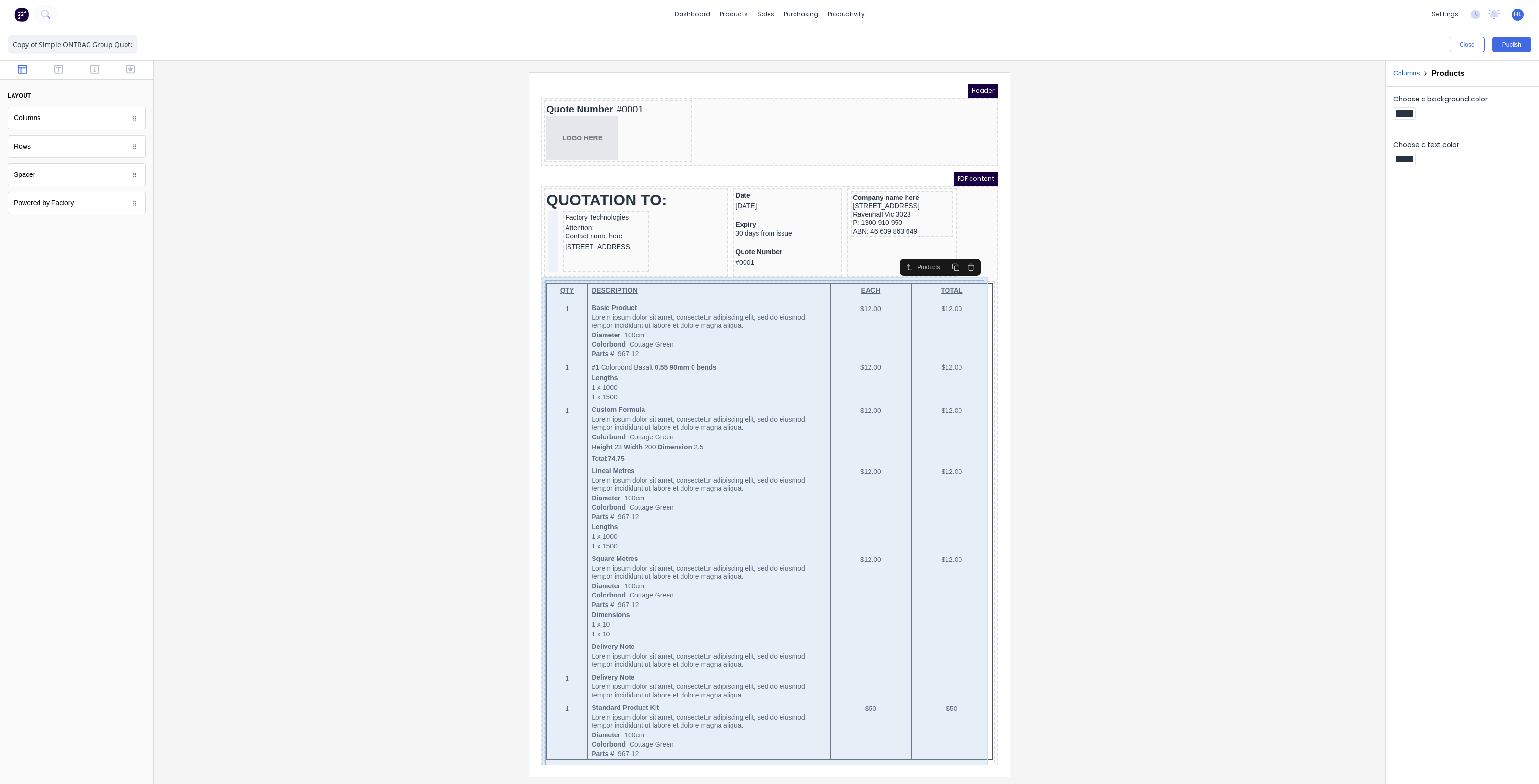
click at [975, 305] on div "QTY DESCRIPTION EACH TOTAL 1 Basic Product Lorem ipsum dolor sit amet, consecte…" at bounding box center [758, 580] width 454 height 626
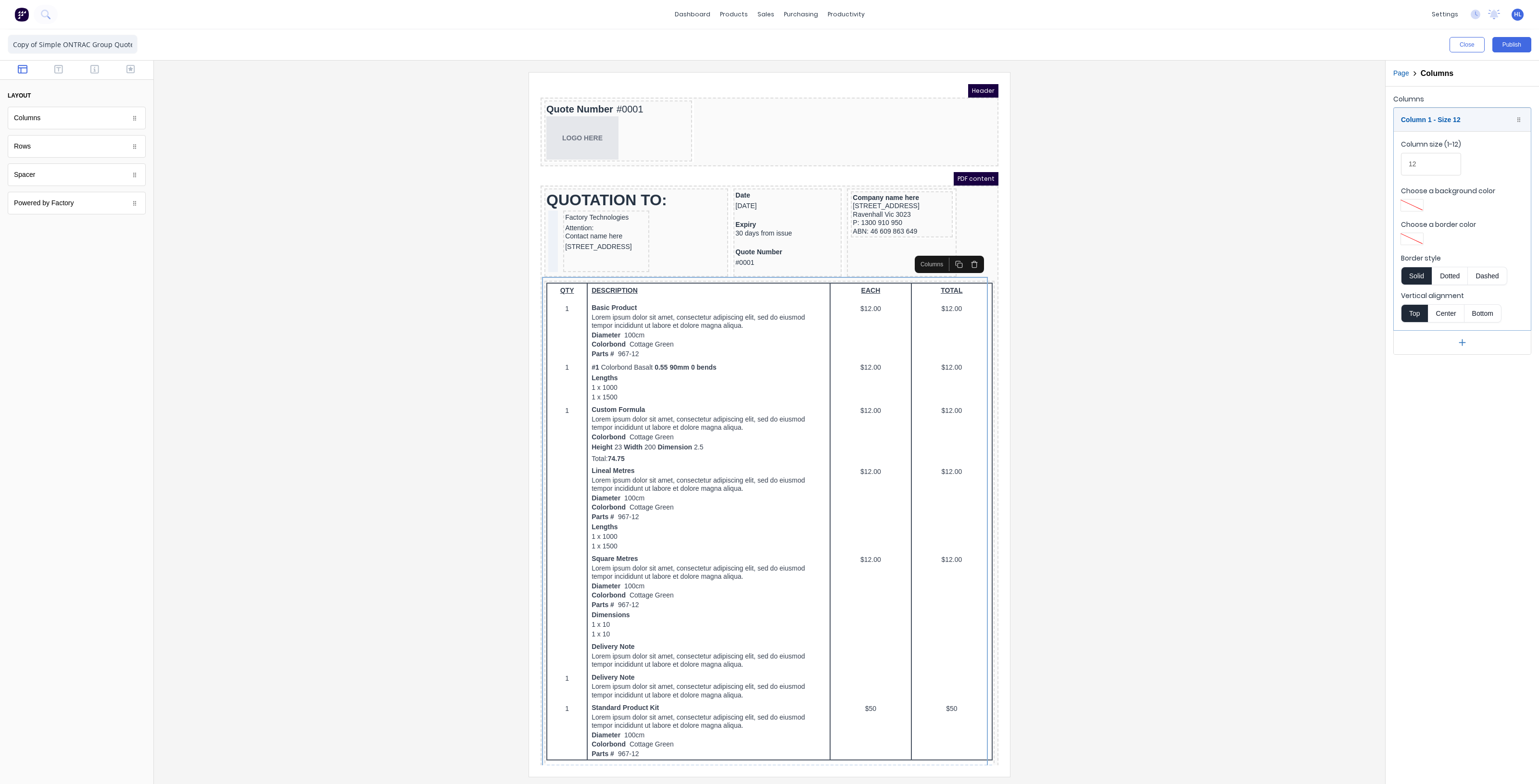
click at [961, 254] on icon "button" at bounding box center [963, 252] width 8 height 8
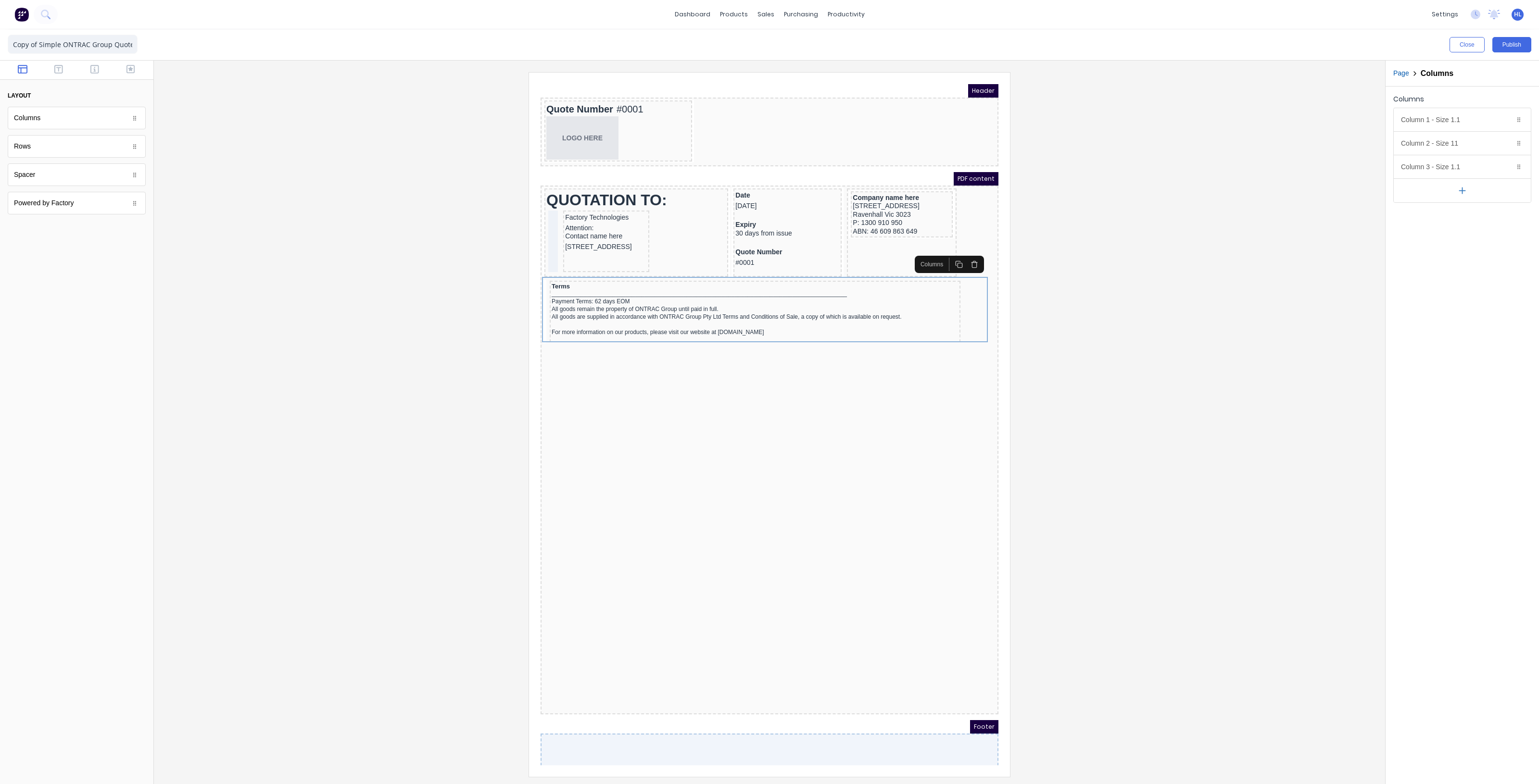
click at [27, 75] on button "button" at bounding box center [23, 70] width 30 height 11
click at [1040, 413] on div at bounding box center [769, 424] width 1216 height 704
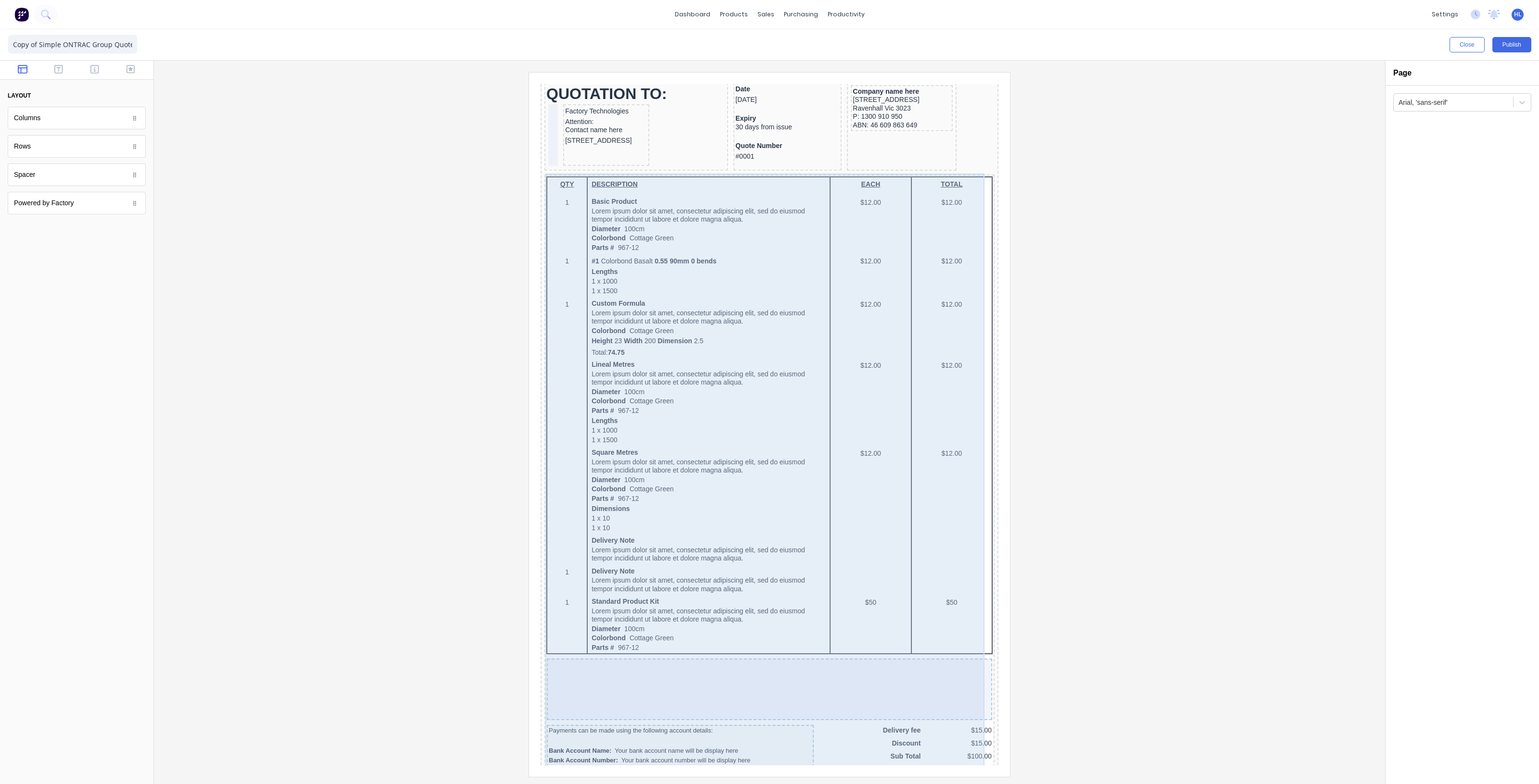
scroll to position [240, 0]
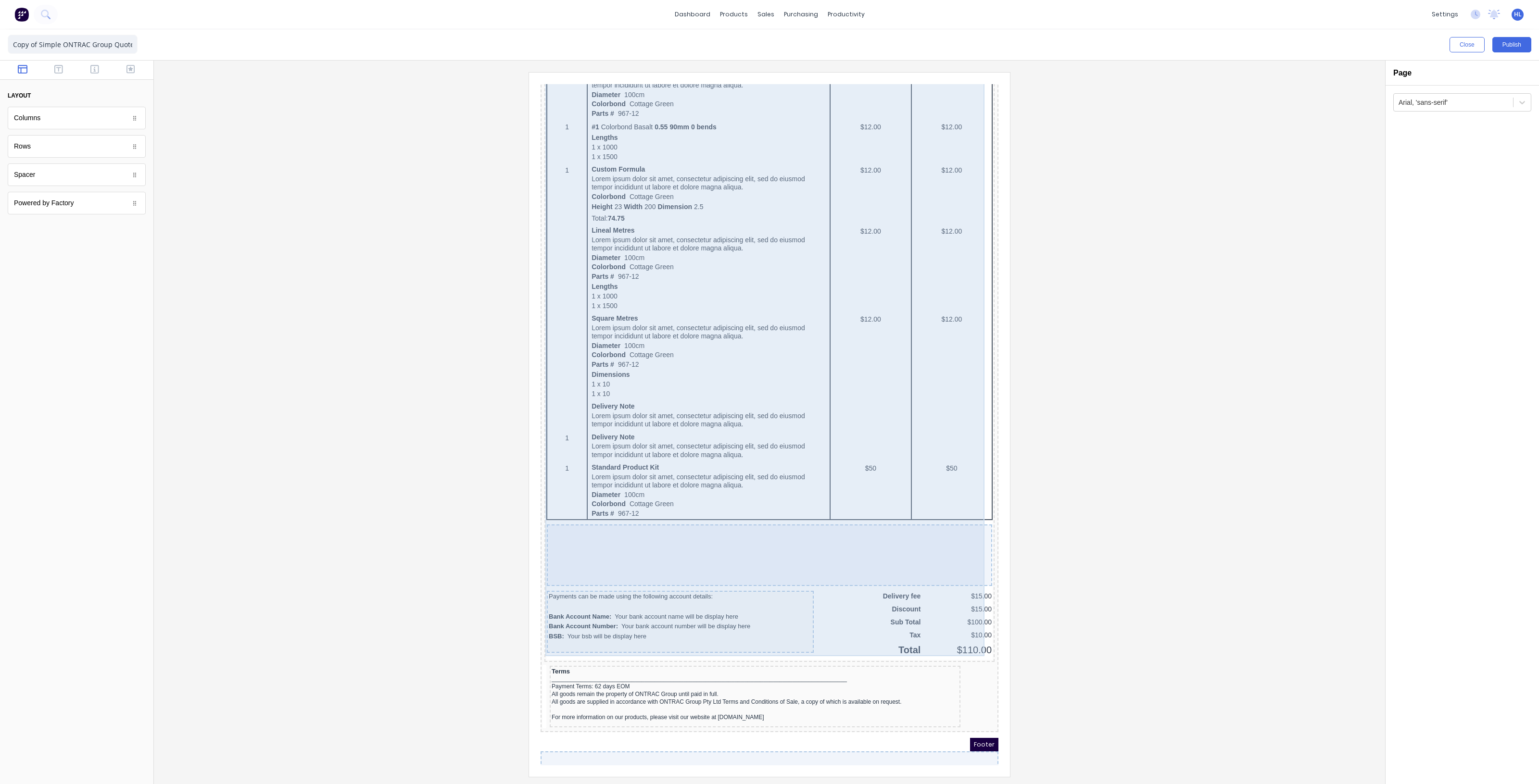
click at [819, 387] on div "QTY DESCRIPTION EACH TOTAL 1 Basic Product Lorem ipsum dolor sit amet, consecte…" at bounding box center [758, 340] width 447 height 618
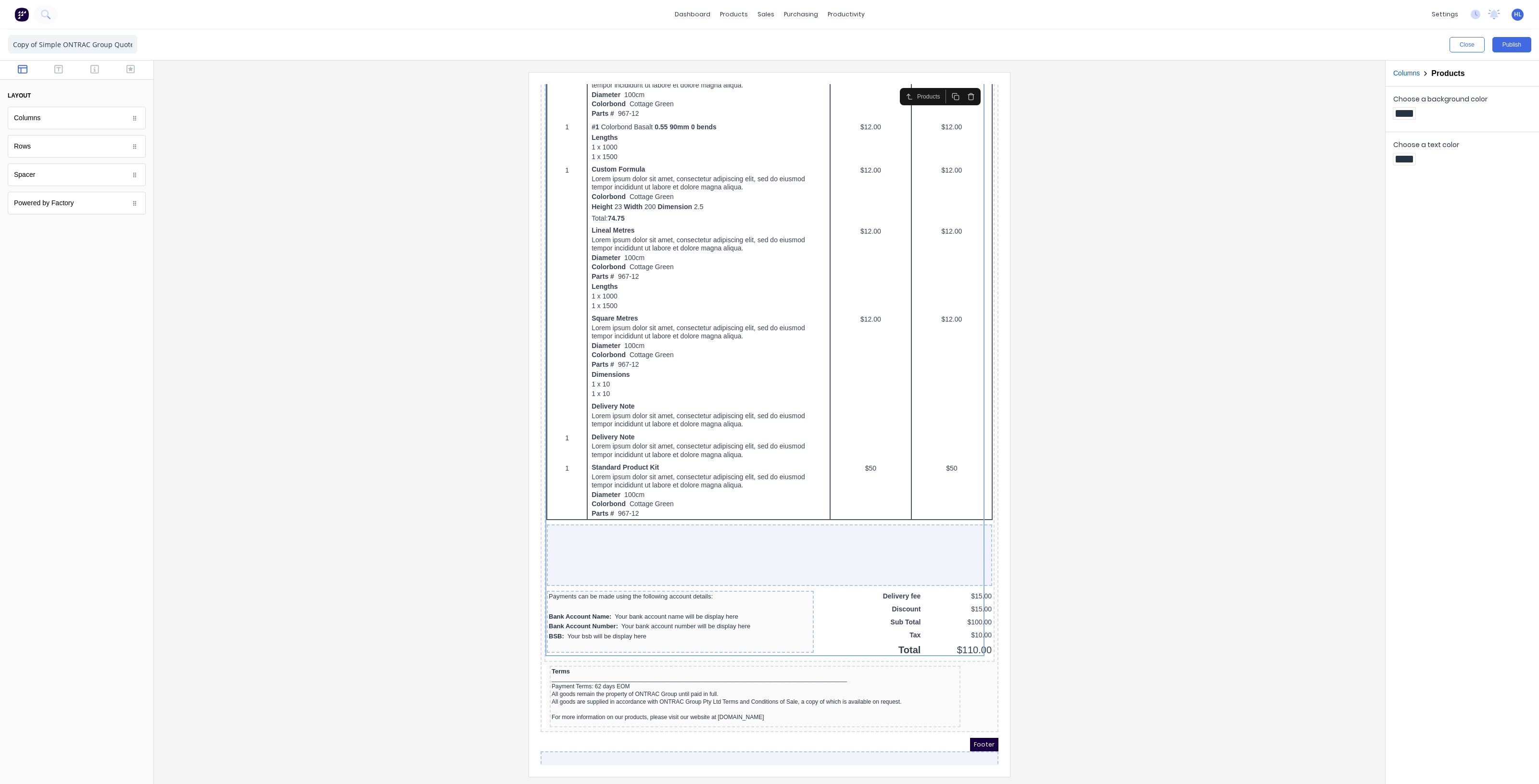
click at [1092, 520] on div at bounding box center [769, 424] width 1216 height 704
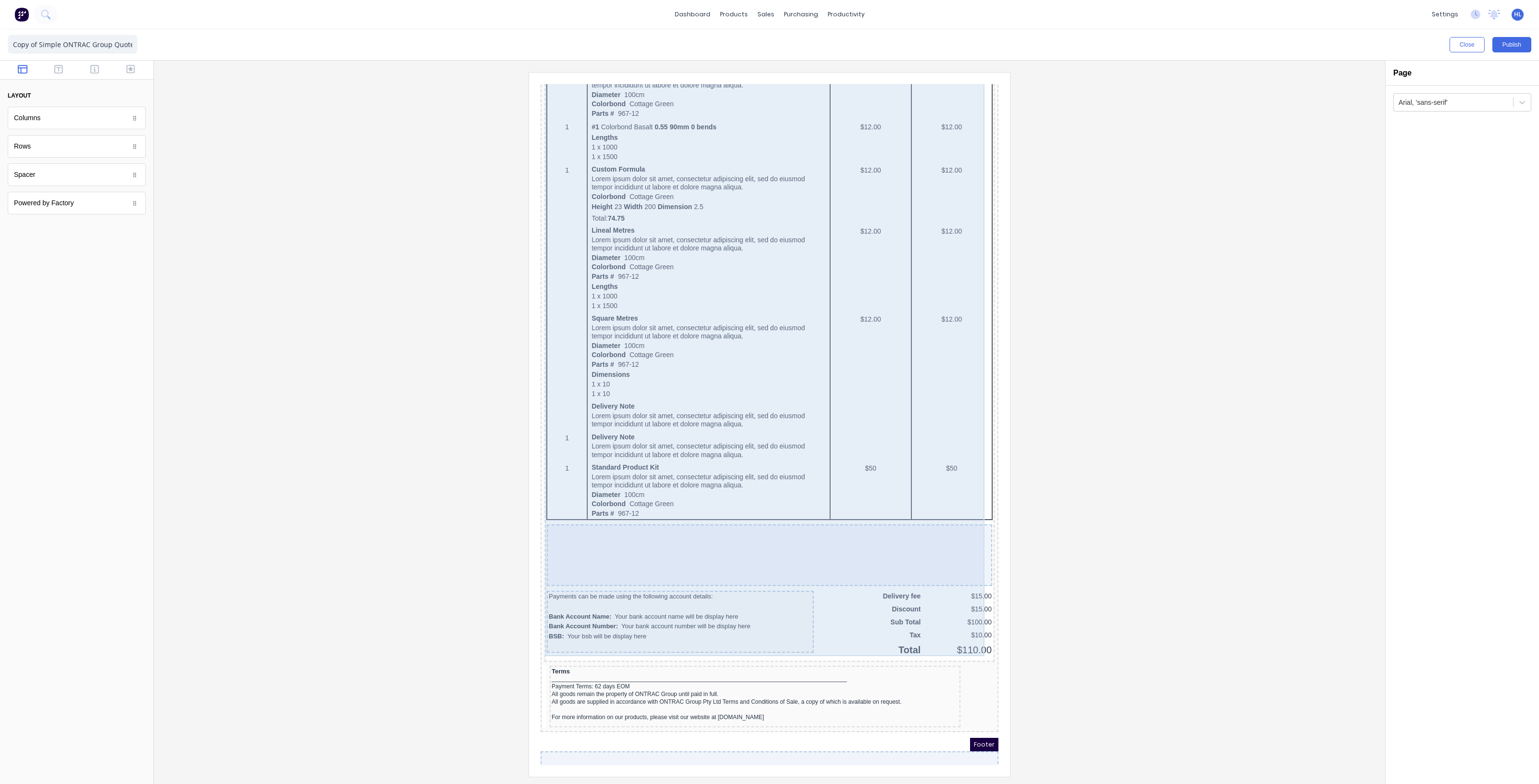
click at [839, 461] on div "QTY DESCRIPTION EACH TOTAL 1 Basic Product Lorem ipsum dolor sit amet, consecte…" at bounding box center [758, 340] width 447 height 618
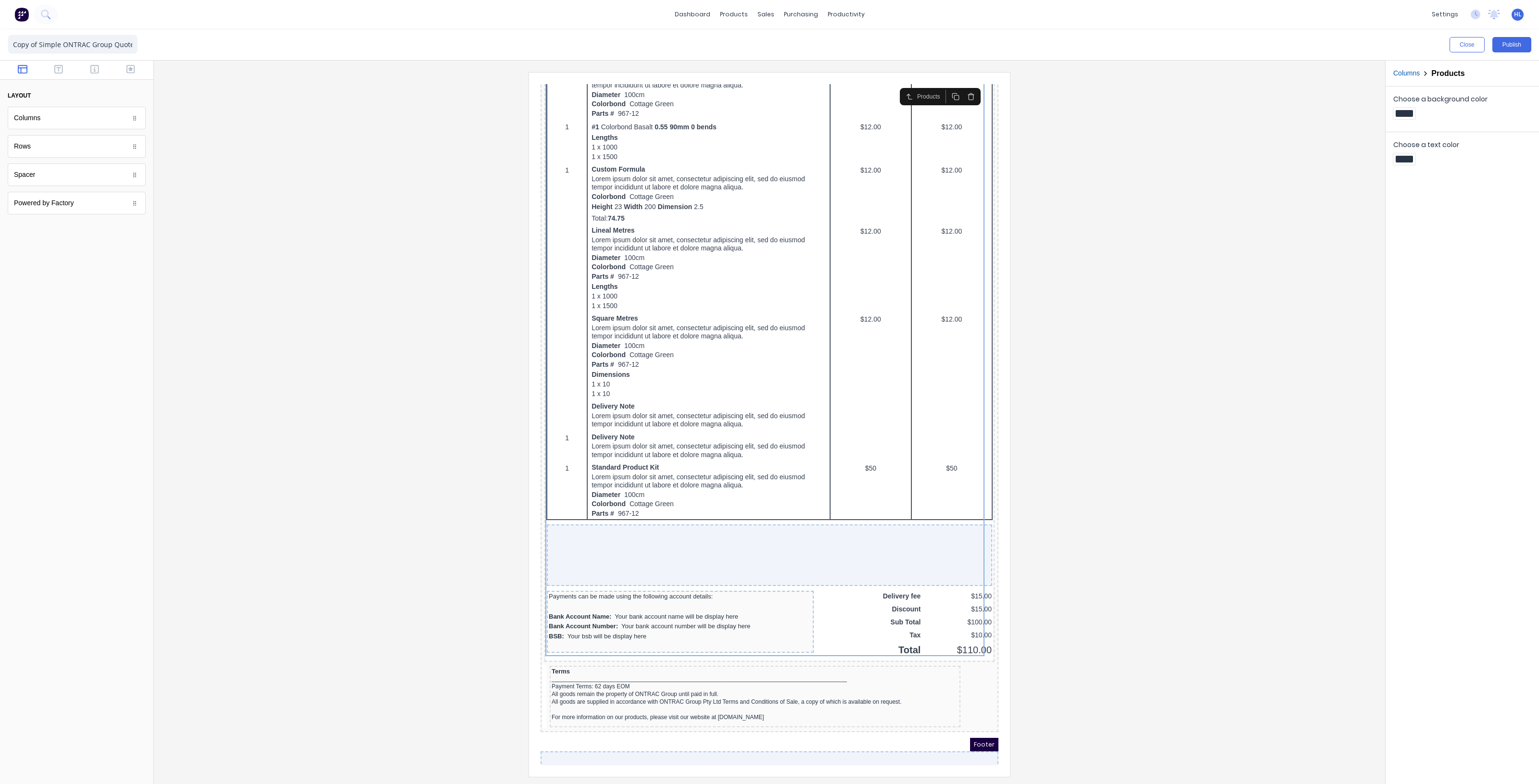
click at [18, 69] on icon "button" at bounding box center [22, 70] width 9 height 9
click at [54, 63] on div at bounding box center [77, 70] width 153 height 19
click at [61, 68] on icon "button" at bounding box center [59, 69] width 9 height 9
click at [92, 71] on icon "button" at bounding box center [95, 69] width 9 height 9
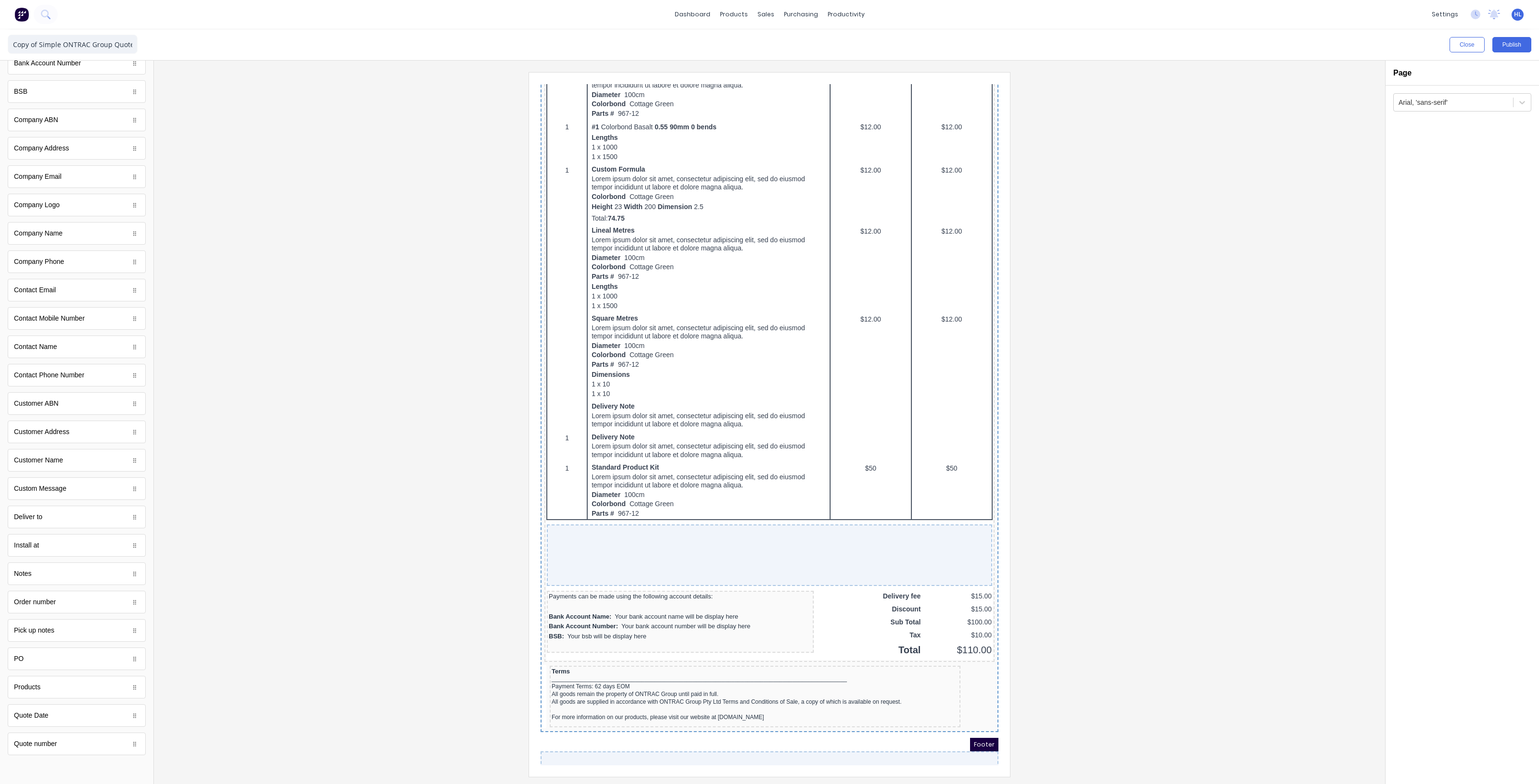
scroll to position [0, 0]
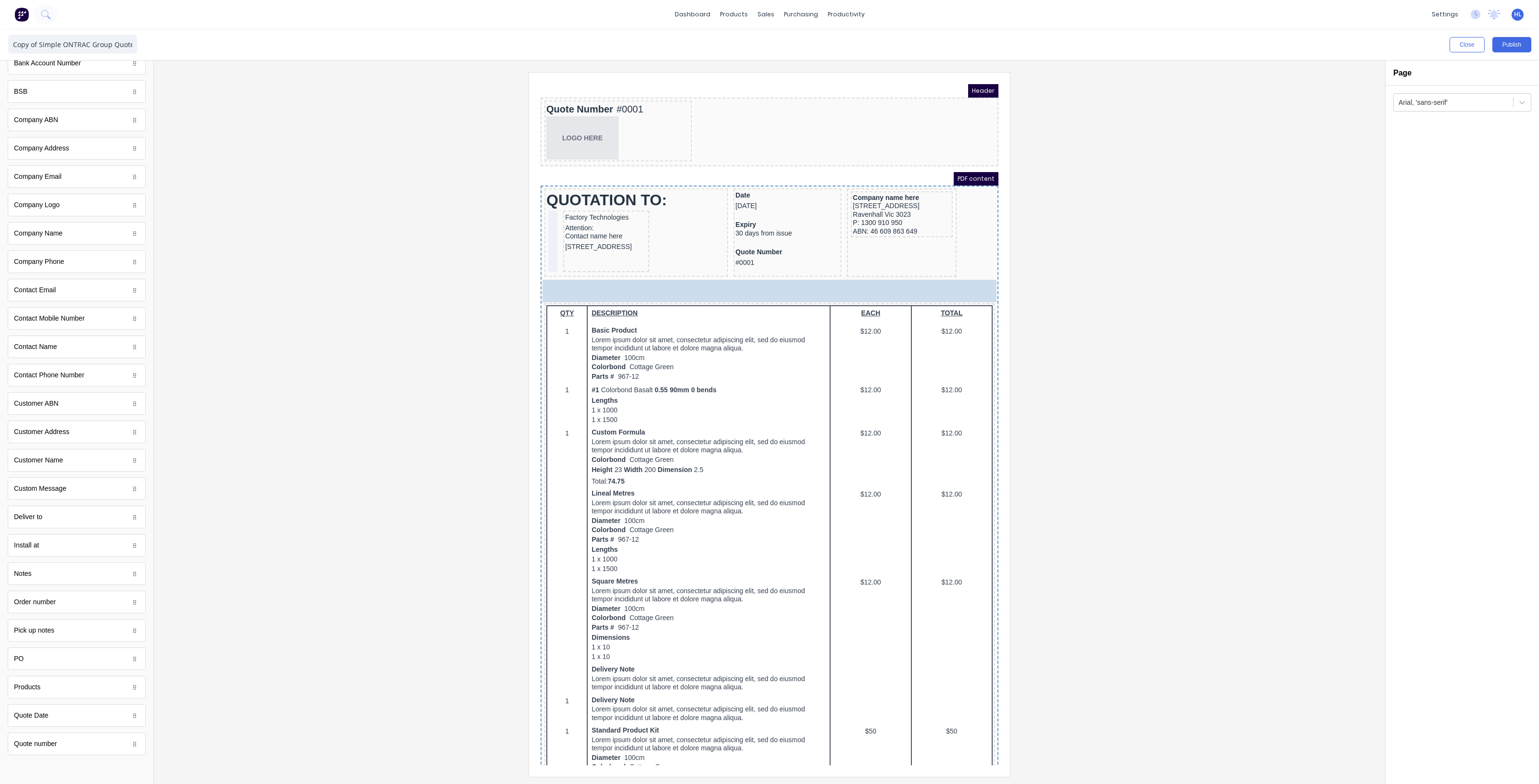
drag, startPoint x: 103, startPoint y: 688, endPoint x: 671, endPoint y: 277, distance: 701.1
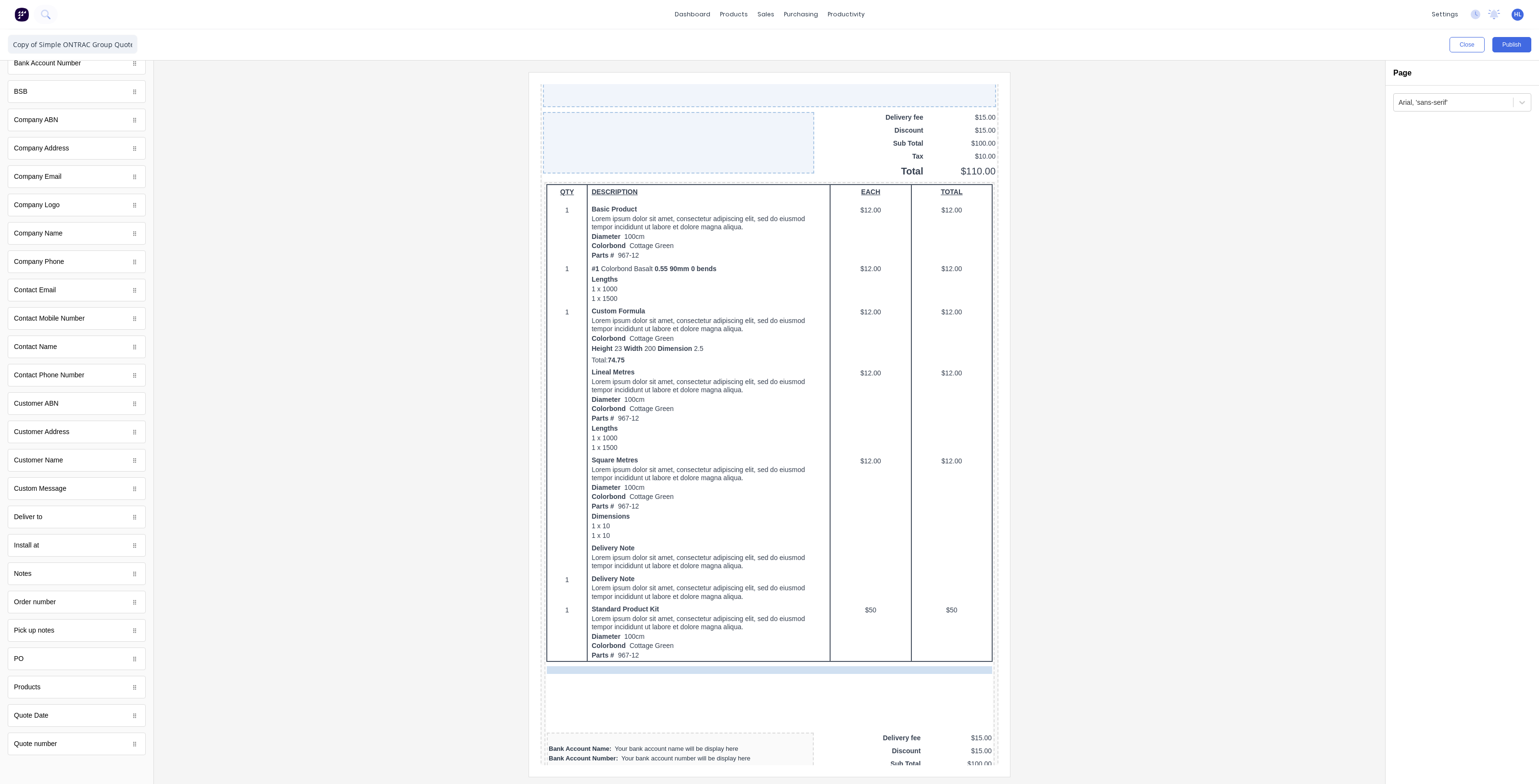
scroll to position [664, 0]
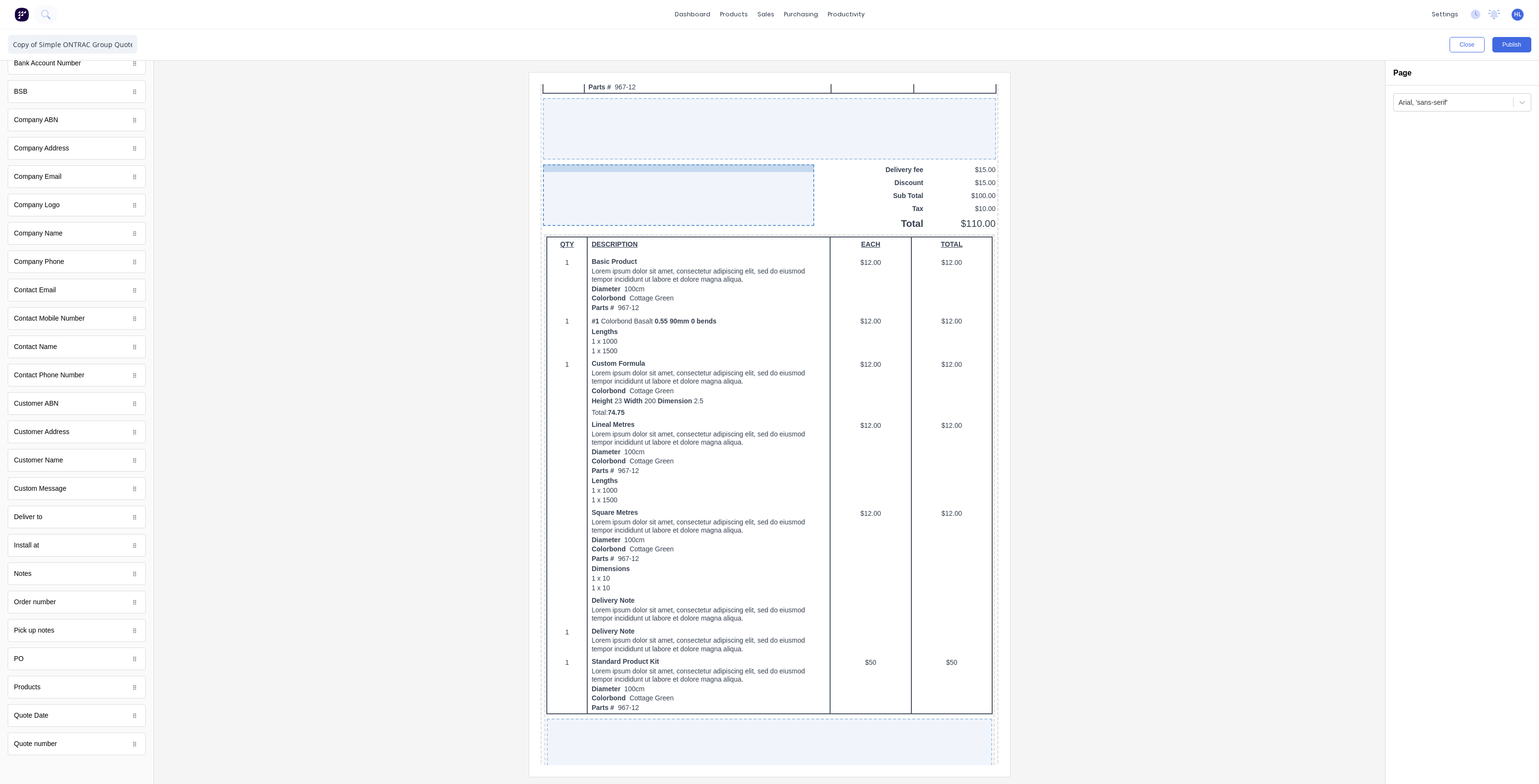
drag, startPoint x: 633, startPoint y: 657, endPoint x: 695, endPoint y: 156, distance: 504.8
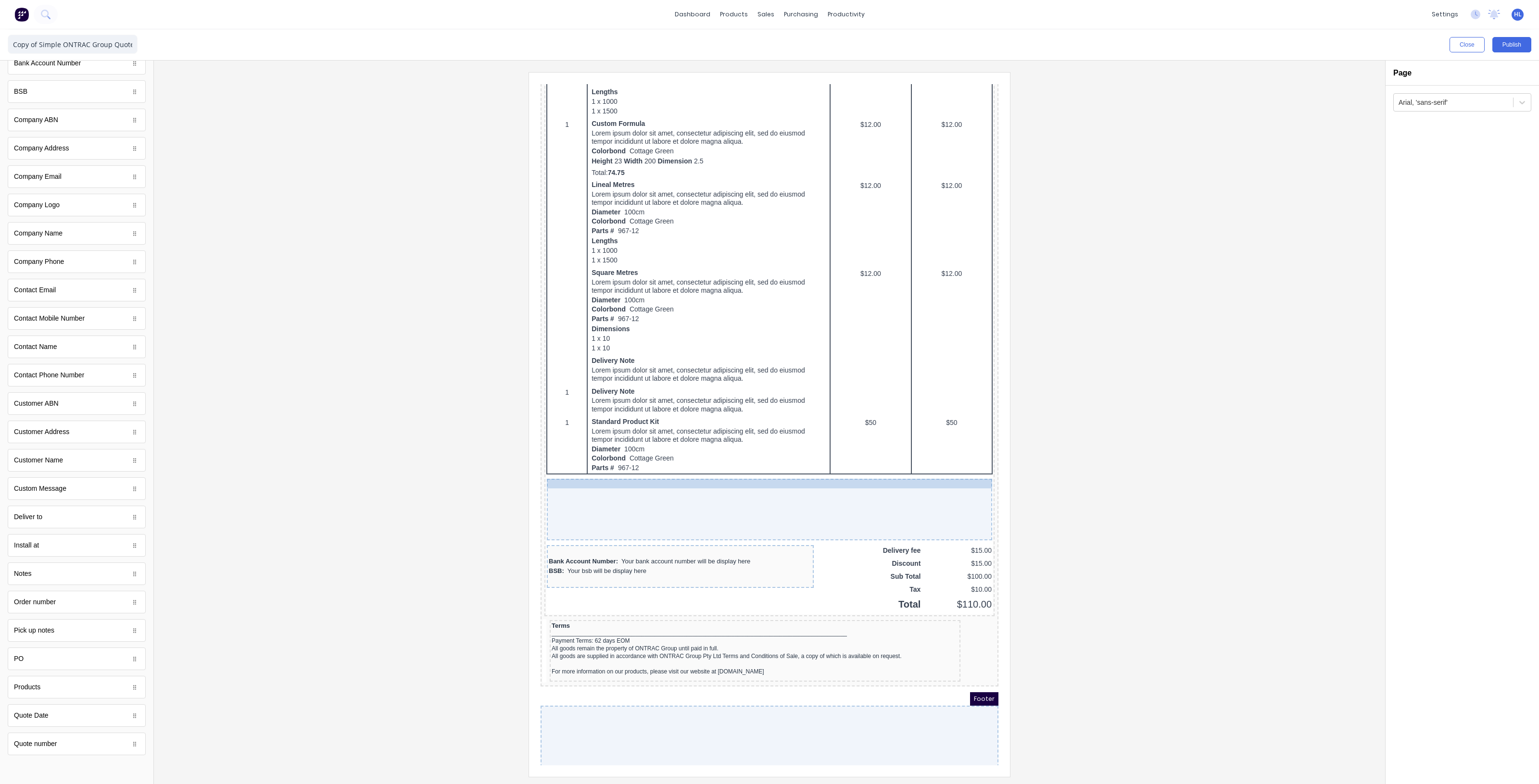
scroll to position [664, 0]
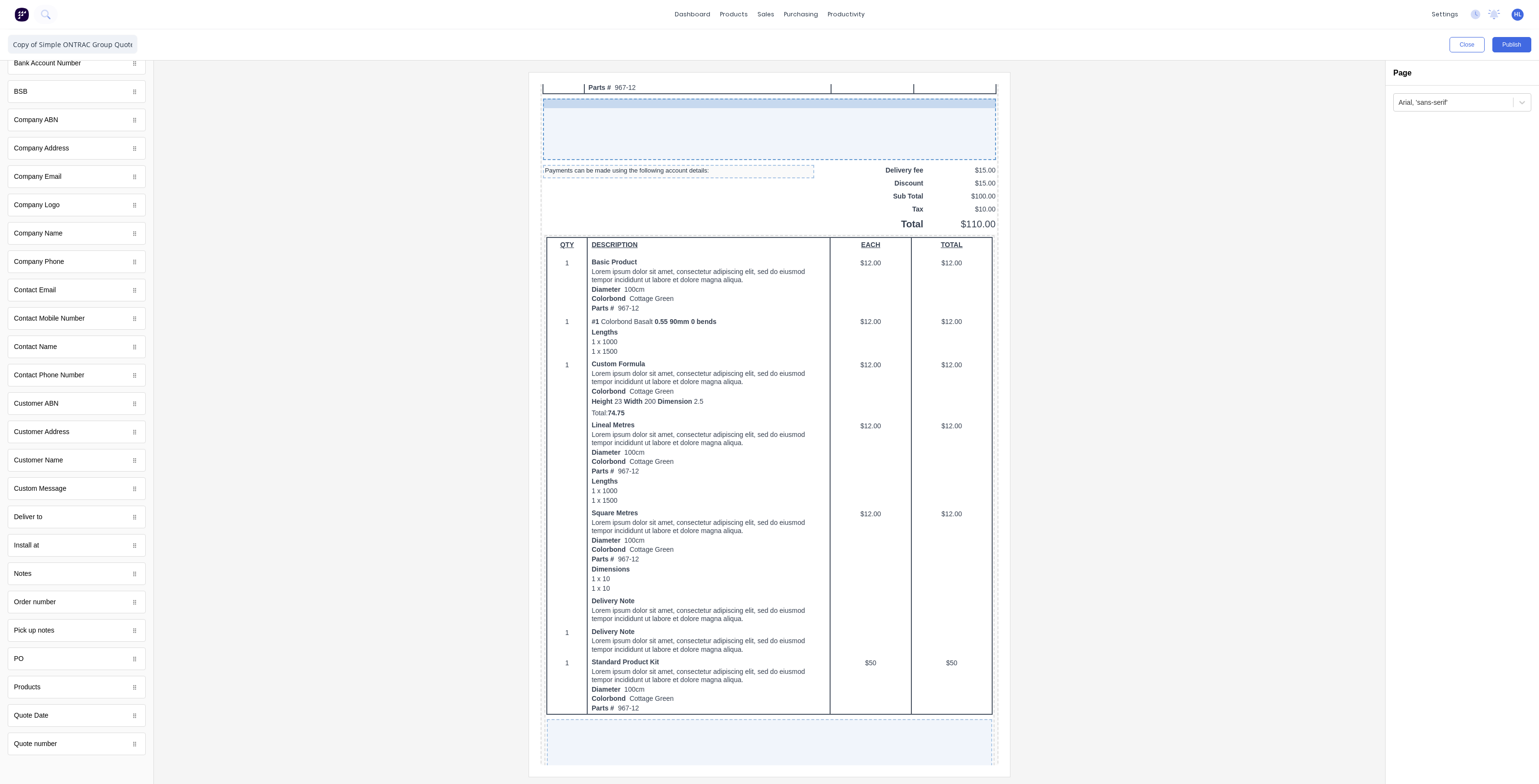
drag, startPoint x: 640, startPoint y: 542, endPoint x: 672, endPoint y: 138, distance: 405.3
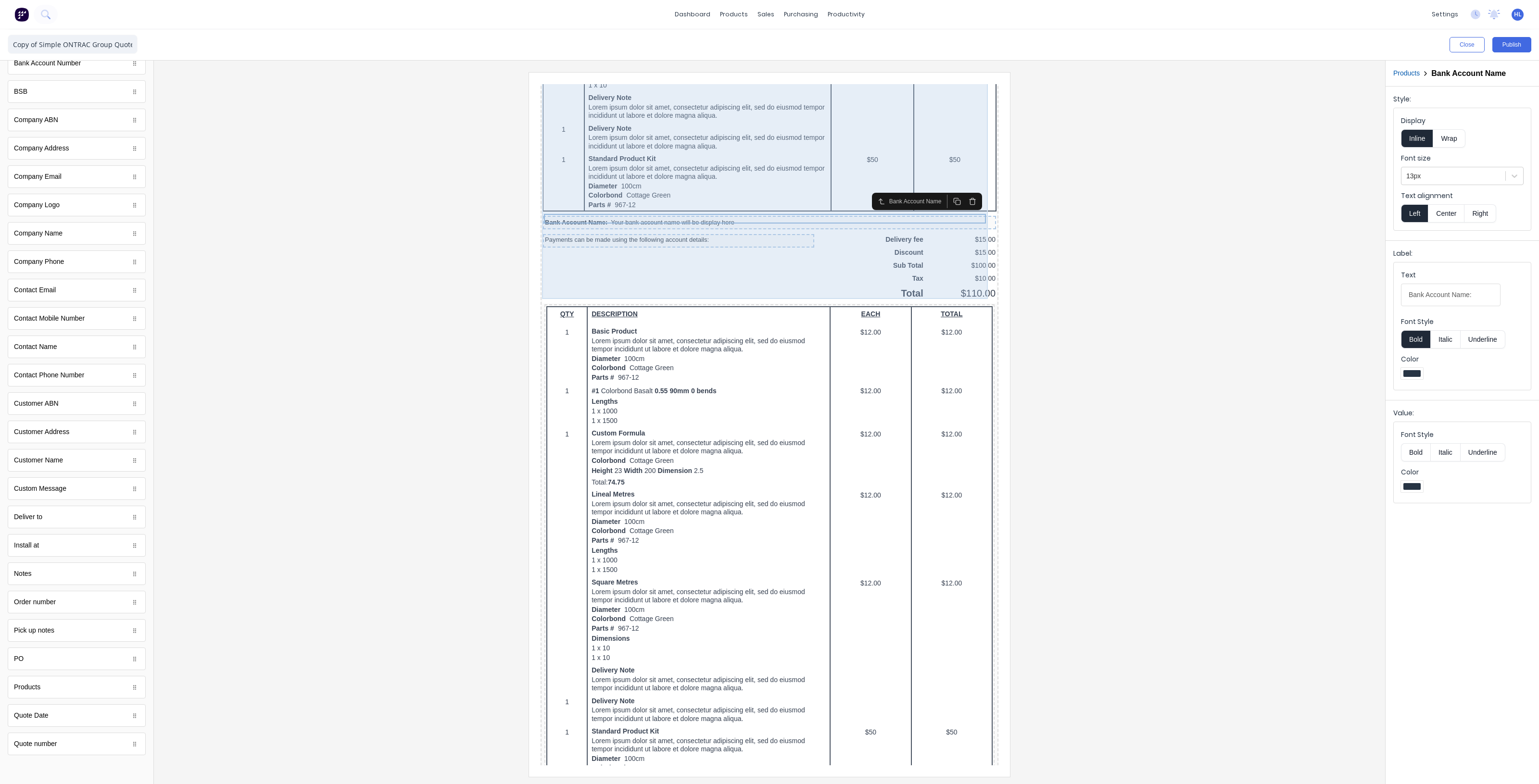
scroll to position [543, 0]
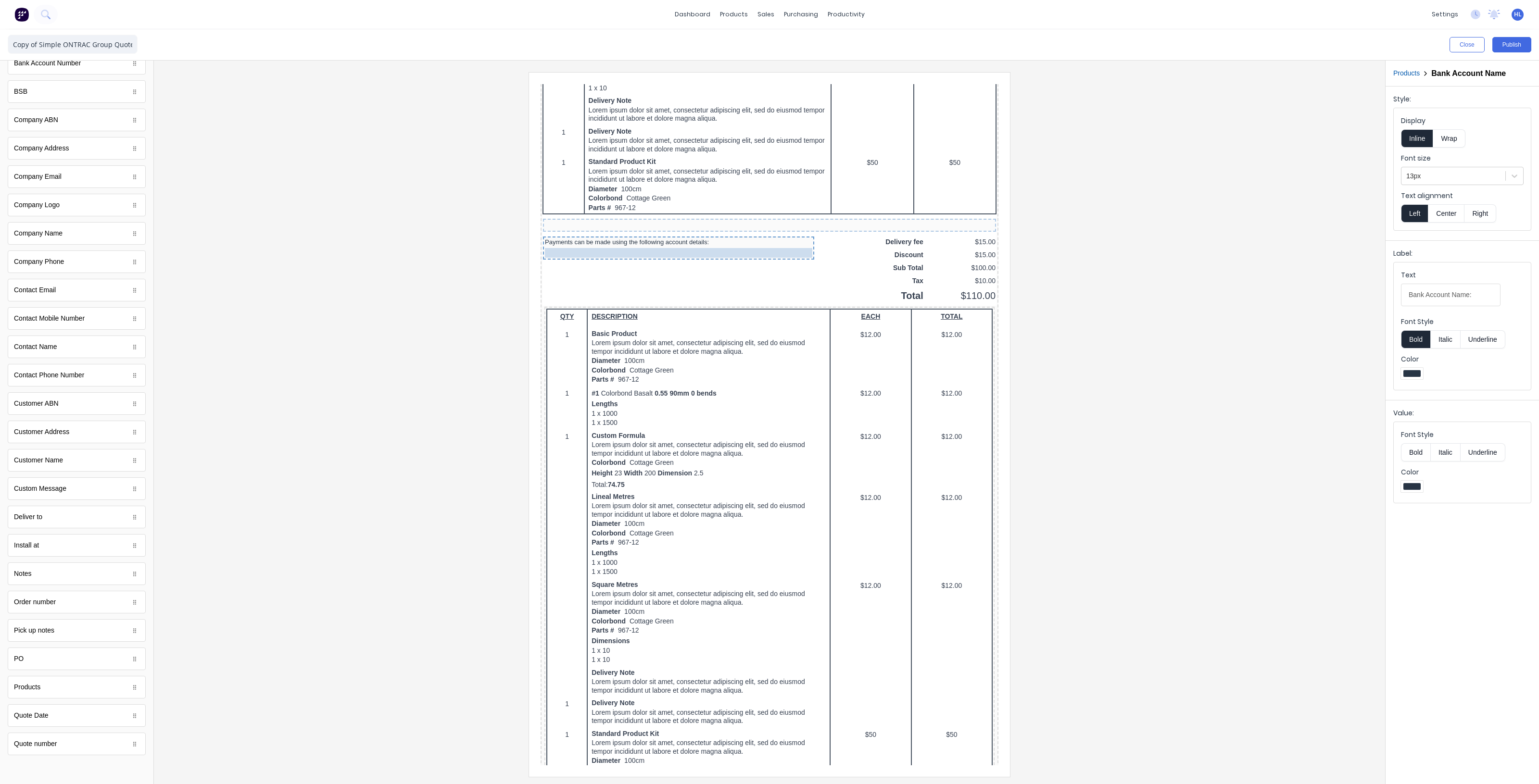
drag, startPoint x: 659, startPoint y: 208, endPoint x: 660, endPoint y: 238, distance: 30.0
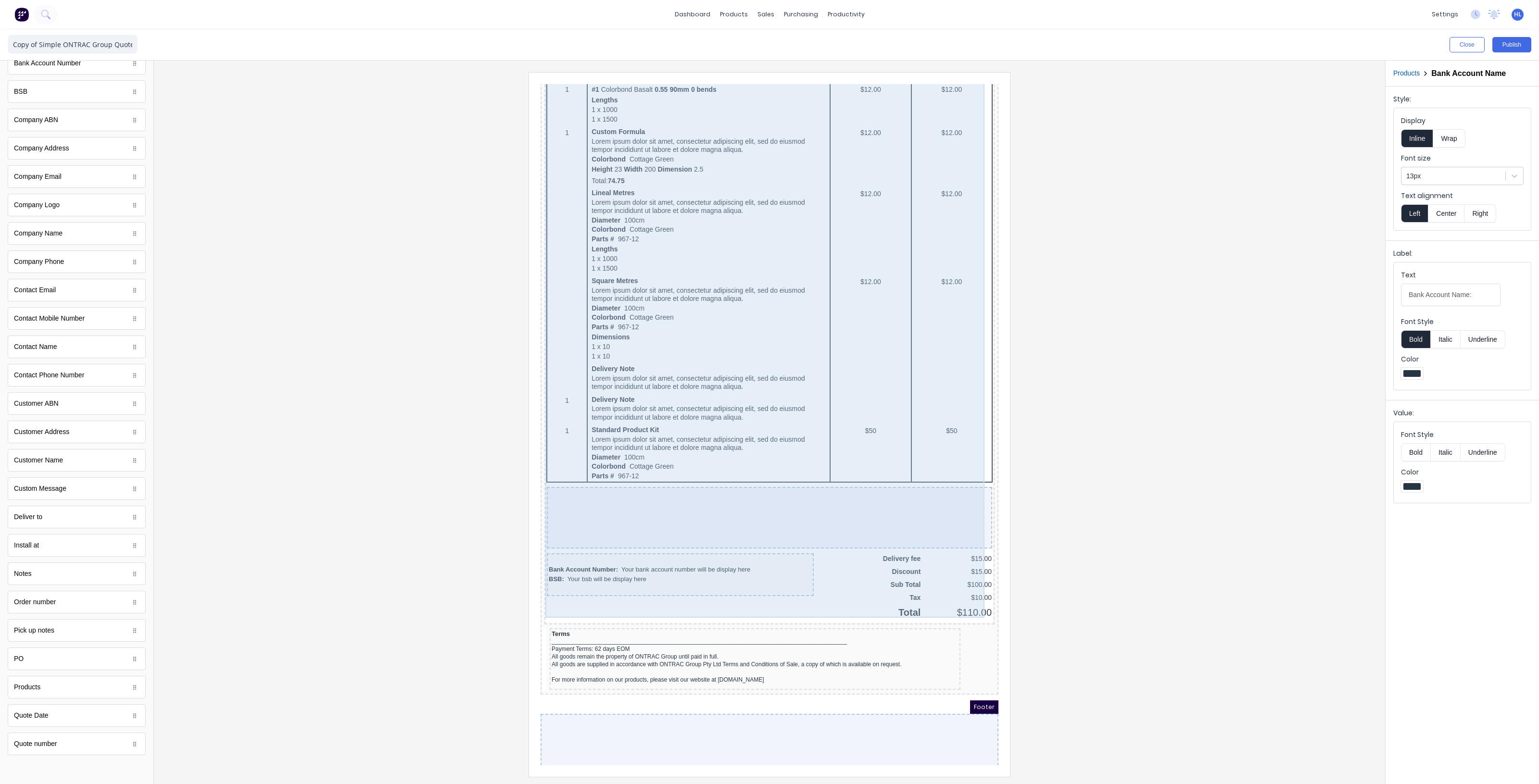
scroll to position [904, 0]
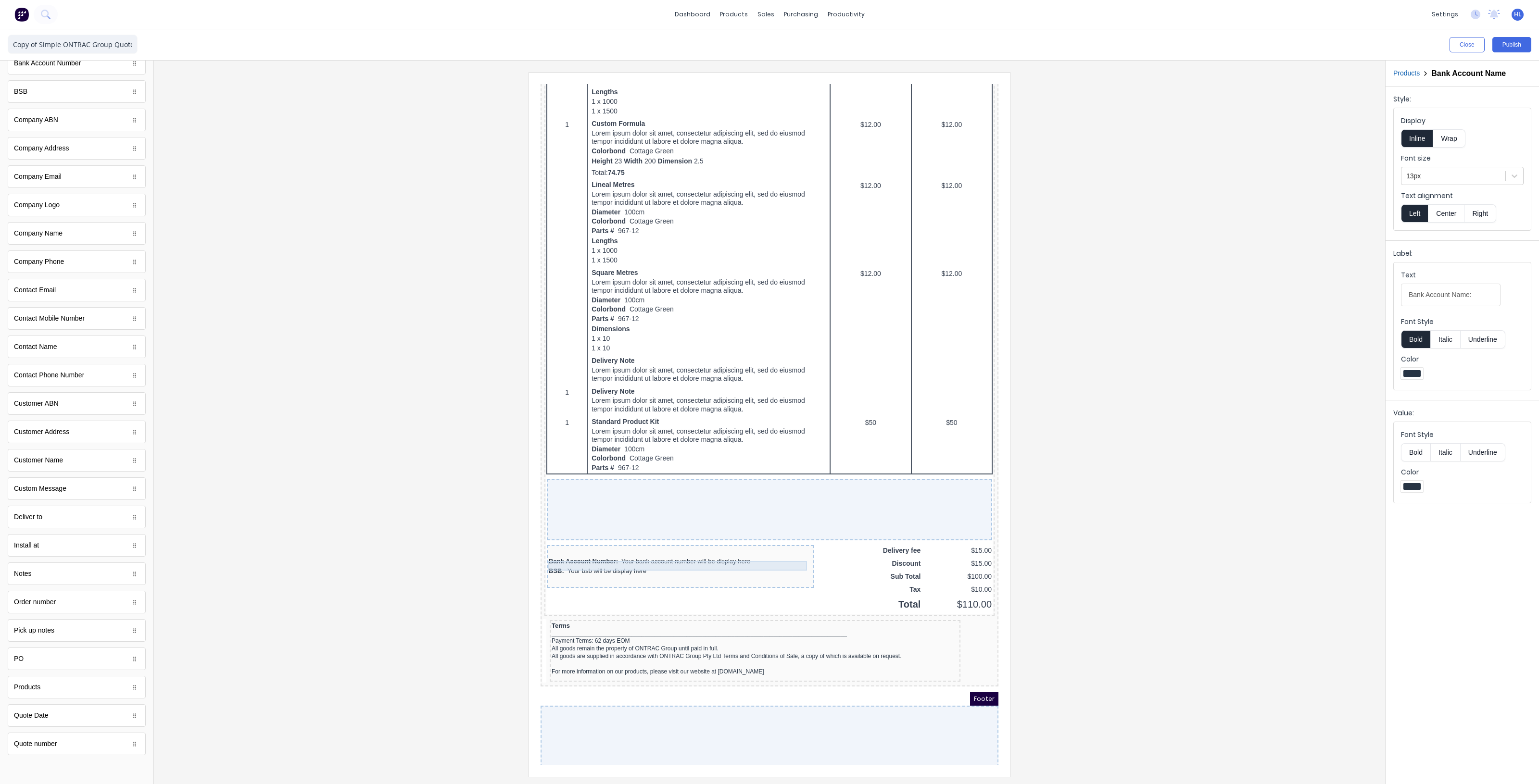
click at [601, 555] on div "BSB: Your bsb will be display here" at bounding box center [668, 559] width 263 height 9
click at [608, 545] on div "Bank Account Number: Your bank account number will be display here" at bounding box center [668, 550] width 263 height 9
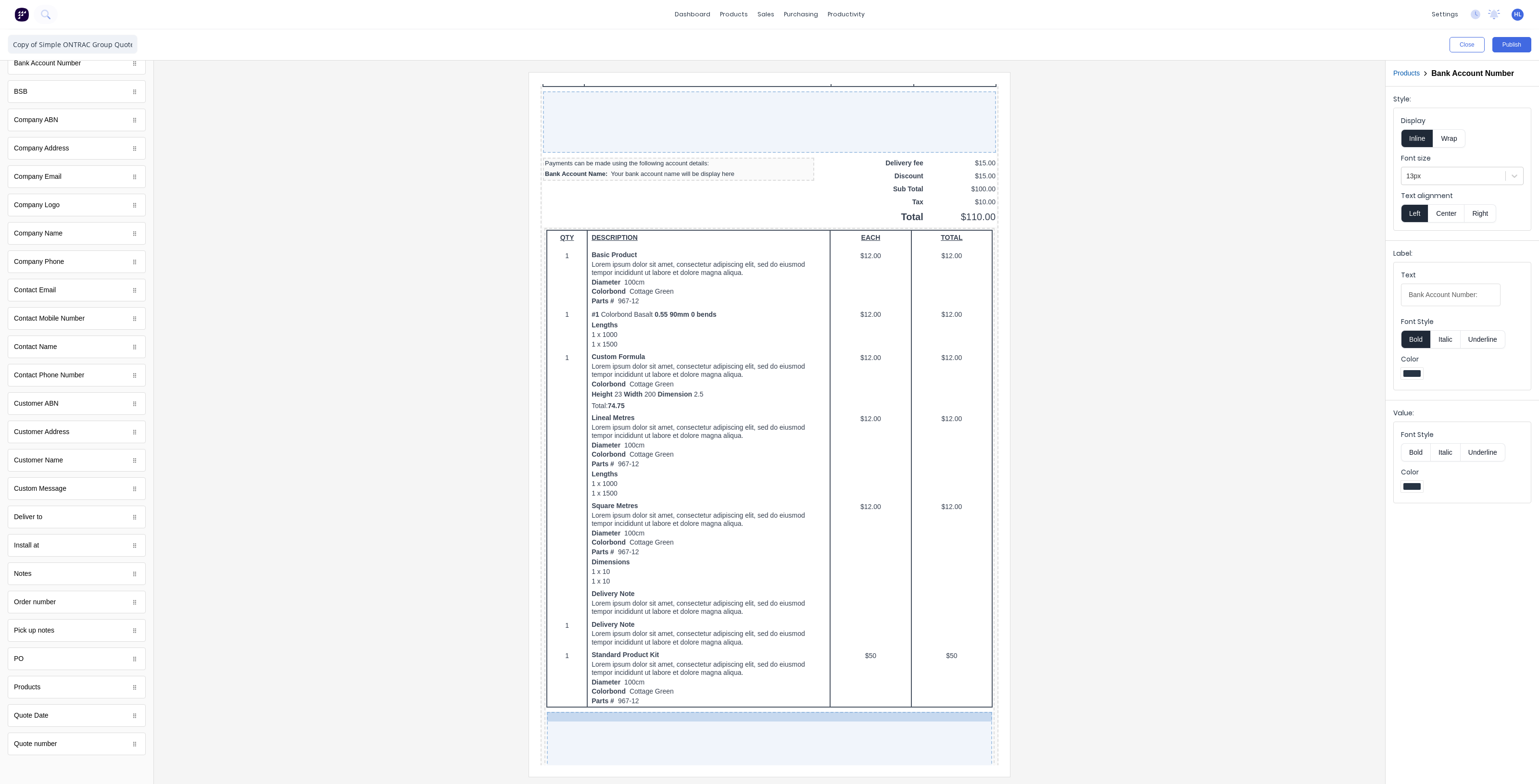
scroll to position [664, 0]
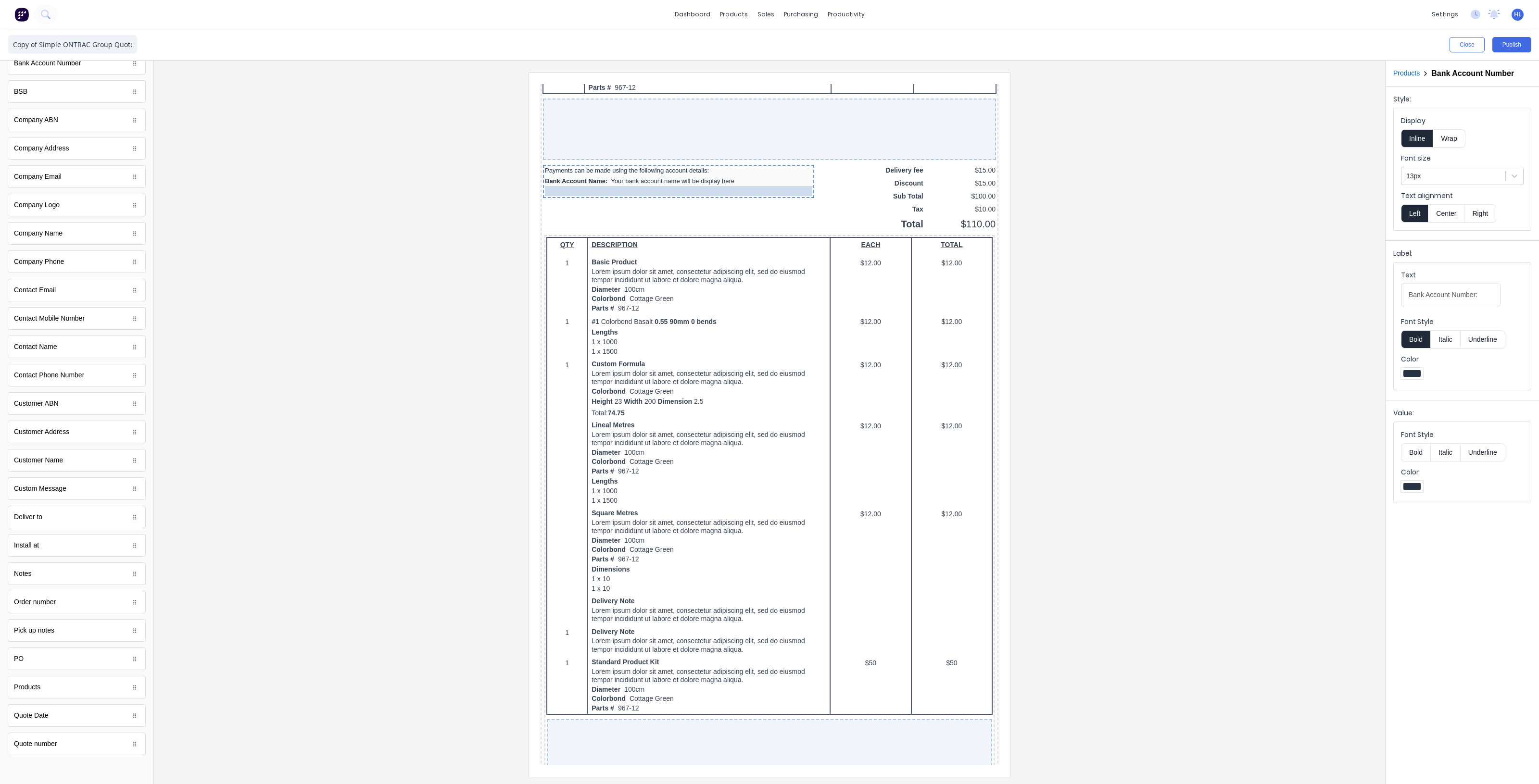
drag, startPoint x: 628, startPoint y: 542, endPoint x: 651, endPoint y: 178, distance: 364.7
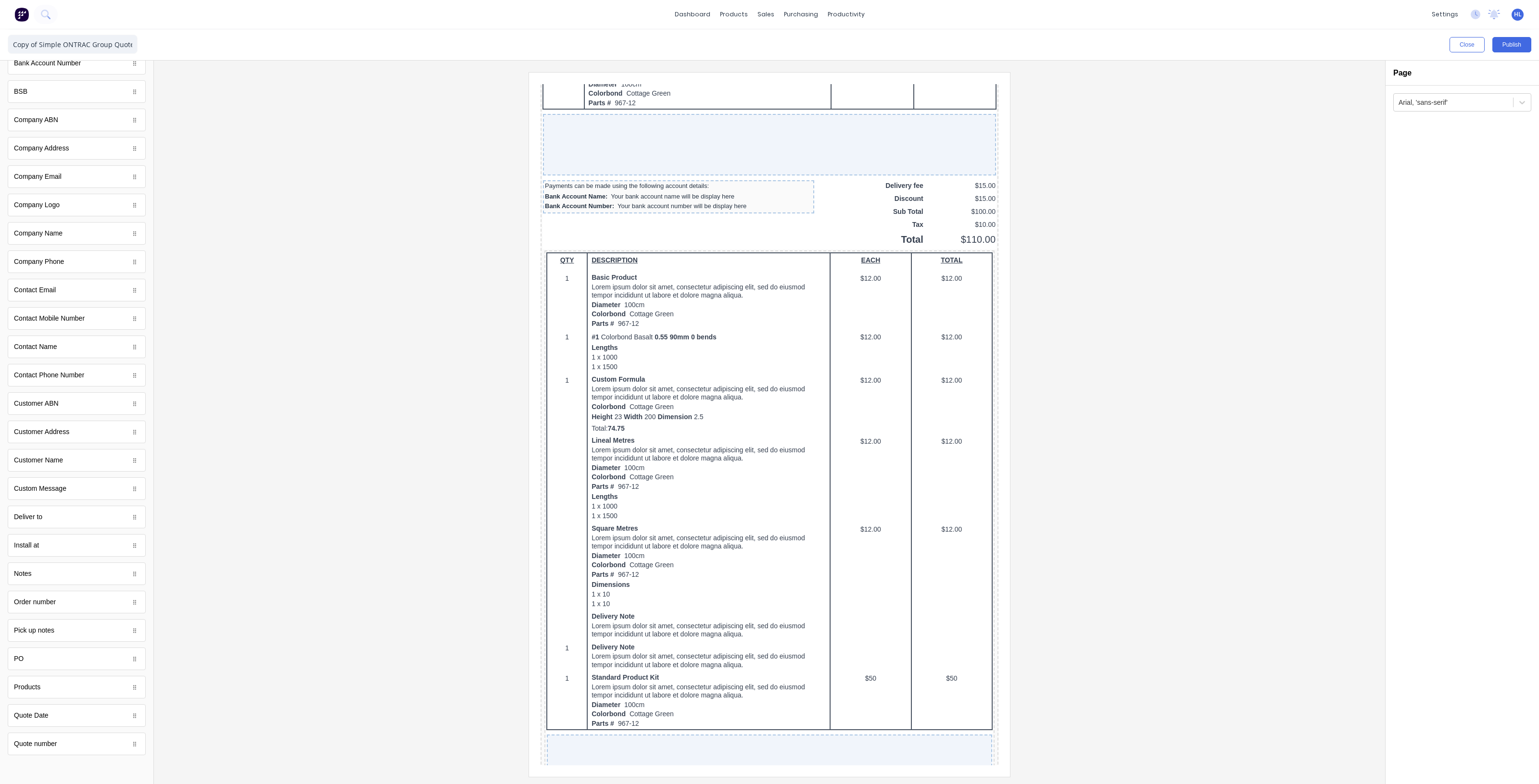
scroll to position [644, 0]
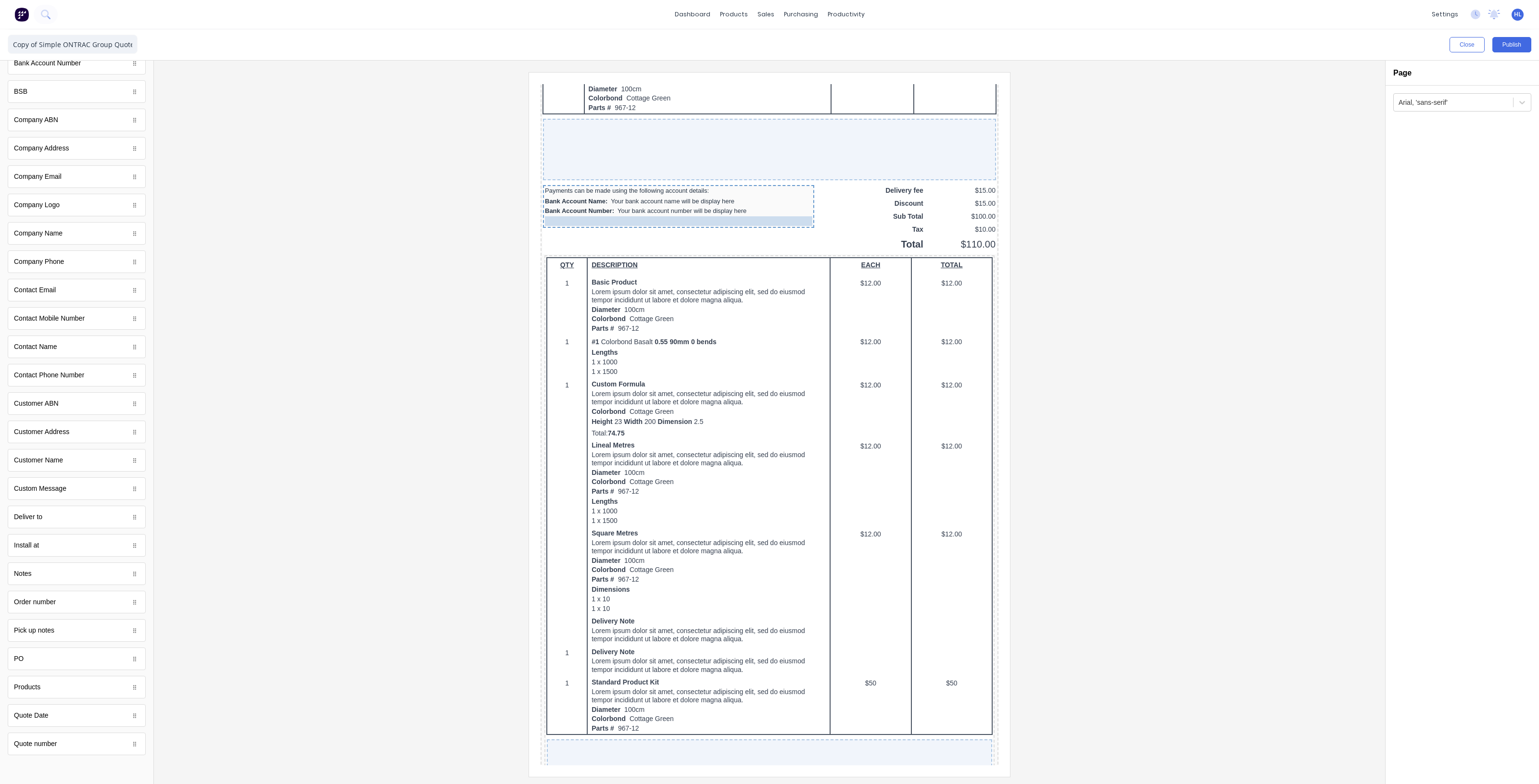
drag, startPoint x: 624, startPoint y: 545, endPoint x: 626, endPoint y: 204, distance: 341.0
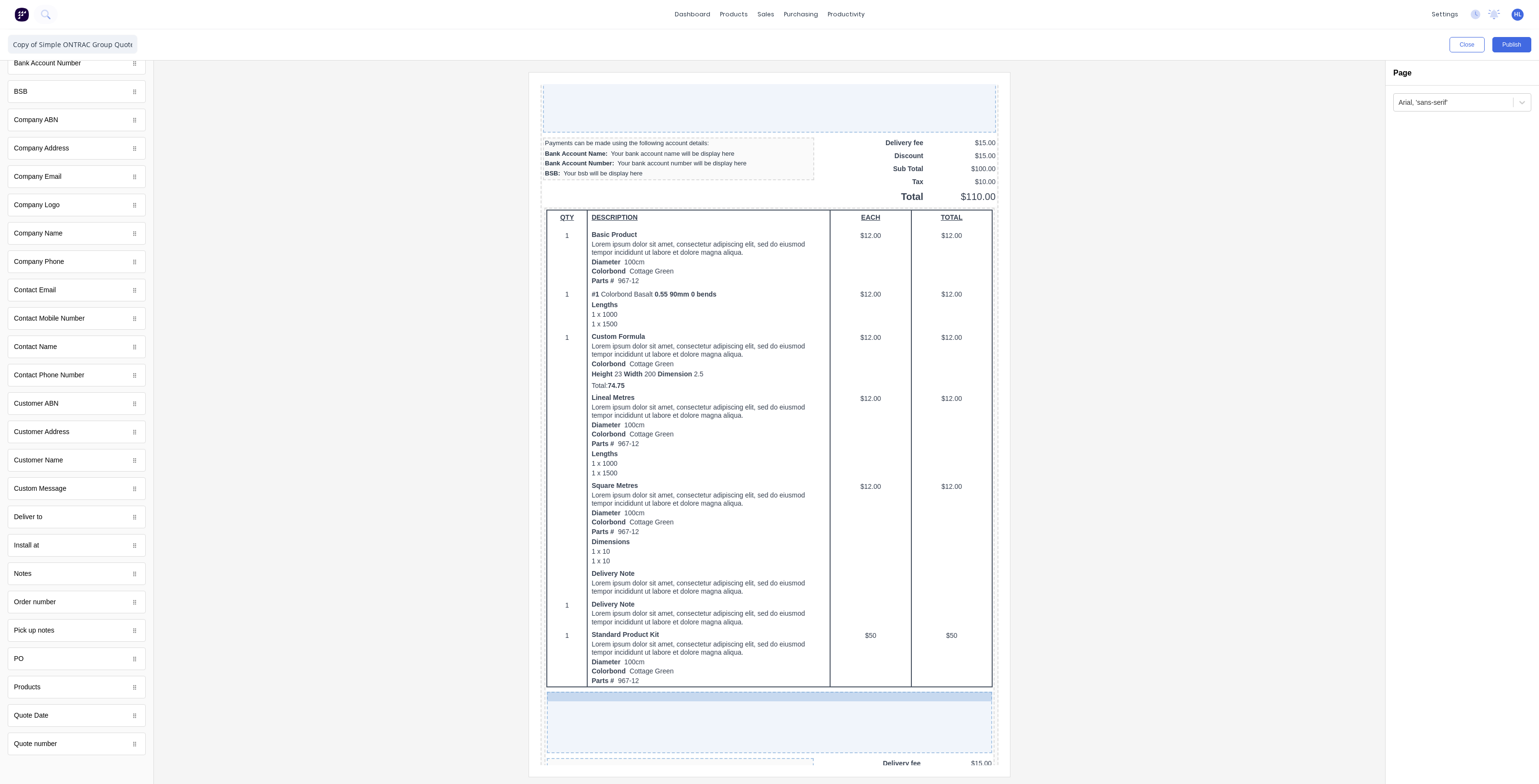
scroll to position [664, 0]
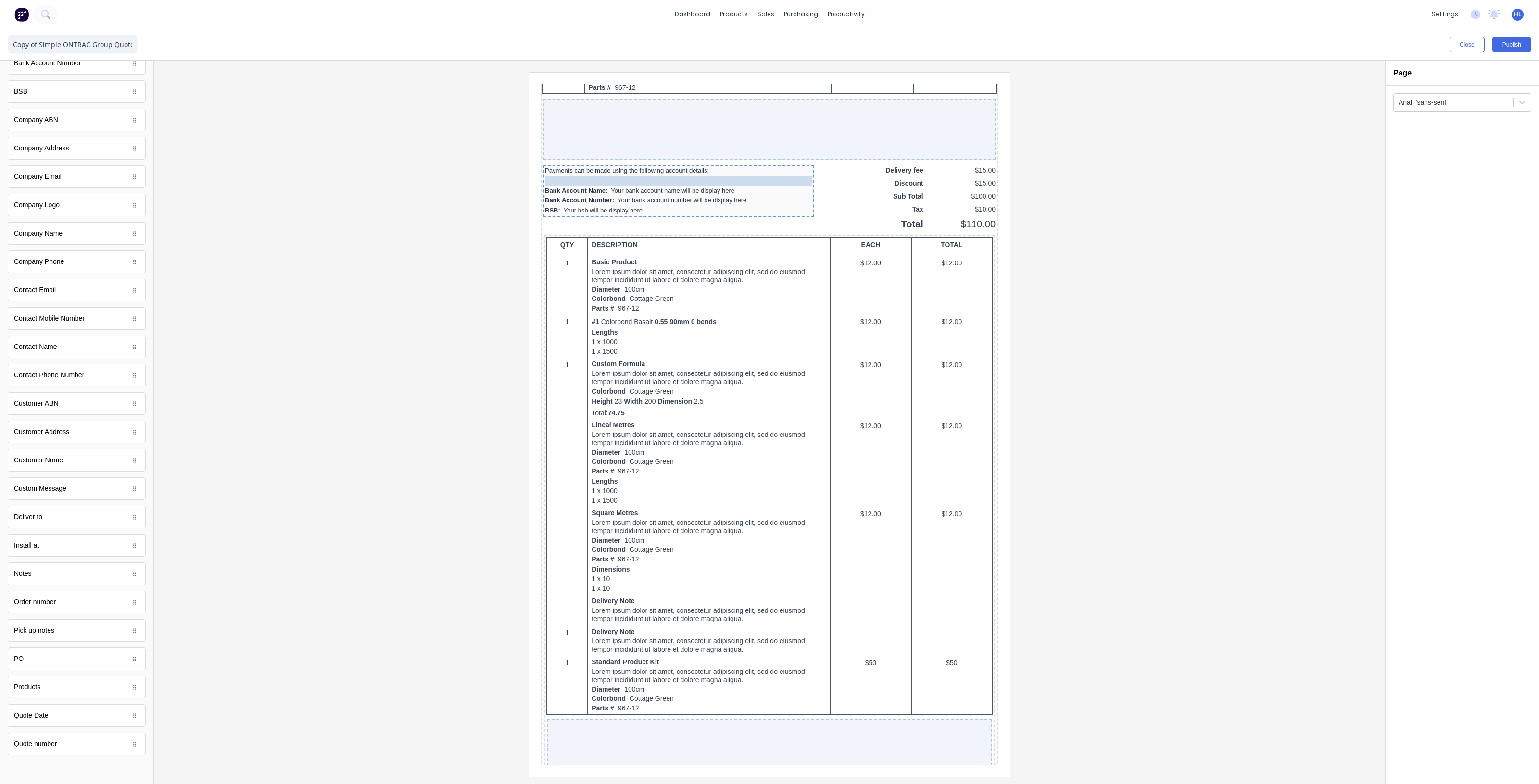
drag, startPoint x: 586, startPoint y: 534, endPoint x: 613, endPoint y: 165, distance: 370.0
drag, startPoint x: 579, startPoint y: 538, endPoint x: 578, endPoint y: 208, distance: 330.0
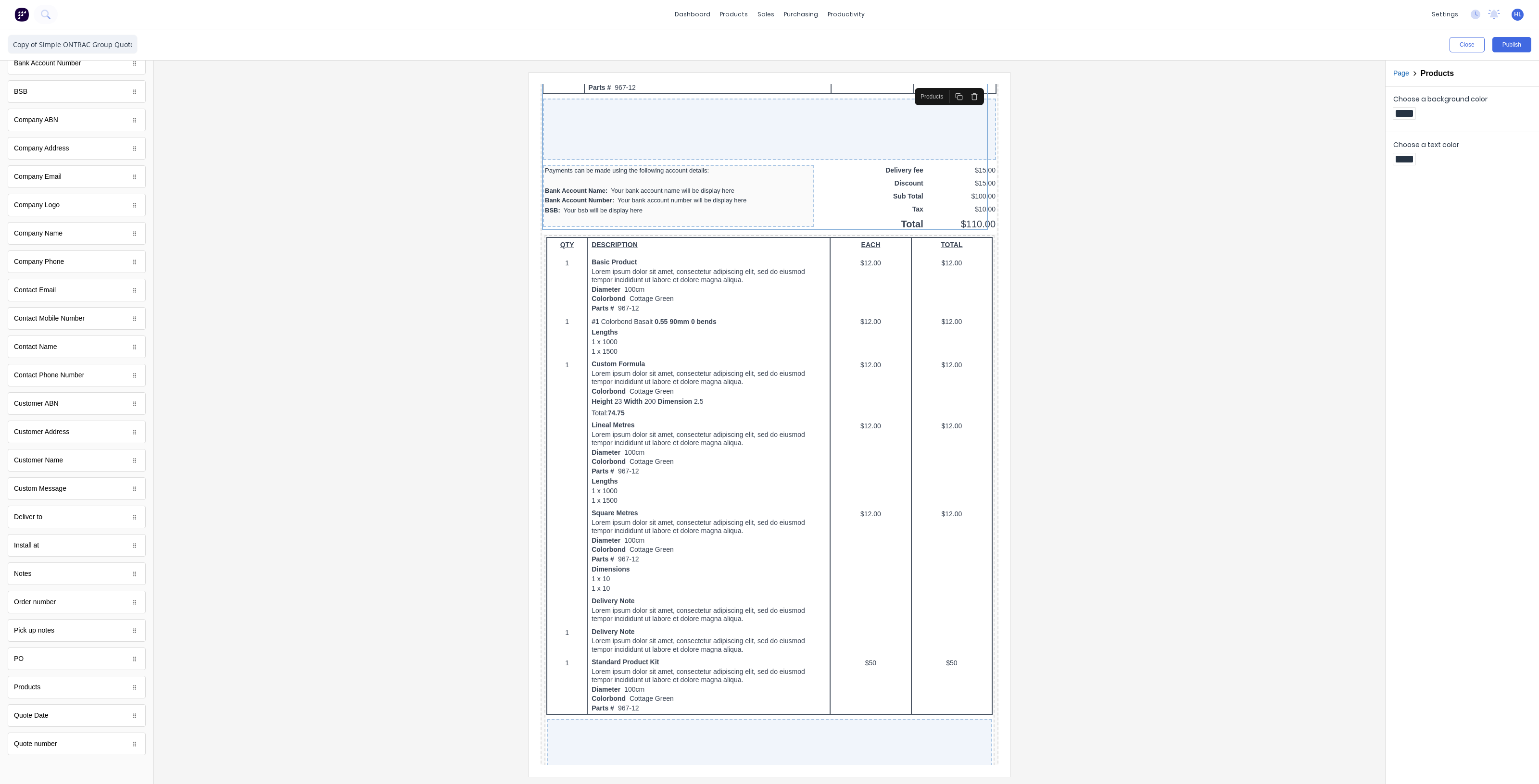
click at [1092, 311] on div at bounding box center [769, 424] width 1216 height 704
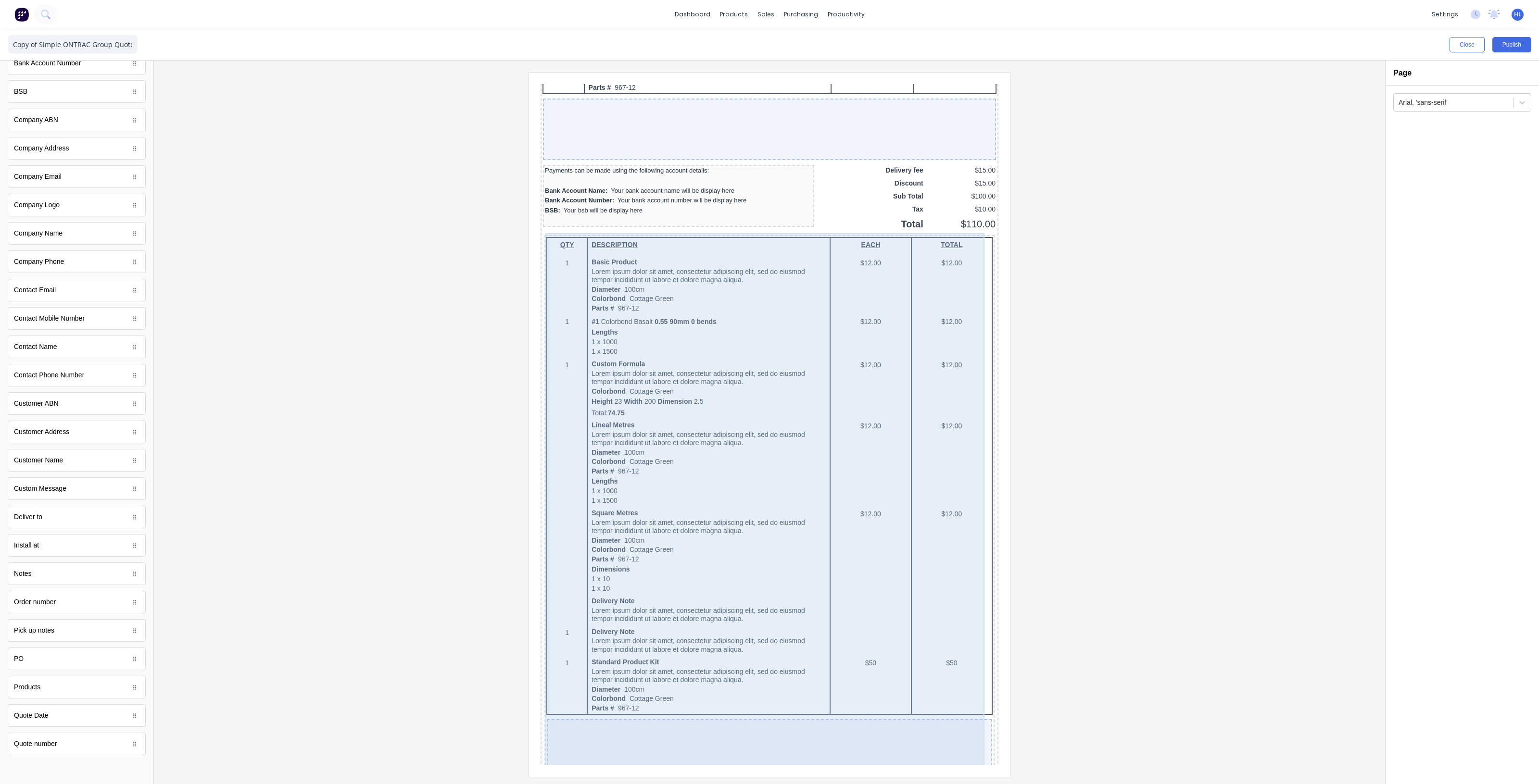
click at [796, 238] on div "QTY DESCRIPTION EACH TOTAL 1 Basic Product Lorem ipsum dolor sit amet, consecte…" at bounding box center [758, 535] width 447 height 618
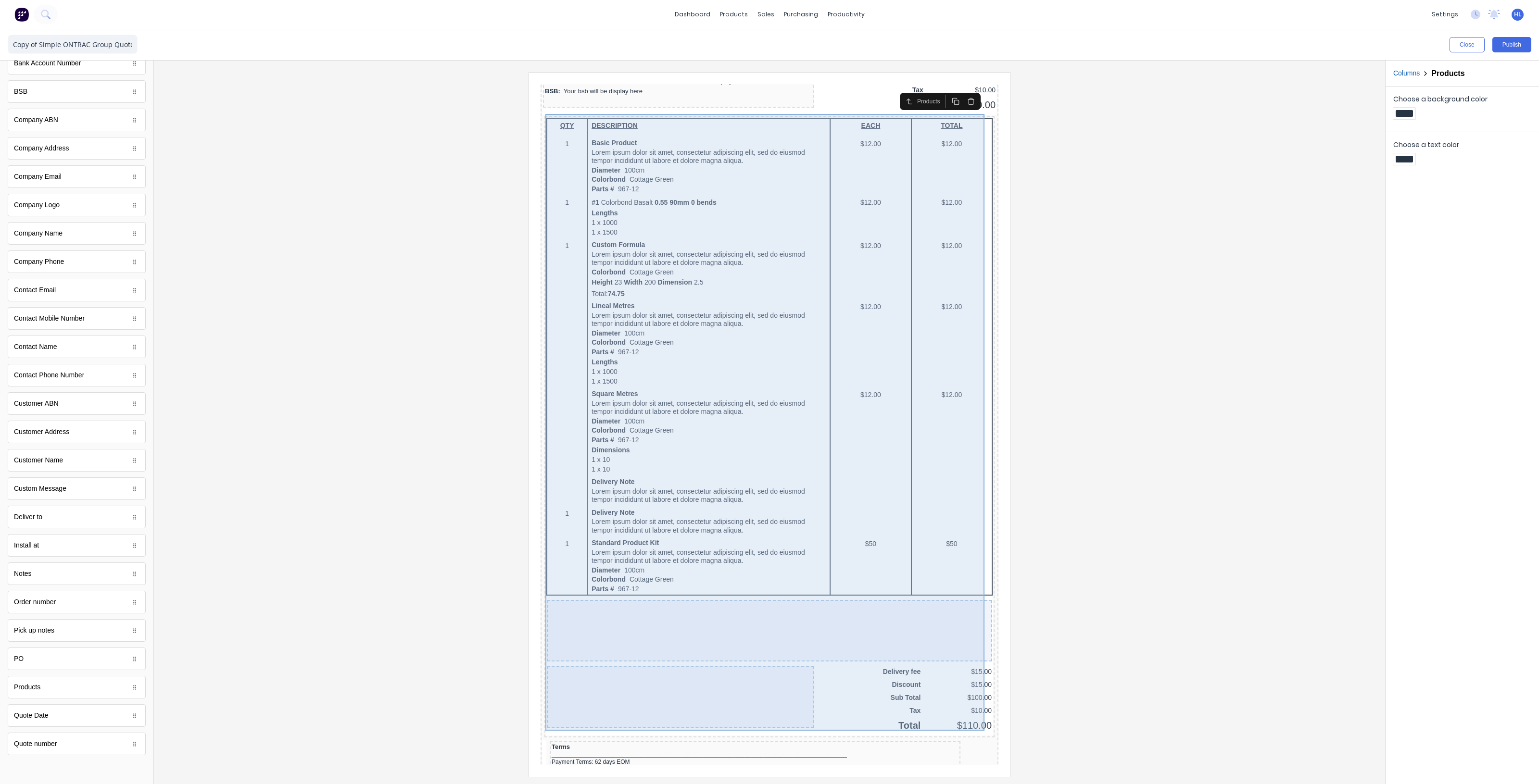
scroll to position [783, 0]
click at [857, 603] on div at bounding box center [758, 618] width 445 height 62
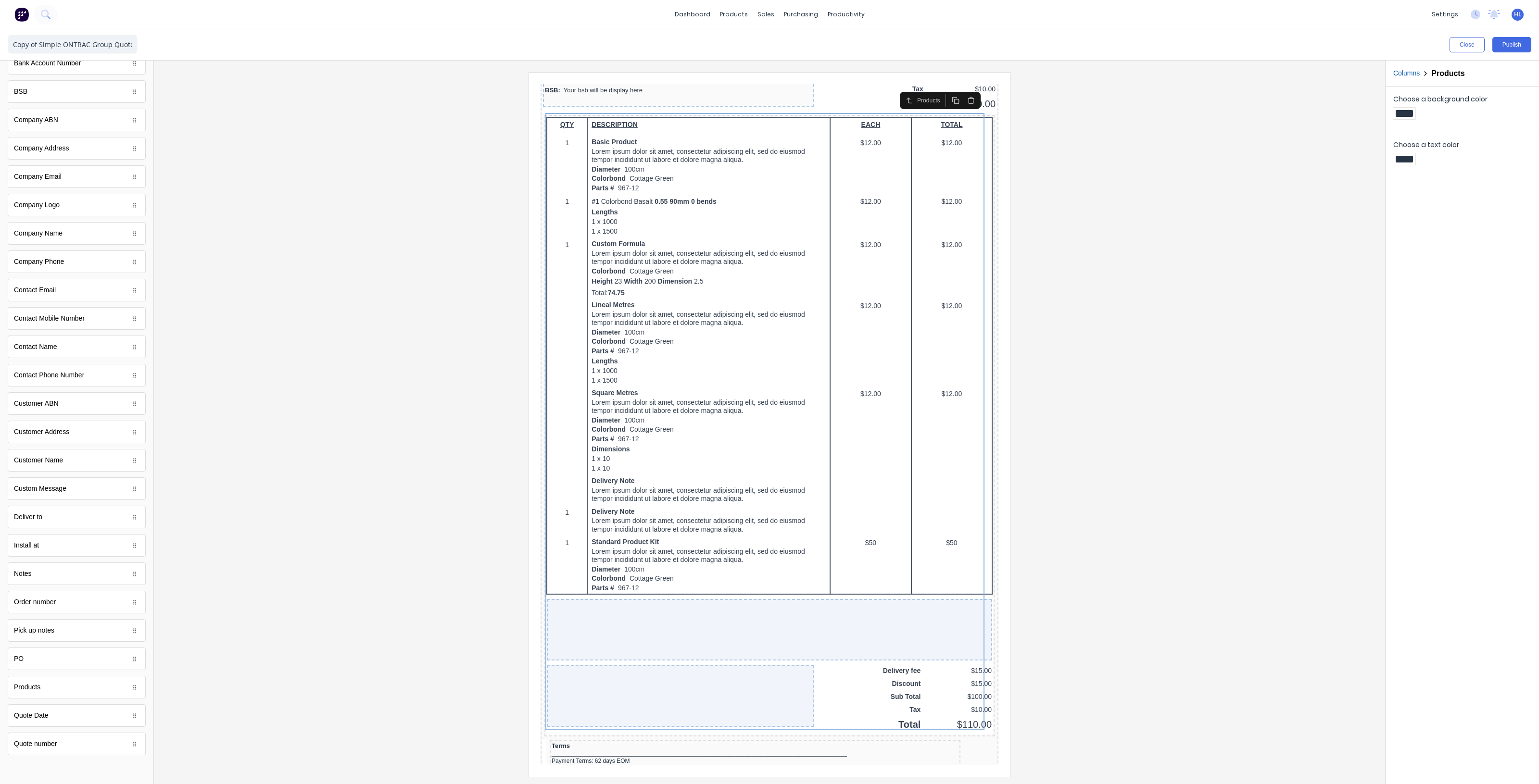
click at [959, 86] on icon "button" at bounding box center [959, 89] width 8 height 8
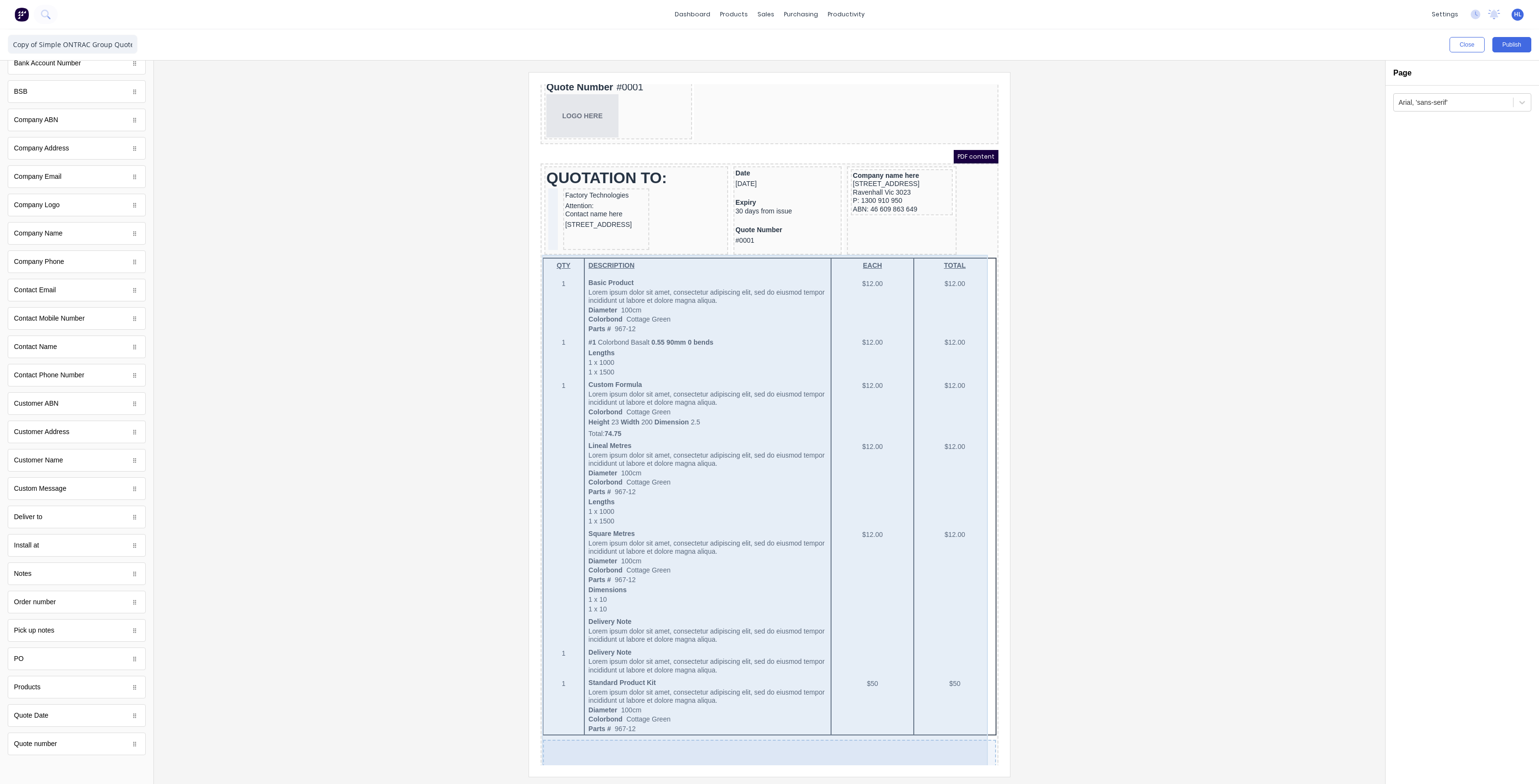
scroll to position [0, 0]
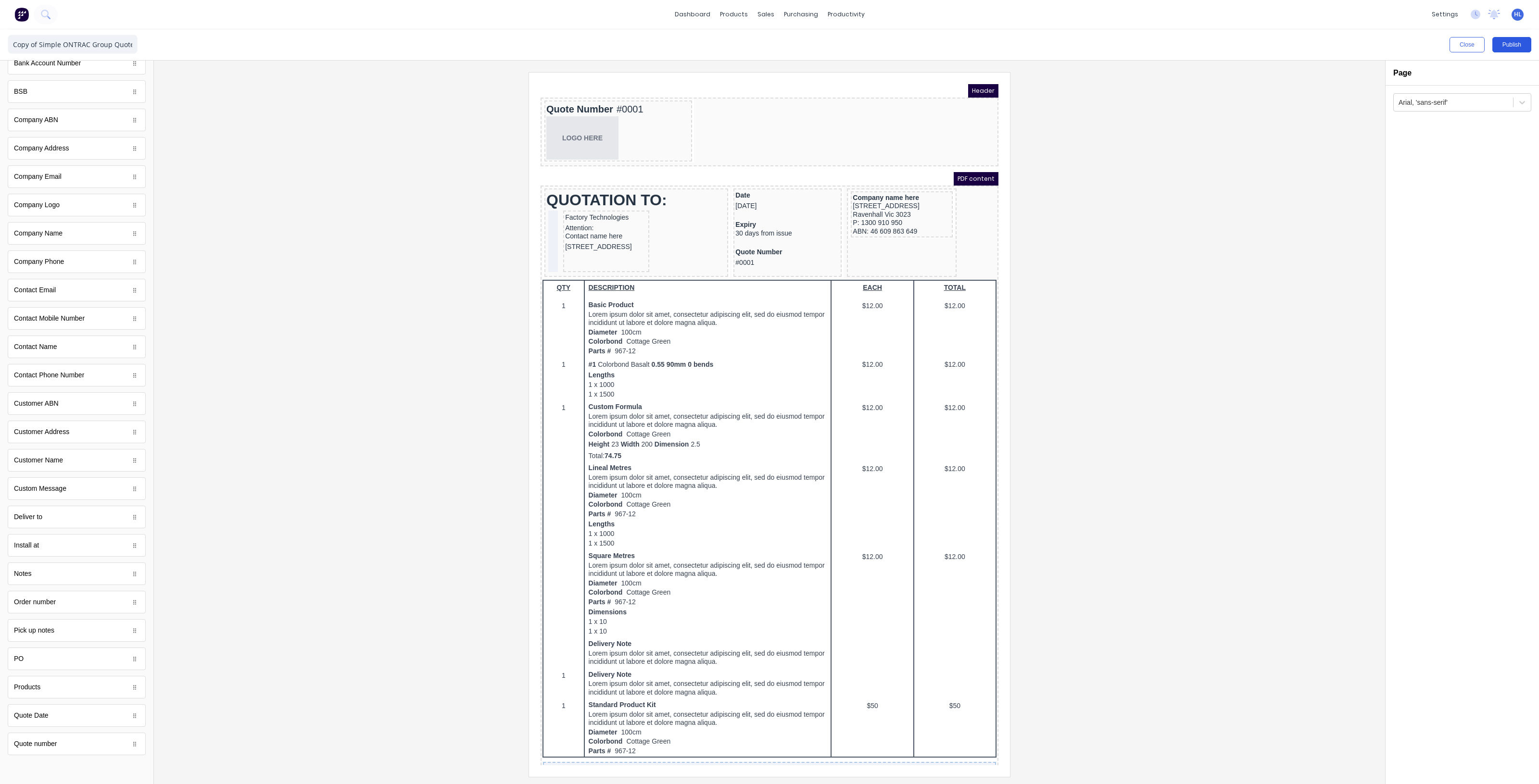
click at [1510, 37] on button "Publish" at bounding box center [1512, 44] width 39 height 15
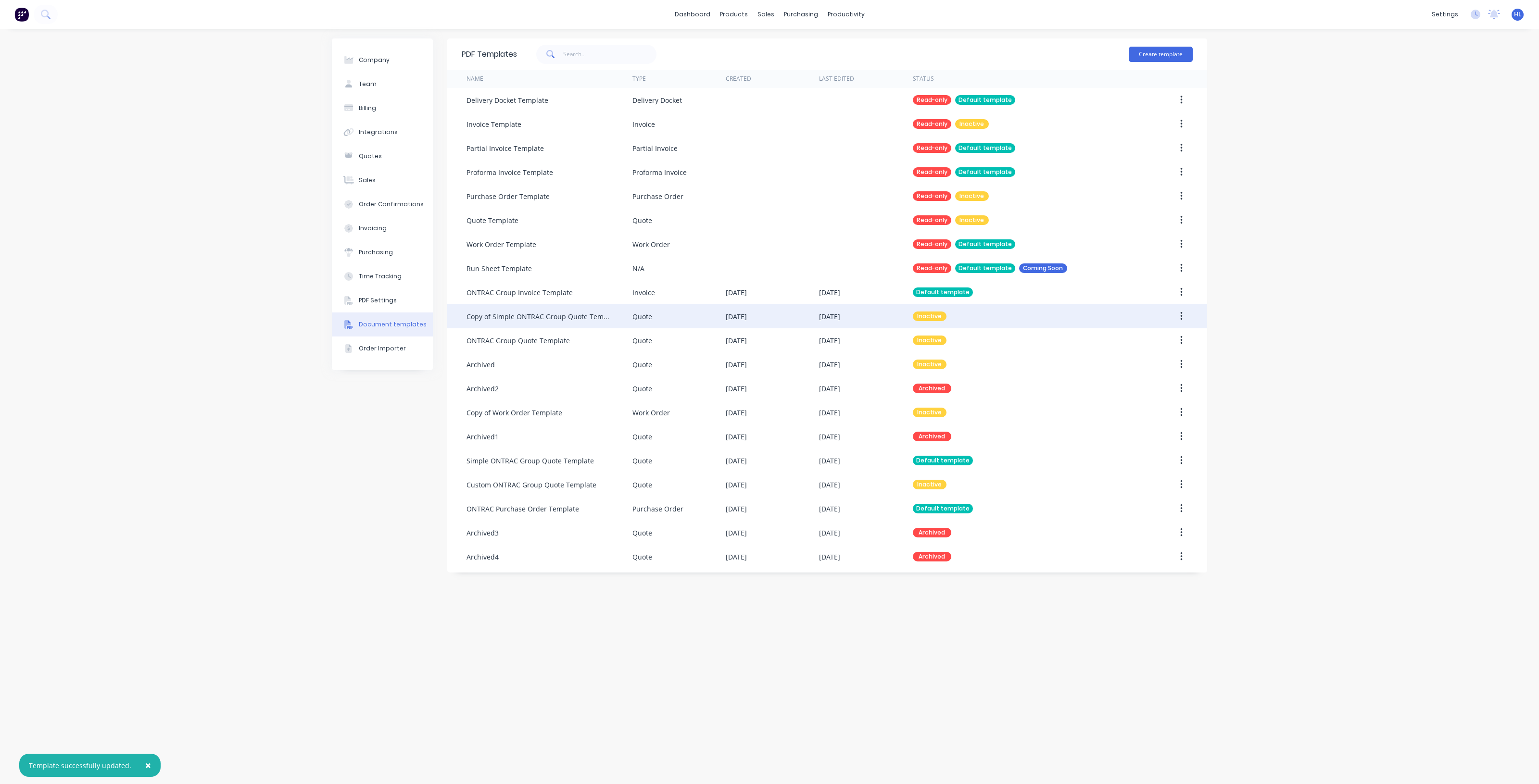
click at [1180, 316] on button "button" at bounding box center [1181, 316] width 23 height 17
click at [1143, 361] on div "Make default" at bounding box center [1146, 360] width 74 height 14
click at [1396, 240] on div "PDF Settings" at bounding box center [1383, 240] width 38 height 9
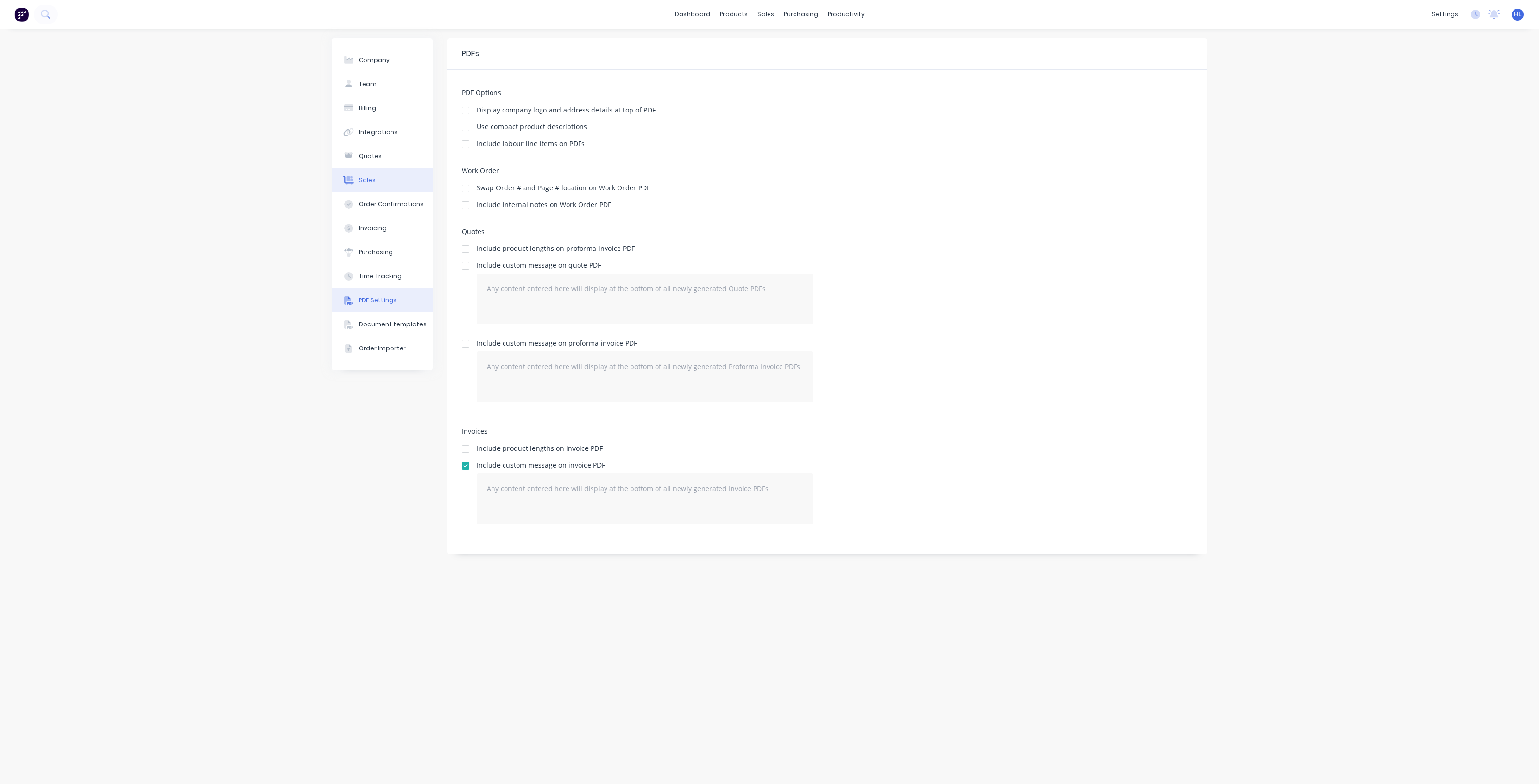
click at [374, 177] on button "Sales" at bounding box center [382, 181] width 101 height 24
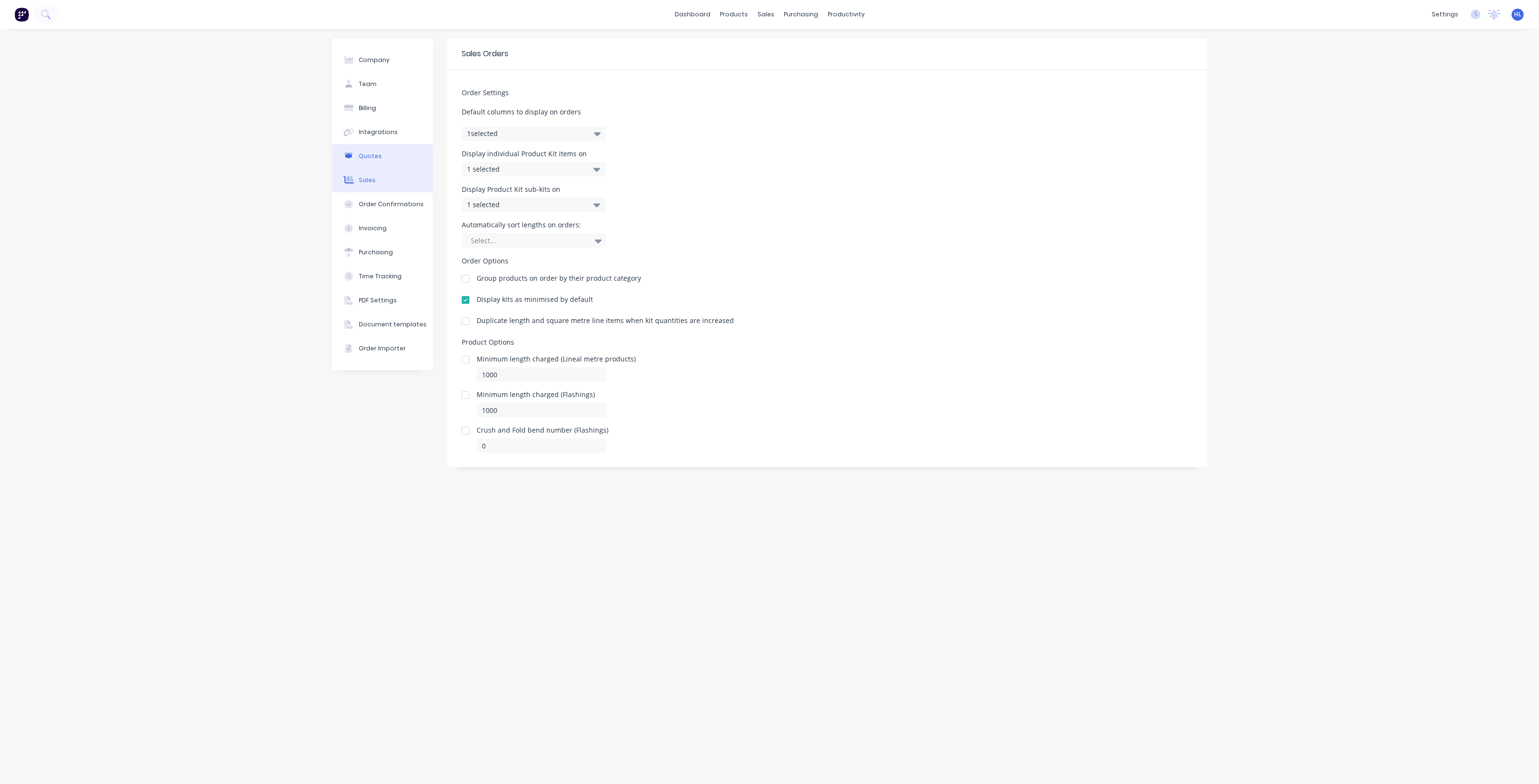
click at [381, 154] on button "Quotes" at bounding box center [382, 156] width 101 height 24
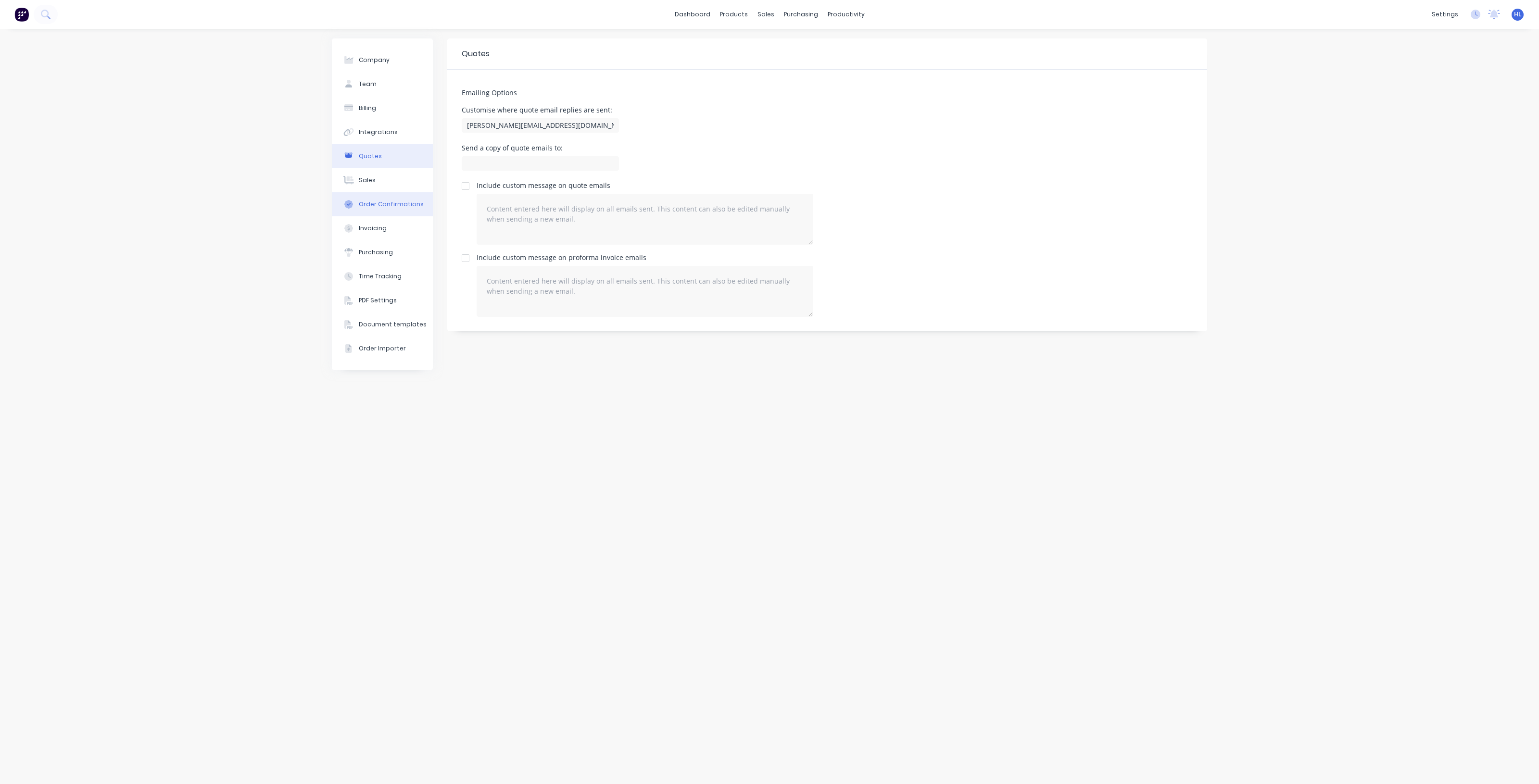
click at [378, 193] on button "Order Confirmations" at bounding box center [382, 204] width 101 height 24
click at [381, 184] on button "Sales" at bounding box center [382, 181] width 101 height 24
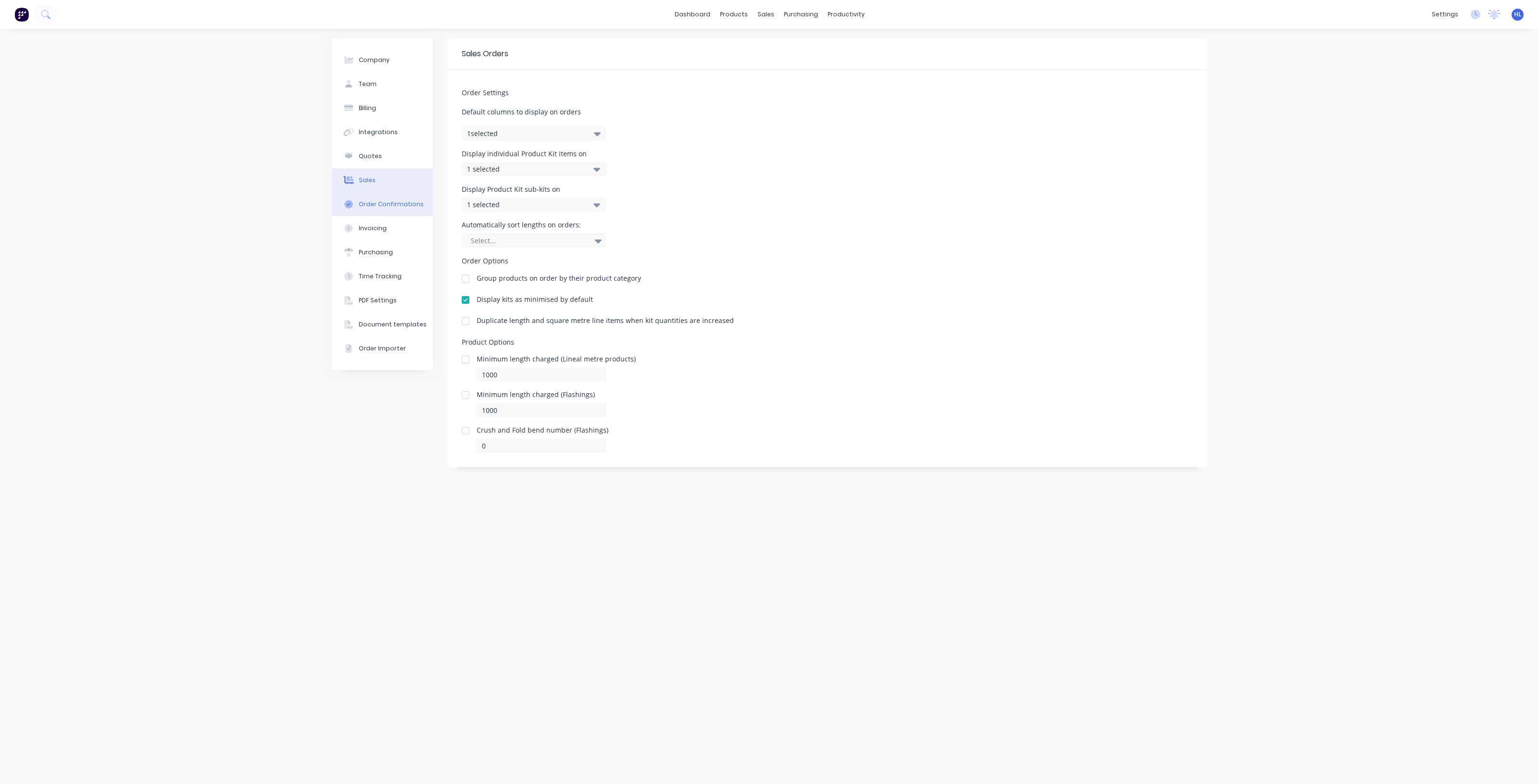
click at [404, 205] on div "Order Confirmations" at bounding box center [391, 204] width 65 height 9
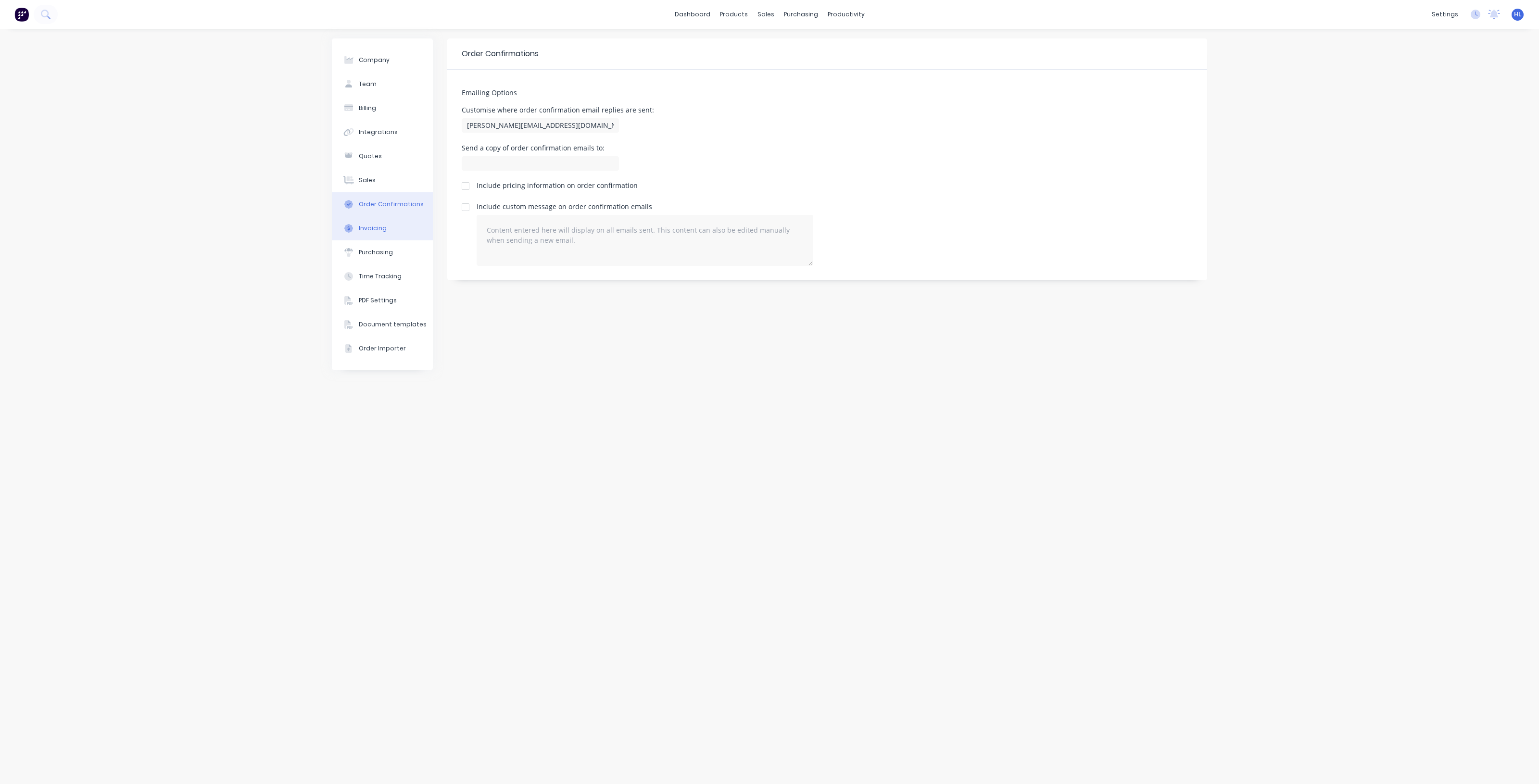
click at [394, 234] on button "Invoicing" at bounding box center [382, 229] width 101 height 24
click at [394, 248] on button "Purchasing" at bounding box center [382, 252] width 101 height 24
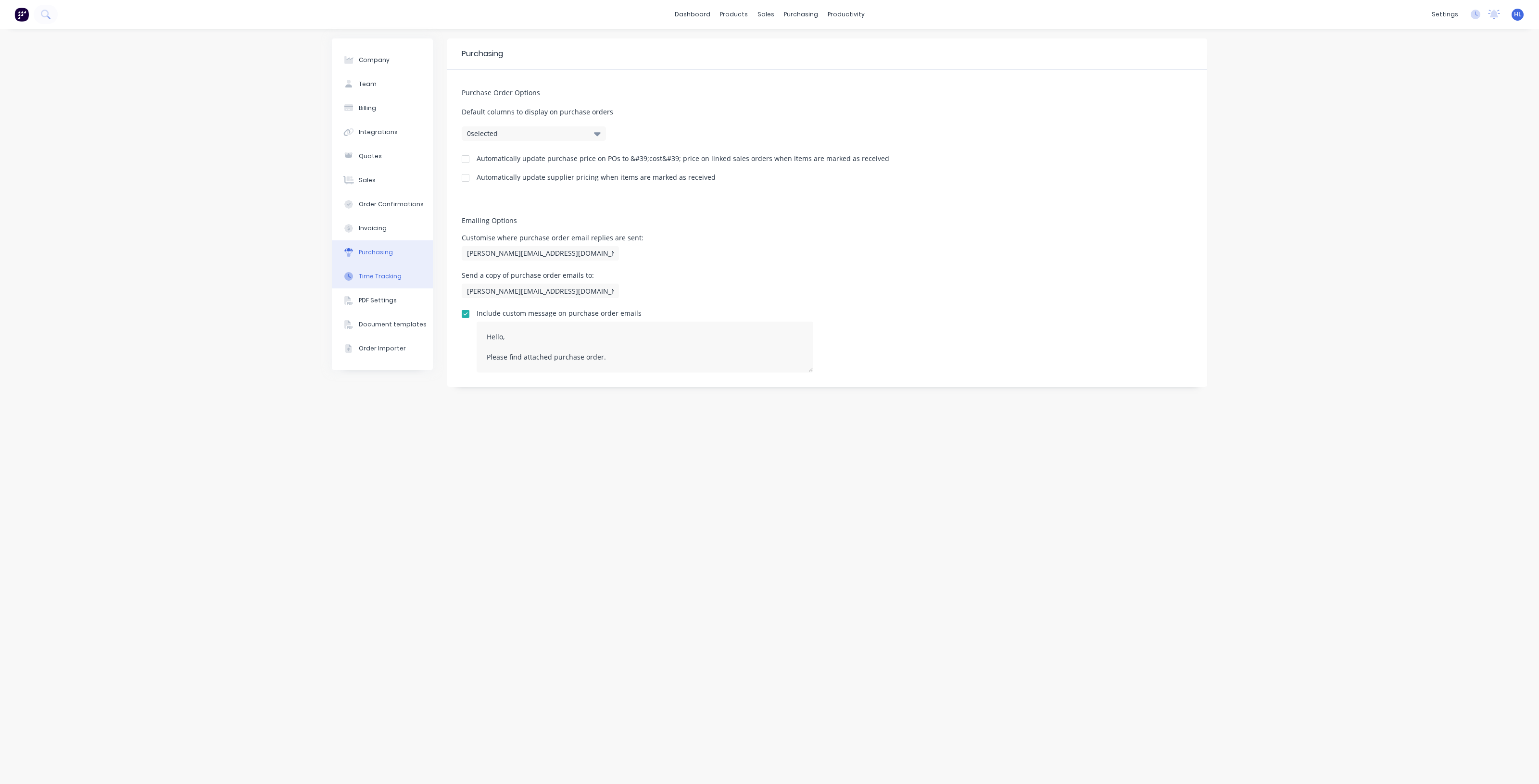
click at [396, 272] on div "Time Tracking" at bounding box center [380, 277] width 43 height 9
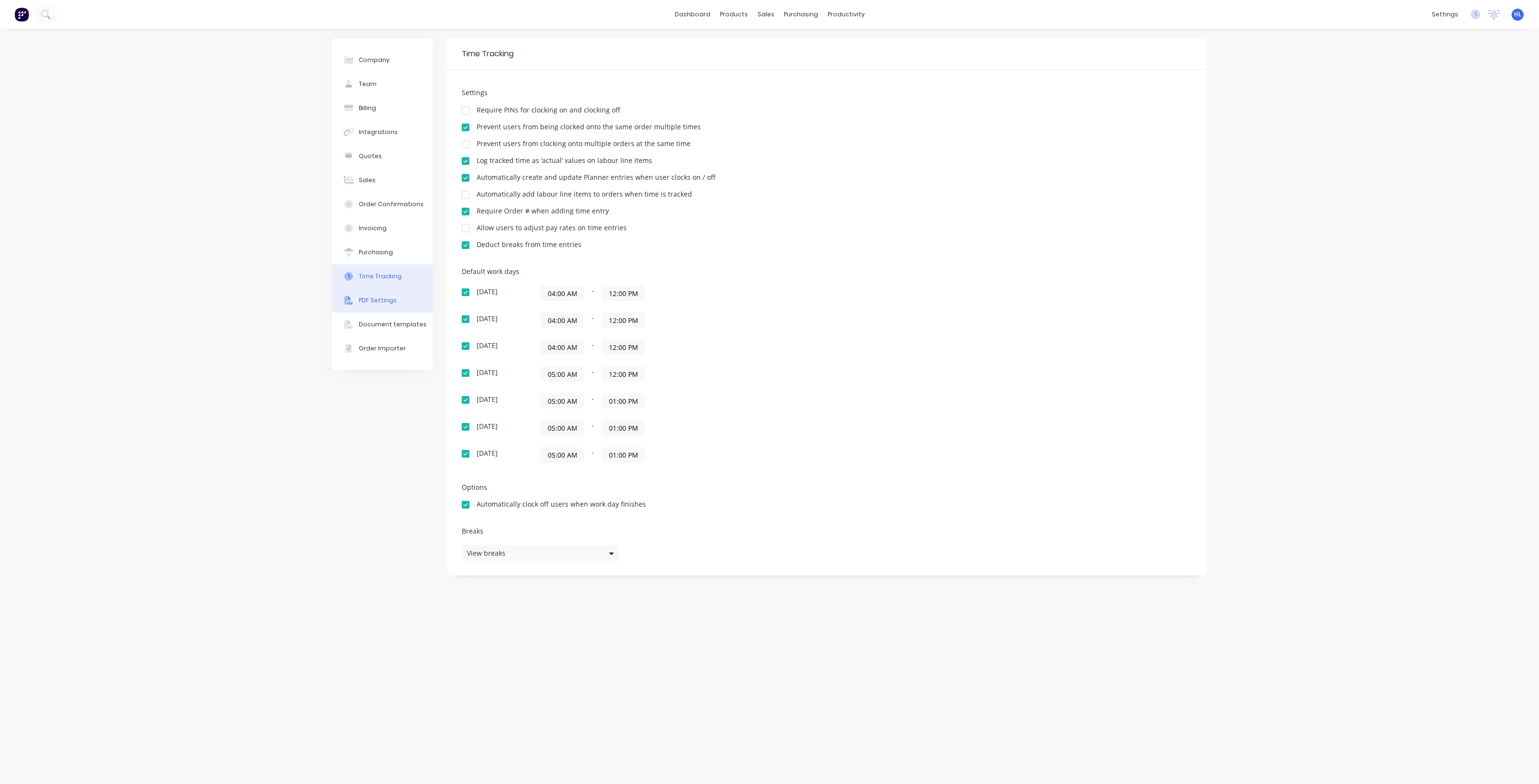
click at [395, 300] on button "PDF Settings" at bounding box center [382, 300] width 101 height 24
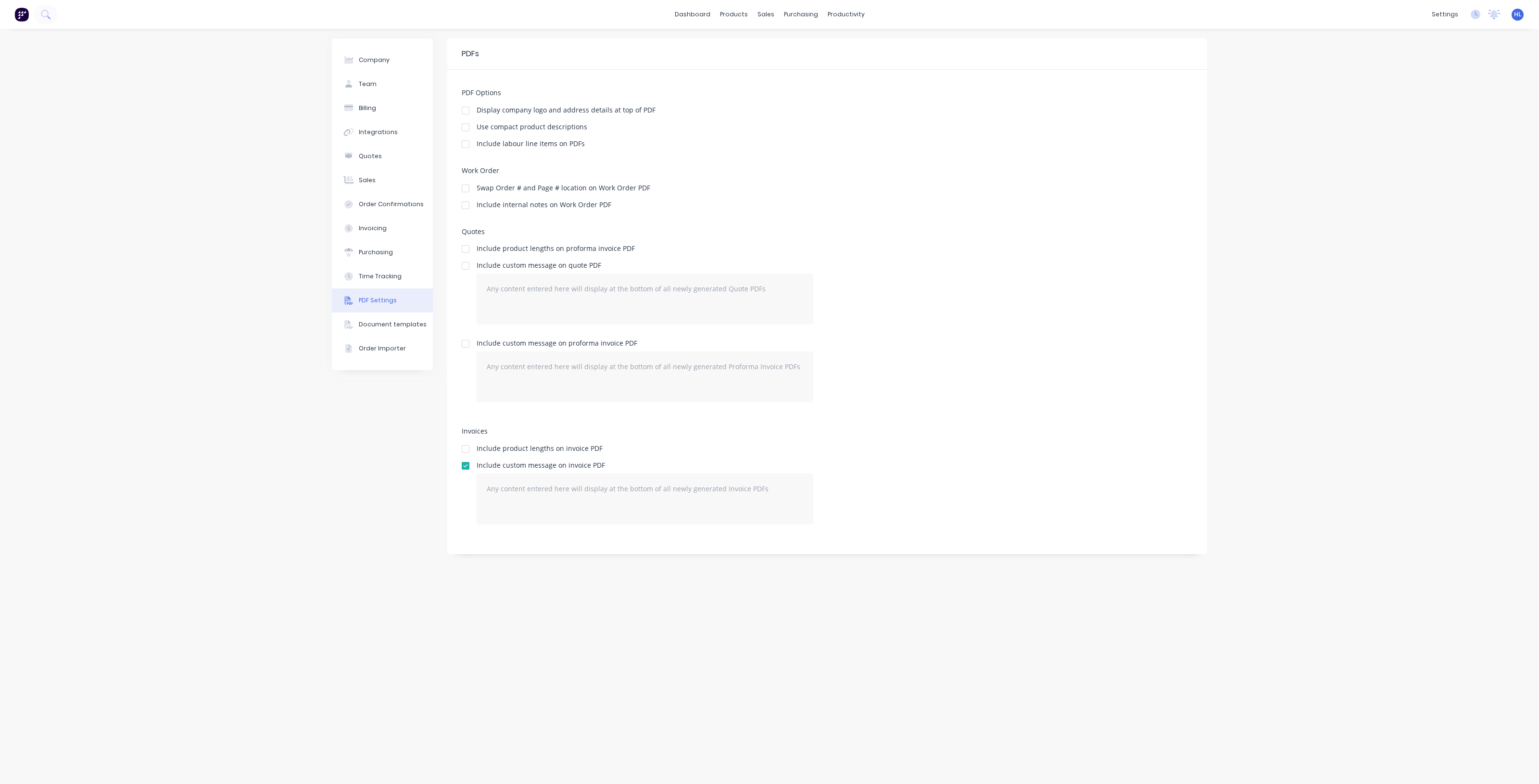
click at [472, 147] on div at bounding box center [465, 144] width 19 height 19
drag, startPoint x: 328, startPoint y: 503, endPoint x: 337, endPoint y: 492, distance: 14.2
click at [330, 501] on div "Company Team Billing Integrations Quotes Sales Order Confirmations Invoicing Pu…" at bounding box center [769, 406] width 1539 height 755
click at [371, 270] on button "Time Tracking" at bounding box center [382, 277] width 101 height 24
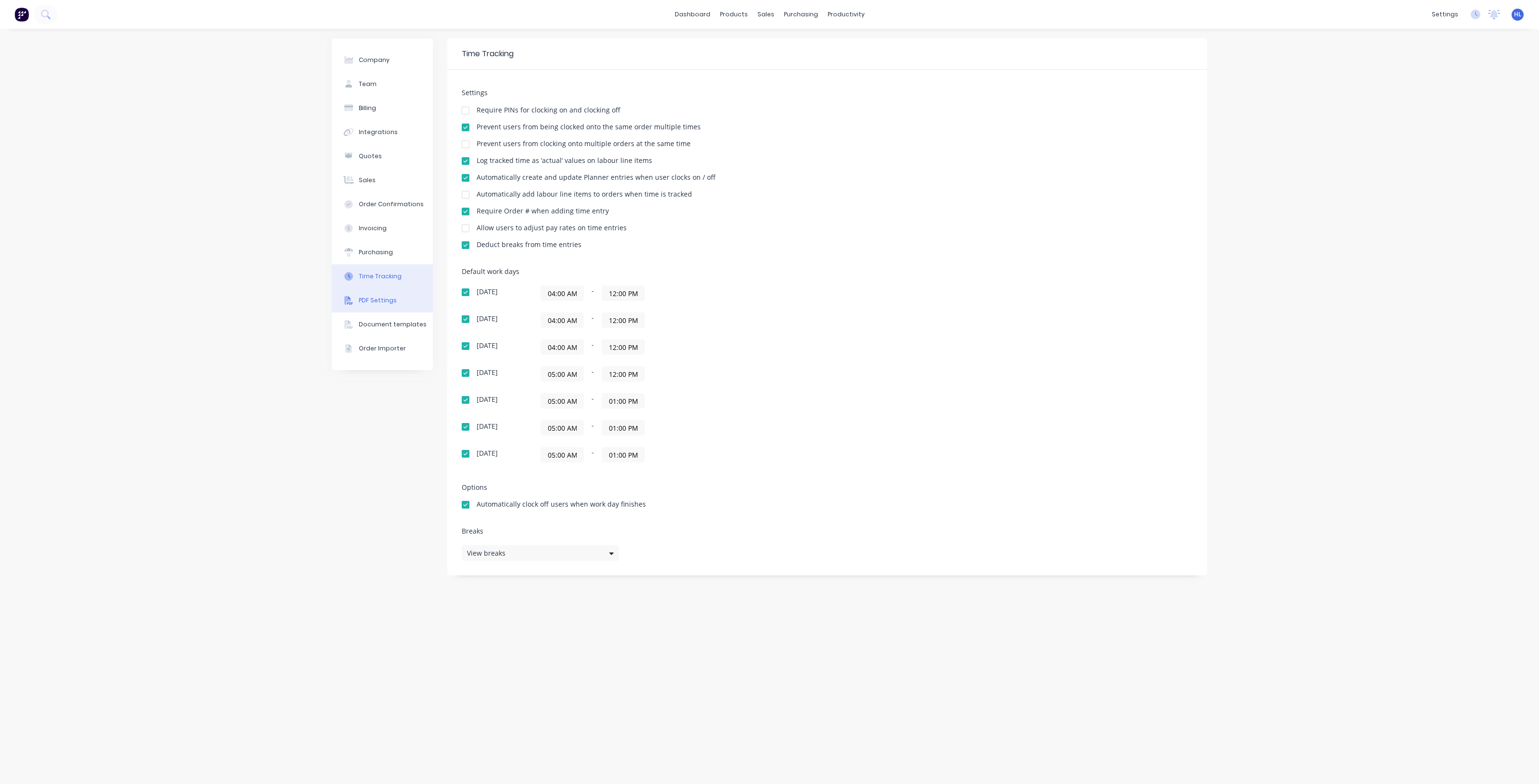
click at [378, 292] on button "PDF Settings" at bounding box center [382, 300] width 101 height 24
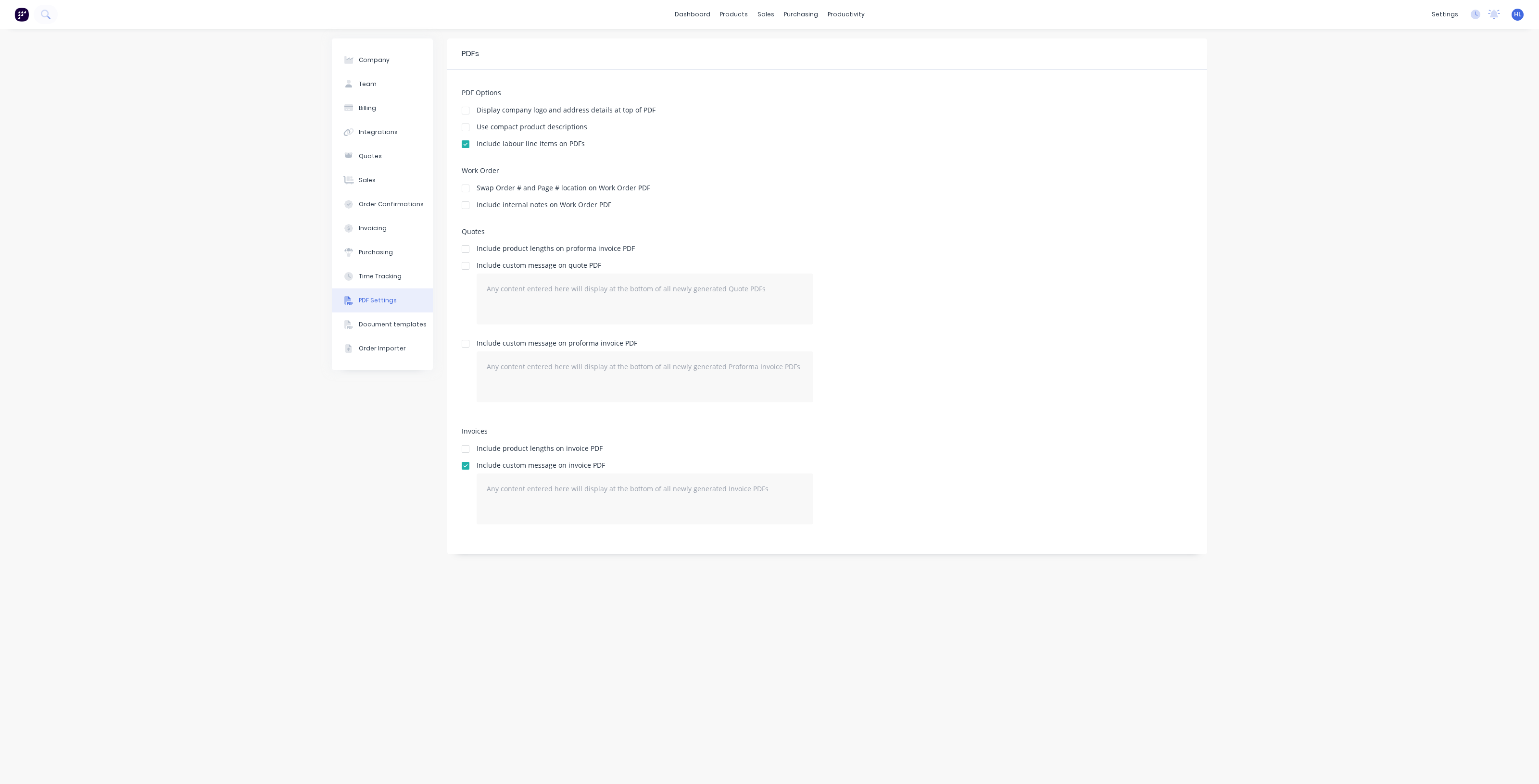
click at [464, 145] on div at bounding box center [465, 144] width 19 height 19
click at [381, 275] on div "Time Tracking" at bounding box center [380, 277] width 43 height 9
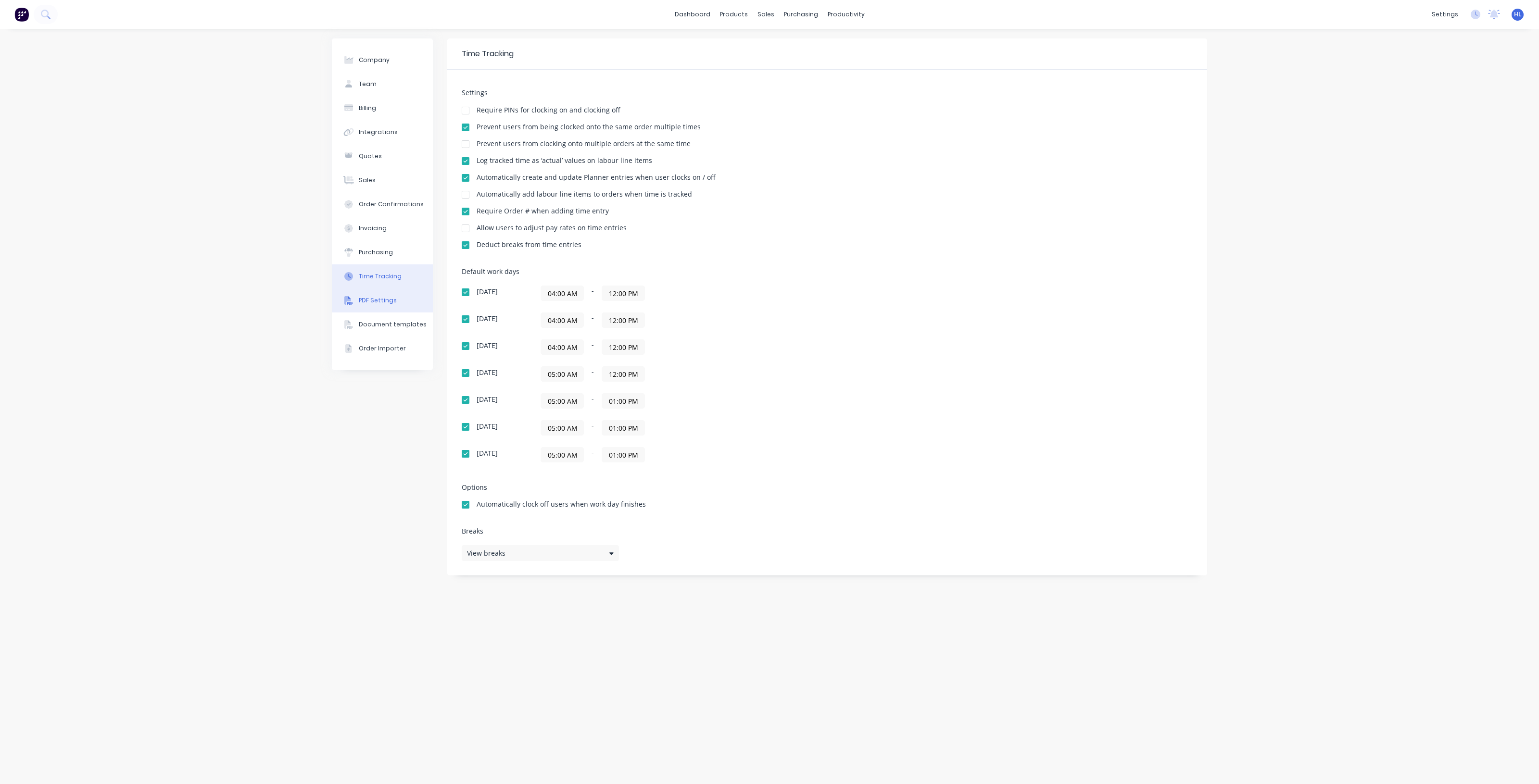
click at [381, 301] on div "PDF Settings" at bounding box center [377, 300] width 38 height 9
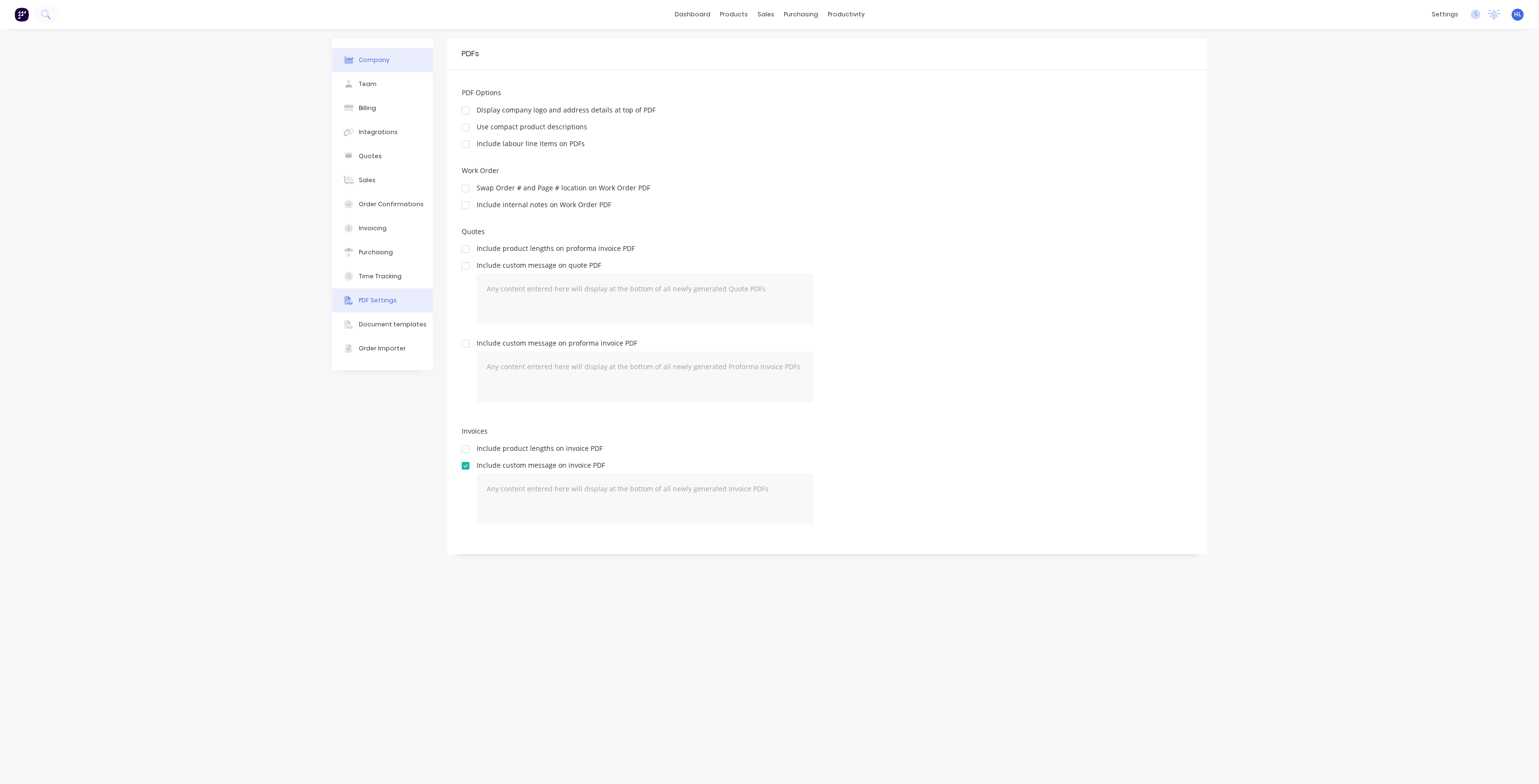
click at [390, 49] on button "Company" at bounding box center [382, 60] width 101 height 24
select select "AU"
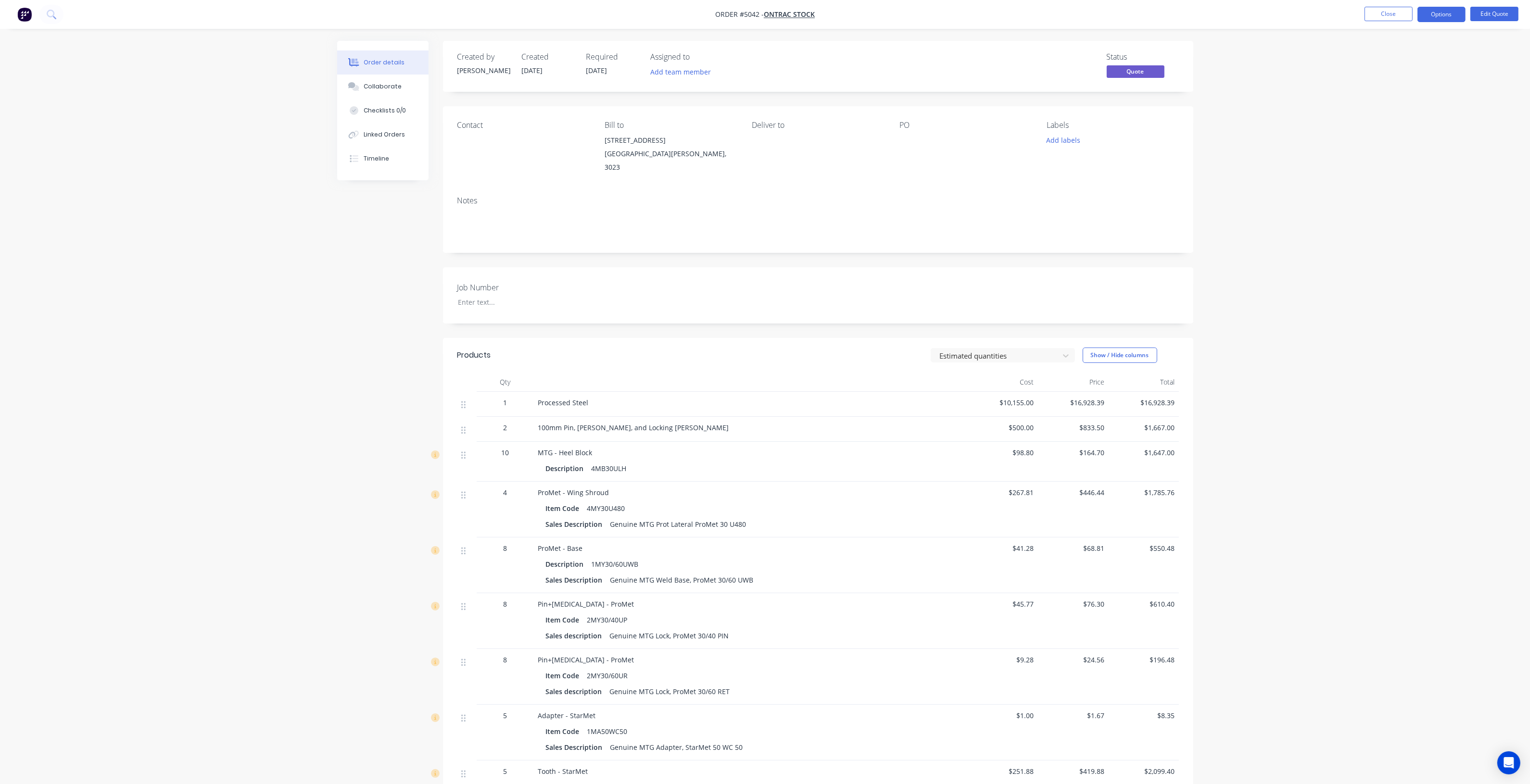
click at [1434, 22] on nav "Order #5042 - ONTRAC Stock Close Options Edit Quote" at bounding box center [765, 14] width 1530 height 29
click at [1435, 18] on button "Options" at bounding box center [1441, 14] width 48 height 15
click at [1410, 49] on button "Quote" at bounding box center [1412, 58] width 106 height 19
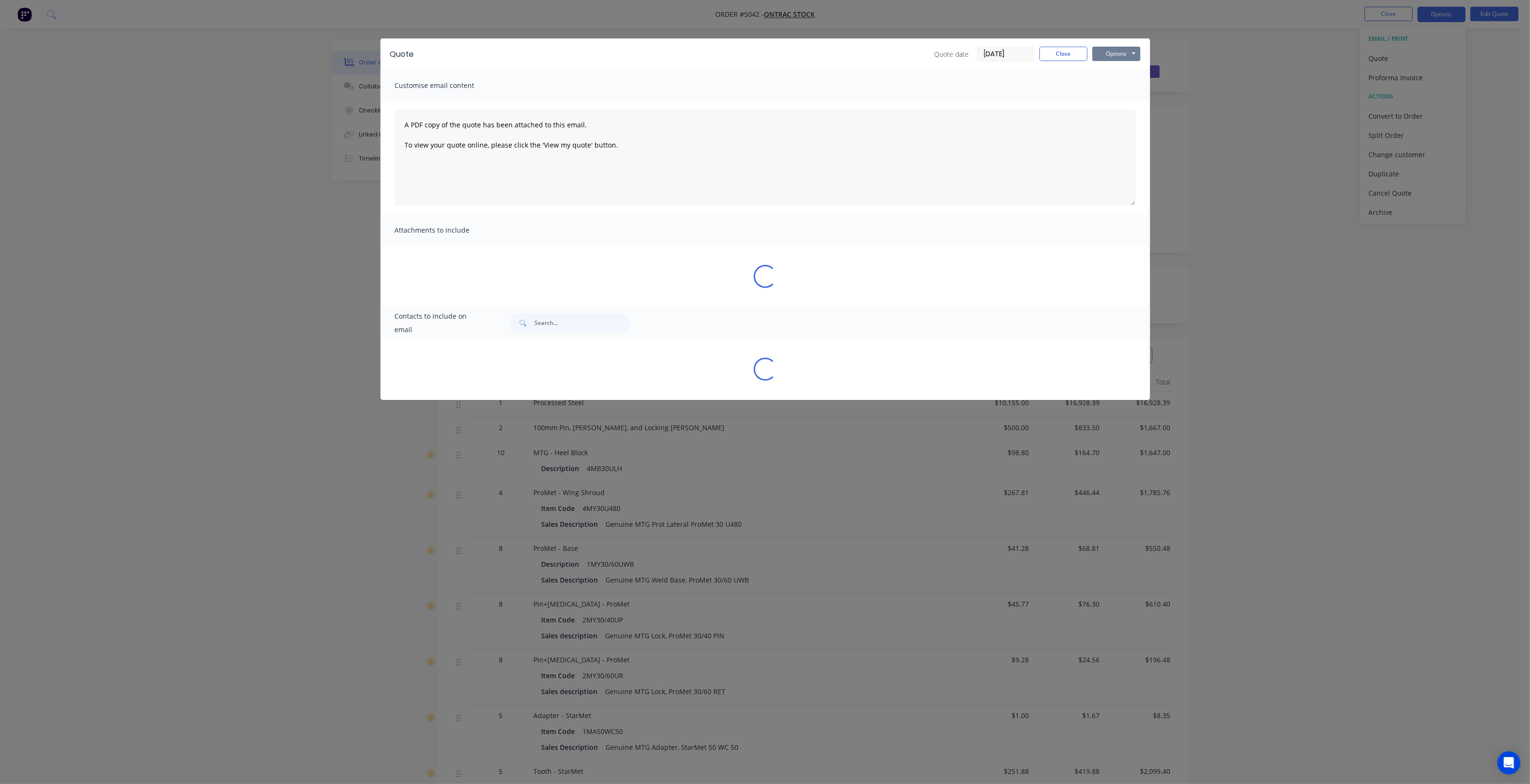
click at [1129, 49] on button "Options" at bounding box center [1116, 54] width 48 height 14
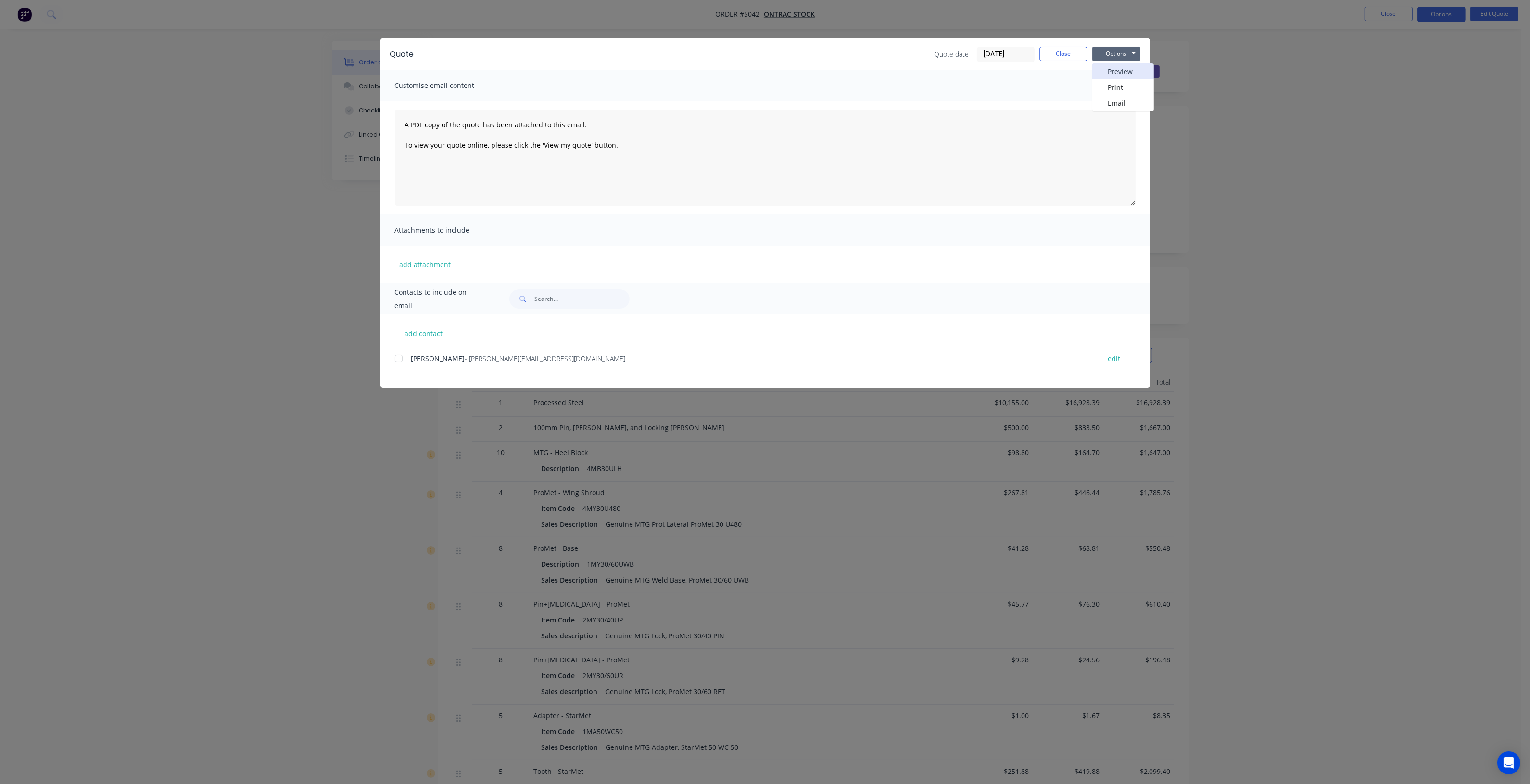
click at [1123, 77] on button "Preview" at bounding box center [1123, 72] width 62 height 16
click at [1063, 52] on button "Close" at bounding box center [1063, 54] width 48 height 14
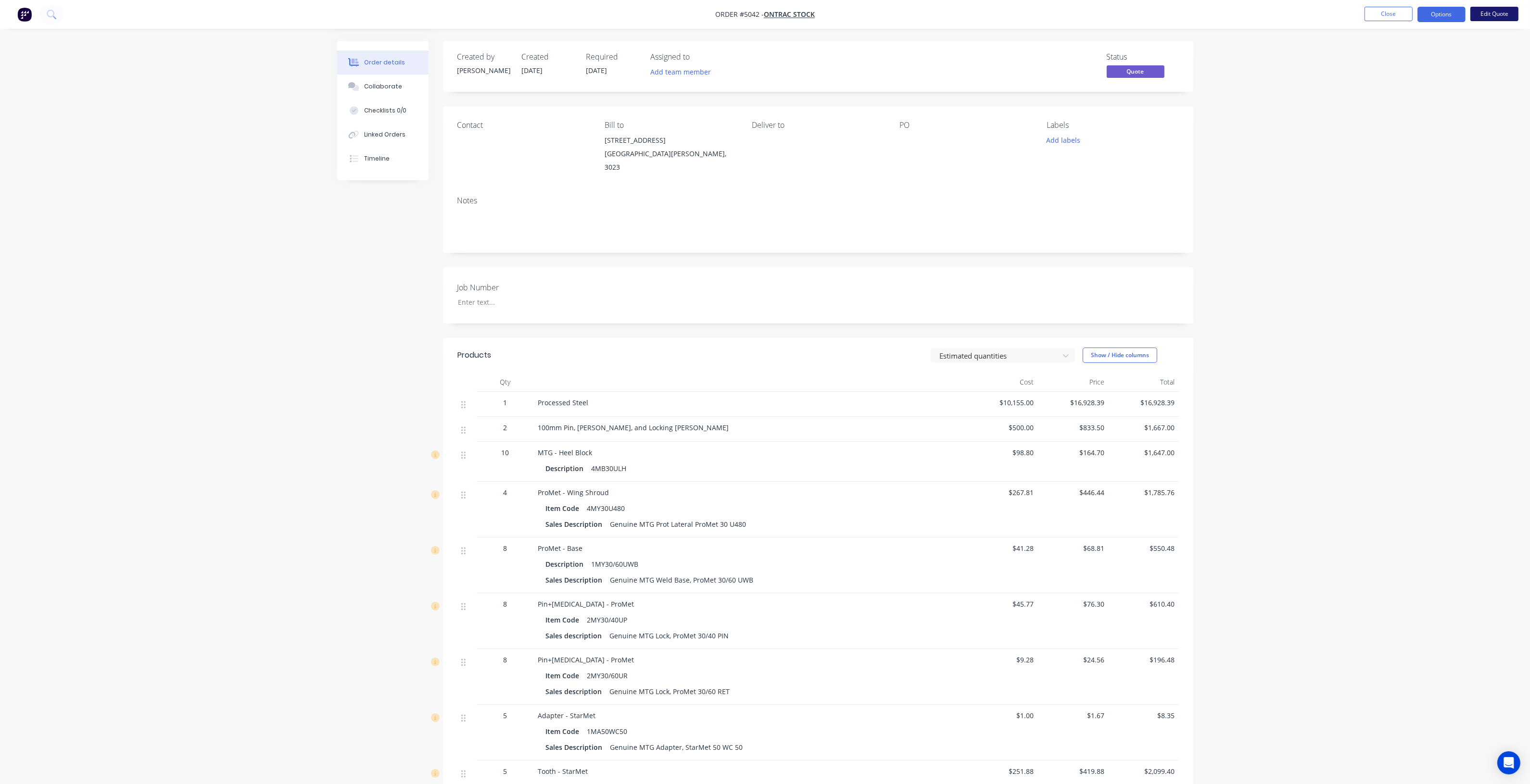
click at [1481, 13] on button "Edit Quote" at bounding box center [1494, 14] width 48 height 14
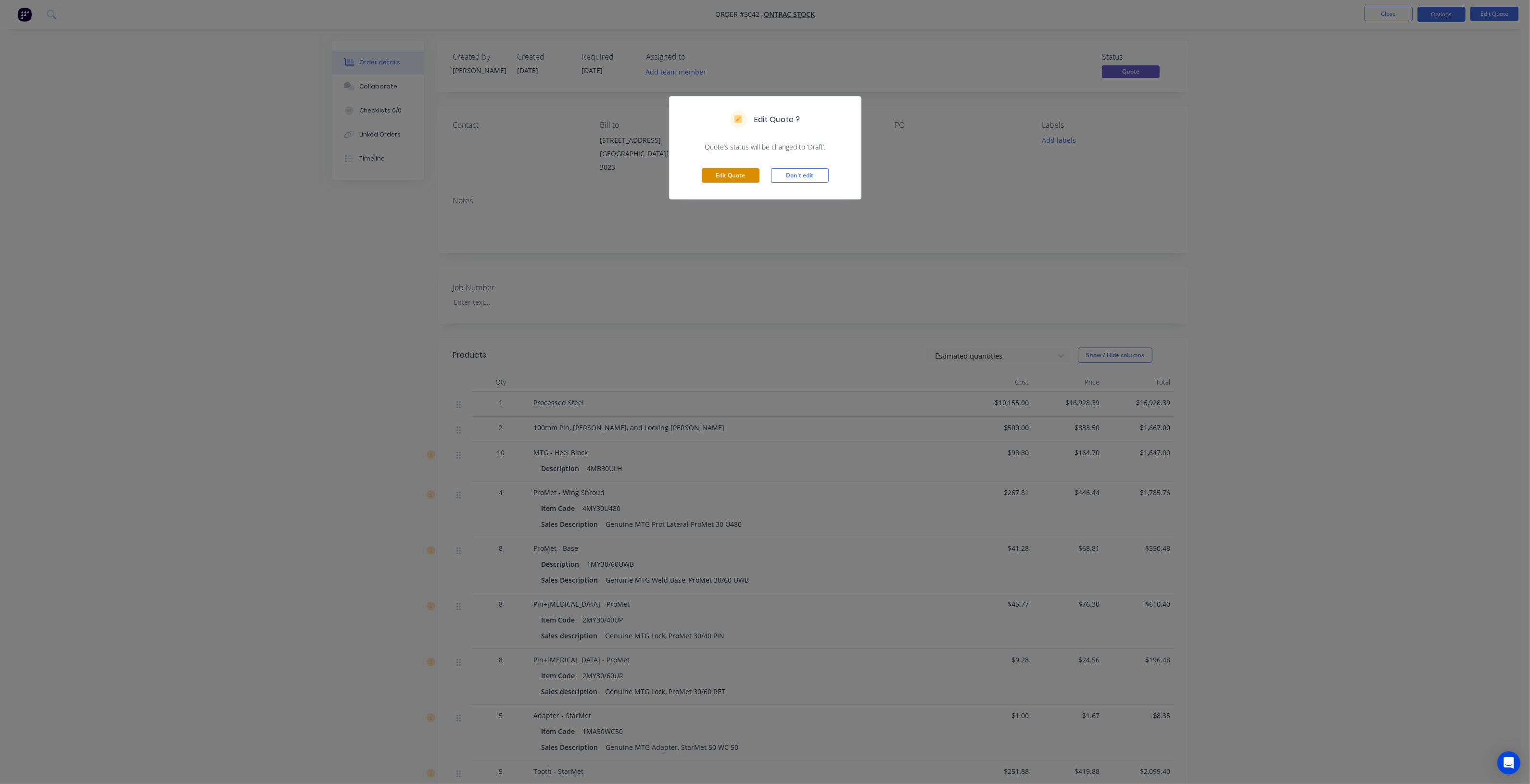
click at [743, 174] on button "Edit Quote" at bounding box center [731, 176] width 57 height 14
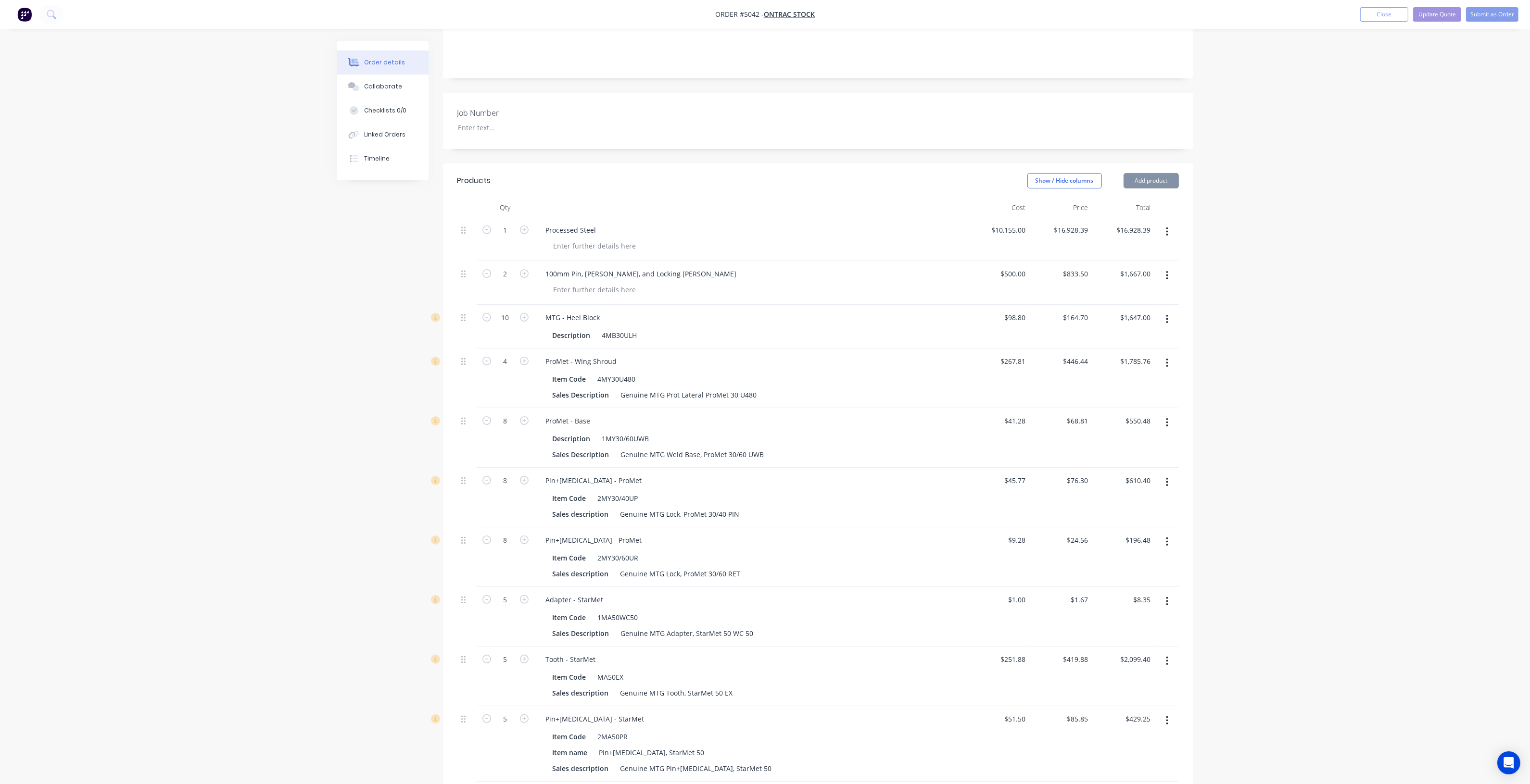
scroll to position [240, 0]
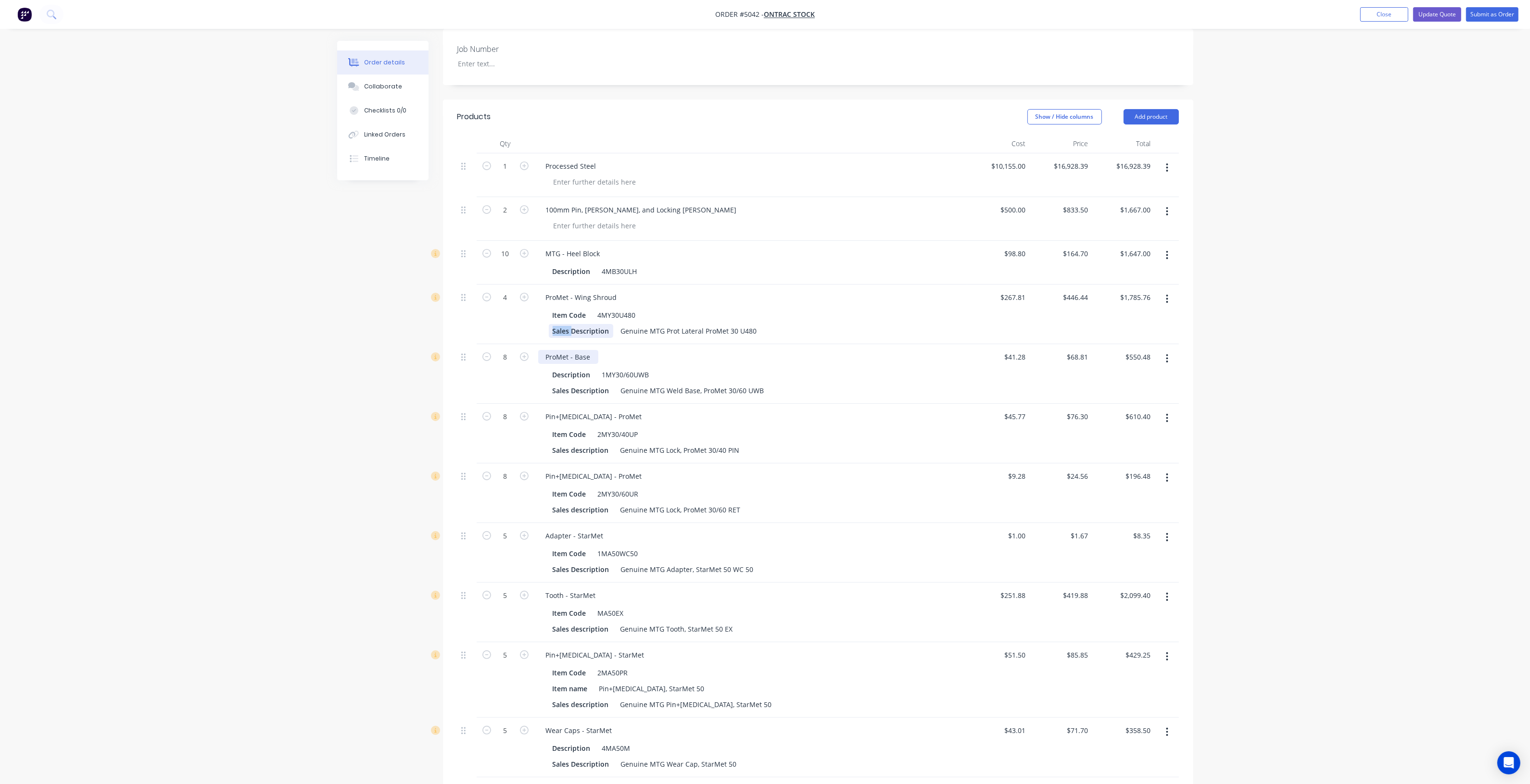
drag, startPoint x: 571, startPoint y: 322, endPoint x: 554, endPoint y: 343, distance: 27.0
click at [530, 328] on div "4 ProMet - Wing Shroud Item Code 4MY30U480 Sales Description Genuine MTG Prot L…" at bounding box center [818, 314] width 721 height 59
drag, startPoint x: 572, startPoint y: 383, endPoint x: 490, endPoint y: 392, distance: 82.5
click at [493, 391] on div "8 ProMet - Base Description 1MY30/60UWB Sales Description Genuine MTG Weld Base…" at bounding box center [818, 373] width 721 height 59
drag, startPoint x: 571, startPoint y: 441, endPoint x: 559, endPoint y: 458, distance: 20.8
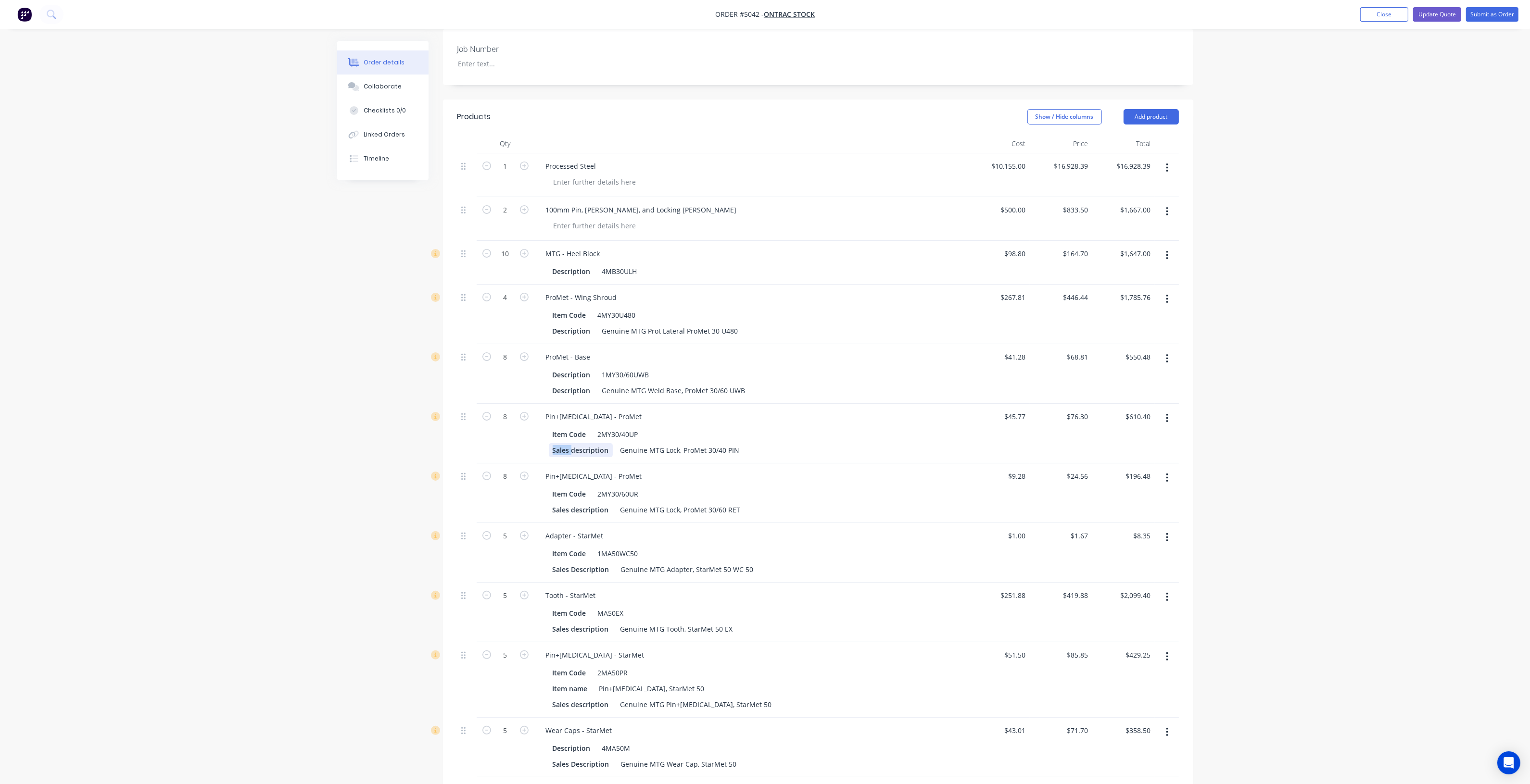
click at [498, 444] on div "8 Pin+[MEDICAL_DATA] - ProMet Item Code 2MY30/40UP Sales description Genuine MT…" at bounding box center [818, 434] width 721 height 59
drag, startPoint x: 570, startPoint y: 501, endPoint x: 506, endPoint y: 507, distance: 64.3
click at [506, 507] on div "8 Pin+[MEDICAL_DATA] - ProMet Item Code 2MY30/60UR Sales description Genuine MT…" at bounding box center [818, 493] width 721 height 59
drag, startPoint x: 557, startPoint y: 503, endPoint x: 543, endPoint y: 505, distance: 14.1
click at [543, 505] on div "Item Code 2MY30/60UR description Genuine MTG Lock, ProMet 30/60 RET" at bounding box center [751, 501] width 425 height 32
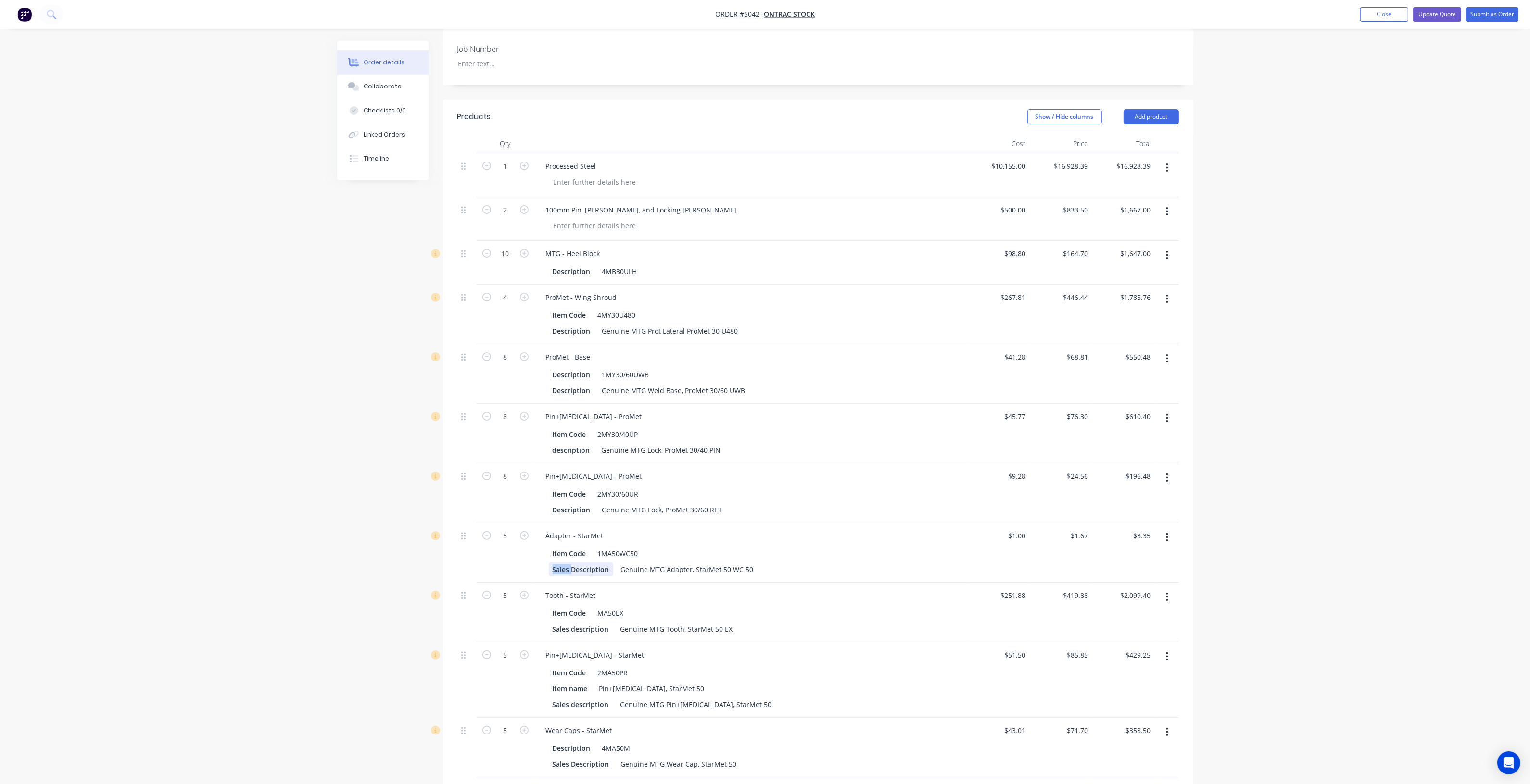
drag, startPoint x: 571, startPoint y: 560, endPoint x: 512, endPoint y: 566, distance: 59.3
click at [510, 566] on div "5 Adapter - StarMet Item Code 1MA50WC50 Sales Description Genuine MTG Adapter, …" at bounding box center [818, 553] width 721 height 59
drag, startPoint x: 589, startPoint y: 564, endPoint x: 546, endPoint y: 604, distance: 58.7
click at [506, 578] on div "1 Processed Steel $10,155.00 $10,155.00 $16,928.39 $16,928.39 $16,928.39 $16,92…" at bounding box center [818, 562] width 721 height 817
copy div "Description"
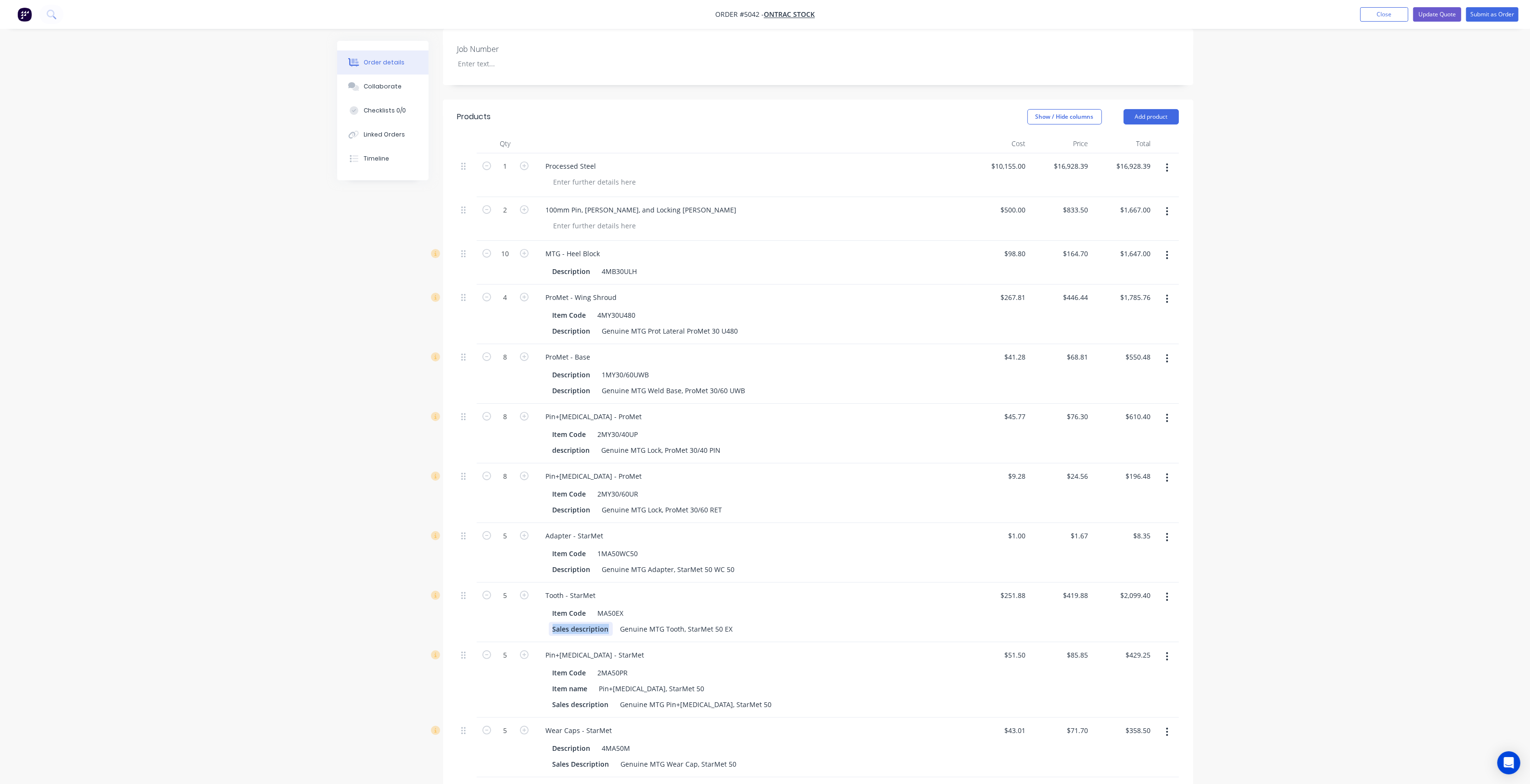
drag, startPoint x: 607, startPoint y: 616, endPoint x: 498, endPoint y: 626, distance: 109.5
click at [498, 628] on div "5 Tooth - StarMet Item Code MA50EX Sales description Genuine MTG Tooth, StarMet…" at bounding box center [818, 612] width 721 height 59
paste div
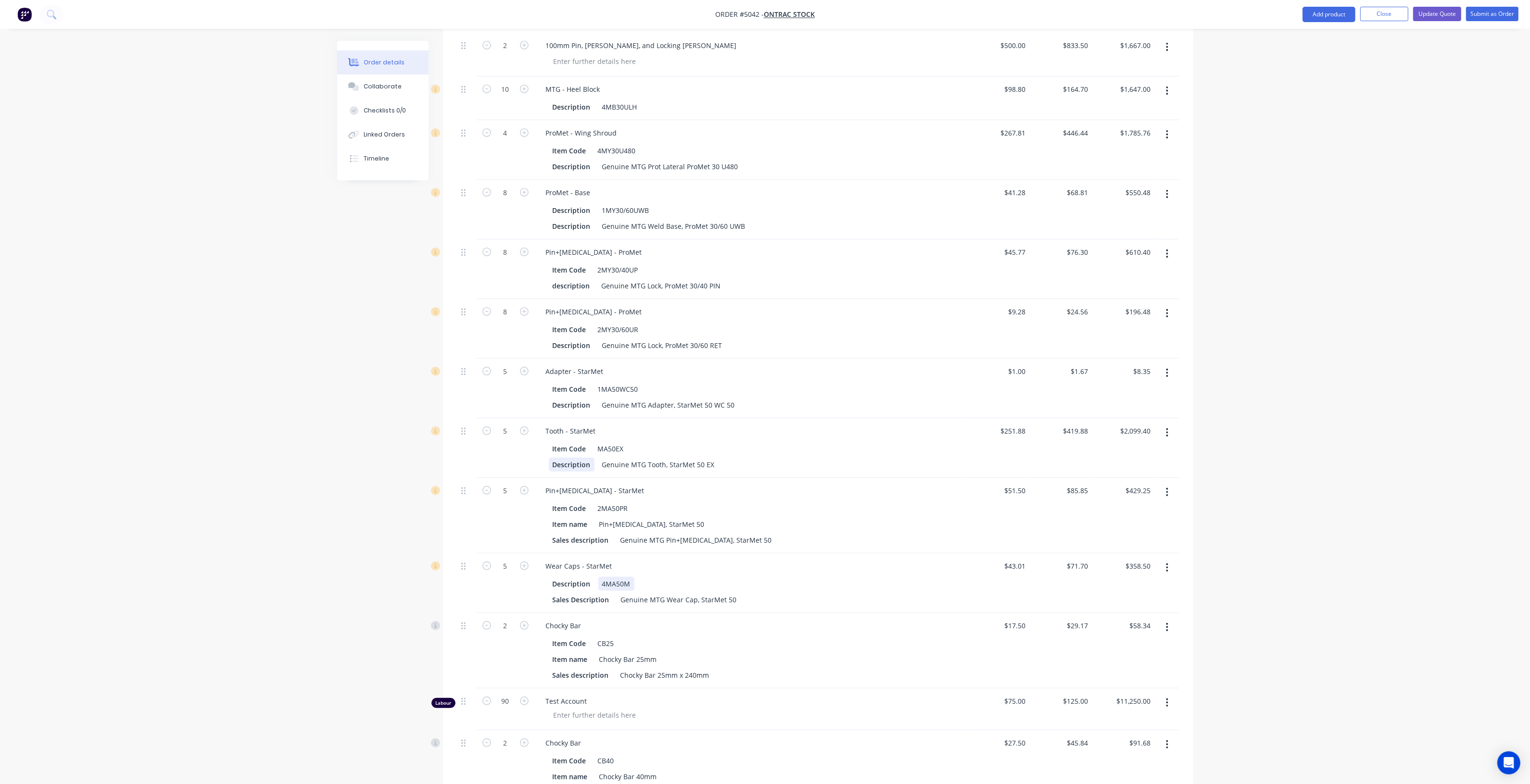
scroll to position [421, 0]
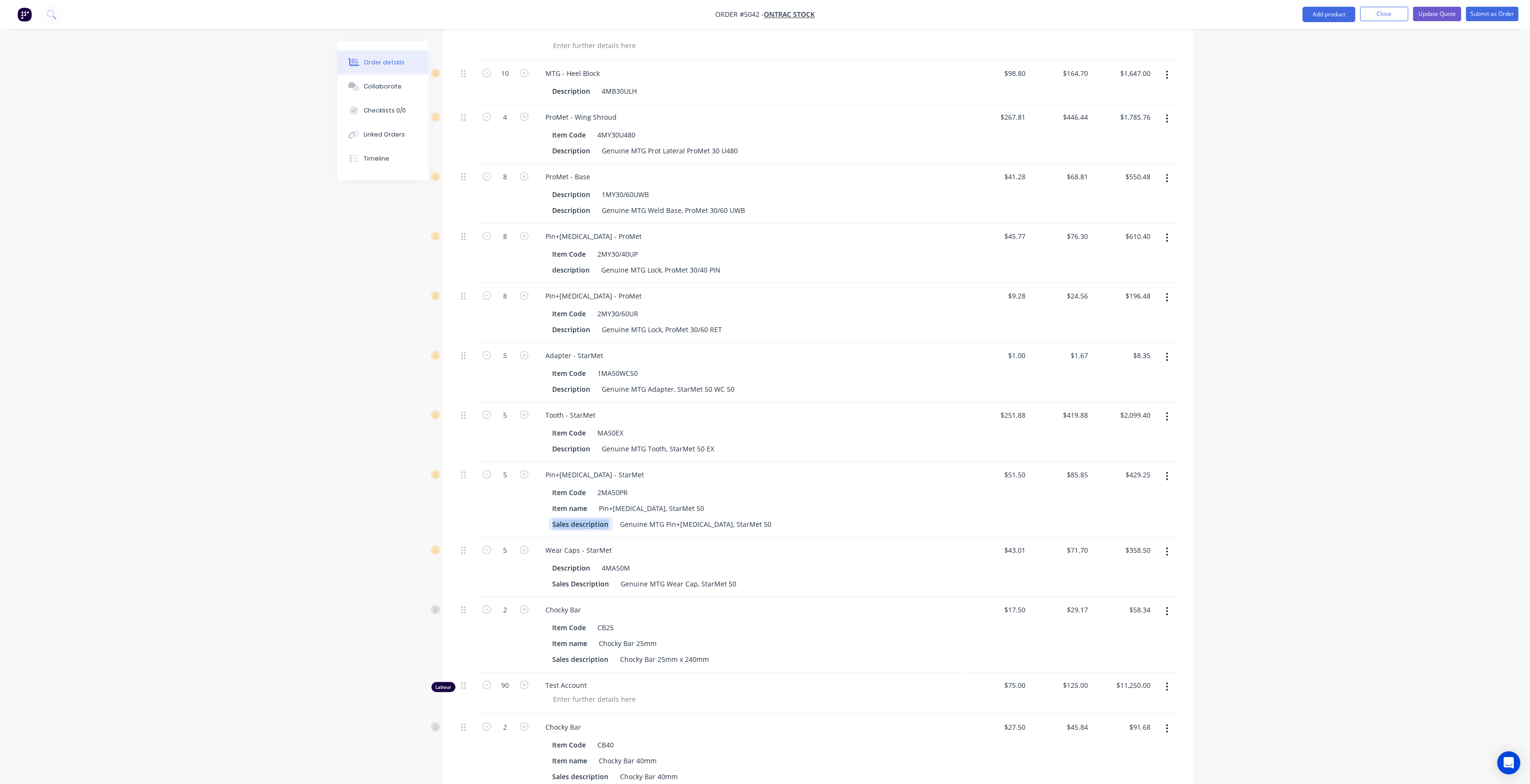
drag, startPoint x: 609, startPoint y: 515, endPoint x: 510, endPoint y: 518, distance: 99.0
click at [506, 518] on div "5 Pin+[MEDICAL_DATA] - StarMet Item Code 2MA50PR Item name Pin+[MEDICAL_DATA], …" at bounding box center [818, 499] width 721 height 75
paste div
drag, startPoint x: 606, startPoint y: 582, endPoint x: 593, endPoint y: 585, distance: 13.3
click at [513, 585] on div "5 Wear Caps - StarMet Description 4MA50M Sales Description Genuine MTG Wear Cap…" at bounding box center [818, 567] width 721 height 59
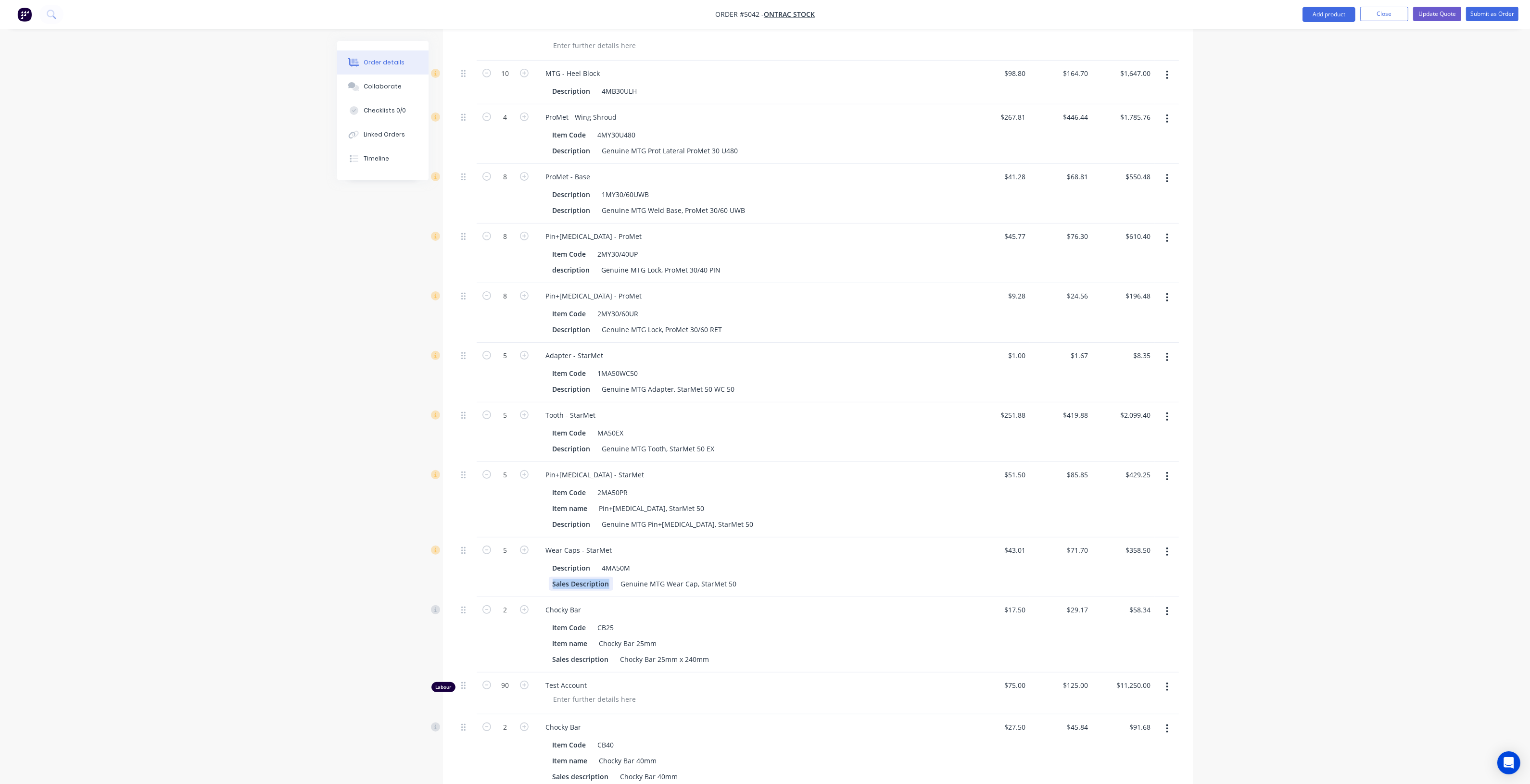
drag, startPoint x: 604, startPoint y: 585, endPoint x: 488, endPoint y: 596, distance: 116.5
click at [485, 595] on div "5 Wear Caps - StarMet Description 4MA50M Sales Description Genuine MTG Wear Cap…" at bounding box center [818, 567] width 721 height 59
paste div
drag, startPoint x: 604, startPoint y: 659, endPoint x: 503, endPoint y: 664, distance: 101.1
click at [503, 664] on div "2 Chocky Bar Item Code CB25 Item name Chocky Bar 25mm Sales description Chocky …" at bounding box center [818, 634] width 721 height 75
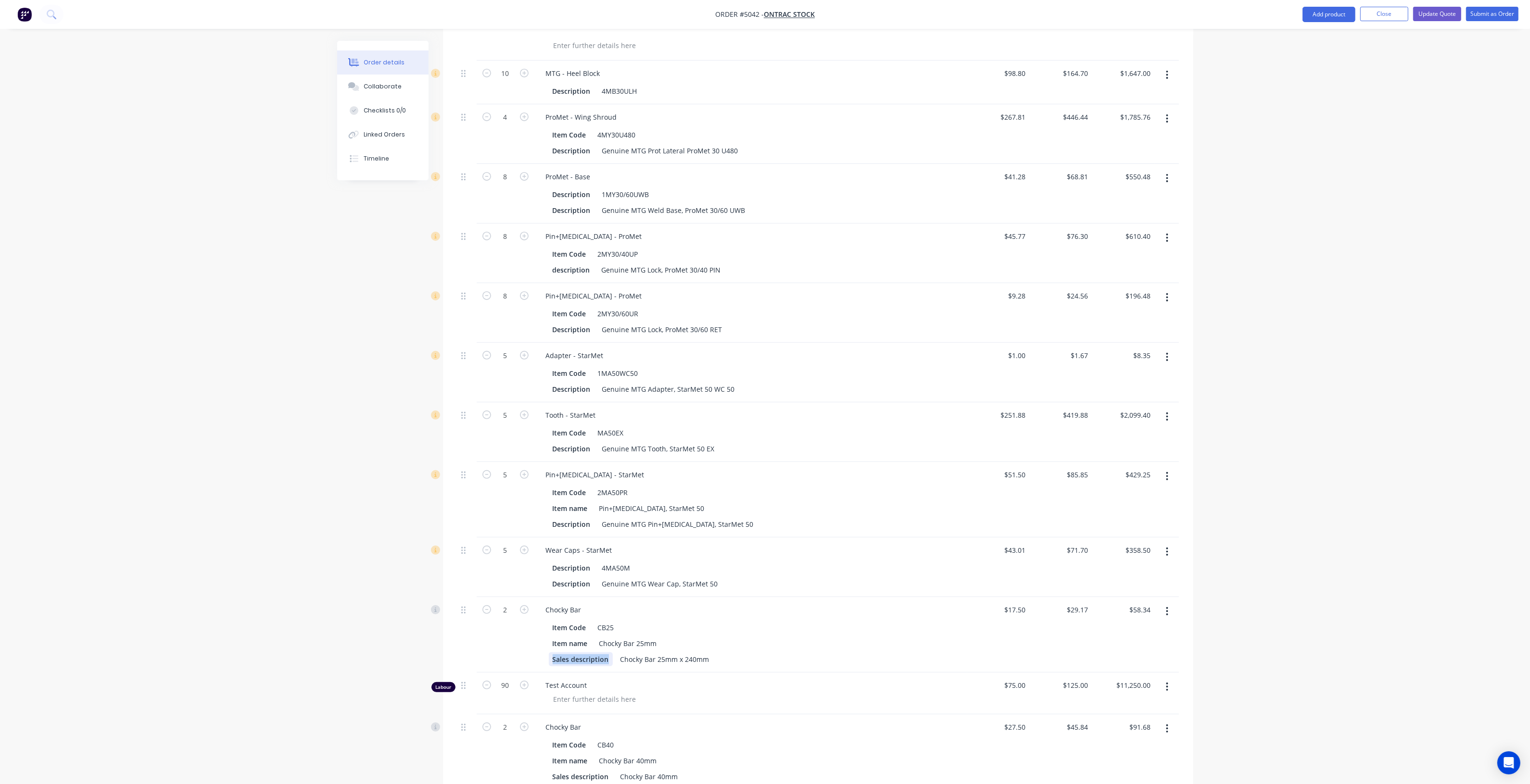
paste div
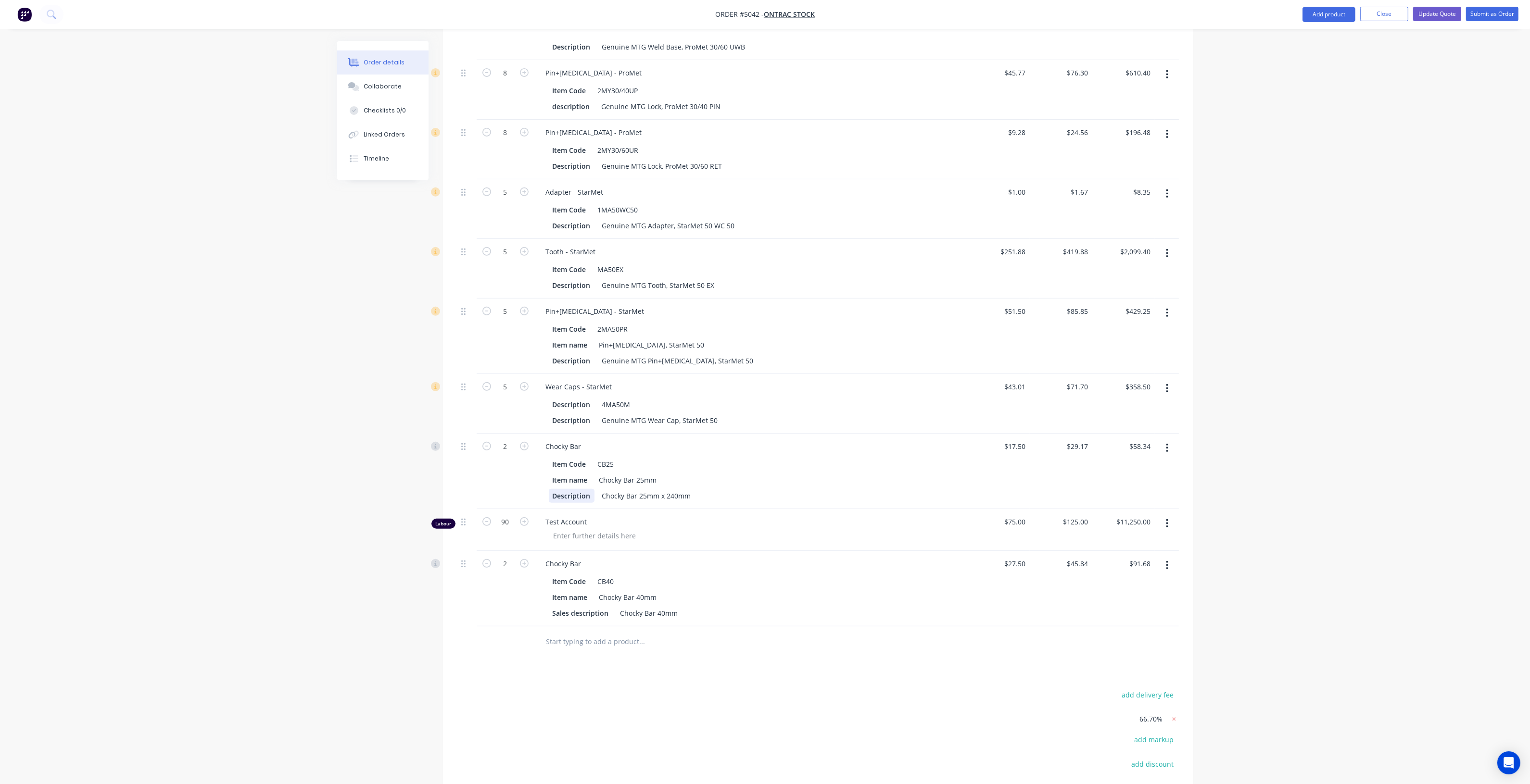
scroll to position [601, 0]
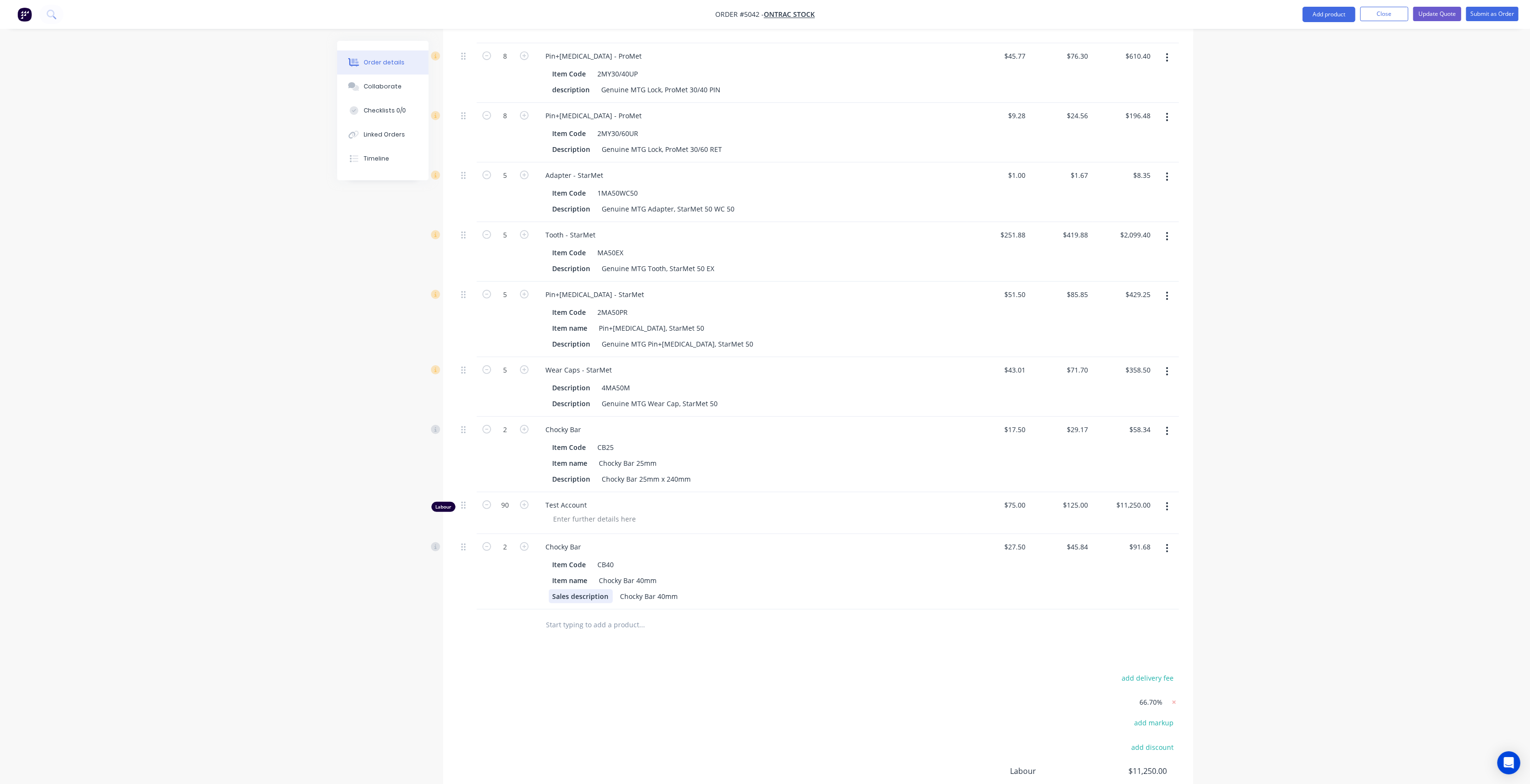
click at [612, 597] on div "Sales description Chocky Bar 40mm" at bounding box center [749, 596] width 400 height 14
drag, startPoint x: 609, startPoint y: 597, endPoint x: 460, endPoint y: 589, distance: 149.2
click at [458, 591] on div "2 Chocky Bar Item Code CB40 Item name Chocky Bar 40mm Sales description Chocky …" at bounding box center [818, 571] width 721 height 75
paste div
click at [635, 671] on div "add delivery fee 66.70% add markup add discount Labour $11,250.00 Sub total $37…" at bounding box center [818, 774] width 721 height 206
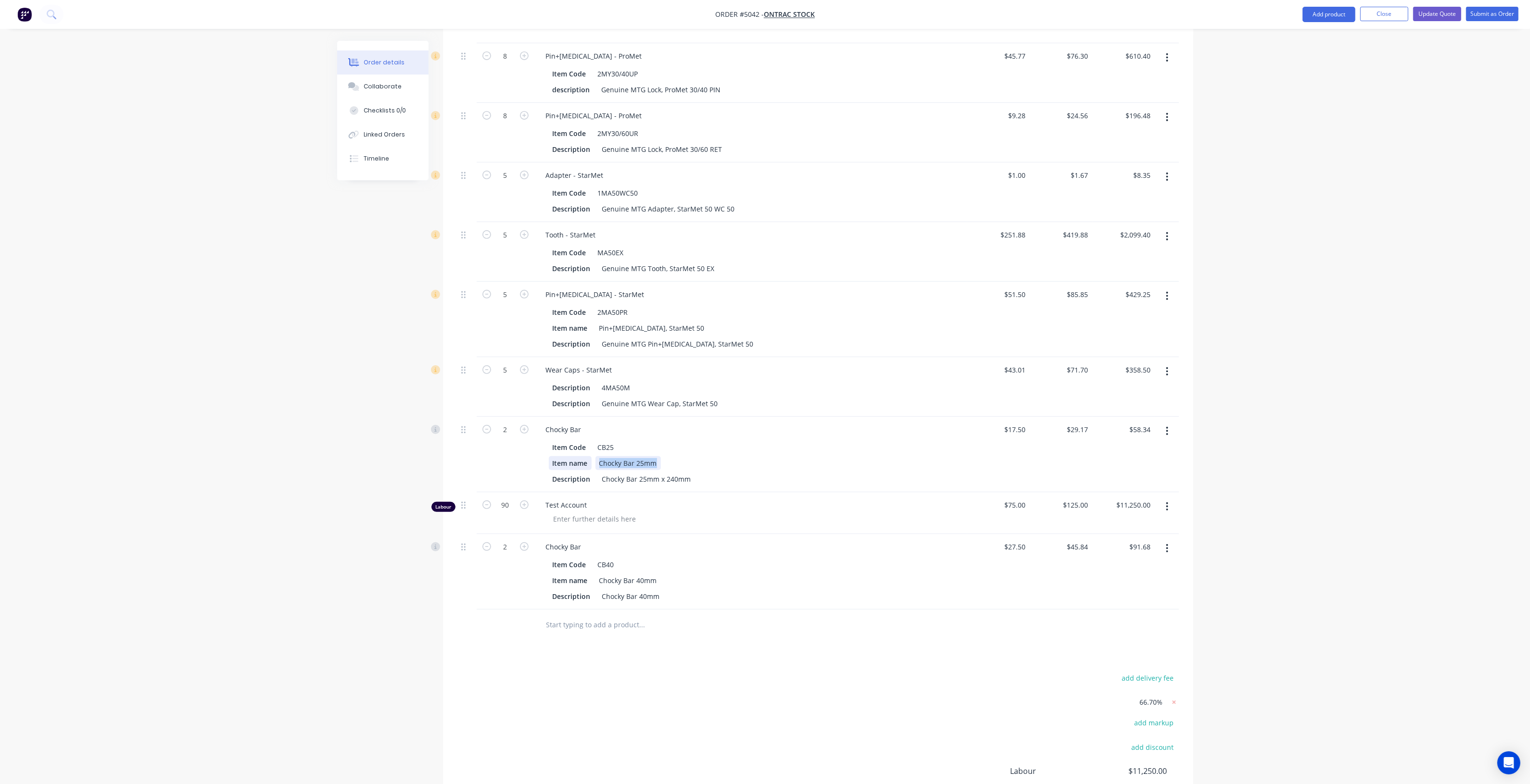
drag, startPoint x: 657, startPoint y: 462, endPoint x: 565, endPoint y: 467, distance: 92.1
click at [565, 467] on div "Item name Chocky Bar 25mm" at bounding box center [749, 463] width 400 height 14
click at [331, 472] on div "Order details Collaborate Checklists 0/0 Linked Orders Timeline Order details C…" at bounding box center [765, 172] width 875 height 1466
drag, startPoint x: 463, startPoint y: 506, endPoint x: 462, endPoint y: 566, distance: 60.0
click at [462, 566] on div "1 Processed Steel $10,155.00 $10,155.00 $16,928.39 $16,928.39 $16,928.39 $16,92…" at bounding box center [818, 201] width 721 height 817
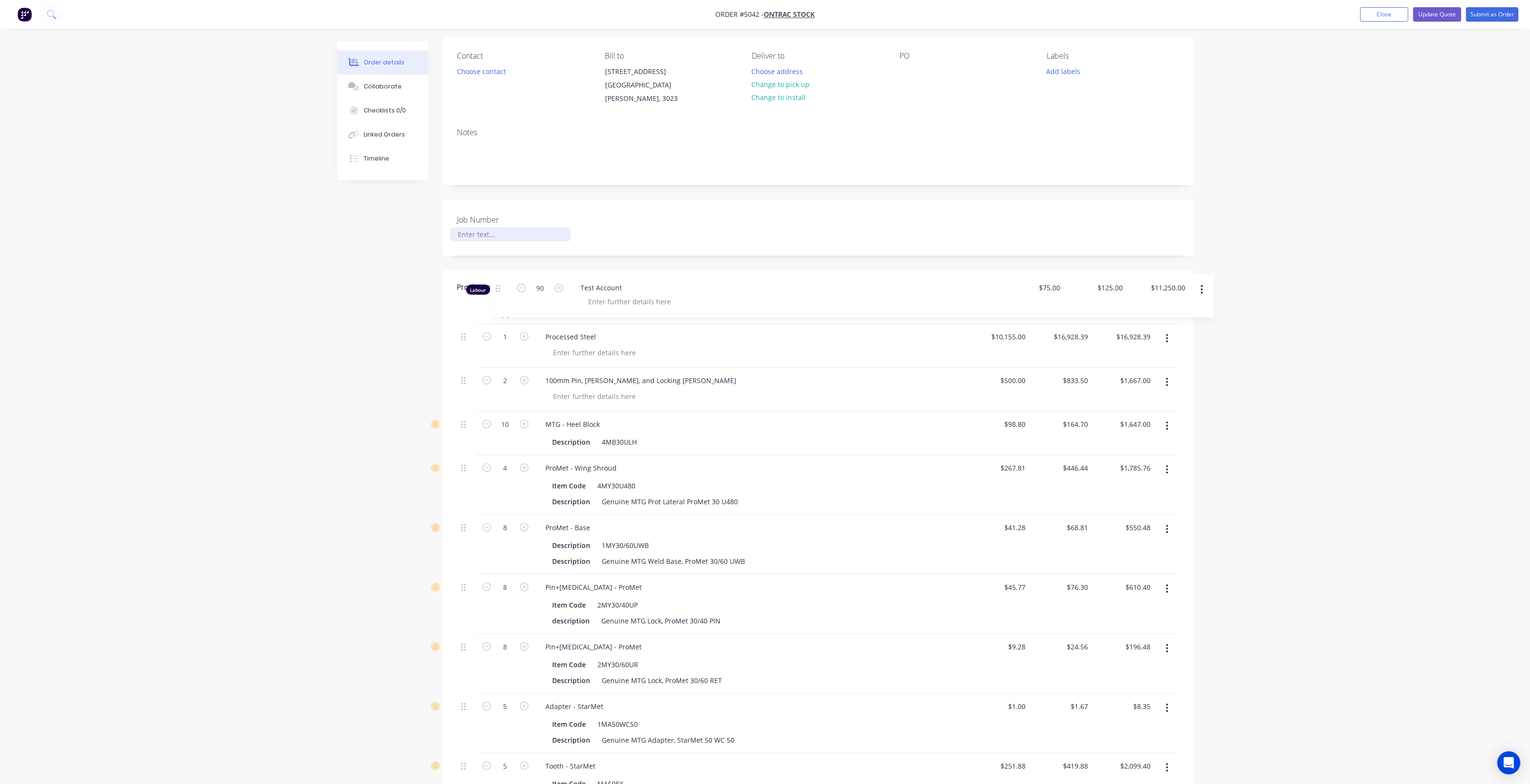
scroll to position [0, 0]
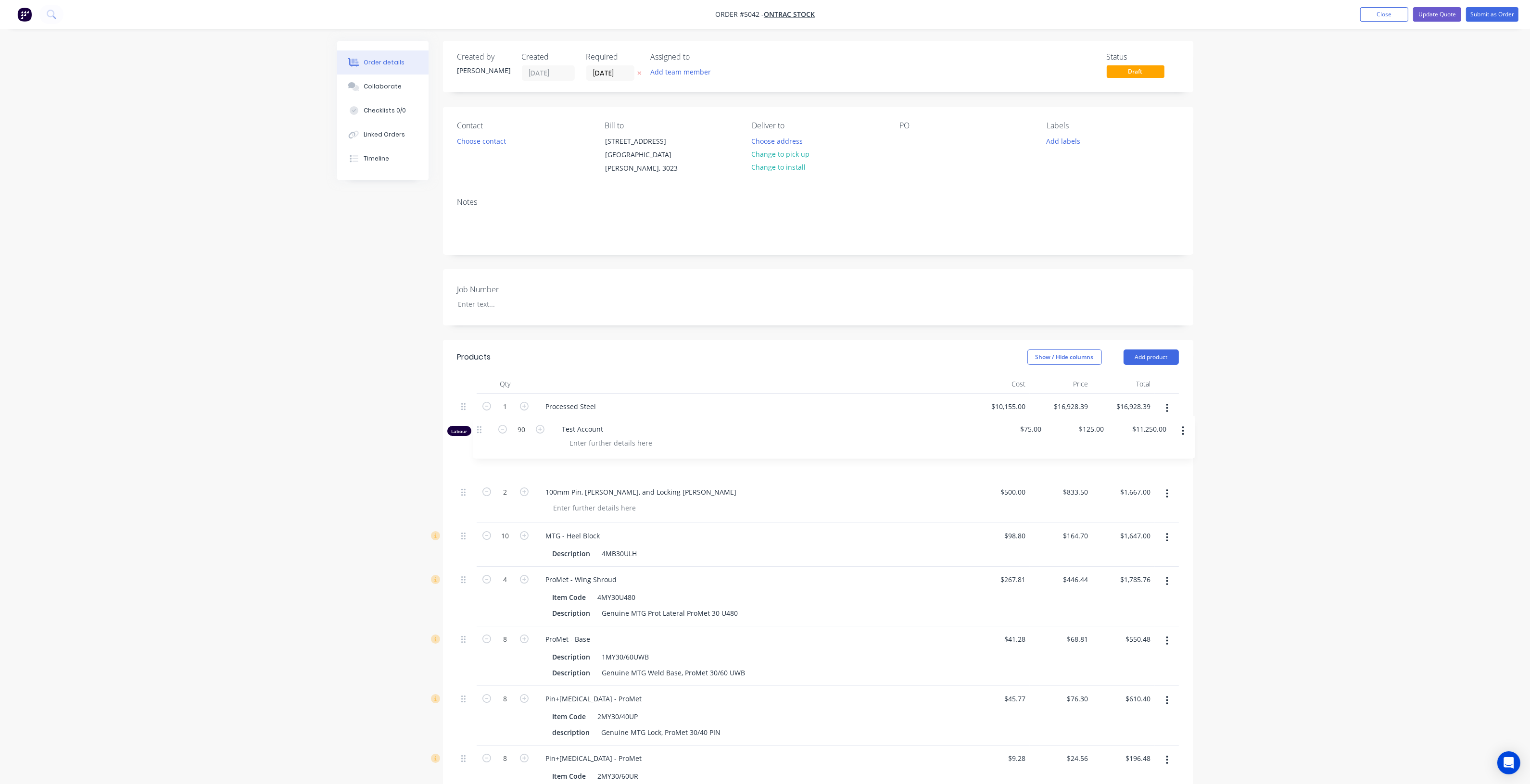
drag, startPoint x: 465, startPoint y: 582, endPoint x: 474, endPoint y: 429, distance: 153.3
click at [1445, 16] on button "Update Quote" at bounding box center [1437, 14] width 48 height 14
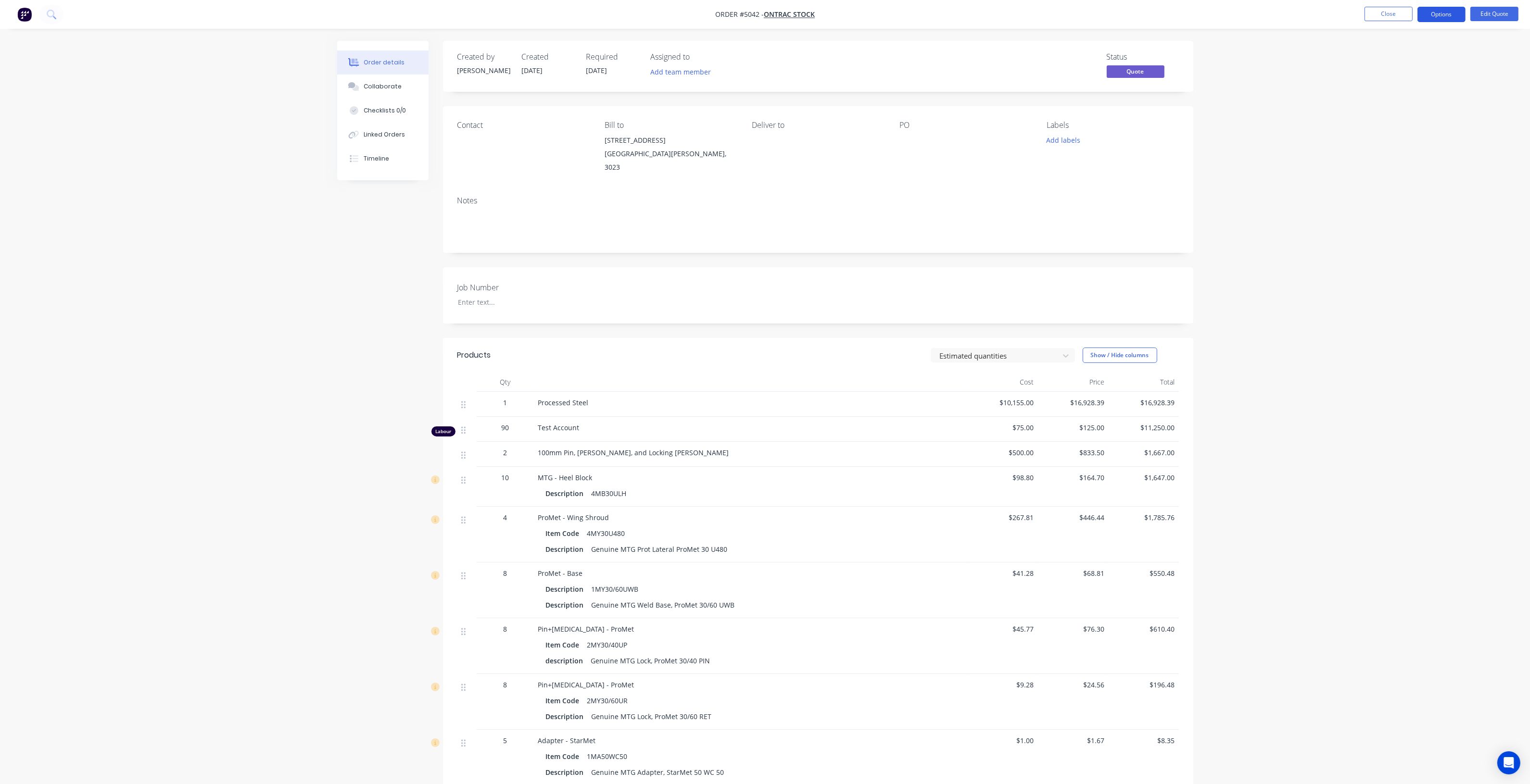
click at [1445, 14] on button "Options" at bounding box center [1441, 14] width 48 height 15
click at [1420, 57] on div "Quote" at bounding box center [1412, 58] width 88 height 14
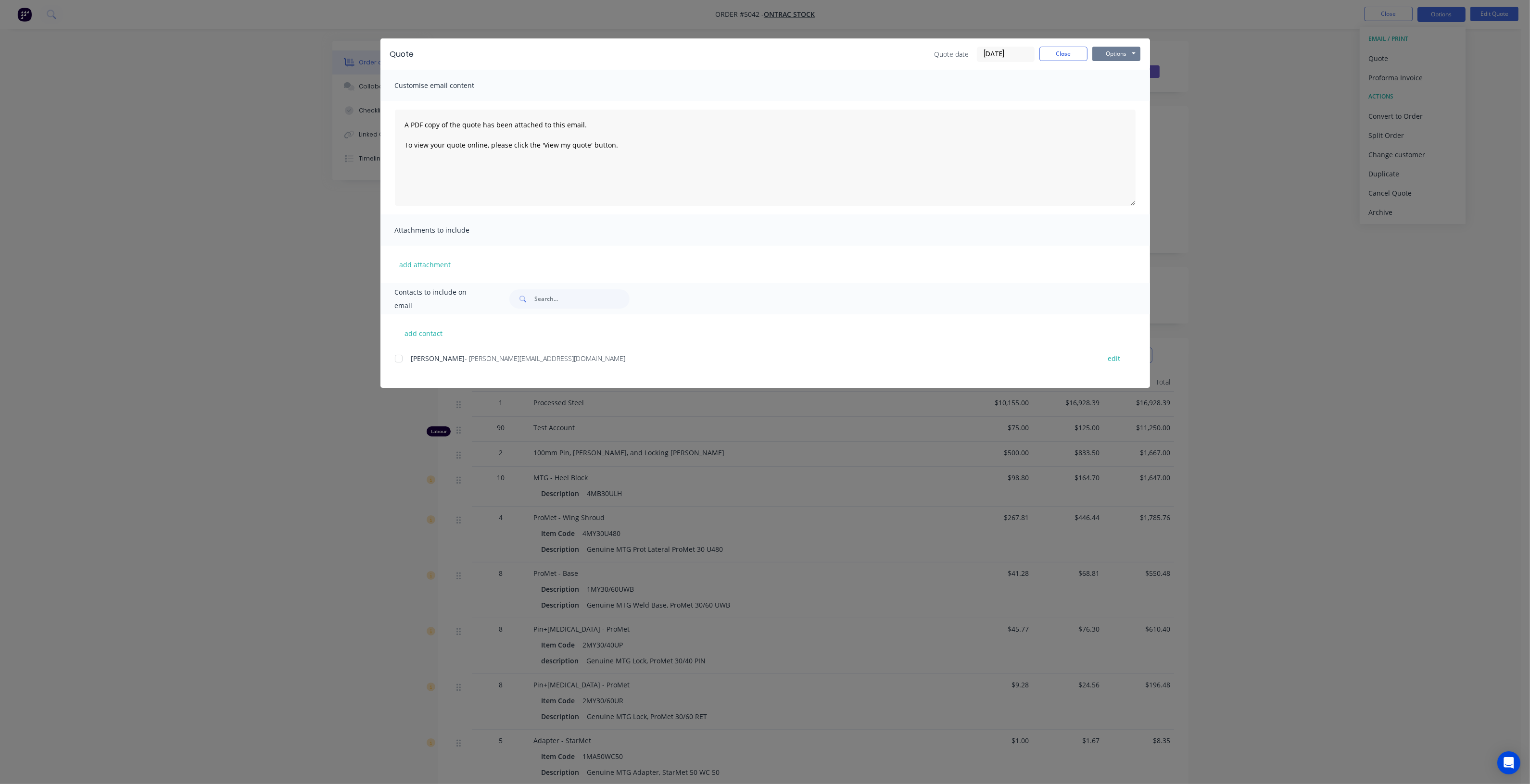
drag, startPoint x: 1115, startPoint y: 51, endPoint x: 1116, endPoint y: 61, distance: 10.0
click at [1115, 52] on button "Options" at bounding box center [1116, 54] width 48 height 14
click at [1117, 75] on button "Preview" at bounding box center [1123, 72] width 62 height 16
click at [1053, 49] on button "Close" at bounding box center [1063, 54] width 48 height 14
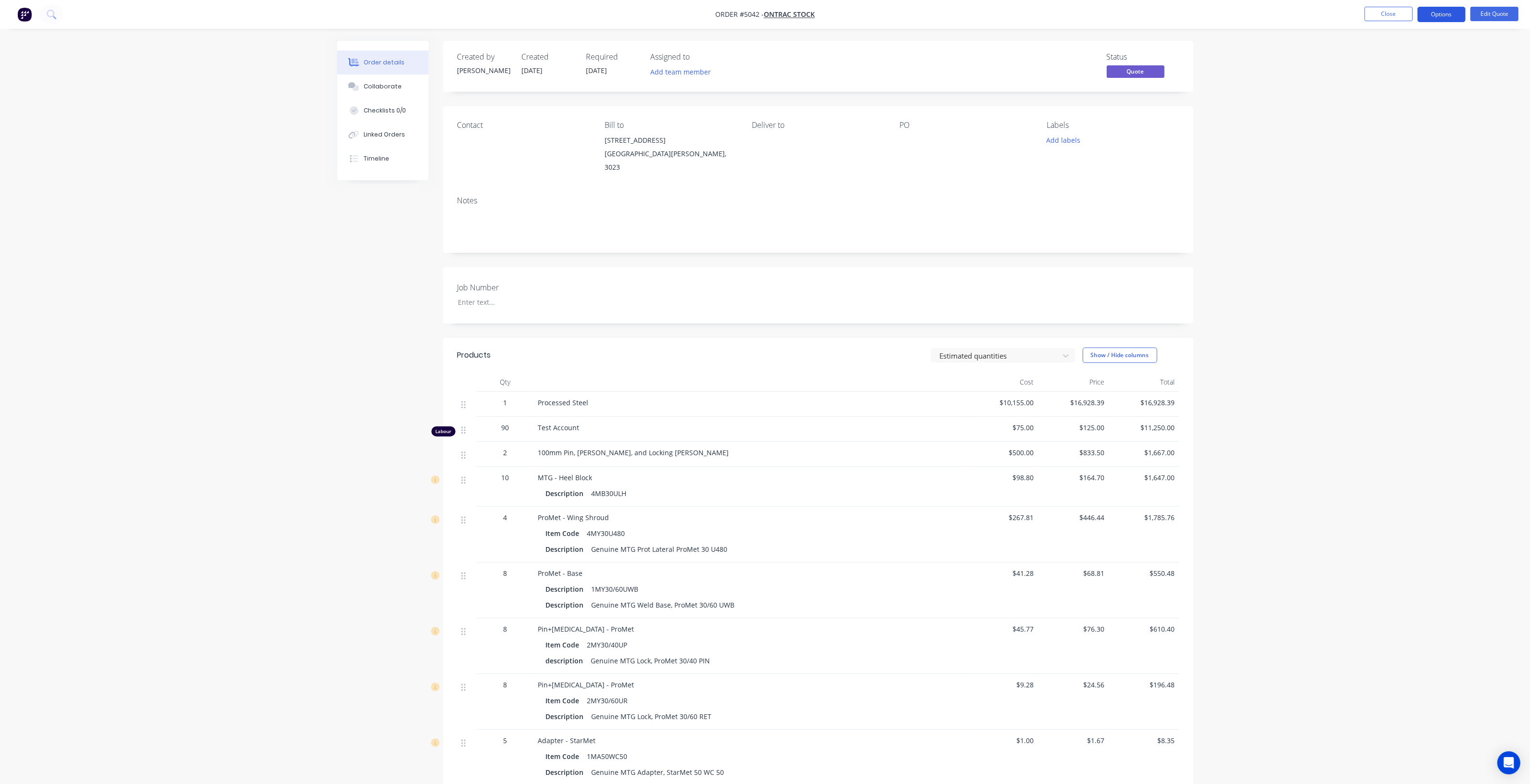
click at [1445, 11] on button "Options" at bounding box center [1441, 14] width 48 height 15
click at [1427, 52] on div "Quote" at bounding box center [1412, 58] width 88 height 14
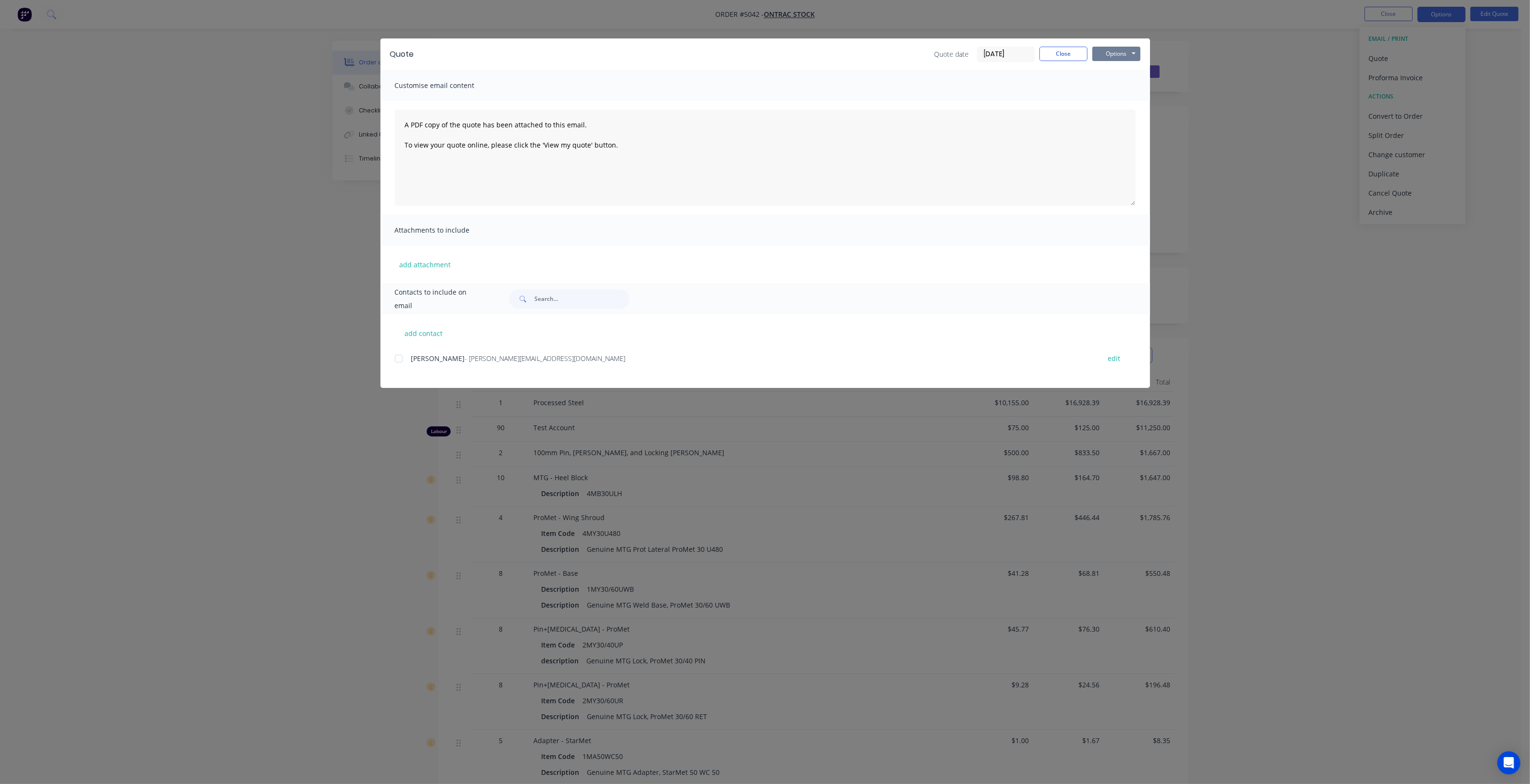
click at [1129, 52] on button "Options" at bounding box center [1116, 54] width 48 height 14
click at [1123, 90] on button "Print" at bounding box center [1123, 87] width 62 height 16
click at [1066, 57] on button "Close" at bounding box center [1063, 54] width 48 height 14
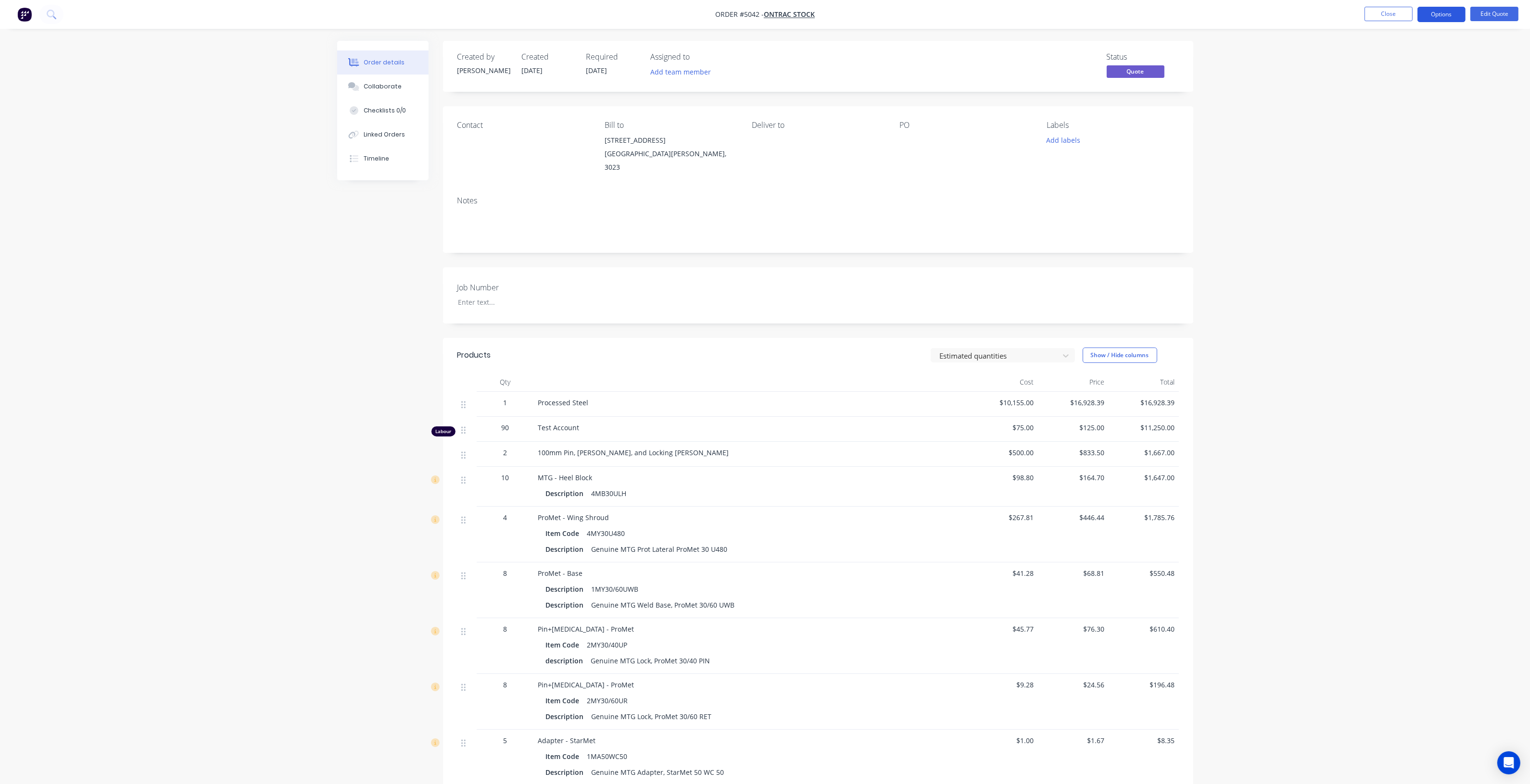
click at [1433, 11] on button "Options" at bounding box center [1441, 14] width 48 height 15
click at [1412, 58] on div "Quote" at bounding box center [1412, 58] width 88 height 14
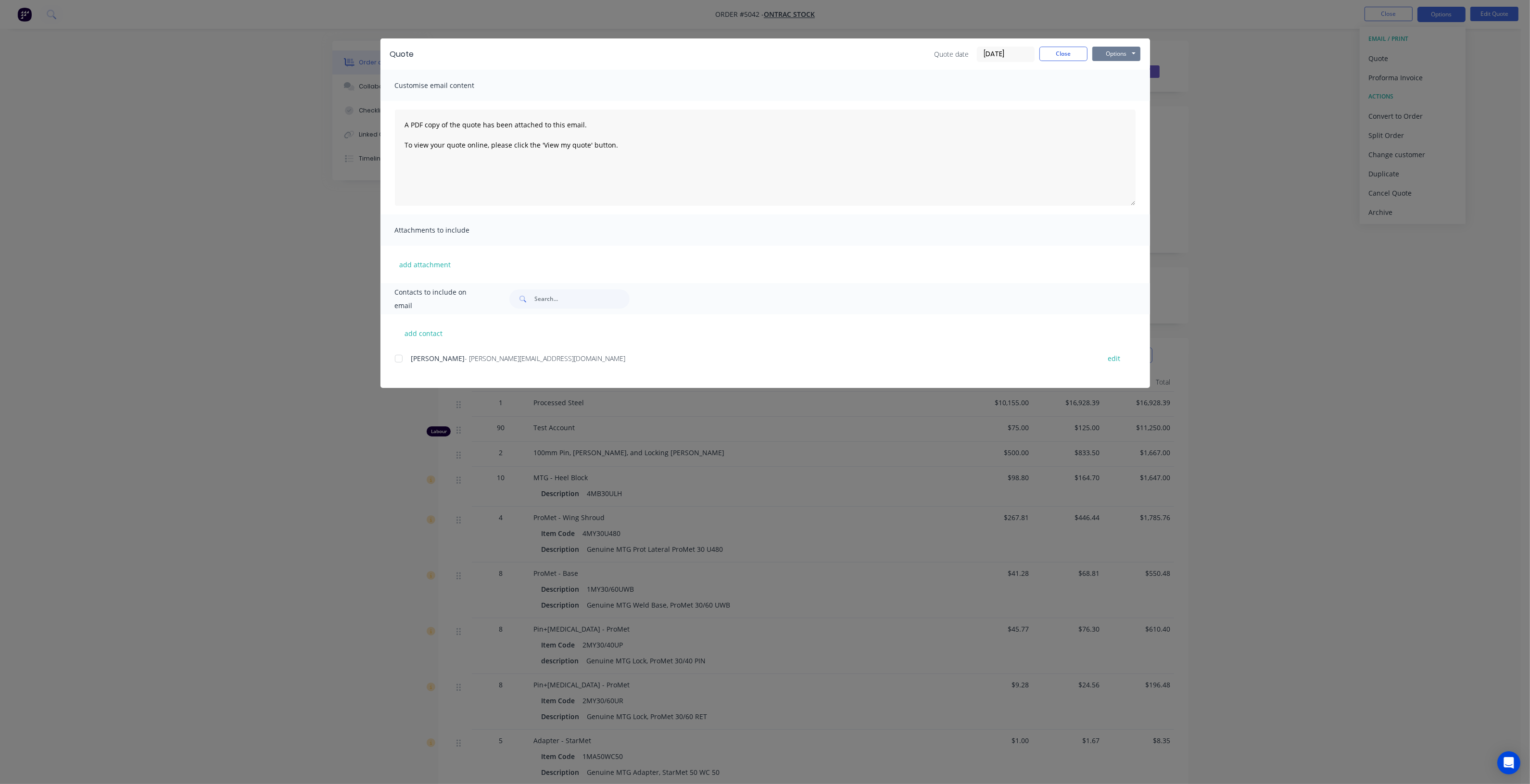
click at [1117, 49] on button "Options" at bounding box center [1116, 54] width 48 height 14
click at [1068, 51] on button "Close" at bounding box center [1063, 54] width 48 height 14
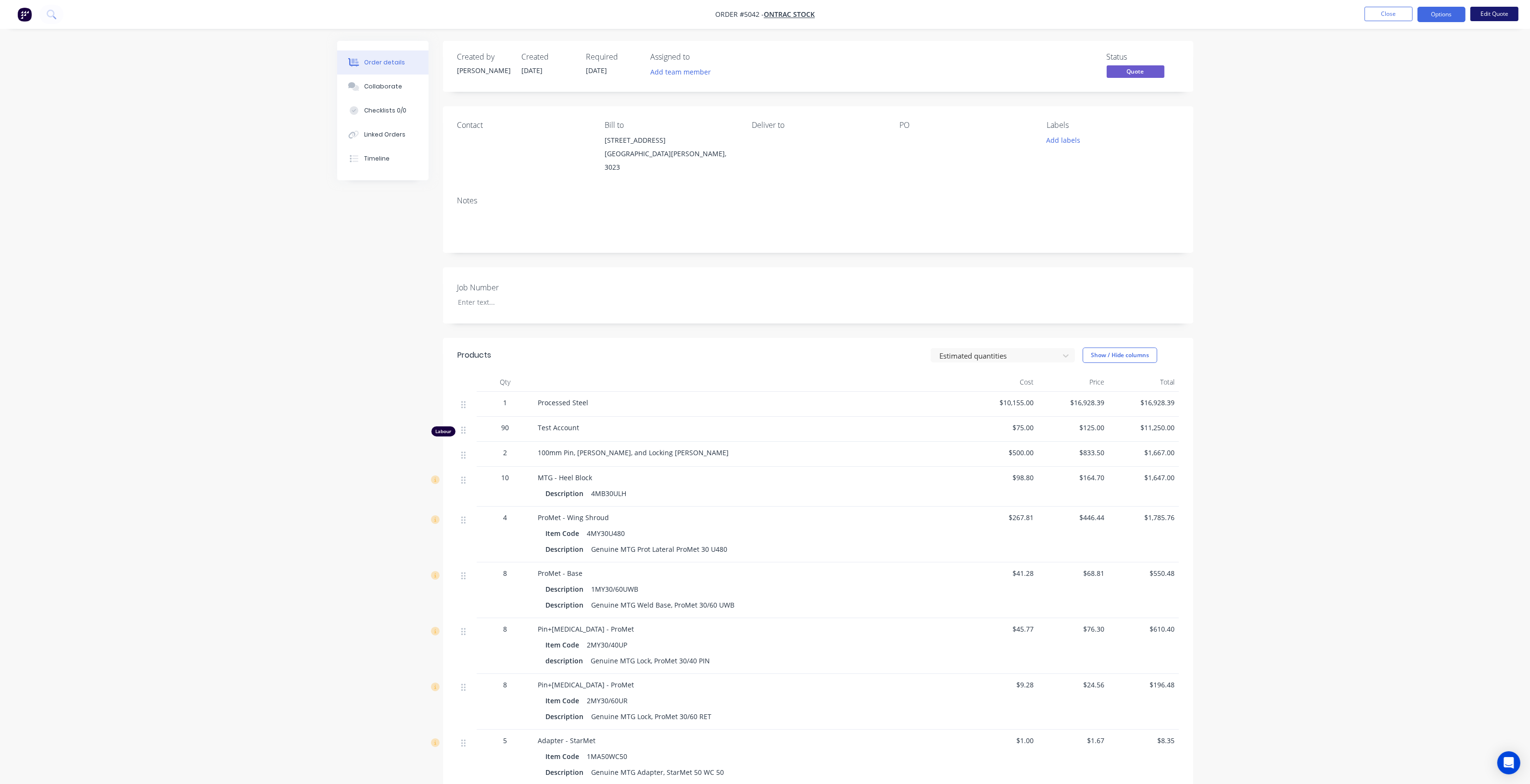
click at [1492, 14] on nav "Order #5042 - ONTRAC Stock Close Options Edit Quote" at bounding box center [765, 14] width 1530 height 29
click at [1492, 10] on button "Edit Quote" at bounding box center [1494, 14] width 48 height 14
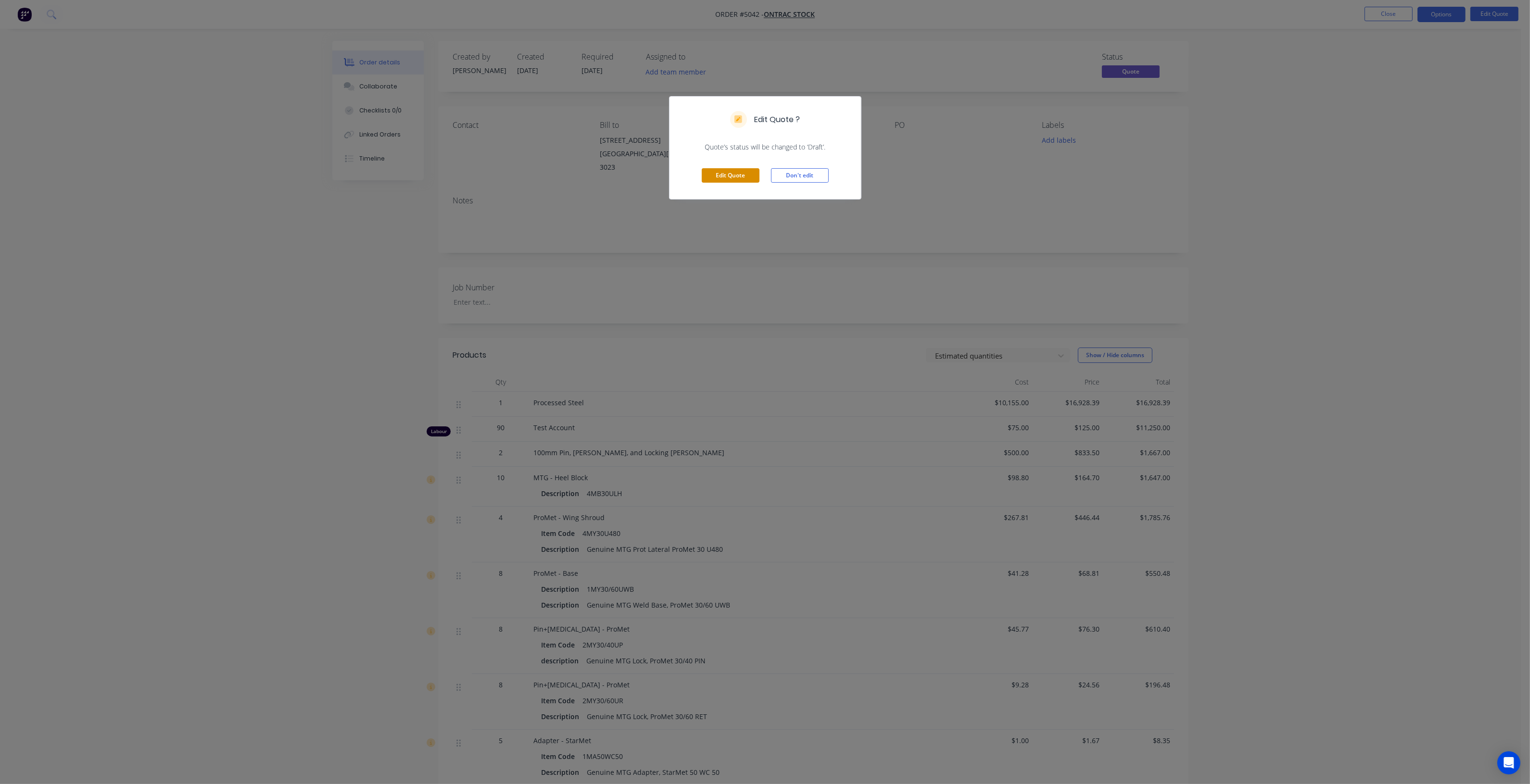
click at [755, 175] on button "Edit Quote" at bounding box center [731, 176] width 57 height 14
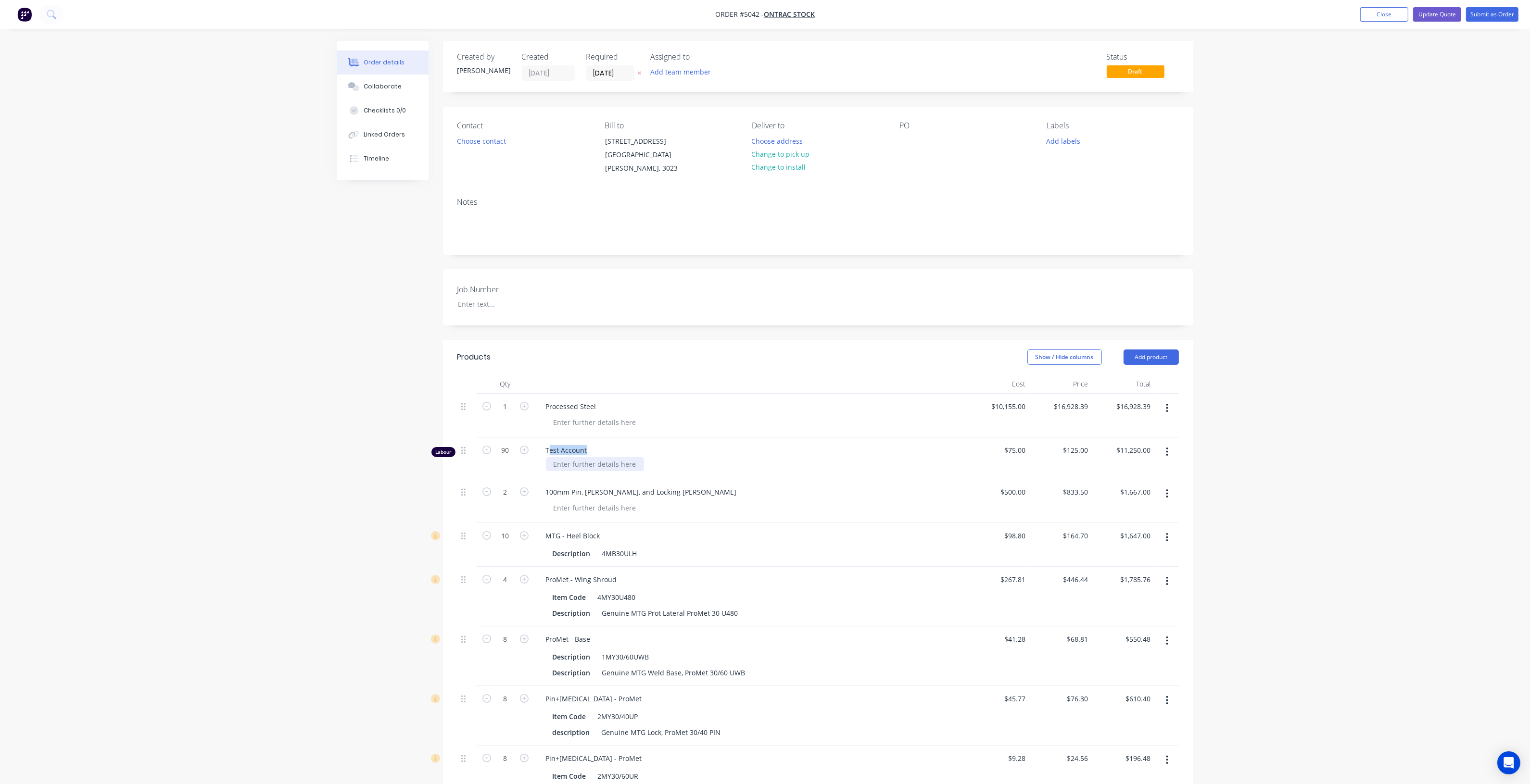
drag, startPoint x: 548, startPoint y: 440, endPoint x: 602, endPoint y: 450, distance: 54.9
click at [602, 446] on div "Test Account" at bounding box center [751, 458] width 433 height 42
click at [595, 462] on div "Test Account" at bounding box center [751, 458] width 433 height 42
click at [599, 457] on div at bounding box center [594, 464] width 98 height 14
click at [1285, 364] on div "Order details Collaborate Checklists 0/0 Linked Orders Timeline Order details C…" at bounding box center [765, 753] width 1530 height 1506
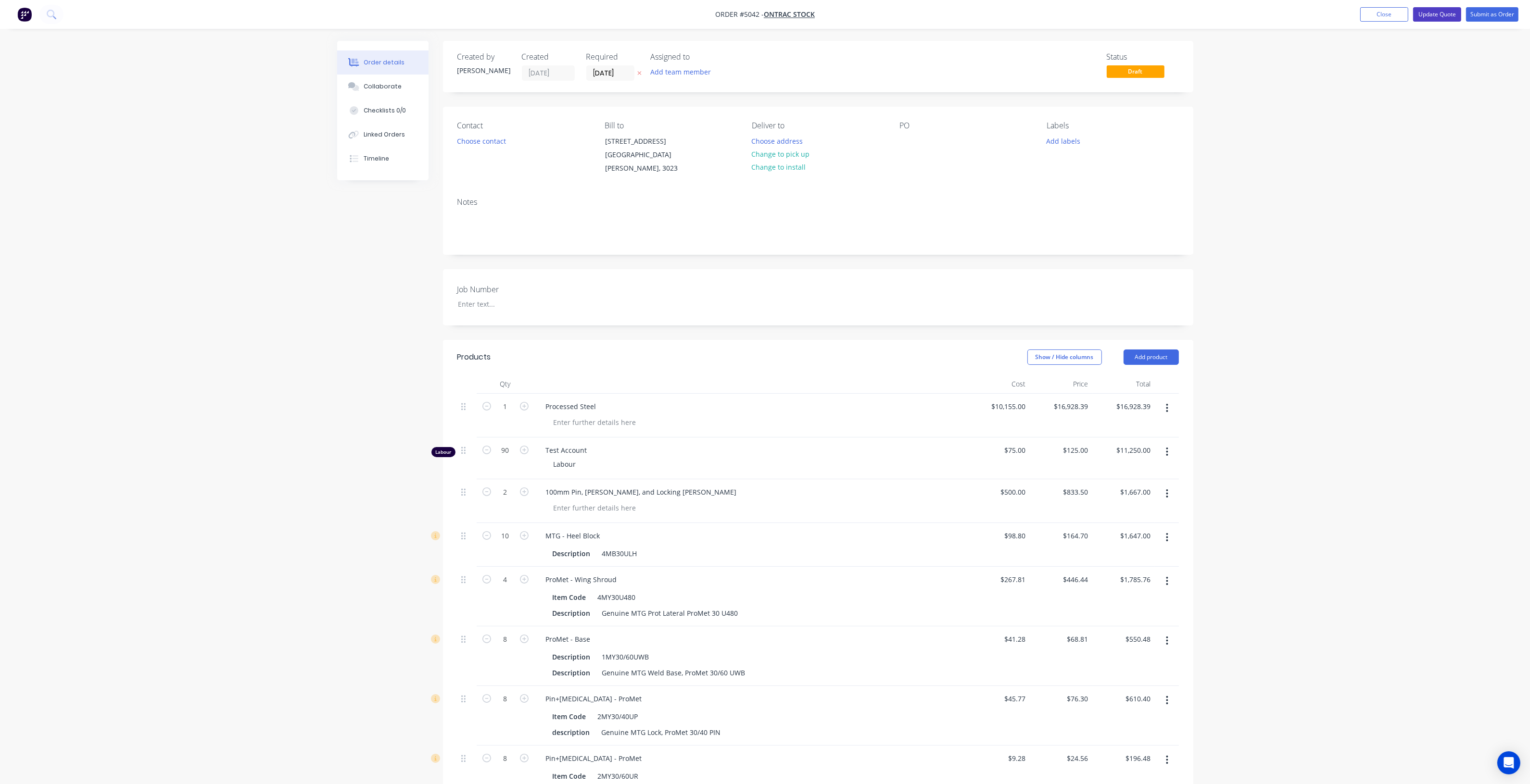
click at [1432, 16] on button "Update Quote" at bounding box center [1437, 14] width 48 height 14
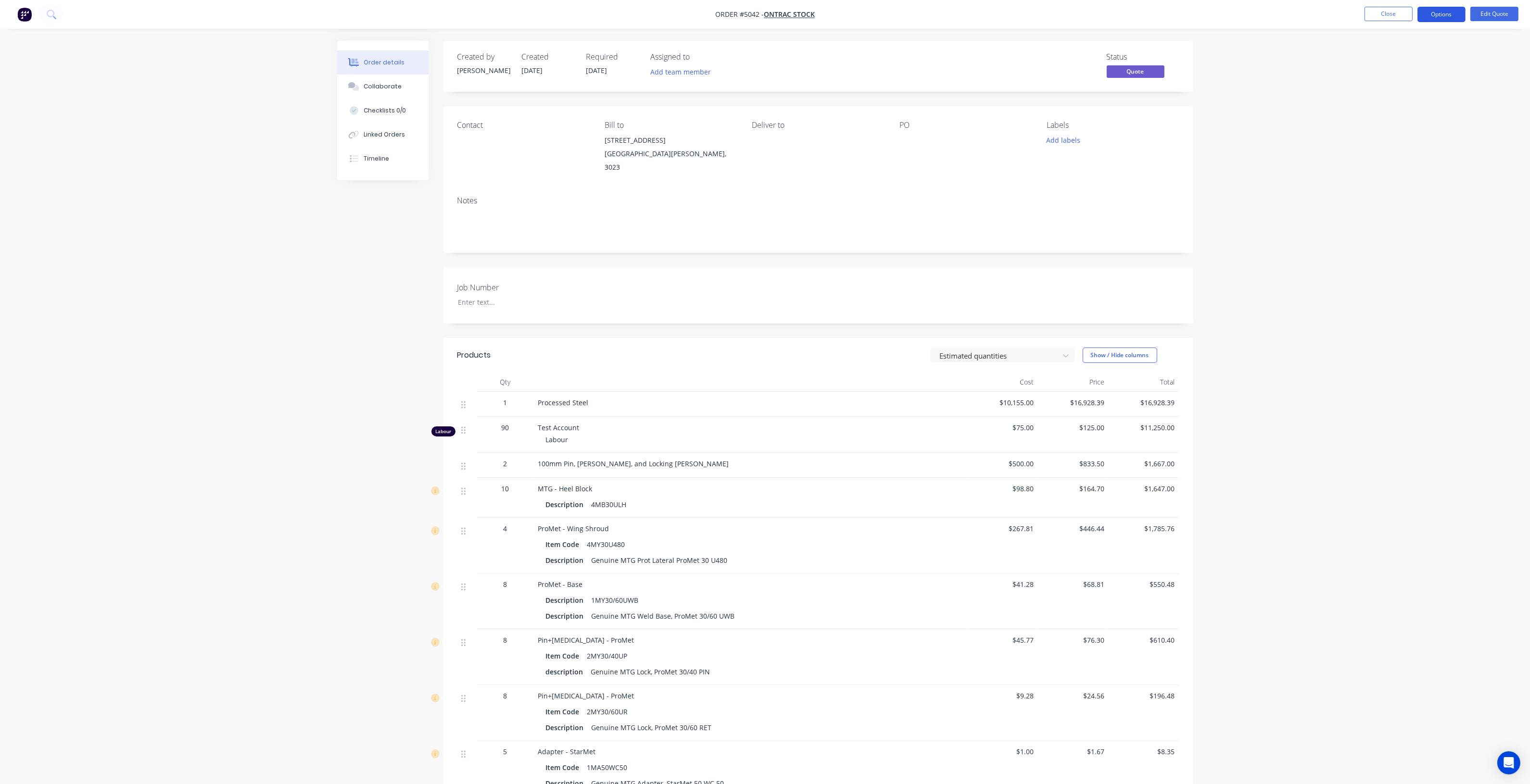
click at [1442, 14] on button "Options" at bounding box center [1441, 14] width 48 height 15
click at [1427, 44] on div "EMAIL / PRINT" at bounding box center [1412, 39] width 88 height 12
click at [1418, 56] on div "Quote" at bounding box center [1412, 58] width 88 height 14
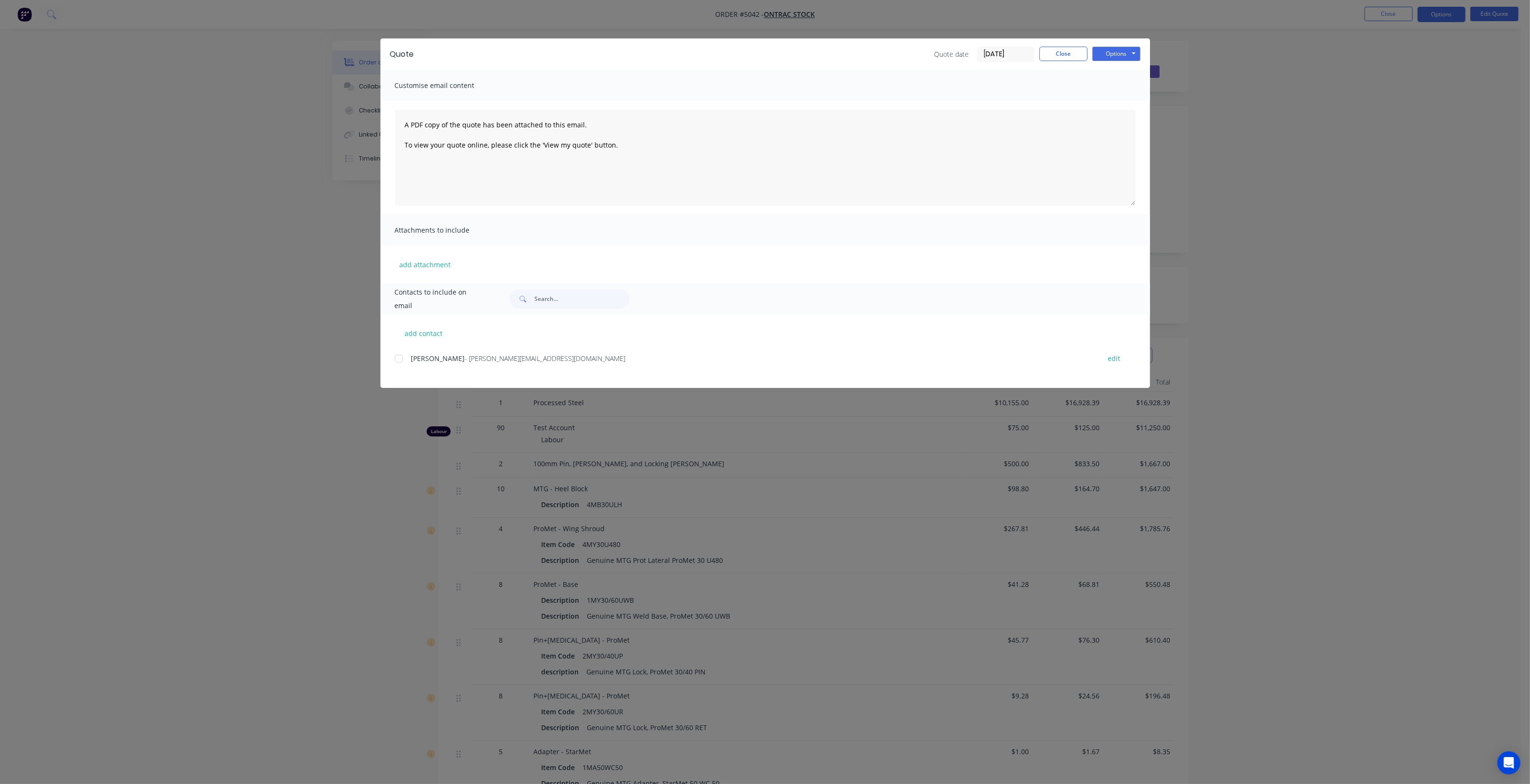
click at [1091, 57] on div "Quote date 08/10/25 Close Options Preview Print Email" at bounding box center [1037, 54] width 206 height 15
click at [1104, 57] on button "Options" at bounding box center [1116, 54] width 48 height 14
click at [1112, 87] on button "Print" at bounding box center [1123, 87] width 62 height 16
click at [1057, 61] on div "Quote date 08/10/25 Close Options Preview Print Email" at bounding box center [1037, 54] width 206 height 15
click at [1060, 52] on button "Close" at bounding box center [1063, 54] width 48 height 14
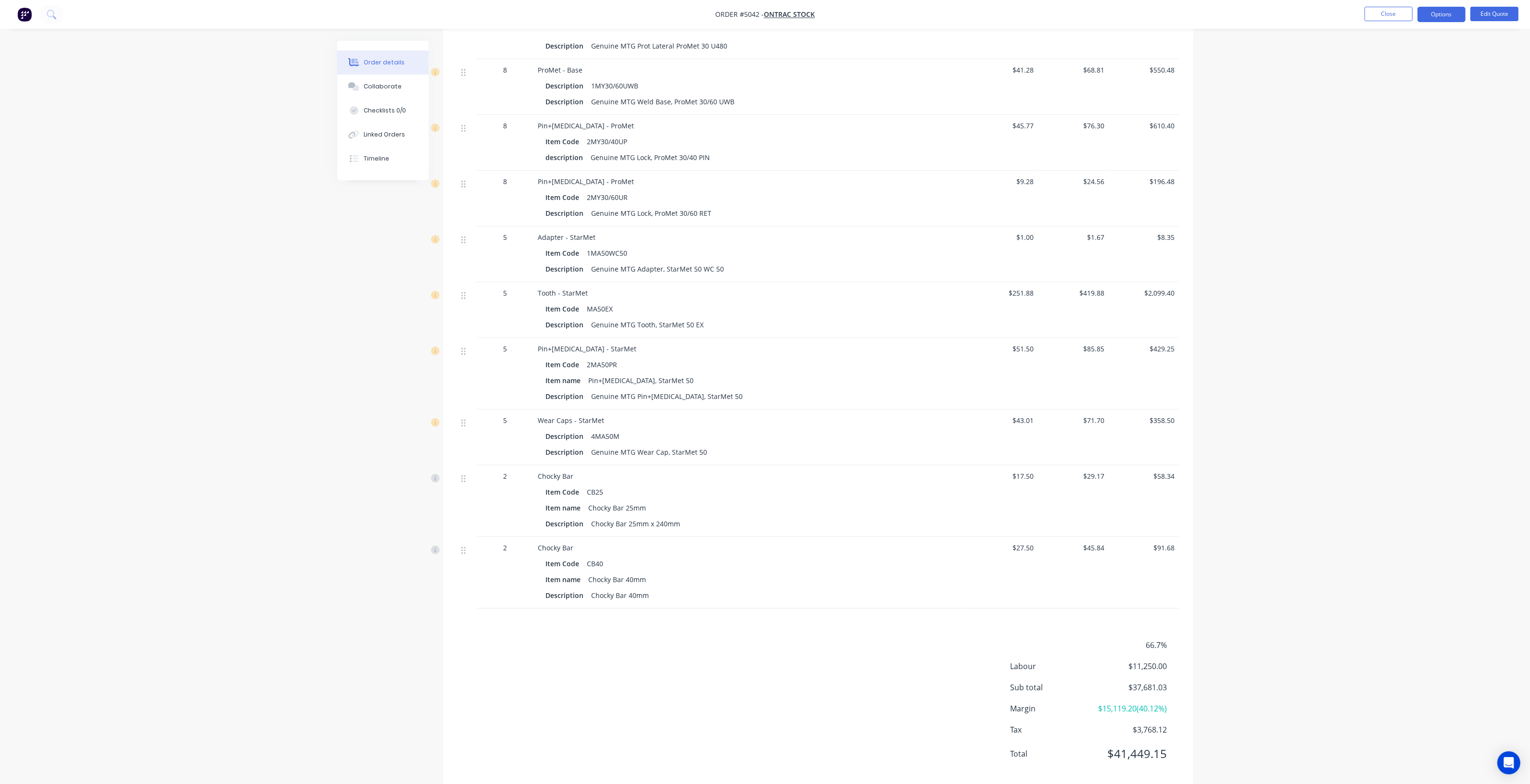
scroll to position [545, 0]
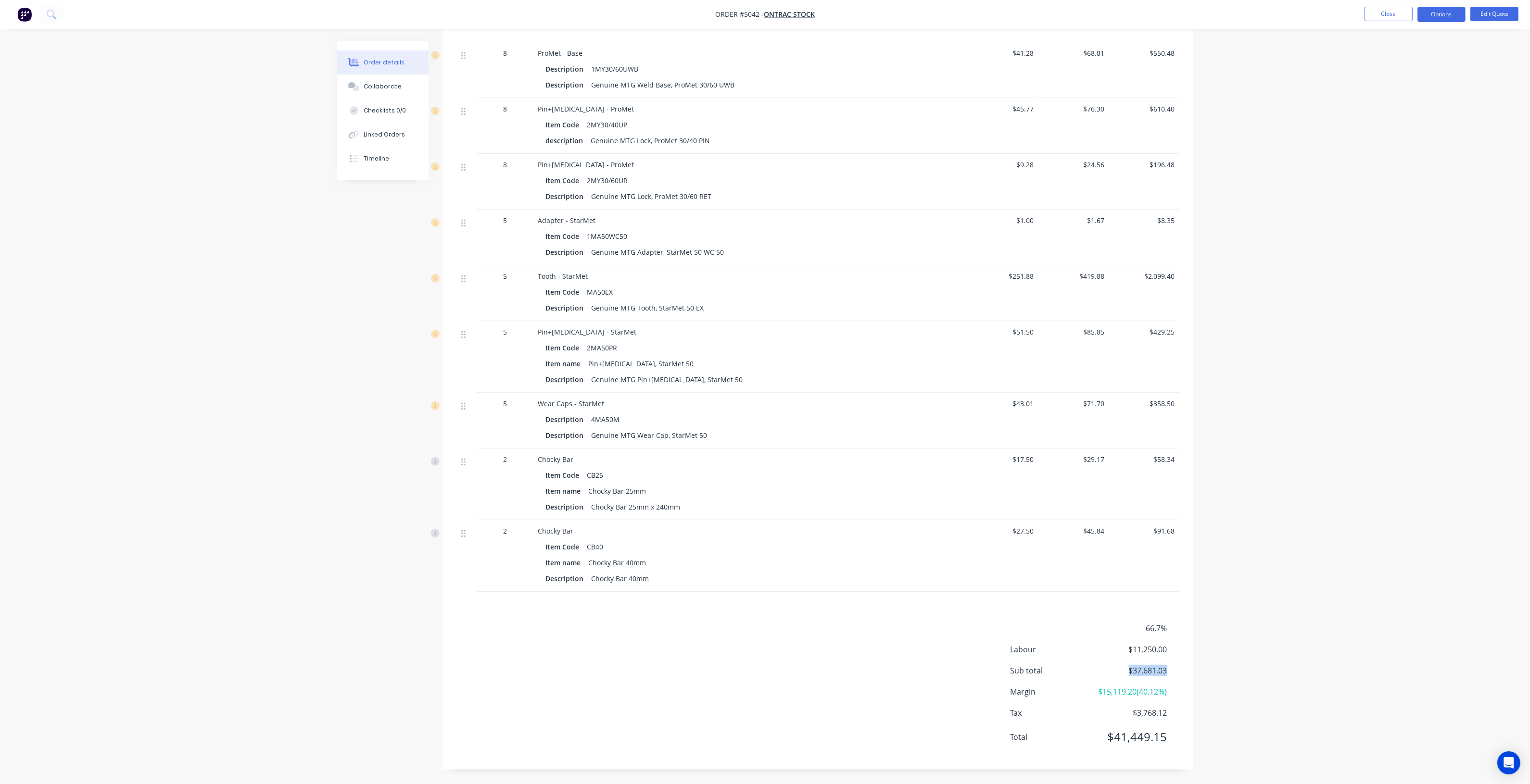
drag, startPoint x: 1169, startPoint y: 658, endPoint x: 1126, endPoint y: 661, distance: 43.1
click at [1126, 665] on div "Sub total $37,681.03" at bounding box center [1094, 671] width 168 height 11
copy span "$37,681.03"
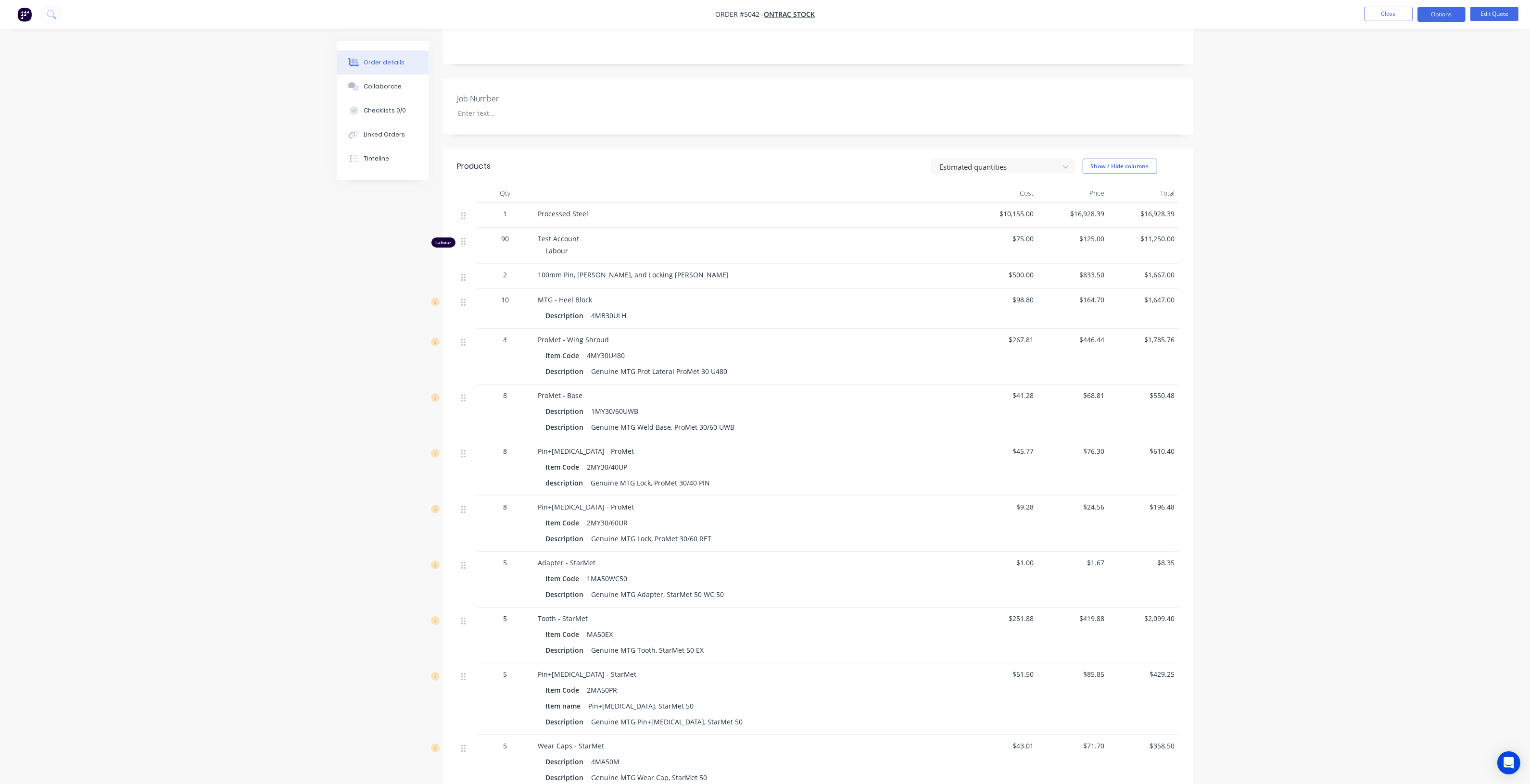
scroll to position [185, 0]
click at [664, 274] on div "100mm Pin, [PERSON_NAME], and Locking [PERSON_NAME]" at bounding box center [751, 279] width 425 height 10
drag, startPoint x: 1028, startPoint y: 297, endPoint x: 996, endPoint y: 302, distance: 32.4
click at [996, 302] on div "10 MTG - Heel Block Description 4MB30ULH $98.80 $164.70 $1,647.00" at bounding box center [818, 313] width 721 height 40
copy span "$98.80"
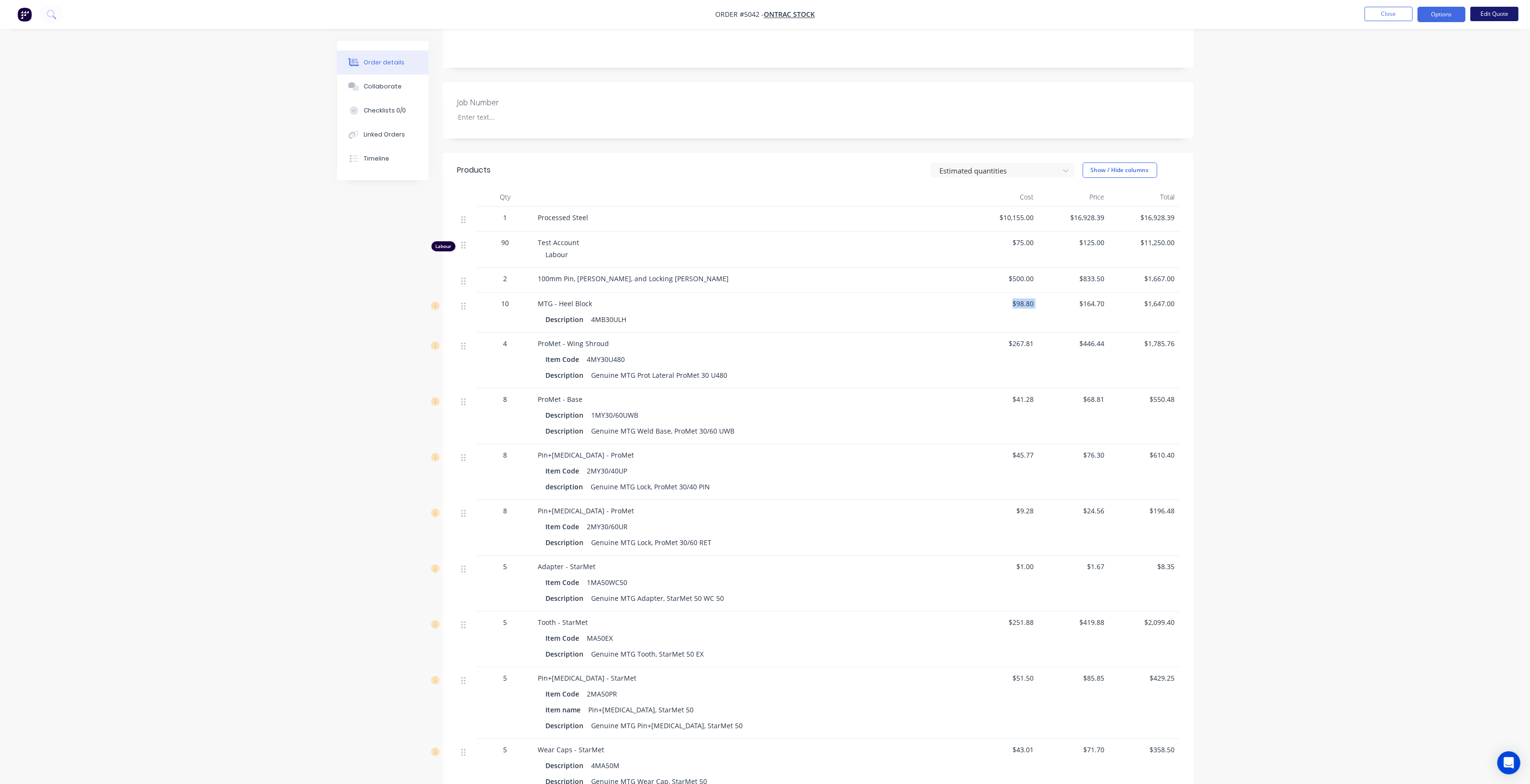
click at [1496, 9] on button "Edit Quote" at bounding box center [1494, 14] width 48 height 14
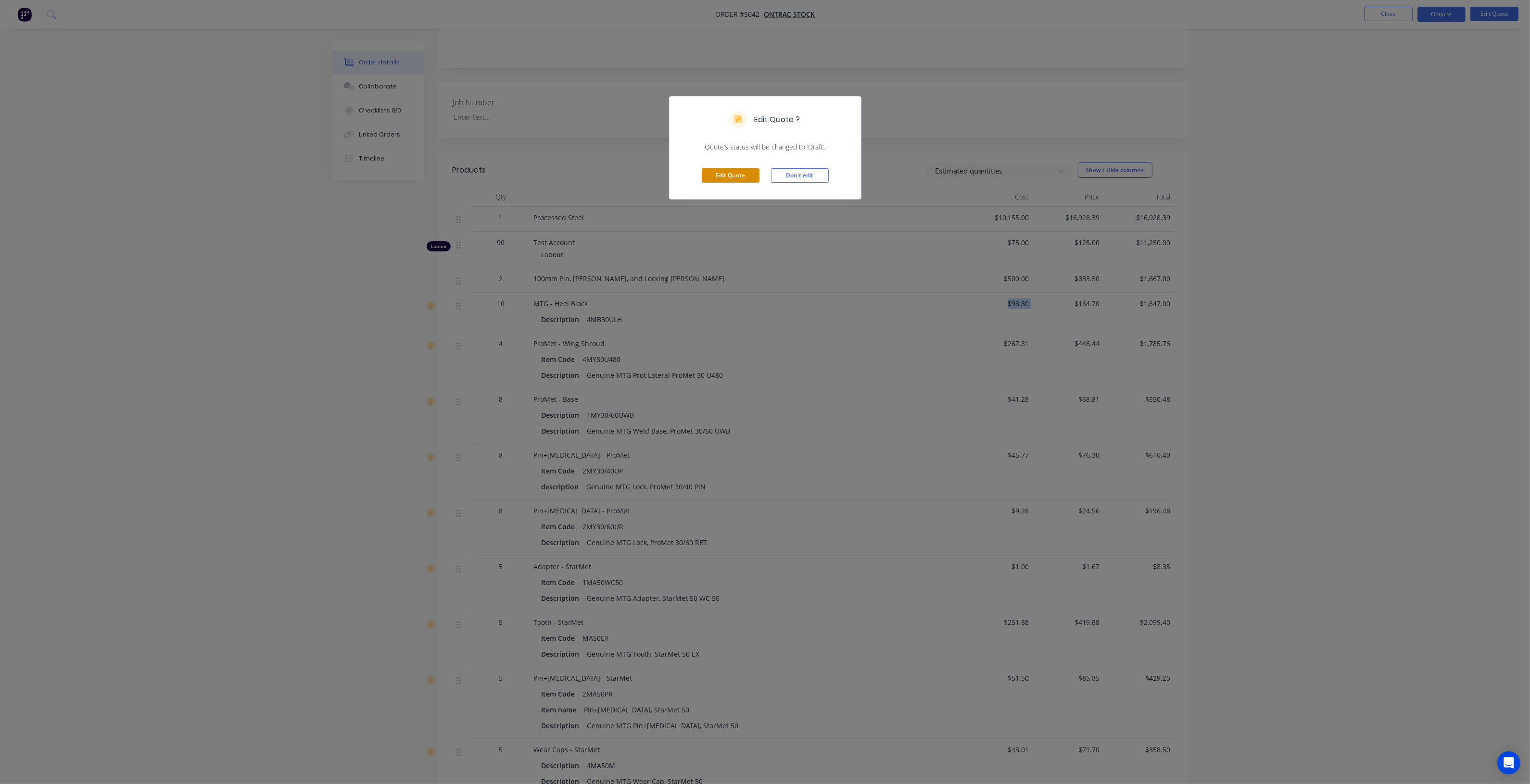
click at [725, 171] on button "Edit Quote" at bounding box center [731, 176] width 57 height 14
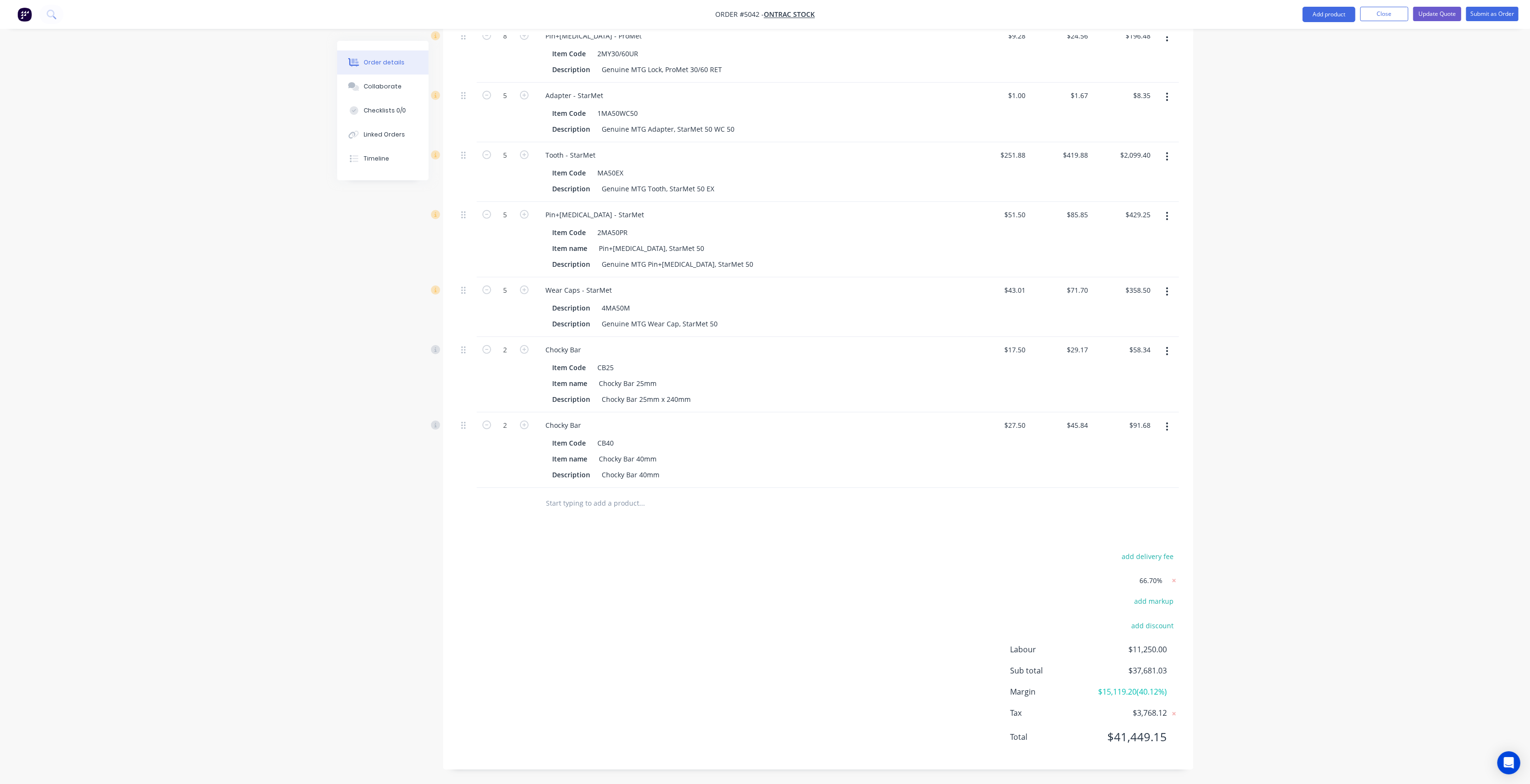
scroll to position [735, 0]
click at [619, 494] on input "text" at bounding box center [642, 503] width 192 height 19
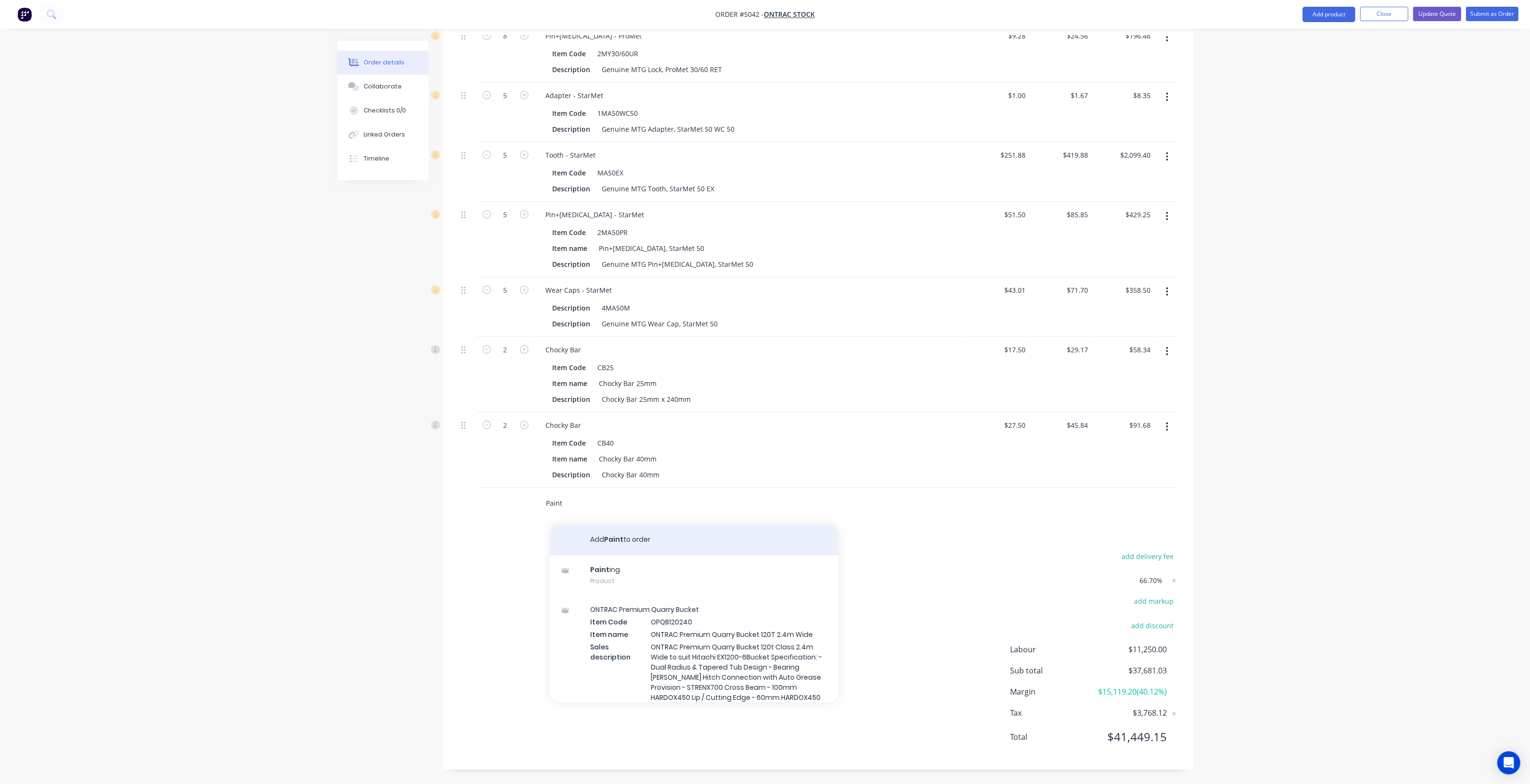
type input "Paint"
click at [603, 535] on button "Add Paint to order" at bounding box center [694, 540] width 288 height 31
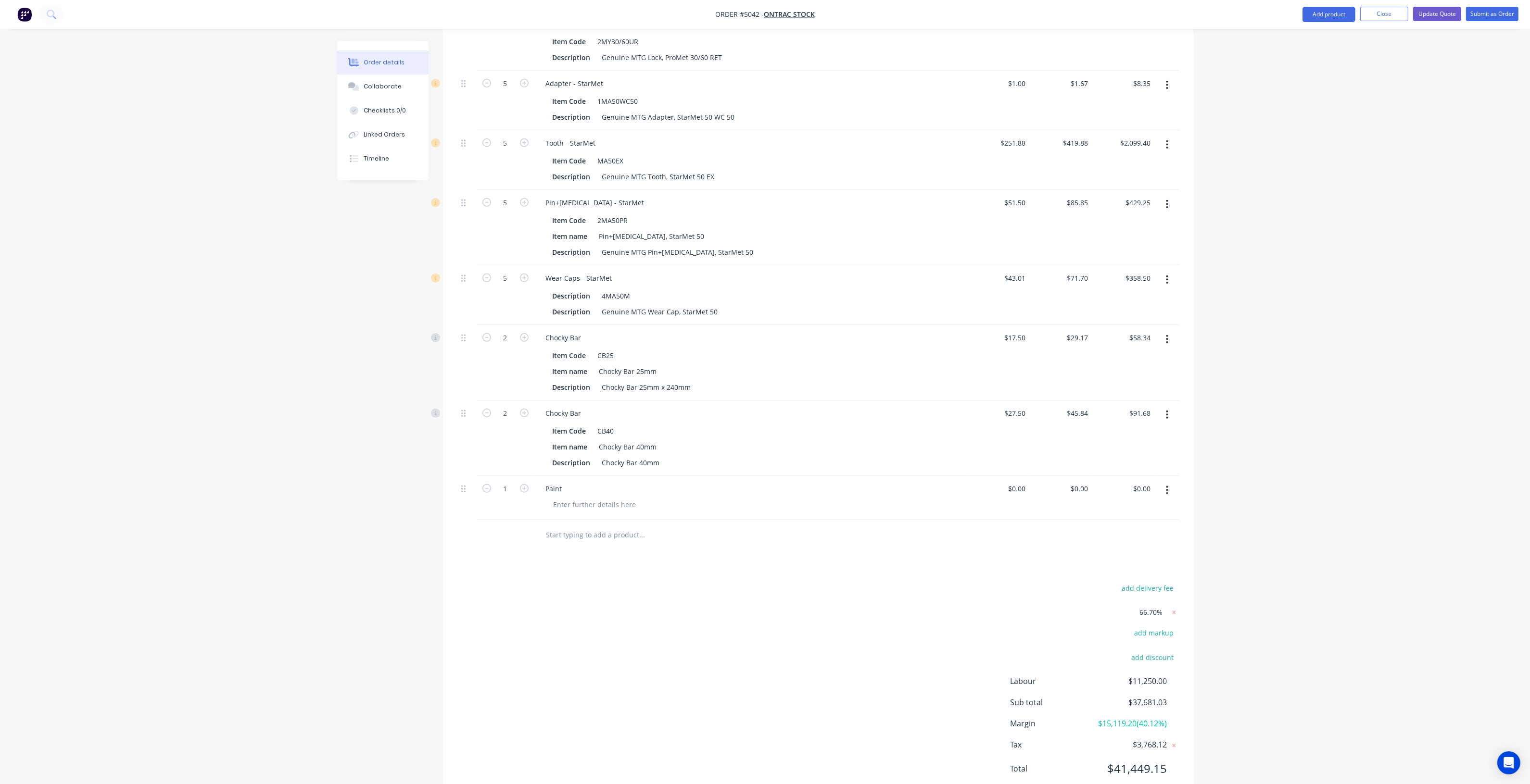
click at [610, 527] on input "text" at bounding box center [642, 535] width 192 height 19
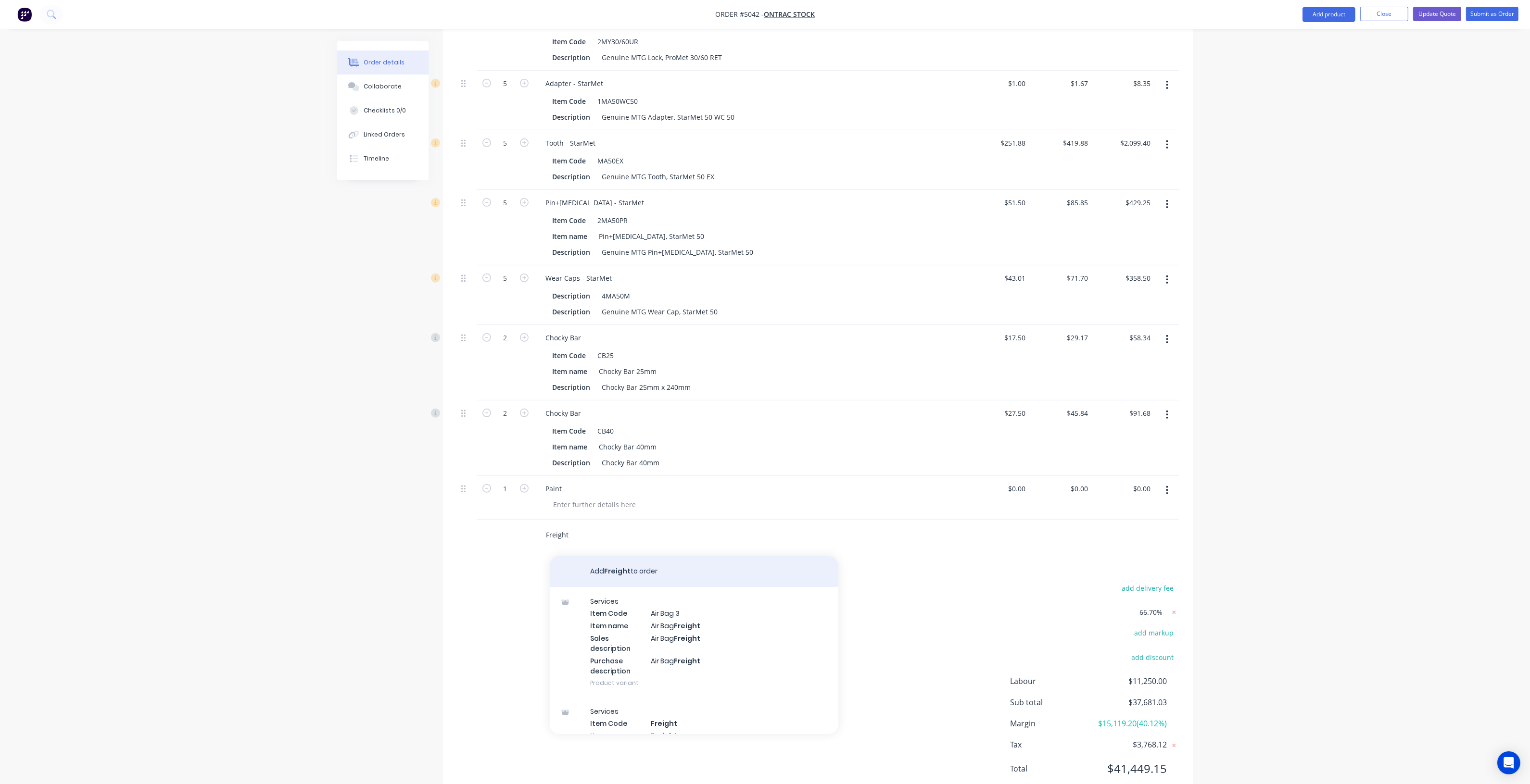
type input "Freight"
click at [641, 566] on button "Add Freight to order" at bounding box center [694, 571] width 288 height 31
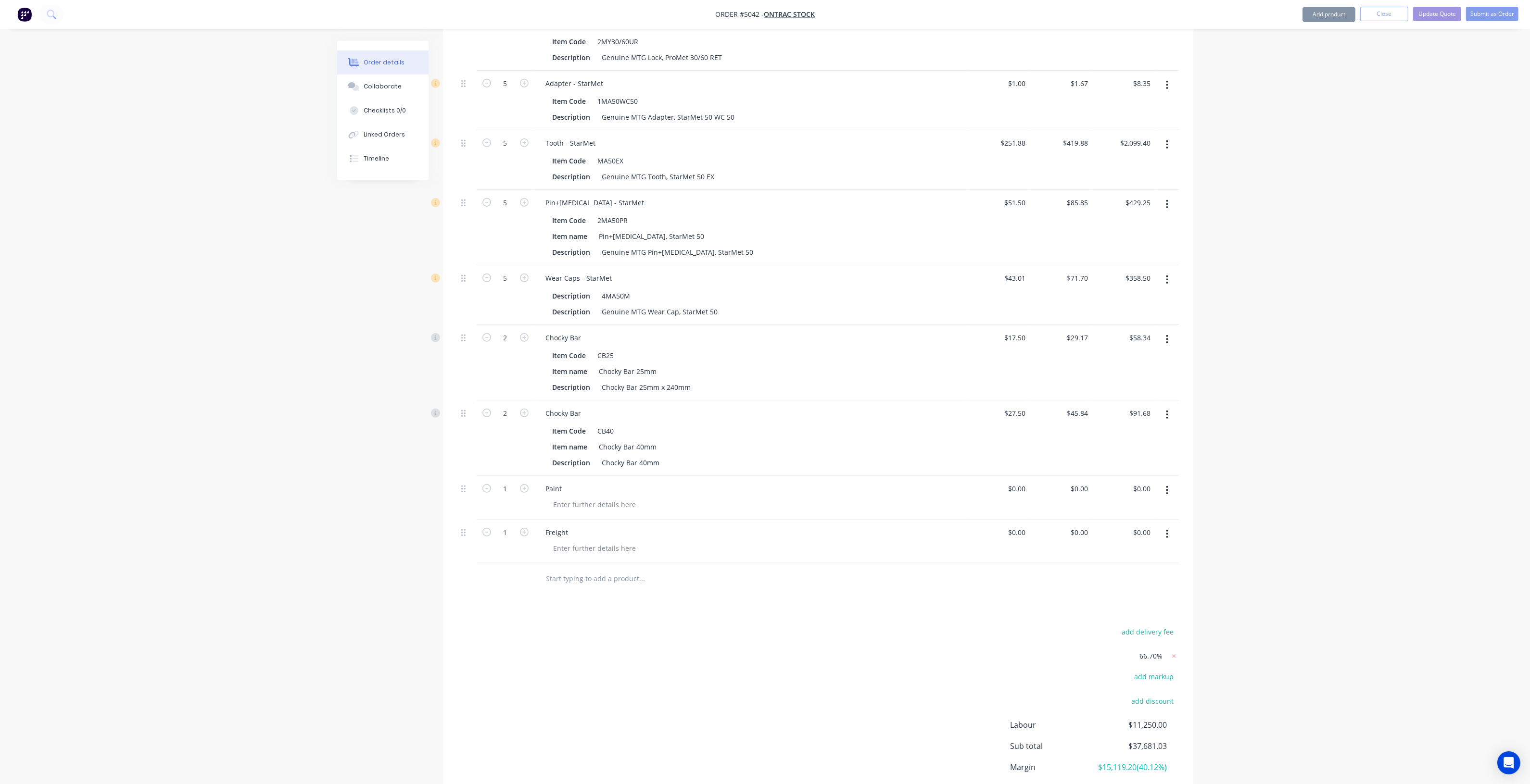
click at [610, 579] on input "text" at bounding box center [642, 578] width 192 height 19
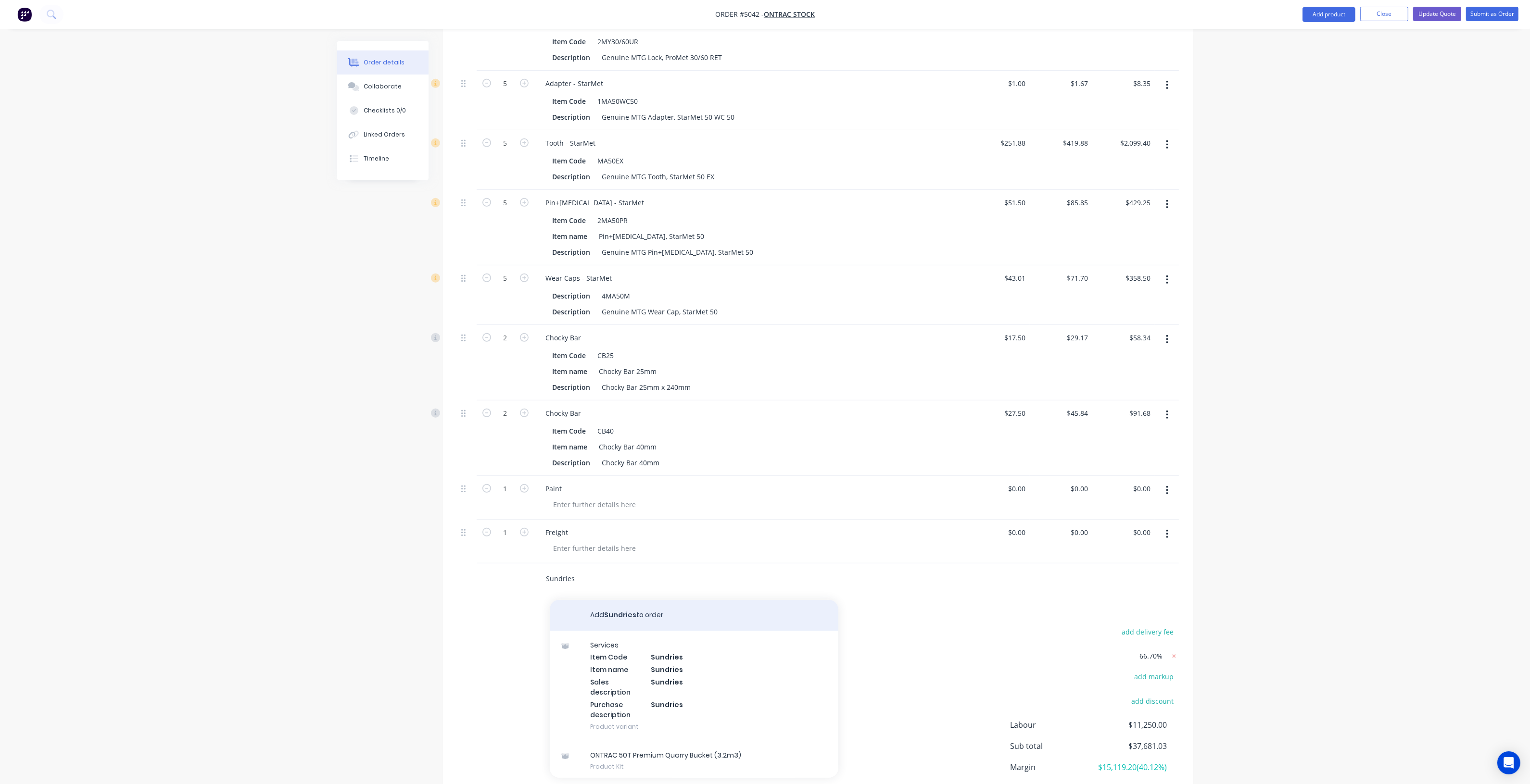
type input "Sundries"
click at [609, 618] on button "Add Sundries to order" at bounding box center [694, 615] width 288 height 31
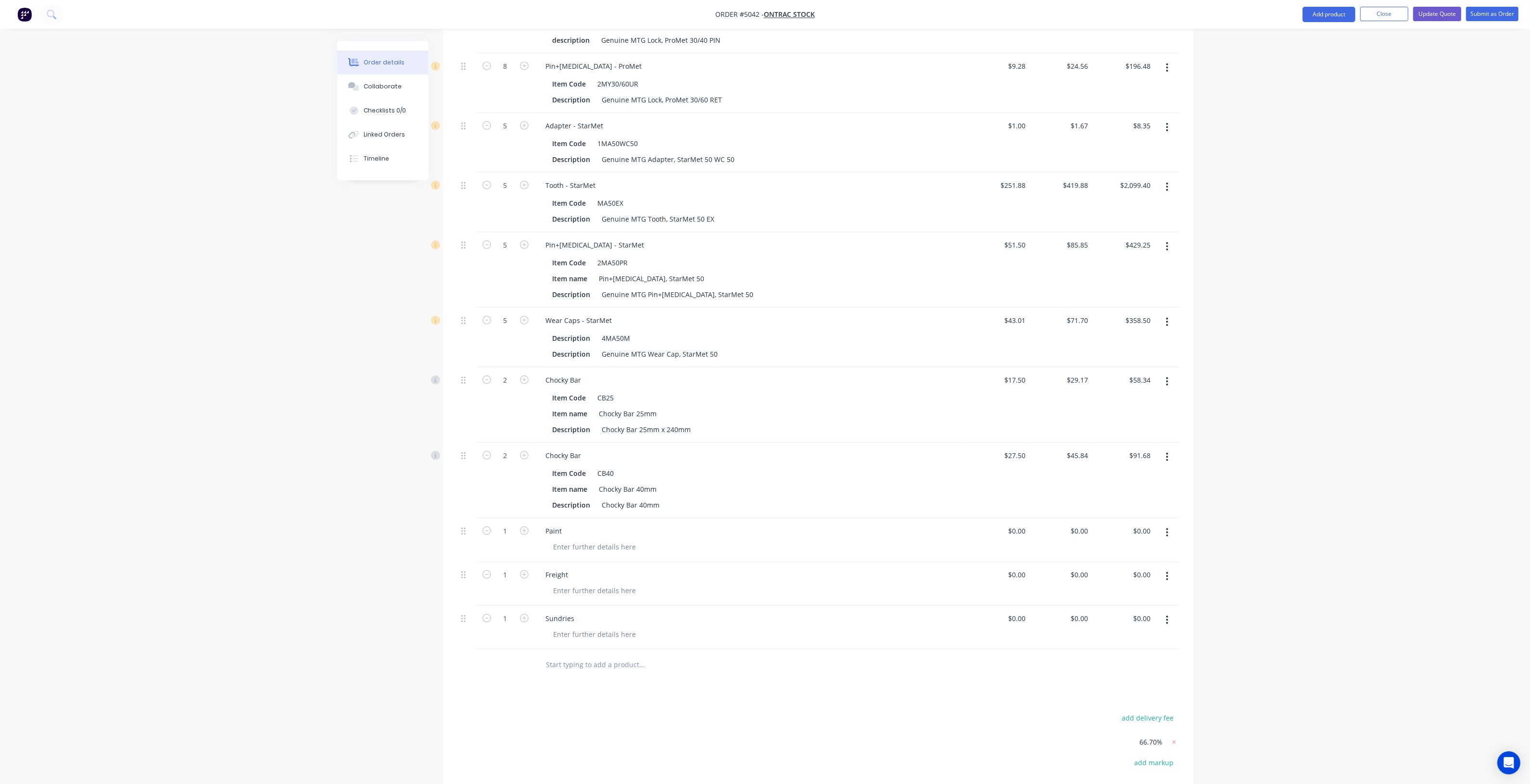
scroll to position [674, 0]
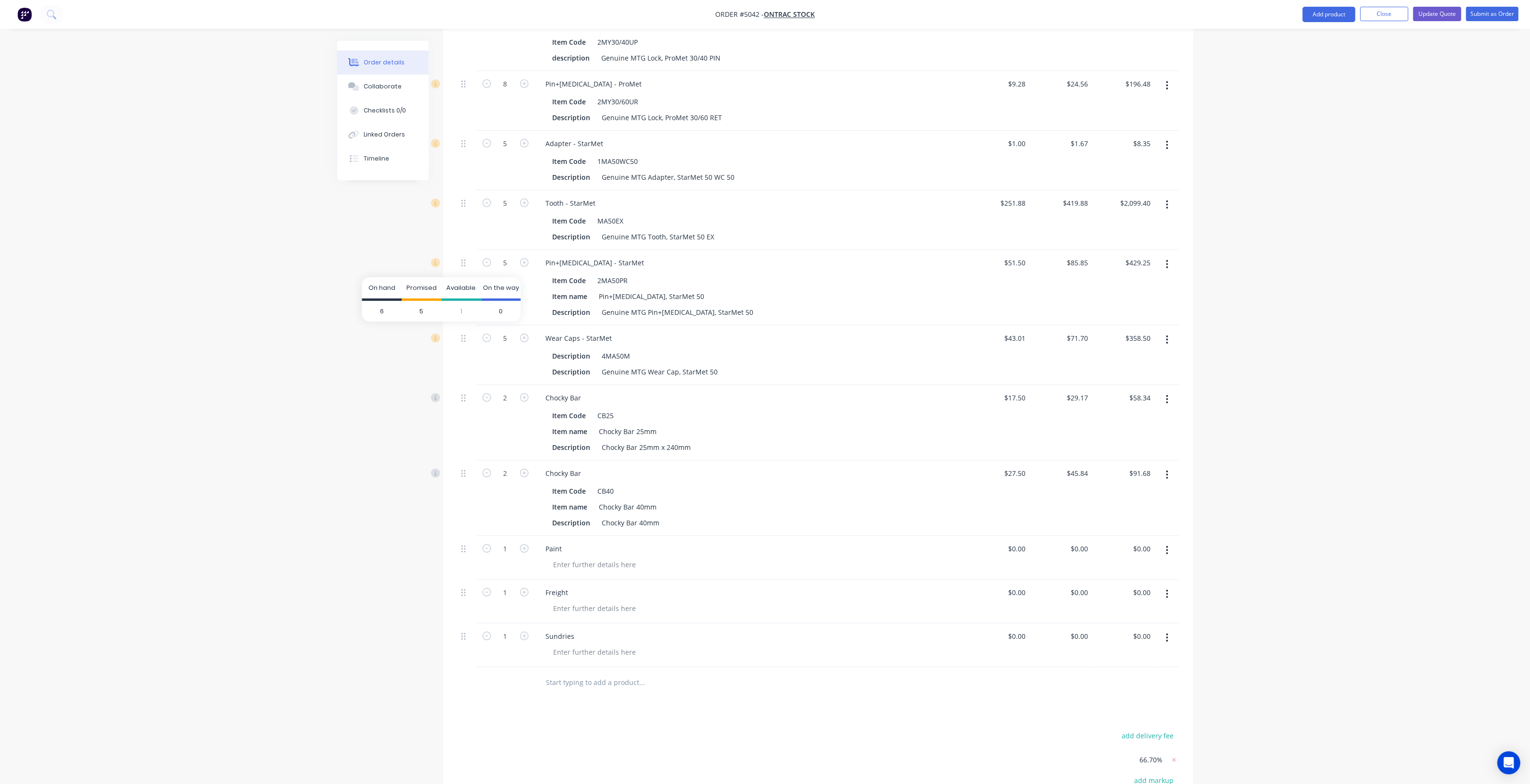
click at [712, 331] on div "Wear Caps - StarMet" at bounding box center [751, 338] width 425 height 14
drag, startPoint x: 726, startPoint y: 303, endPoint x: 646, endPoint y: 309, distance: 80.2
click at [646, 309] on div "Pin+Retainer - StarMet Item Code 2MA50PR Item name Pin+Retainer, StarMet 50 Des…" at bounding box center [751, 287] width 433 height 75
copy div "Pin+[MEDICAL_DATA], StarMet 50"
click at [712, 331] on div "Wear Caps - StarMet" at bounding box center [751, 338] width 425 height 14
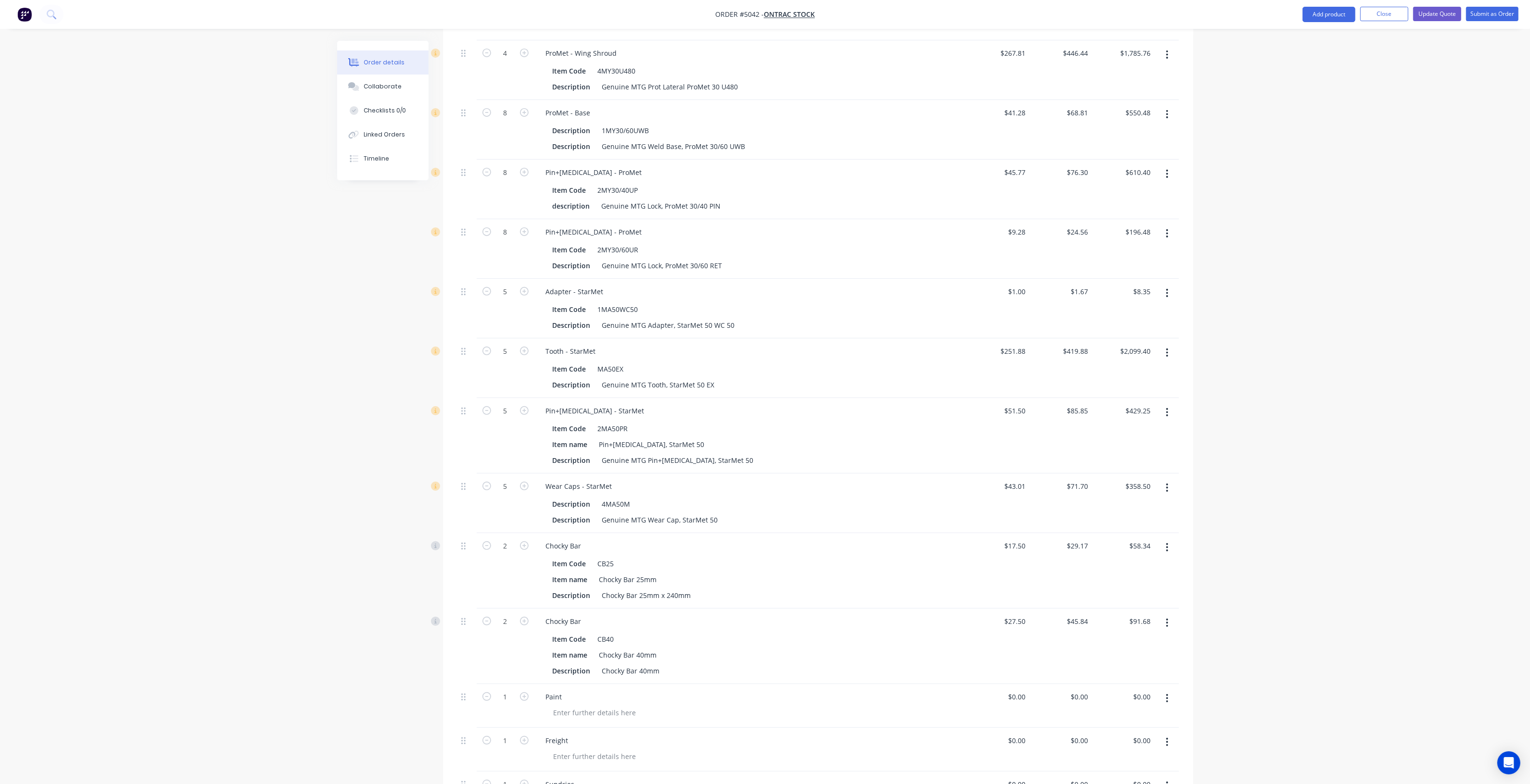
scroll to position [494, 0]
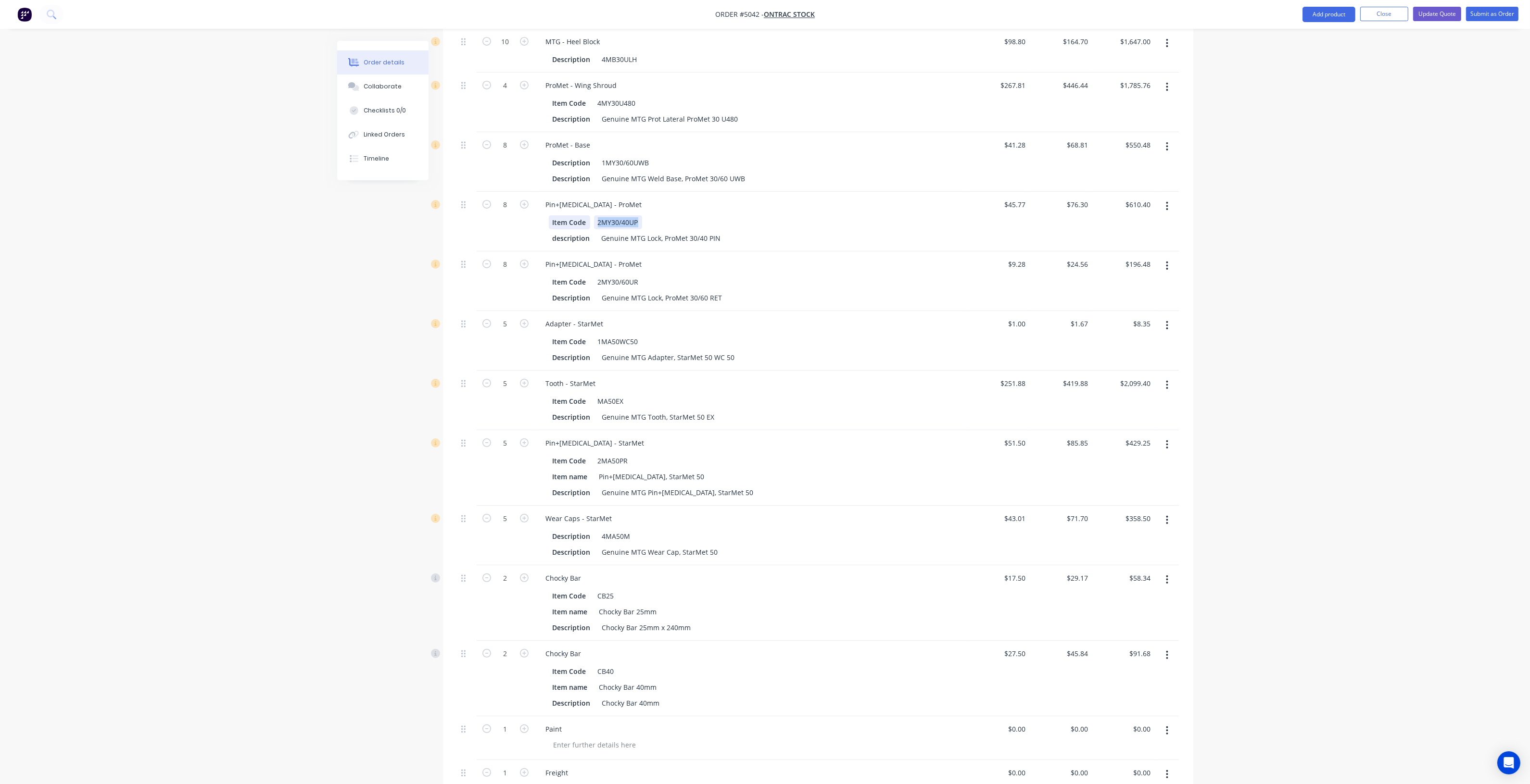
drag, startPoint x: 640, startPoint y: 211, endPoint x: 566, endPoint y: 212, distance: 74.0
click at [566, 216] on div "Item Code 2MY30/40UP" at bounding box center [749, 222] width 400 height 14
copy div "2MY30/40UP"
drag, startPoint x: 639, startPoint y: 269, endPoint x: 564, endPoint y: 273, distance: 75.1
click at [564, 275] on div "Item Code 2MY30/60UR" at bounding box center [749, 282] width 400 height 14
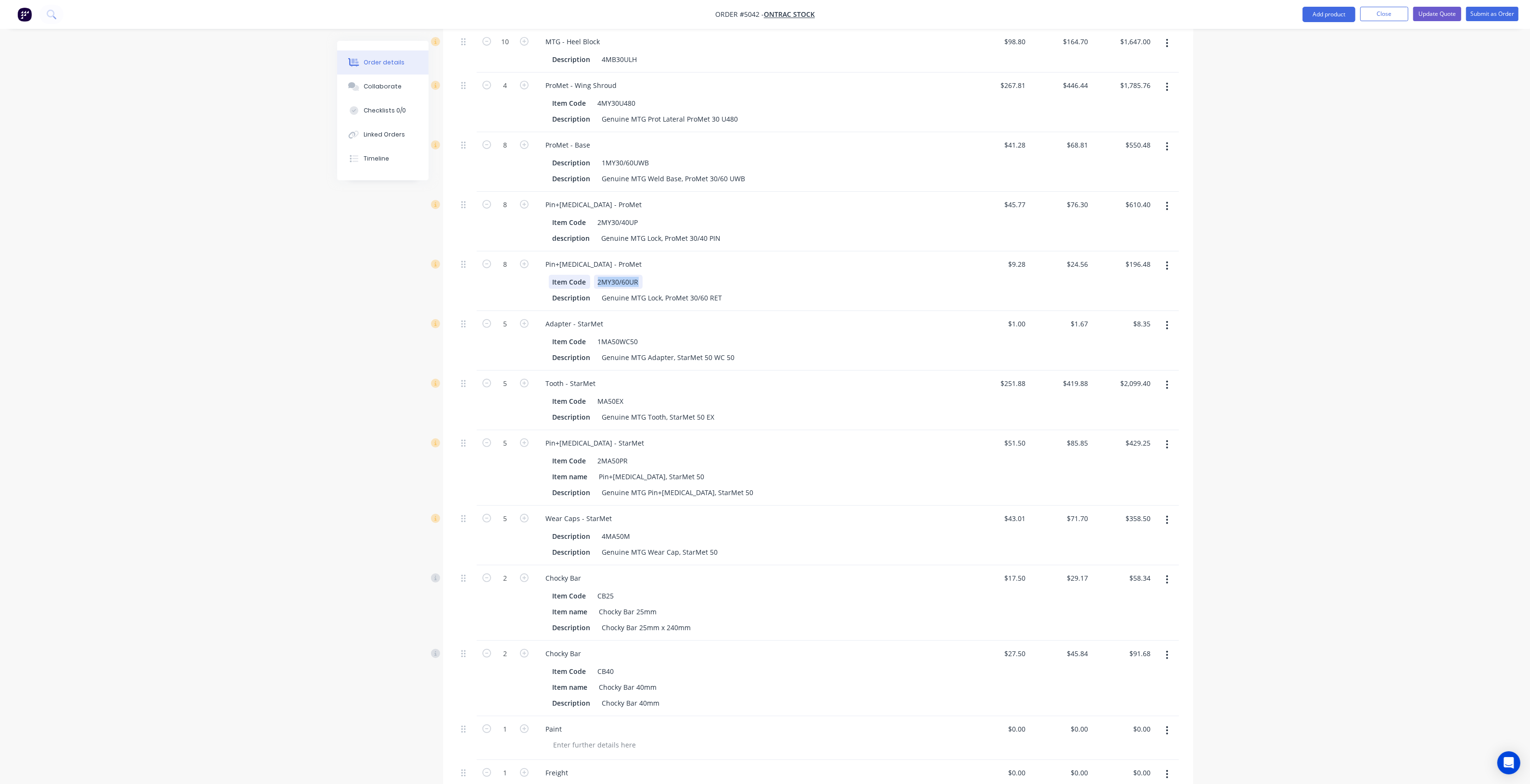
copy div "2MY30/60UR"
click at [1021, 198] on input "45.77" at bounding box center [1017, 204] width 26 height 14
type input "$45.77"
click at [1020, 257] on input "9.28" at bounding box center [1018, 264] width 22 height 14
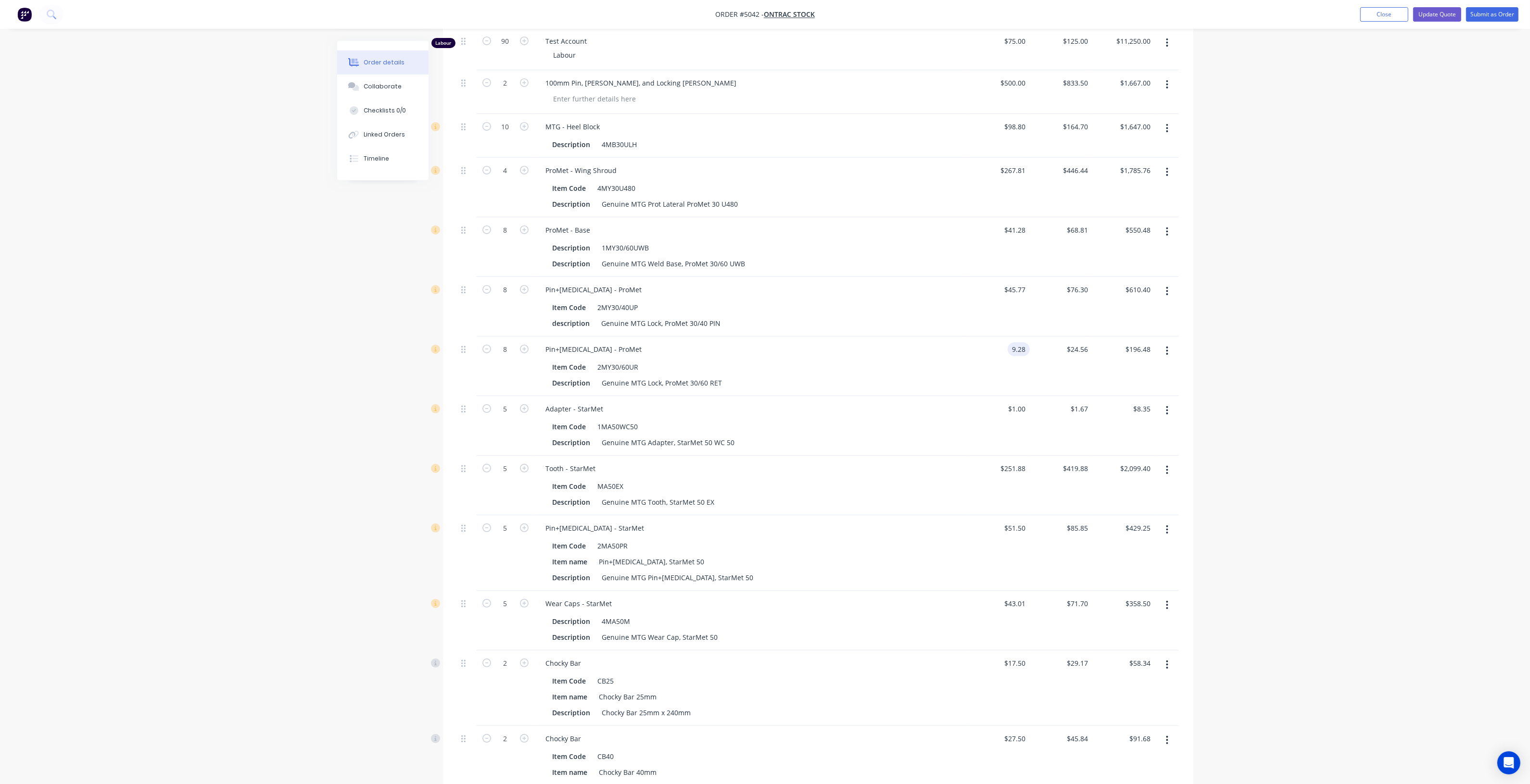
scroll to position [554, 0]
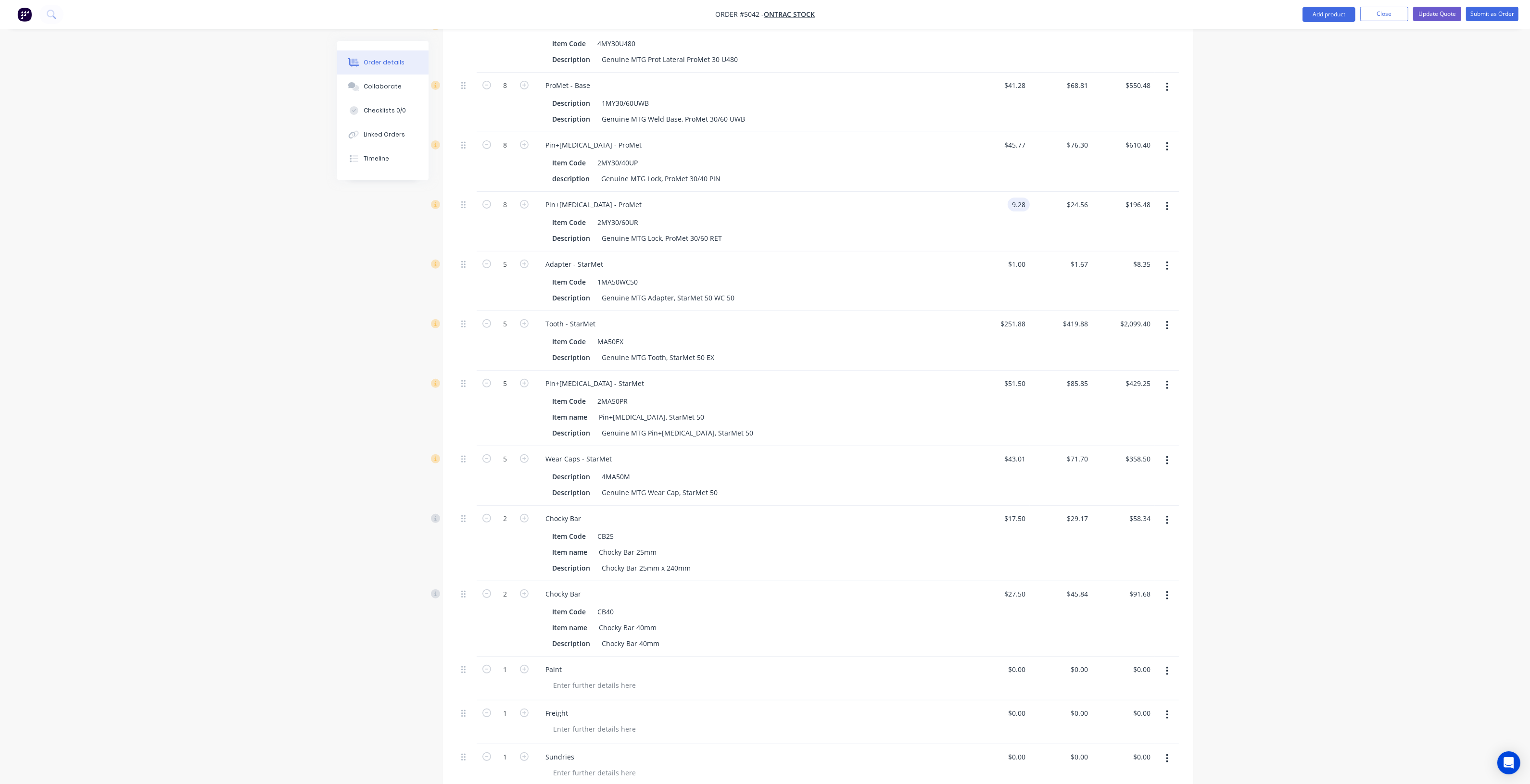
type input "$9.28"
click at [300, 395] on div "Order details Collaborate Checklists 0/0 Linked Orders Timeline Order details C…" at bounding box center [765, 265] width 1530 height 1638
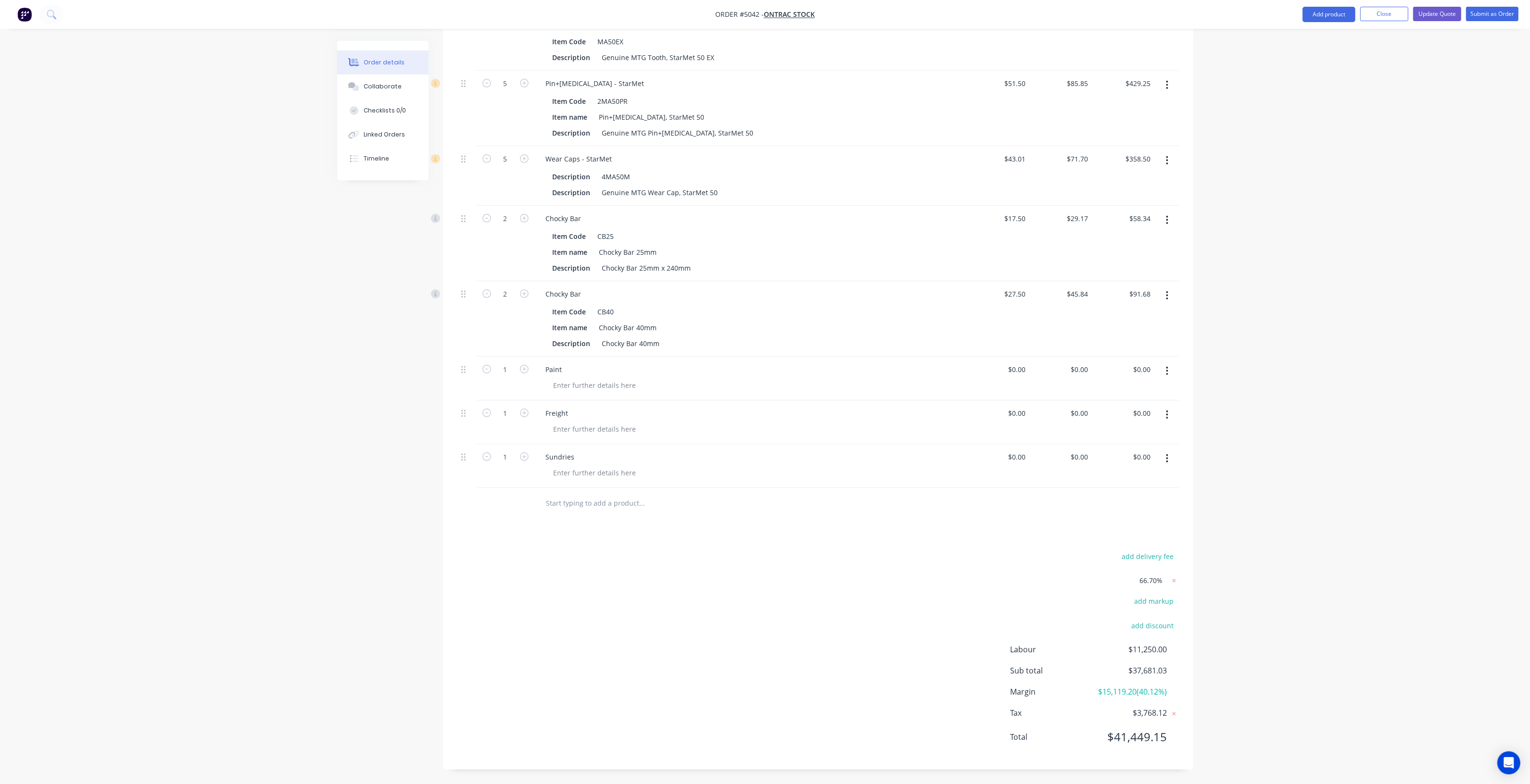
scroll to position [866, 0]
click at [1021, 406] on input at bounding box center [1018, 413] width 22 height 14
type input "500"
type input "$500.00"
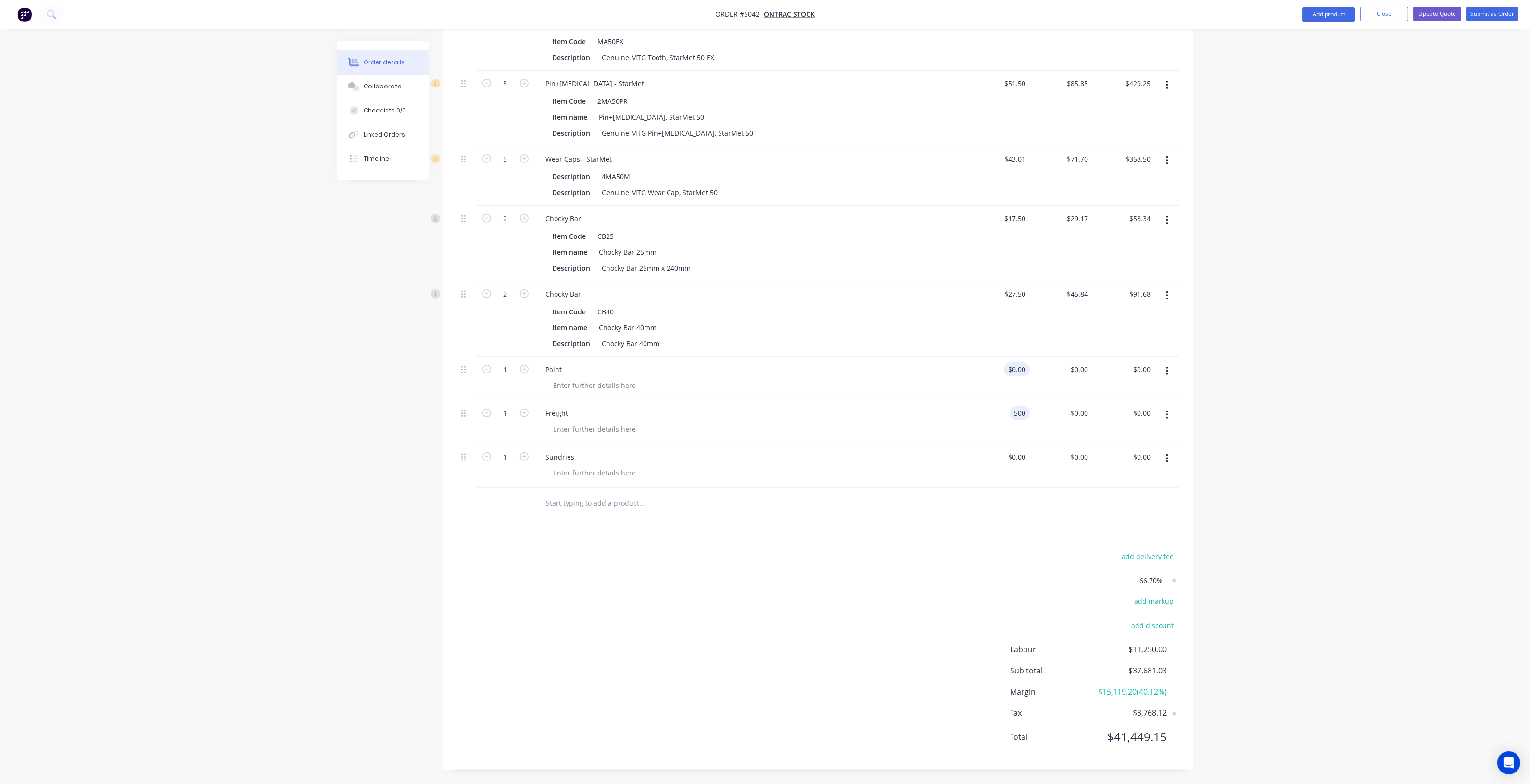
type input "$500.00"
click at [1025, 363] on input at bounding box center [1018, 369] width 22 height 14
type input "$500.00"
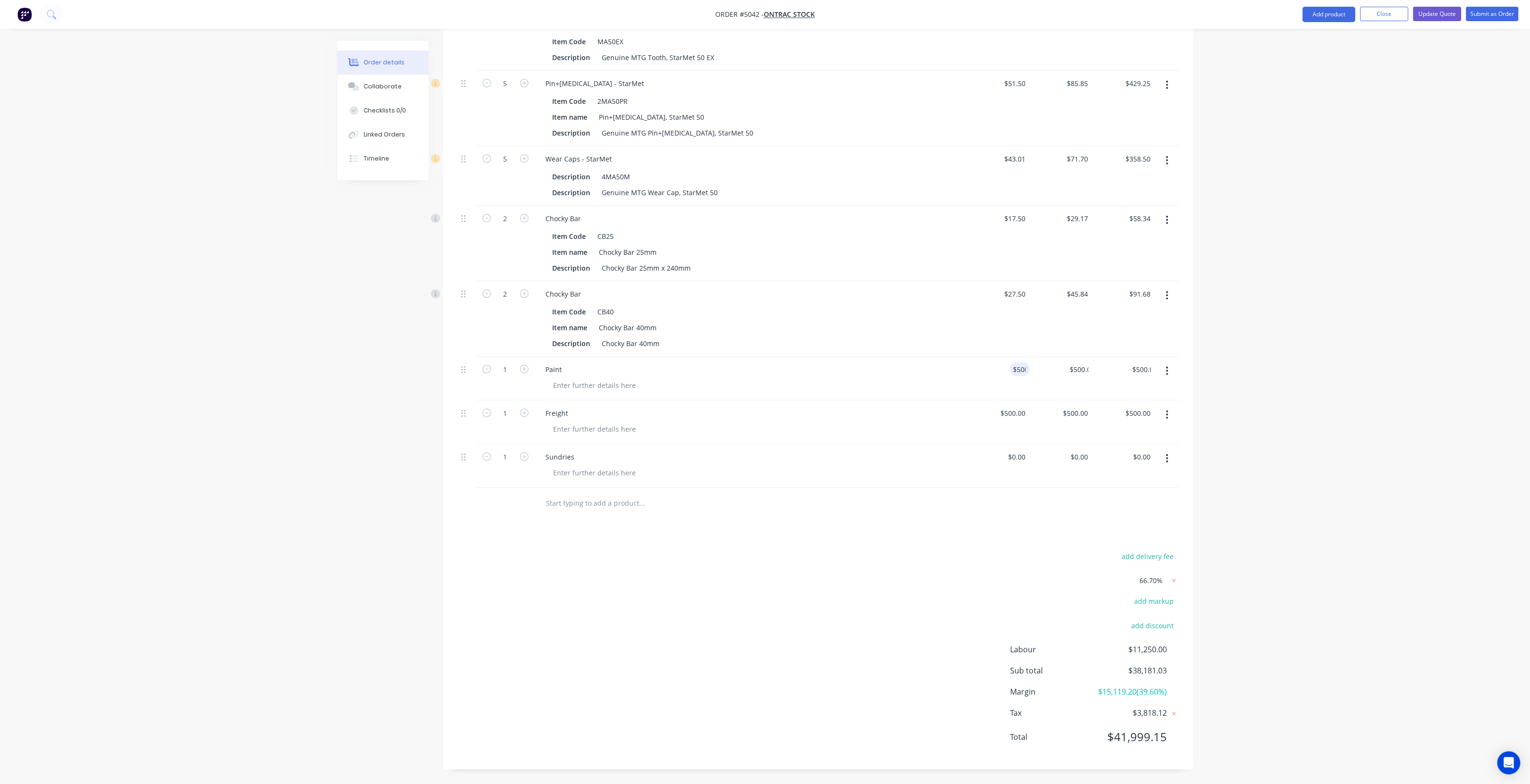
click at [1033, 410] on div "$500.00 $500.00" at bounding box center [1060, 422] width 62 height 44
click at [1020, 450] on input at bounding box center [1018, 456] width 22 height 14
type input "$500.00"
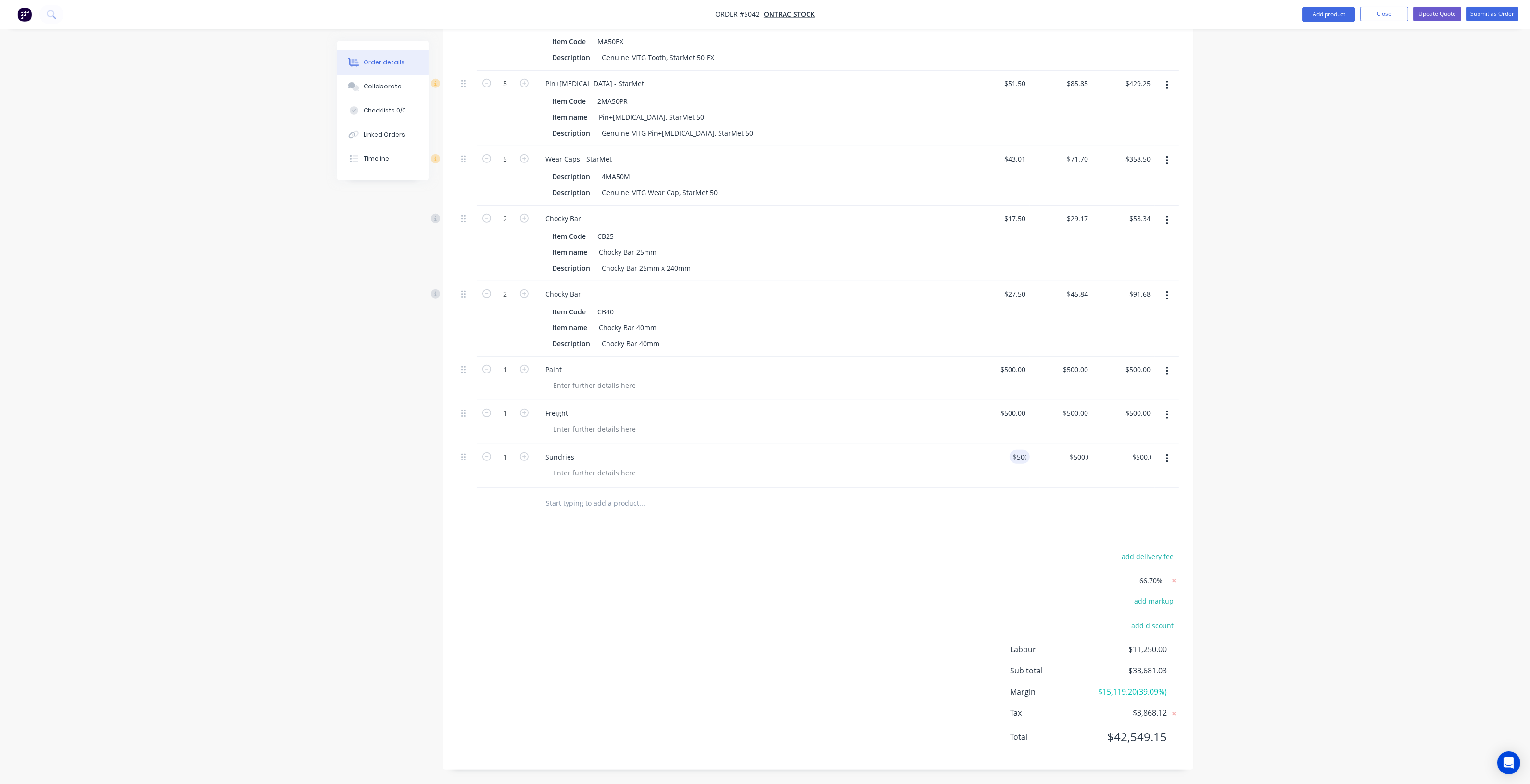
click at [1027, 474] on div "$500.00 500" at bounding box center [998, 466] width 62 height 44
click at [1063, 463] on div "$500.00 $500.00" at bounding box center [1060, 466] width 62 height 44
click at [1085, 368] on div "$500.00 $500.00" at bounding box center [1060, 378] width 62 height 44
click at [1075, 363] on input "500" at bounding box center [1078, 369] width 30 height 14
paste input "833.33"
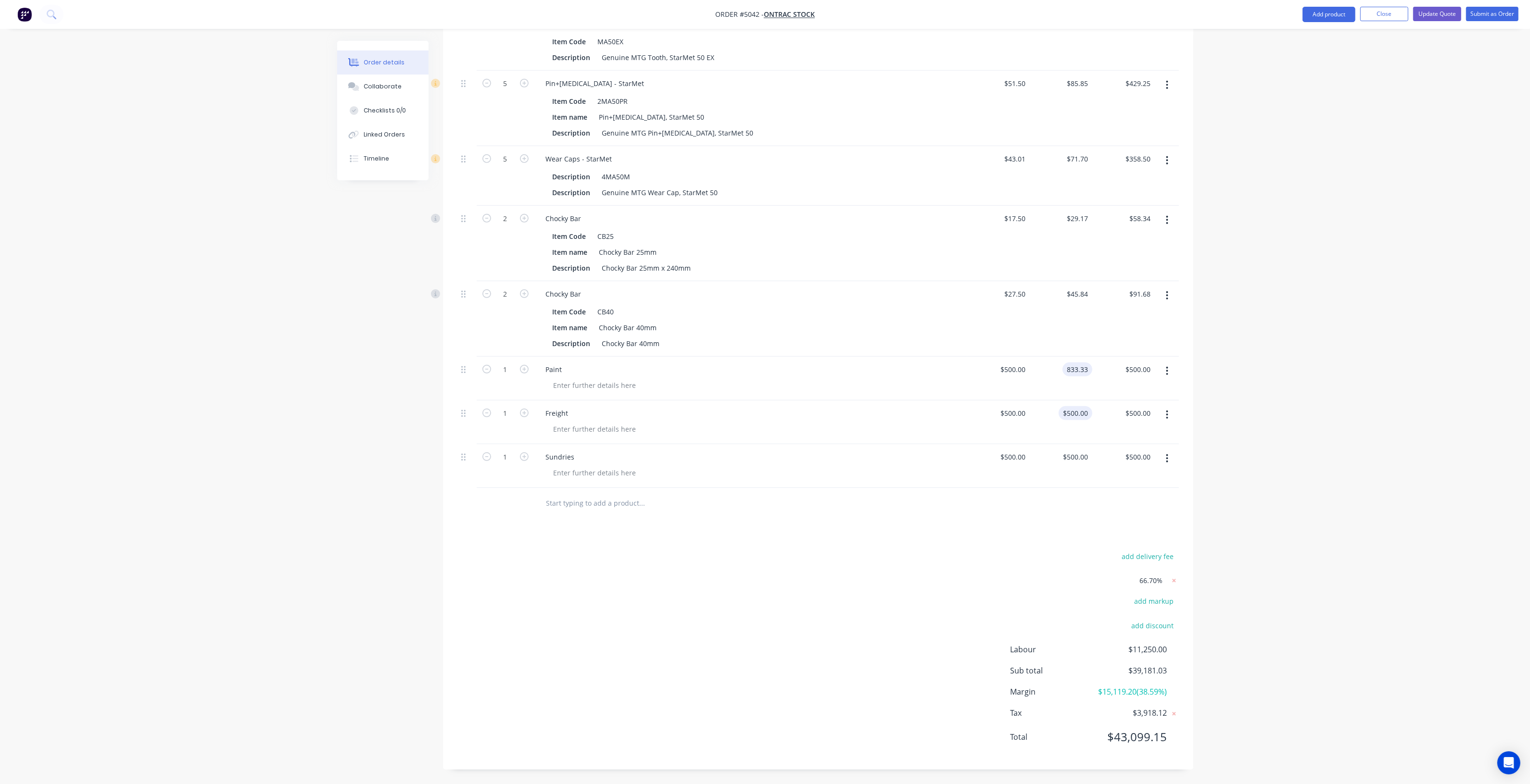
type input "$833.33"
click at [1073, 406] on div "500 500" at bounding box center [1082, 413] width 20 height 14
paste input "833.33"
click at [1087, 450] on input "$500.00" at bounding box center [1078, 456] width 30 height 14
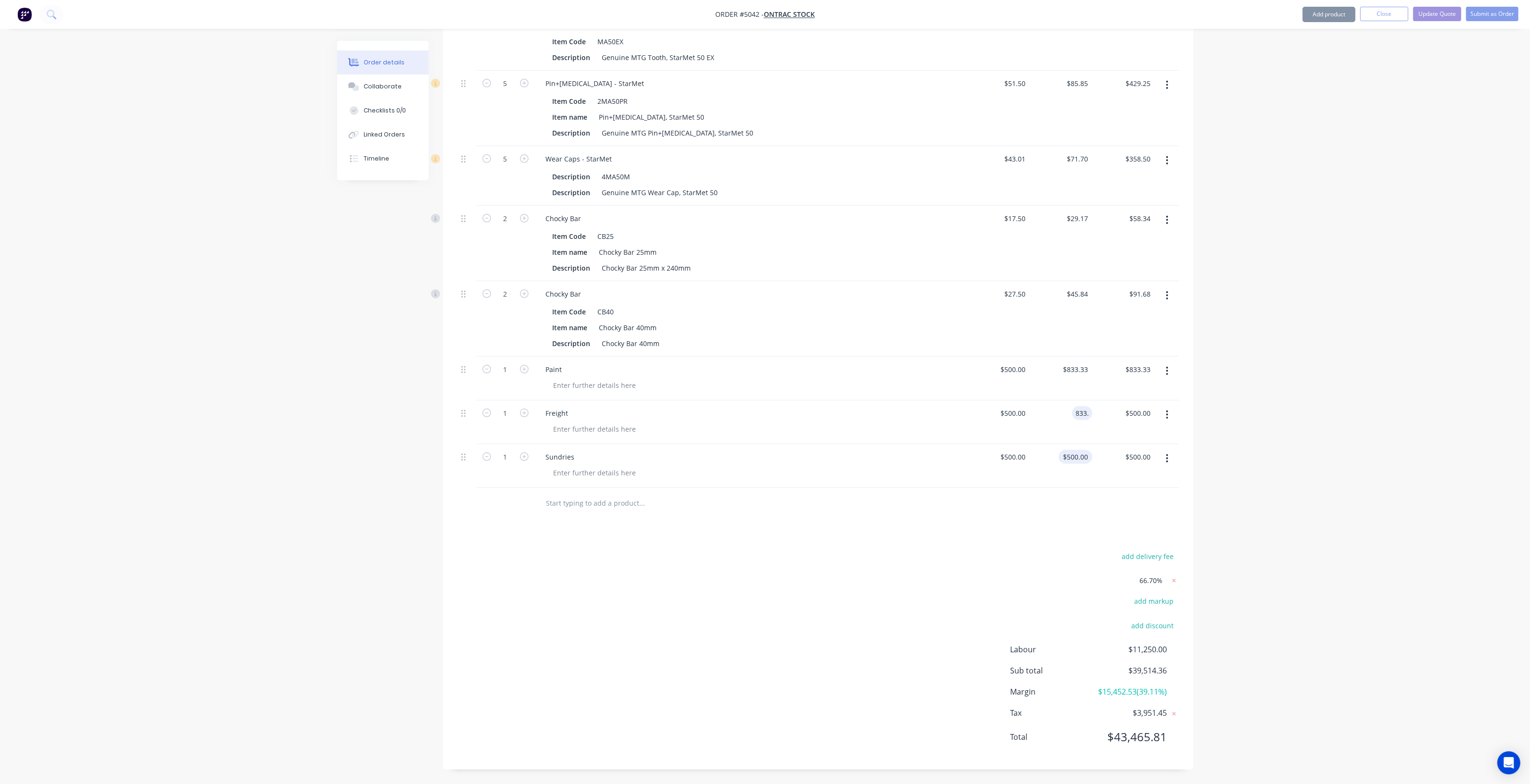
type input "$833.33"
paste input "833.33"
type input "$833.33"
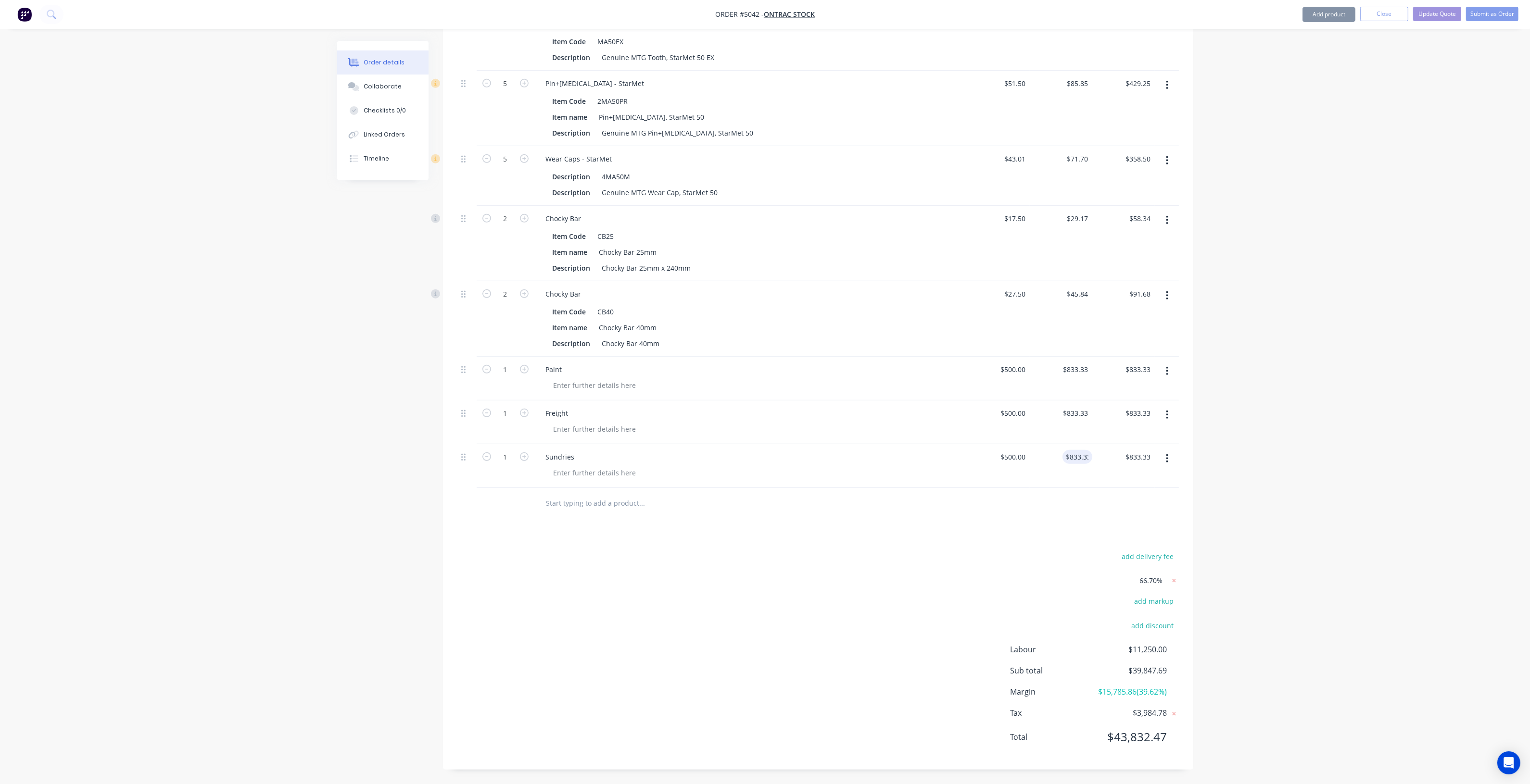
click at [1130, 472] on div "$833.33 $500.00" at bounding box center [1123, 466] width 62 height 44
click at [1162, 488] on div at bounding box center [818, 504] width 721 height 32
click at [1080, 450] on input "833.33" at bounding box center [1078, 456] width 30 height 14
type input "$833.33"
drag, startPoint x: 1048, startPoint y: 448, endPoint x: 1015, endPoint y: 443, distance: 33.4
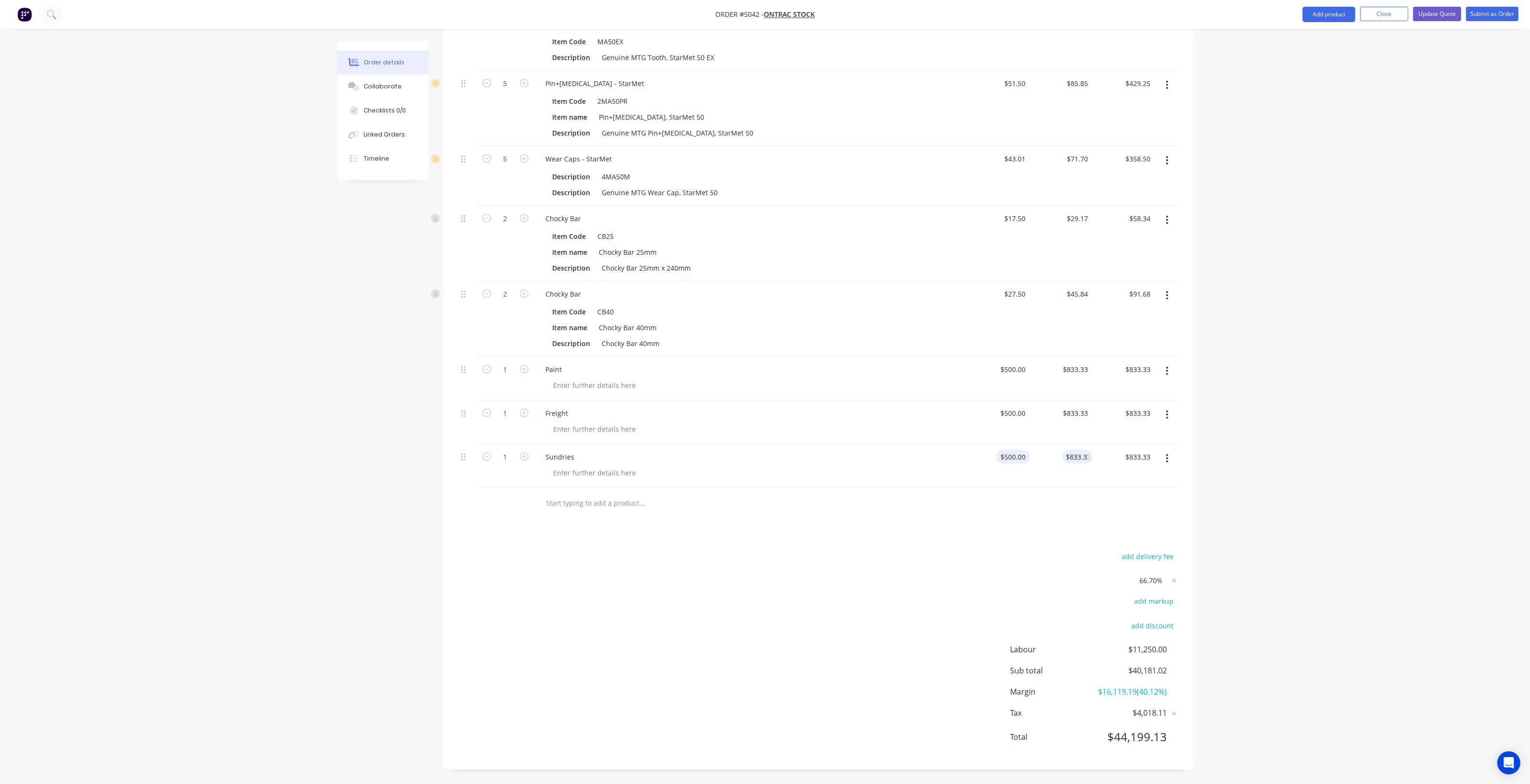
click at [1048, 447] on div "$833.33 833.33" at bounding box center [1060, 466] width 62 height 44
click at [1004, 444] on div "500 $500.00" at bounding box center [998, 466] width 62 height 44
drag, startPoint x: 1010, startPoint y: 445, endPoint x: 1021, endPoint y: 445, distance: 11.0
click at [1021, 450] on div "500 500" at bounding box center [1020, 456] width 20 height 14
type input "$3.00"
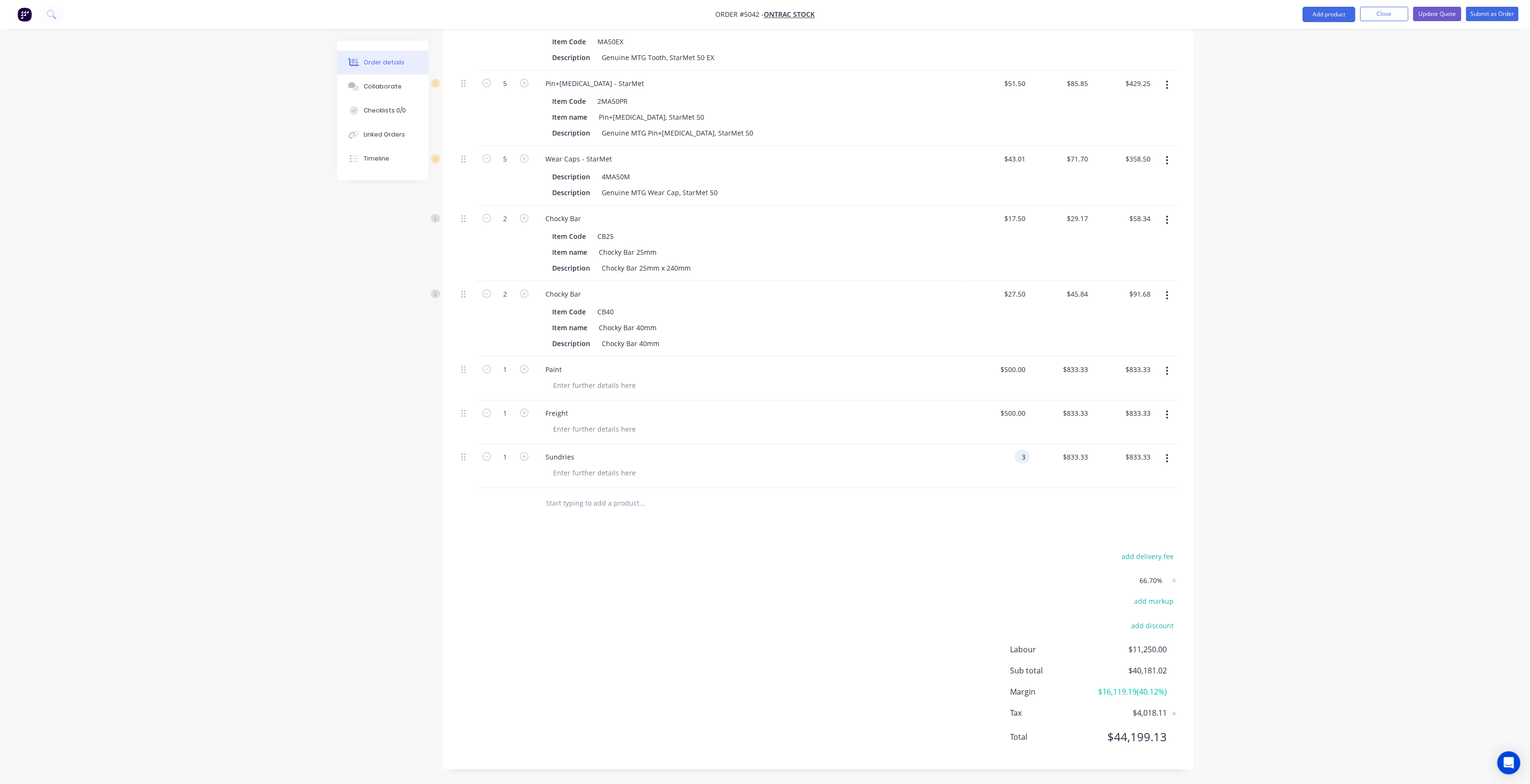
type input "$5.00"
click at [1070, 469] on div "$5.00 $833.33" at bounding box center [1060, 466] width 62 height 44
click at [1021, 450] on input "3" at bounding box center [1018, 456] width 22 height 14
type input "$300.00"
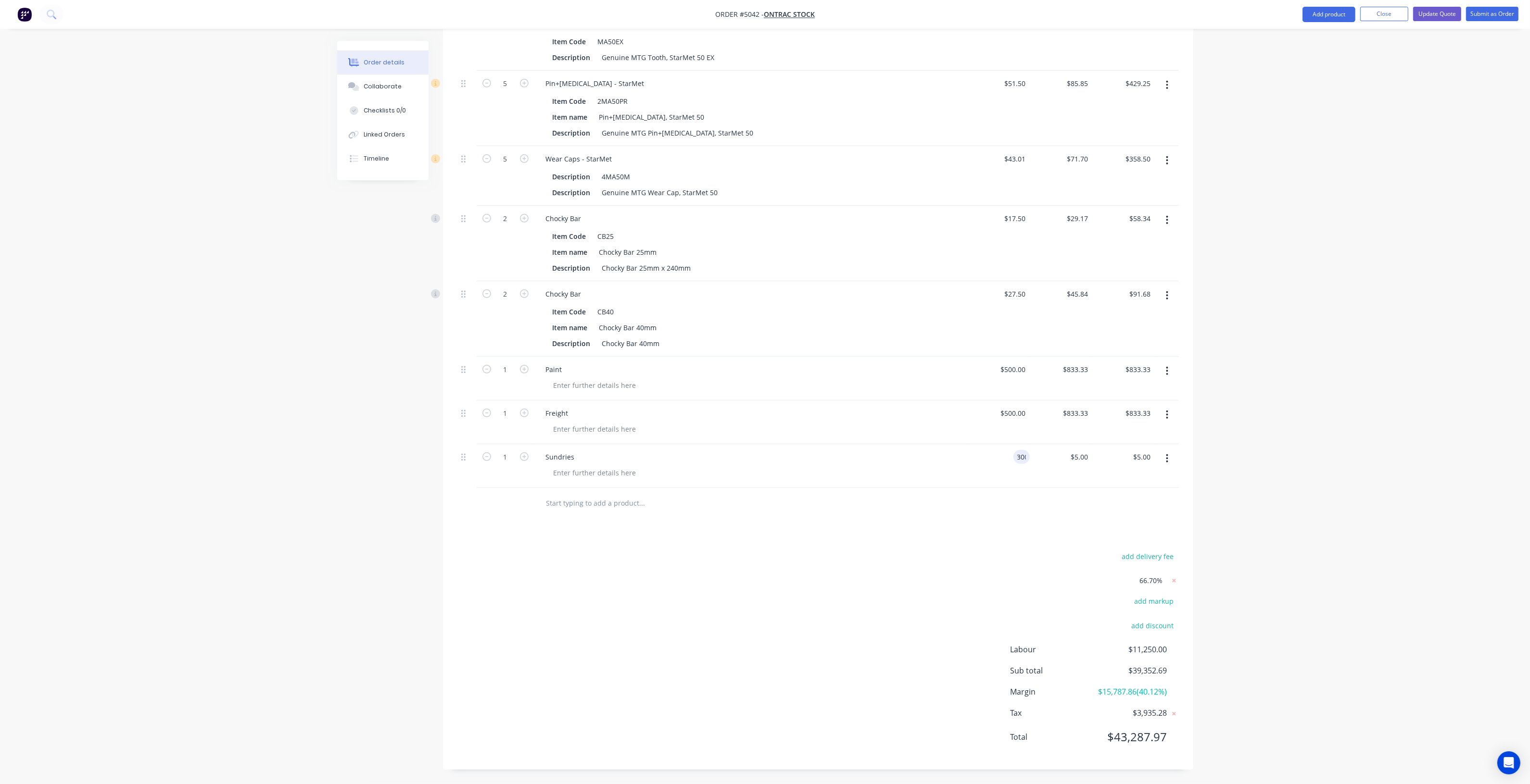
type input "$499.998"
type input "$500.00"
click at [1051, 500] on div at bounding box center [818, 504] width 721 height 32
click at [1078, 450] on input "499.998" at bounding box center [1075, 456] width 34 height 14
type input "$500.00"
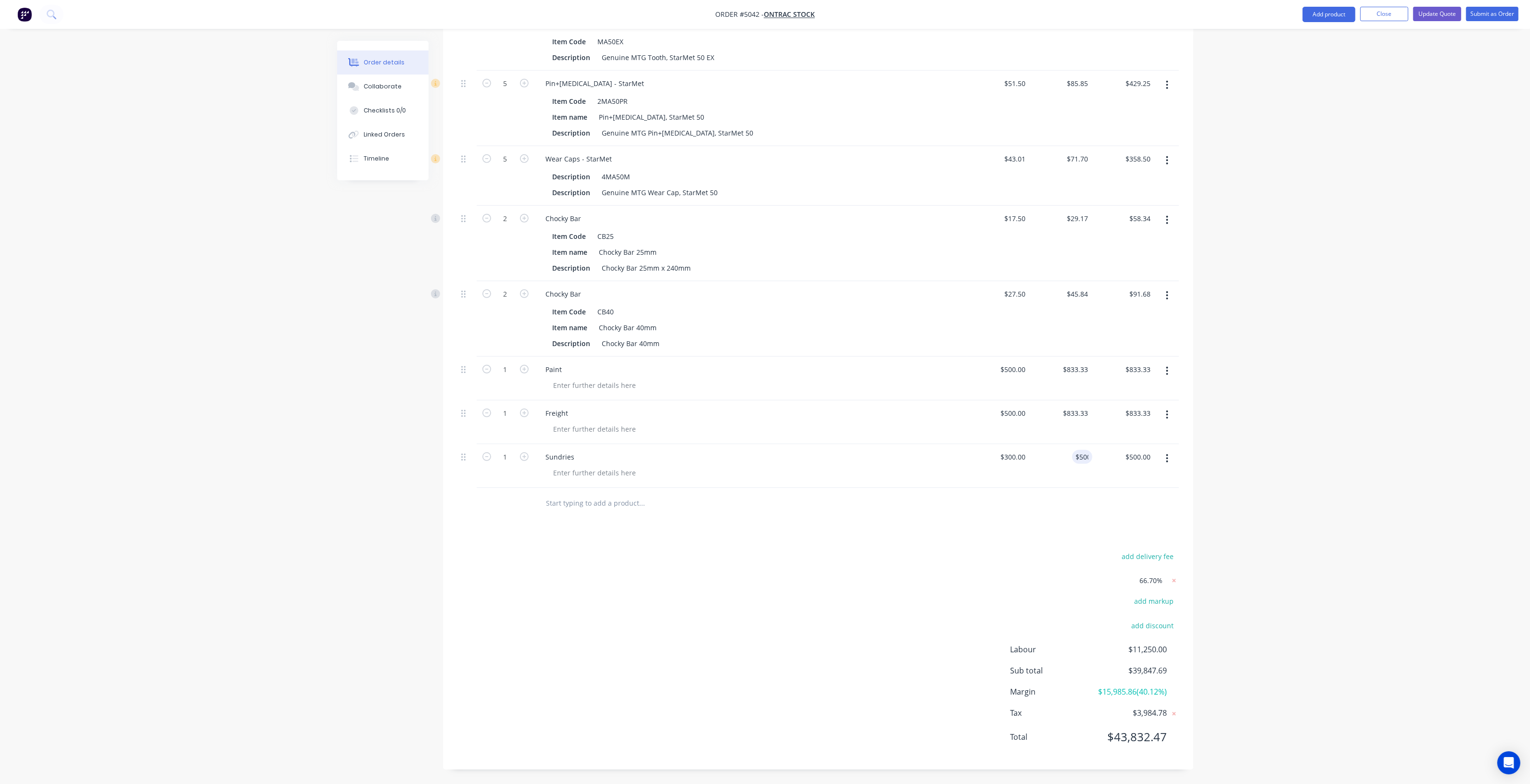
click at [1100, 488] on div at bounding box center [818, 504] width 721 height 32
click at [1117, 488] on div at bounding box center [818, 504] width 721 height 32
click at [1096, 488] on div at bounding box center [818, 504] width 721 height 32
click at [1092, 488] on div at bounding box center [818, 504] width 721 height 32
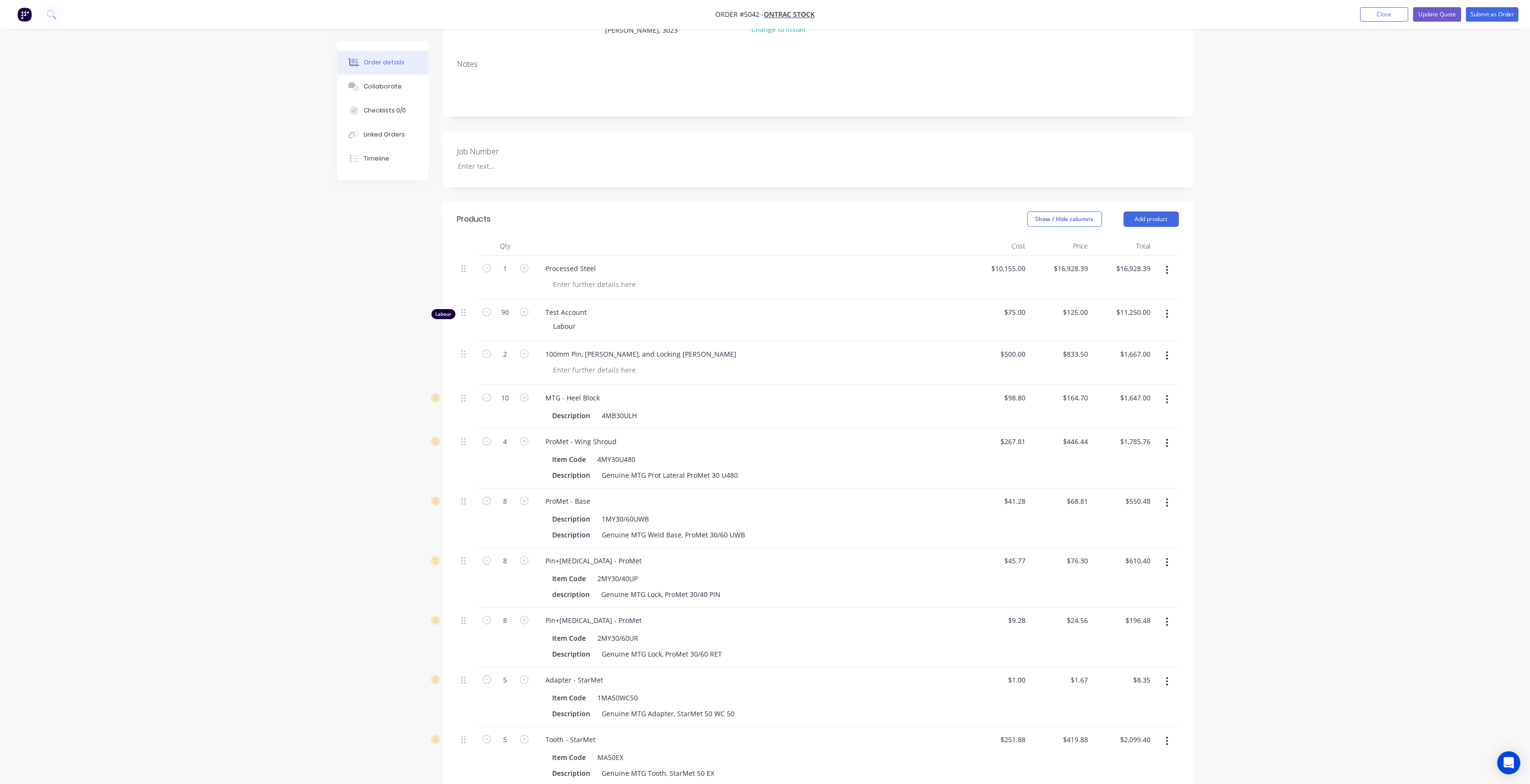
scroll to position [205, 0]
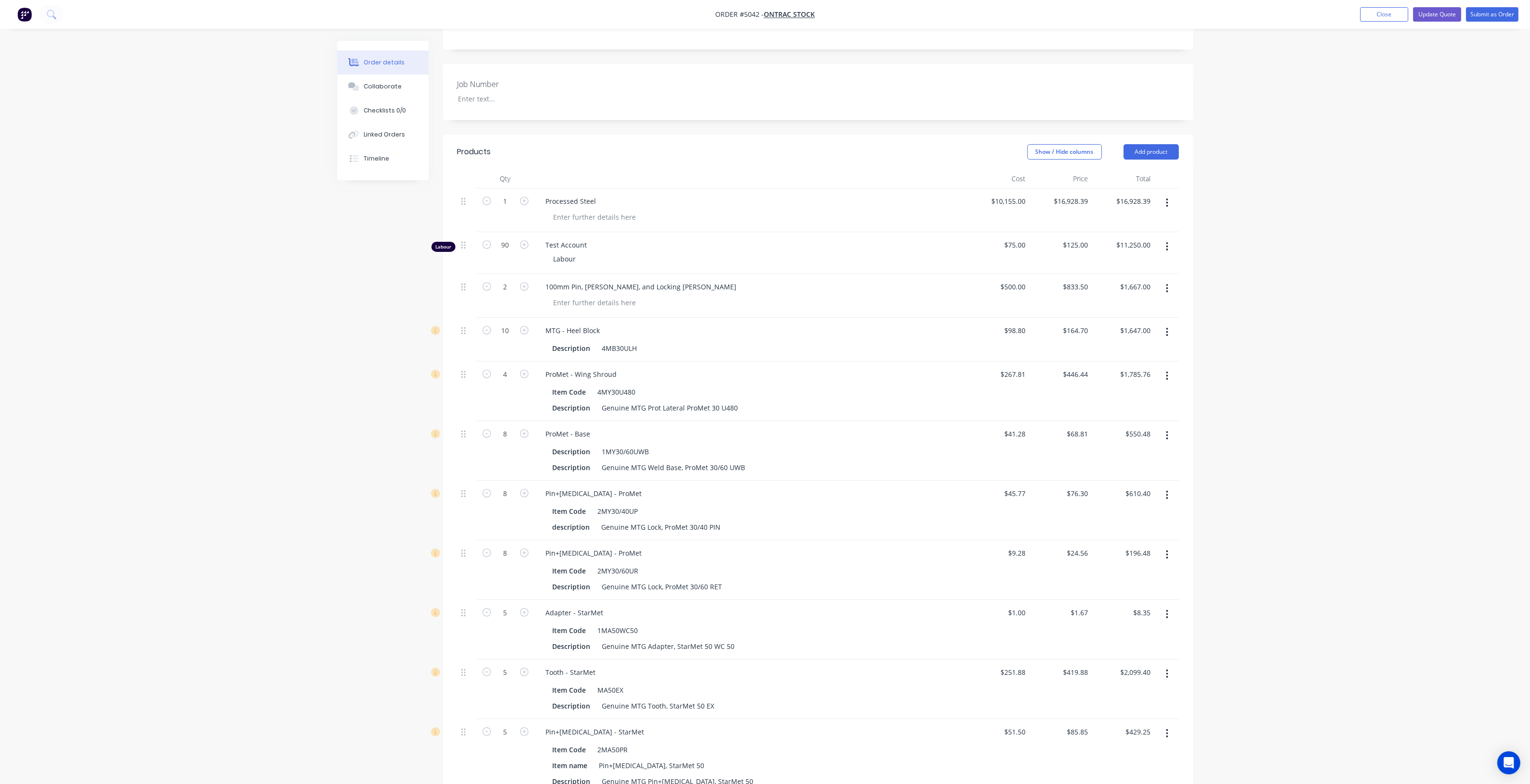
click at [213, 176] on div "Order details Collaborate Checklists 0/0 Linked Orders Timeline Order details C…" at bounding box center [765, 614] width 1530 height 1638
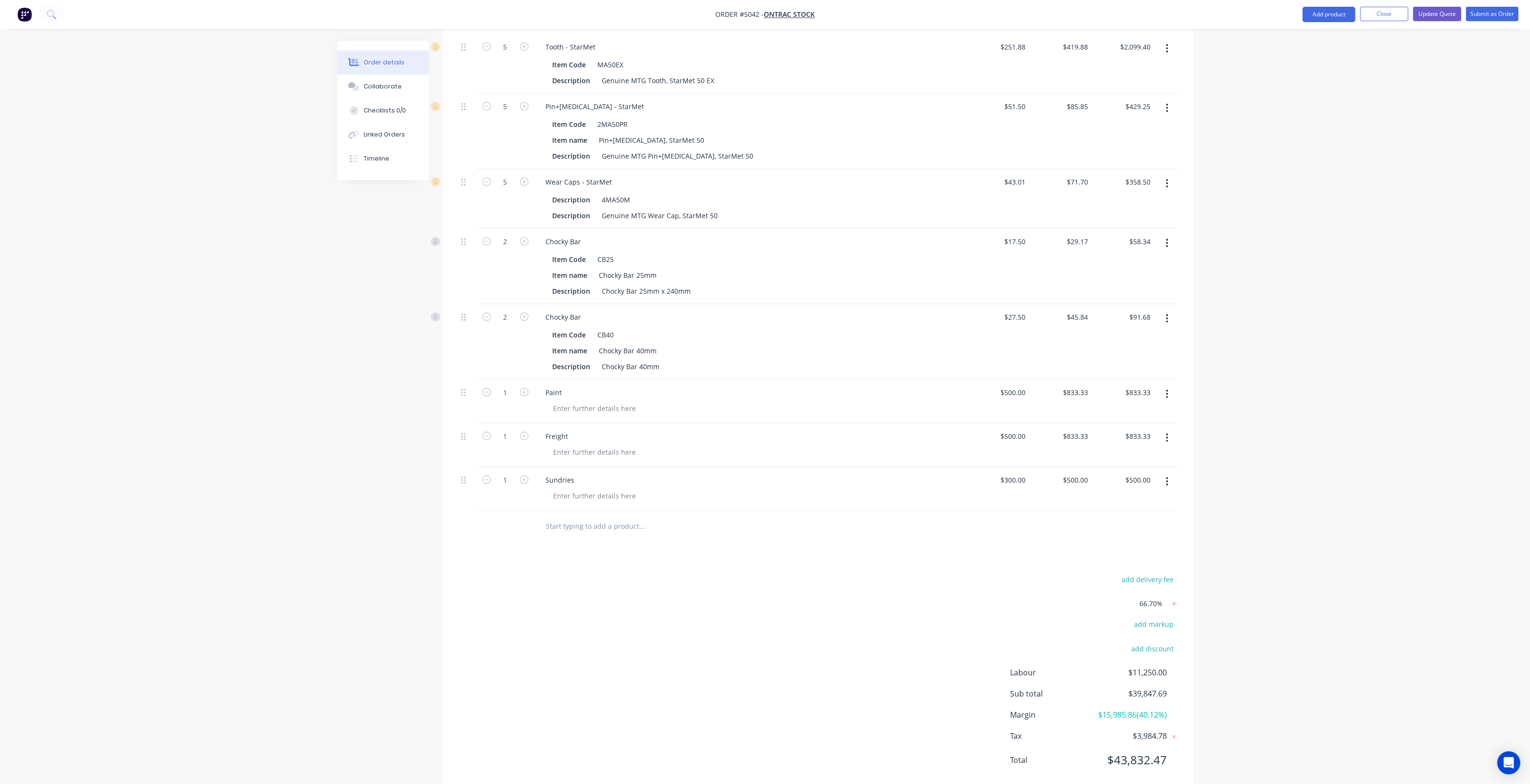
scroll to position [866, 0]
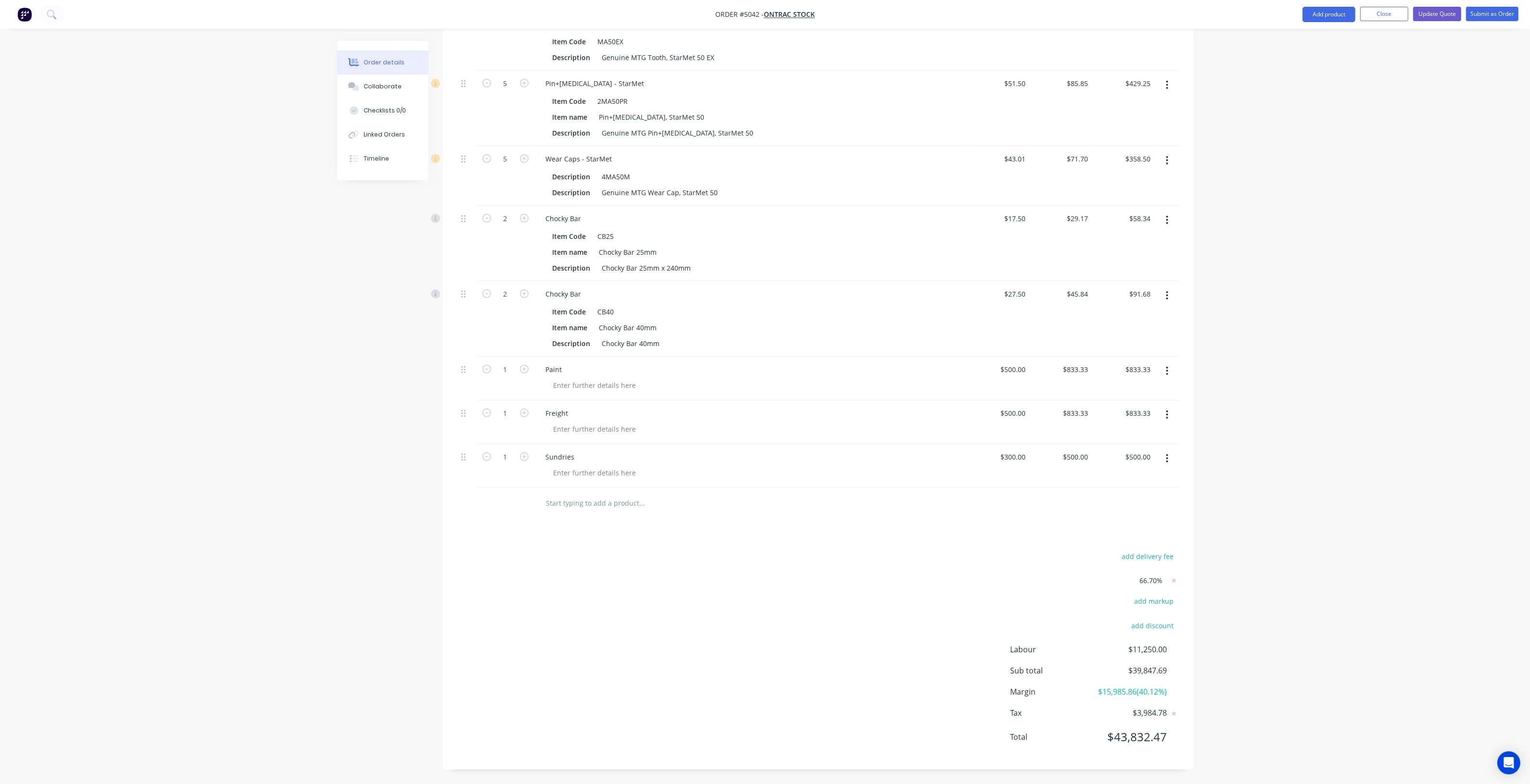
click at [780, 559] on div "add delivery fee 66.70% add markup add discount Labour $11,250.00 Sub total $39…" at bounding box center [818, 652] width 721 height 206
click at [765, 560] on div "add delivery fee 66.70% add markup add discount Labour $11,250.00 Sub total $39…" at bounding box center [818, 652] width 721 height 206
click at [1314, 11] on button "Add product" at bounding box center [1329, 14] width 53 height 15
click at [1308, 37] on div "Product catalogue" at bounding box center [1309, 39] width 74 height 14
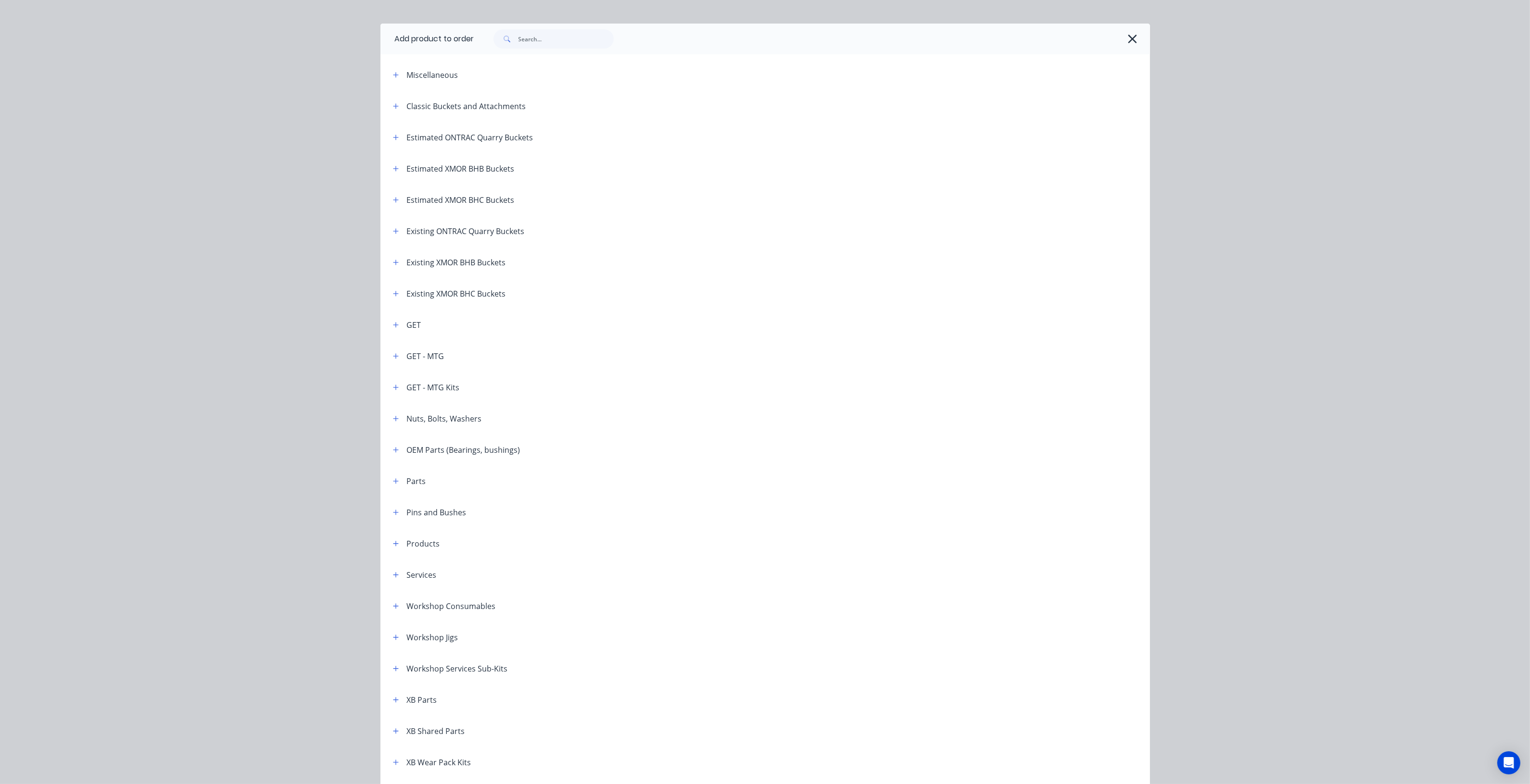
scroll to position [1, 0]
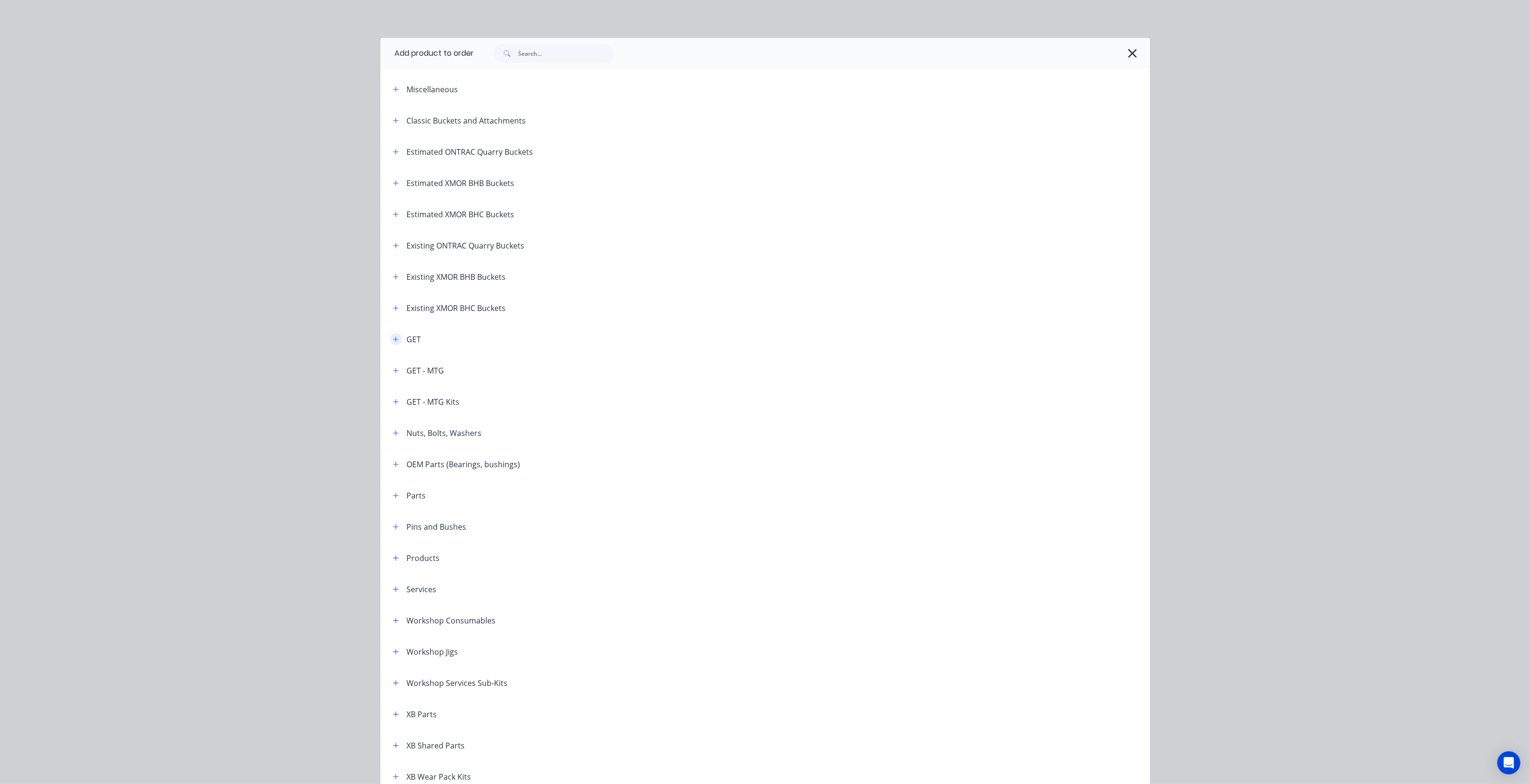
click at [393, 336] on icon "button" at bounding box center [396, 339] width 6 height 6
click at [393, 338] on icon "button" at bounding box center [396, 339] width 6 height 6
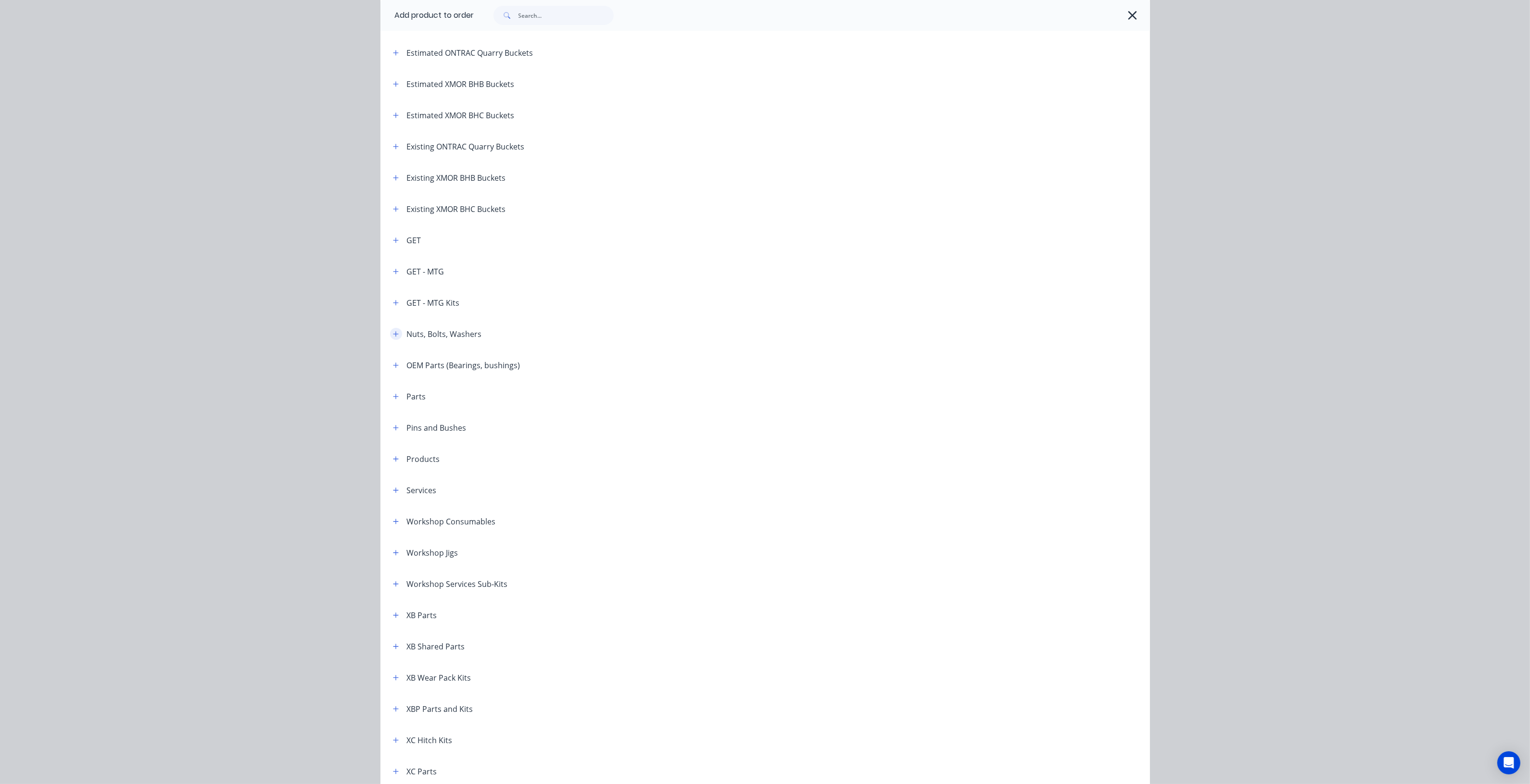
scroll to position [120, 0]
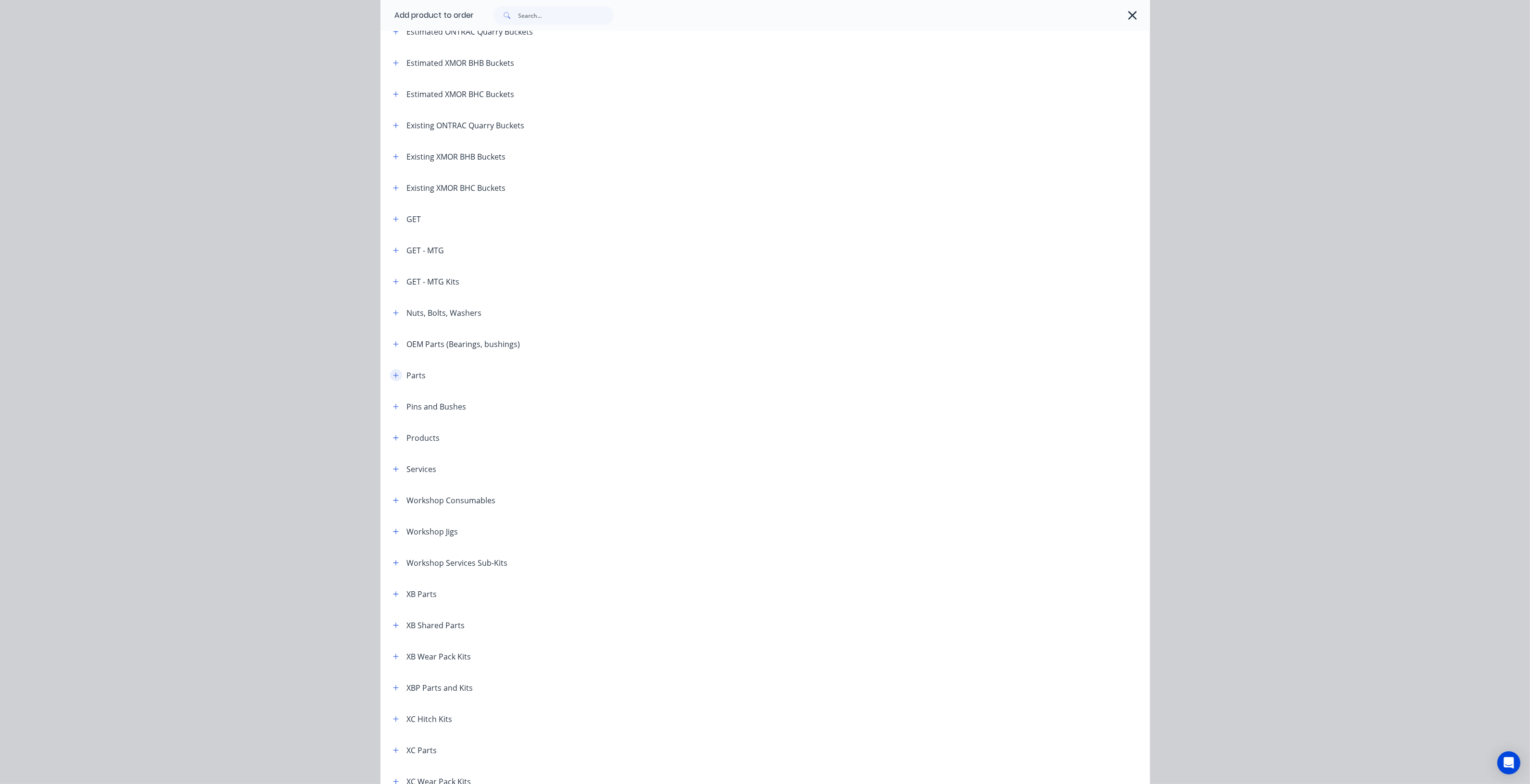
click at [393, 374] on icon "button" at bounding box center [396, 375] width 6 height 6
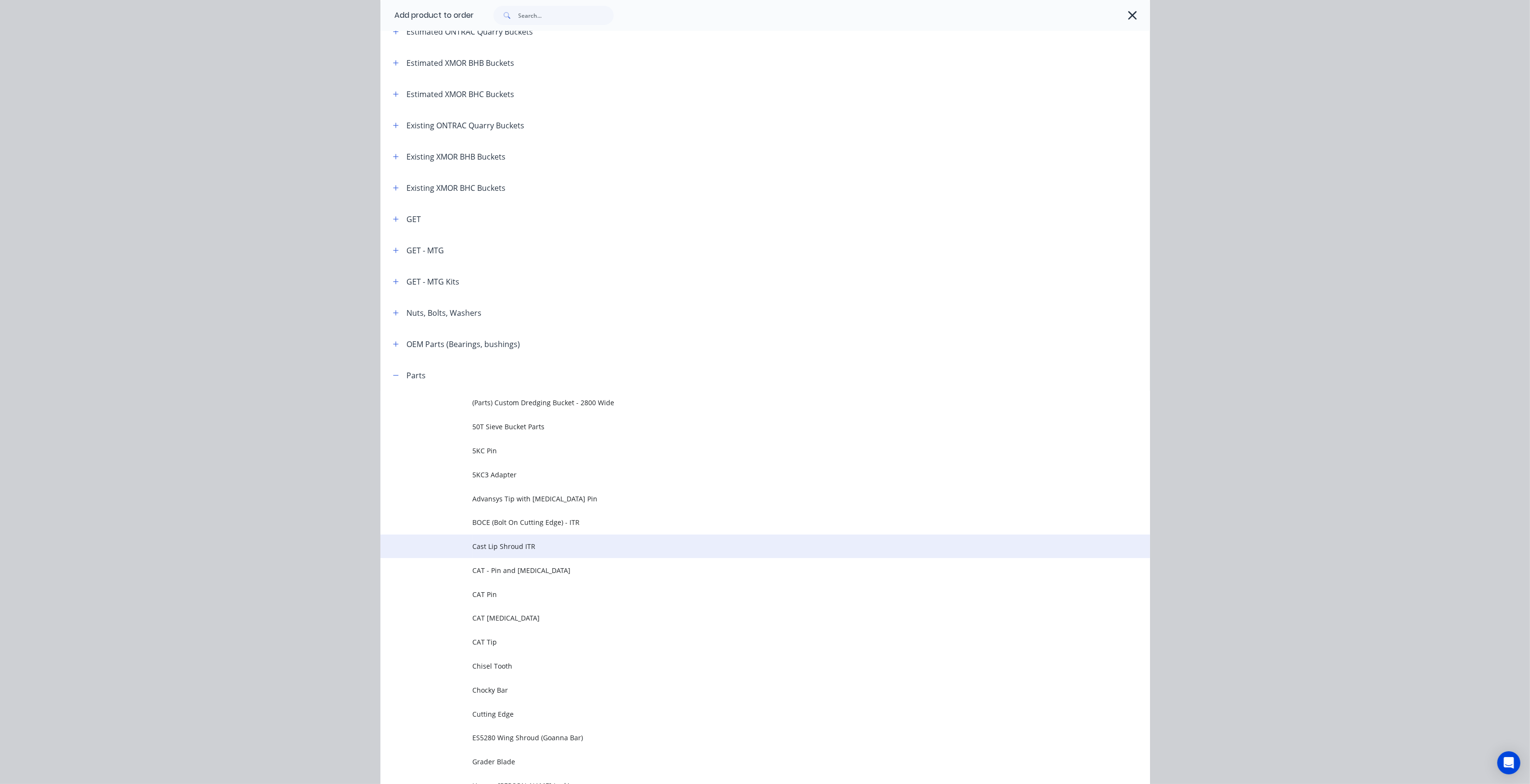
click at [524, 542] on span "Cast Lip Shroud ITR" at bounding box center [743, 546] width 541 height 10
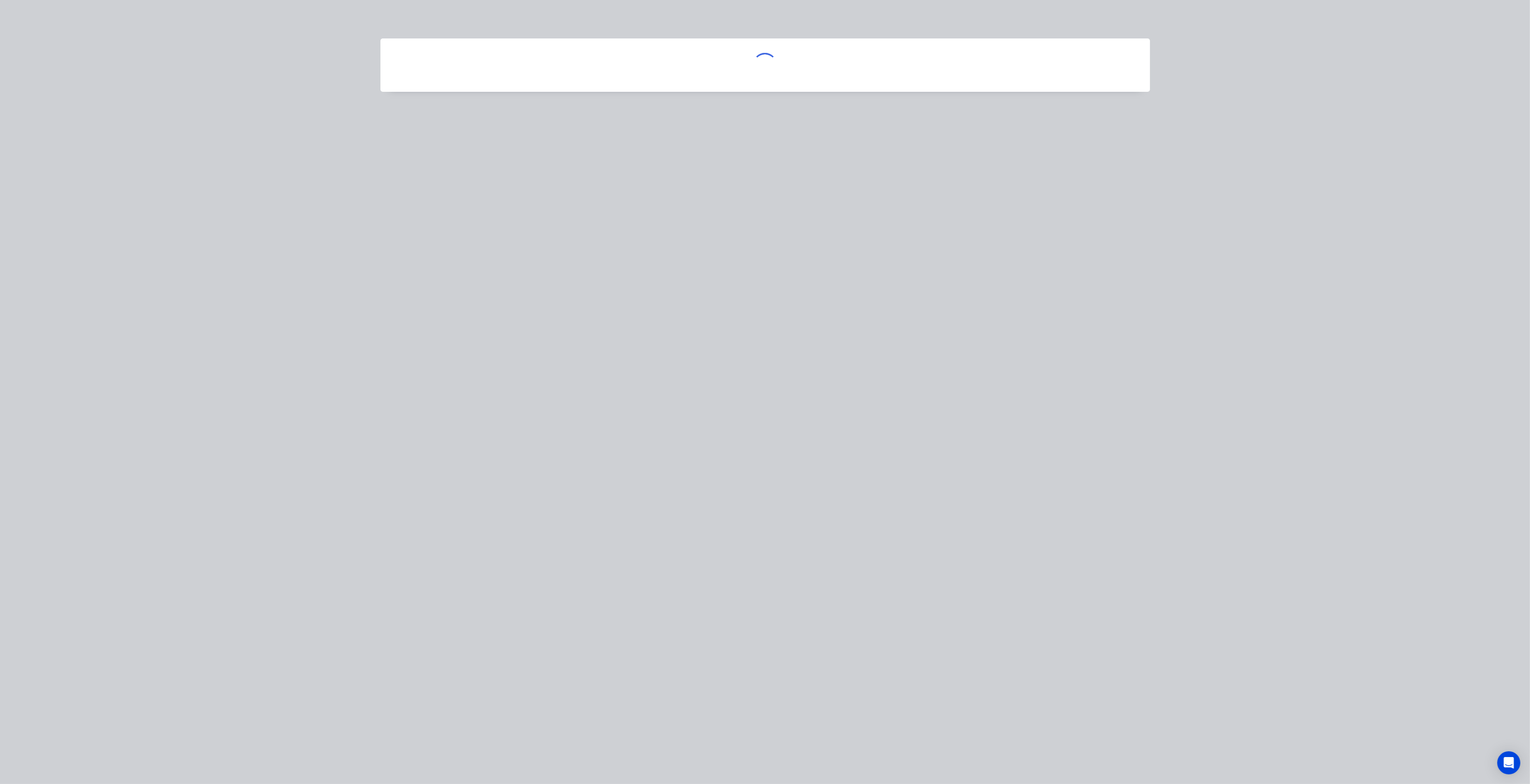
scroll to position [0, 0]
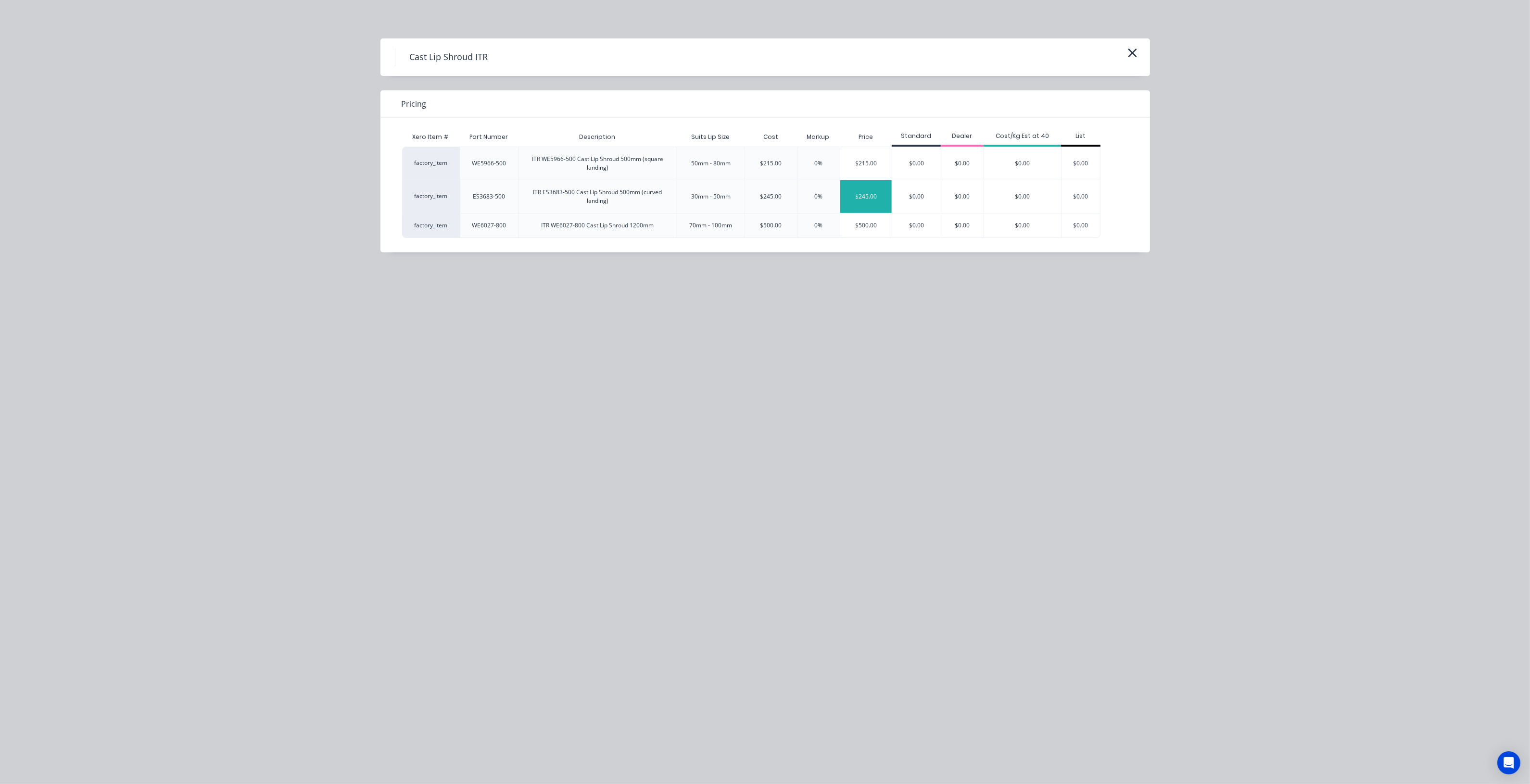
click at [869, 201] on div "$245.00" at bounding box center [866, 197] width 52 height 33
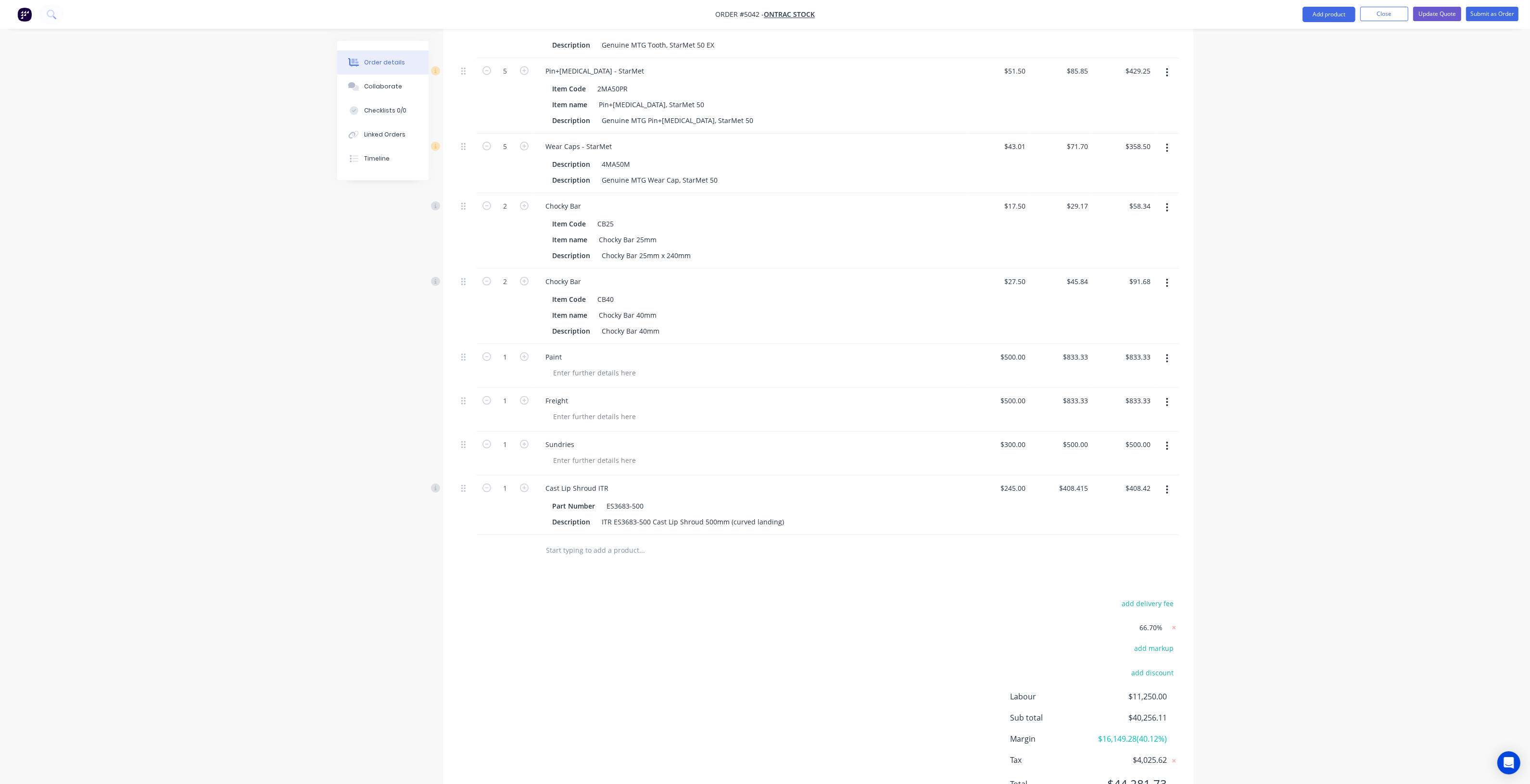
scroll to position [926, 0]
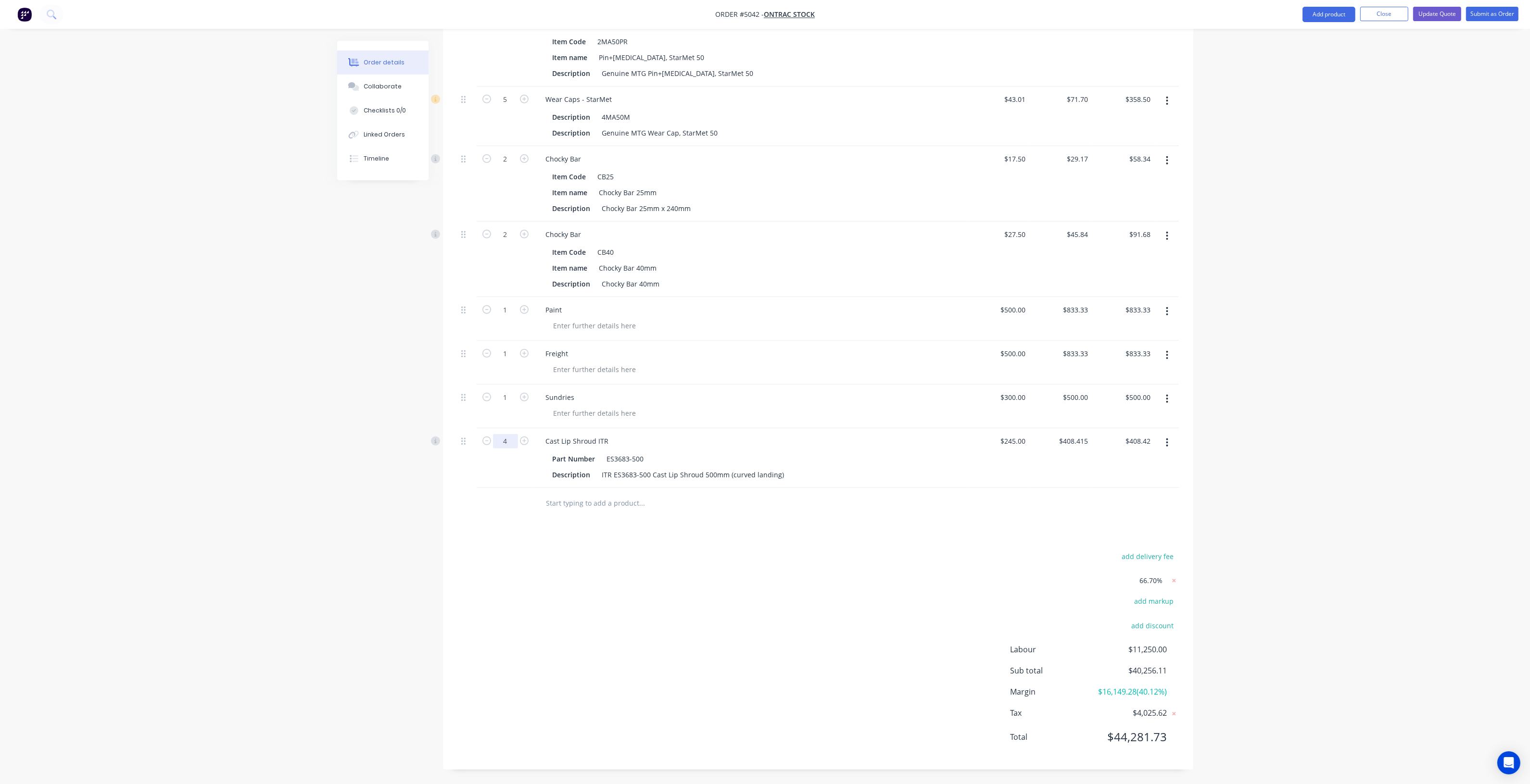
drag, startPoint x: 515, startPoint y: 430, endPoint x: 494, endPoint y: 431, distance: 21.0
click at [494, 434] on input "4" at bounding box center [505, 441] width 25 height 14
type input "2"
type input "$816.83"
click at [455, 537] on div "Products Show / Hide columns Add product Qty Cost Price Total 1 Processed Steel…" at bounding box center [818, 98] width 750 height 1344
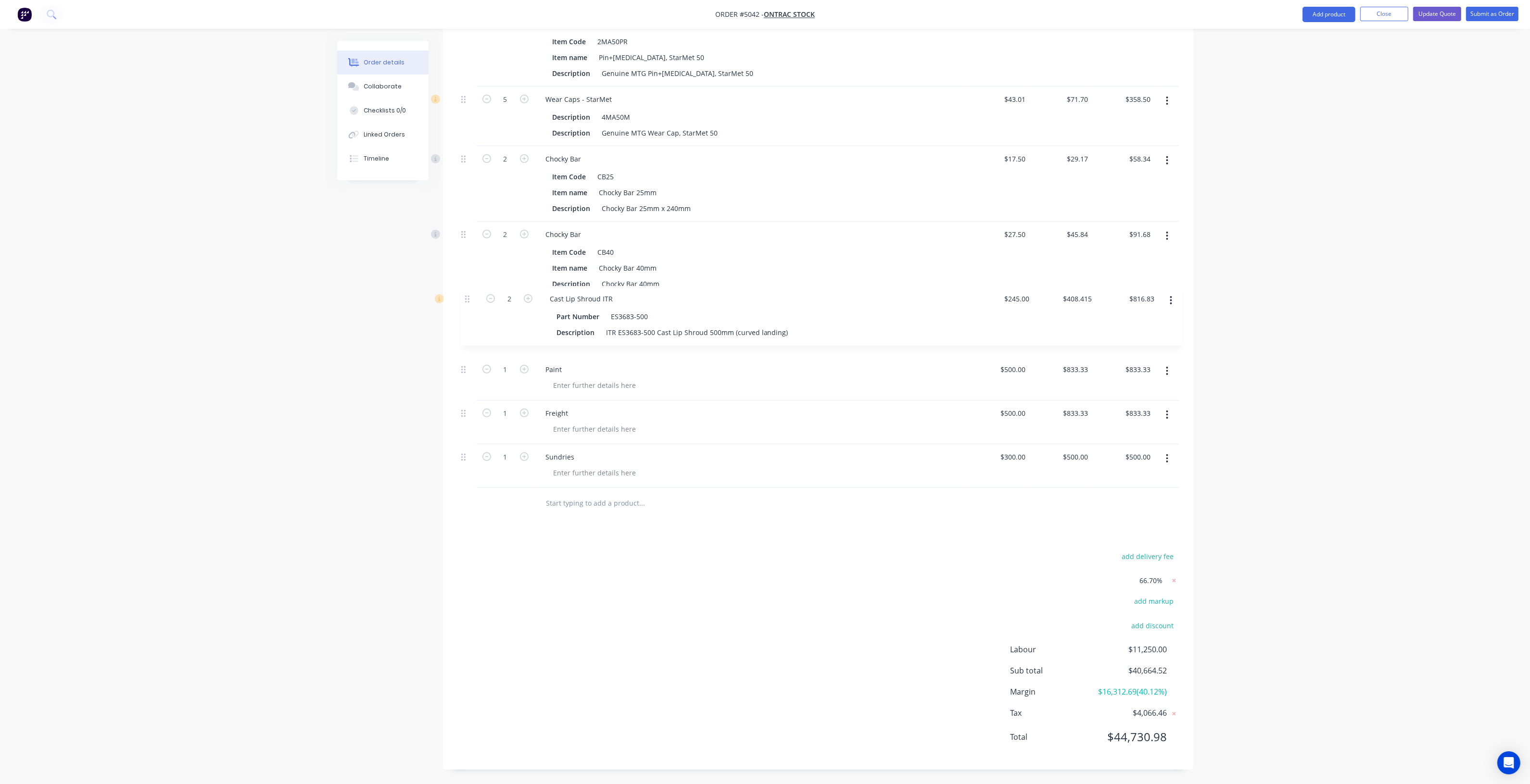
drag, startPoint x: 465, startPoint y: 433, endPoint x: 462, endPoint y: 296, distance: 137.0
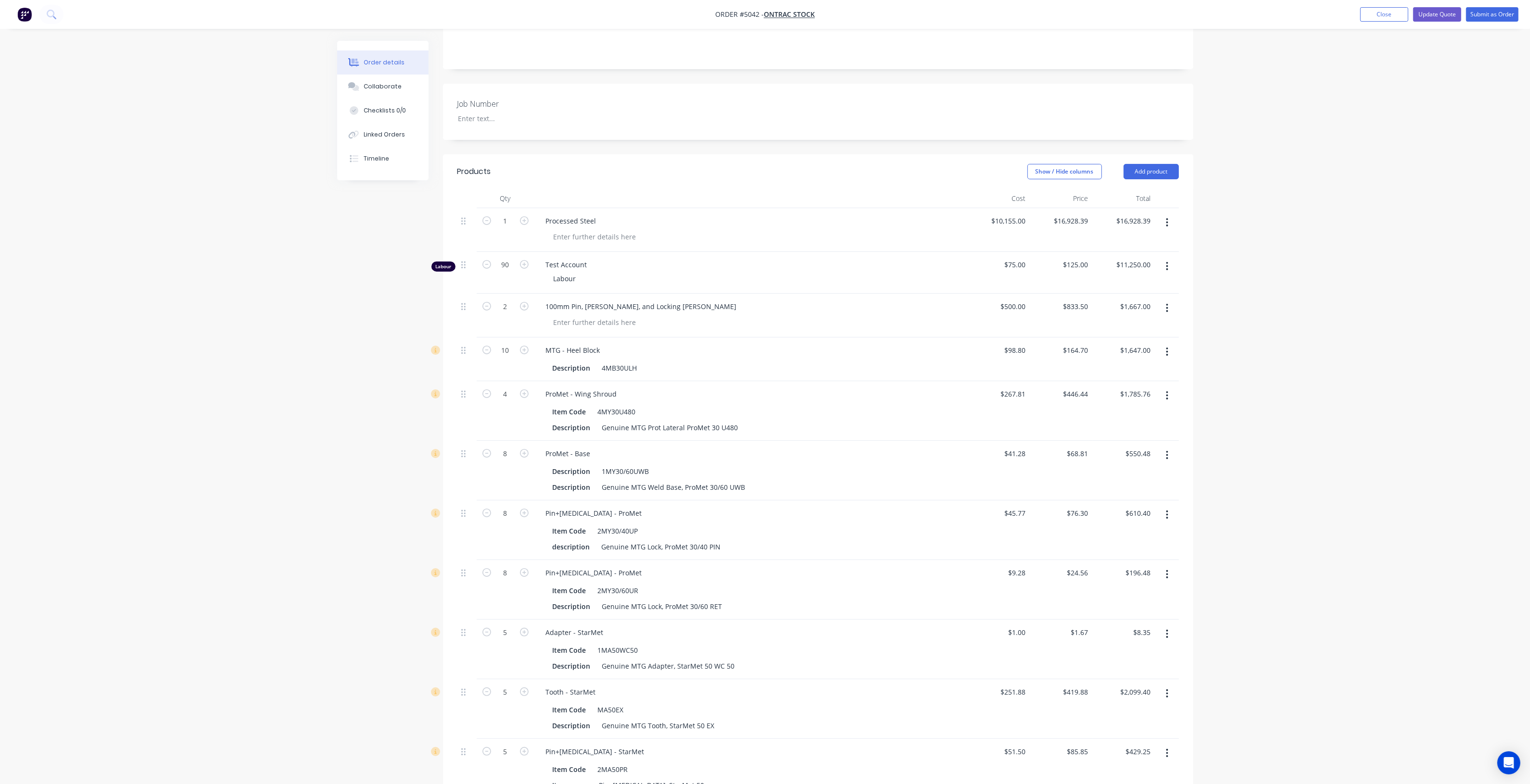
scroll to position [145, 0]
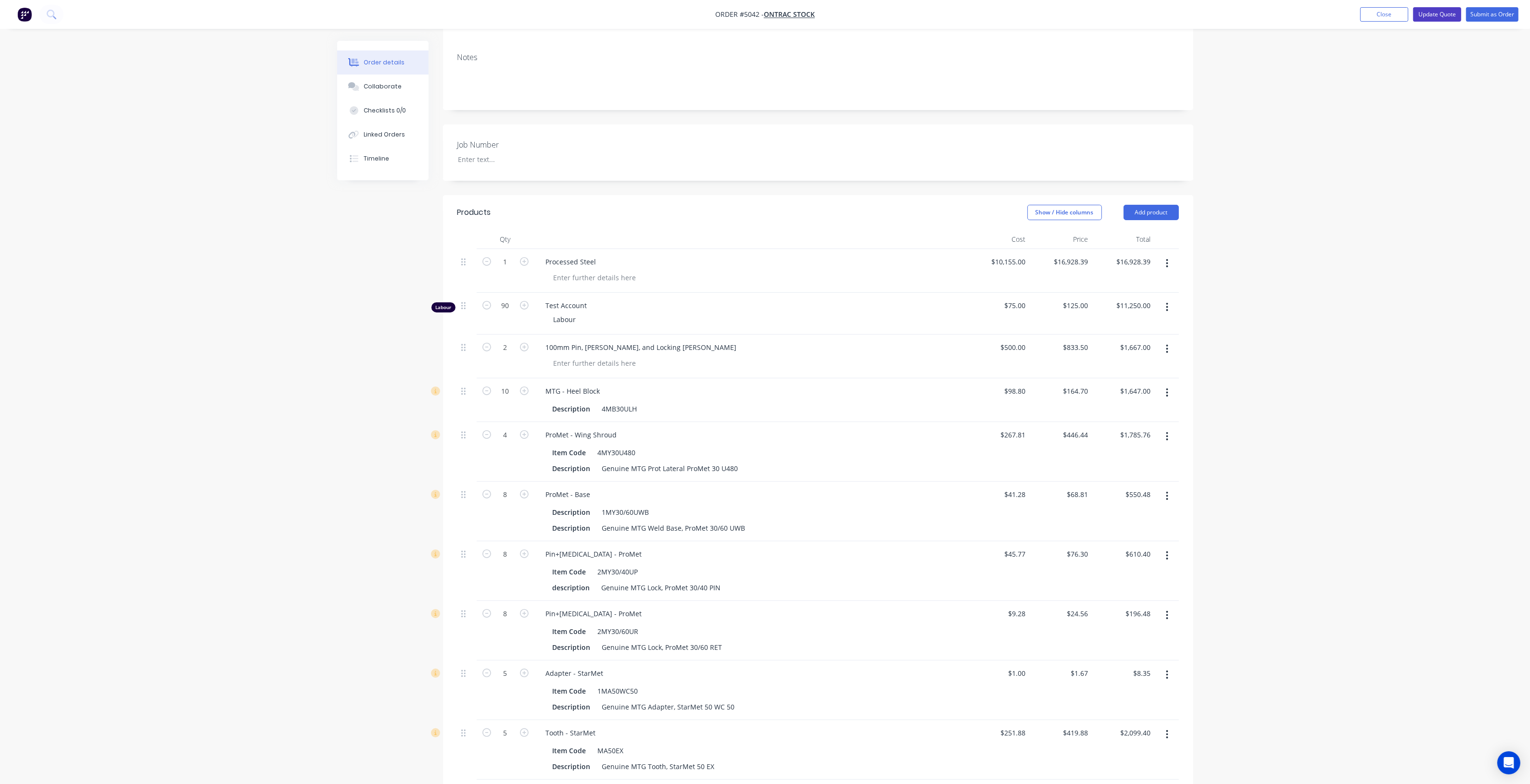
click at [1431, 12] on button "Update Quote" at bounding box center [1437, 14] width 48 height 14
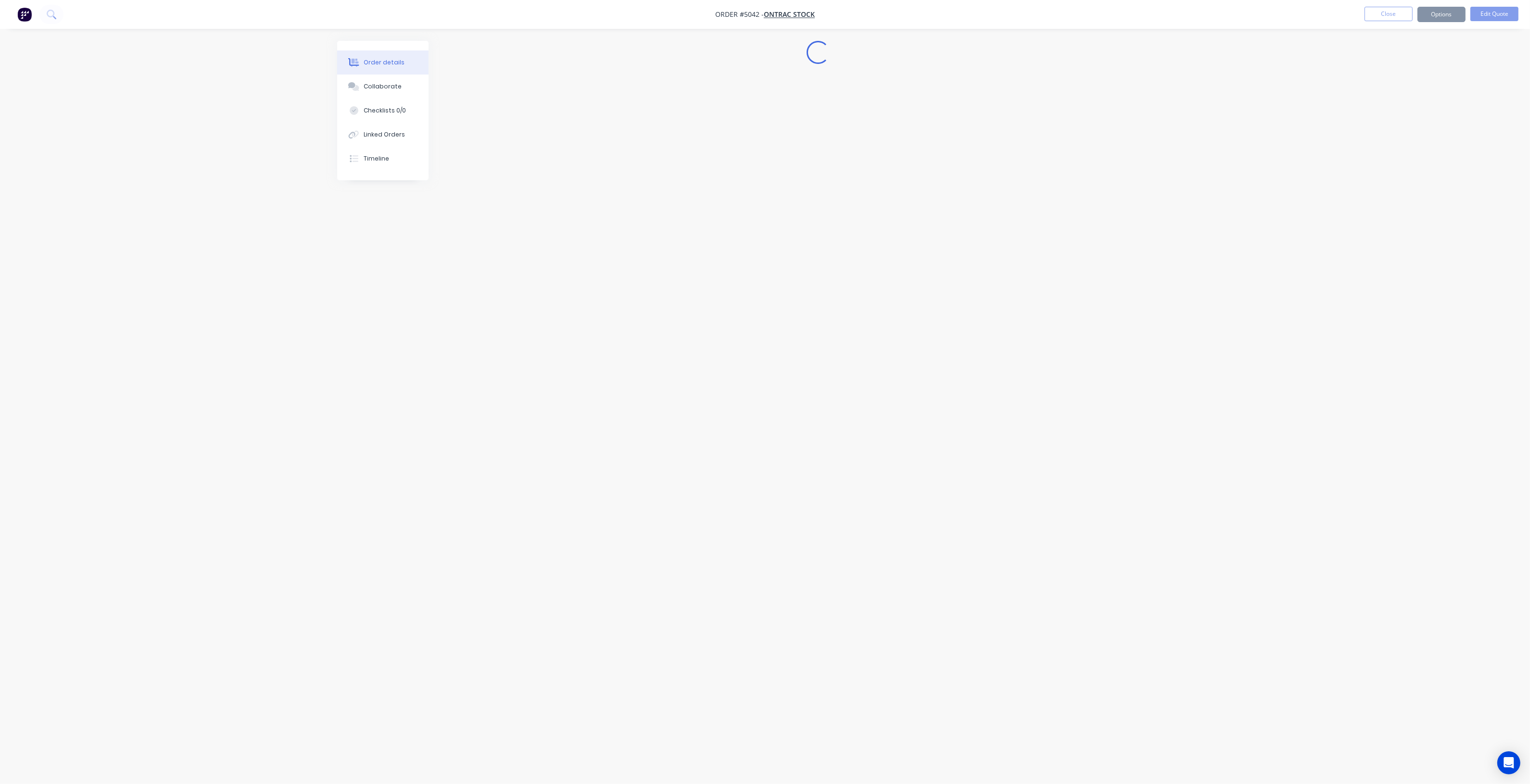
scroll to position [0, 0]
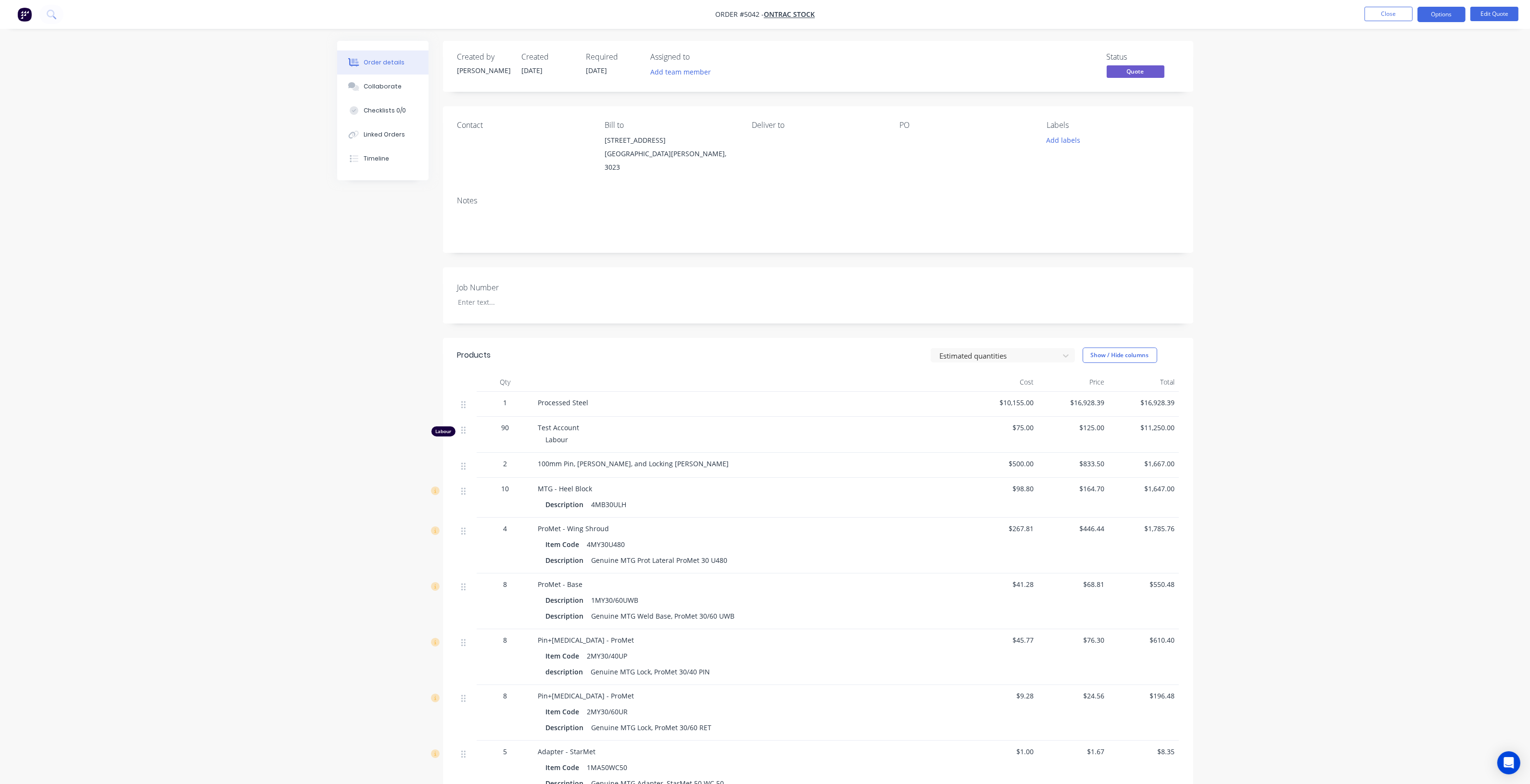
click at [1437, 23] on nav "Order #5042 - ONTRAC Stock Close Options Edit Quote" at bounding box center [765, 14] width 1530 height 29
click at [1435, 20] on button "Options" at bounding box center [1441, 14] width 48 height 15
click at [1417, 57] on div "Quote" at bounding box center [1412, 58] width 88 height 14
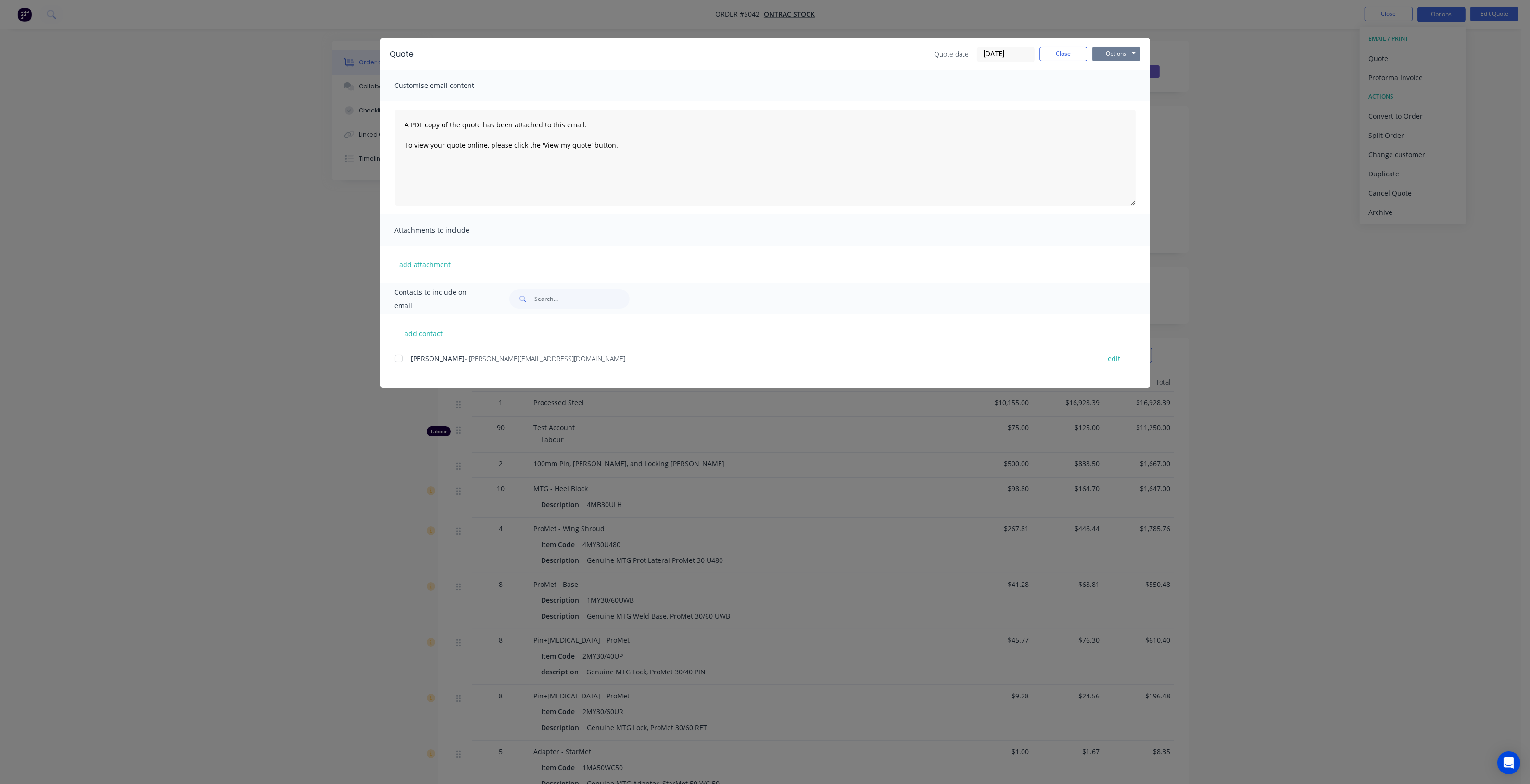
click at [1129, 55] on button "Options" at bounding box center [1116, 54] width 48 height 14
click at [1121, 85] on button "Print" at bounding box center [1123, 87] width 62 height 16
click at [1062, 52] on button "Close" at bounding box center [1063, 54] width 48 height 14
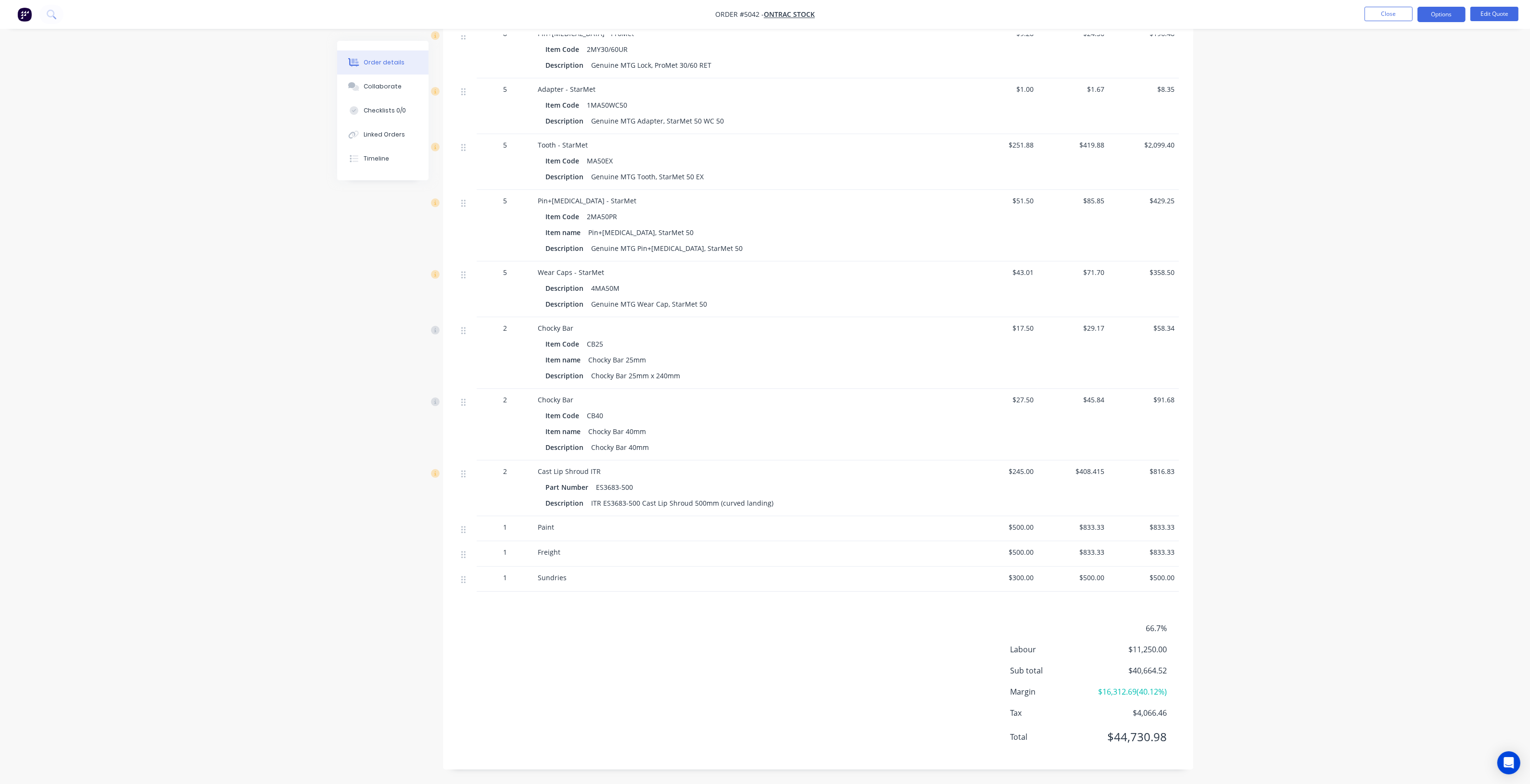
scroll to position [679, 0]
drag, startPoint x: 597, startPoint y: 472, endPoint x: 658, endPoint y: 470, distance: 61.0
click at [658, 480] on div "Part Number ES3683-500" at bounding box center [751, 487] width 410 height 14
copy div "ES3683-500"
drag, startPoint x: 610, startPoint y: 489, endPoint x: 810, endPoint y: 494, distance: 200.1
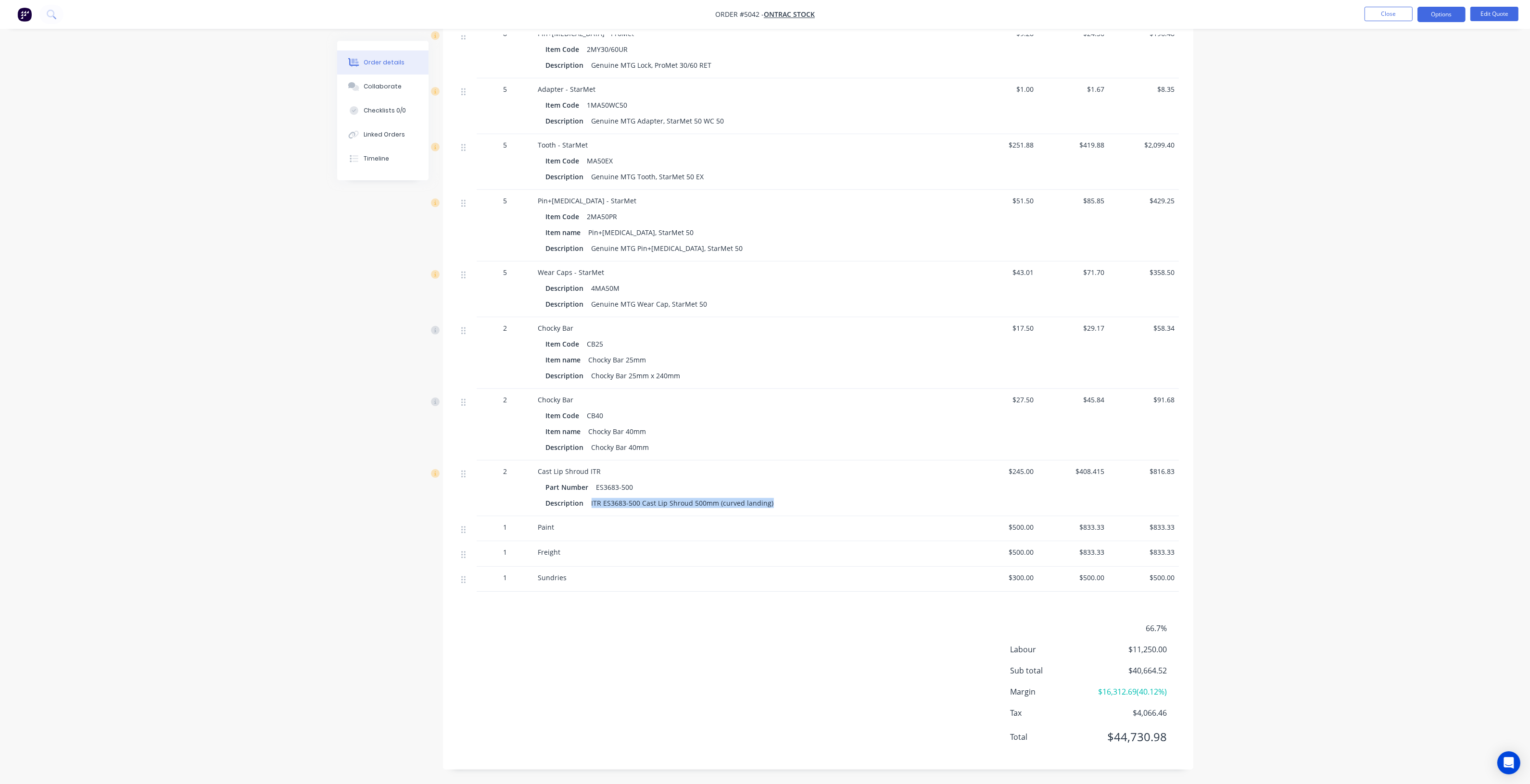
click at [810, 496] on div "Description ITR ES3683-500 Cast Lip Shroud 500mm (curved landing)" at bounding box center [751, 502] width 410 height 14
copy div "ITR ES3683-500 Cast Lip Shroud 500mm (curved landing)"
click at [1009, 467] on span "$245.00" at bounding box center [1002, 472] width 63 height 10
drag, startPoint x: 1025, startPoint y: 456, endPoint x: 1049, endPoint y: 459, distance: 24.2
click at [1050, 461] on div "2 Cast Lip Shroud ITR Part Number ES3683-500 Description ITR ES3683-500 Cast Li…" at bounding box center [818, 489] width 721 height 56
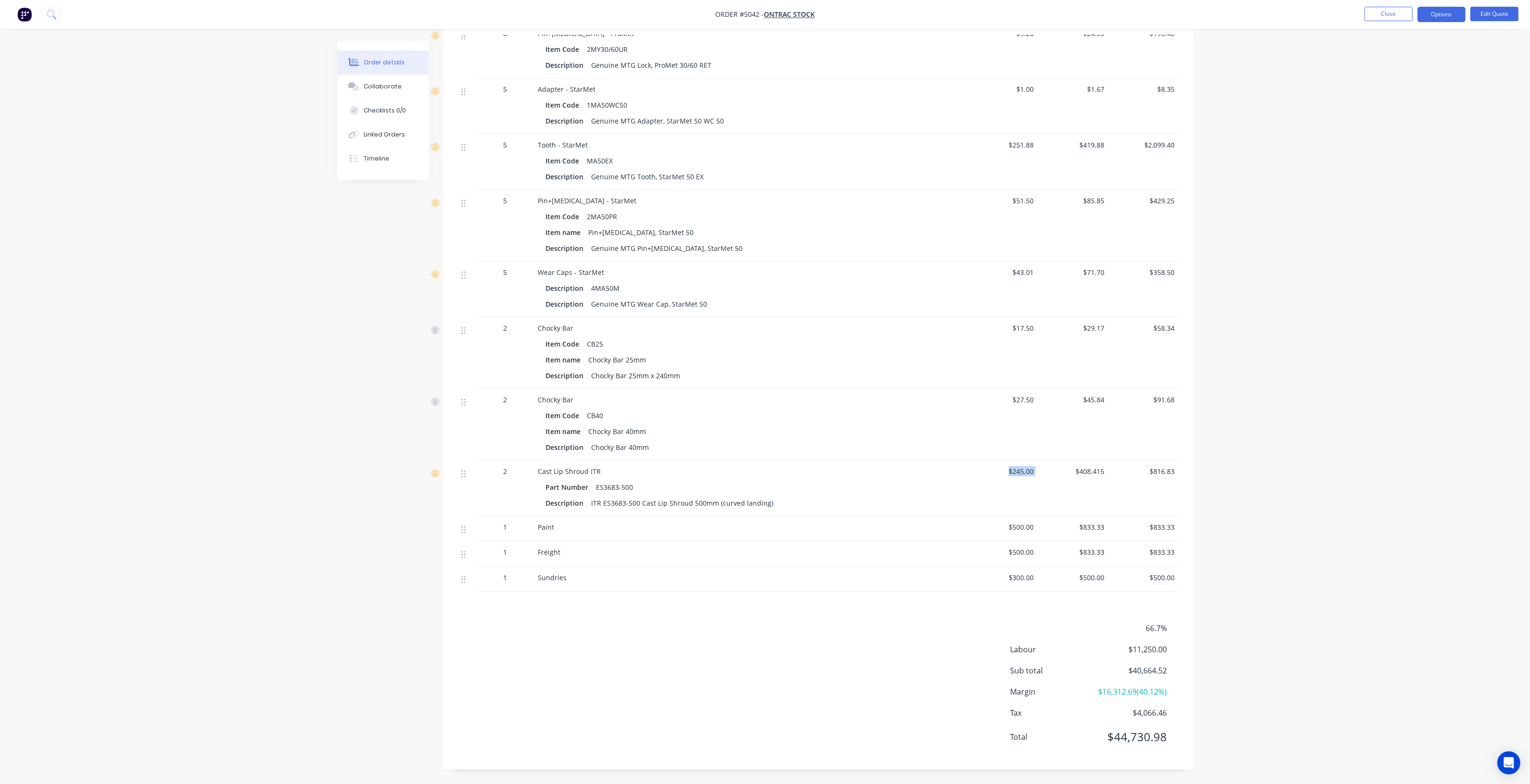
copy span "$245.00"
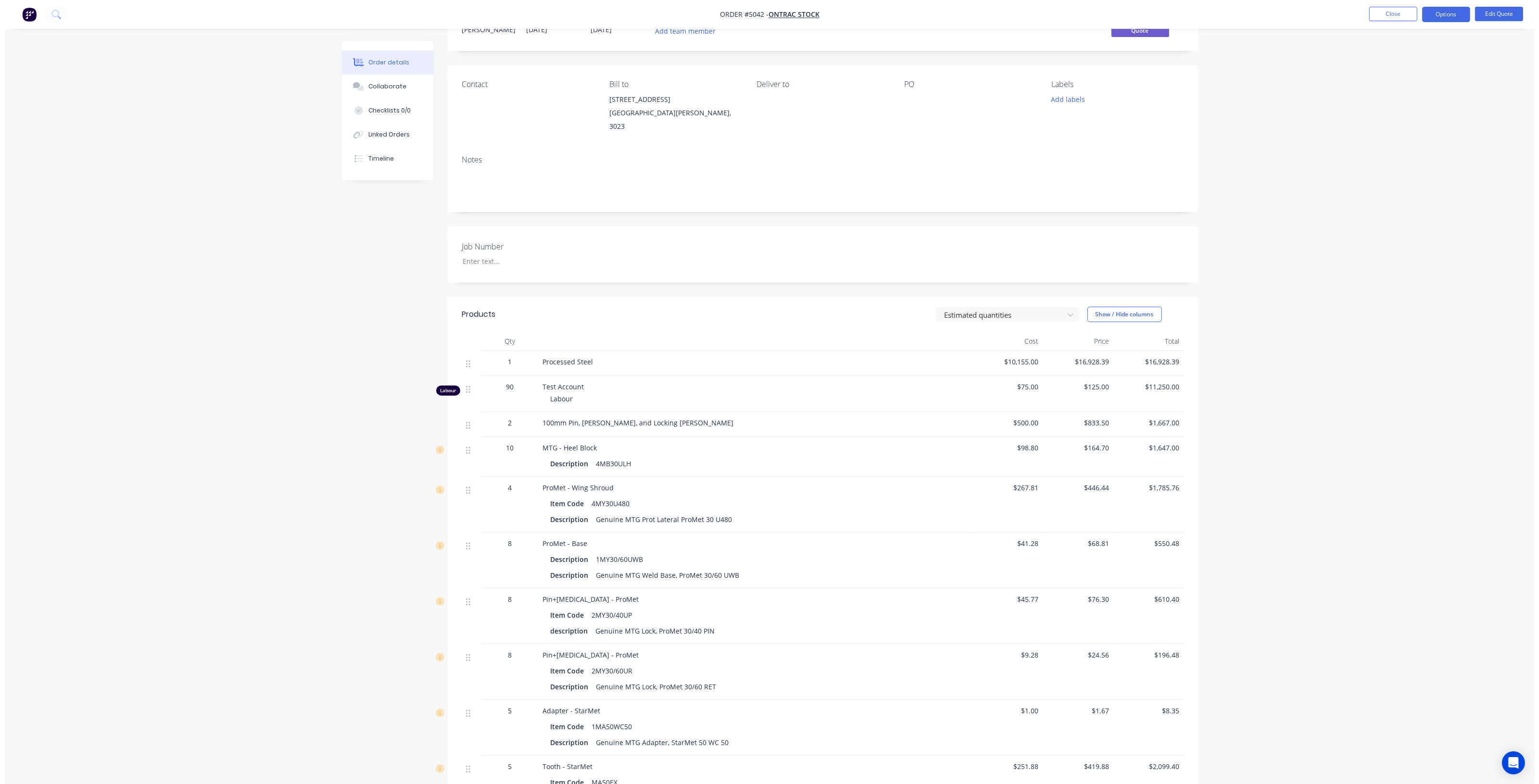
scroll to position [0, 0]
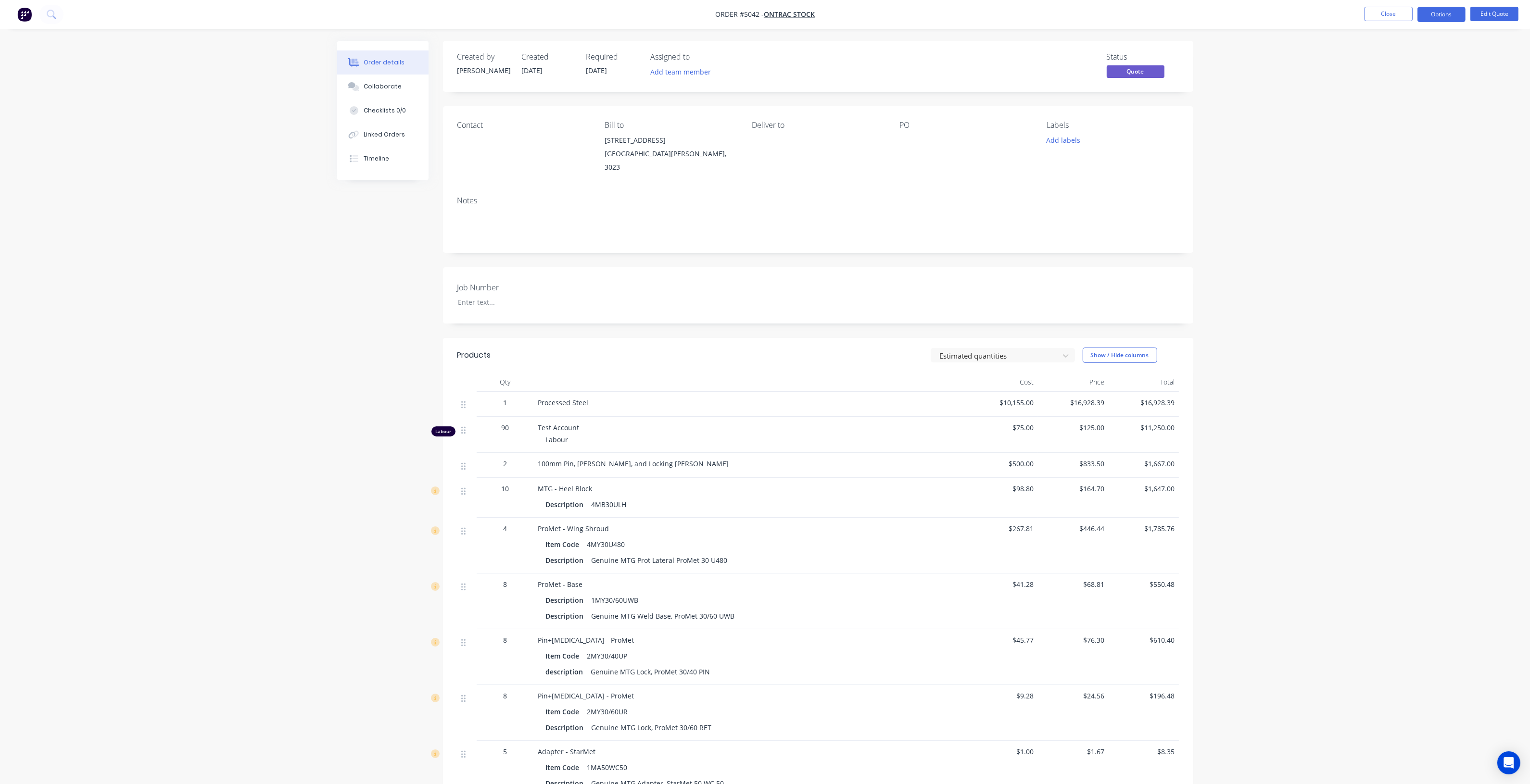
click at [1235, 208] on div "Order details Collaborate Checklists 0/0 Linked Orders Timeline Order details C…" at bounding box center [765, 723] width 1530 height 1447
click at [1383, 7] on button "Close" at bounding box center [1388, 14] width 48 height 14
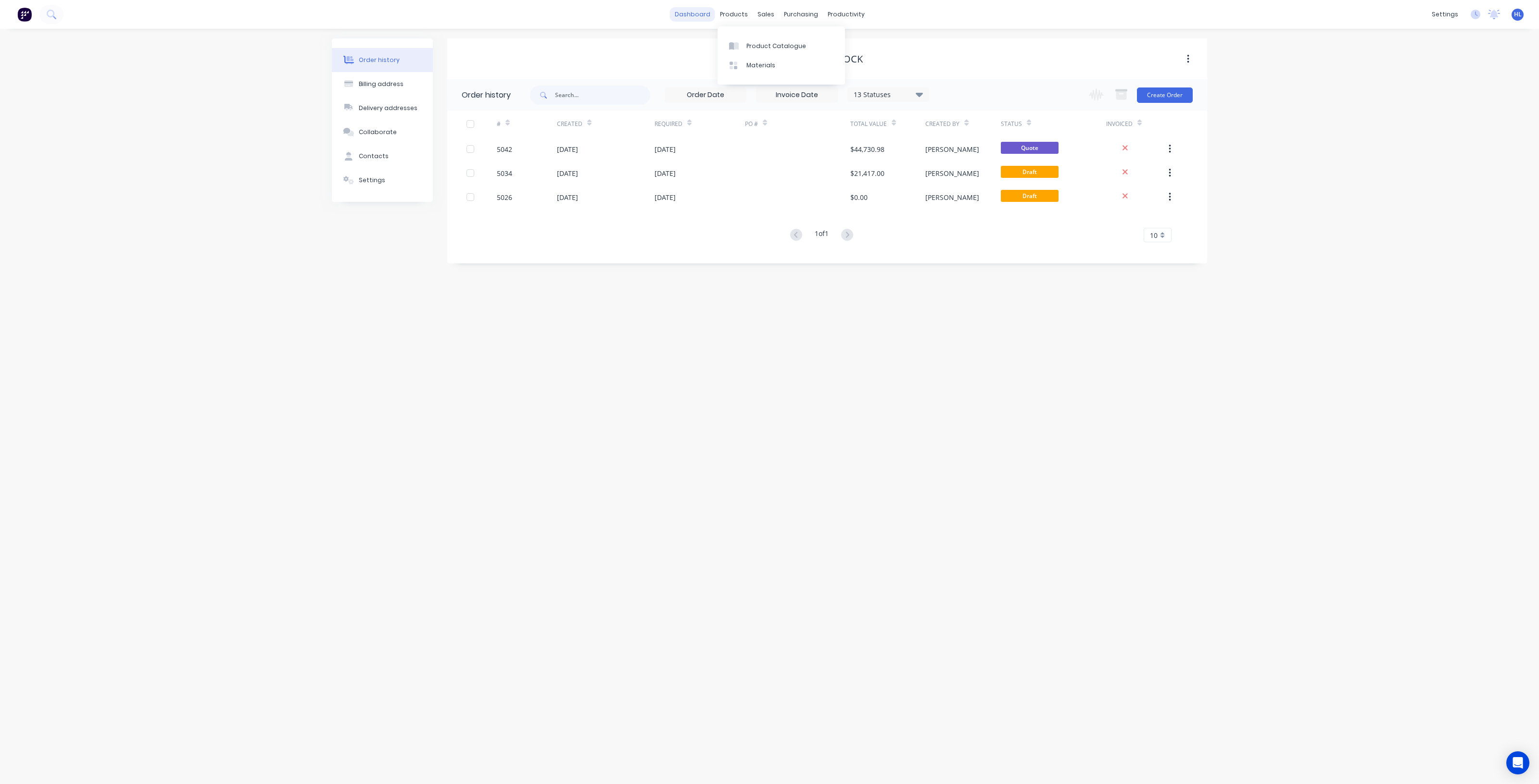
click at [699, 16] on link "dashboard" at bounding box center [692, 14] width 45 height 14
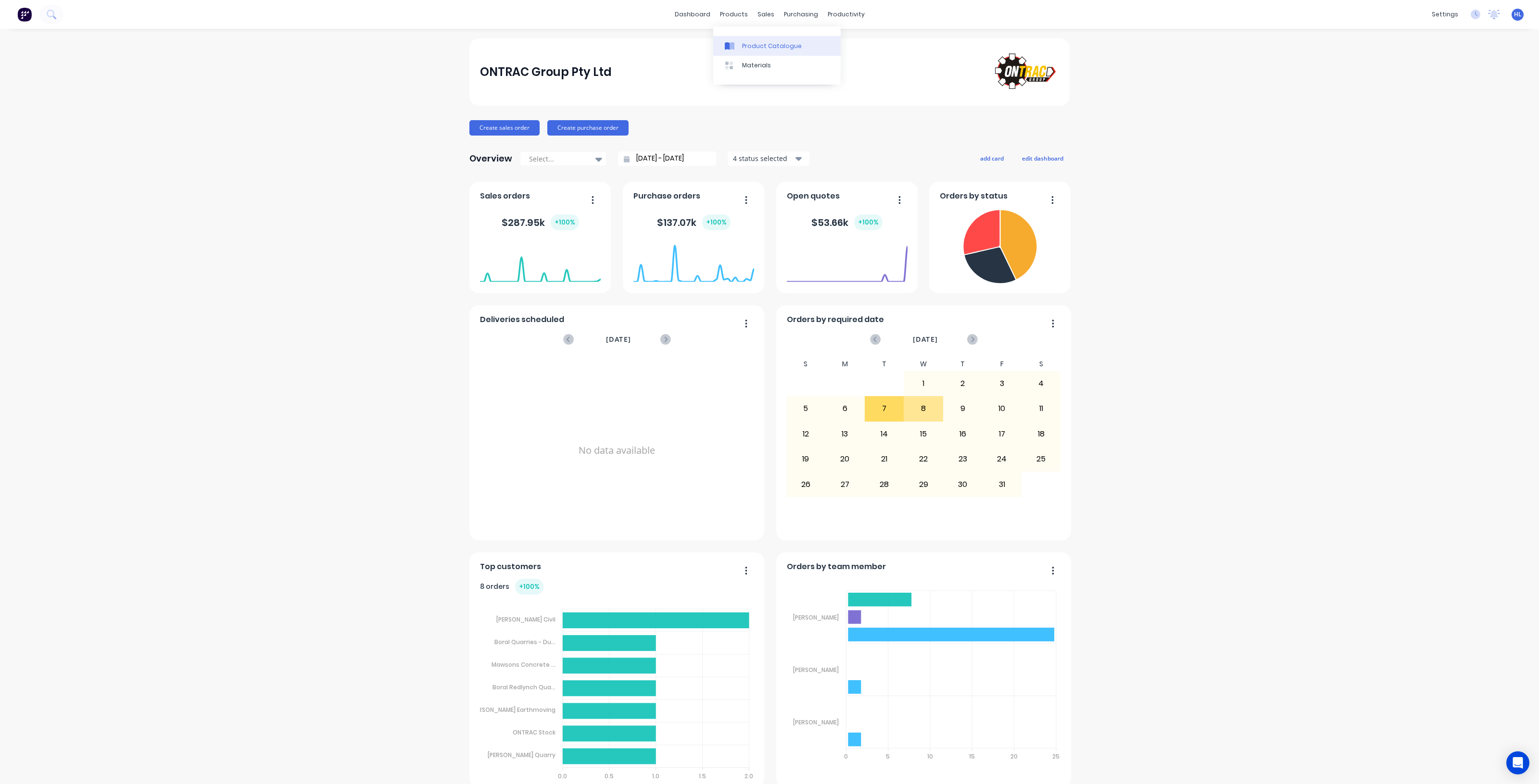
click at [750, 39] on link "Product Catalogue" at bounding box center [777, 45] width 128 height 19
